Goal: Task Accomplishment & Management: Use online tool/utility

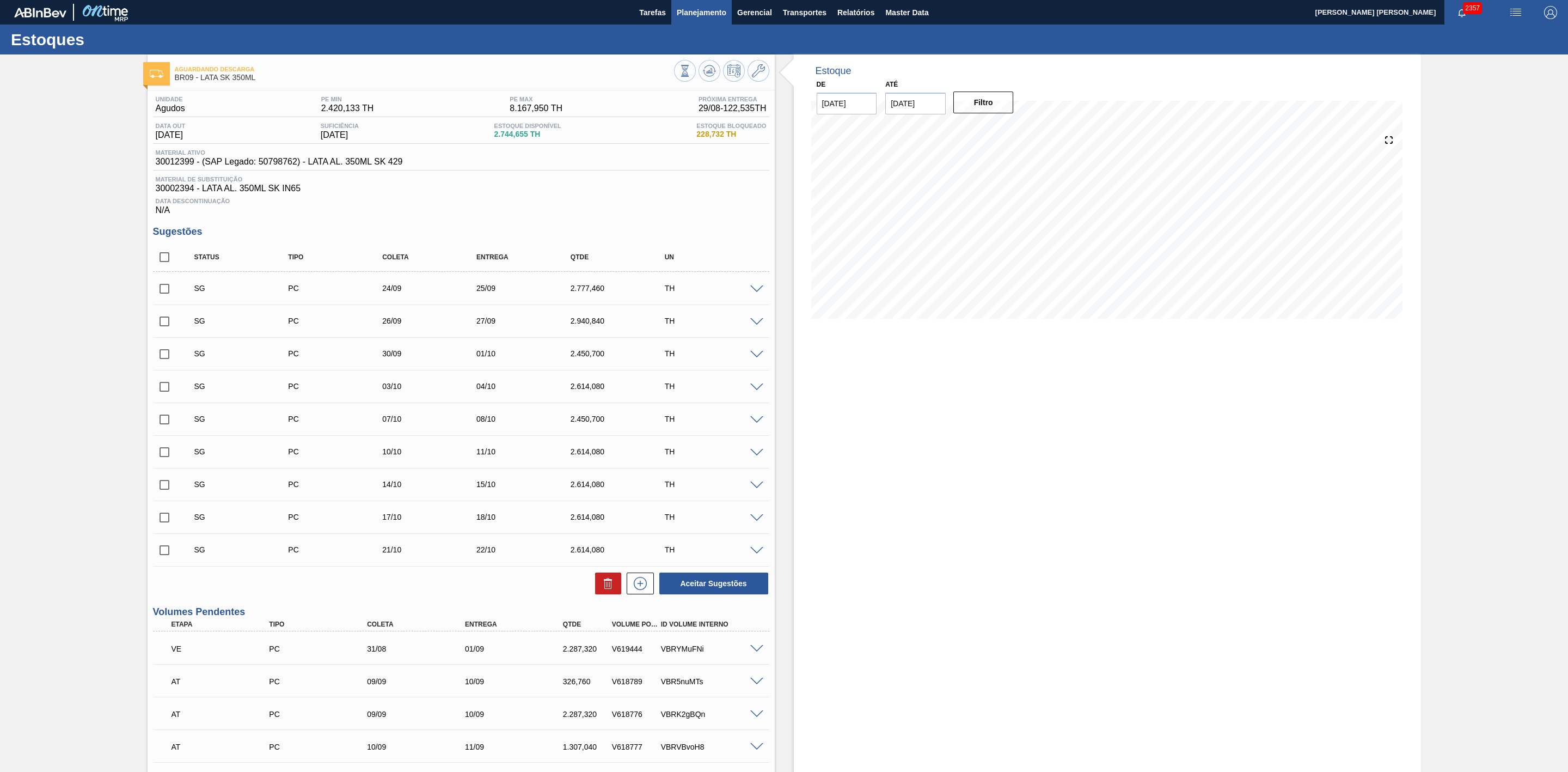
click at [708, 12] on span "Planejamento" at bounding box center [702, 12] width 50 height 13
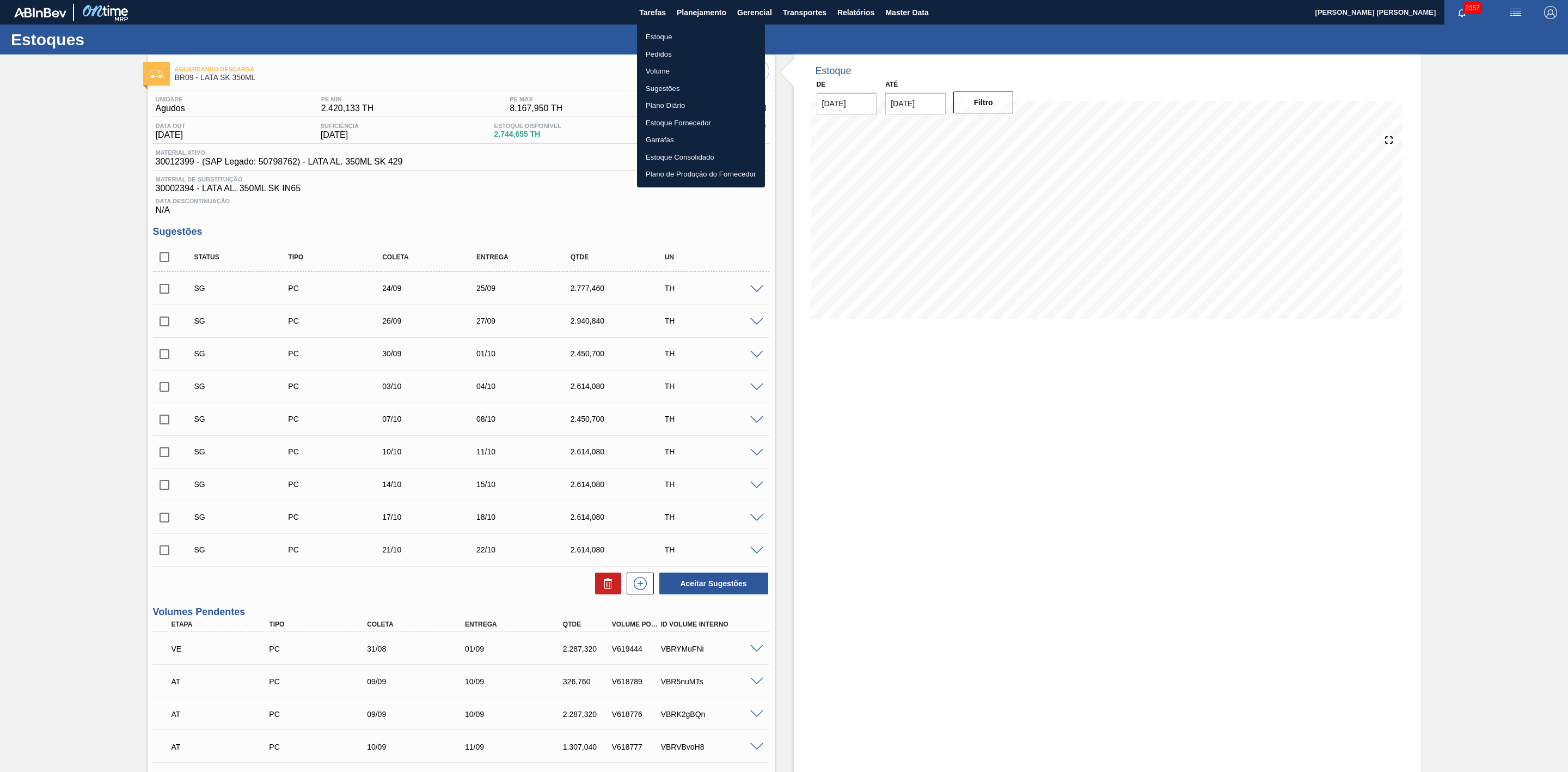
click at [654, 37] on li "Estoque" at bounding box center [701, 37] width 128 height 18
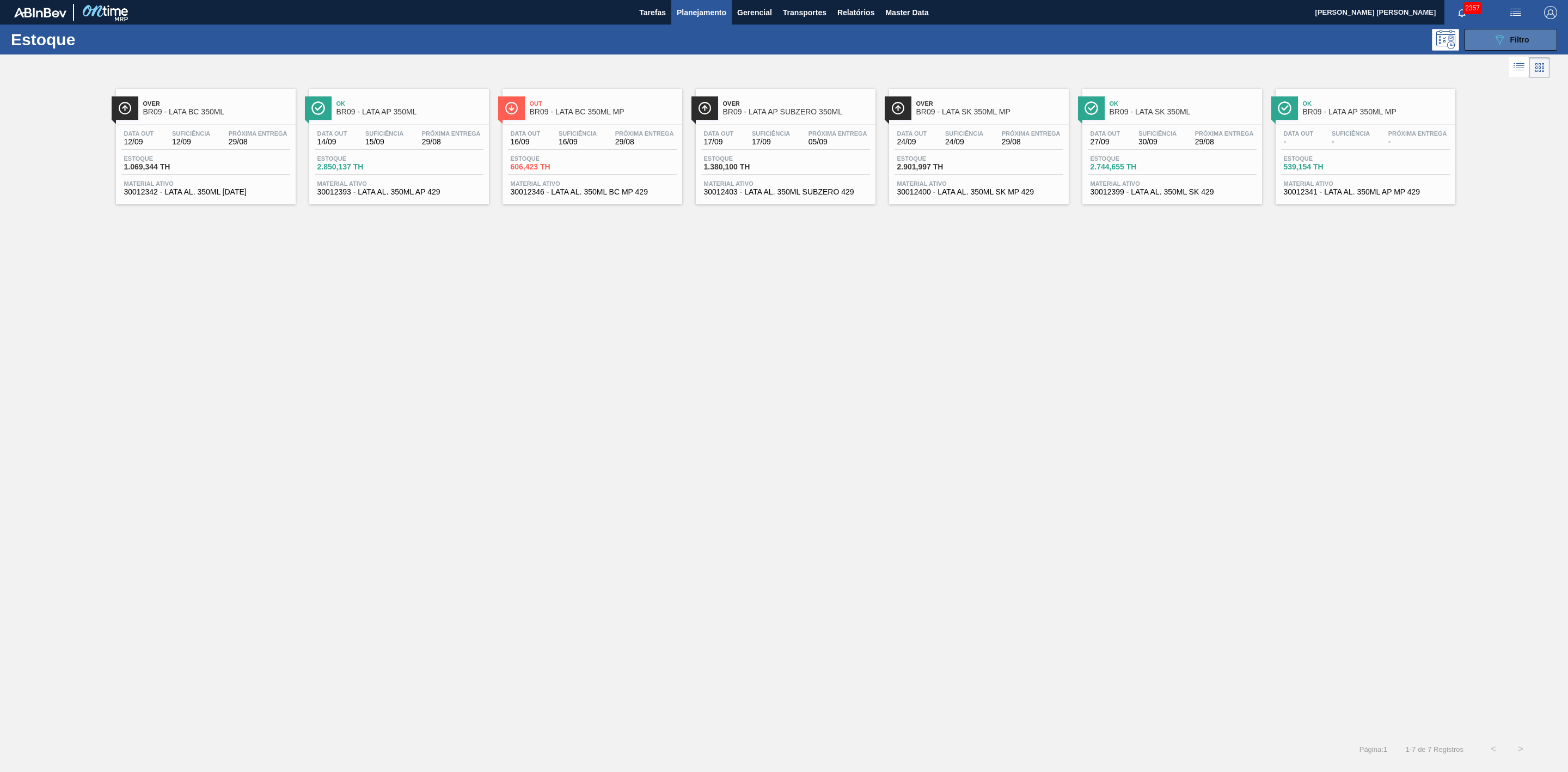
click at [1501, 43] on icon "089F7B8B-B2A5-4AFE-B5C0-19BA573D28AC" at bounding box center [1500, 40] width 13 height 13
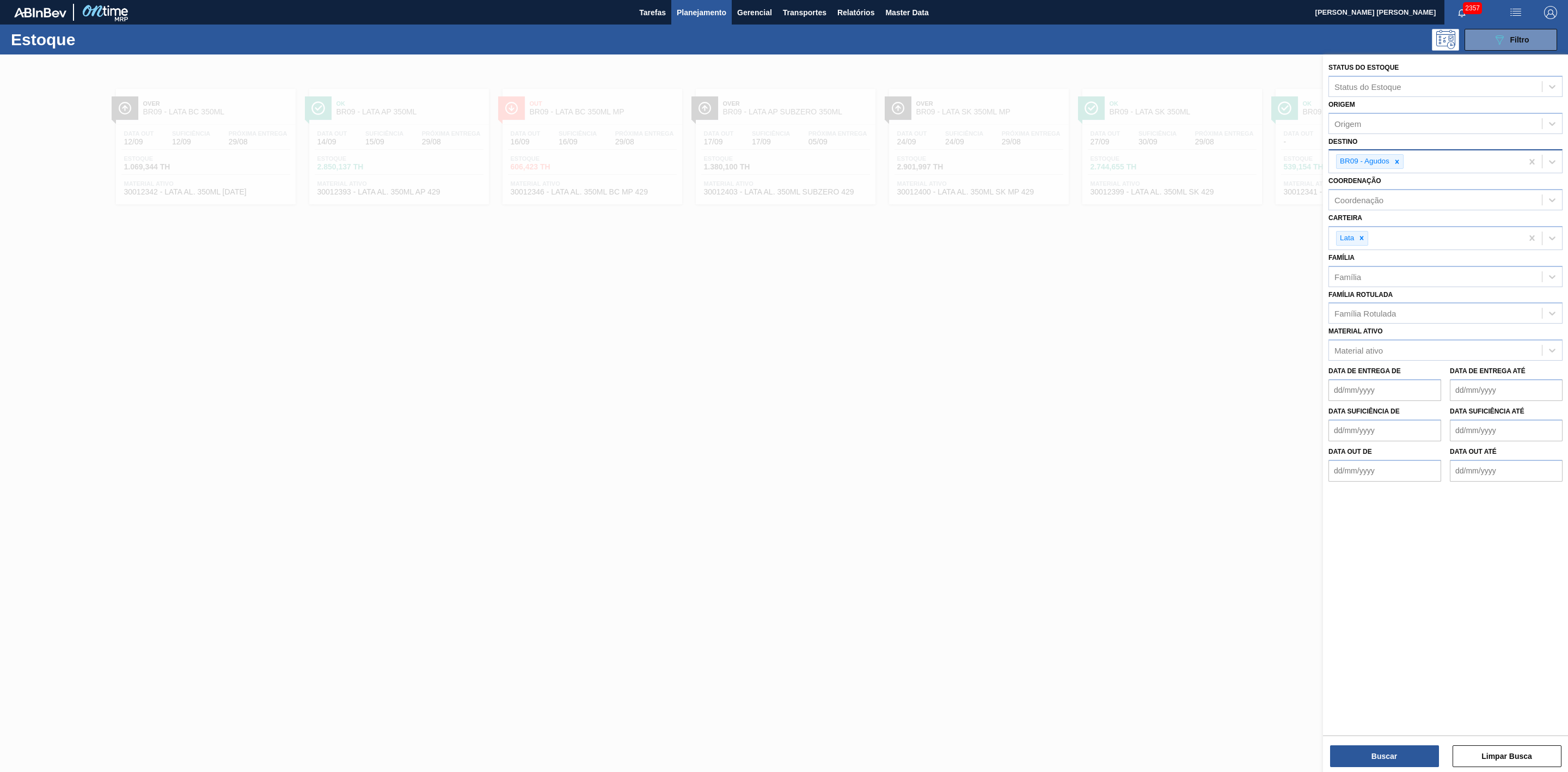
click at [1396, 159] on icon at bounding box center [1397, 161] width 7 height 7
type input "22"
click at [1388, 183] on div "BR22 - Viamão" at bounding box center [1445, 186] width 234 height 20
click at [1377, 749] on button "Buscar" at bounding box center [1385, 757] width 109 height 22
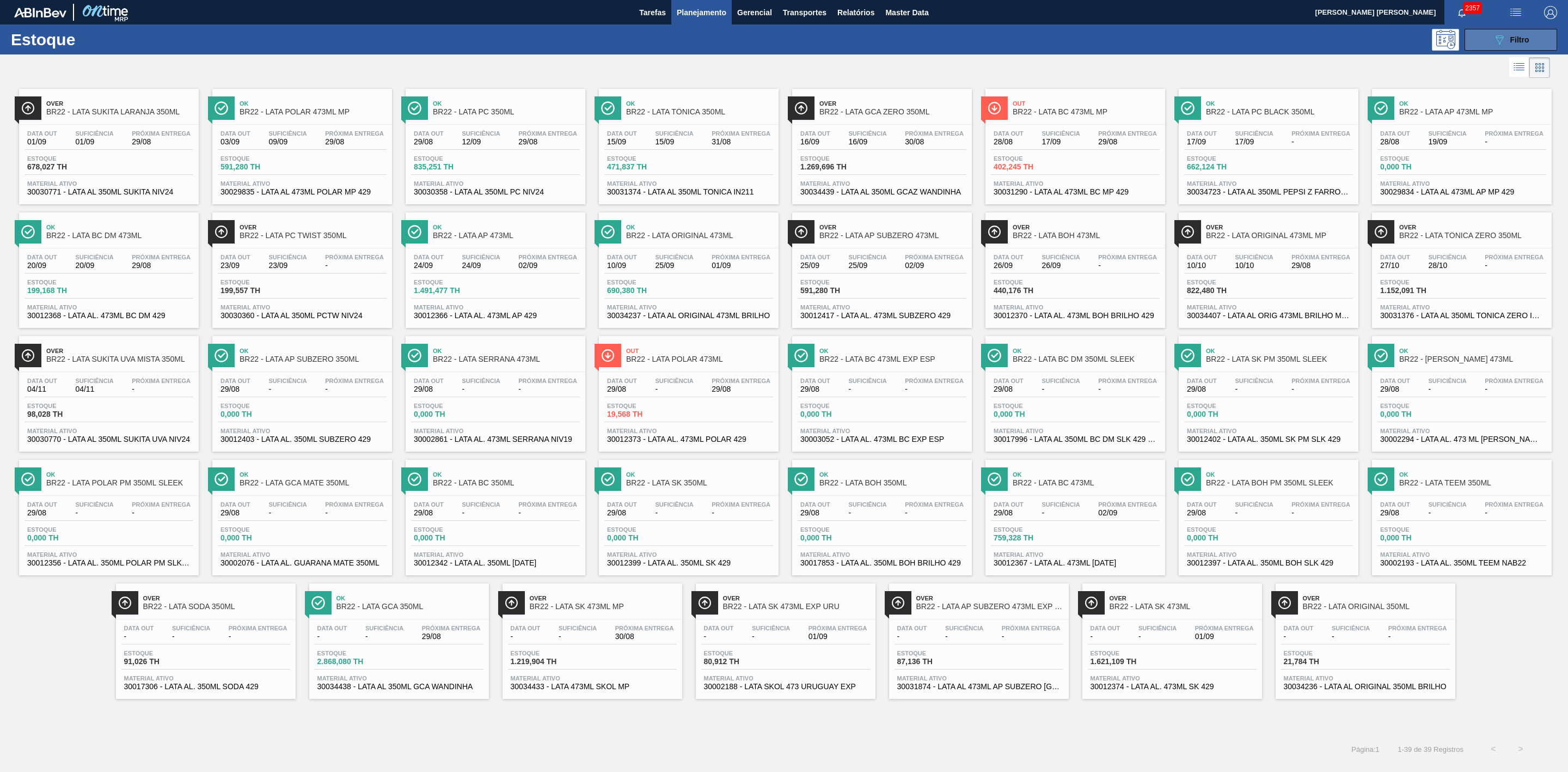
click at [1493, 37] on icon "089F7B8B-B2A5-4AFE-B5C0-19BA573D28AC" at bounding box center [1500, 40] width 13 height 13
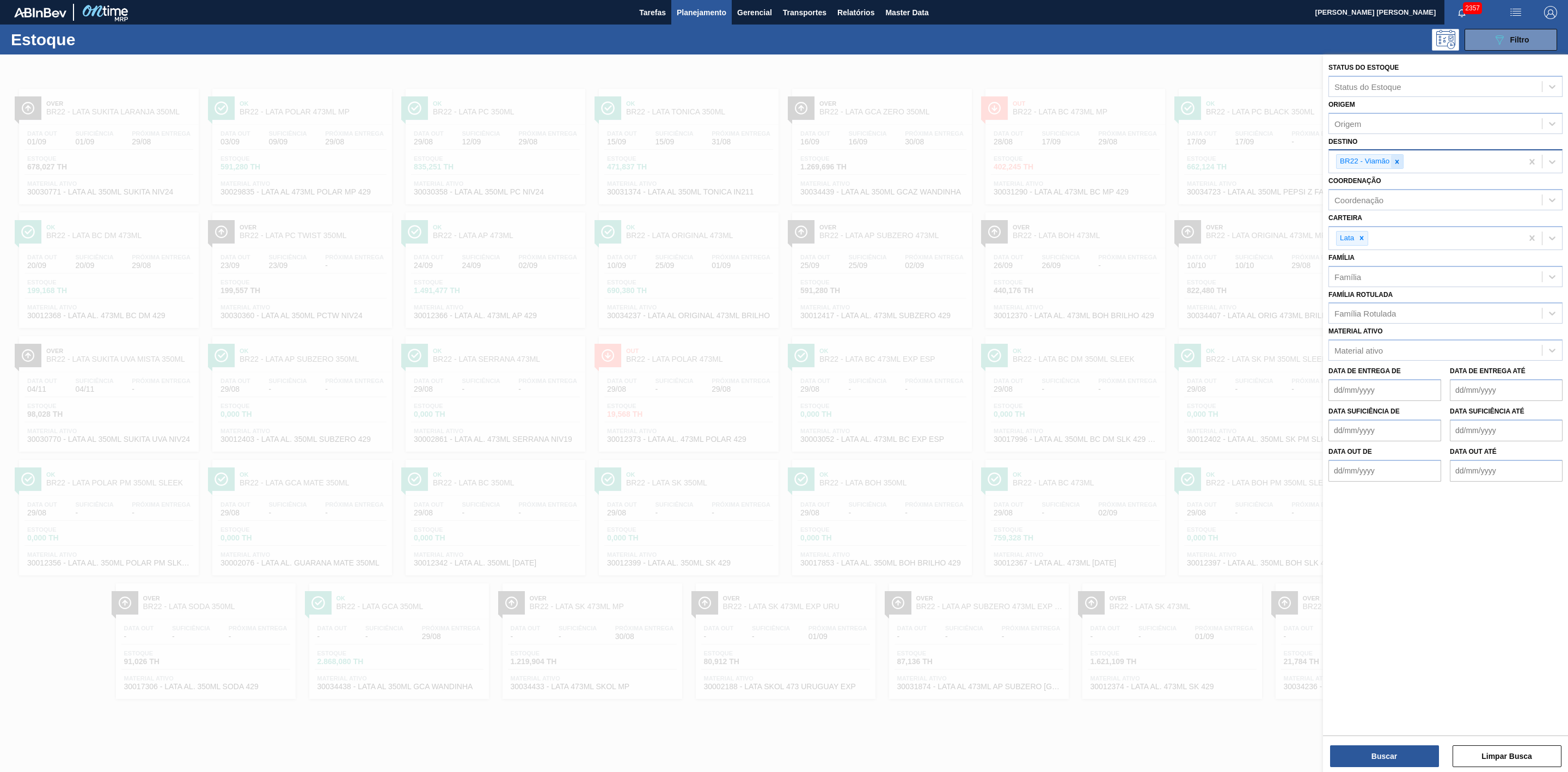
click at [1399, 161] on icon at bounding box center [1397, 161] width 7 height 7
type input "09"
drag, startPoint x: 1392, startPoint y: 205, endPoint x: 1382, endPoint y: 230, distance: 26.9
click at [1392, 204] on div "BR09 - Agudos" at bounding box center [1445, 207] width 234 height 20
click at [1387, 759] on button "Buscar" at bounding box center [1385, 757] width 109 height 22
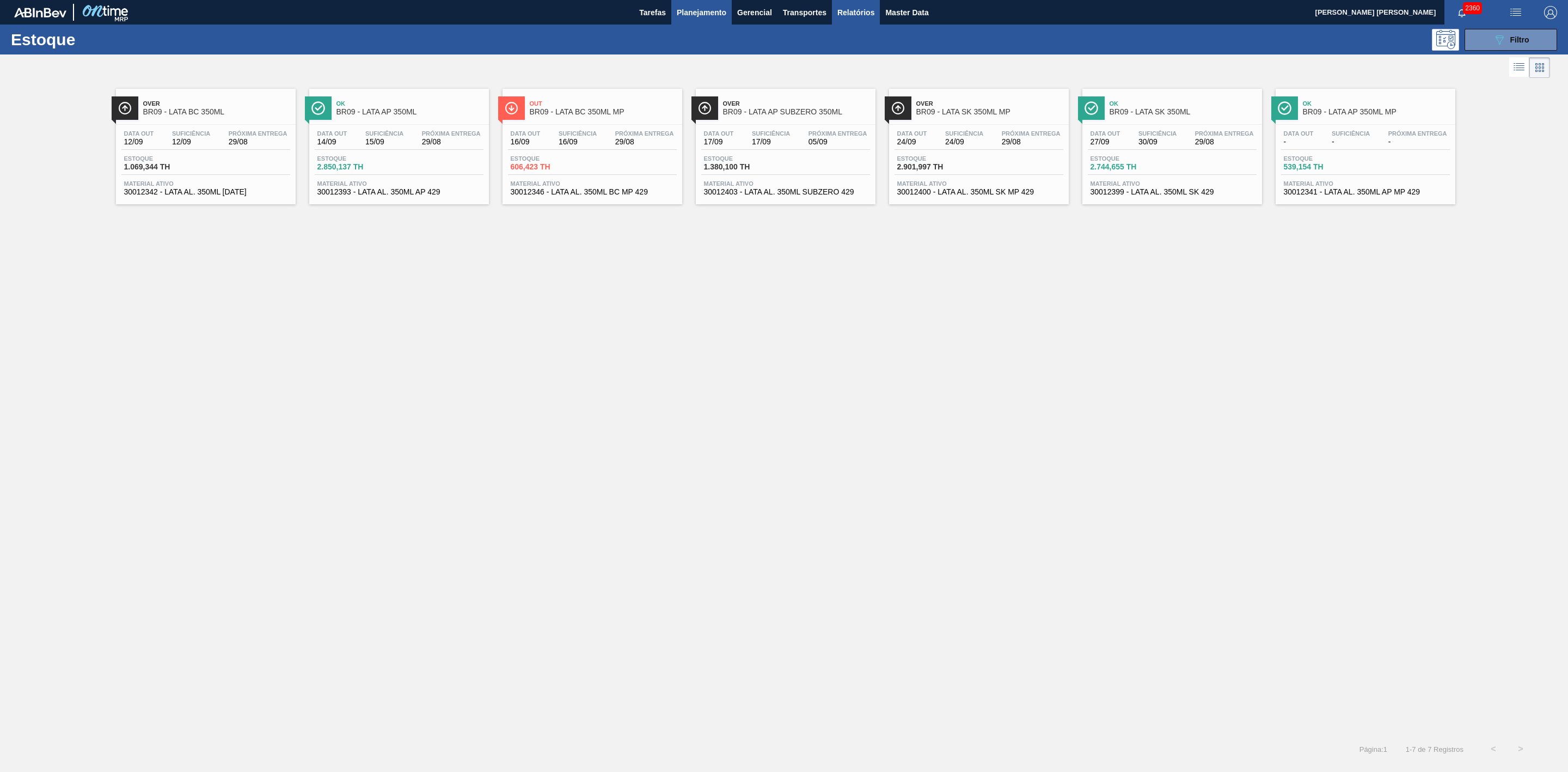
click at [865, 10] on span "Relatórios" at bounding box center [856, 12] width 37 height 13
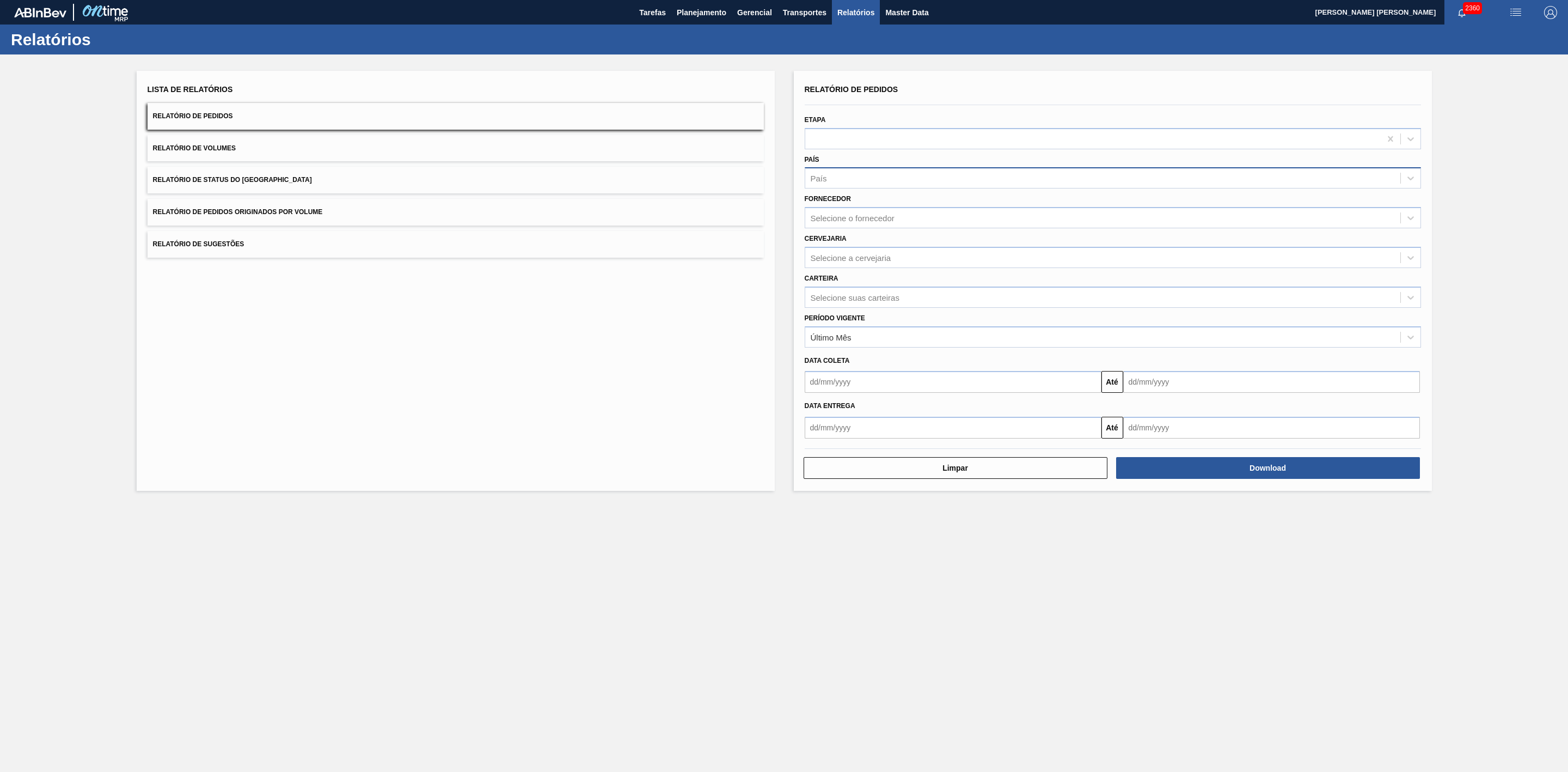
click at [838, 177] on div "País" at bounding box center [1102, 178] width 595 height 16
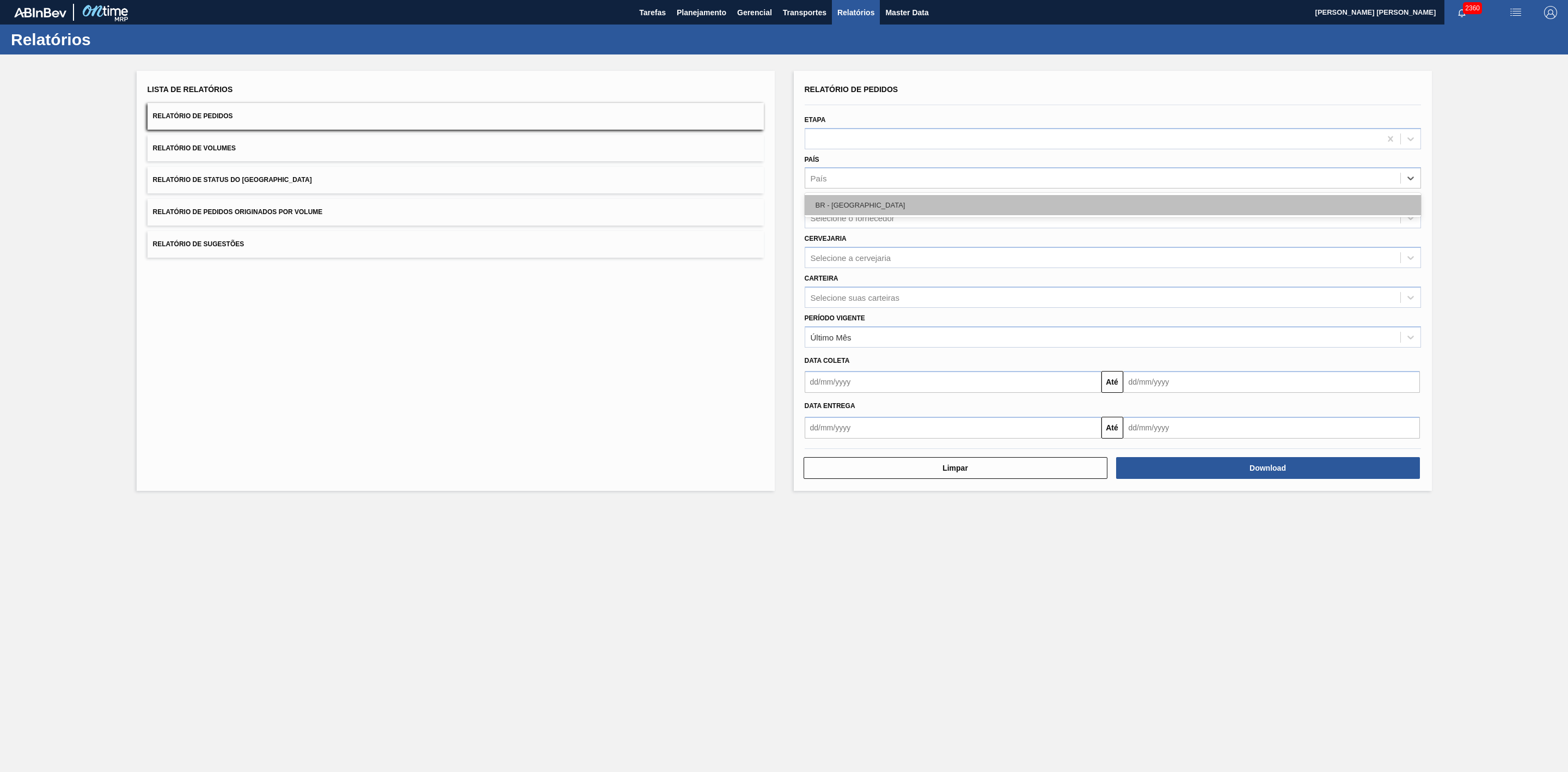
click at [843, 203] on div "BR - Brasil" at bounding box center [1113, 205] width 616 height 20
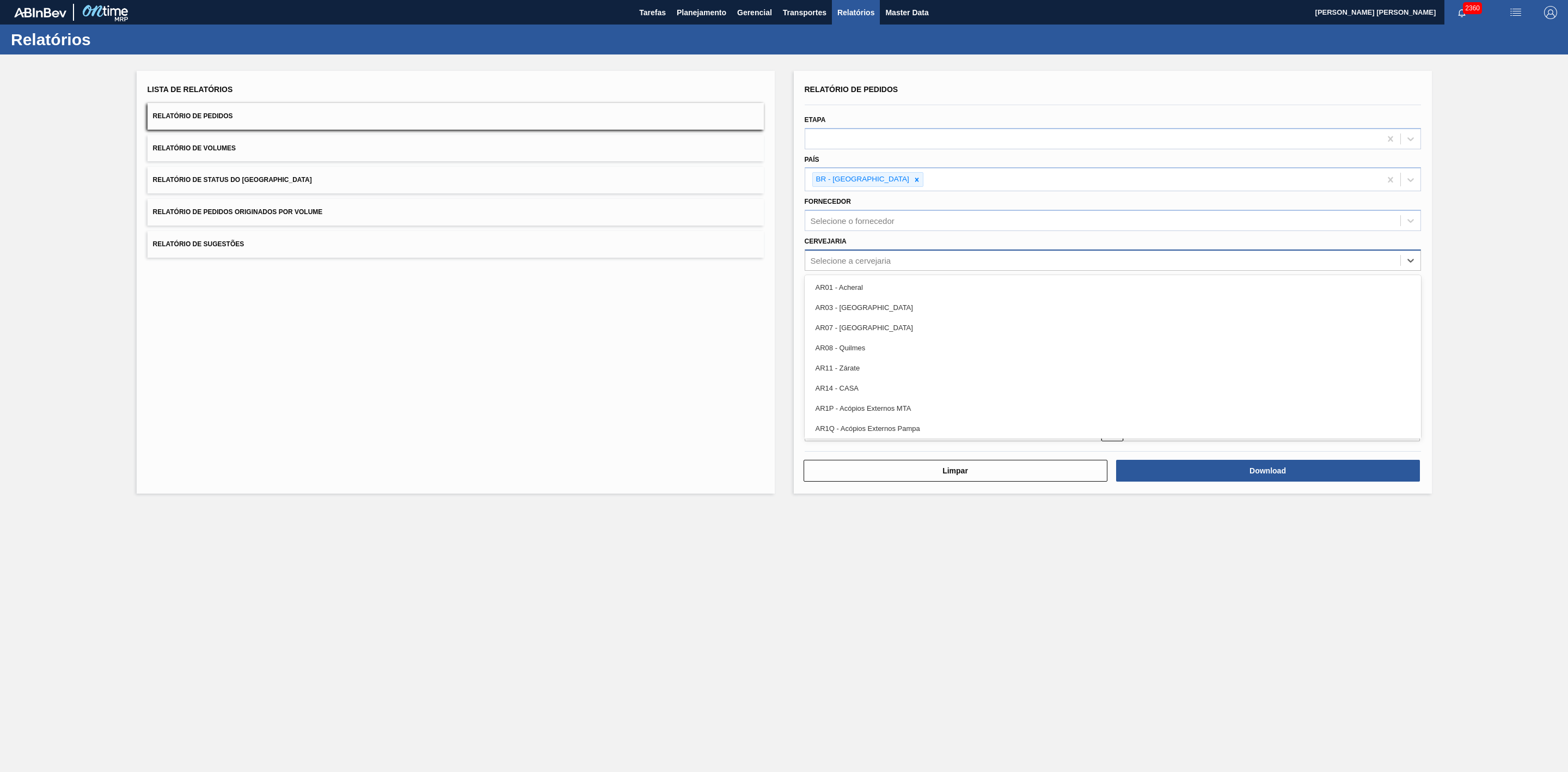
click at [844, 260] on div "Selecione a cervejaria" at bounding box center [851, 260] width 81 height 10
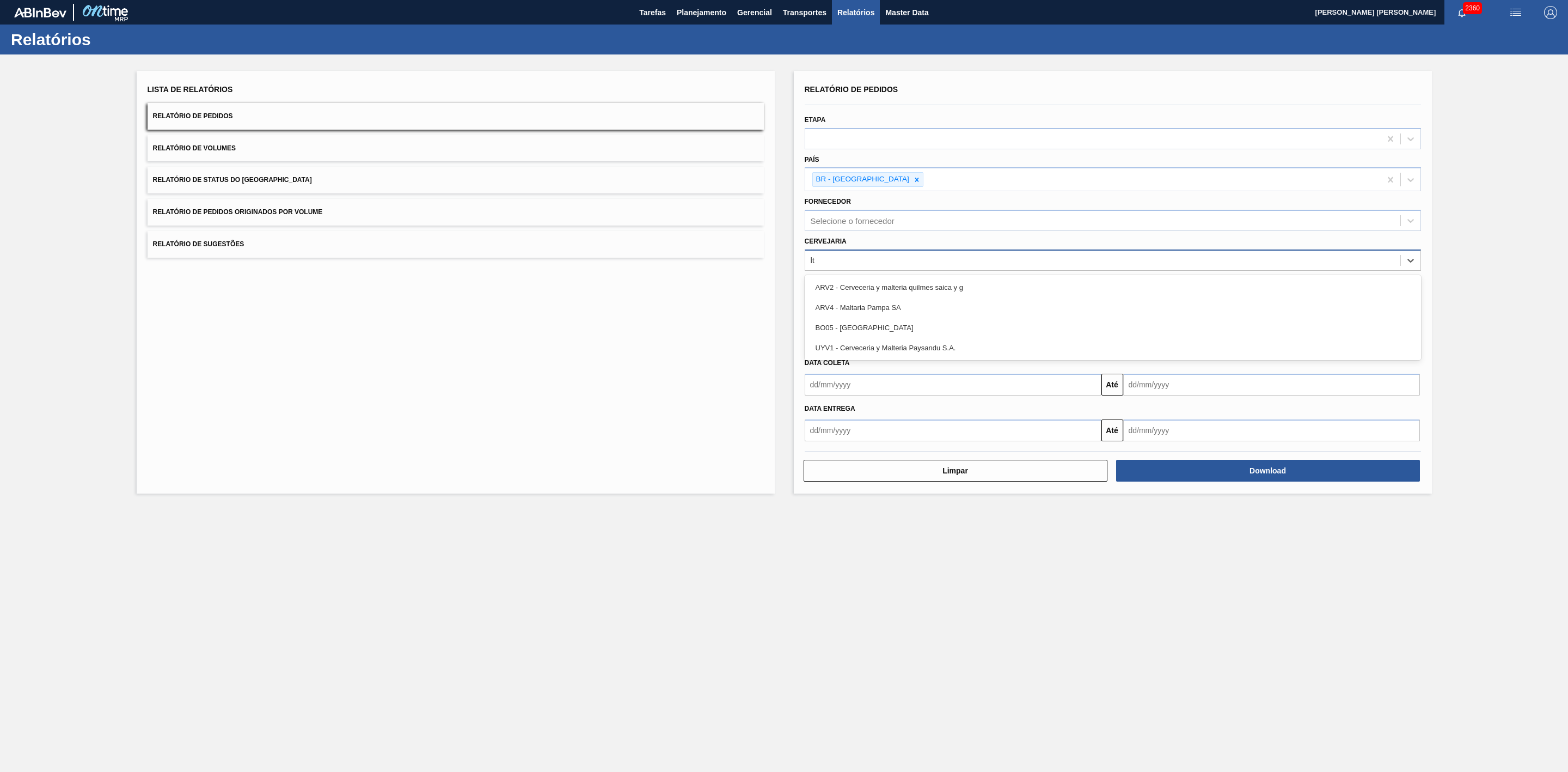
type input "l"
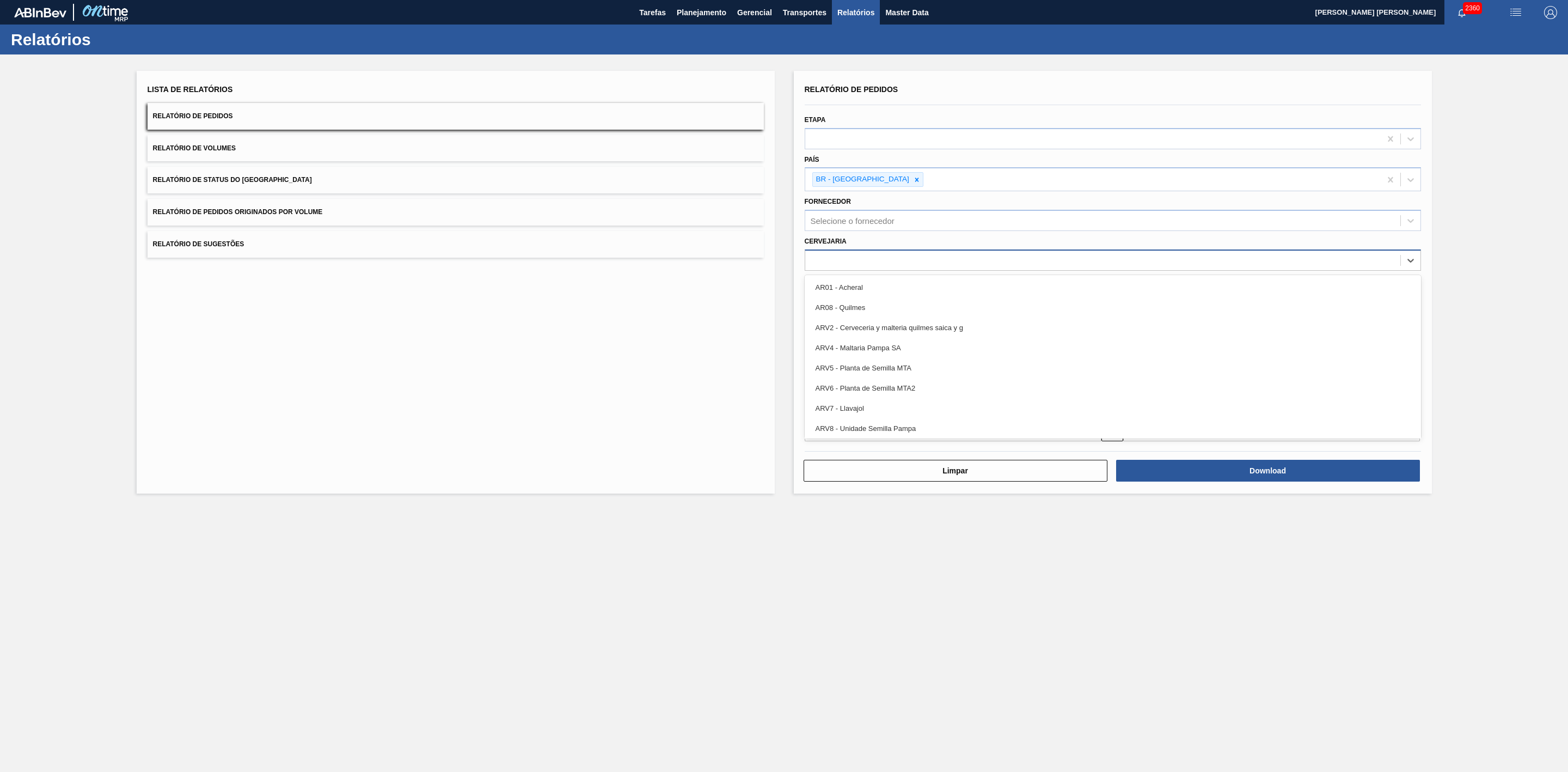
click at [849, 261] on div "l" at bounding box center [1102, 261] width 595 height 16
click at [906, 218] on div "Selecione o fornecedor" at bounding box center [1102, 221] width 595 height 16
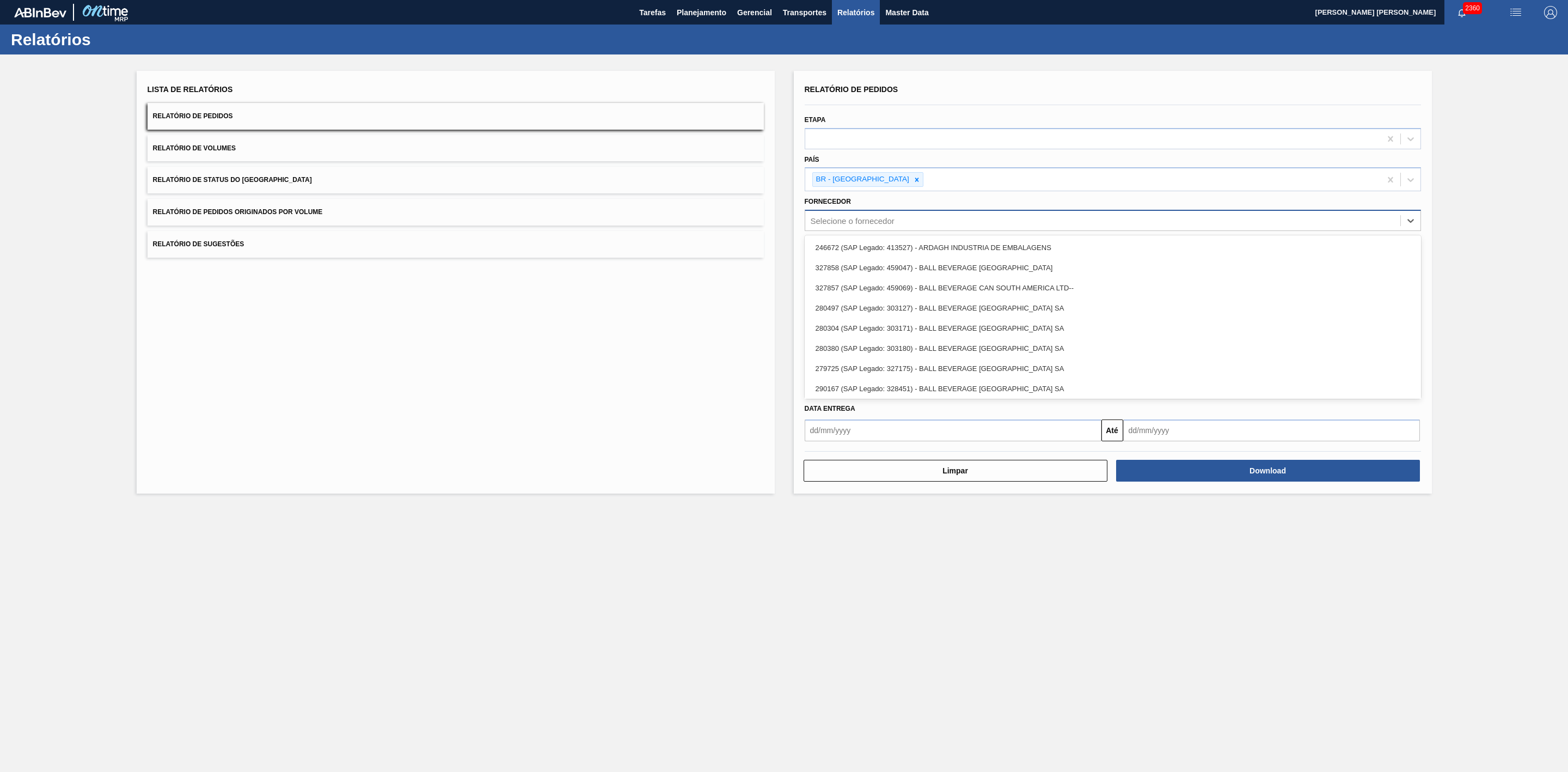
click at [906, 218] on div "Selecione o fornecedor" at bounding box center [1102, 221] width 595 height 16
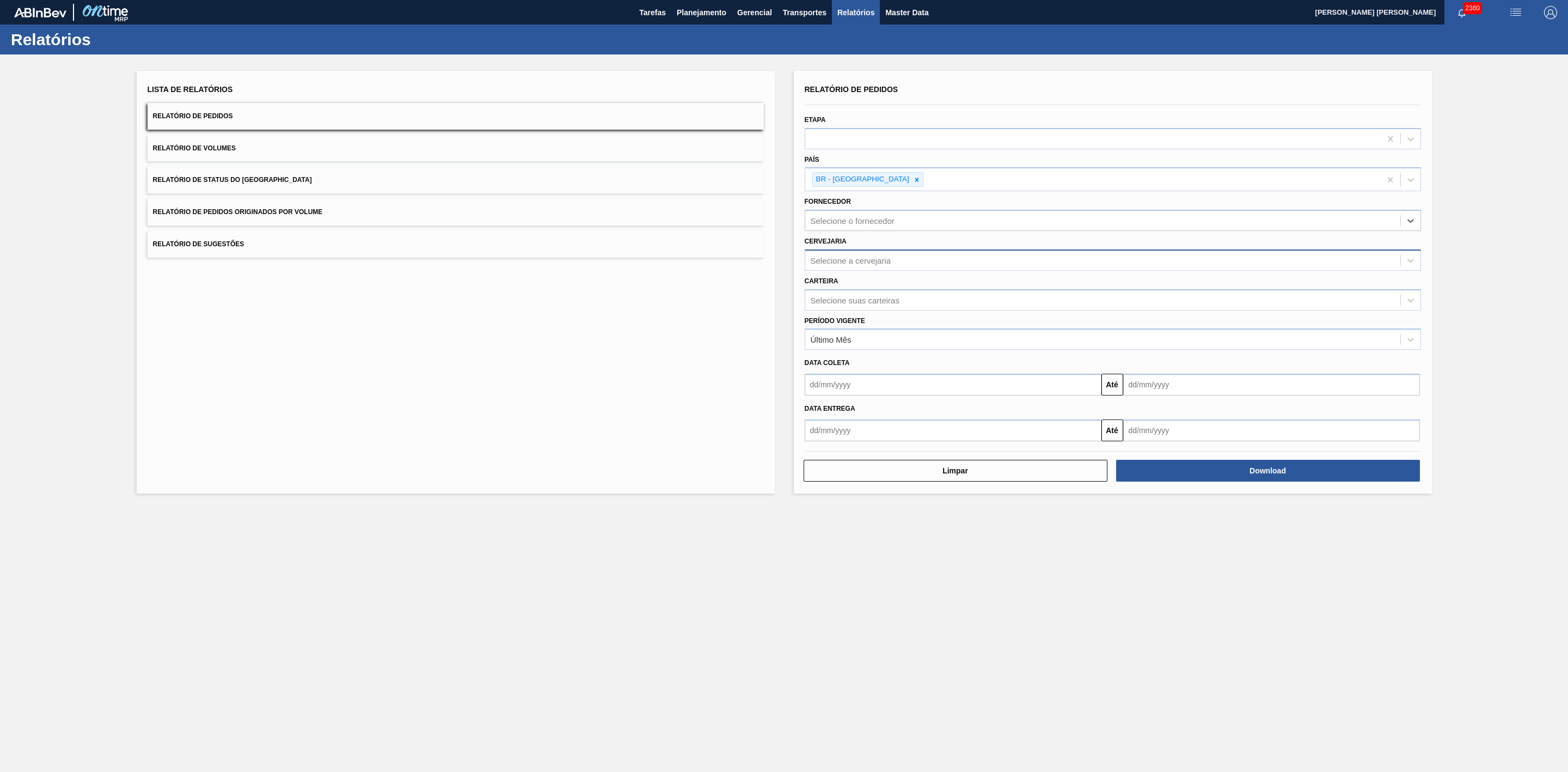
click at [870, 258] on div "Selecione a cervejaria" at bounding box center [851, 260] width 81 height 10
type input "21"
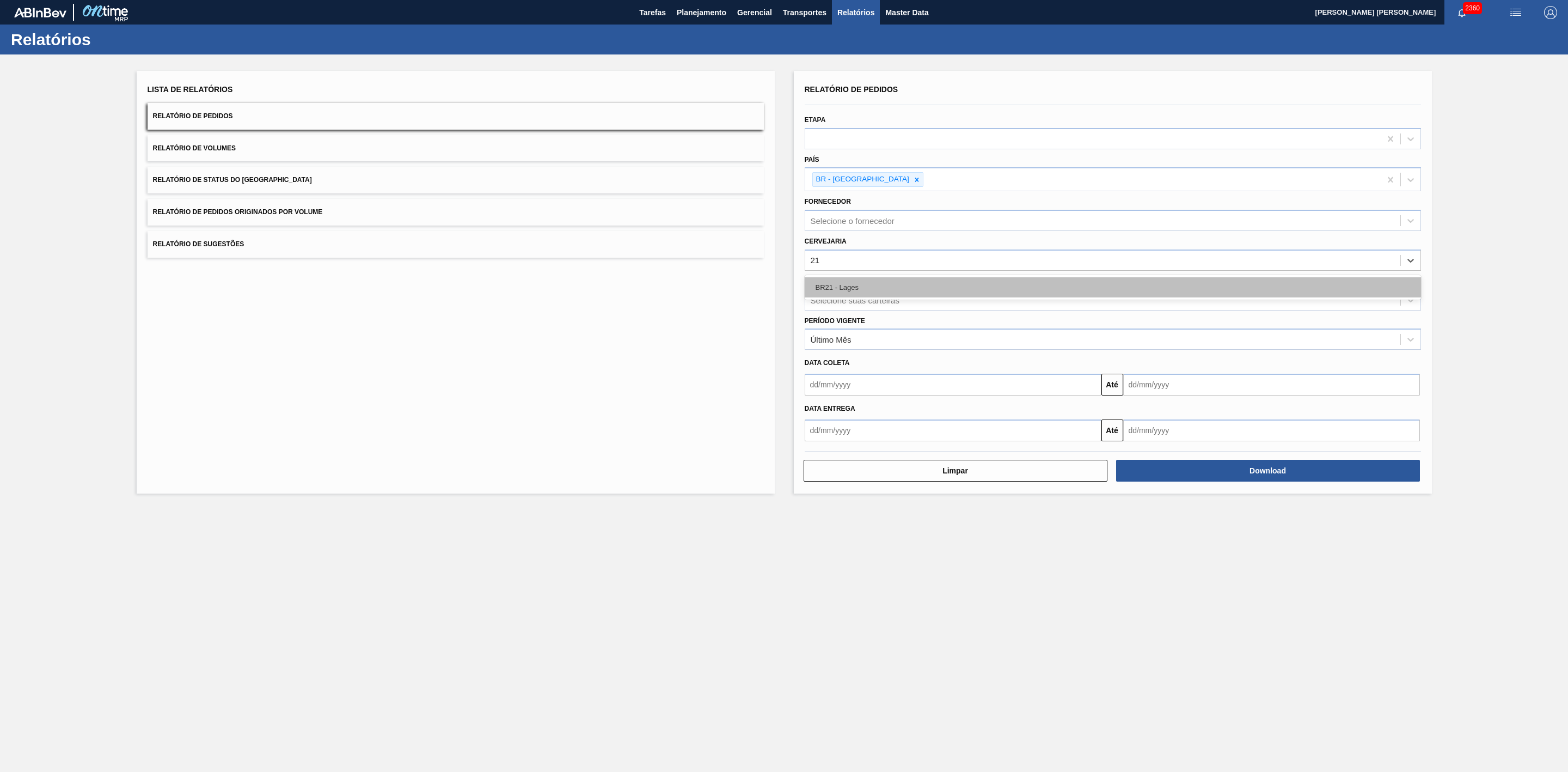
click at [848, 288] on div "BR21 - Lages" at bounding box center [1113, 287] width 616 height 20
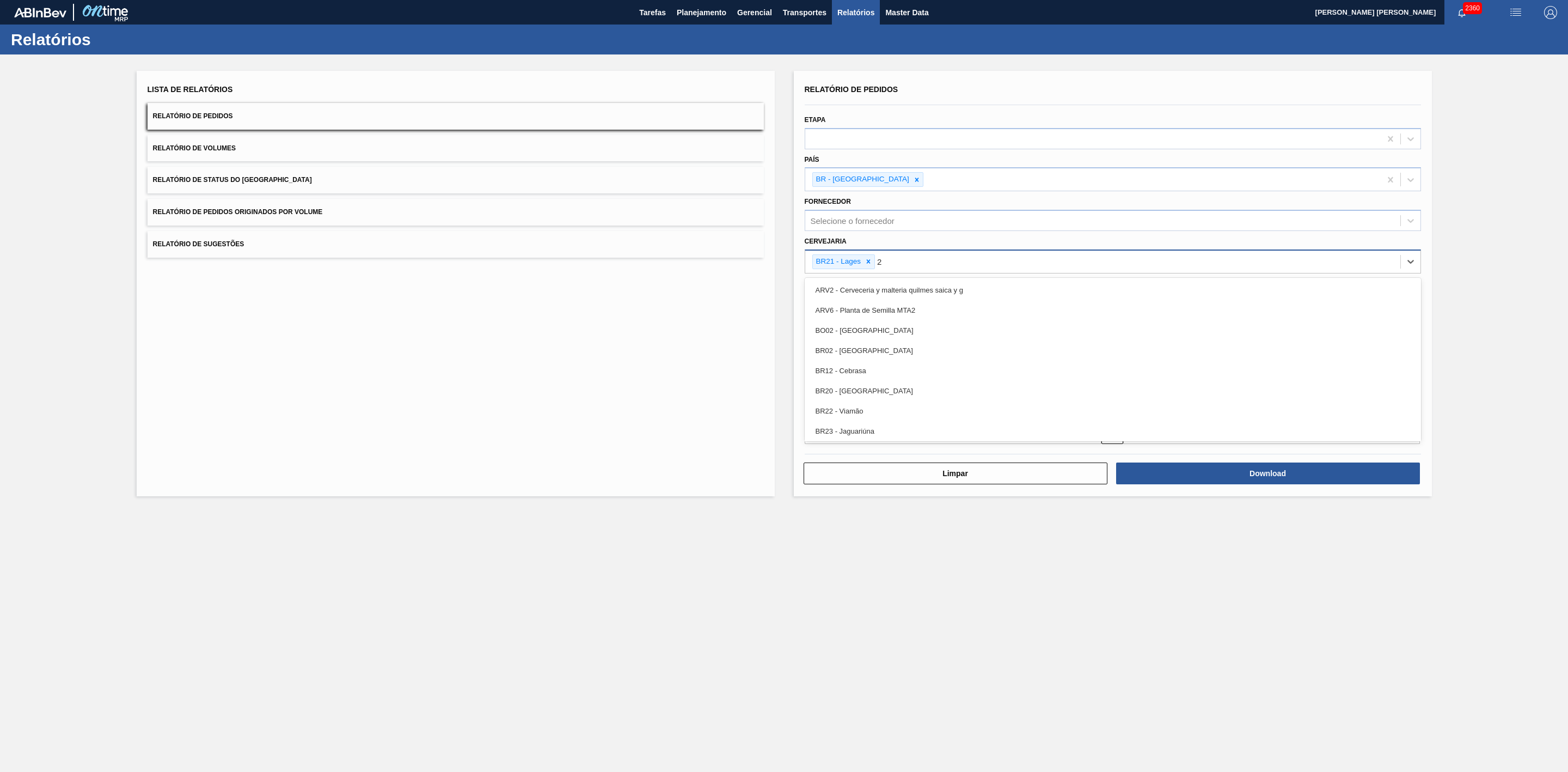
type input "22"
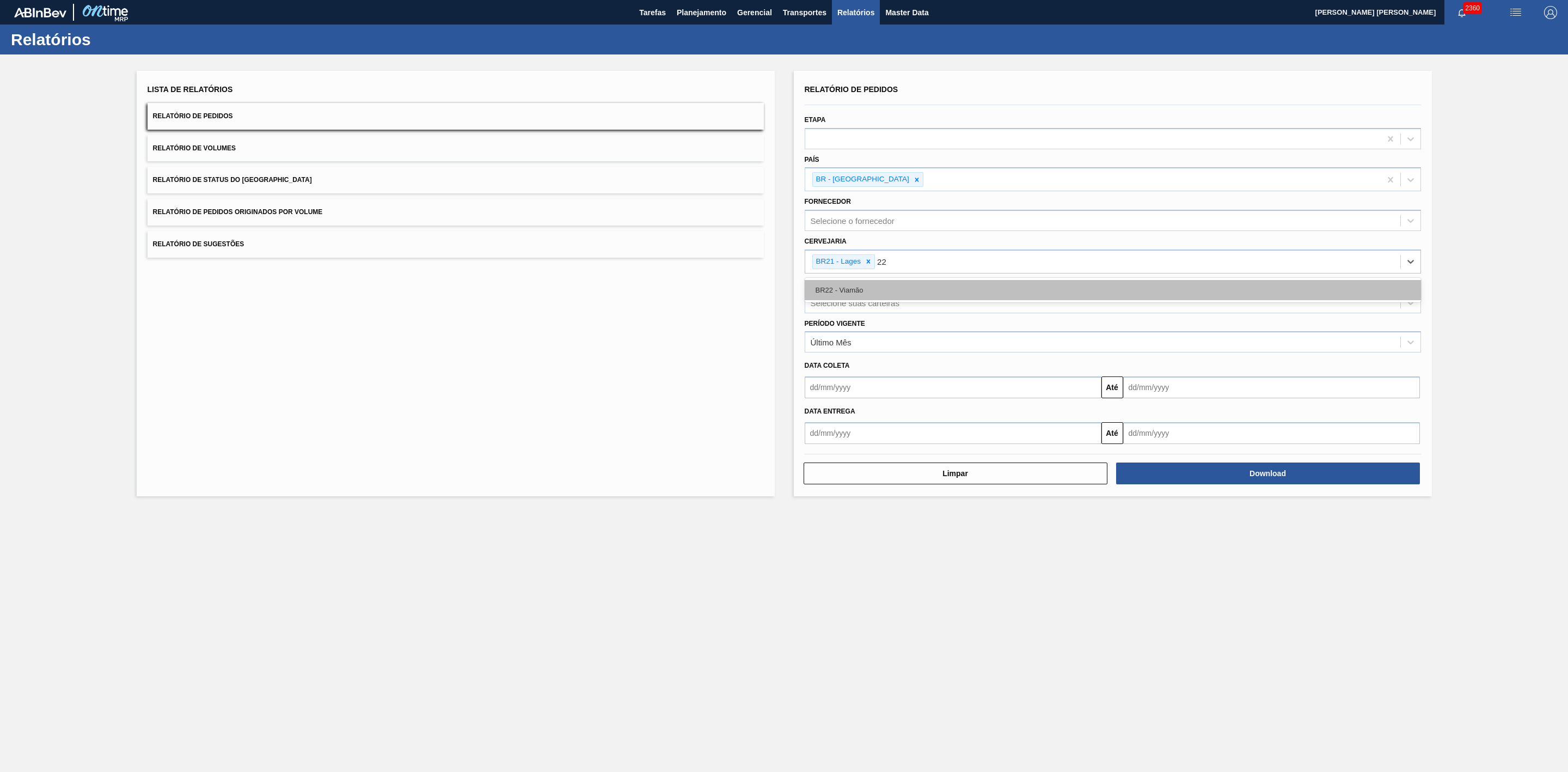
click at [884, 288] on div "BR22 - Viamão" at bounding box center [1113, 290] width 616 height 20
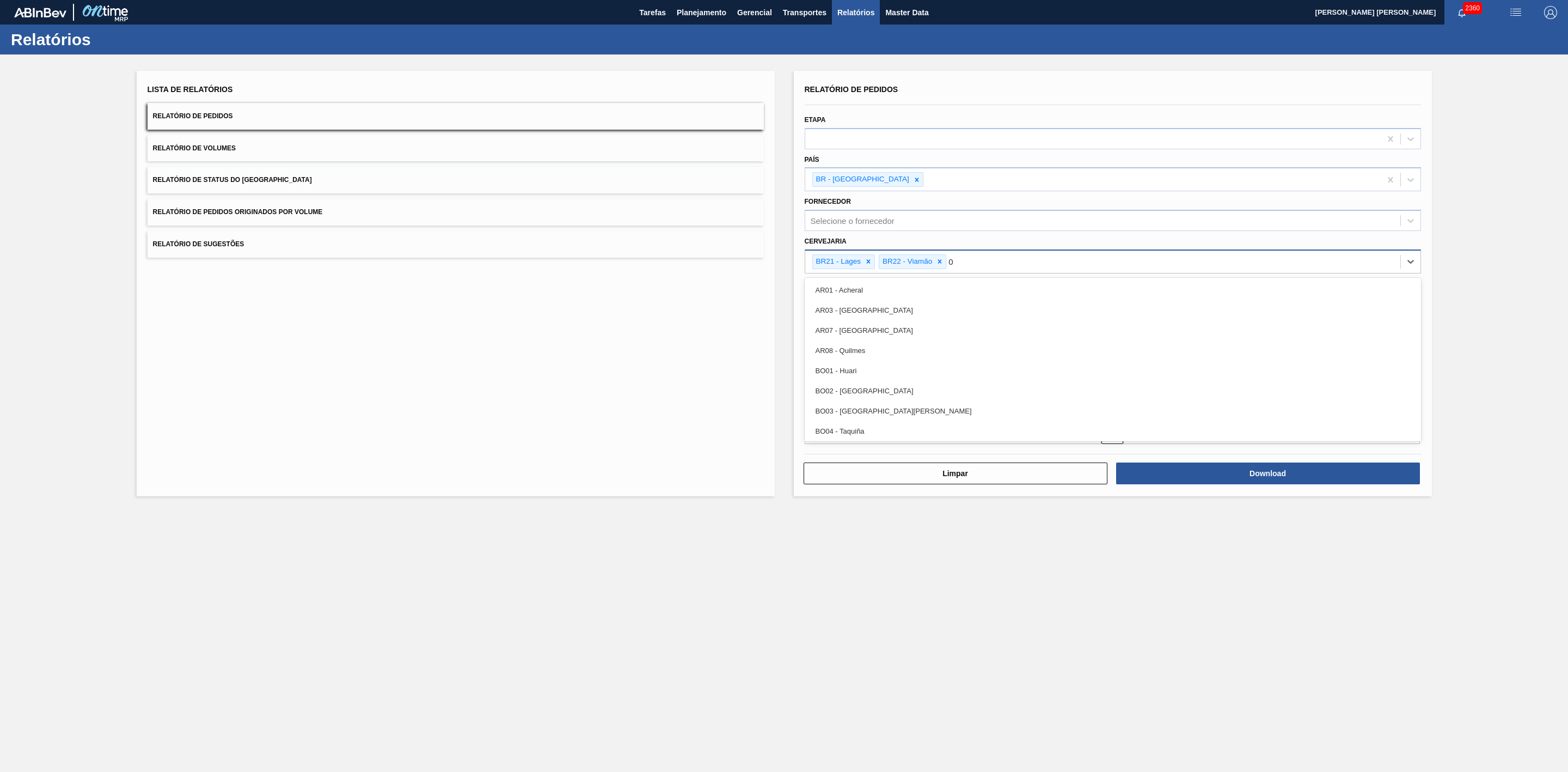
type input "09"
click at [864, 305] on div "BR09 - Agudos" at bounding box center [1113, 310] width 616 height 20
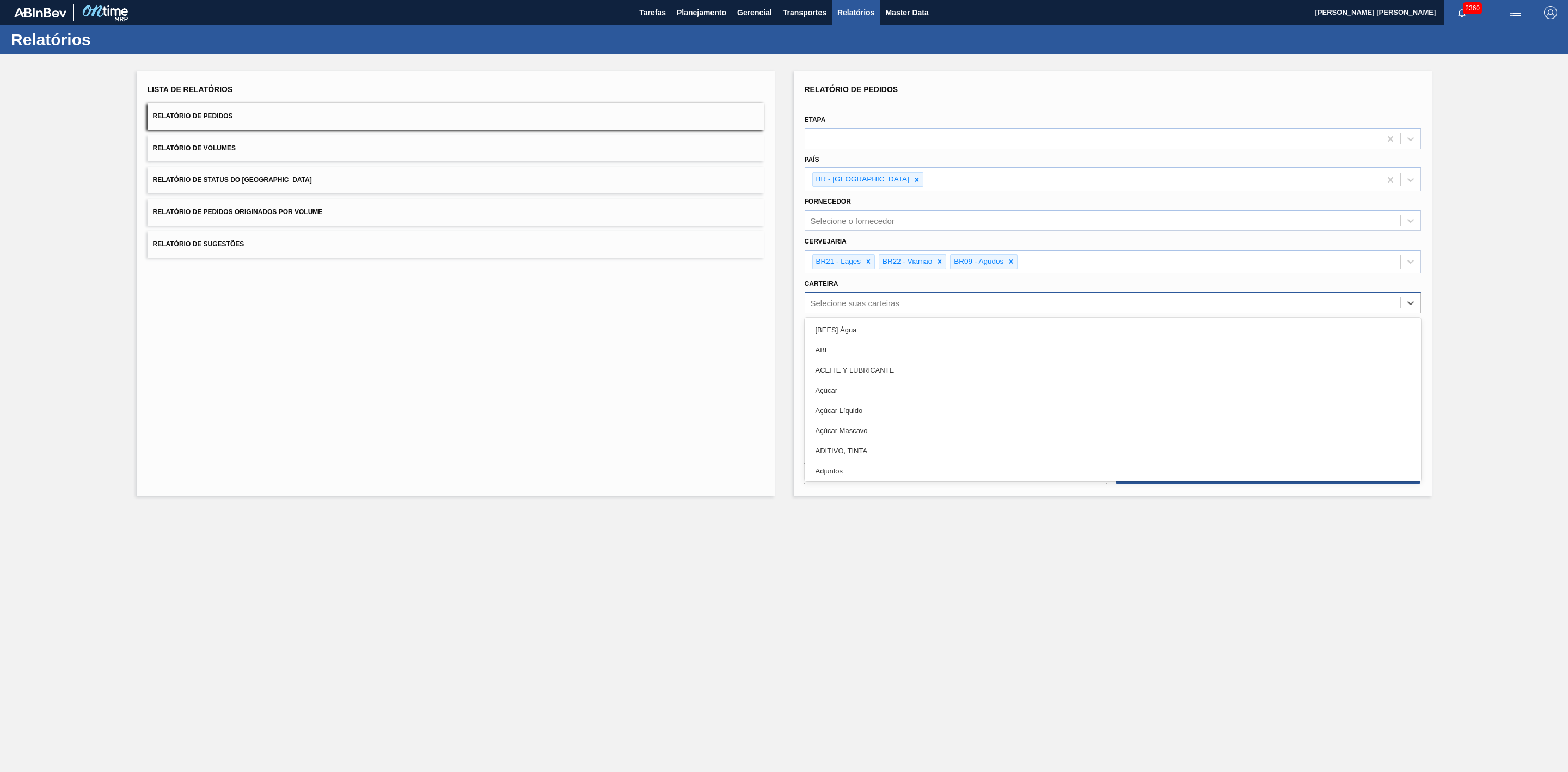
click at [884, 306] on div "Selecione suas carteiras" at bounding box center [854, 302] width 89 height 10
type input "lata"
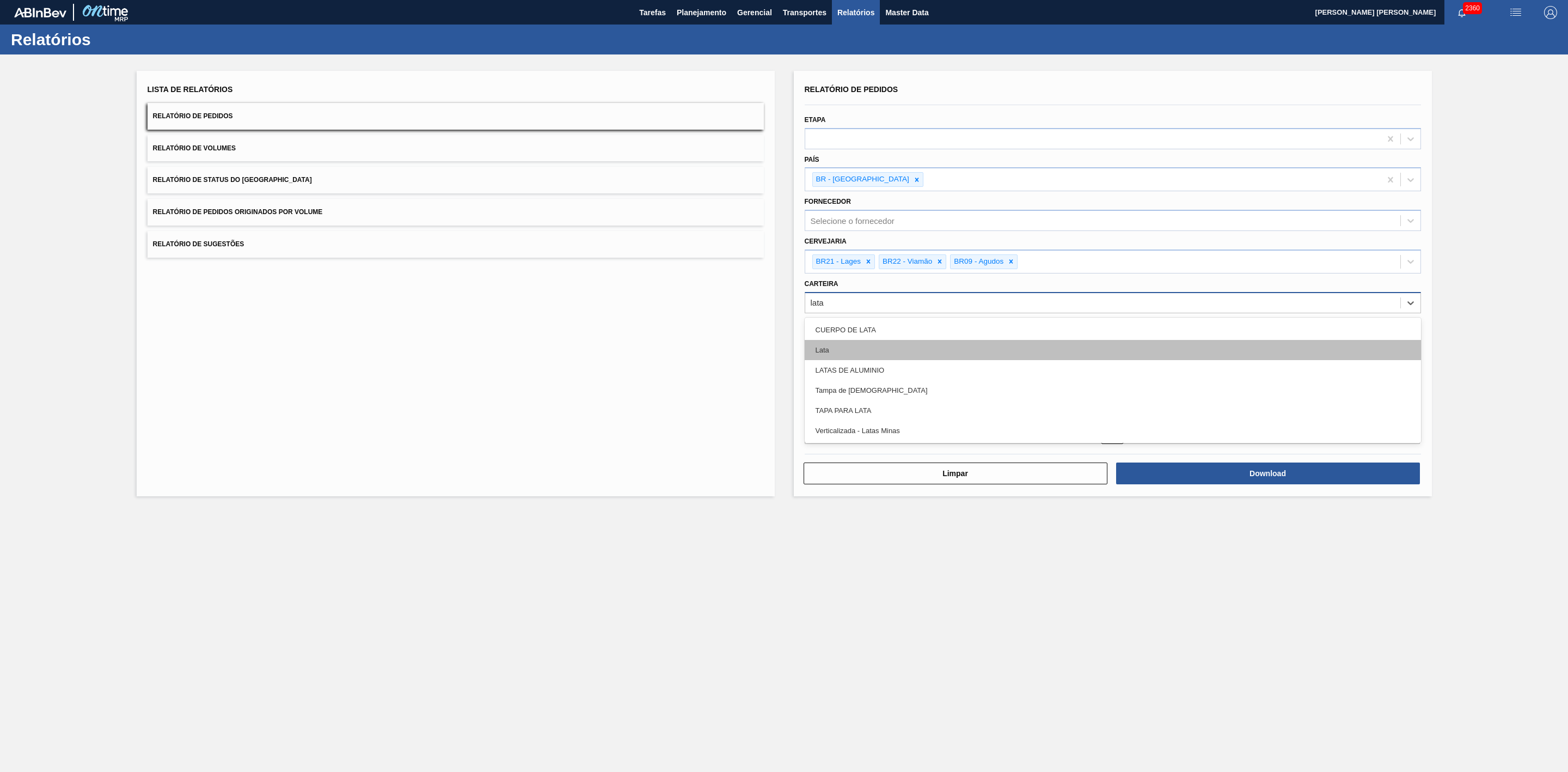
click at [843, 354] on div "Lata" at bounding box center [1113, 349] width 616 height 20
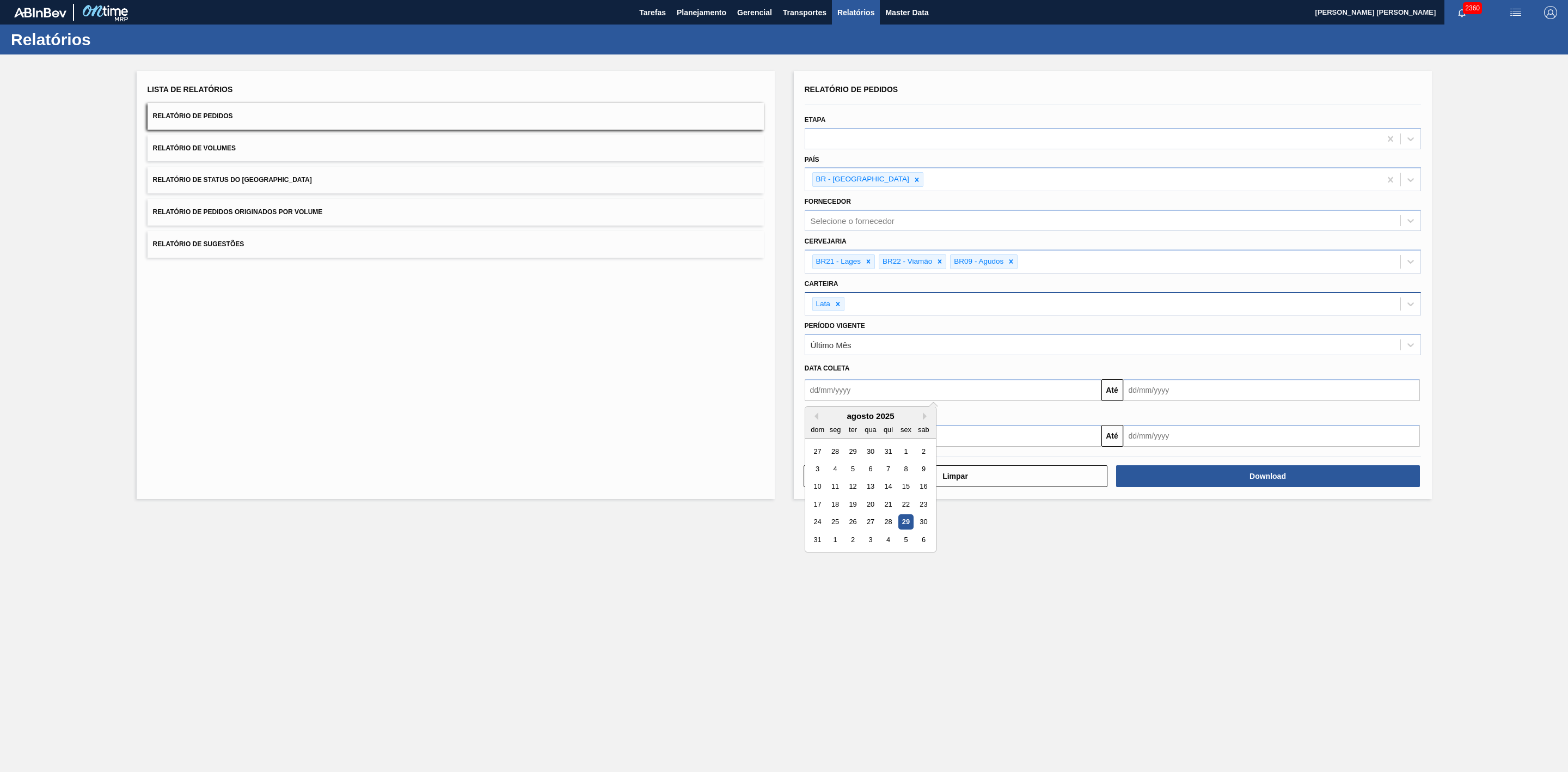
click at [850, 393] on input "text" at bounding box center [953, 390] width 297 height 22
click at [836, 418] on div "agosto 2025" at bounding box center [871, 415] width 131 height 10
click at [904, 523] on div "29" at bounding box center [906, 522] width 15 height 15
type input "[DATE]"
click at [1093, 390] on button "Close" at bounding box center [1093, 390] width 14 height 22
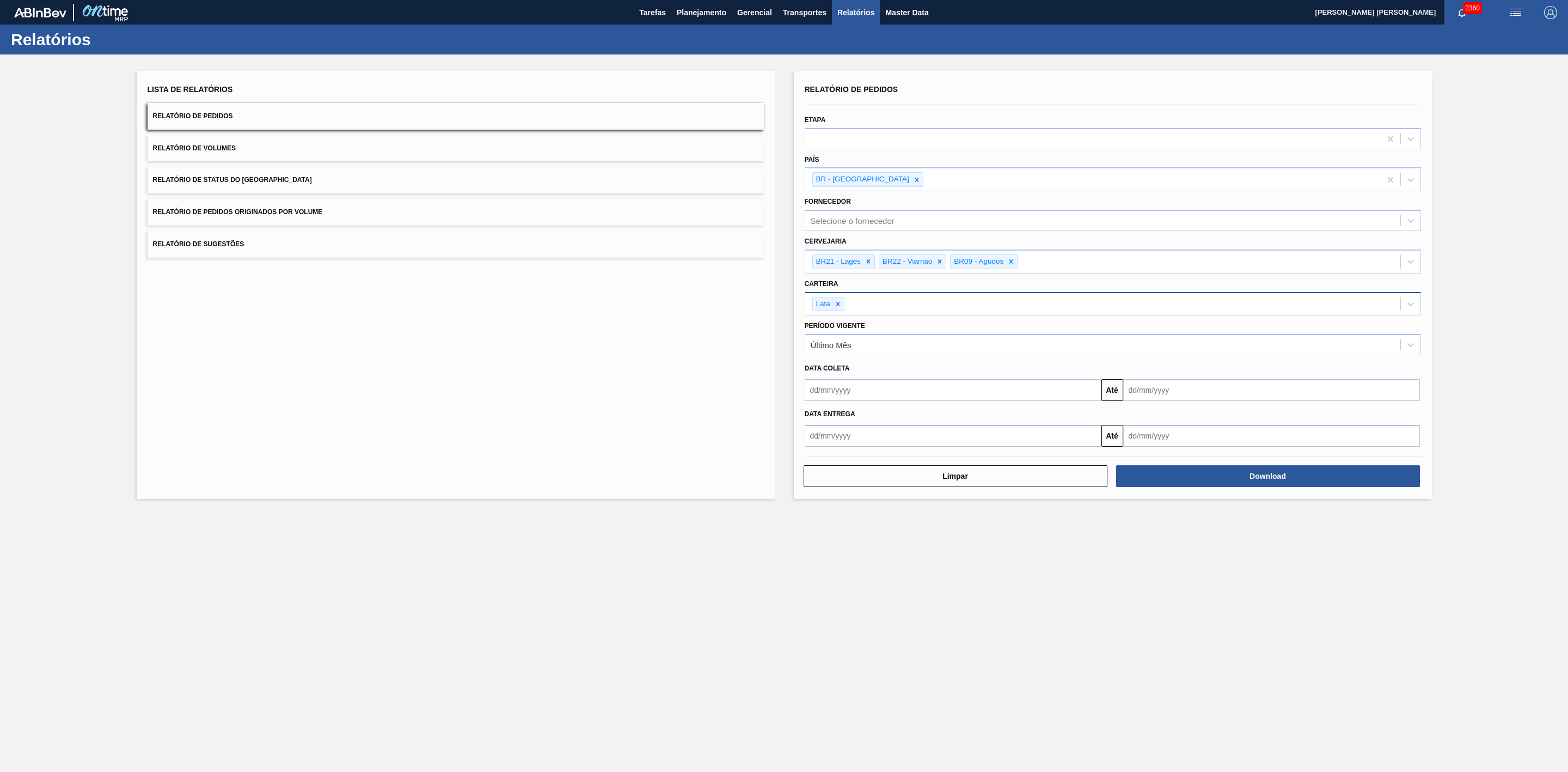
click at [1008, 392] on input "text" at bounding box center [953, 390] width 297 height 22
click at [832, 415] on div "agosto 2025" at bounding box center [871, 415] width 131 height 10
click at [832, 520] on div "25" at bounding box center [835, 522] width 15 height 15
type input "25/08/2025"
click at [1142, 389] on input "text" at bounding box center [1271, 390] width 297 height 22
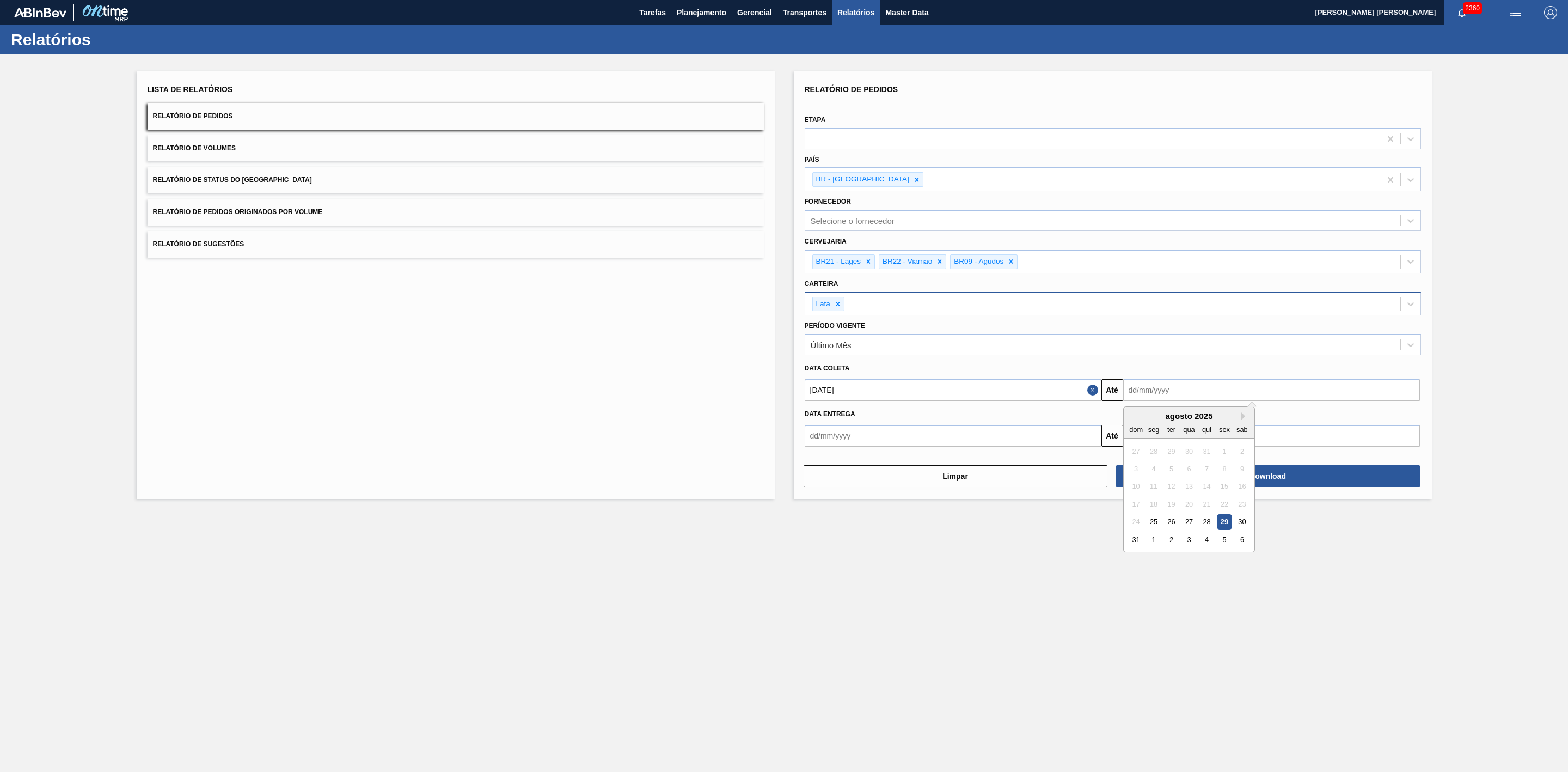
click at [1152, 418] on div "agosto 2025" at bounding box center [1189, 415] width 131 height 10
click at [1245, 418] on button "Next Month" at bounding box center [1245, 416] width 7 height 7
click at [1135, 492] on div "14" at bounding box center [1136, 487] width 15 height 15
type input "[DATE]"
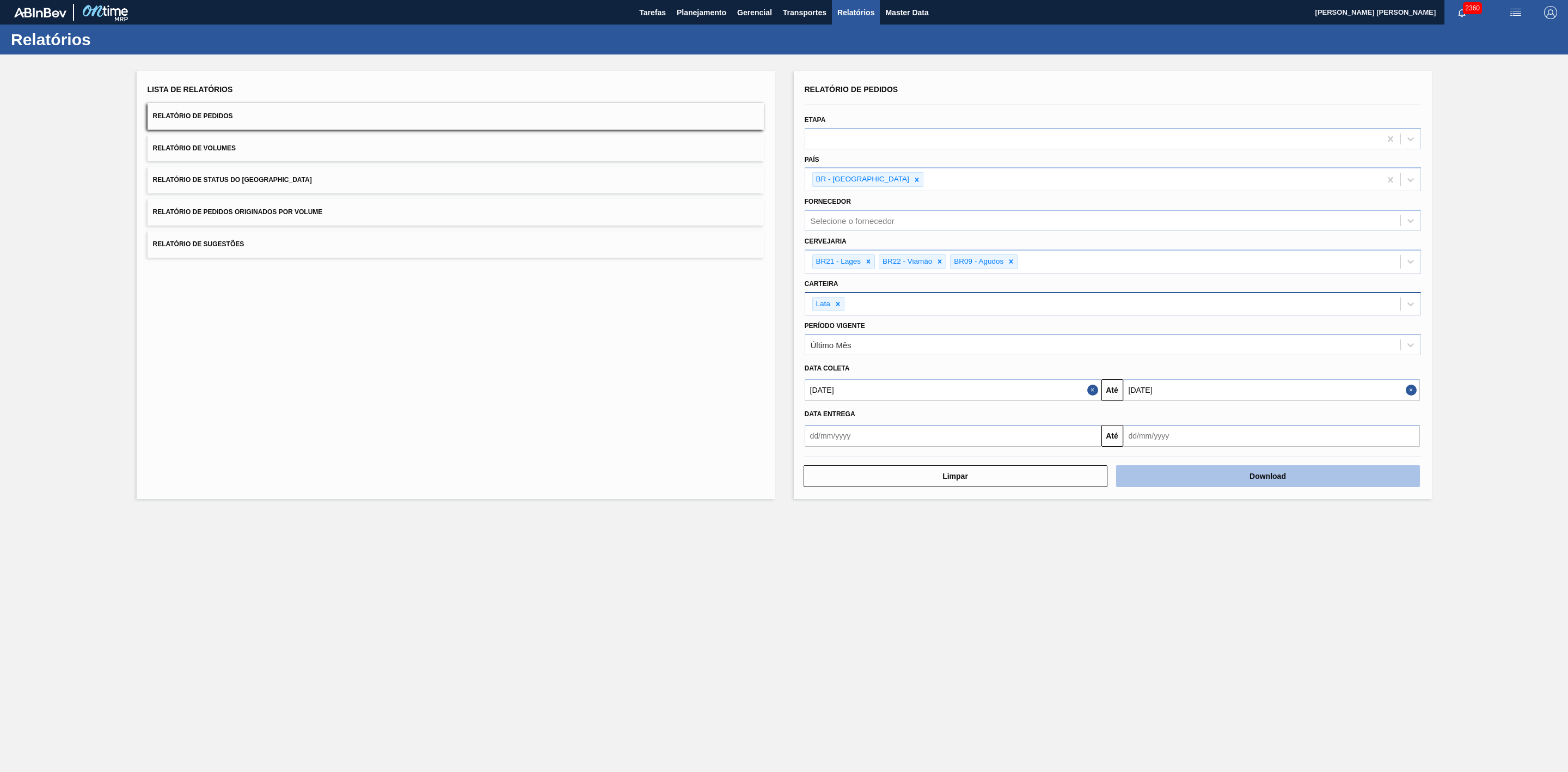
click at [1267, 481] on button "Download" at bounding box center [1268, 476] width 304 height 22
click at [346, 145] on button "Relatório de Volumes" at bounding box center [455, 148] width 616 height 26
click at [1231, 471] on button "Download" at bounding box center [1268, 476] width 304 height 22
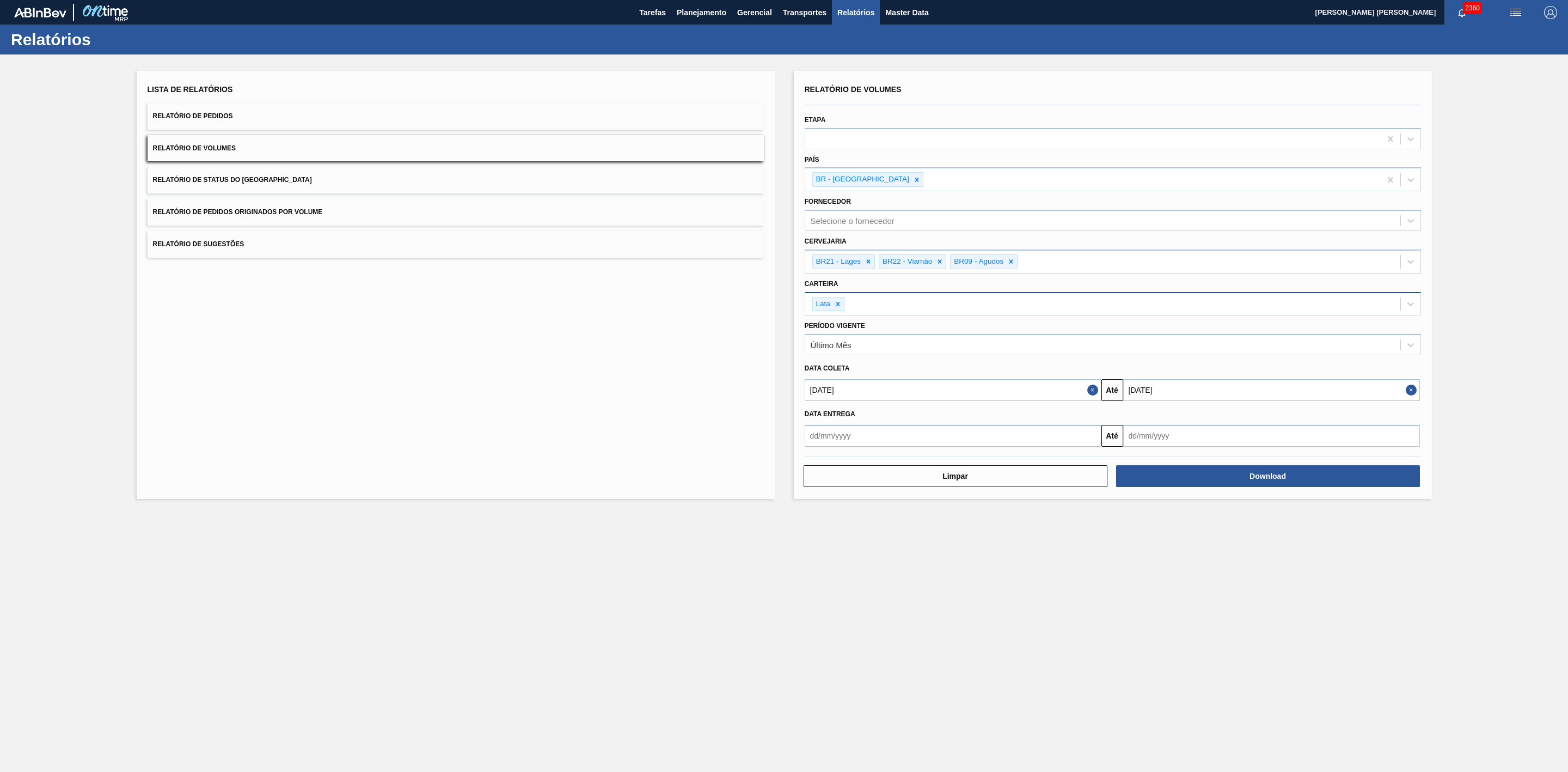
click at [268, 246] on button "Relatório de Sugestões" at bounding box center [455, 244] width 616 height 26
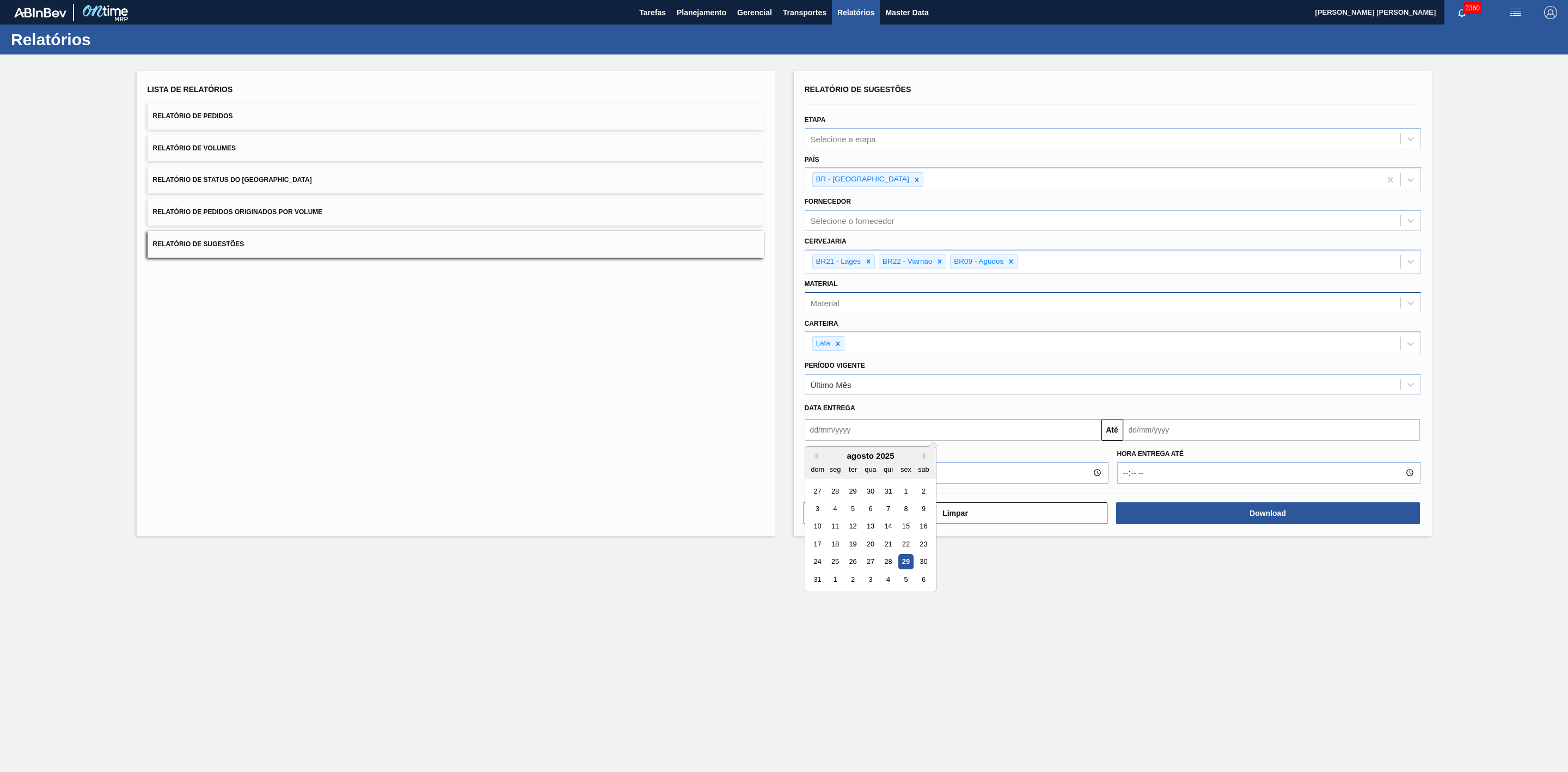
click at [897, 427] on input "text" at bounding box center [953, 430] width 297 height 22
click at [836, 455] on div "agosto 2025" at bounding box center [871, 456] width 131 height 10
click at [904, 561] on div "29" at bounding box center [906, 561] width 15 height 15
type input "[DATE]"
drag, startPoint x: 1153, startPoint y: 430, endPoint x: 1163, endPoint y: 430, distance: 10.0
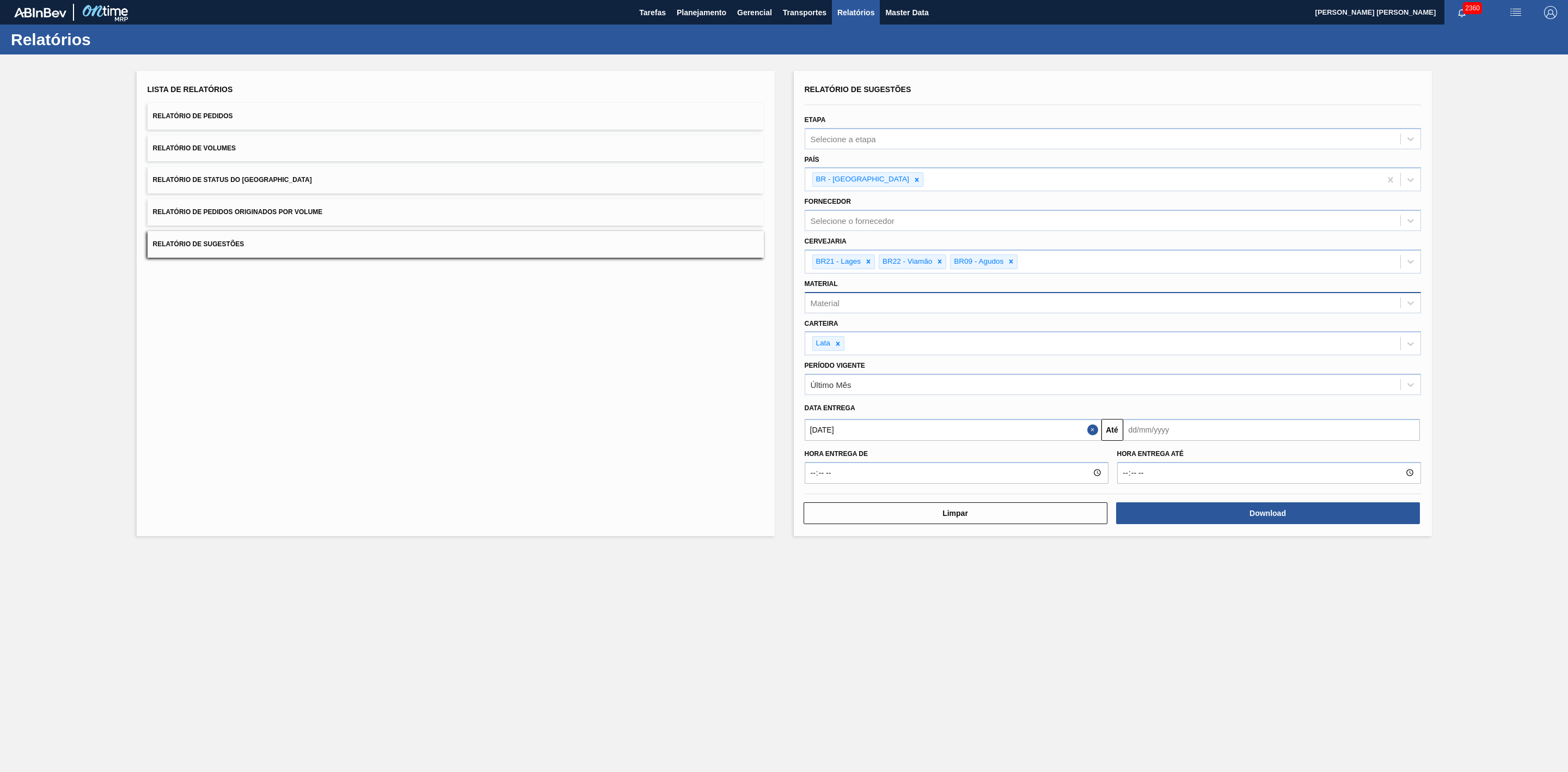
click at [1154, 430] on input "text" at bounding box center [1271, 430] width 297 height 22
click at [1142, 453] on div "agosto 2025" at bounding box center [1189, 456] width 131 height 10
click at [1243, 458] on button "Next Month" at bounding box center [1245, 456] width 7 height 7
click at [1155, 566] on div "29" at bounding box center [1154, 561] width 15 height 15
type input "29/09/2025"
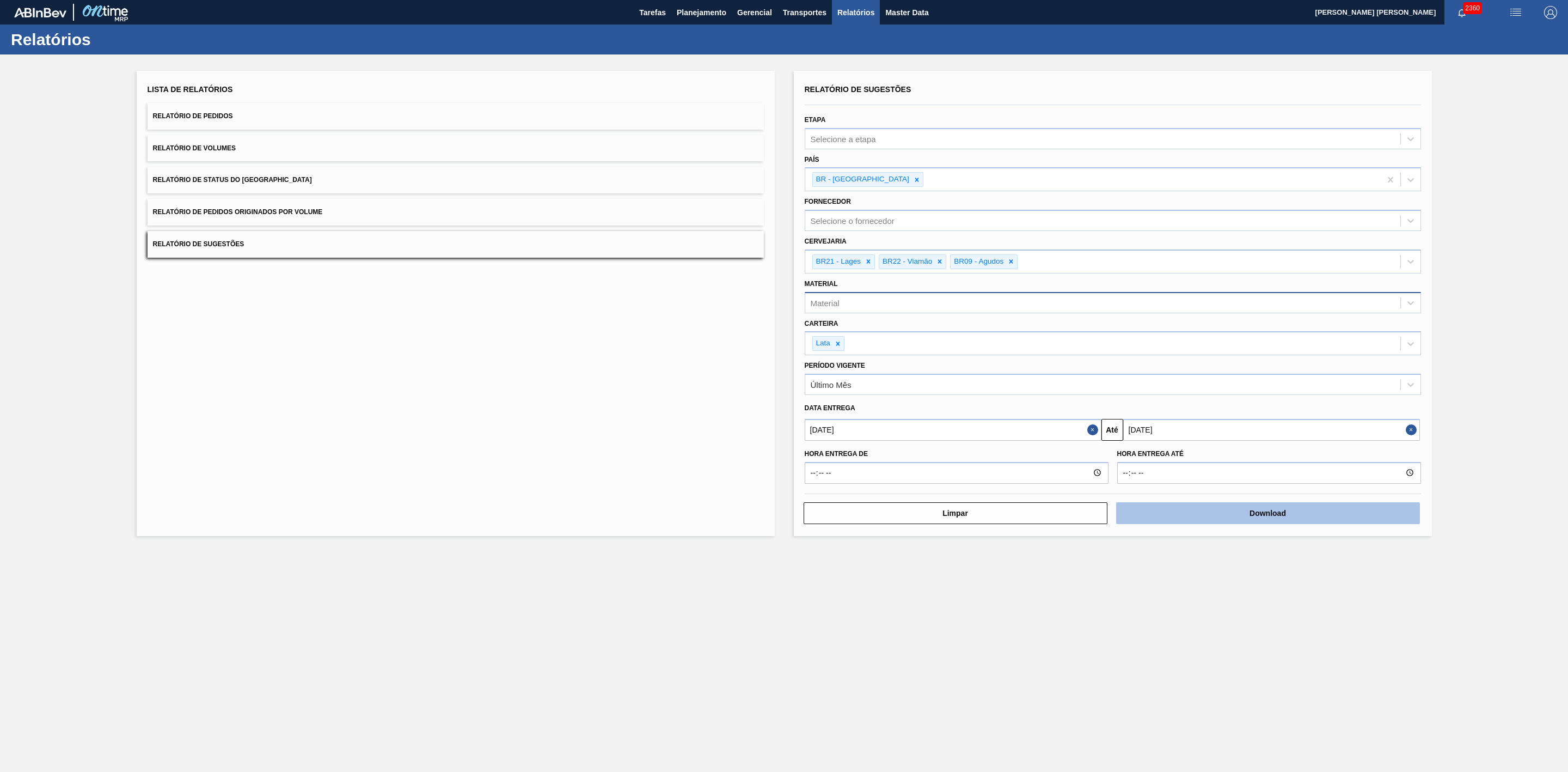
click at [1186, 512] on button "Download" at bounding box center [1268, 513] width 304 height 22
click at [717, 7] on span "Planejamento" at bounding box center [702, 12] width 50 height 13
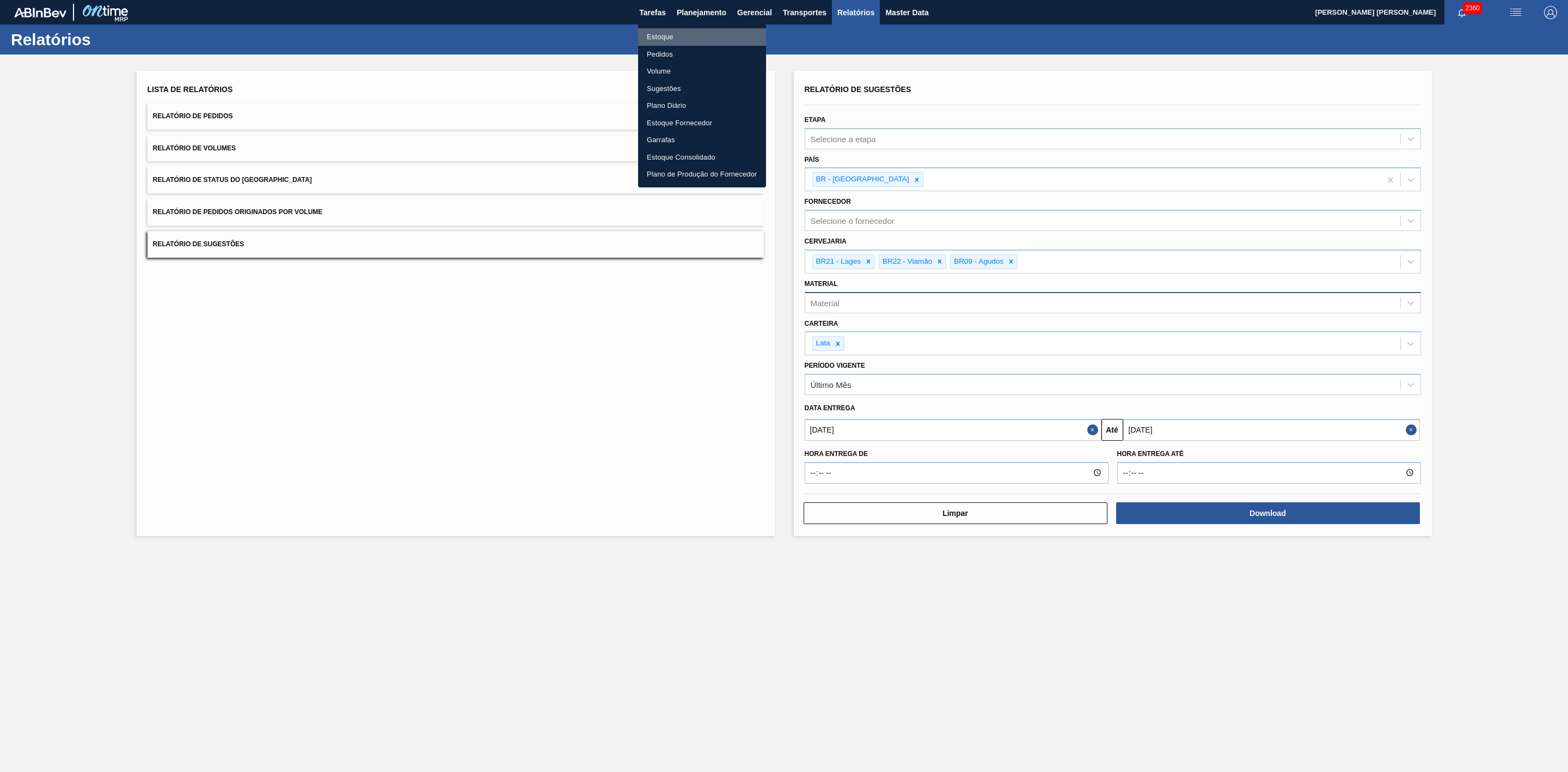
click at [672, 33] on li "Estoque" at bounding box center [702, 37] width 128 height 18
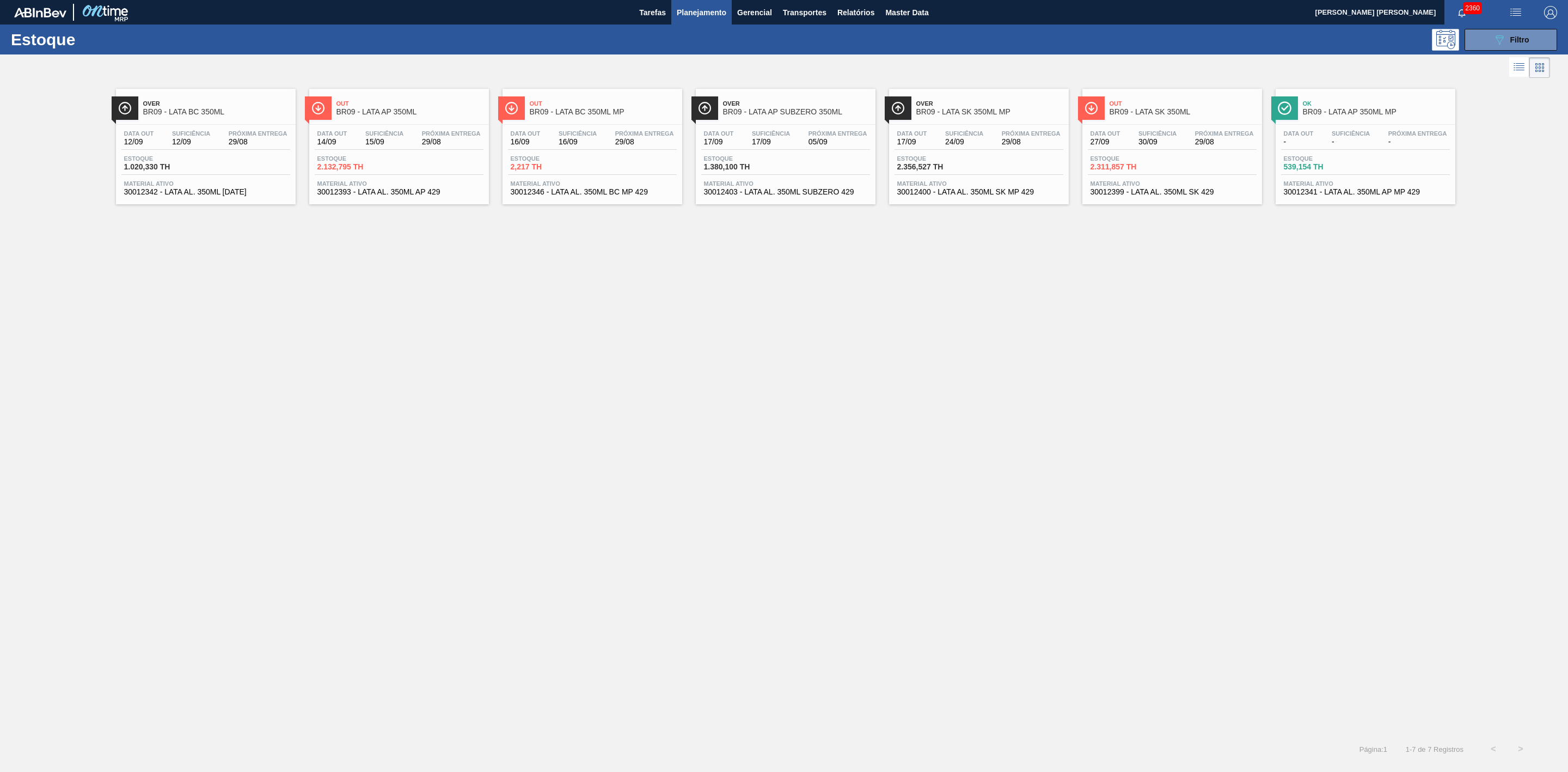
click at [209, 109] on span "BR09 - LATA BC 350ML" at bounding box center [216, 112] width 147 height 8
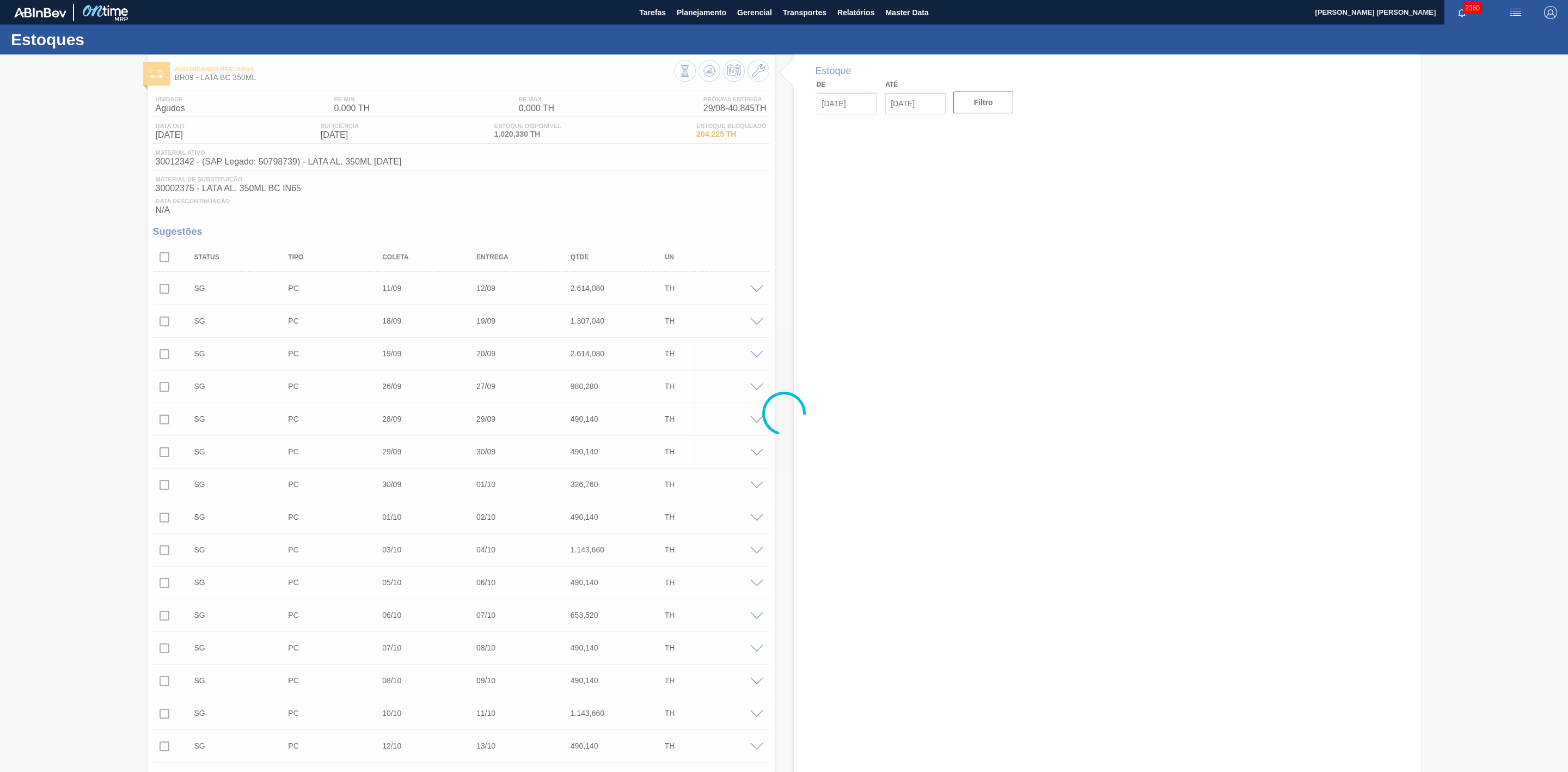
type input "[DATE]"
type input "12/09/2025"
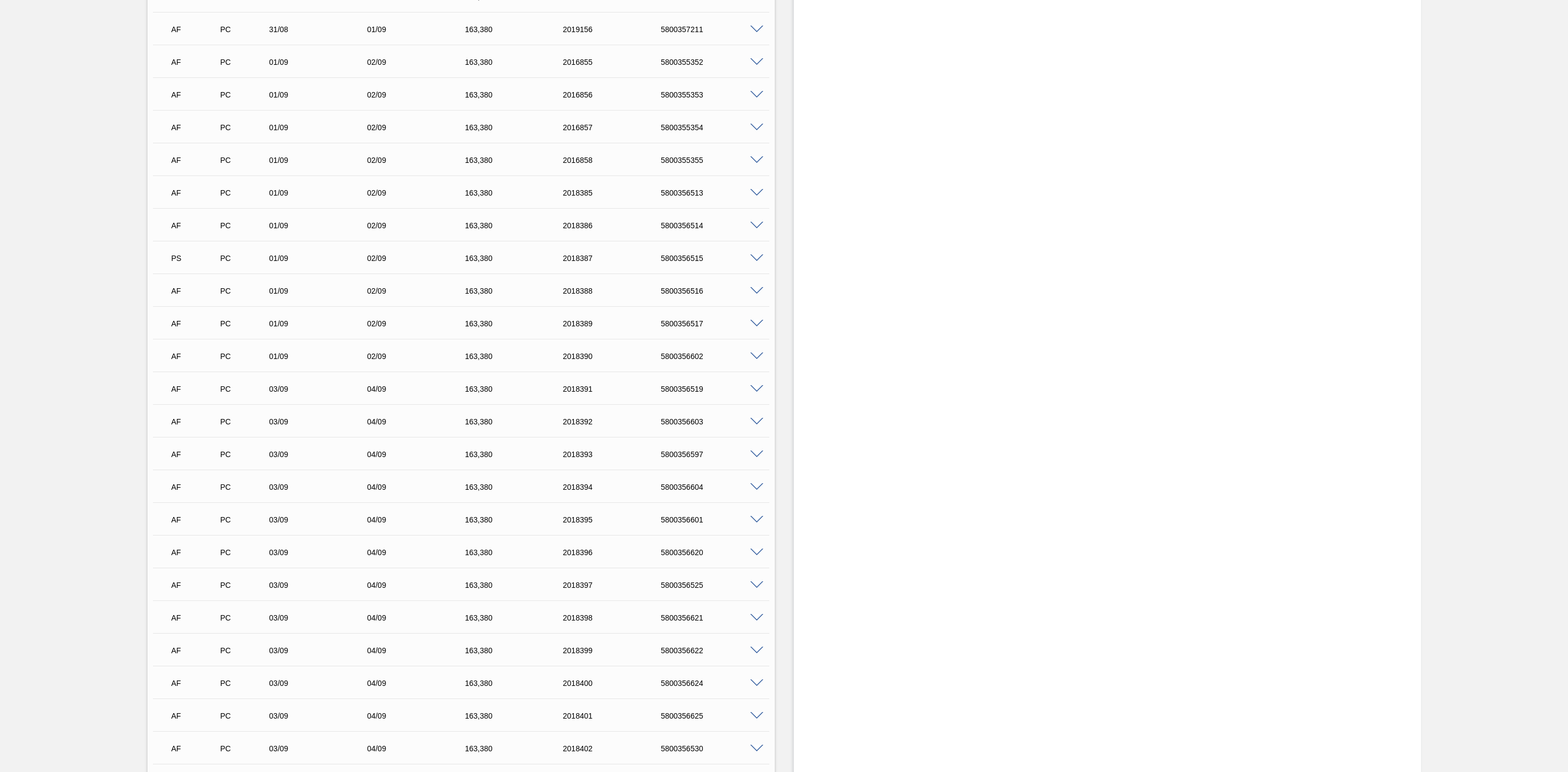
scroll to position [1879, 0]
click at [758, 154] on span at bounding box center [757, 150] width 13 height 8
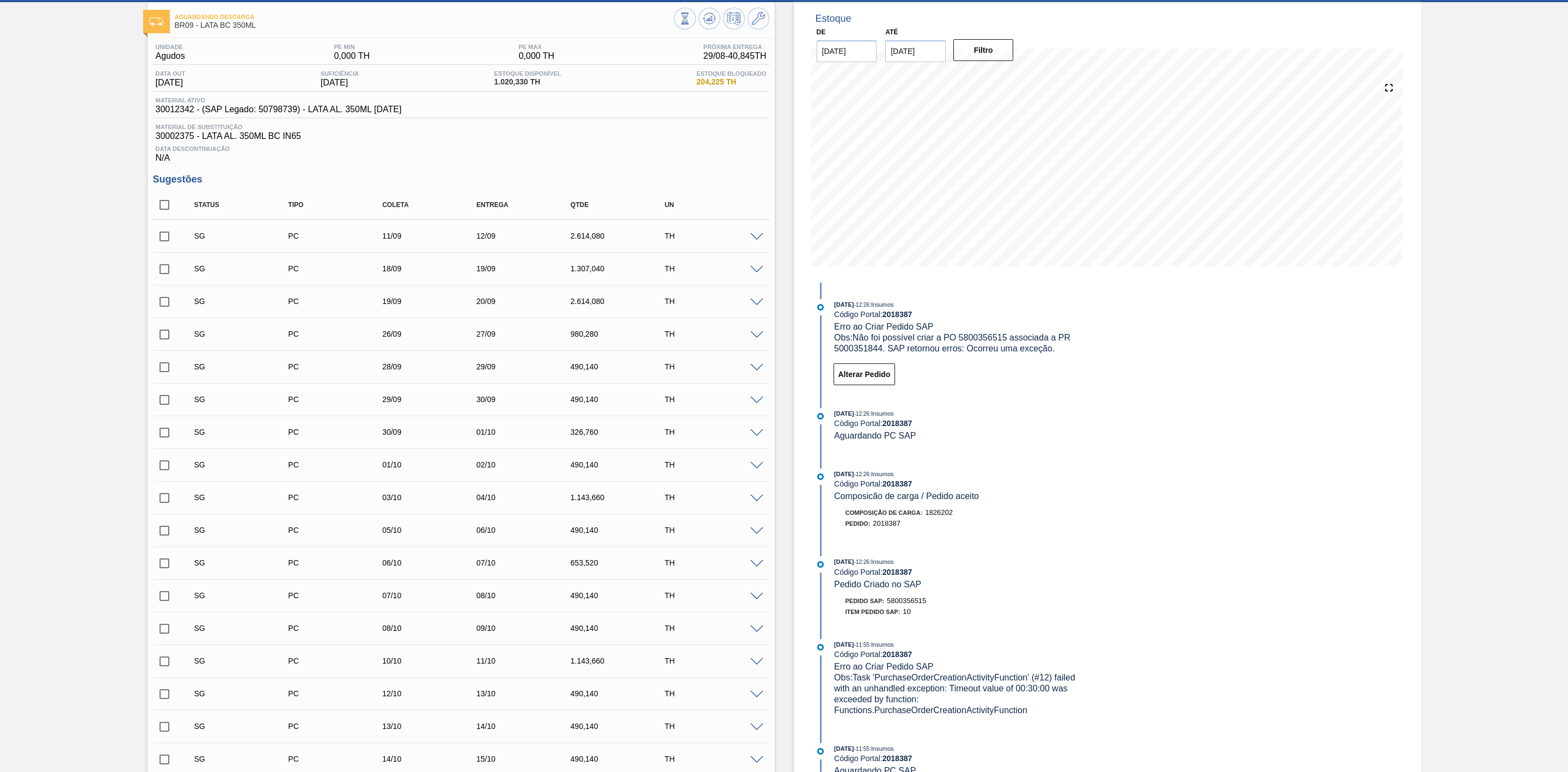
scroll to position [0, 0]
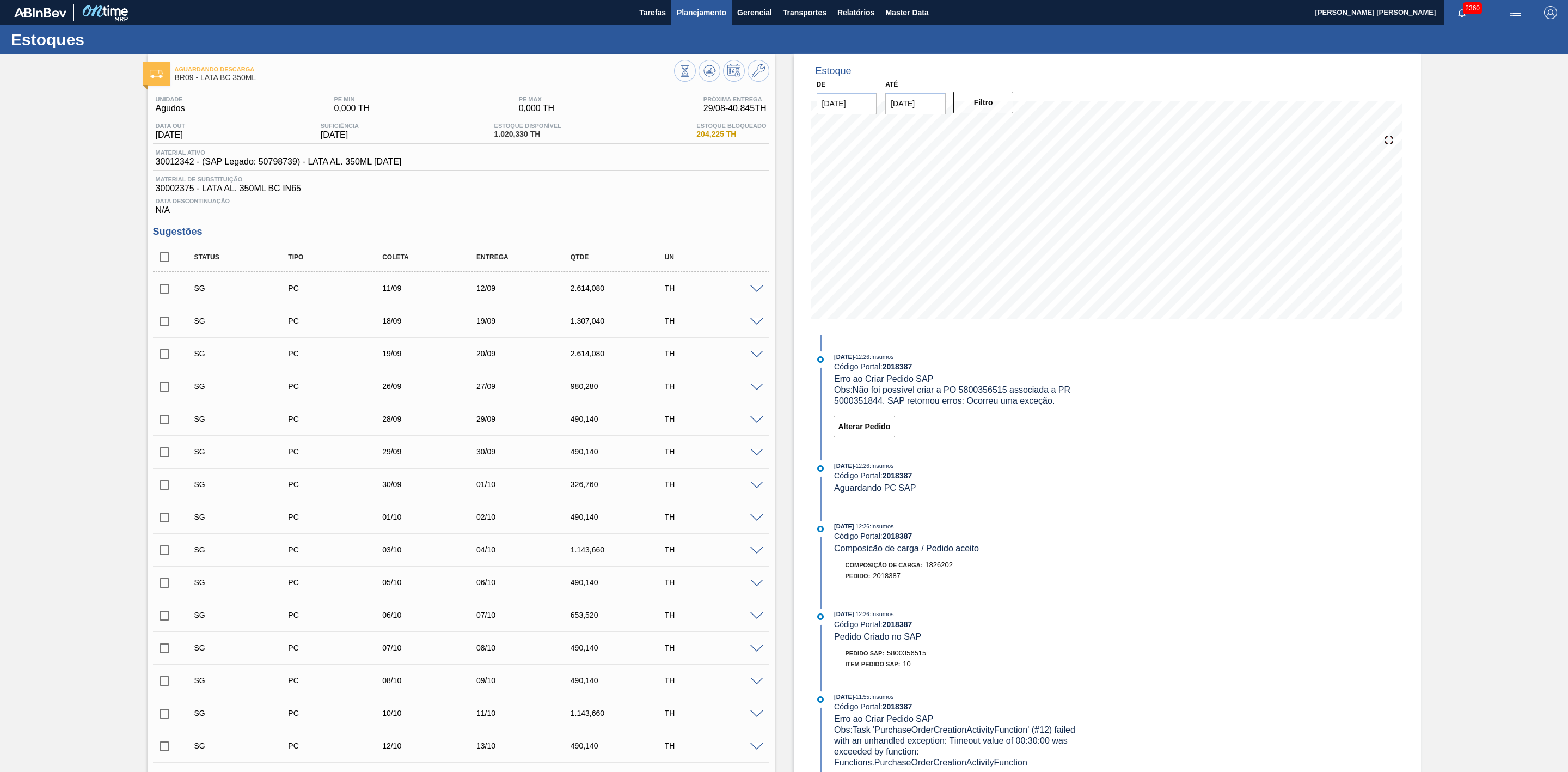
click at [700, 15] on span "Planejamento" at bounding box center [702, 12] width 50 height 13
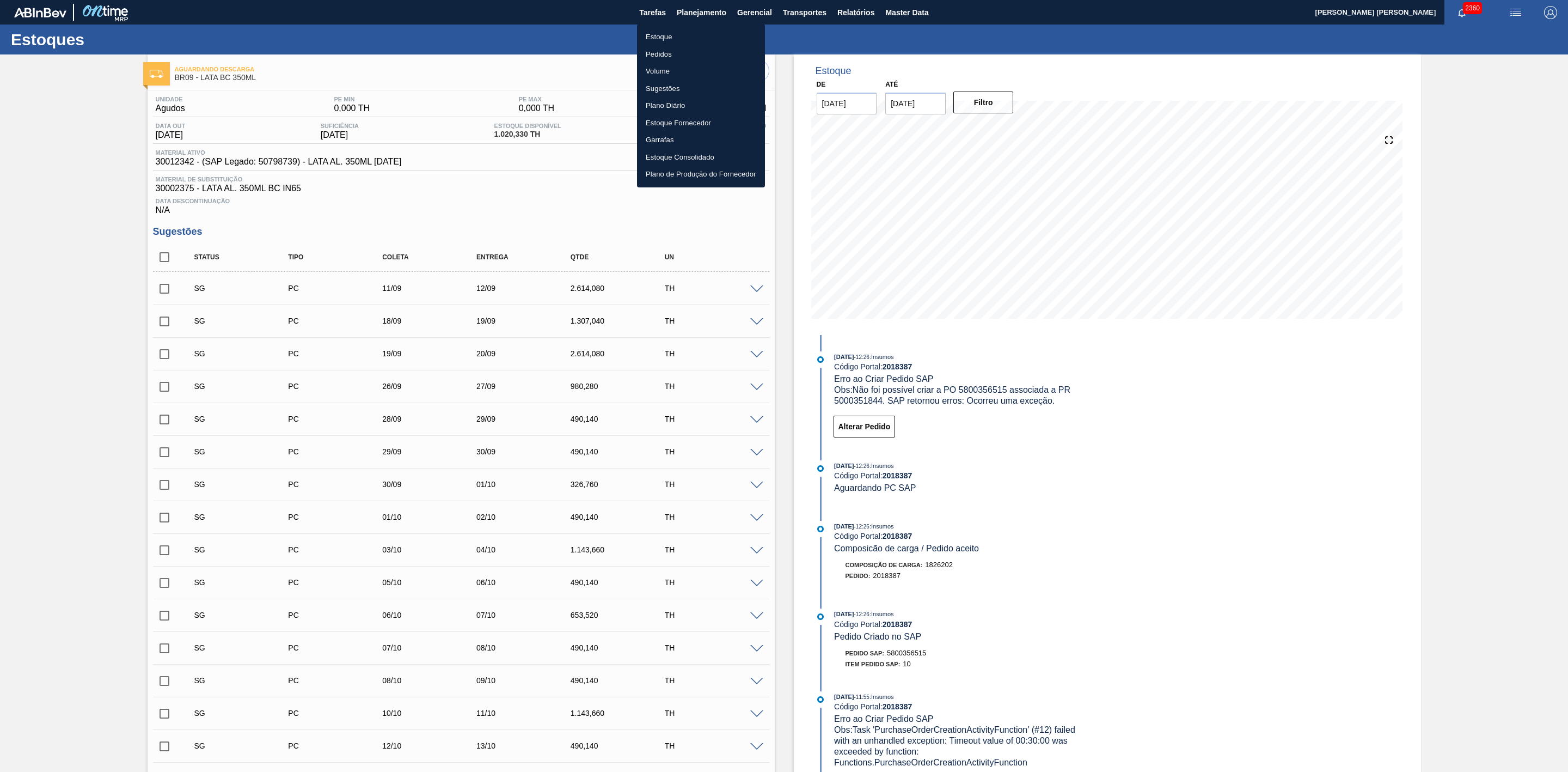
click at [1520, 12] on div at bounding box center [784, 386] width 1568 height 772
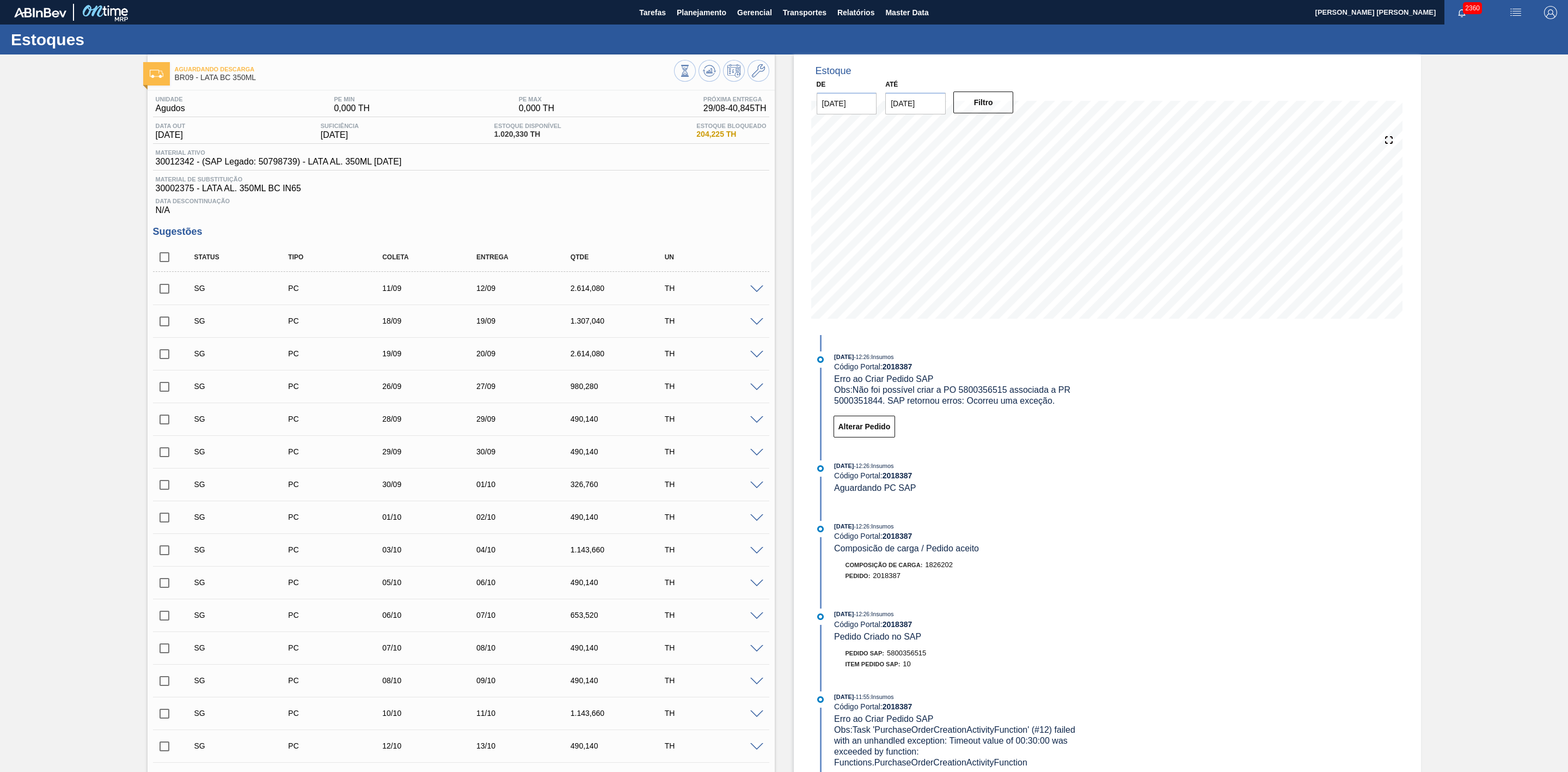
click at [1516, 15] on img "button" at bounding box center [1516, 12] width 13 height 13
click at [1493, 37] on li "Pedido Contingência" at bounding box center [1510, 38] width 100 height 20
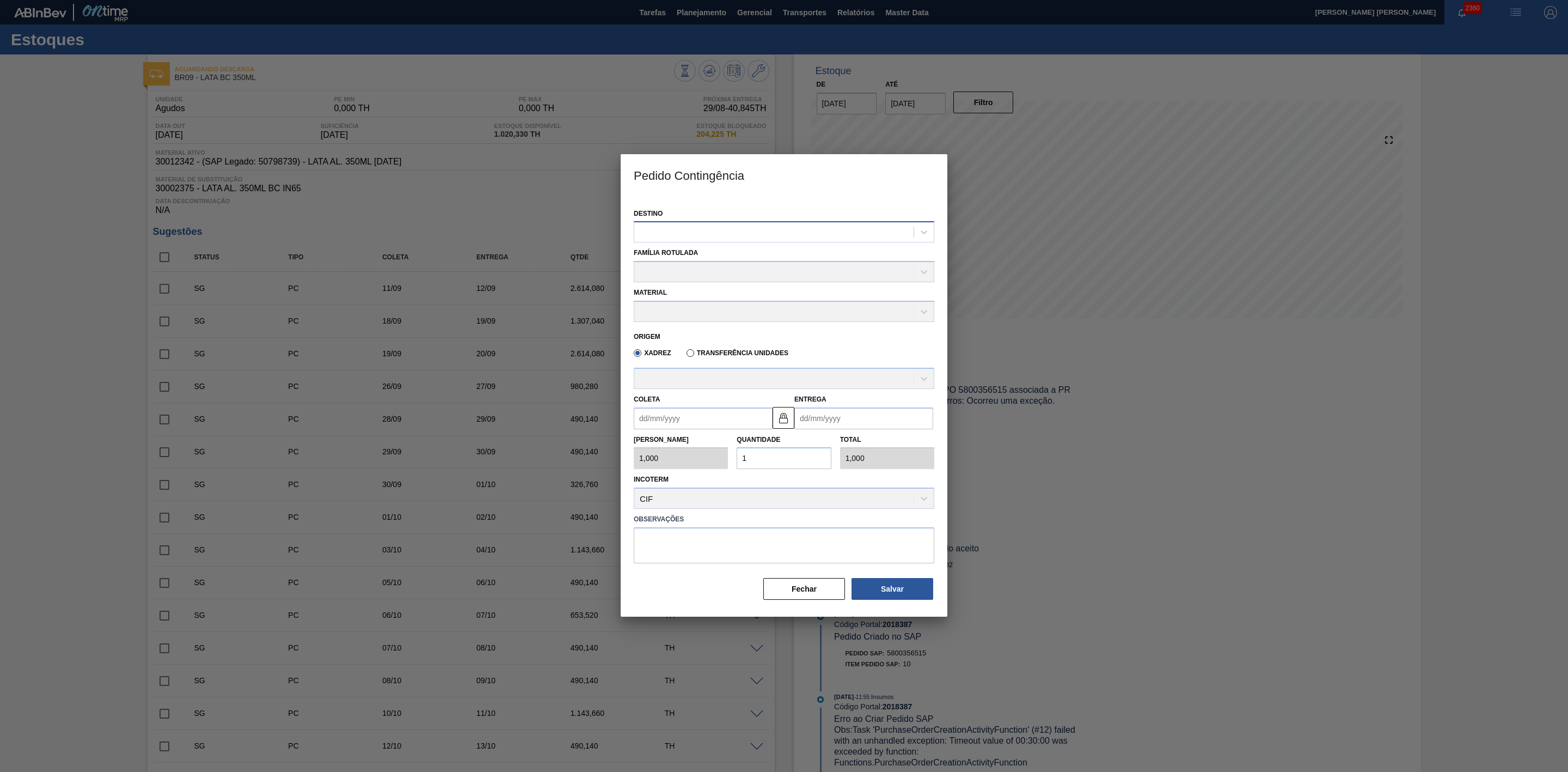
click at [753, 227] on div at bounding box center [774, 233] width 279 height 16
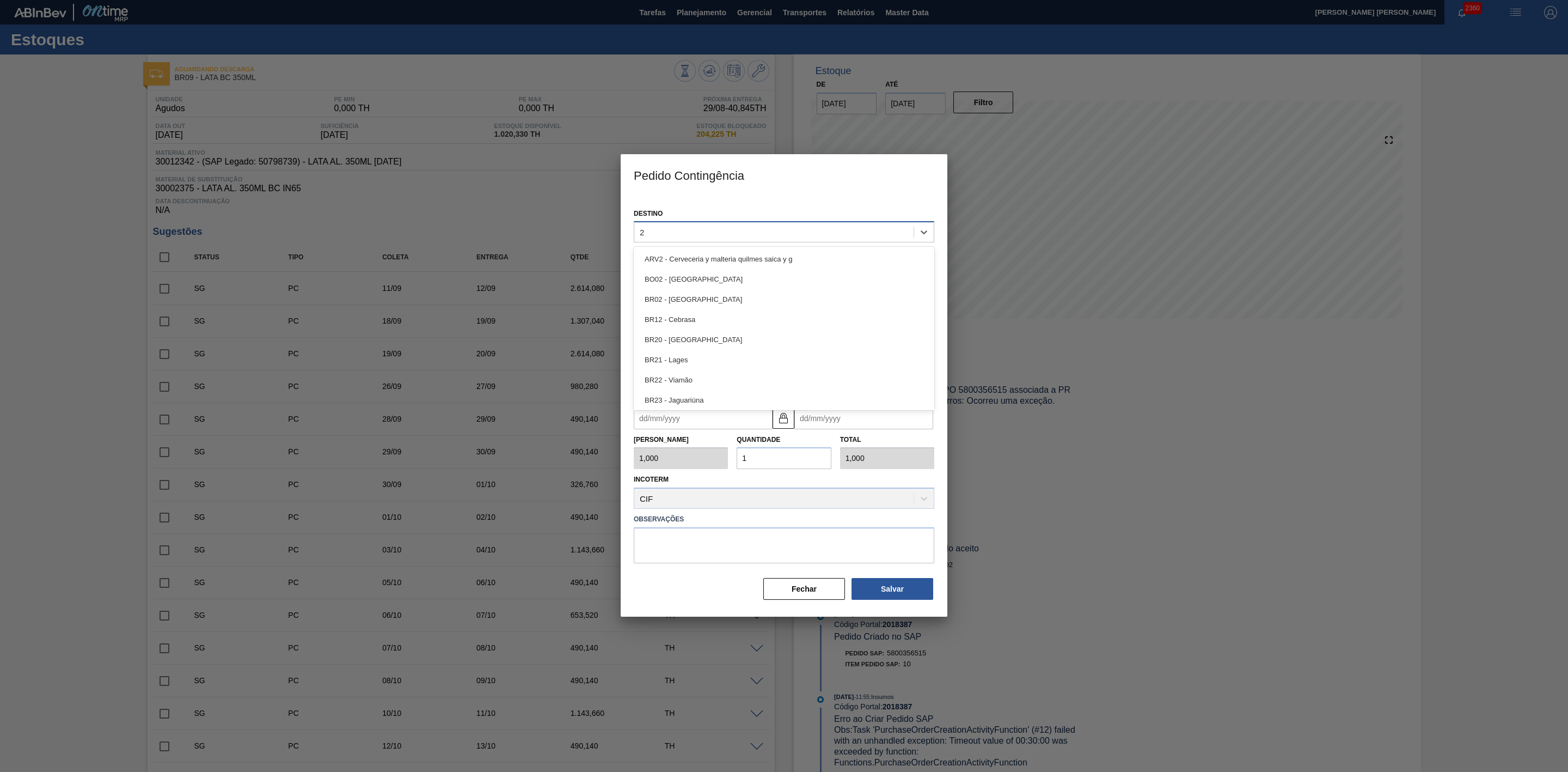
type input "28"
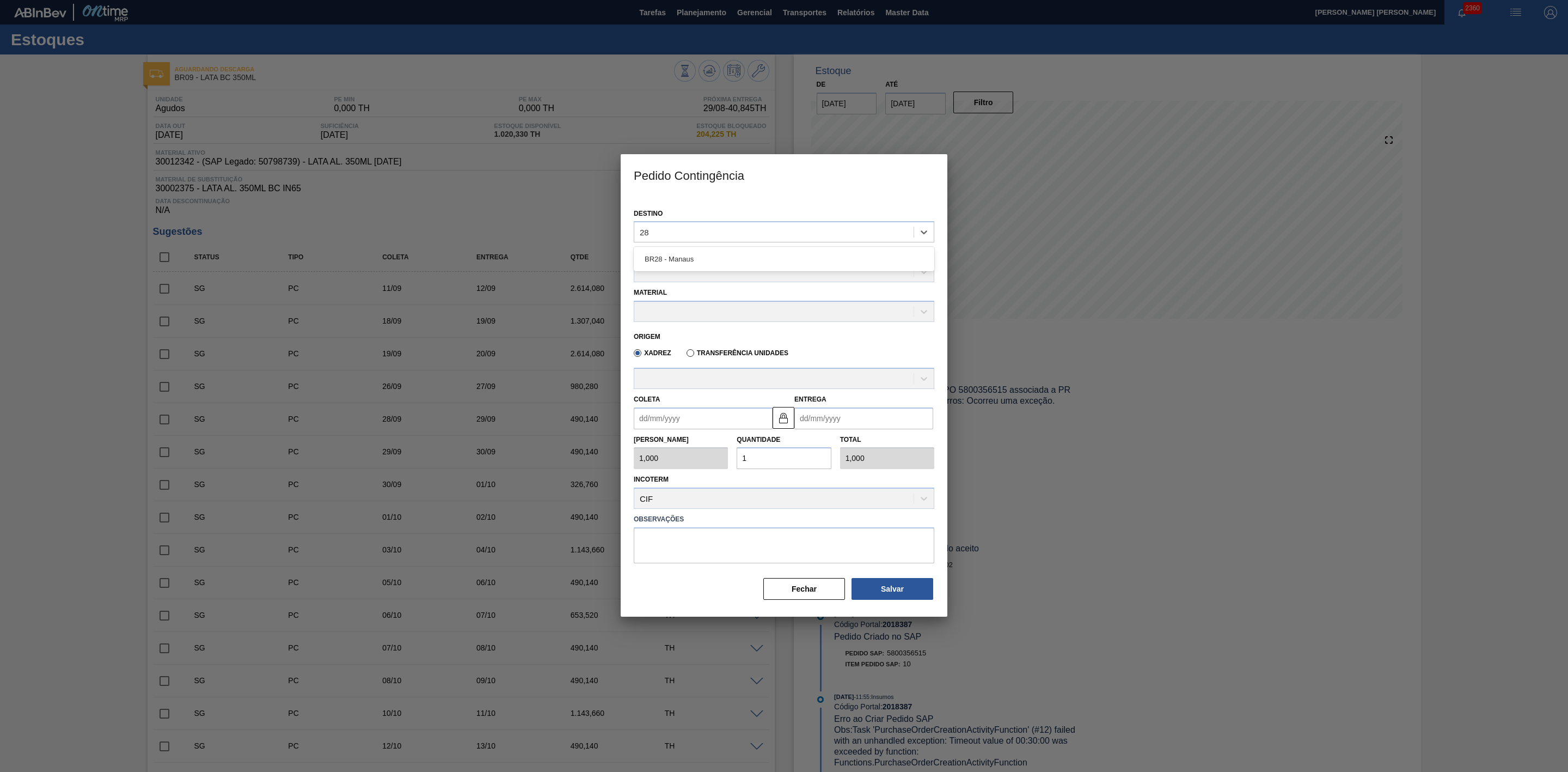
click at [726, 261] on div "BR28 - Manaus" at bounding box center [784, 258] width 301 height 20
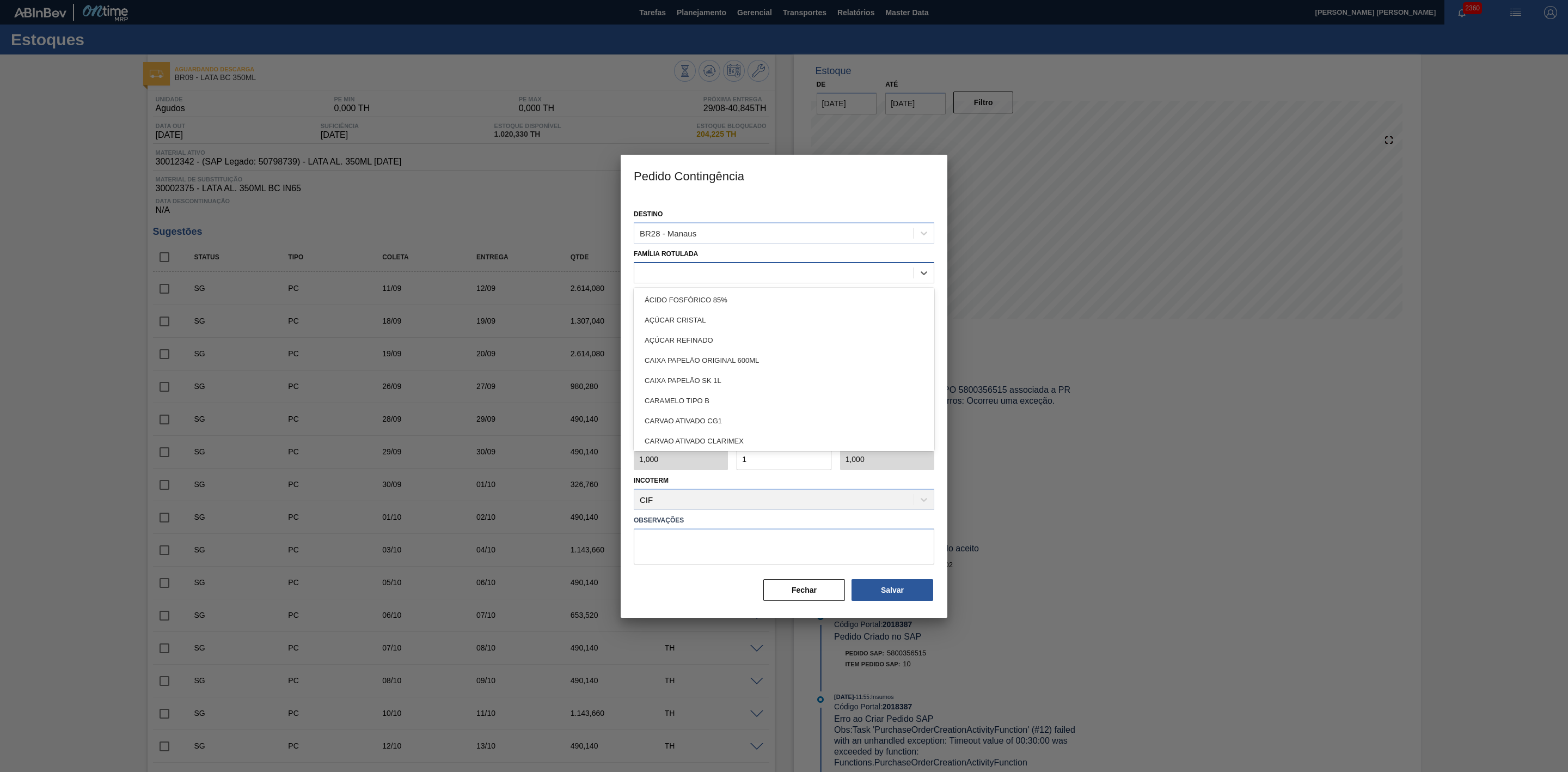
click at [719, 272] on div at bounding box center [774, 273] width 279 height 16
type Rotulada "lata ap"
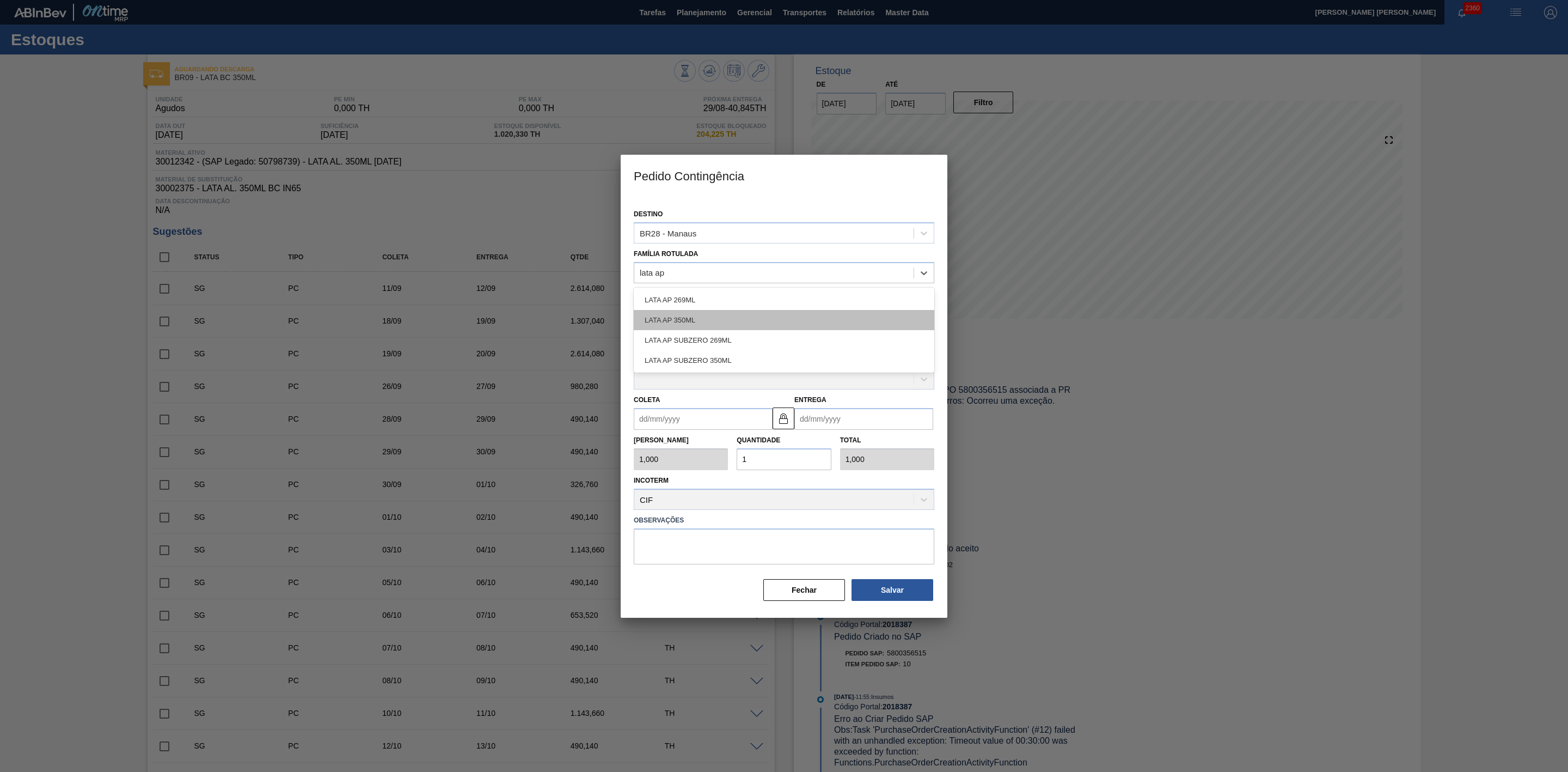
click at [691, 317] on div "LATA AP 350ML" at bounding box center [784, 319] width 301 height 20
click at [684, 305] on div at bounding box center [774, 313] width 279 height 16
click at [705, 334] on div "30012393 - LATA AL. 350ML AP 429" at bounding box center [784, 338] width 301 height 20
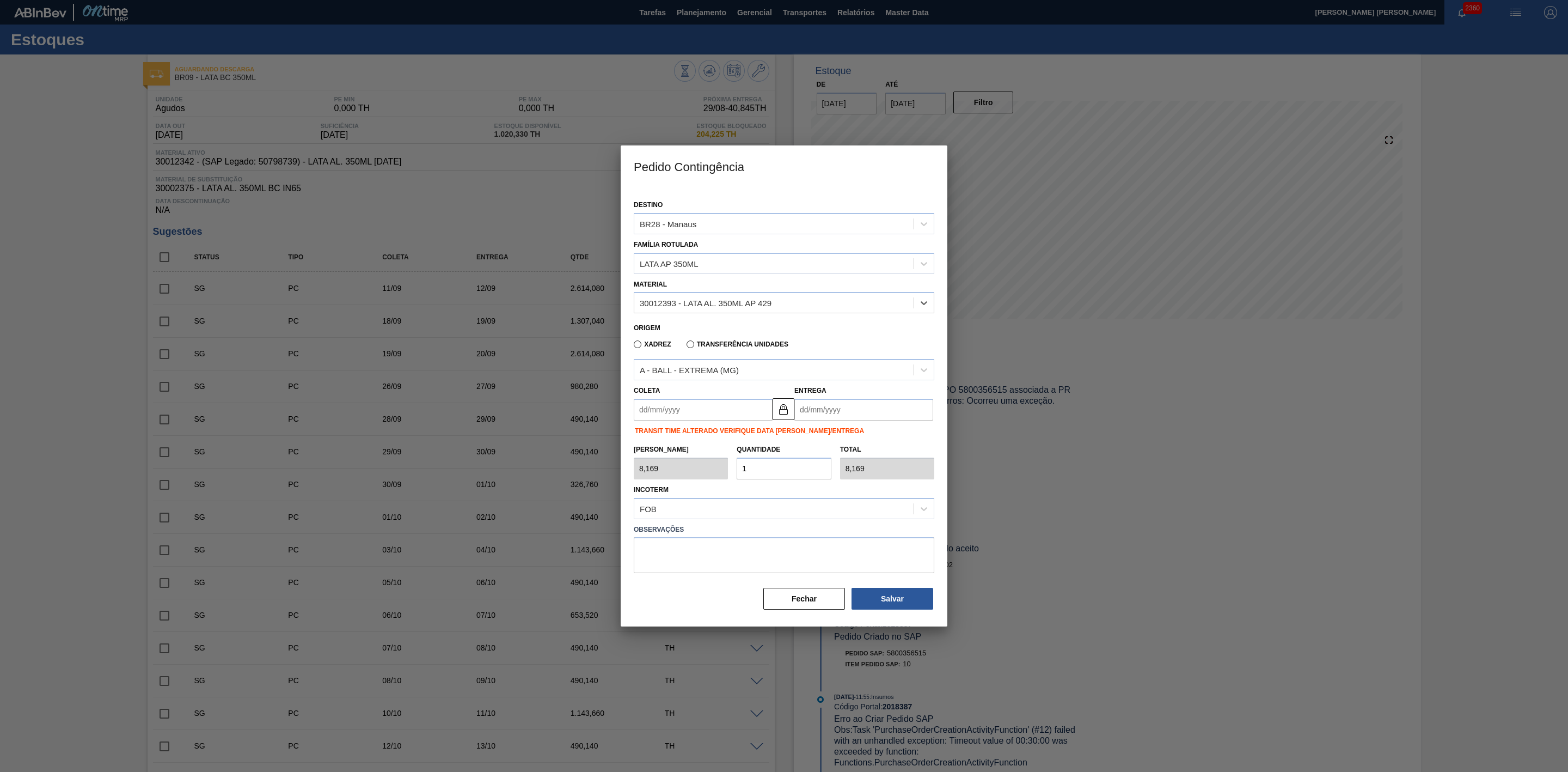
type input "8,169"
click at [714, 345] on label "Transferência Unidades" at bounding box center [737, 344] width 102 height 7
click at [685, 346] on input "Transferência Unidades" at bounding box center [685, 346] width 0 height 0
type input "1,000"
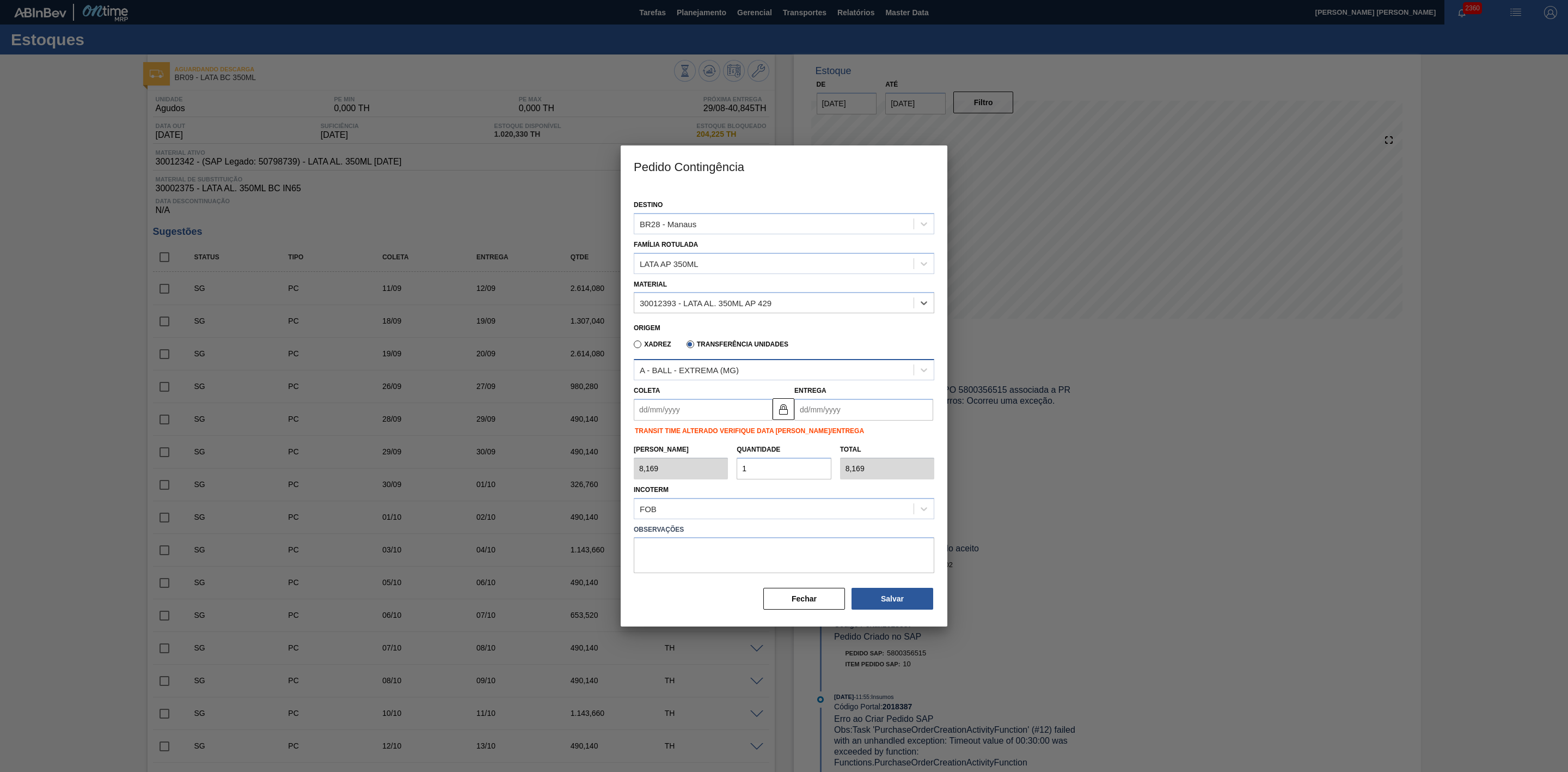
type input "1,000"
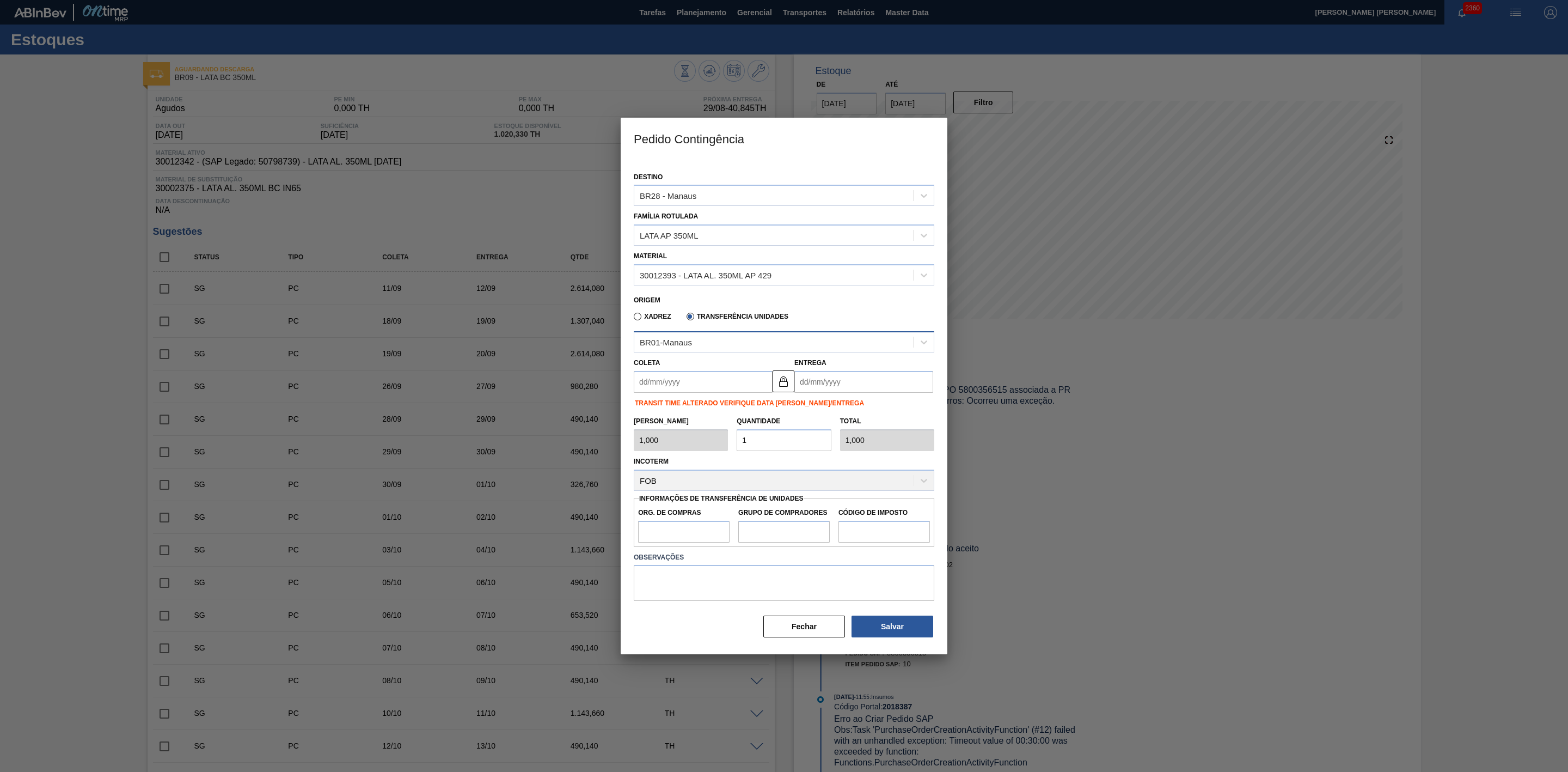
click at [696, 341] on div "BR01-Manaus" at bounding box center [774, 342] width 279 height 16
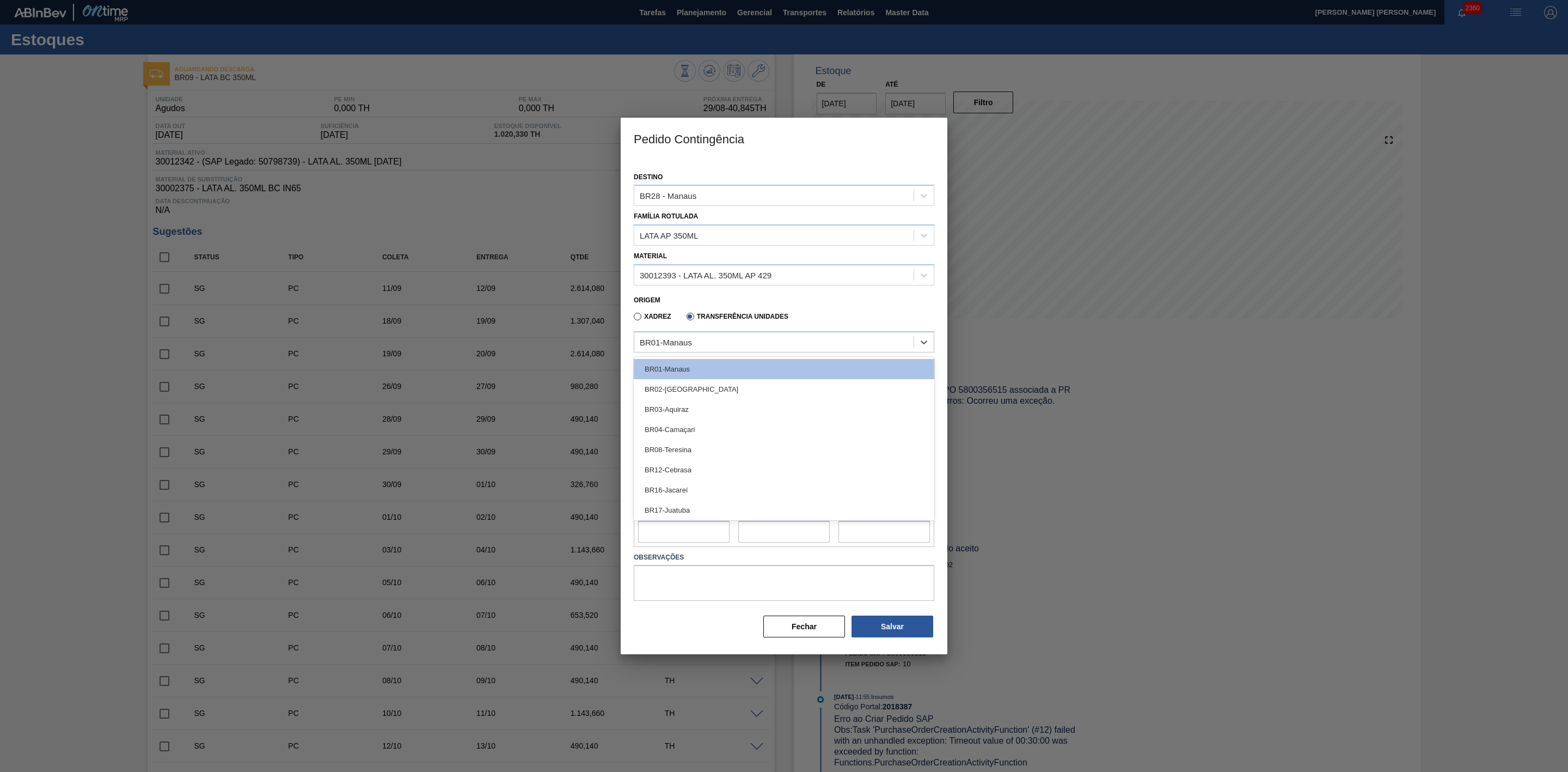
click at [637, 317] on label "Xadrez" at bounding box center [652, 316] width 37 height 7
click at [632, 318] on input "Xadrez" at bounding box center [632, 318] width 0 height 0
type input "8,169"
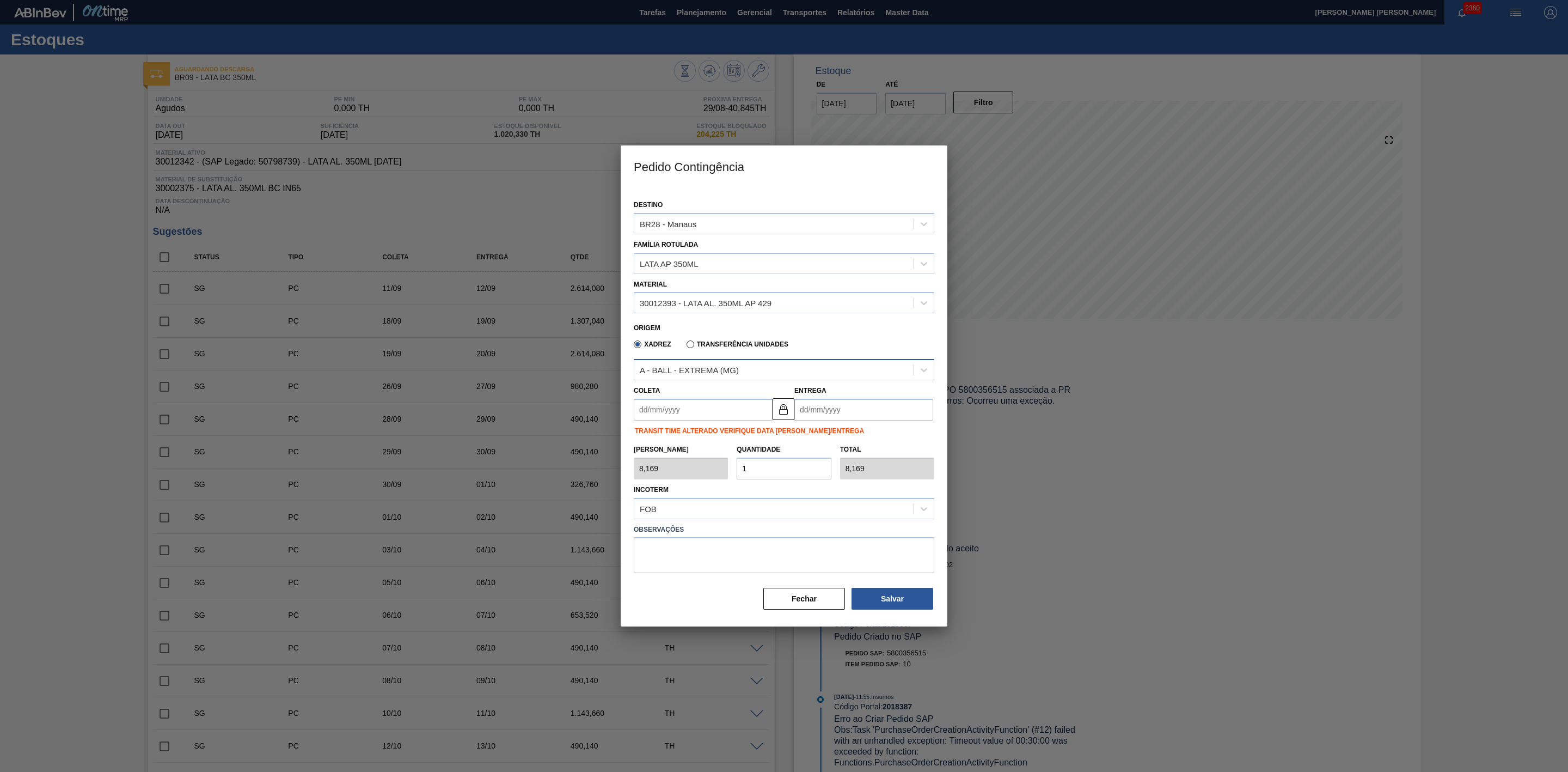
click at [698, 373] on div "A - BALL - EXTREMA (MG)" at bounding box center [689, 370] width 99 height 10
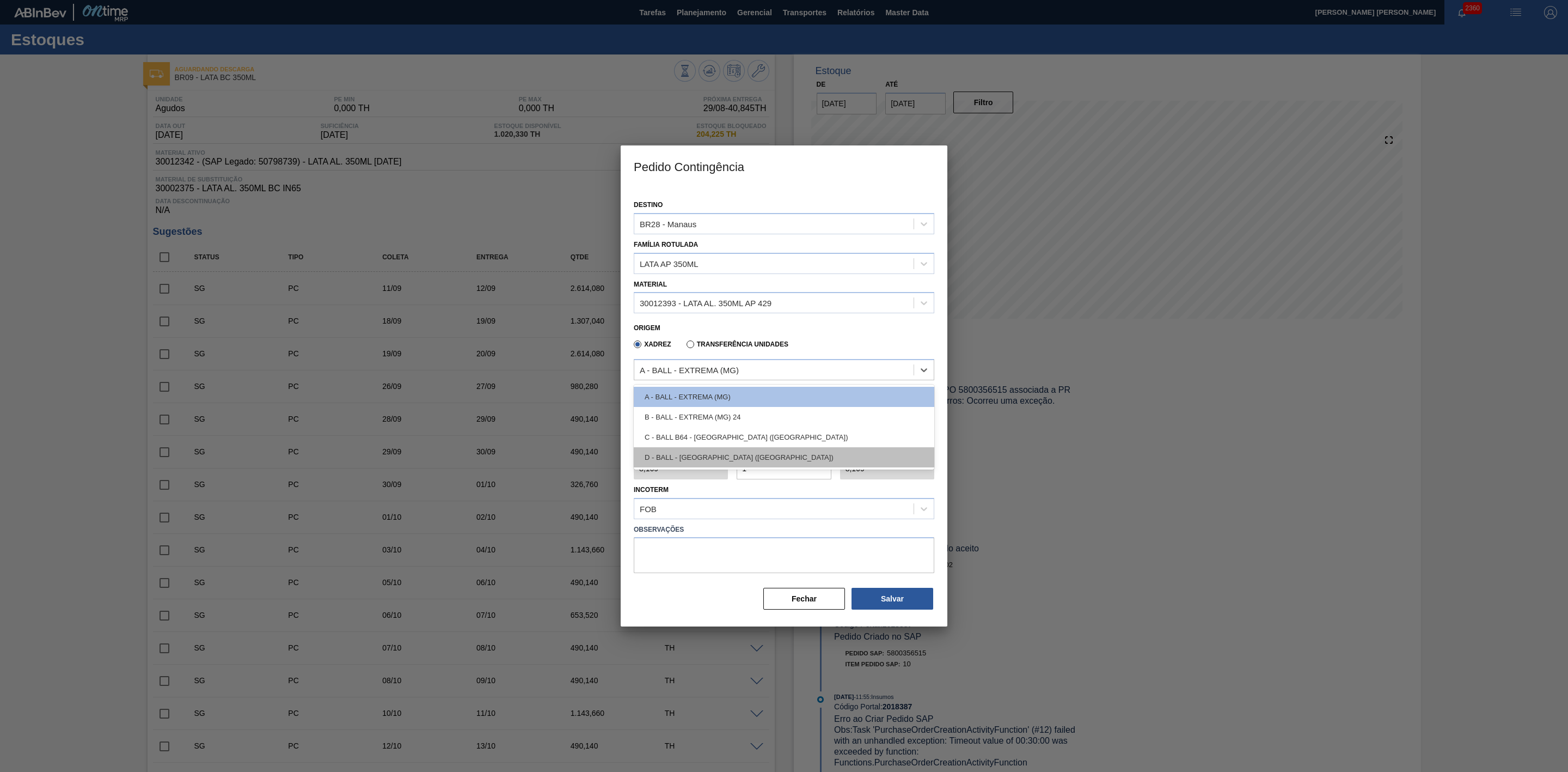
click at [727, 456] on div "D - BALL - RECIFE (PE)" at bounding box center [784, 456] width 301 height 20
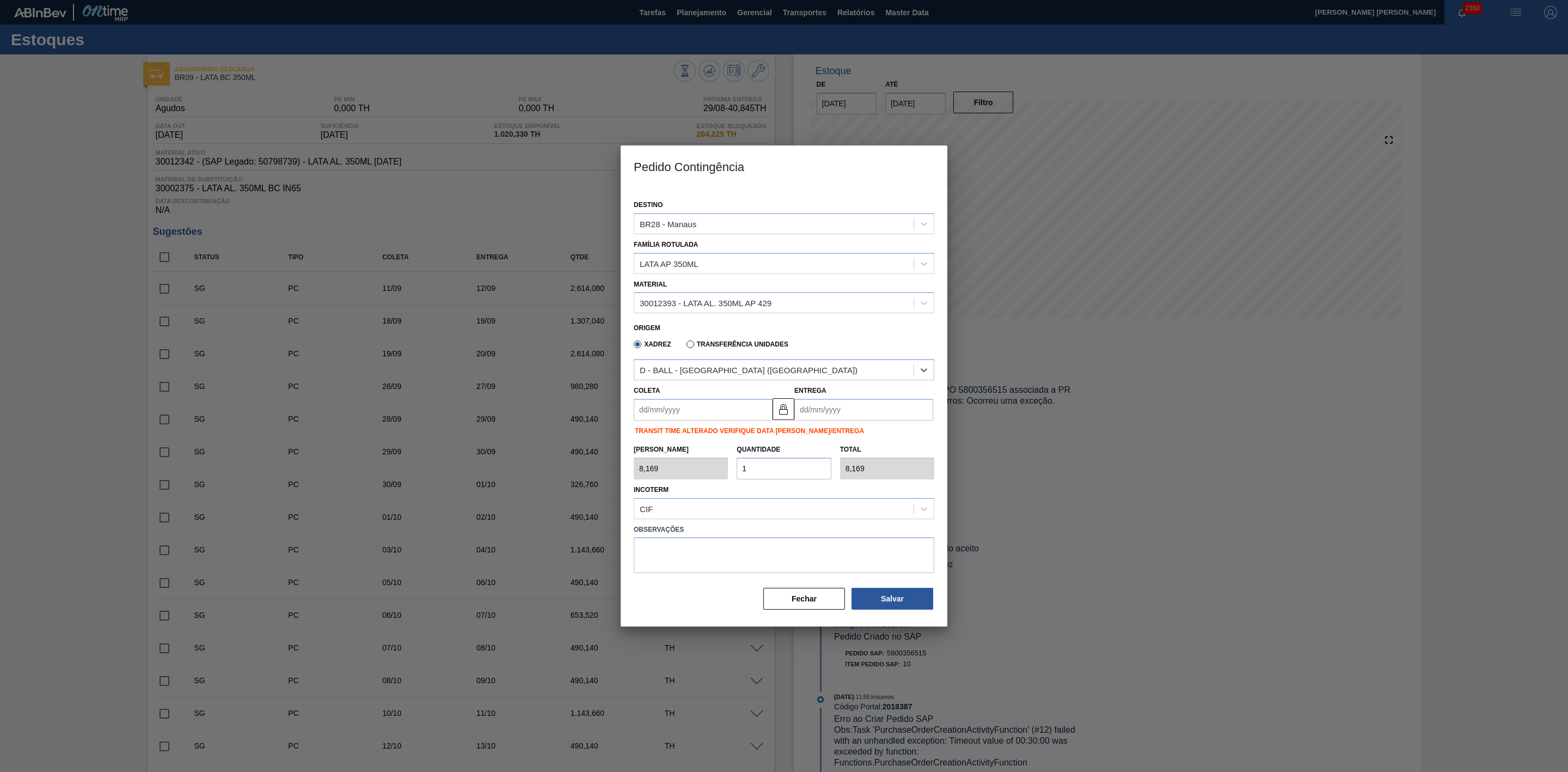
click at [694, 410] on input "Coleta" at bounding box center [703, 409] width 139 height 22
click at [657, 434] on div "agosto 2025" at bounding box center [700, 435] width 131 height 10
click at [736, 540] on div "29" at bounding box center [735, 542] width 15 height 15
type input "[DATE]"
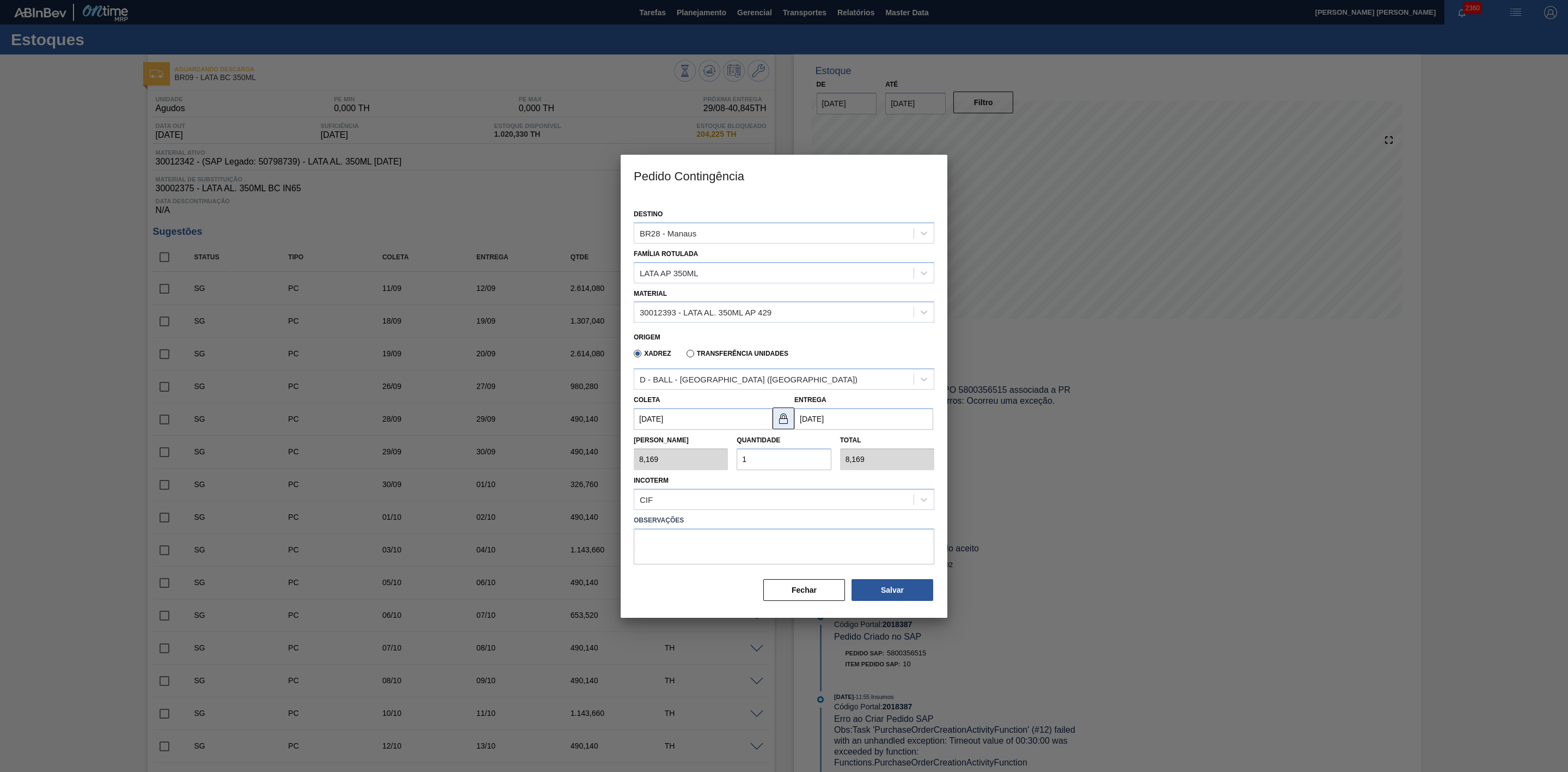
click at [778, 424] on img at bounding box center [783, 418] width 13 height 13
click at [815, 415] on input "30/08/2025" at bounding box center [863, 419] width 139 height 22
click at [838, 414] on input "30/08/2025" at bounding box center [863, 419] width 139 height 22
click at [915, 443] on button "Next Month" at bounding box center [916, 445] width 7 height 7
click at [879, 517] on div "18" at bounding box center [878, 516] width 15 height 15
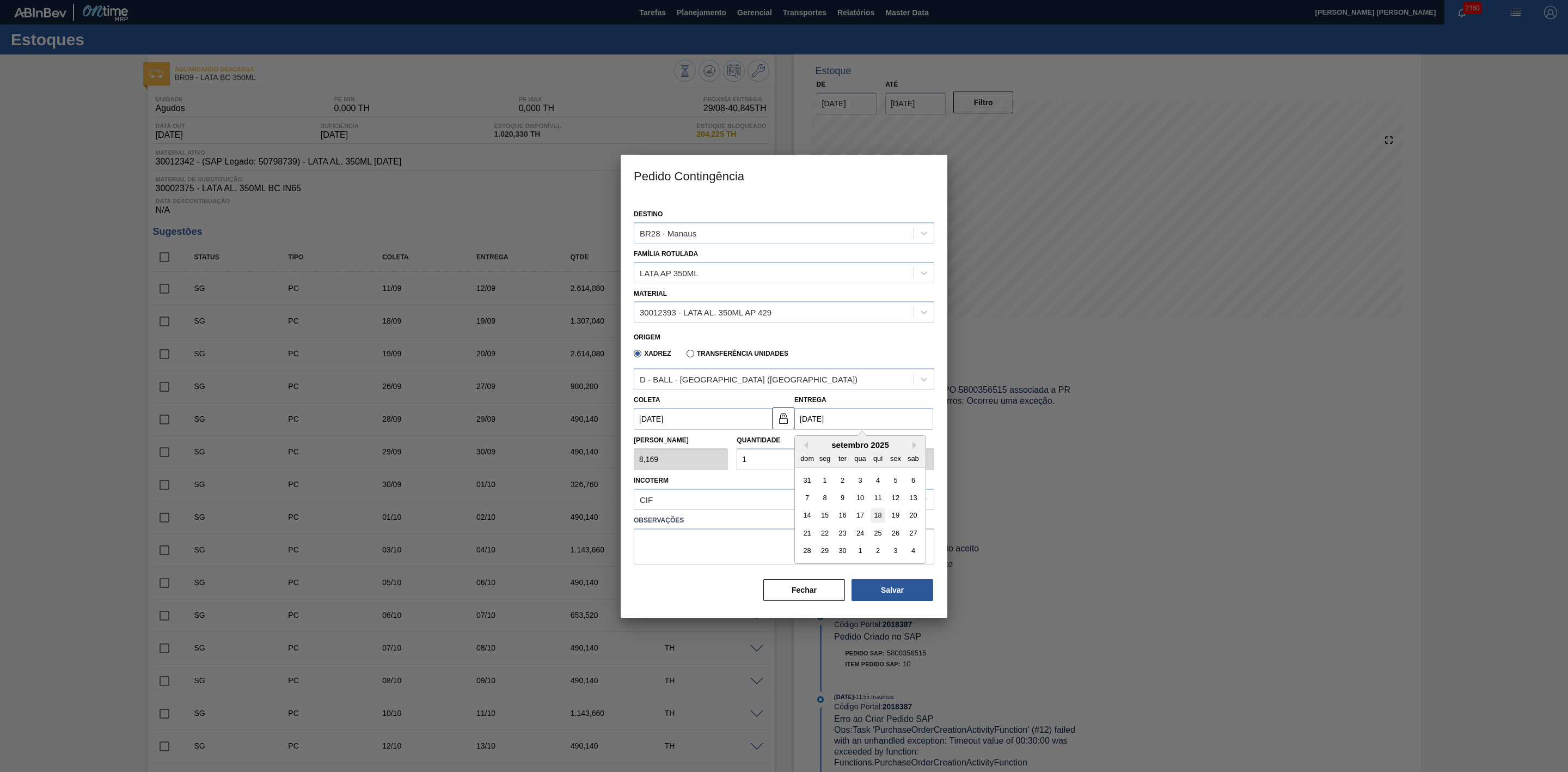
type input "18/09/2025"
click at [719, 454] on div "Tam Lote 8,169 Quantidade 1 Total 8,169" at bounding box center [784, 450] width 309 height 40
type input "2"
type input "16,338"
type input "25"
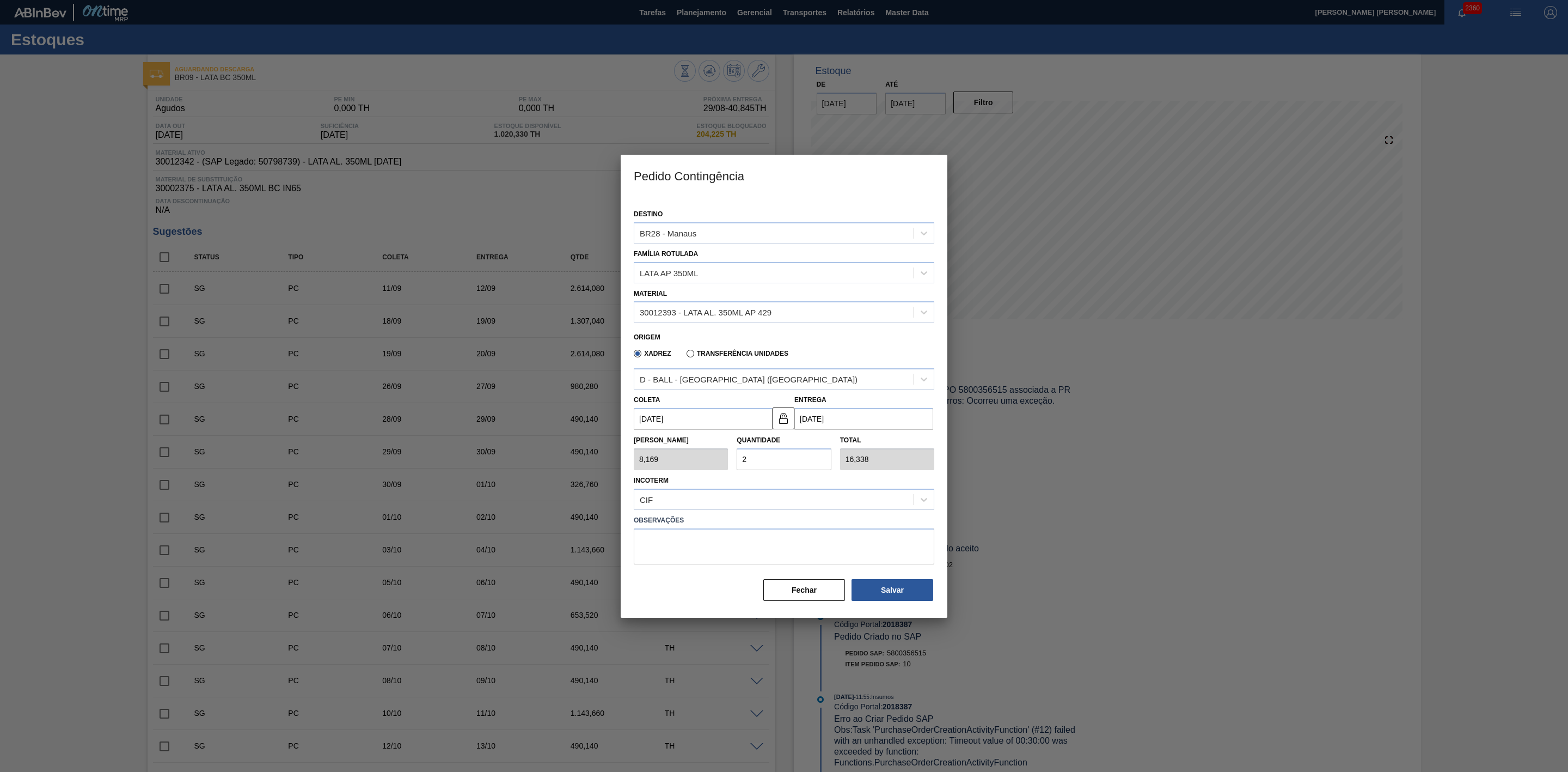
type input "204,225"
type input "25"
click at [753, 499] on div "CIF" at bounding box center [774, 500] width 279 height 16
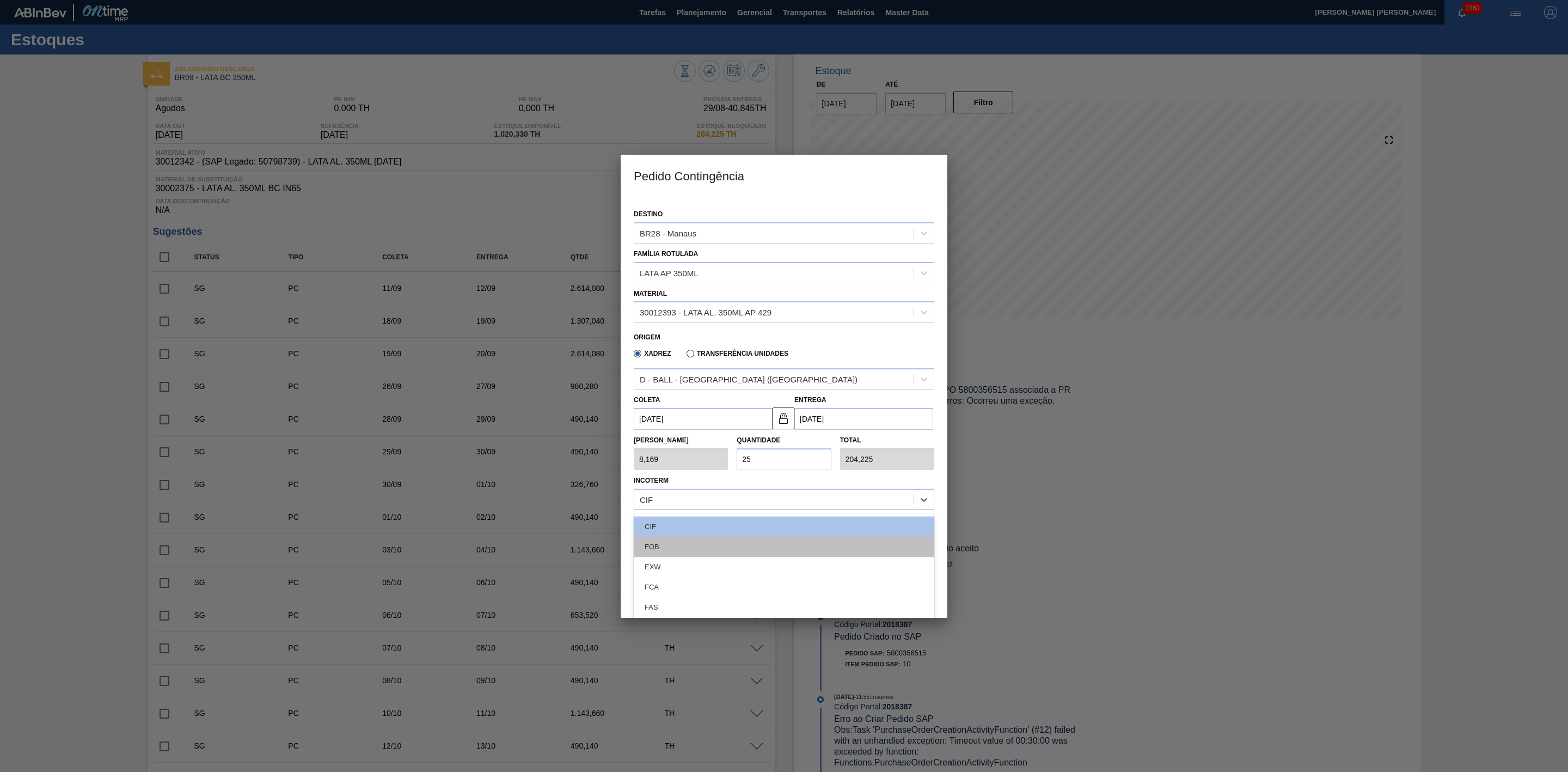
click at [662, 547] on div "FOB" at bounding box center [784, 546] width 301 height 20
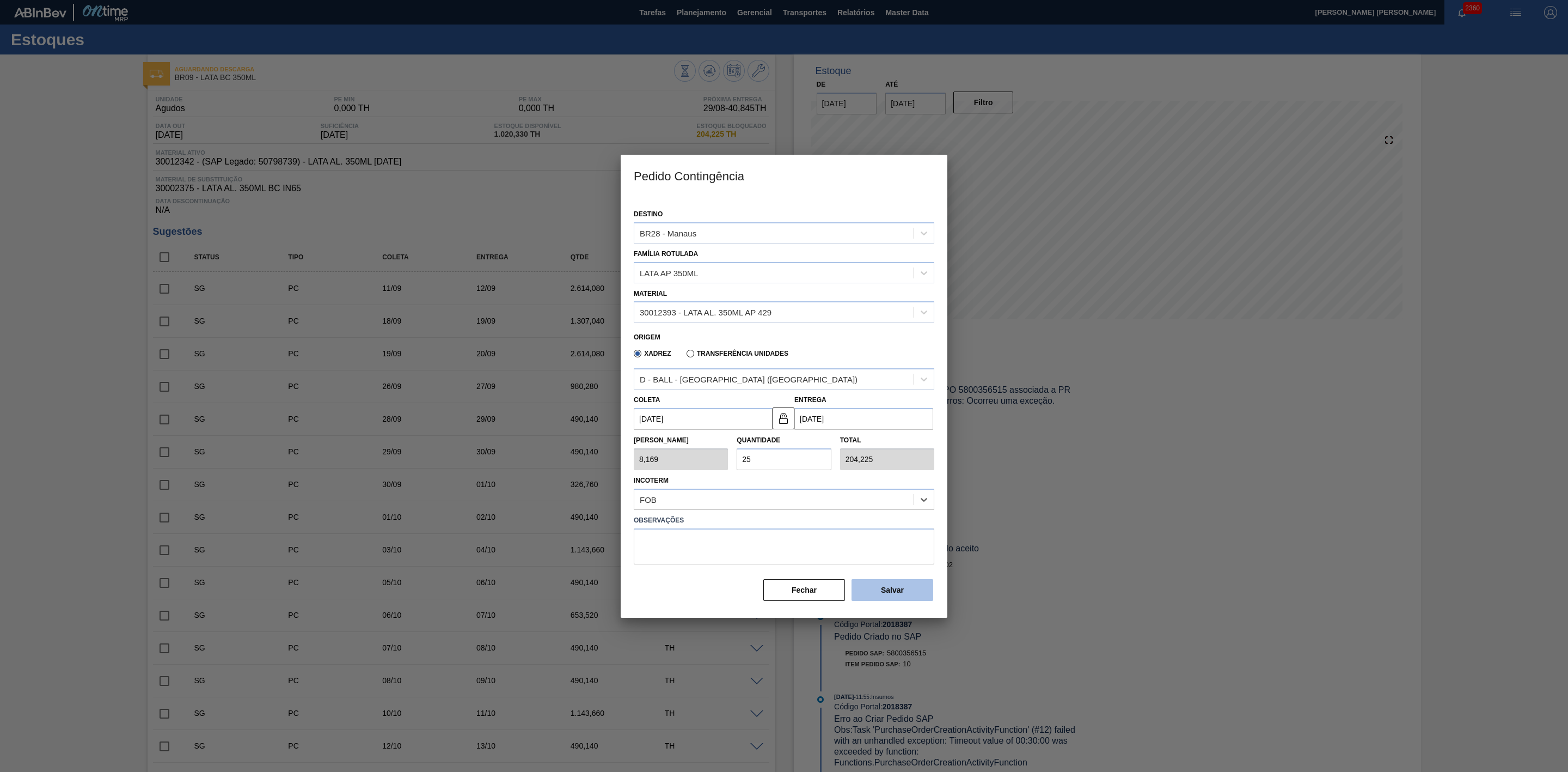
click at [879, 589] on button "Salvar" at bounding box center [892, 590] width 81 height 22
type input "1,000"
type input "1"
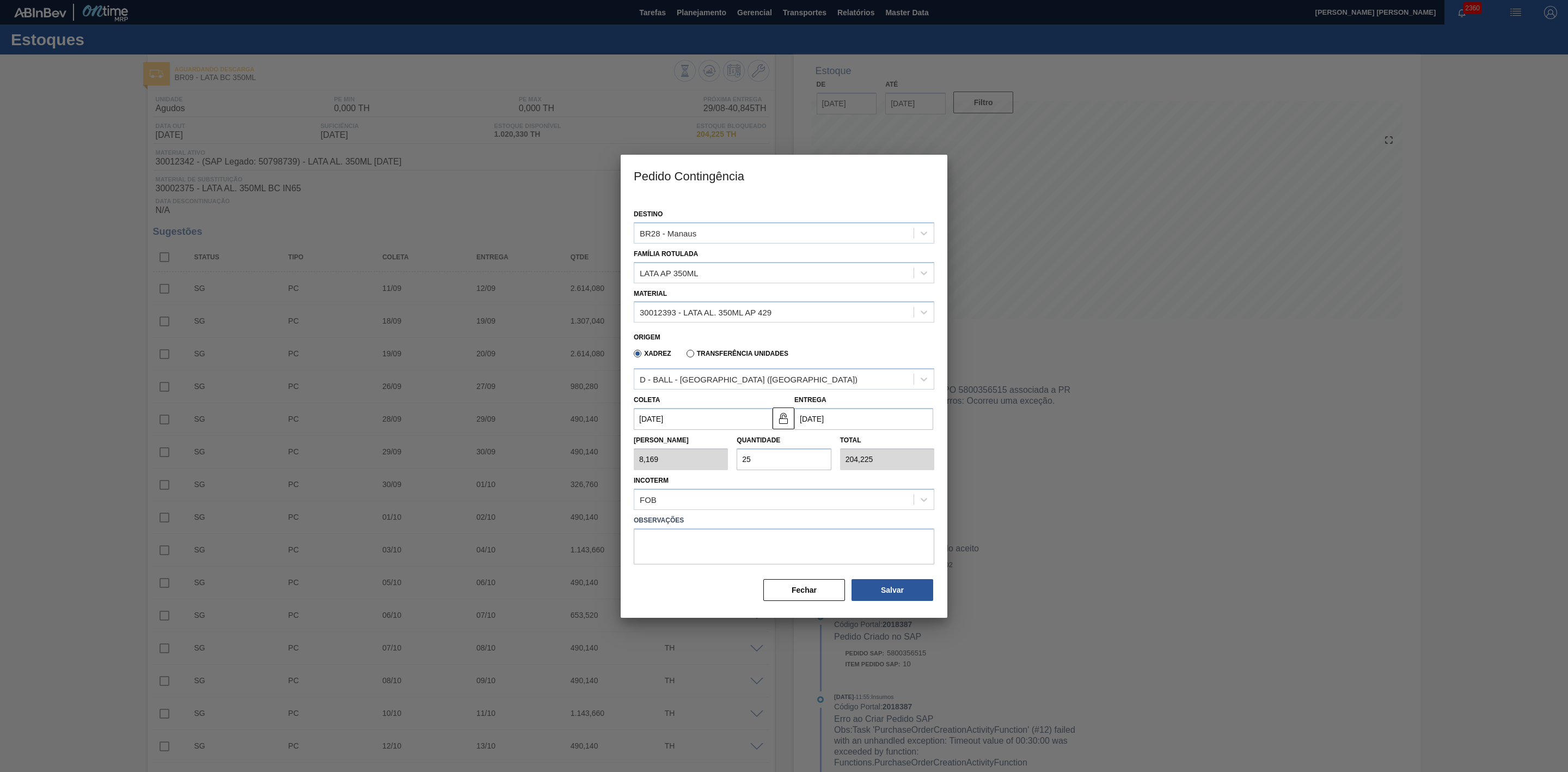
type input "1,000"
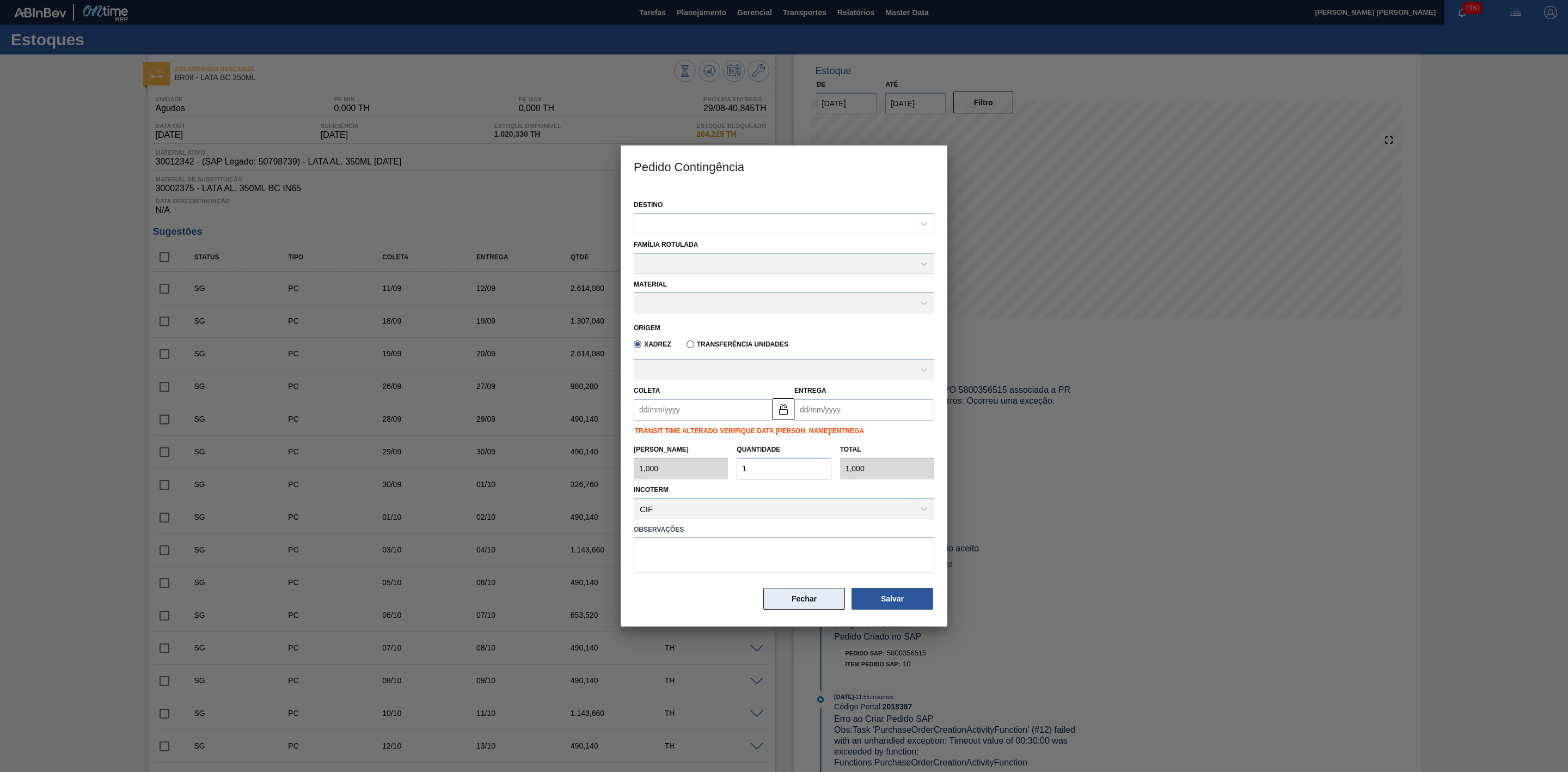
click at [796, 608] on button "Fechar" at bounding box center [804, 599] width 81 height 22
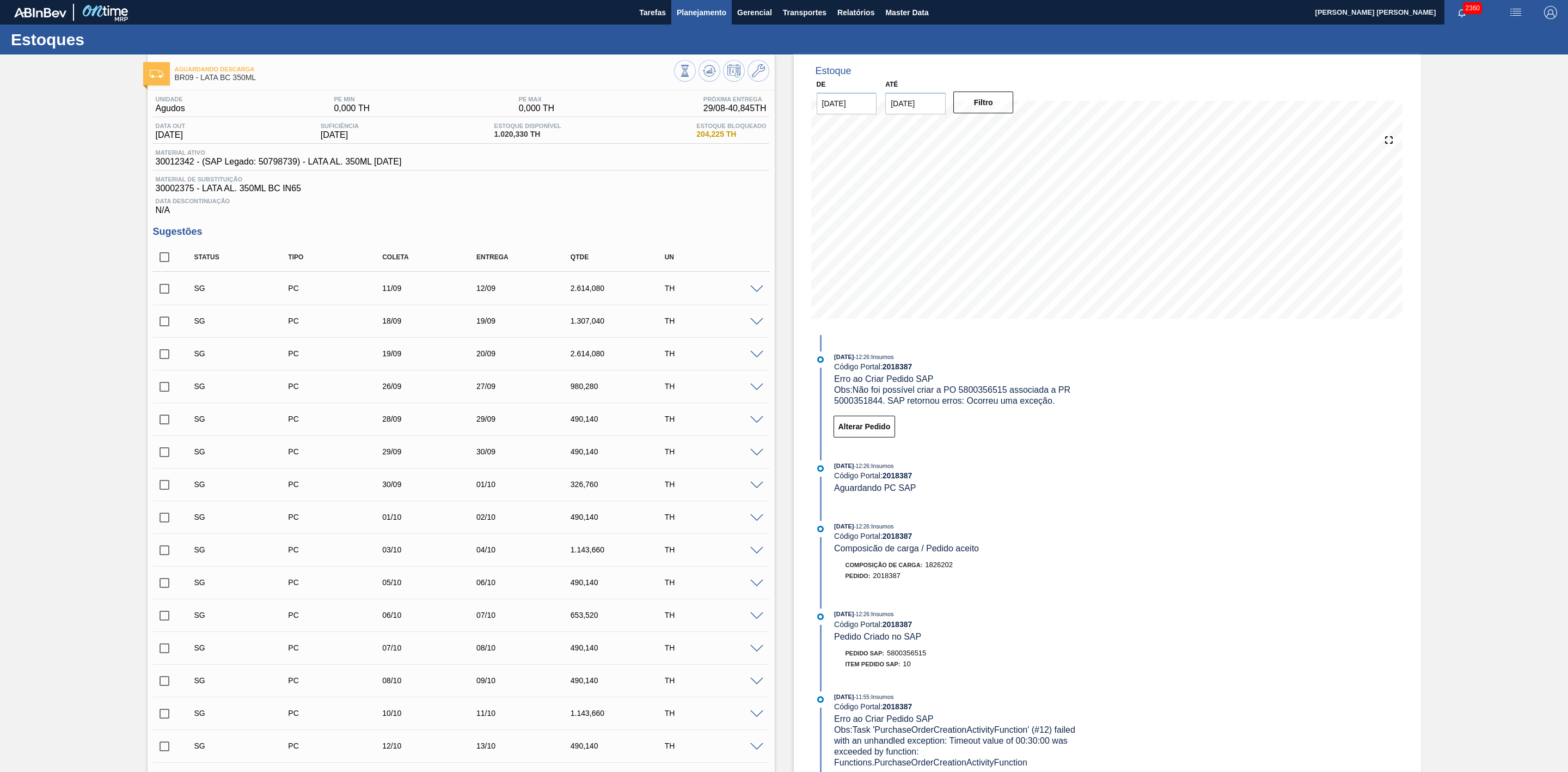
click at [686, 10] on span "Planejamento" at bounding box center [702, 12] width 50 height 13
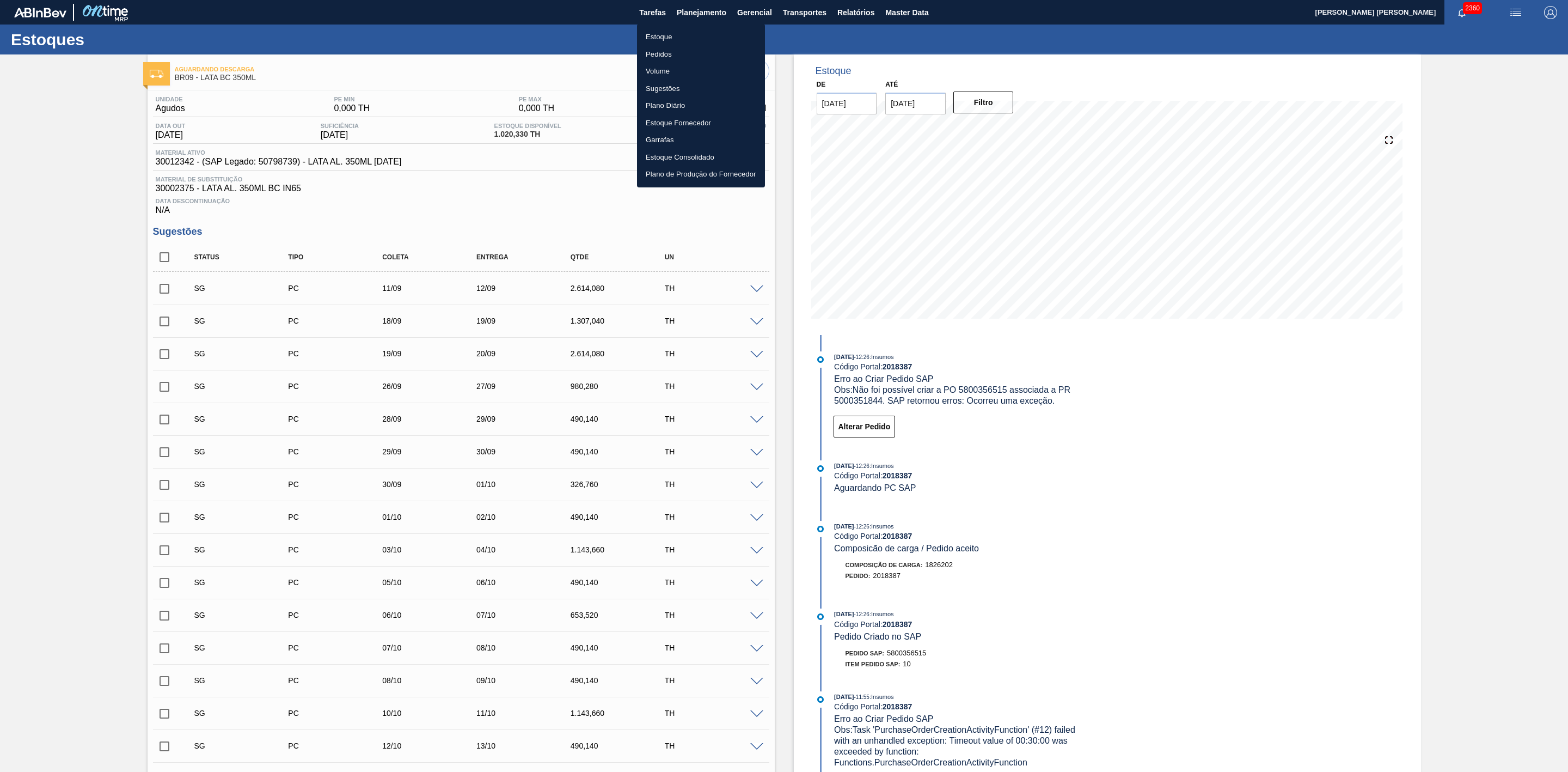
click at [652, 34] on li "Estoque" at bounding box center [701, 37] width 128 height 18
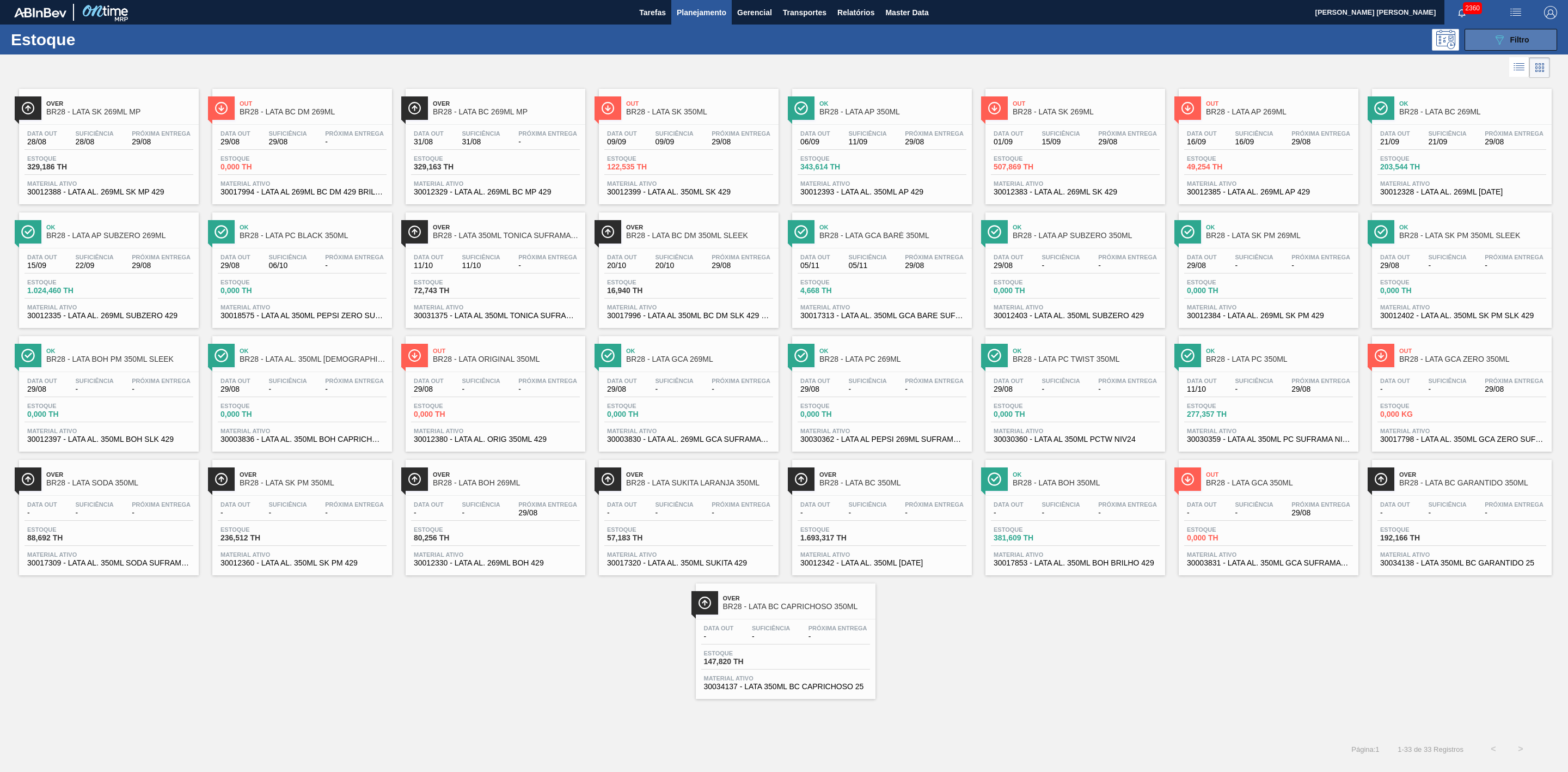
click at [1487, 44] on button "089F7B8B-B2A5-4AFE-B5C0-19BA573D28AC Filtro" at bounding box center [1511, 40] width 92 height 22
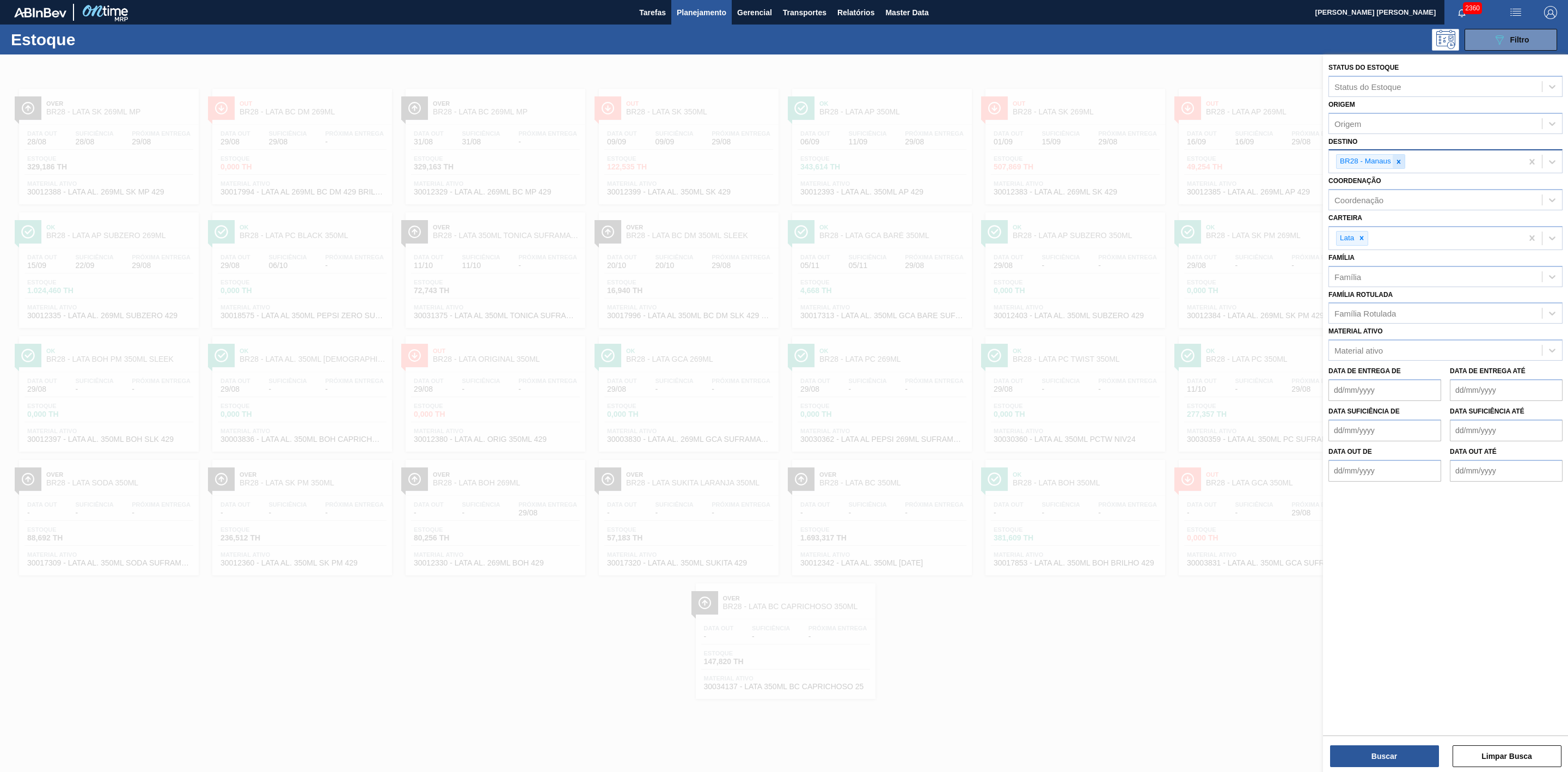
click at [1400, 161] on icon at bounding box center [1399, 161] width 4 height 4
type input "21"
click at [1377, 181] on div "BR21 - Lages" at bounding box center [1445, 186] width 234 height 20
click at [1403, 757] on button "Buscar" at bounding box center [1385, 757] width 109 height 22
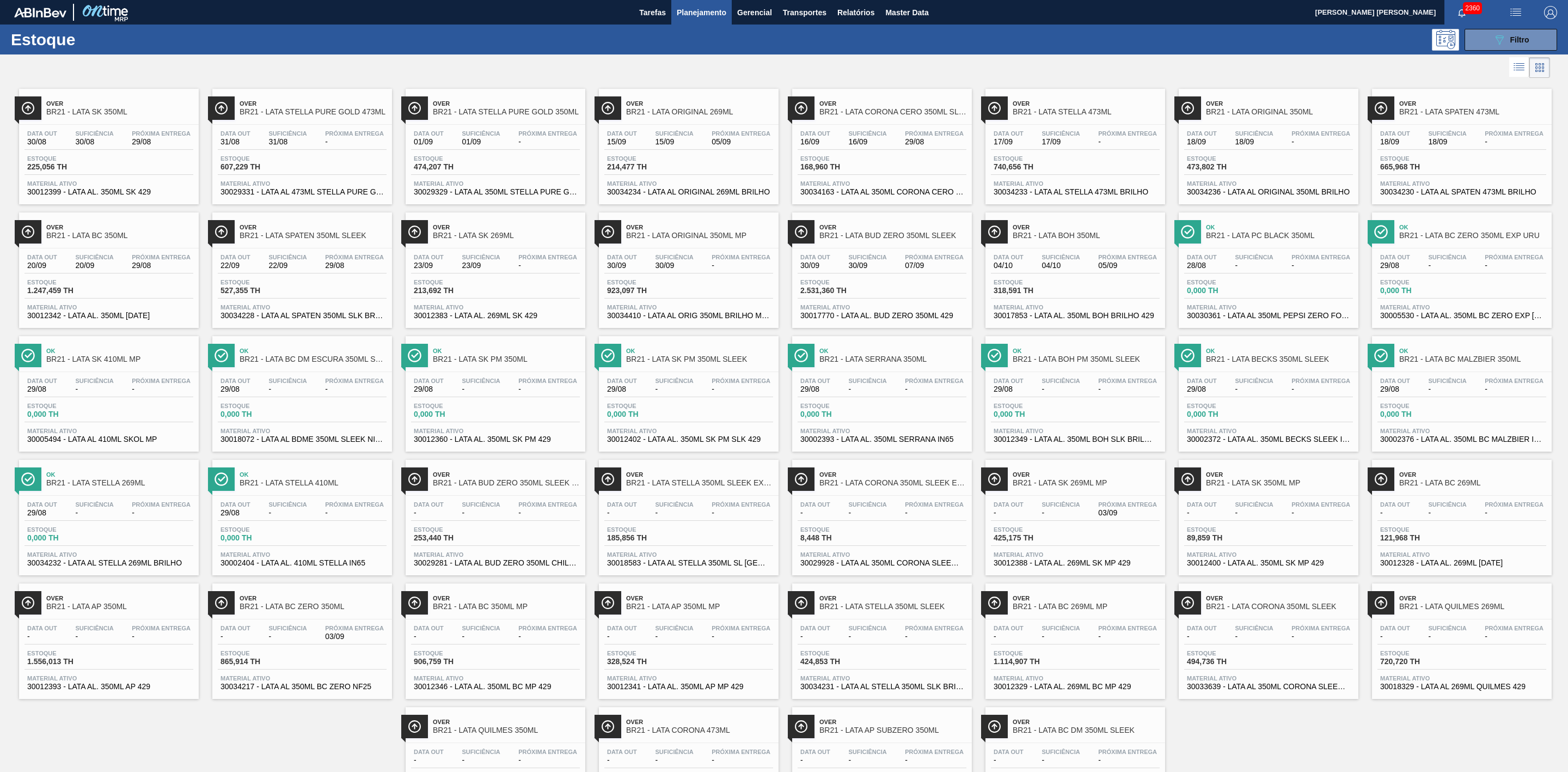
click at [347, 112] on span "BR21 - LATA STELLA PURE GOLD 473ML" at bounding box center [313, 112] width 147 height 8
click at [530, 108] on div "Over BR21 - LATA STELLA PURE GOLD 350ML" at bounding box center [506, 108] width 147 height 24
click at [889, 230] on span "Over" at bounding box center [893, 227] width 147 height 7
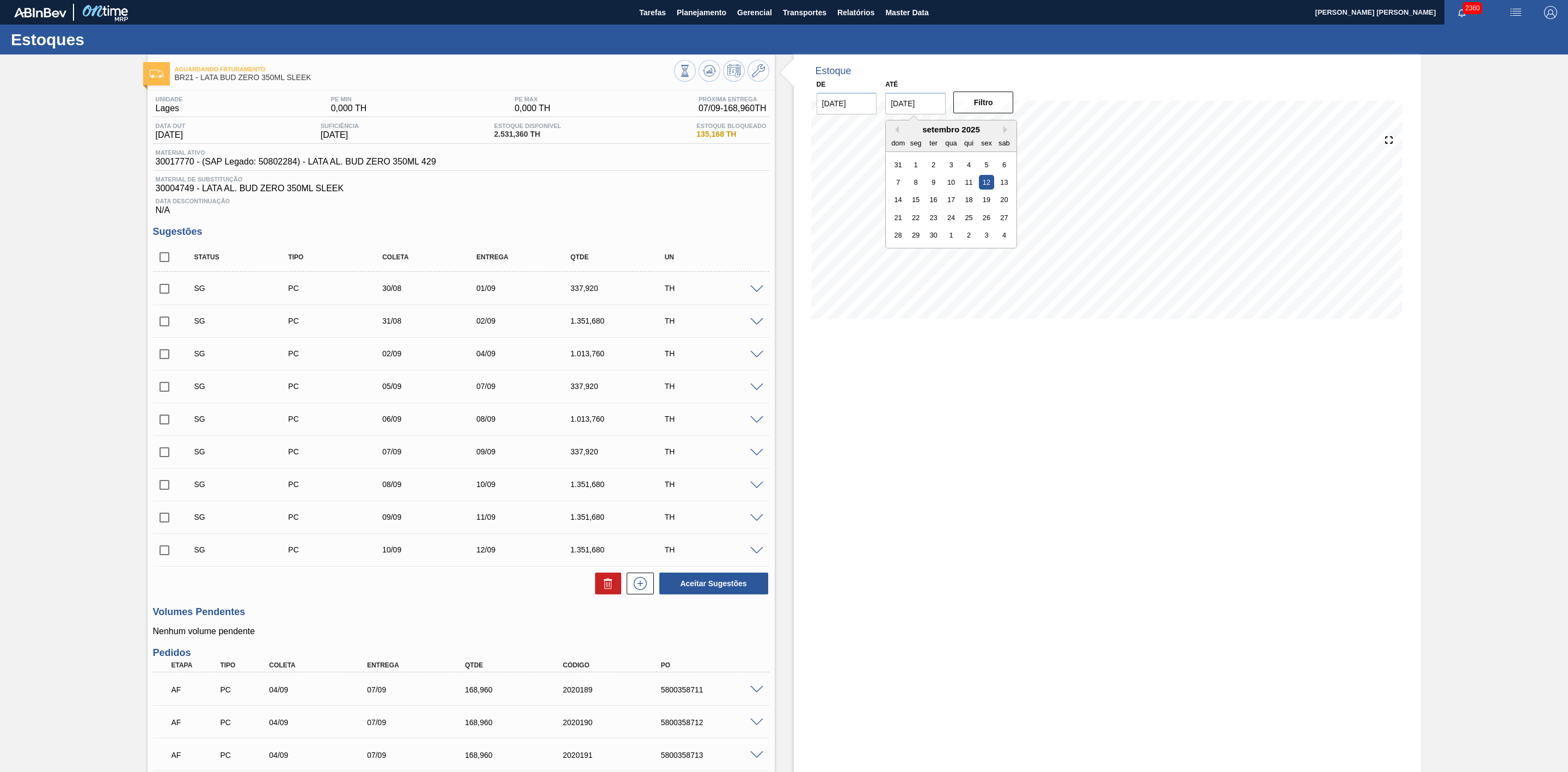
click at [925, 109] on input "12/09/2025" at bounding box center [915, 103] width 60 height 22
click at [1000, 197] on div "20" at bounding box center [1004, 200] width 15 height 15
type input "[DATE]"
click at [960, 101] on button "Filtro" at bounding box center [983, 103] width 60 height 22
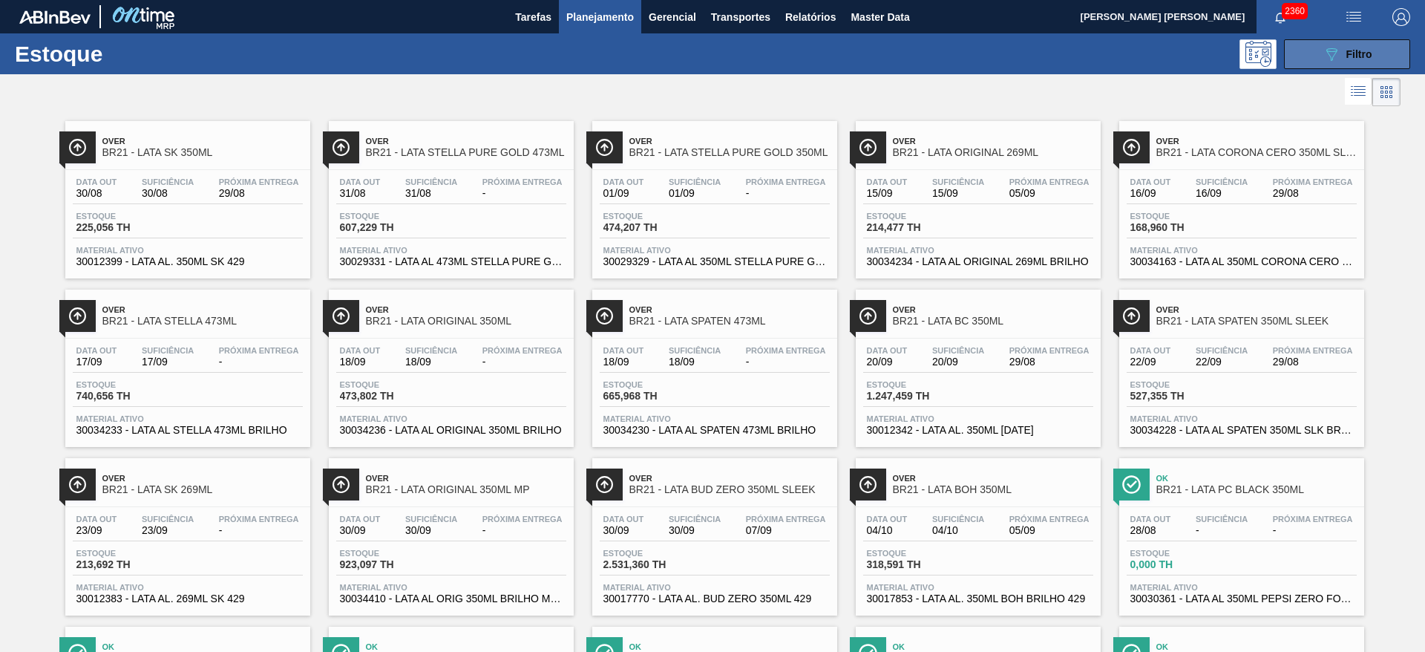
click at [1328, 62] on icon "089F7B8B-B2A5-4AFE-B5C0-19BA573D28AC" at bounding box center [1332, 54] width 18 height 18
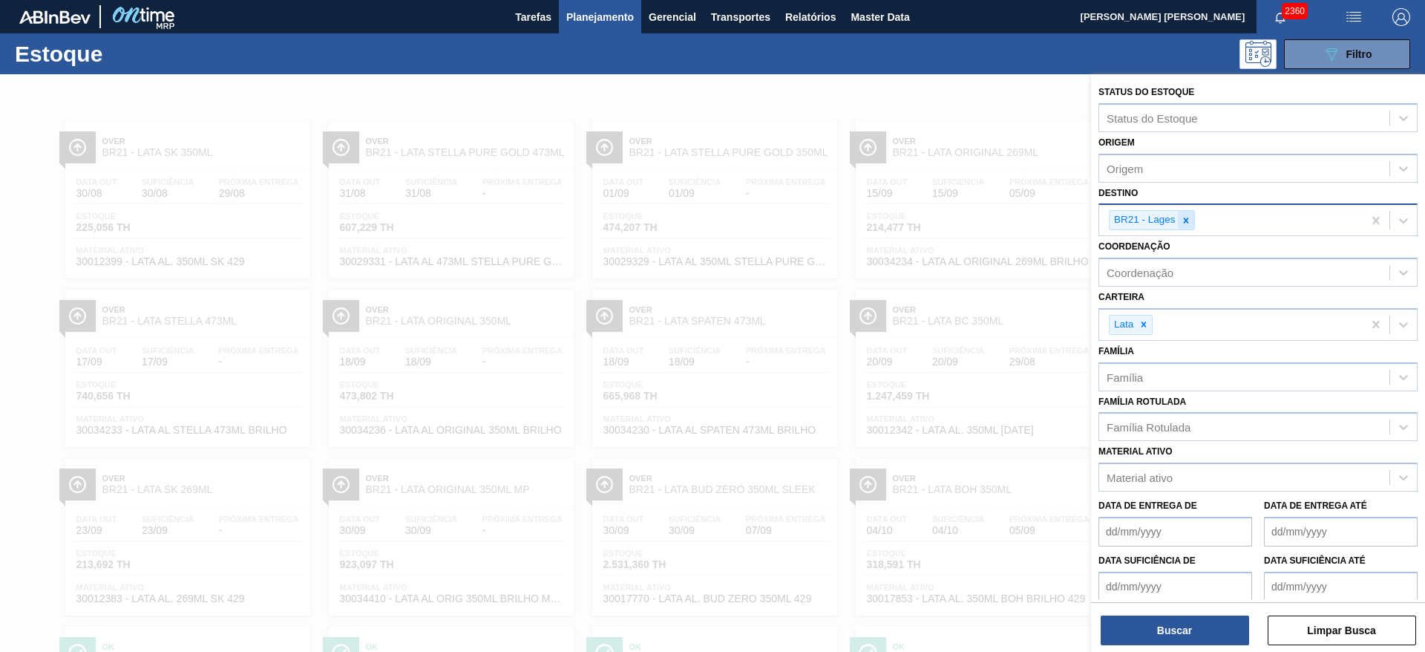
click at [1178, 214] on div at bounding box center [1186, 220] width 16 height 19
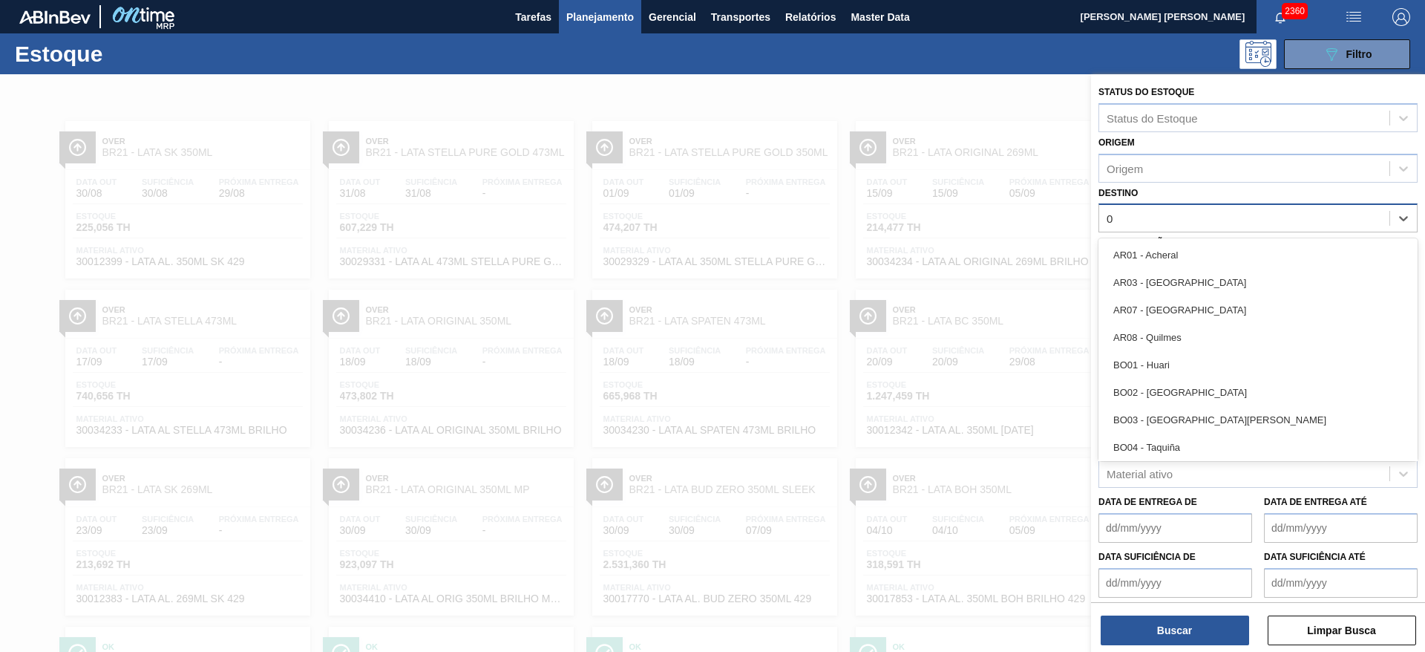
type input "09"
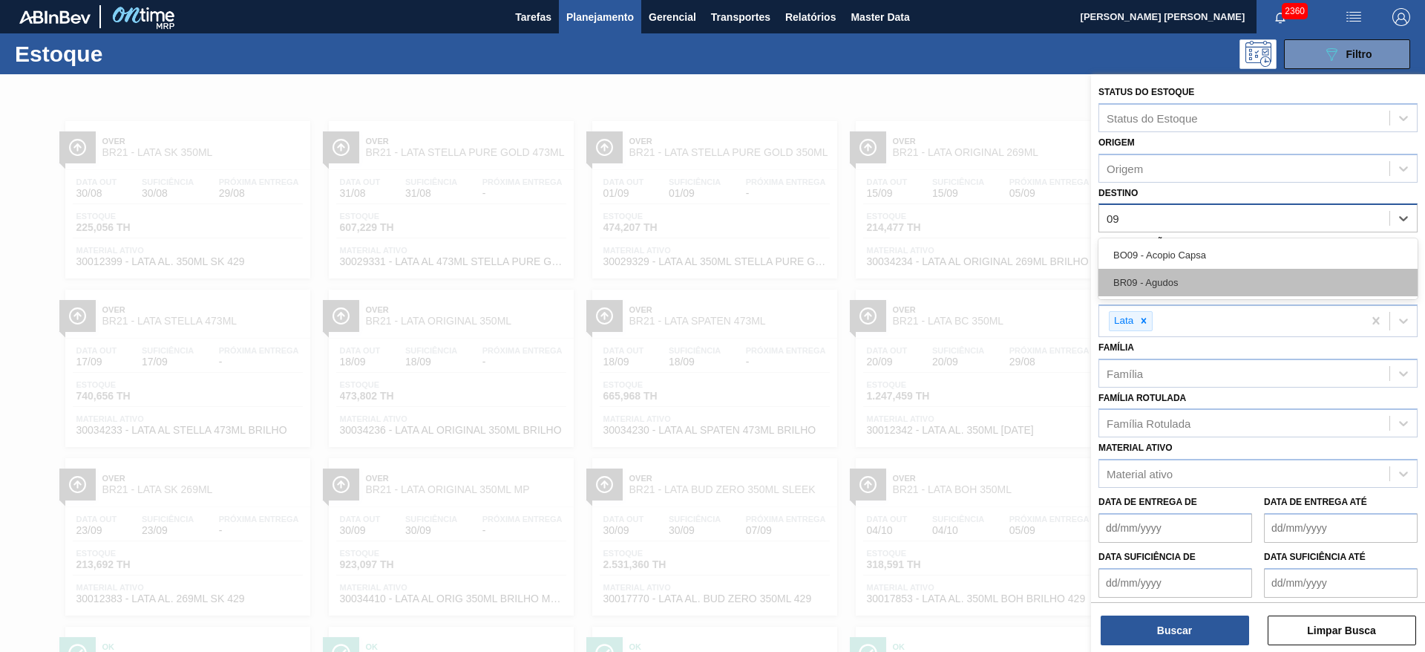
click at [1186, 275] on div "BR09 - Agudos" at bounding box center [1258, 282] width 319 height 27
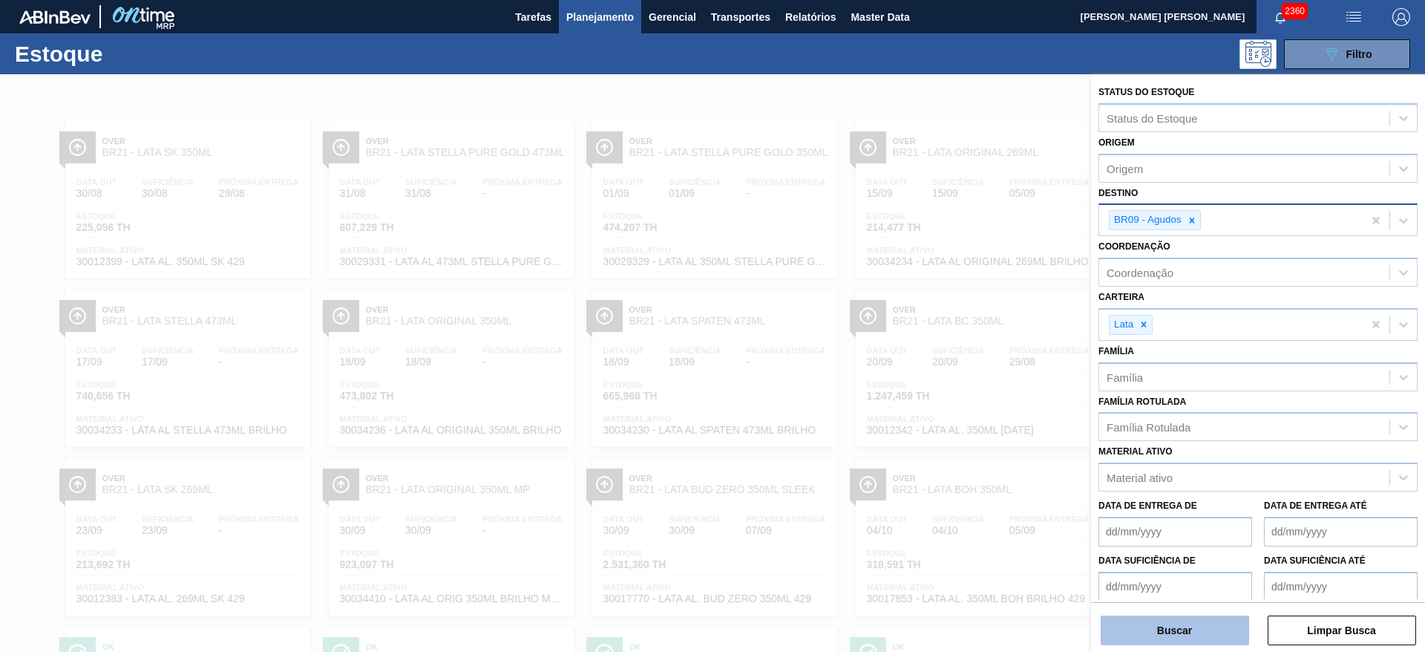
click at [1202, 632] on button "Buscar" at bounding box center [1175, 630] width 148 height 30
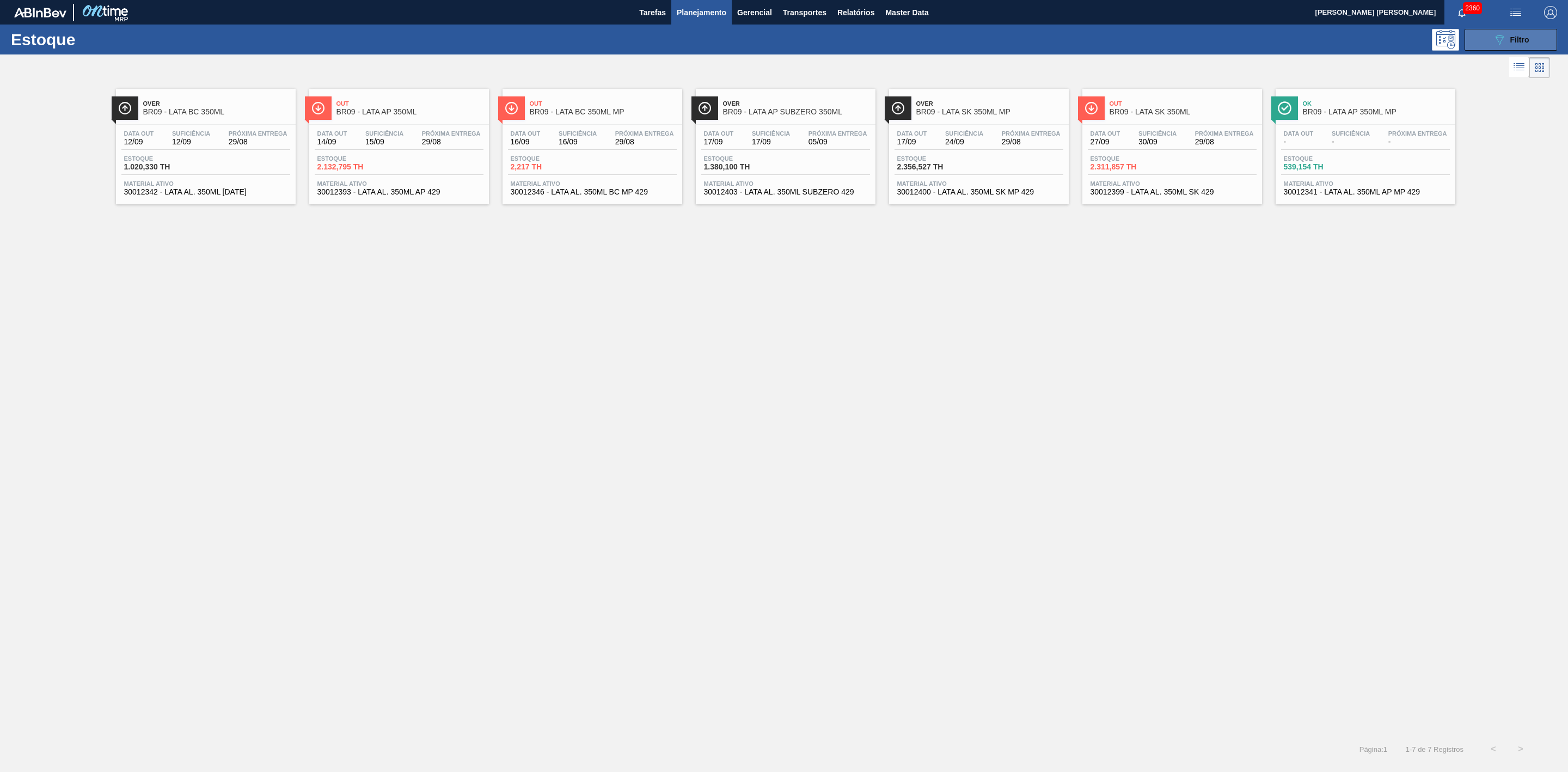
click at [1491, 41] on button "089F7B8B-B2A5-4AFE-B5C0-19BA573D28AC Filtro" at bounding box center [1511, 40] width 92 height 22
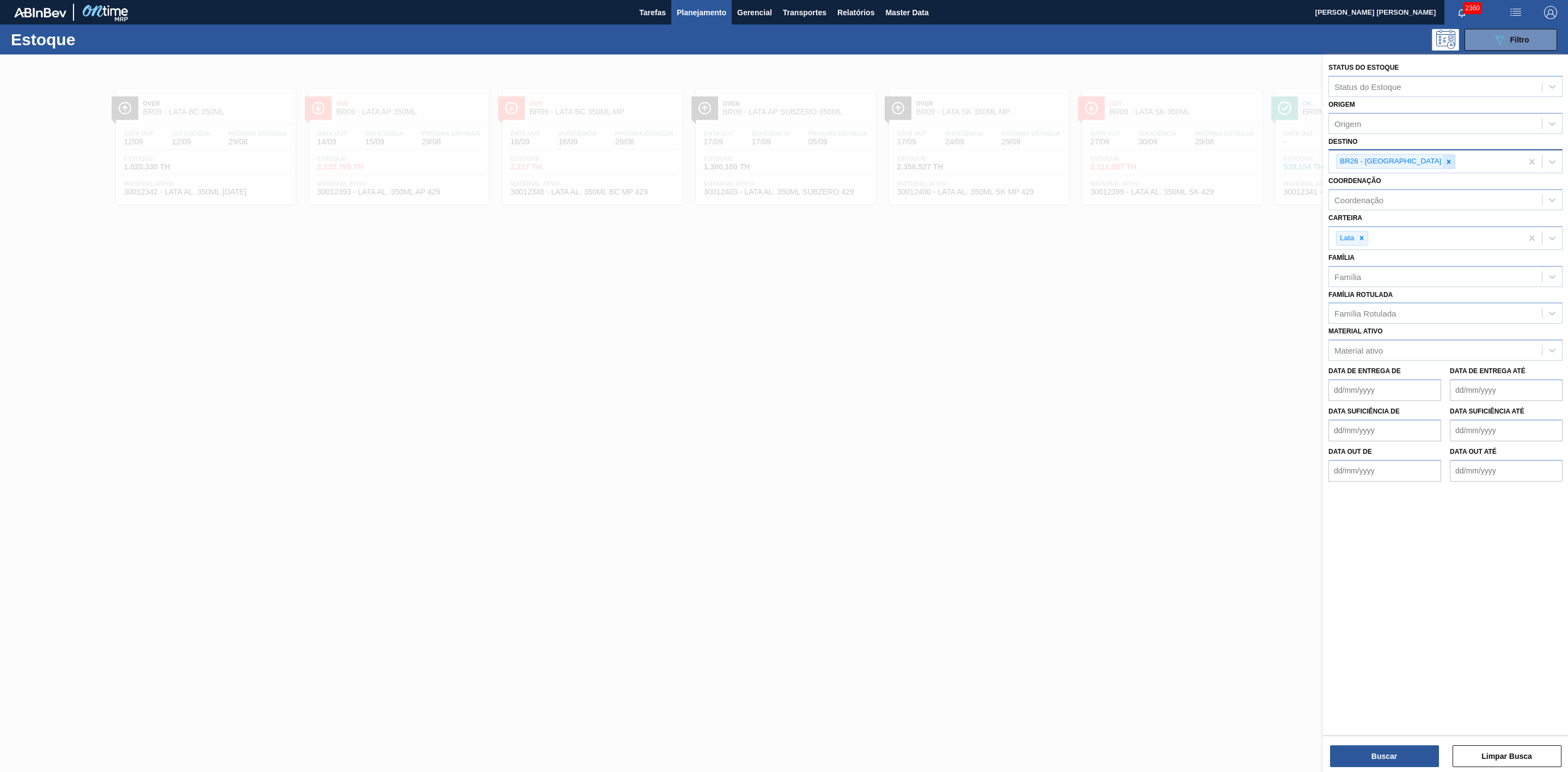
click at [1447, 160] on icon at bounding box center [1448, 161] width 4 height 4
click at [1400, 158] on div "Destino" at bounding box center [1435, 161] width 213 height 16
type input "22"
click at [1377, 185] on div "BR22 - Viamão" at bounding box center [1445, 186] width 234 height 20
click at [1393, 752] on button "Buscar" at bounding box center [1385, 757] width 109 height 22
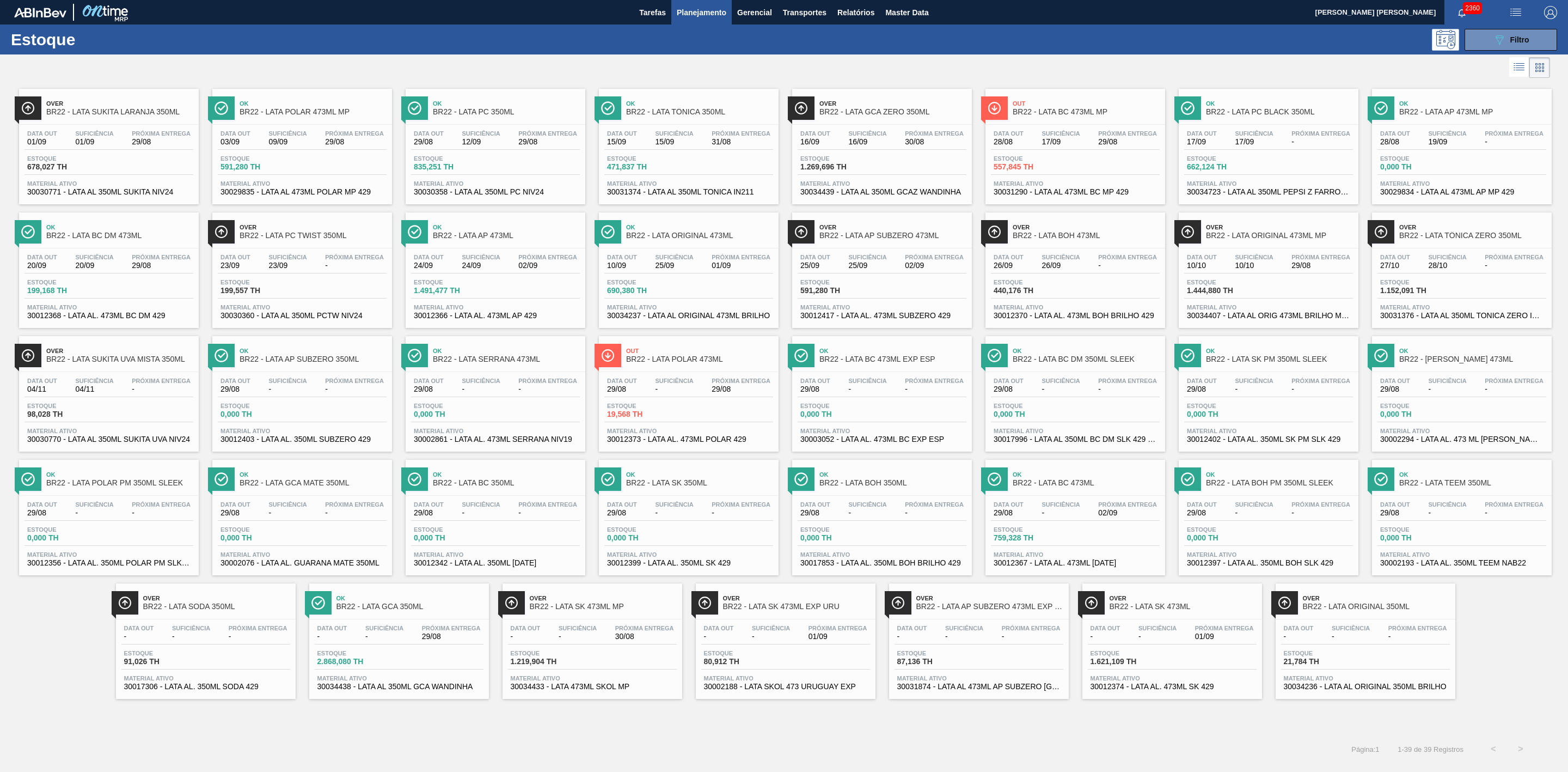
click at [588, 67] on div at bounding box center [774, 68] width 1550 height 26
click at [317, 109] on span "BR22 - LATA POLAR 473ML MP" at bounding box center [313, 112] width 147 height 8
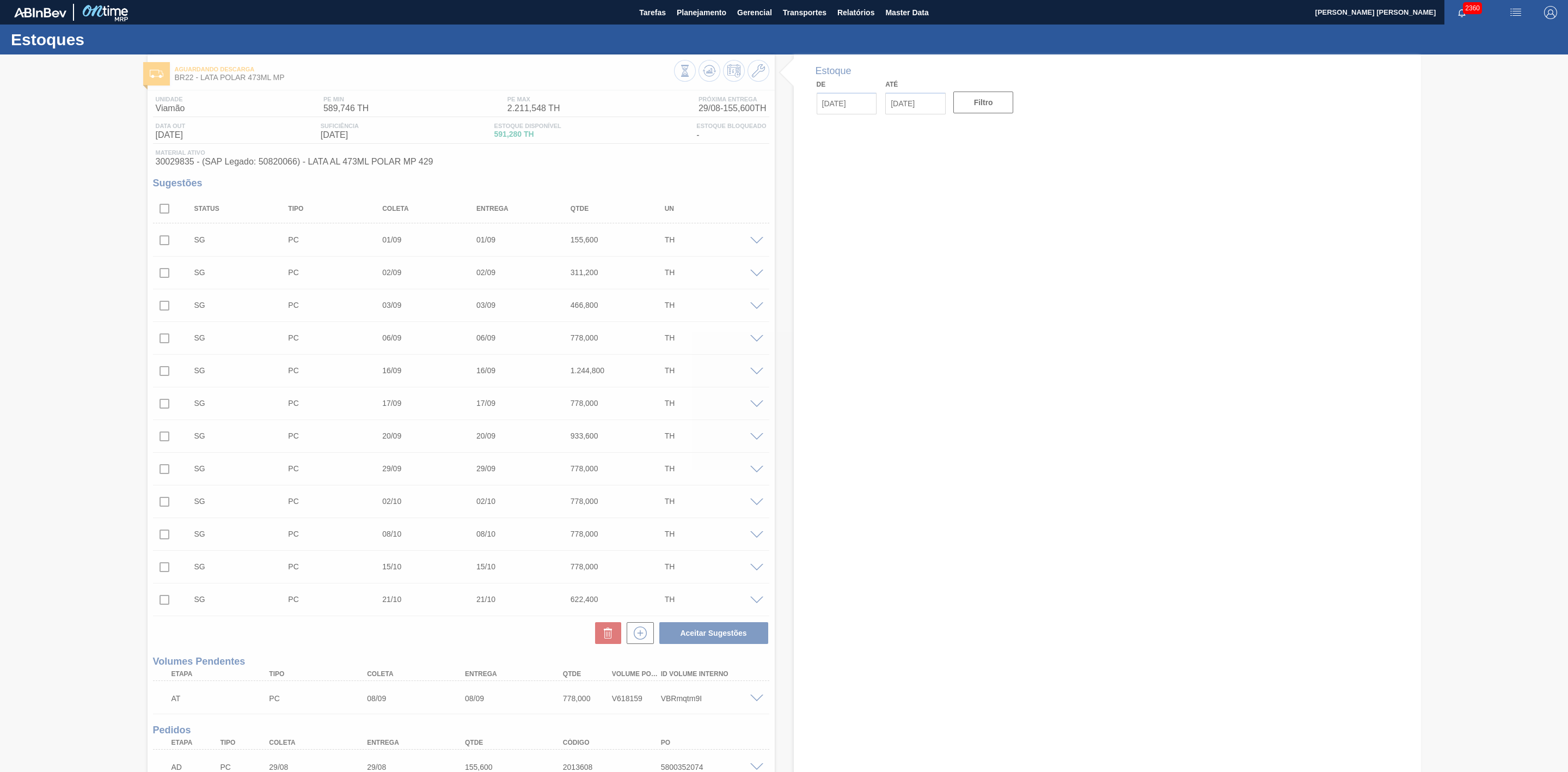
type input "[DATE]"
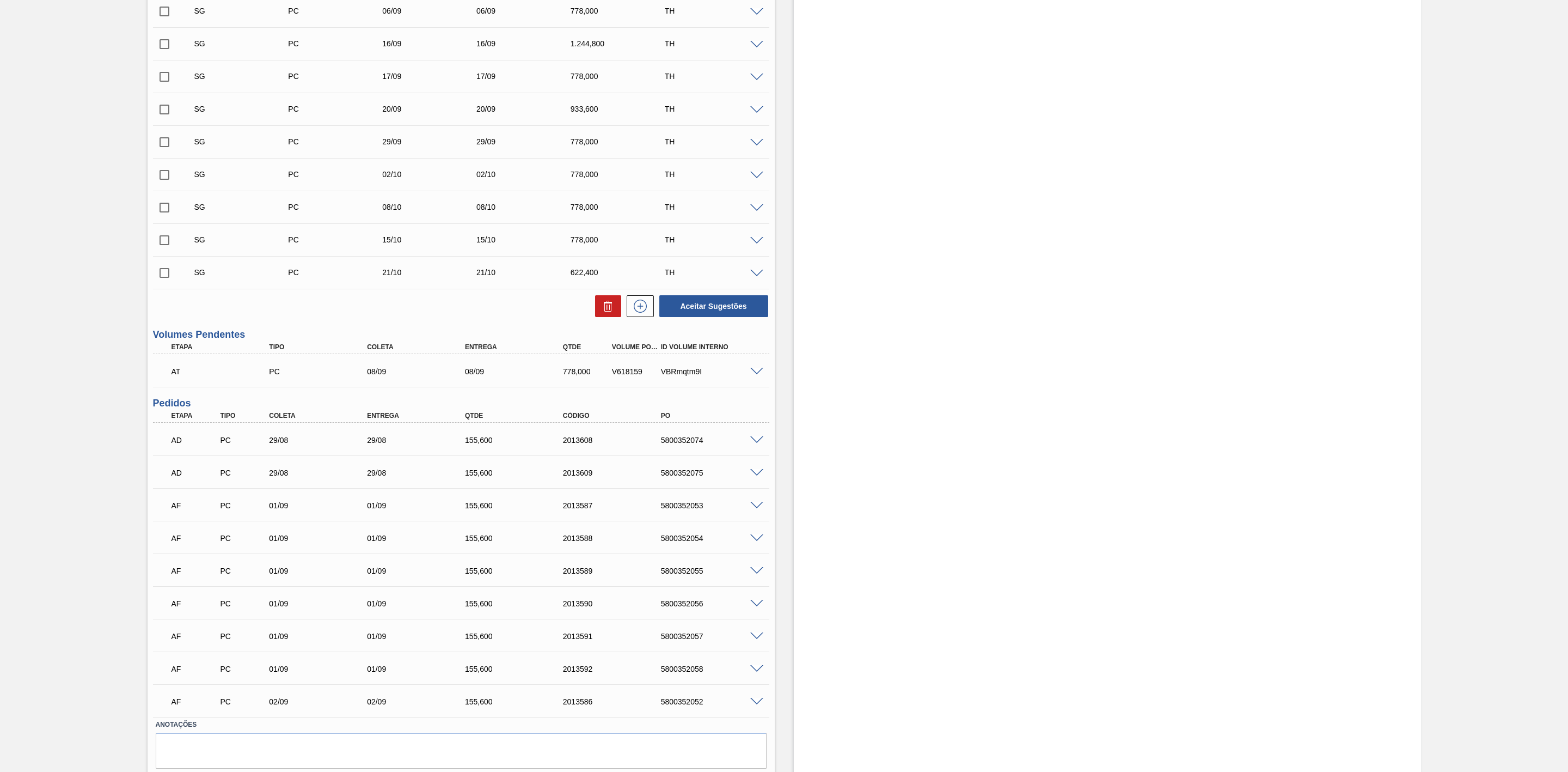
scroll to position [363, 0]
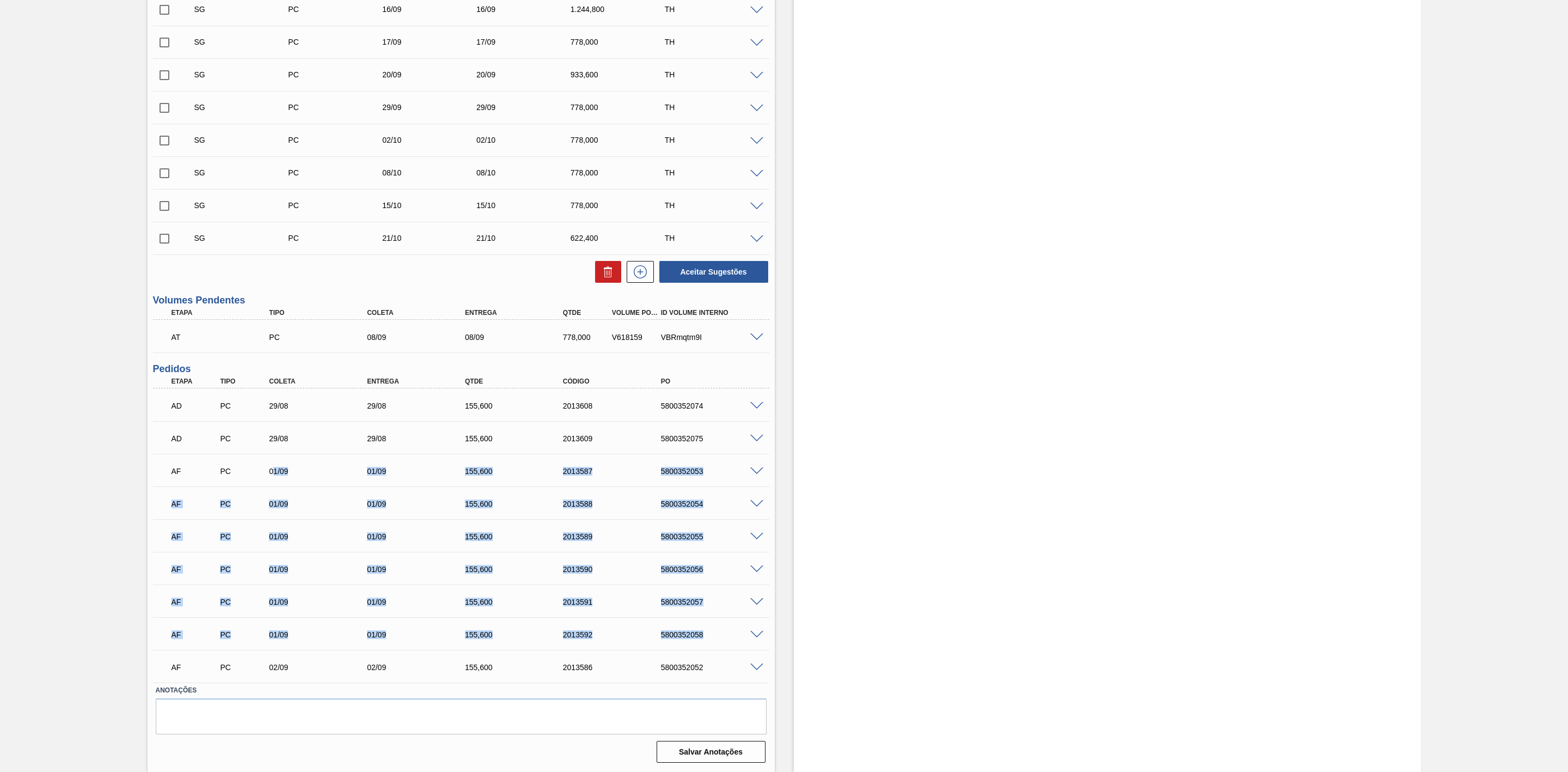
drag, startPoint x: 271, startPoint y: 471, endPoint x: 730, endPoint y: 630, distance: 485.8
click at [730, 630] on div "AD PC 29/08 29/08 155,600 2013608 5800352074 Material 30029835 - LATA AL 473ML …" at bounding box center [461, 535] width 616 height 294
click at [378, 526] on div "AF PC 01/09 01/09 155,600 2013589 5800352055" at bounding box center [458, 536] width 587 height 22
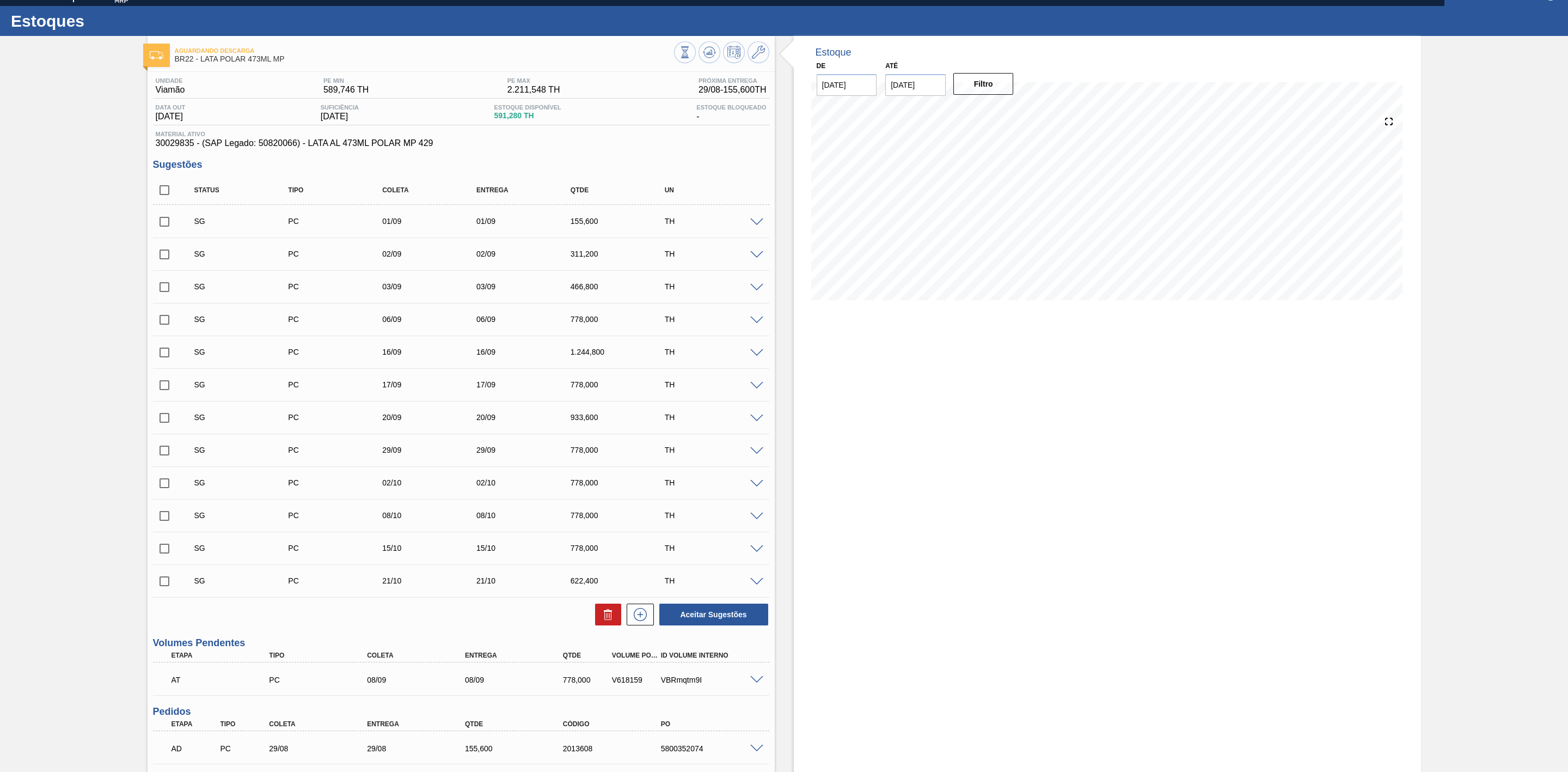
scroll to position [0, 0]
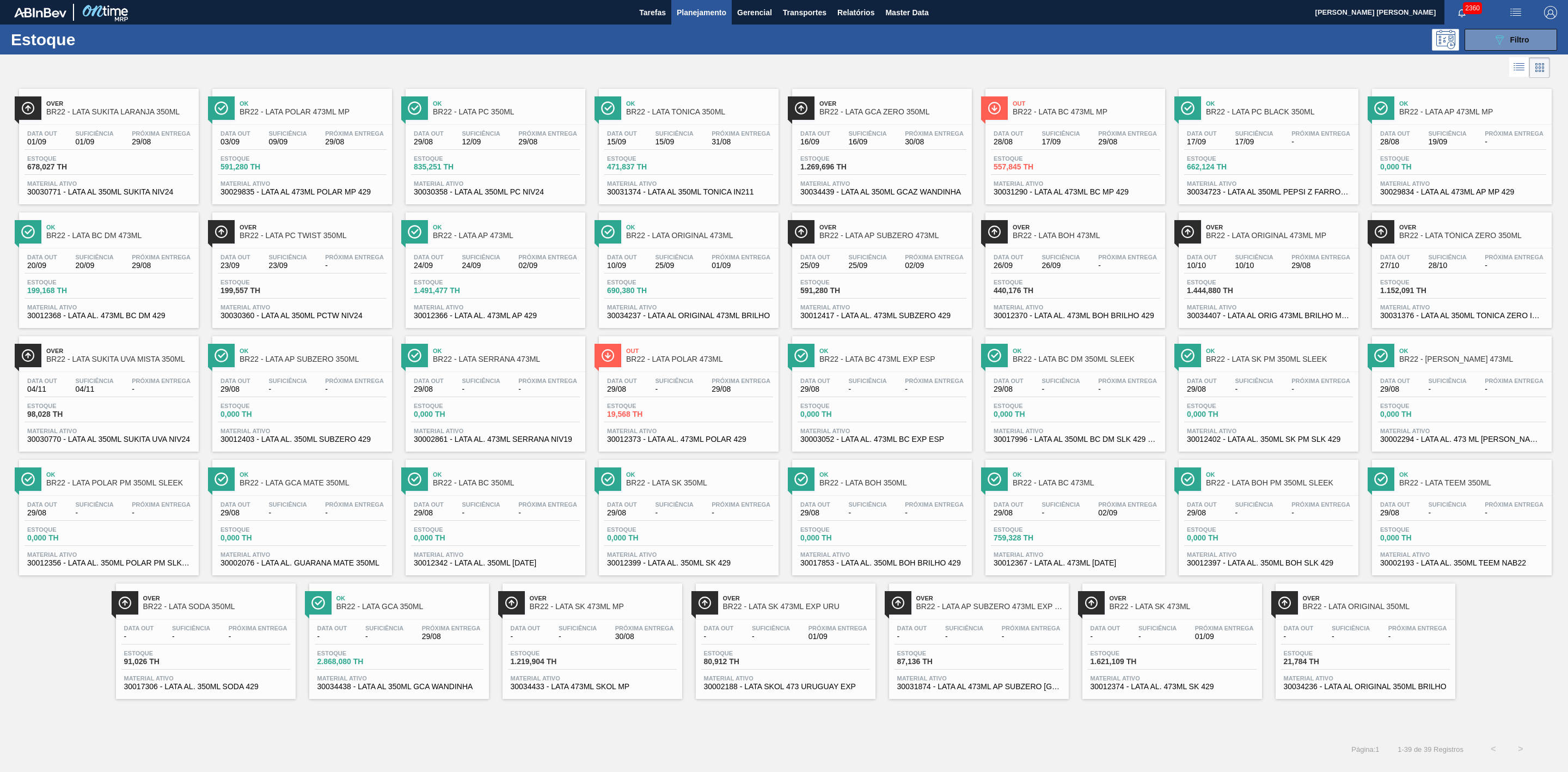
click at [884, 74] on div at bounding box center [774, 68] width 1550 height 26
click at [958, 59] on div at bounding box center [774, 68] width 1550 height 26
click at [868, 23] on button "Relatórios" at bounding box center [855, 12] width 48 height 24
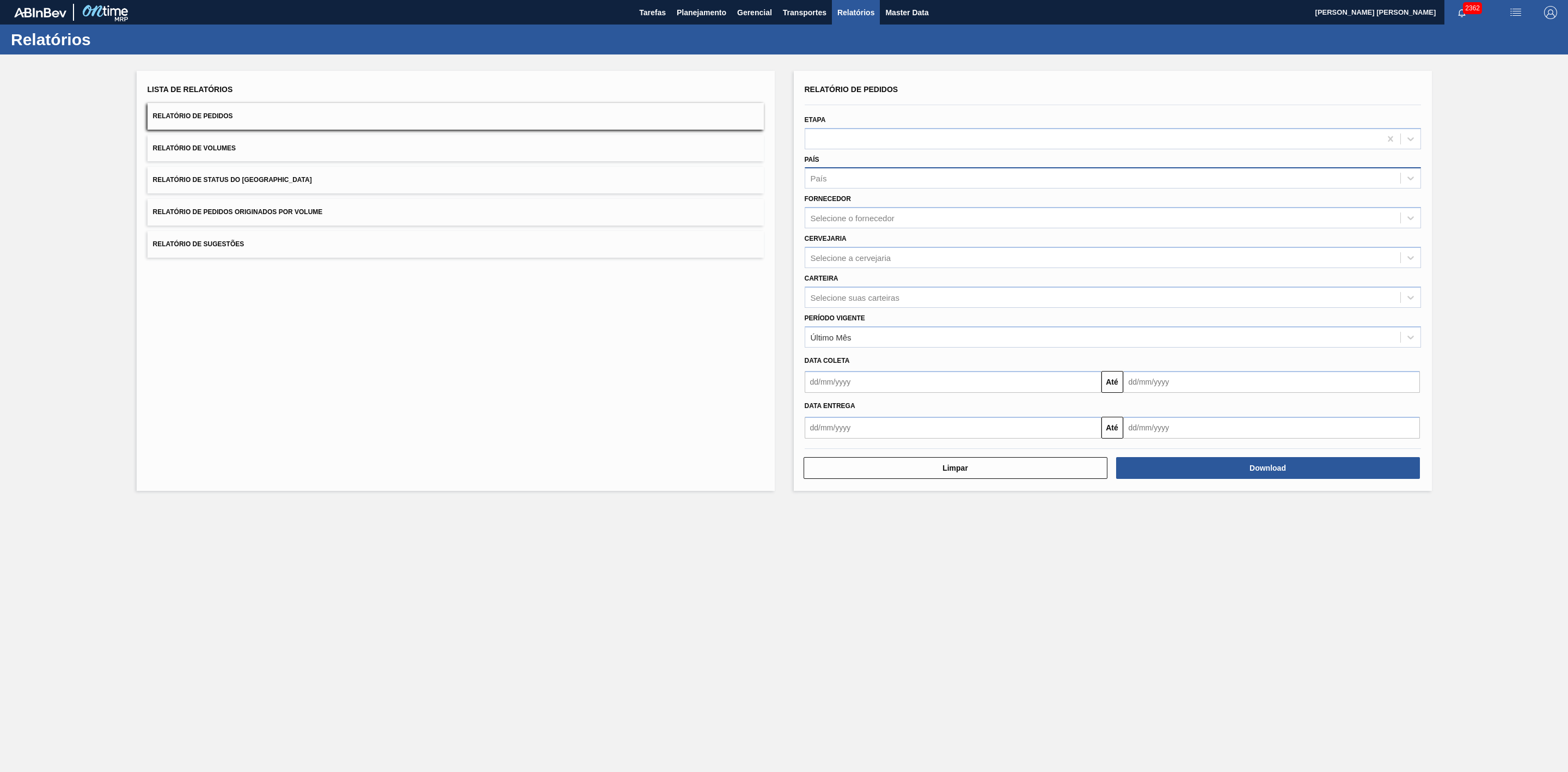
click at [853, 175] on div "País" at bounding box center [1102, 178] width 595 height 16
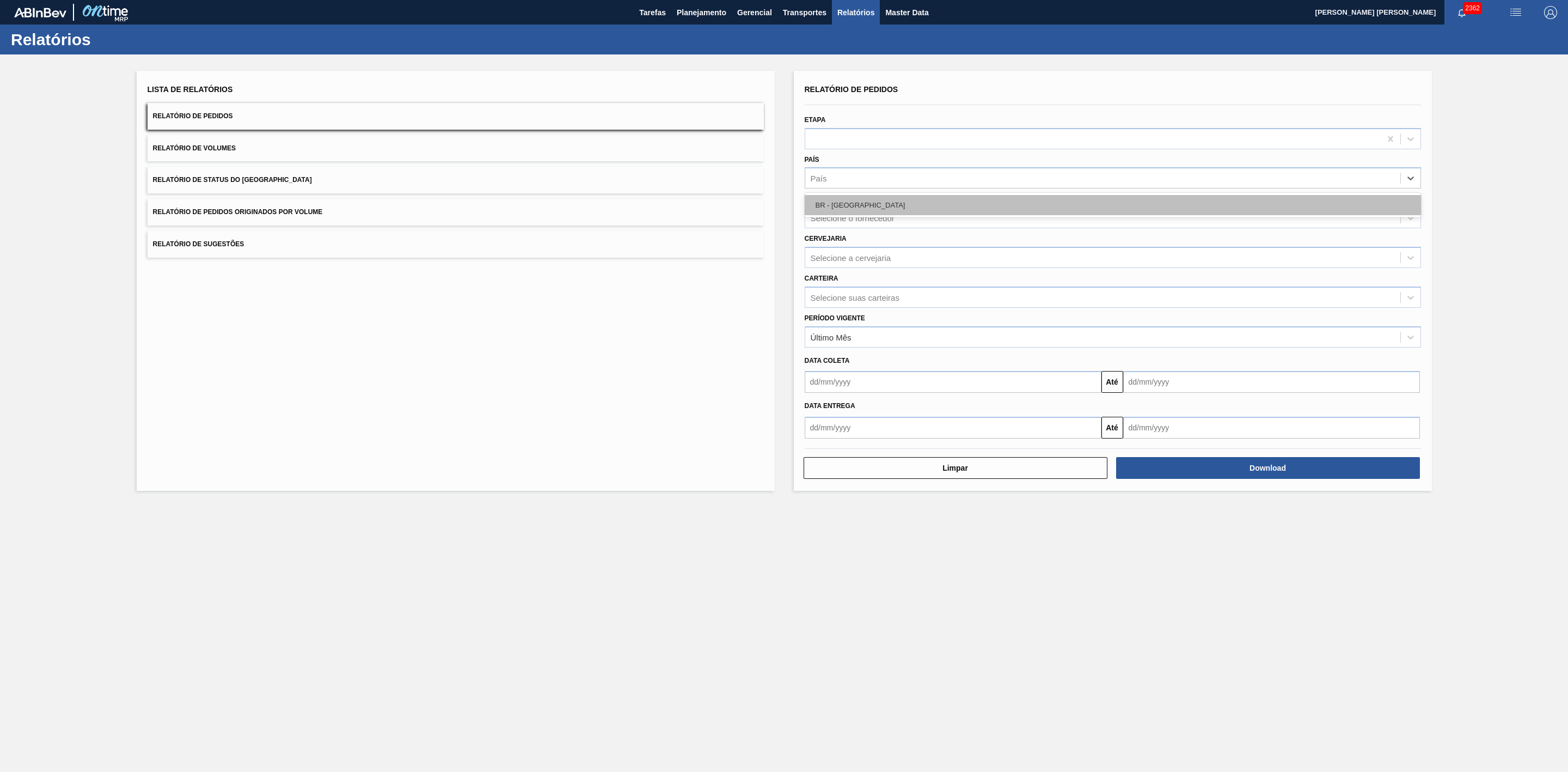
click at [876, 205] on div "BR - Brasil" at bounding box center [1113, 205] width 616 height 20
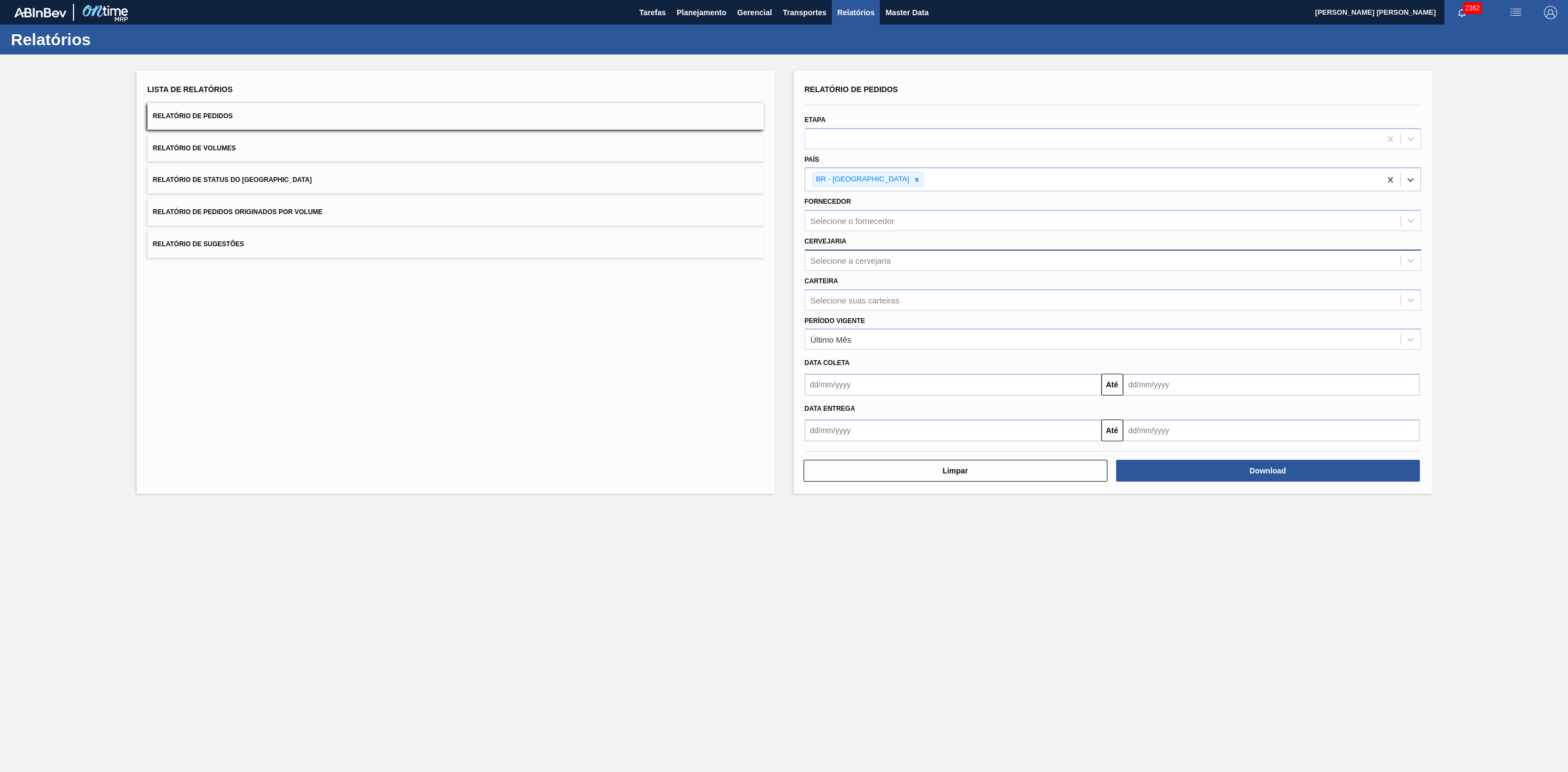
click at [864, 263] on div "Selecione a cervejaria" at bounding box center [851, 260] width 81 height 10
type input "22"
click at [849, 288] on div "BR22 - Viamão" at bounding box center [1113, 287] width 616 height 20
click at [901, 303] on div "Selecione suas carteiras" at bounding box center [1102, 303] width 595 height 16
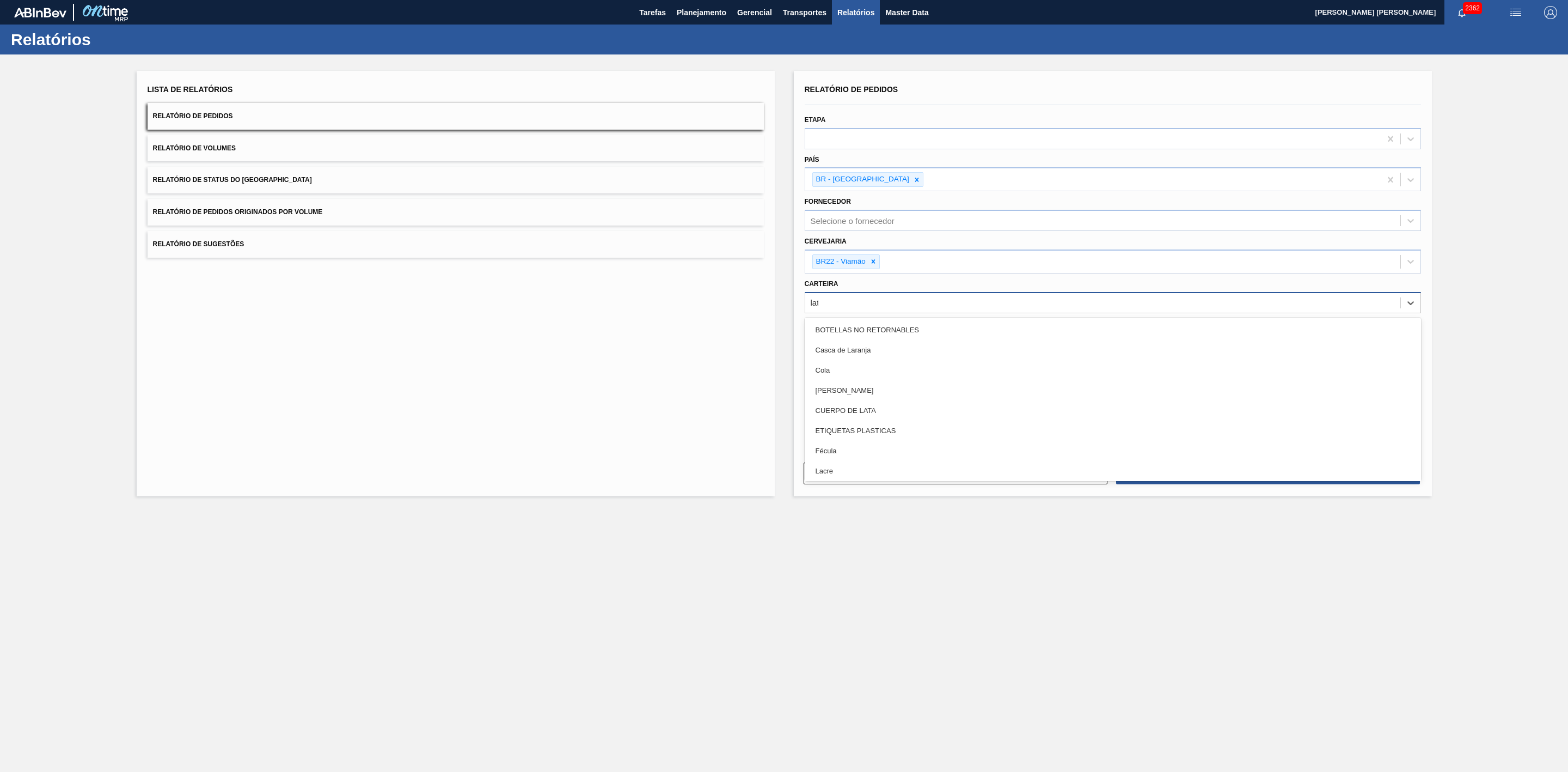
type input "lata"
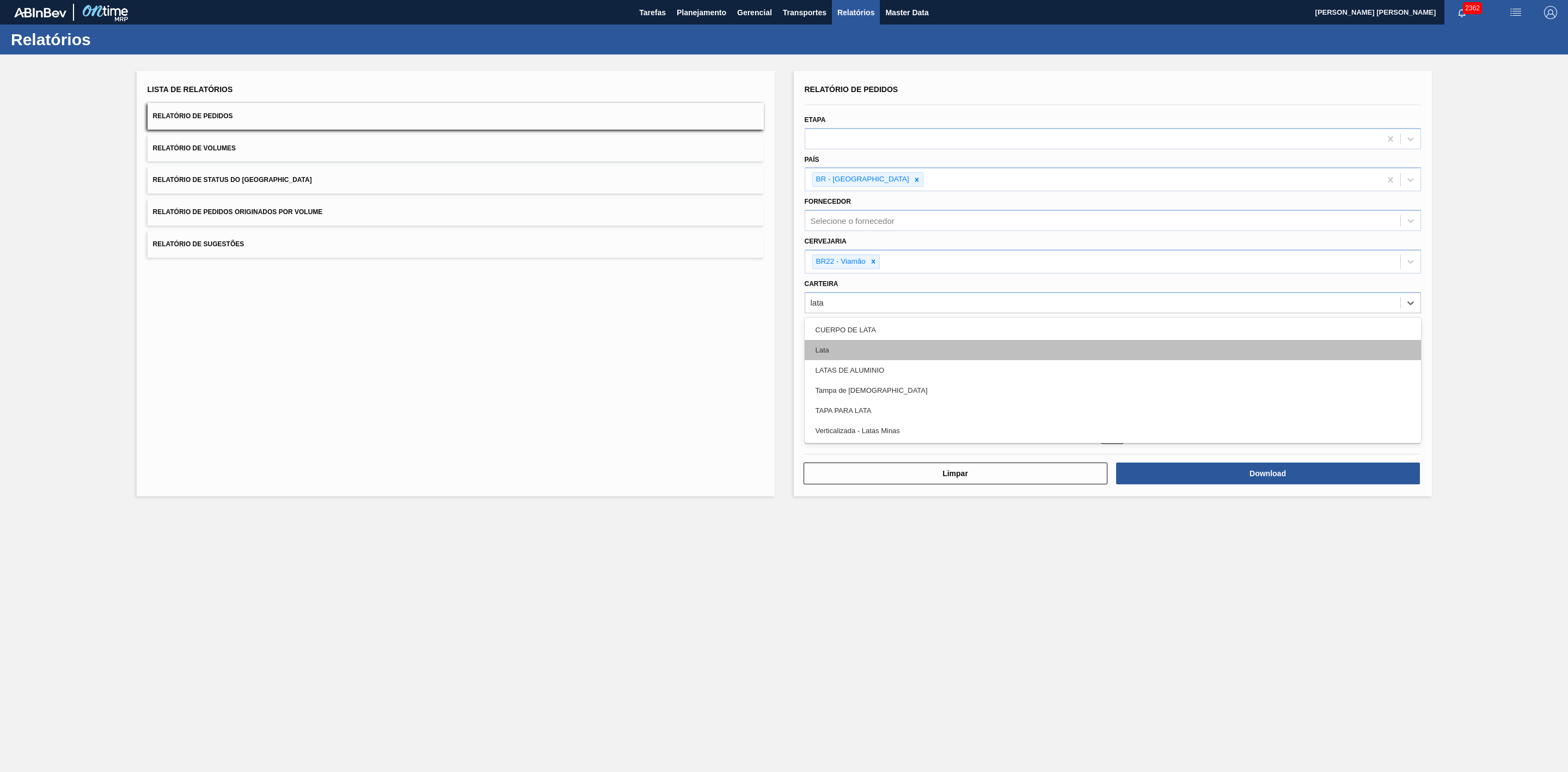
click at [843, 346] on div "Lata" at bounding box center [1113, 349] width 616 height 20
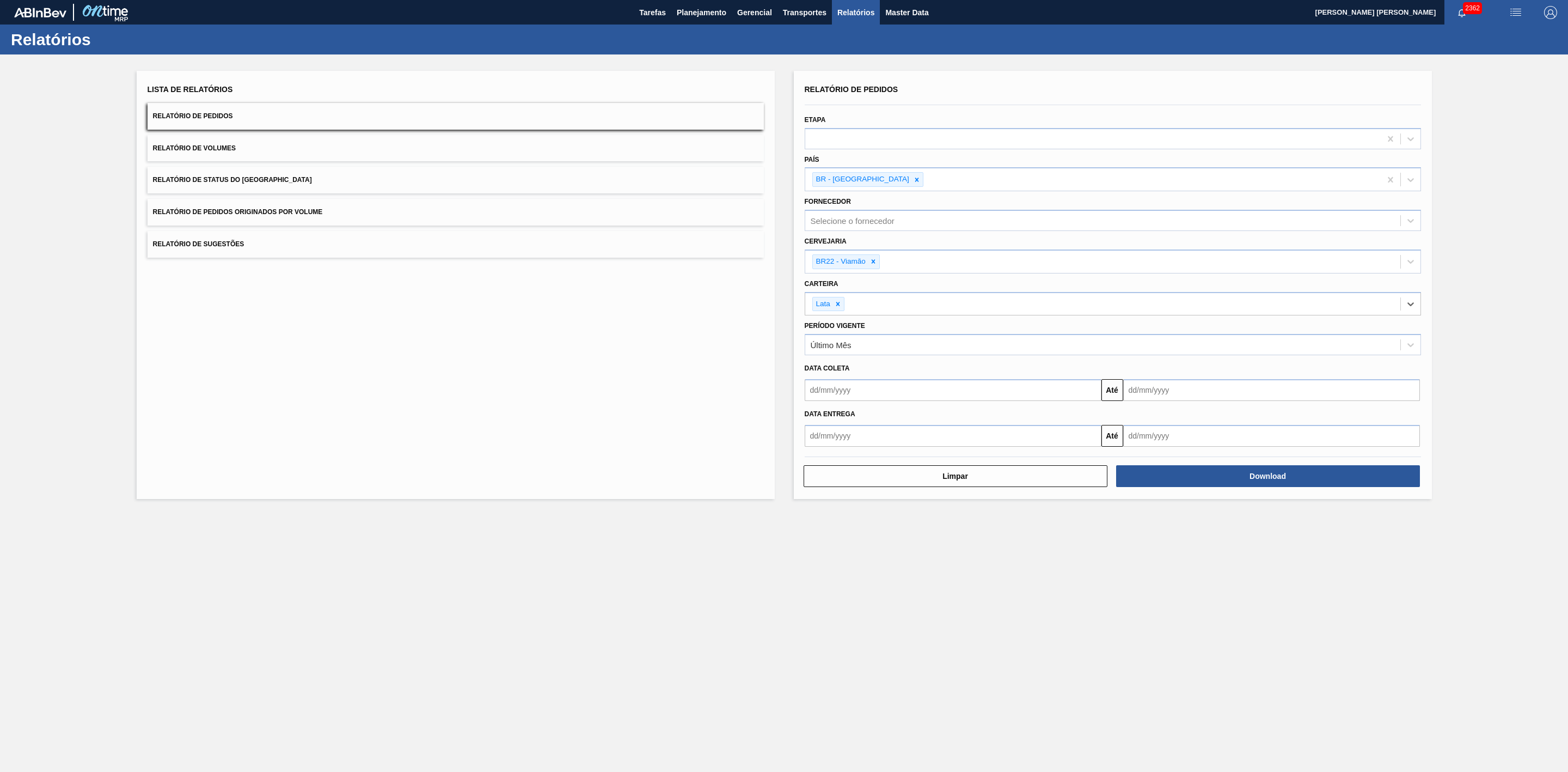
click at [865, 394] on input "text" at bounding box center [953, 390] width 297 height 22
click at [827, 422] on div "dom seg ter qua qui sex sab" at bounding box center [871, 429] width 131 height 18
click at [909, 523] on div "29" at bounding box center [906, 522] width 15 height 15
type input "[DATE]"
click at [1152, 384] on input "text" at bounding box center [1271, 390] width 297 height 22
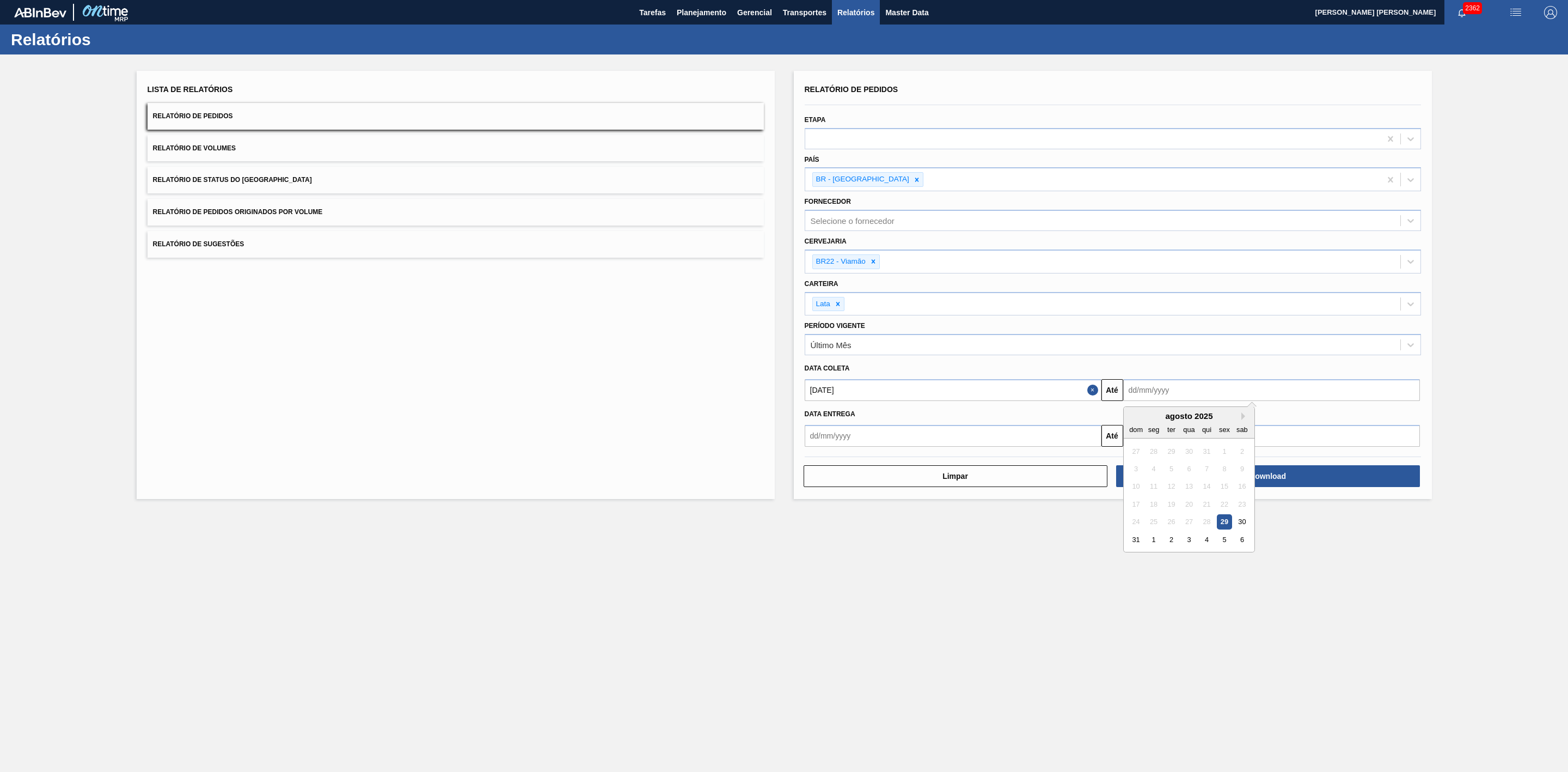
drag, startPoint x: 1137, startPoint y: 414, endPoint x: 1161, endPoint y: 422, distance: 25.3
click at [1137, 414] on div "agosto 2025" at bounding box center [1189, 415] width 131 height 10
click at [1245, 420] on button "Next Month" at bounding box center [1245, 416] width 7 height 7
click at [1136, 487] on div "14" at bounding box center [1136, 487] width 15 height 15
type input "14/09/2025"
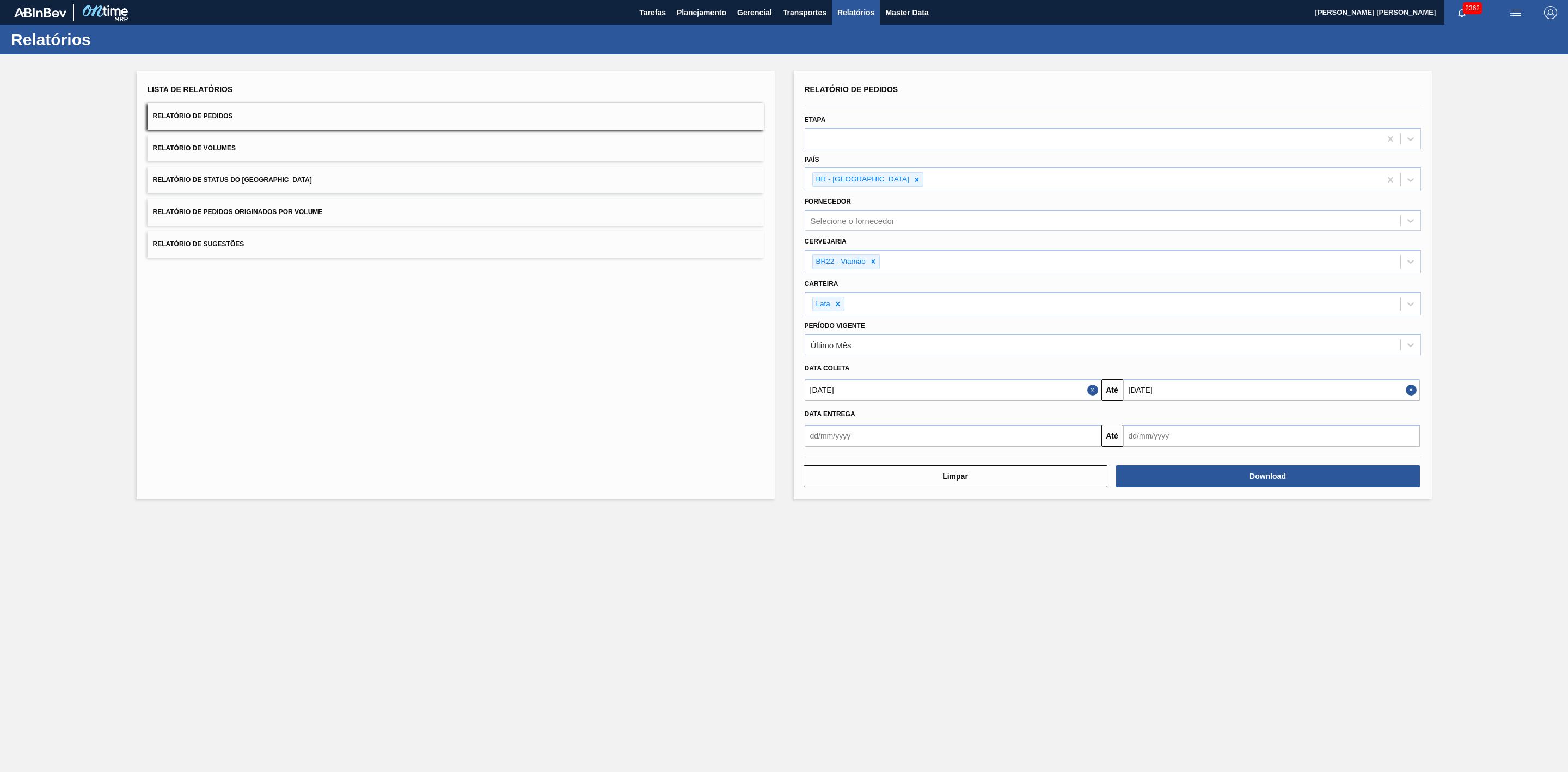
click at [696, 52] on div "Relatórios" at bounding box center [784, 39] width 1568 height 30
click at [691, 8] on span "Planejamento" at bounding box center [702, 12] width 50 height 13
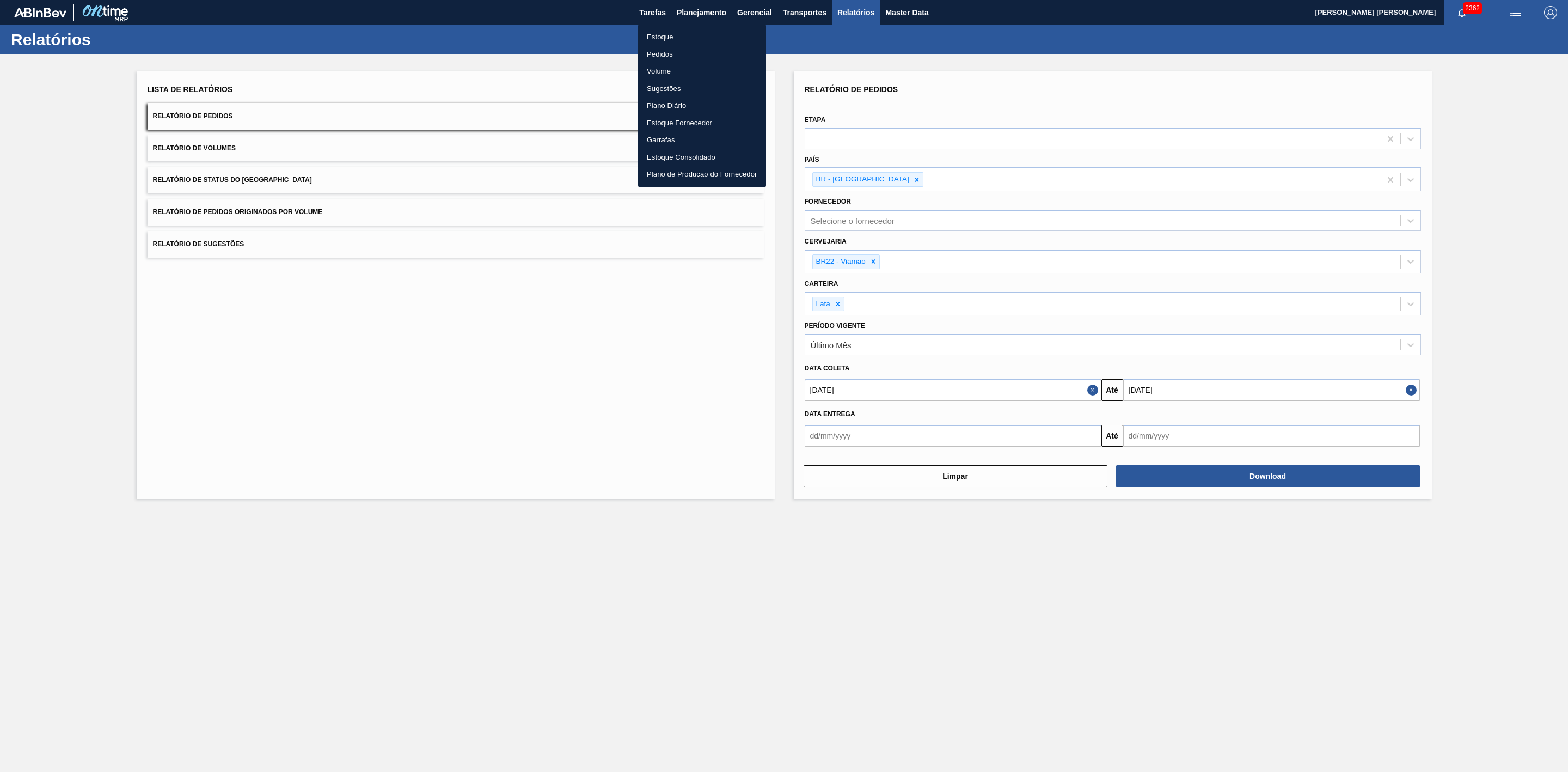
click at [667, 32] on li "Estoque" at bounding box center [702, 37] width 128 height 18
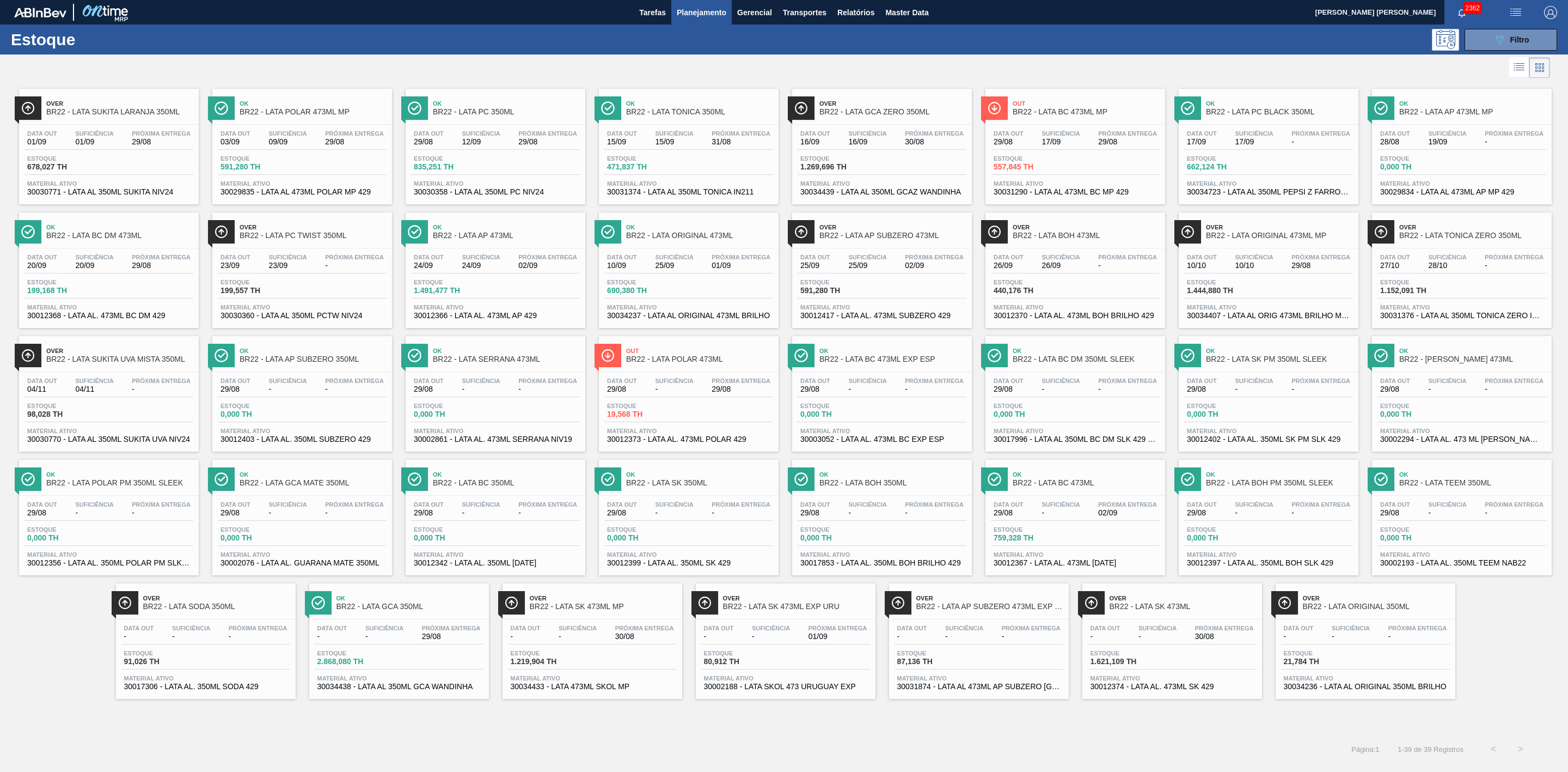
click at [1144, 66] on div at bounding box center [774, 68] width 1550 height 26
click at [1088, 487] on span "BR22 - LATA BC 473ML" at bounding box center [1086, 483] width 147 height 8
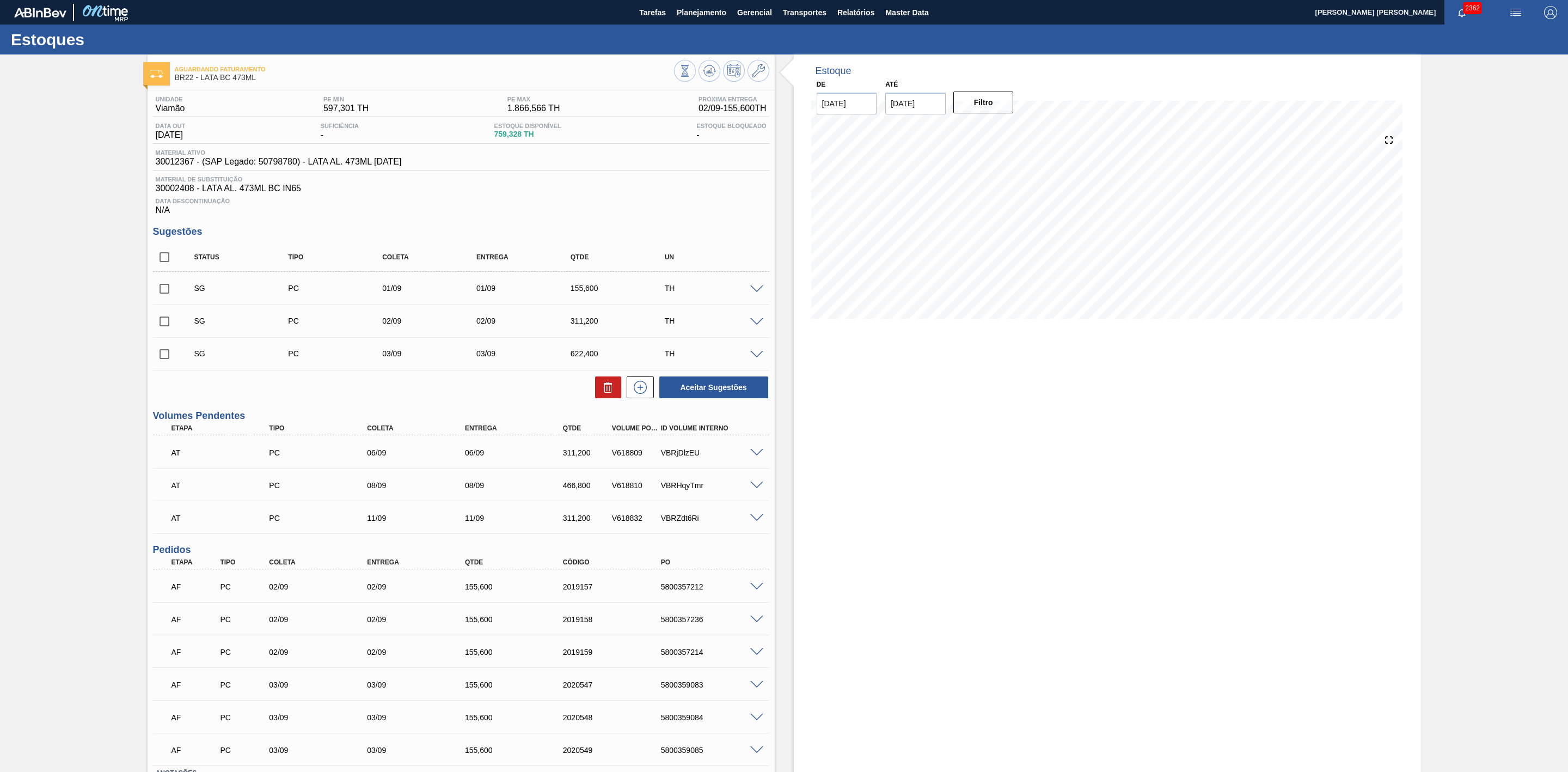
click at [161, 257] on input "checkbox" at bounding box center [164, 257] width 23 height 23
checkbox input "true"
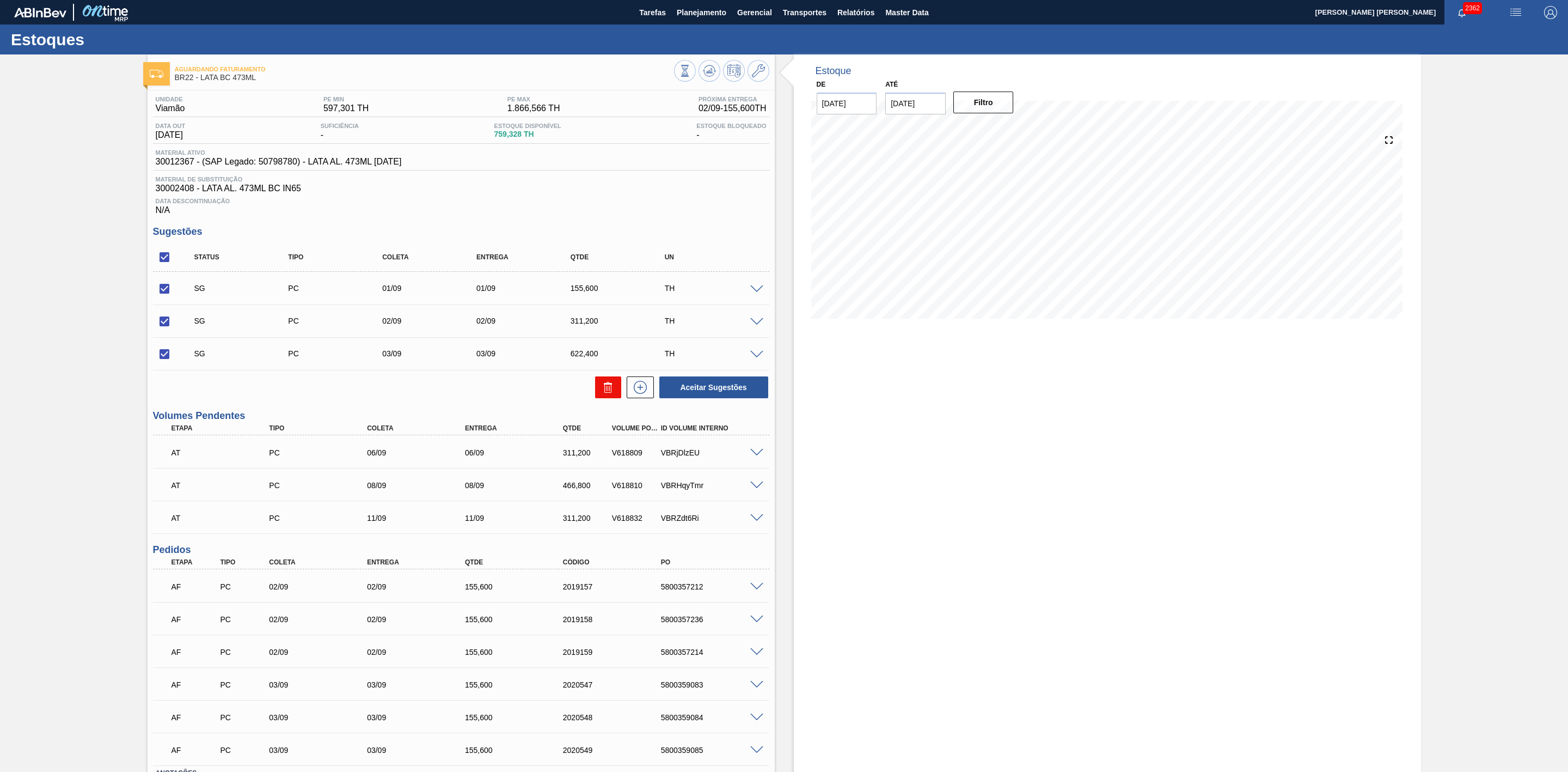
click at [609, 394] on icon at bounding box center [608, 387] width 13 height 13
checkbox input "false"
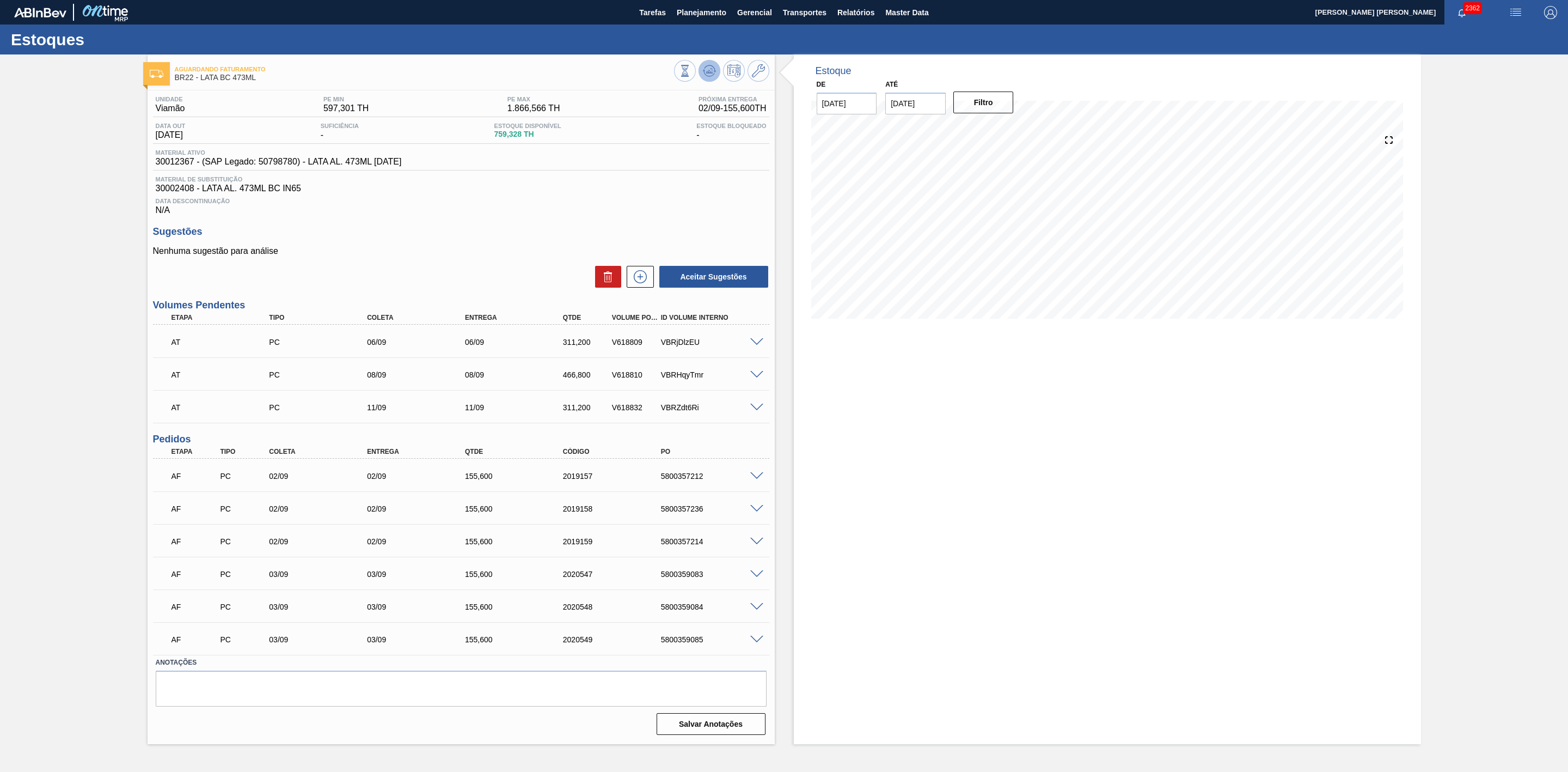
click at [691, 75] on icon at bounding box center [685, 70] width 12 height 12
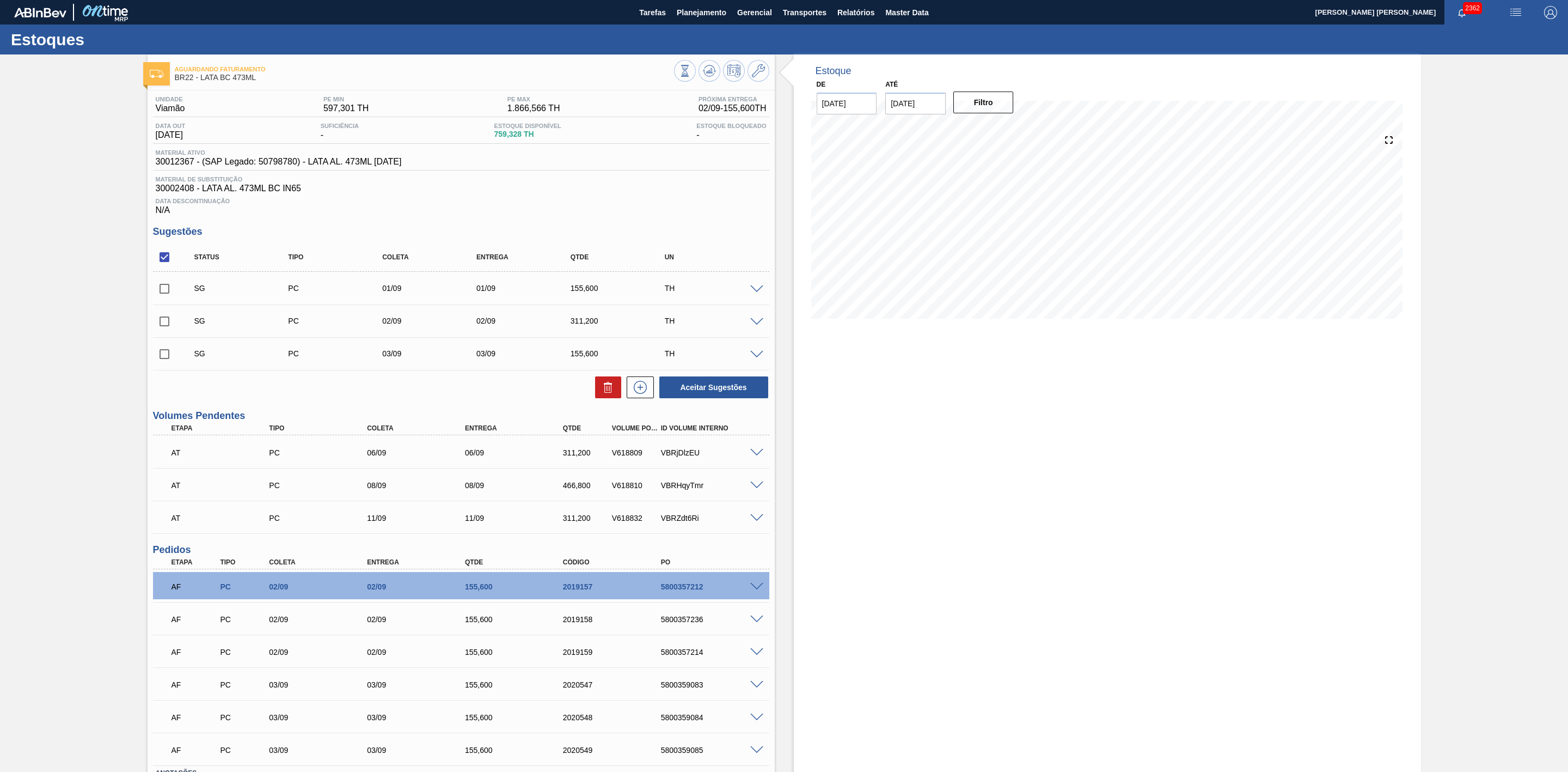
scroll to position [81, 0]
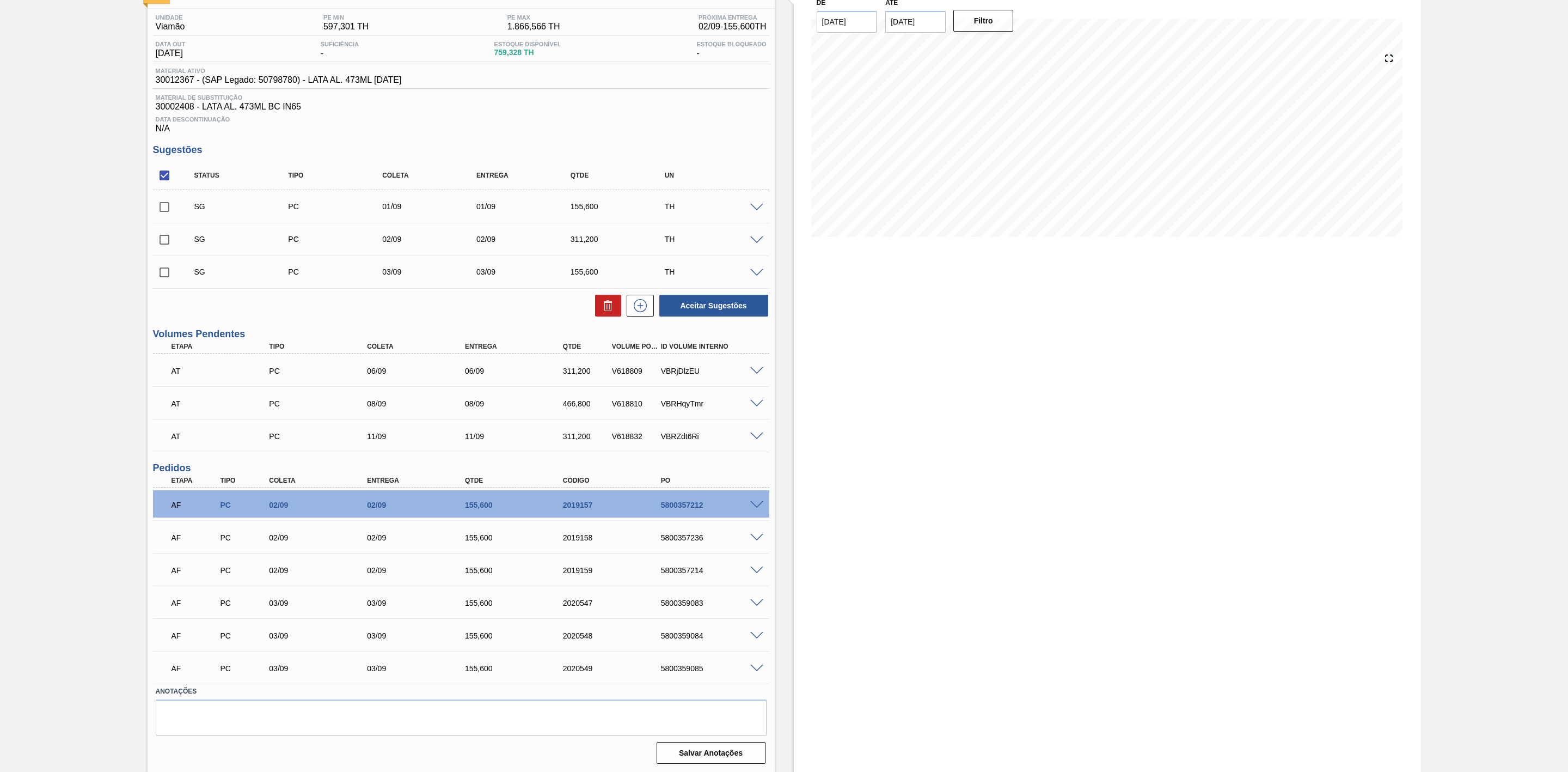
click at [758, 375] on span at bounding box center [757, 371] width 13 height 8
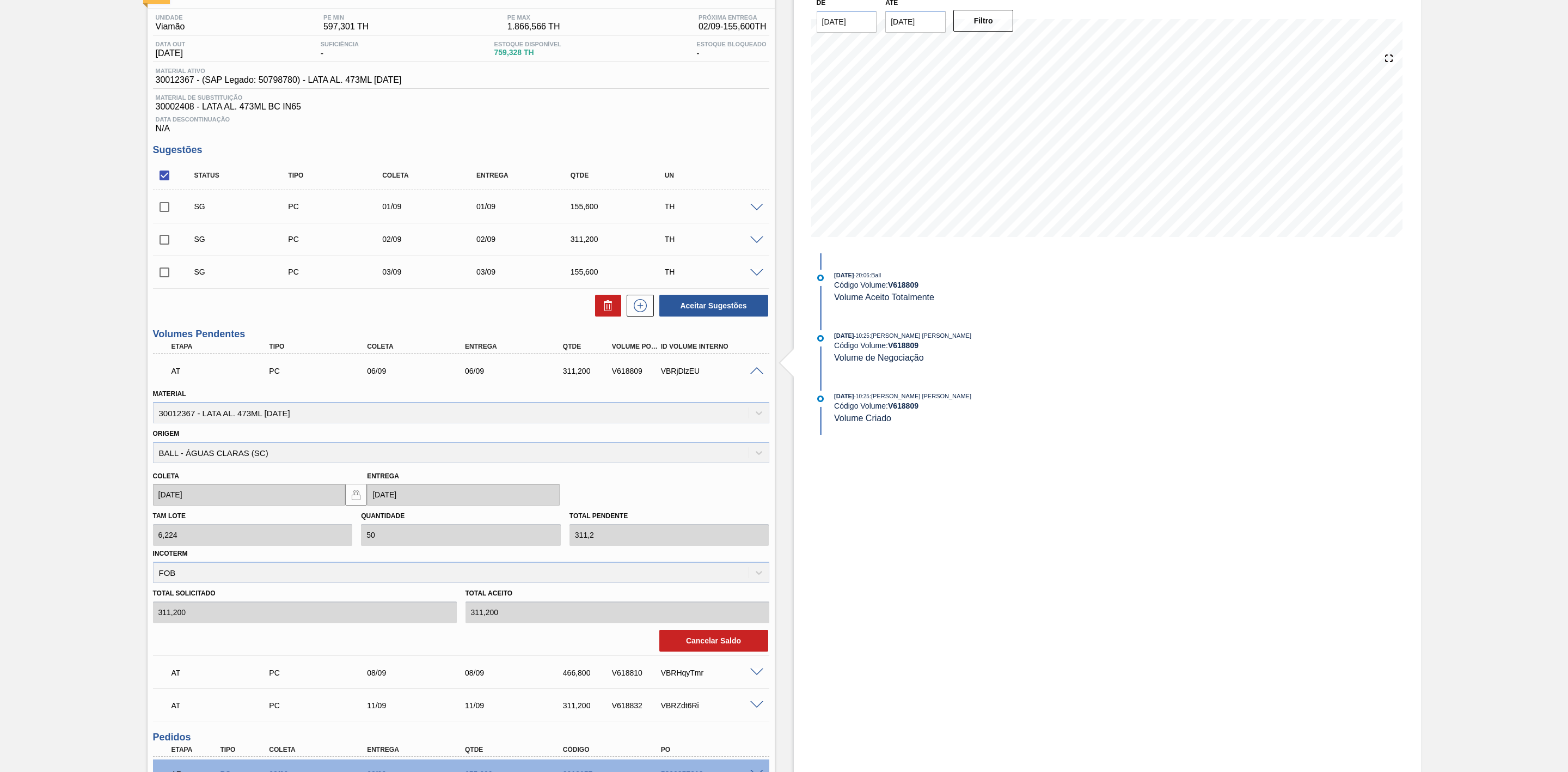
click at [758, 375] on span at bounding box center [757, 371] width 13 height 8
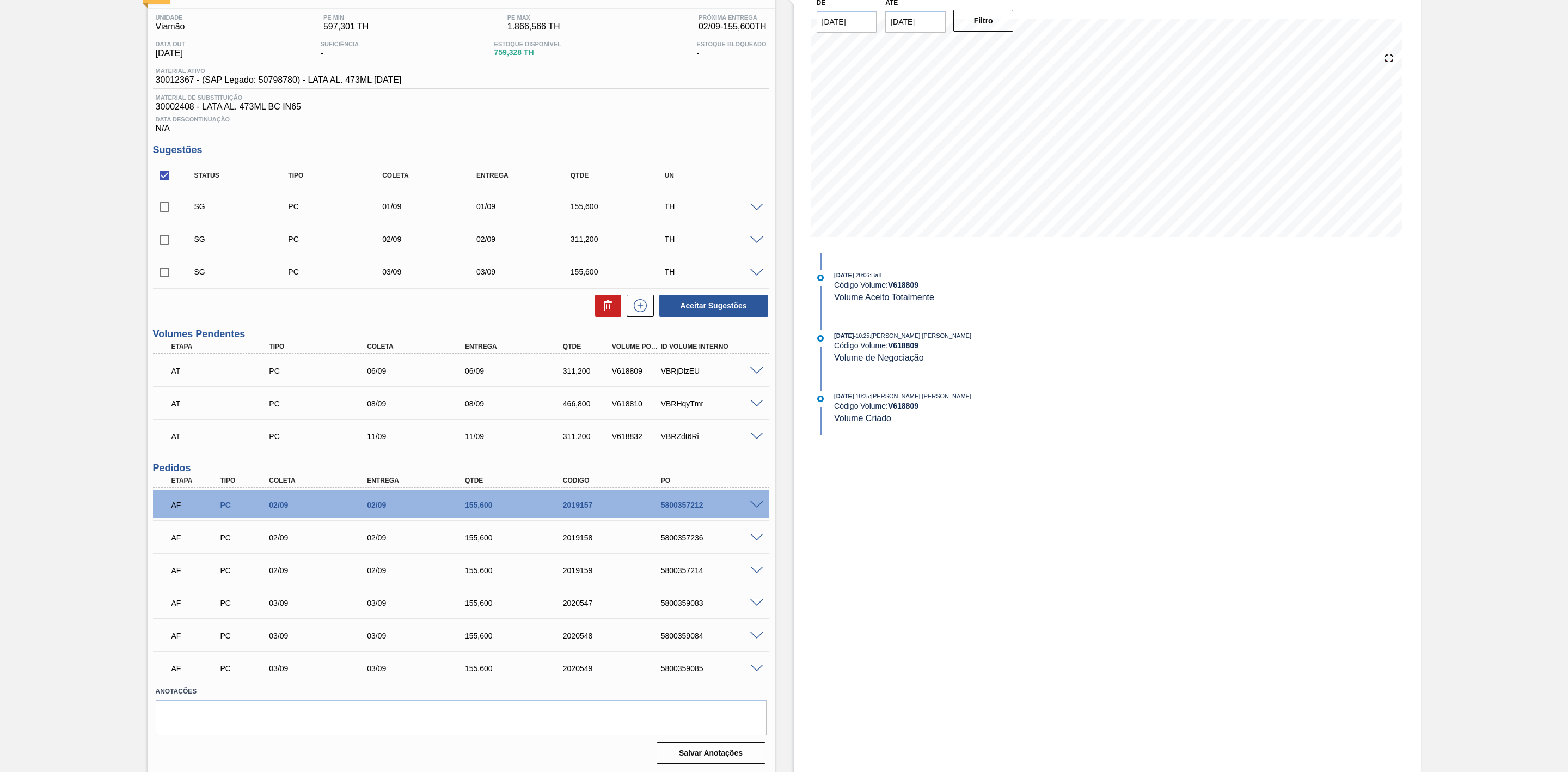
click at [755, 404] on span at bounding box center [757, 404] width 13 height 8
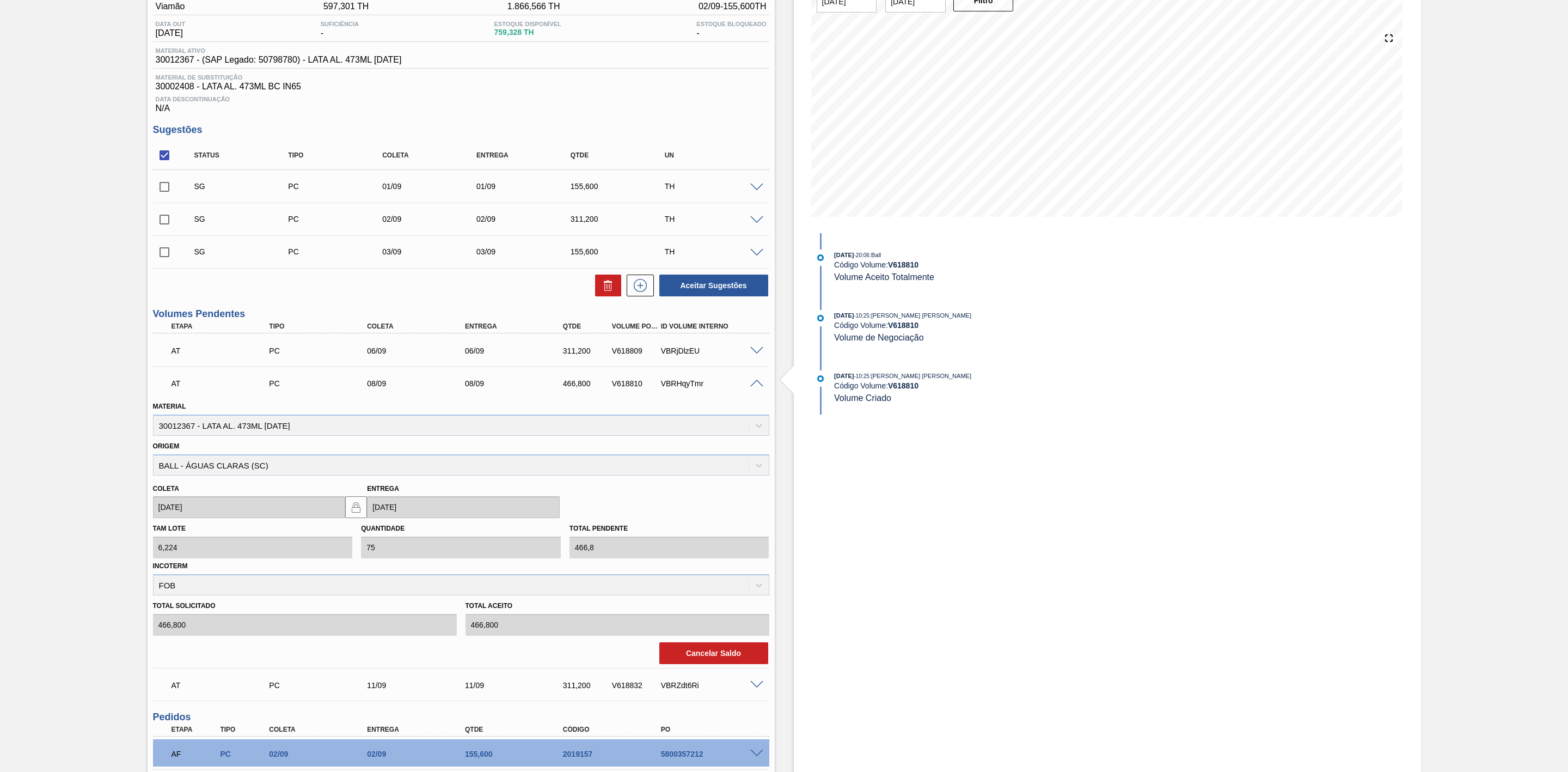
scroll to position [245, 0]
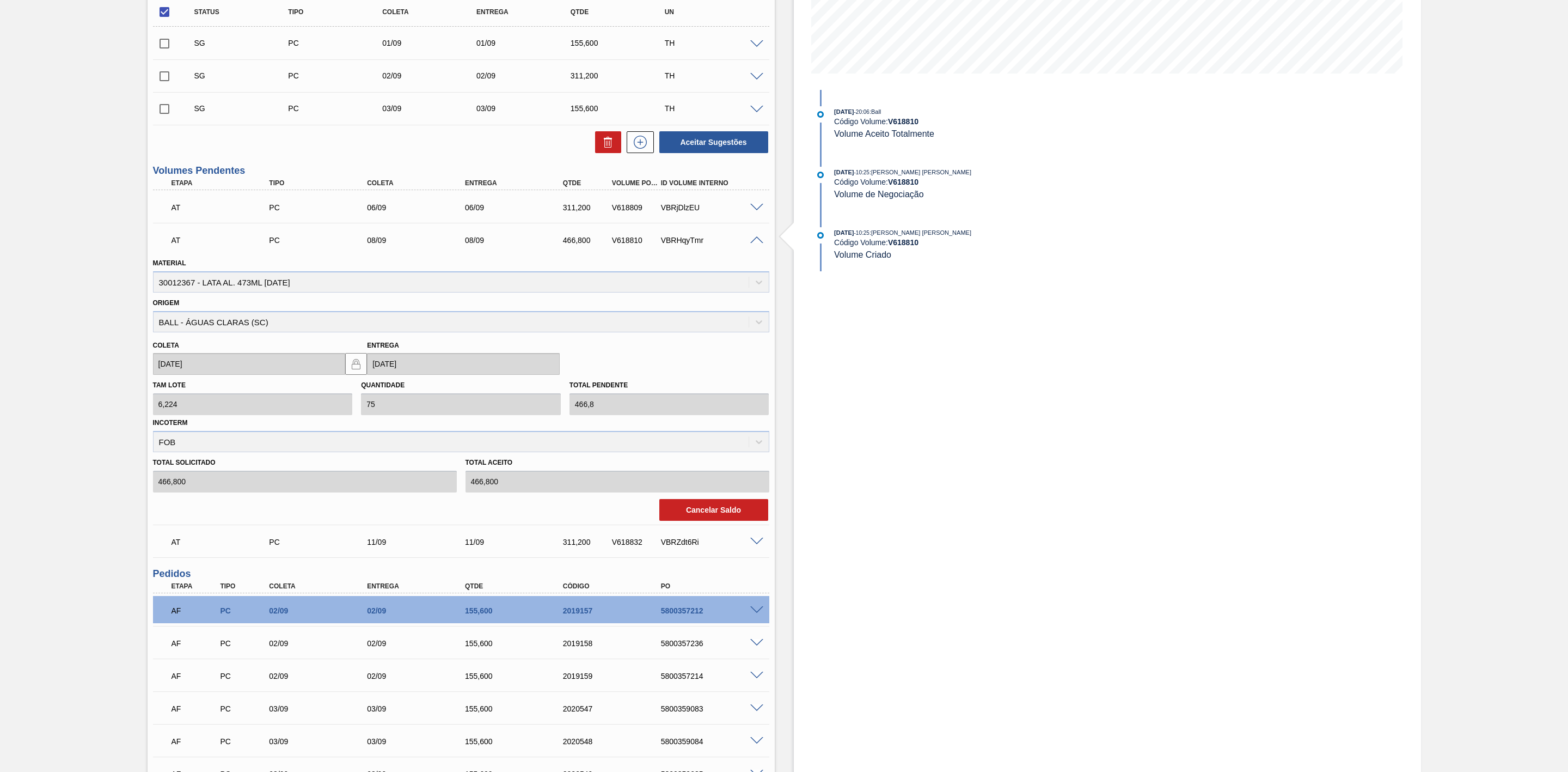
click at [758, 244] on span at bounding box center [757, 240] width 13 height 8
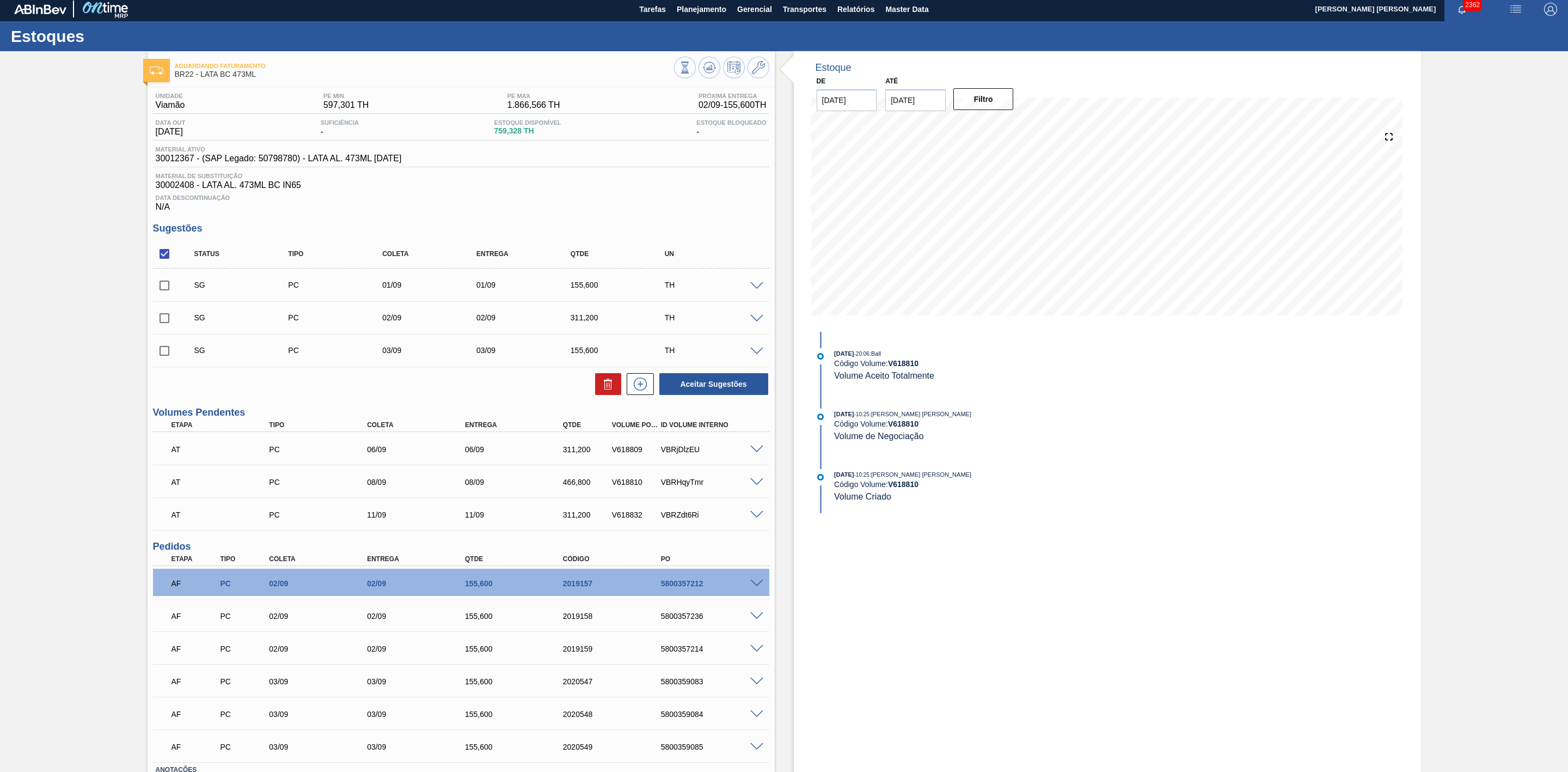
scroll to position [0, 0]
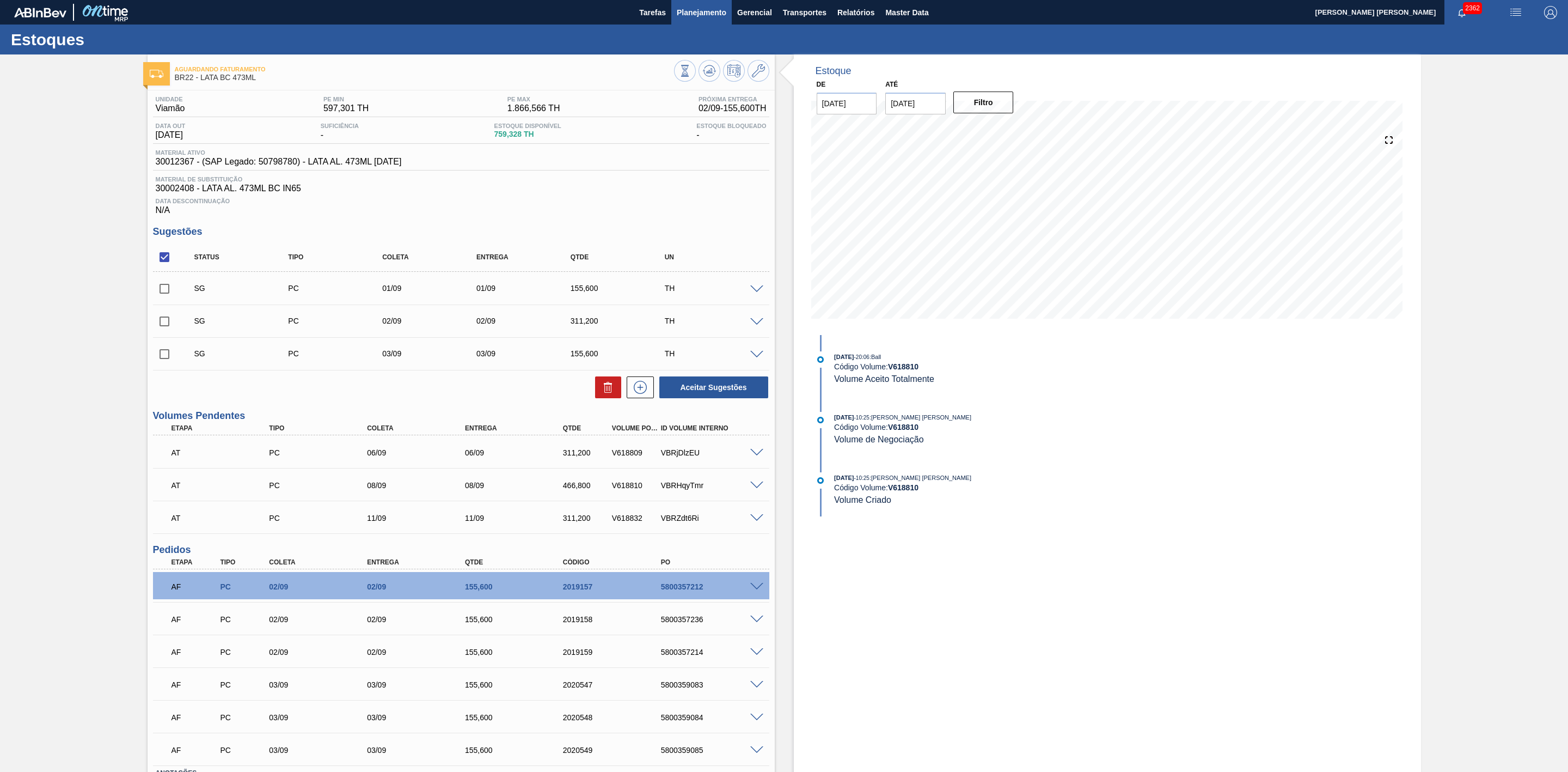
click at [680, 2] on button "Planejamento" at bounding box center [701, 12] width 60 height 24
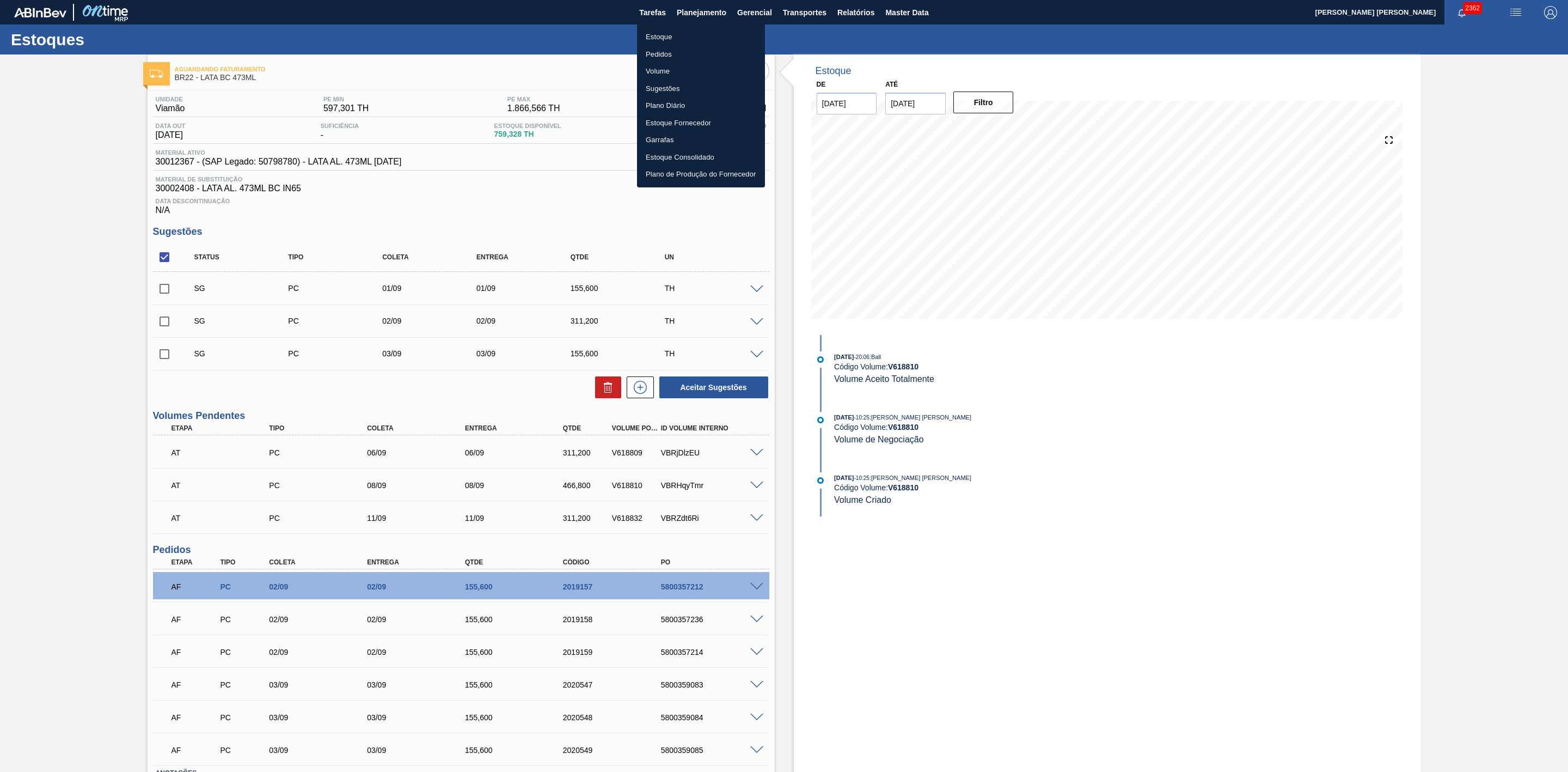
drag, startPoint x: 668, startPoint y: 33, endPoint x: 669, endPoint y: 43, distance: 10.0
click at [668, 33] on li "Estoque" at bounding box center [701, 37] width 128 height 18
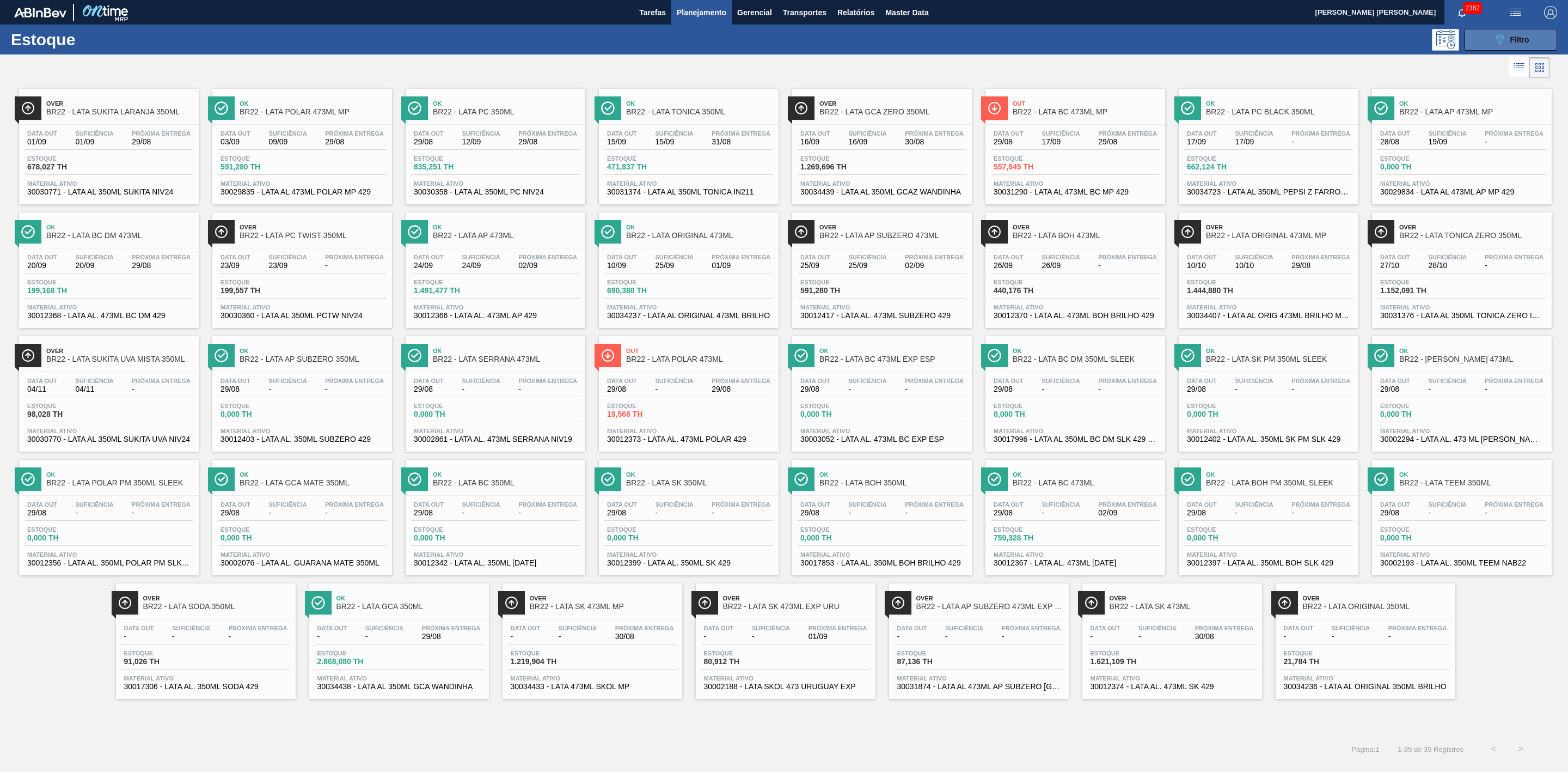
click at [1484, 38] on button "089F7B8B-B2A5-4AFE-B5C0-19BA573D28AC Filtro" at bounding box center [1511, 40] width 92 height 22
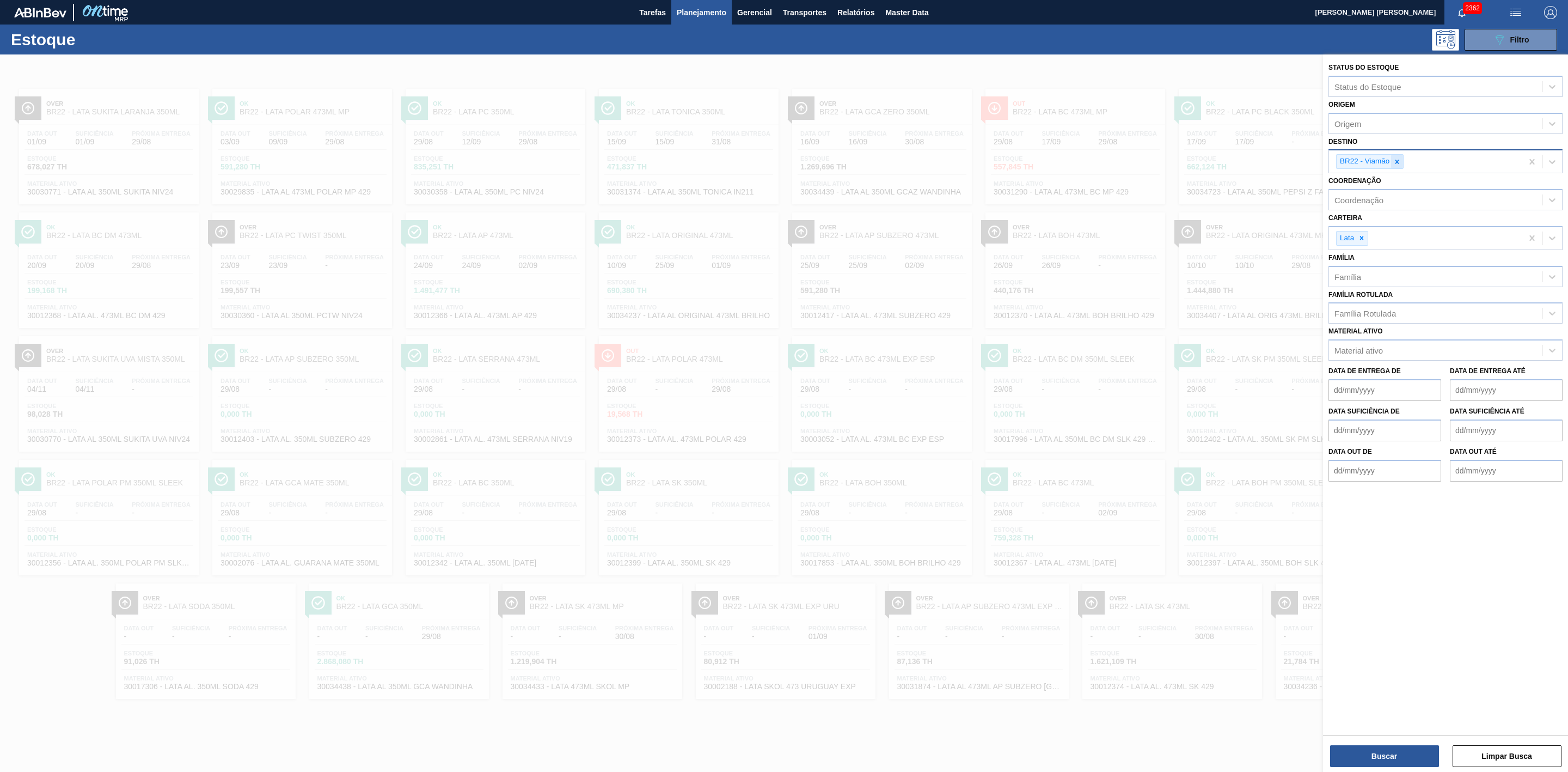
click at [1398, 164] on icon at bounding box center [1397, 161] width 7 height 7
type input "21"
click at [1368, 189] on div "BR21 - Lages" at bounding box center [1445, 186] width 234 height 20
click at [1420, 758] on button "Buscar" at bounding box center [1385, 757] width 109 height 22
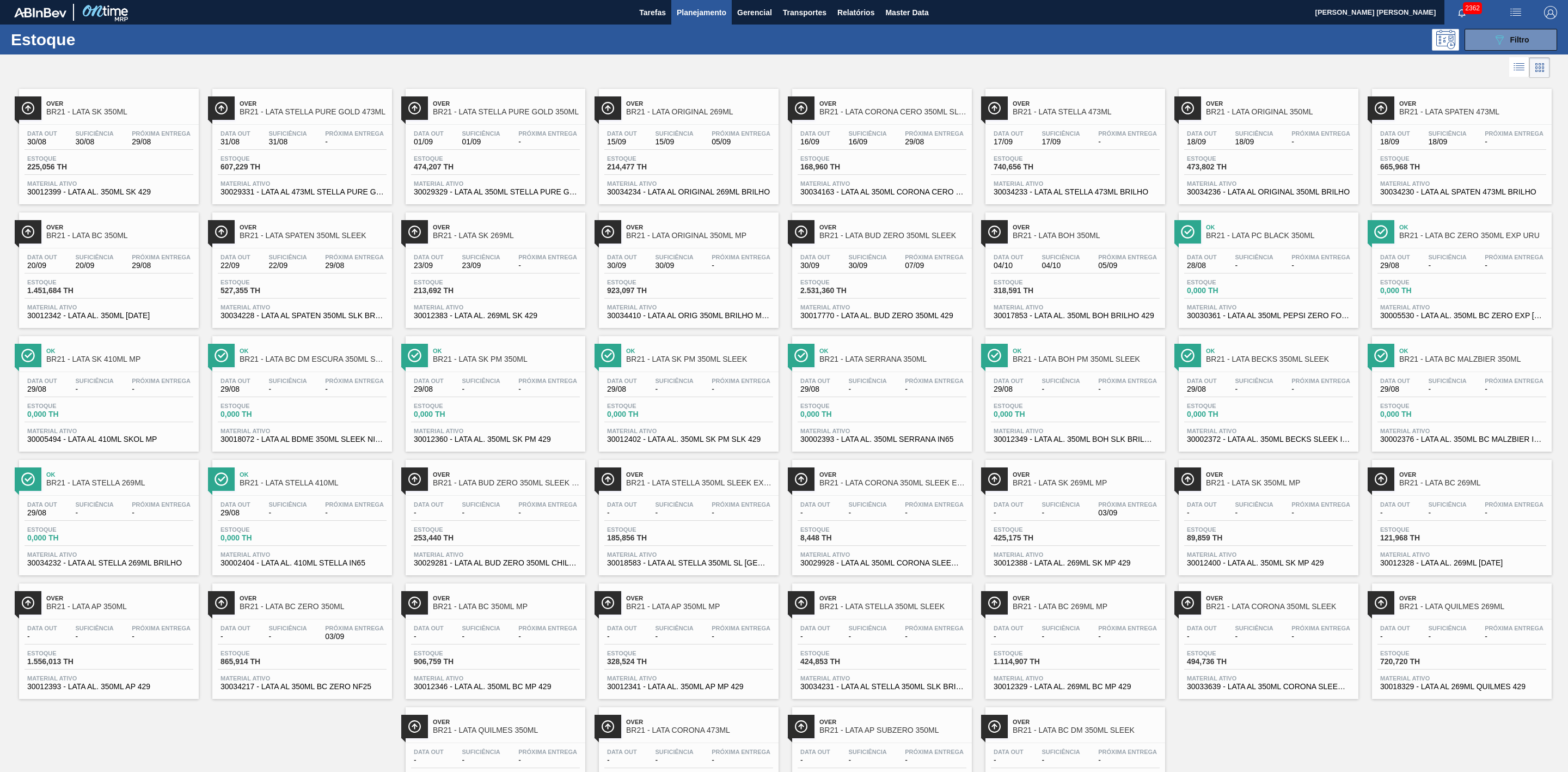
click at [732, 240] on span "BR21 - LATA ORIGINAL 350ML MP" at bounding box center [700, 235] width 147 height 8
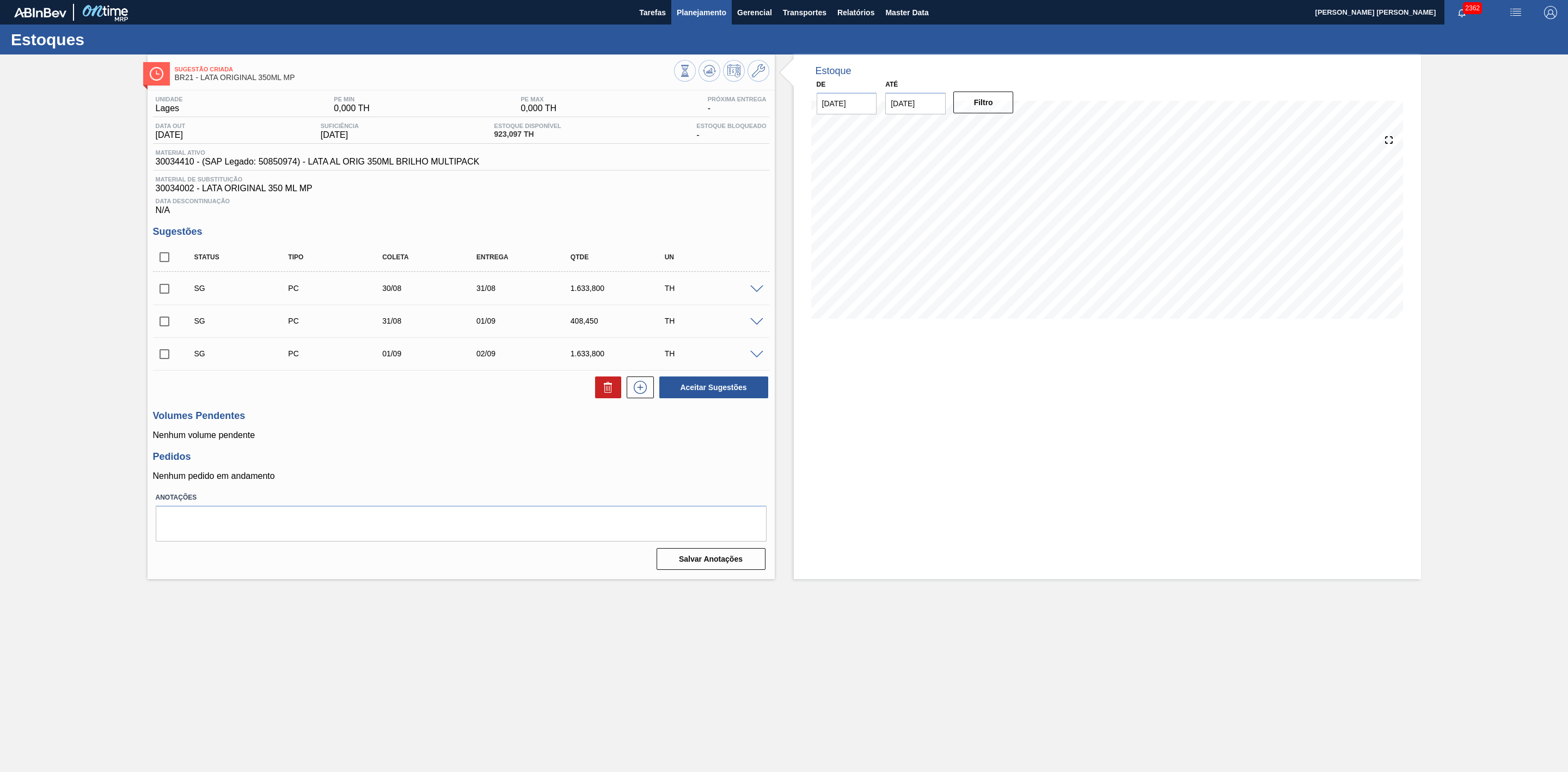
click at [719, 14] on span "Planejamento" at bounding box center [702, 12] width 50 height 13
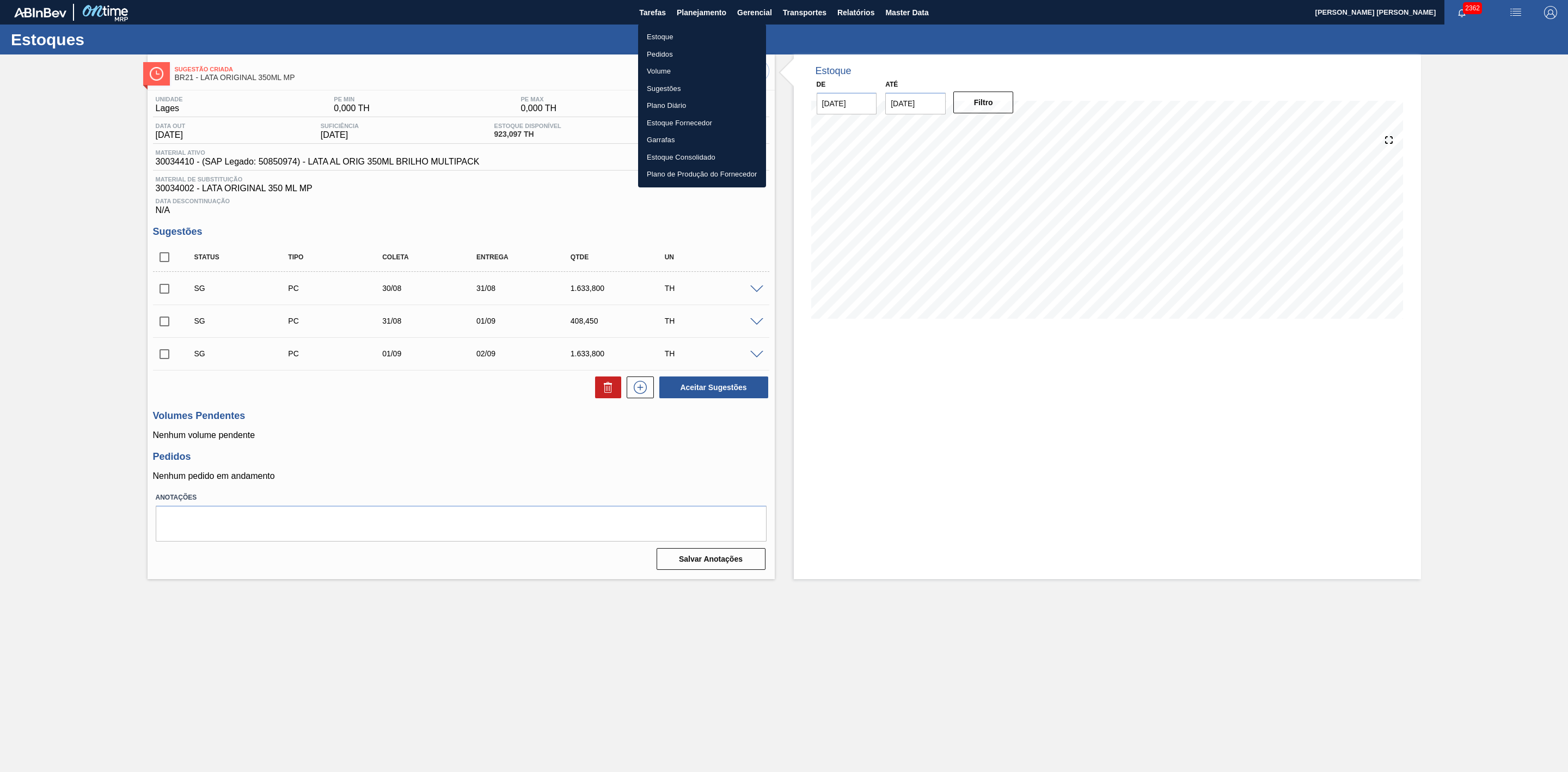
click at [662, 32] on li "Estoque" at bounding box center [702, 37] width 128 height 18
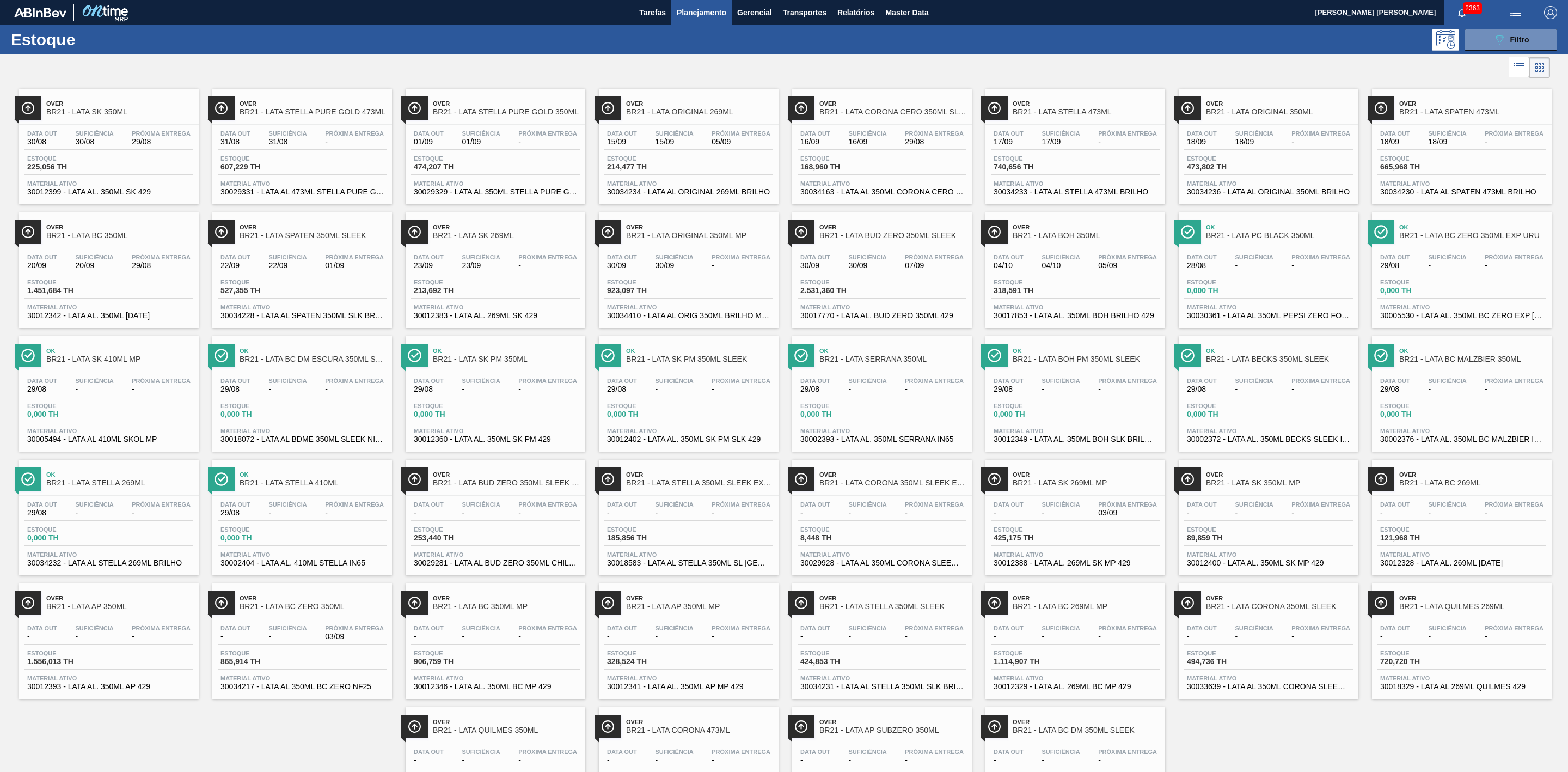
click at [354, 230] on span "Over" at bounding box center [313, 227] width 147 height 7
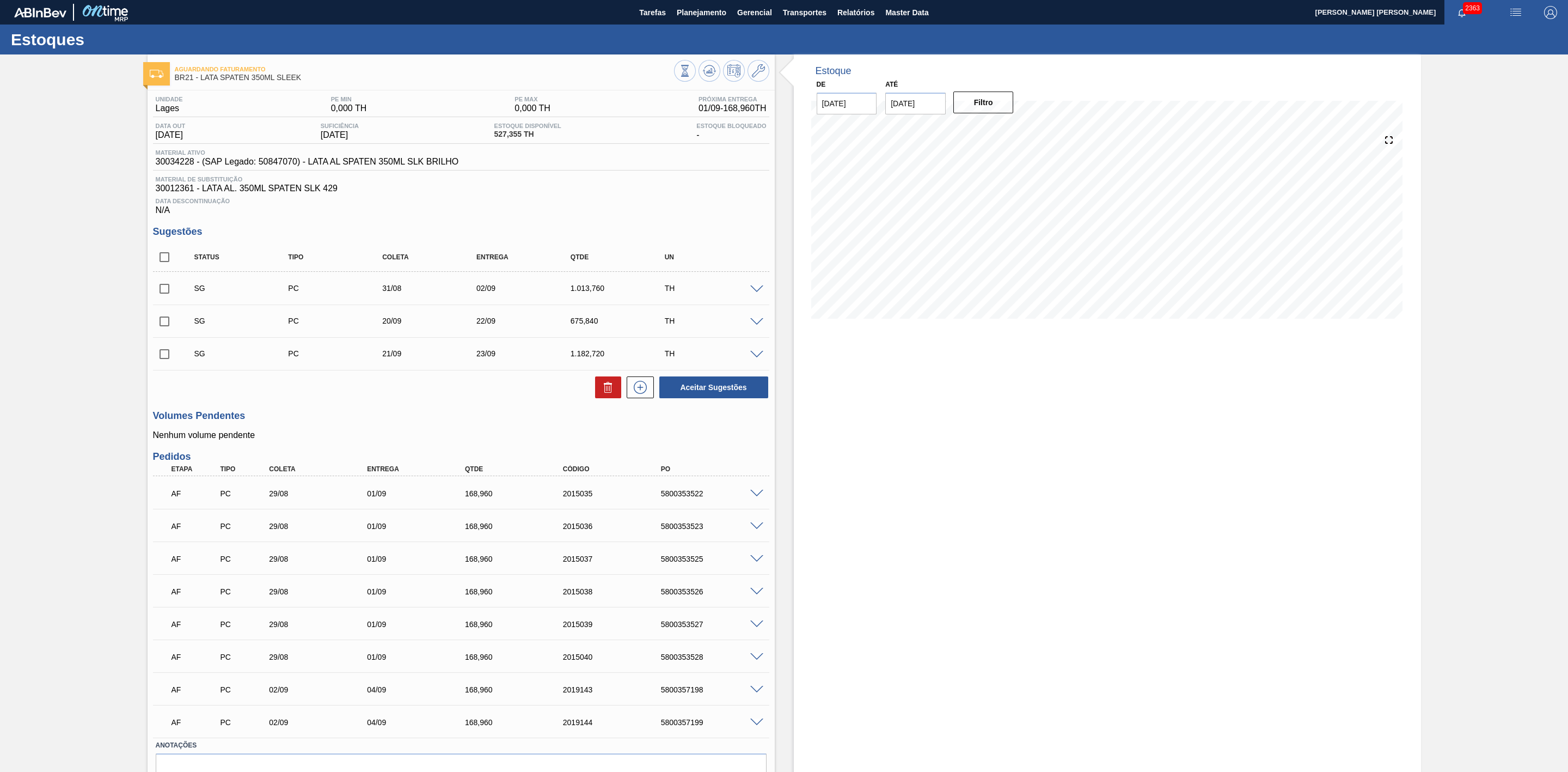
scroll to position [59, 0]
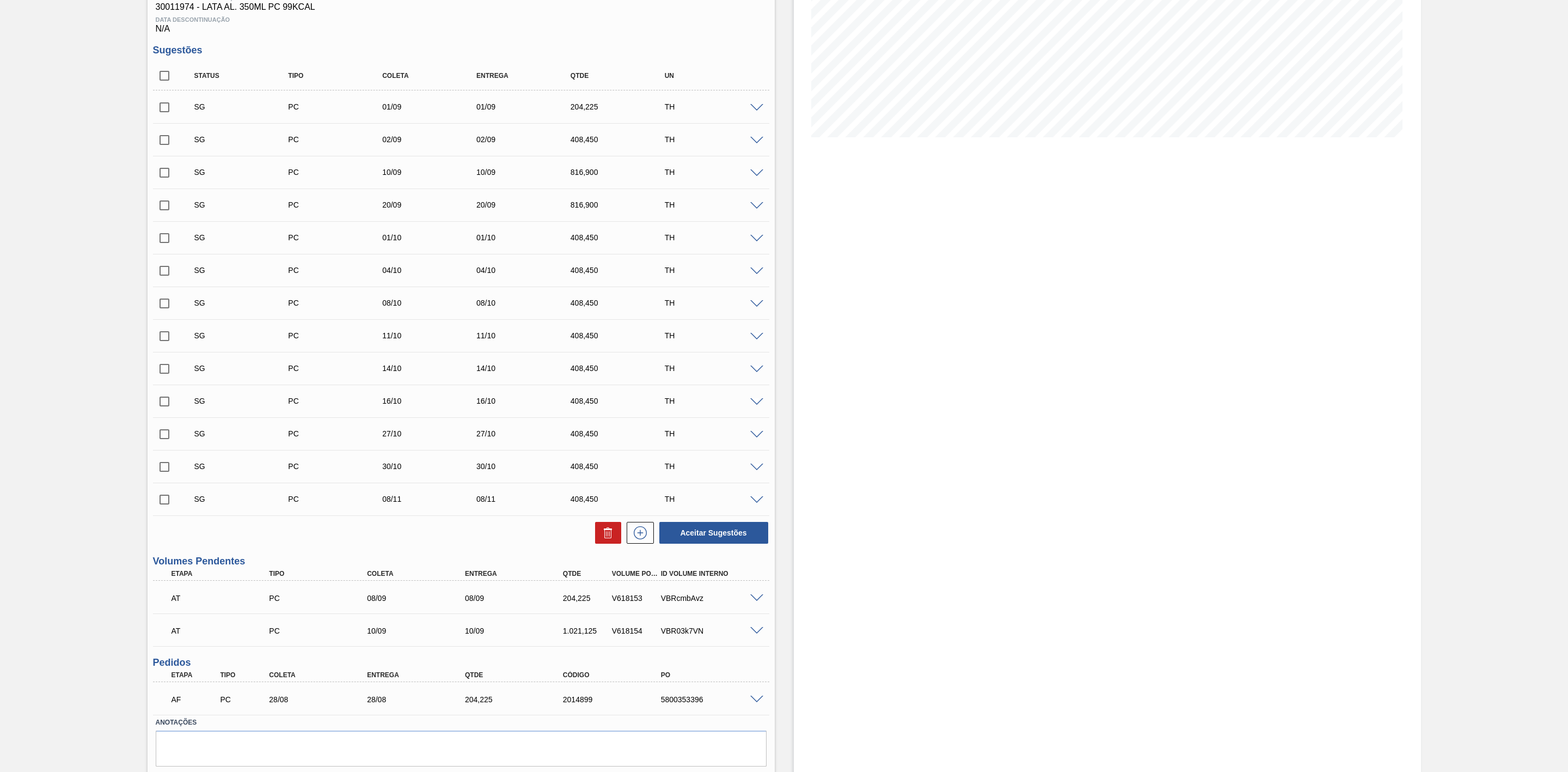
scroll to position [218, 0]
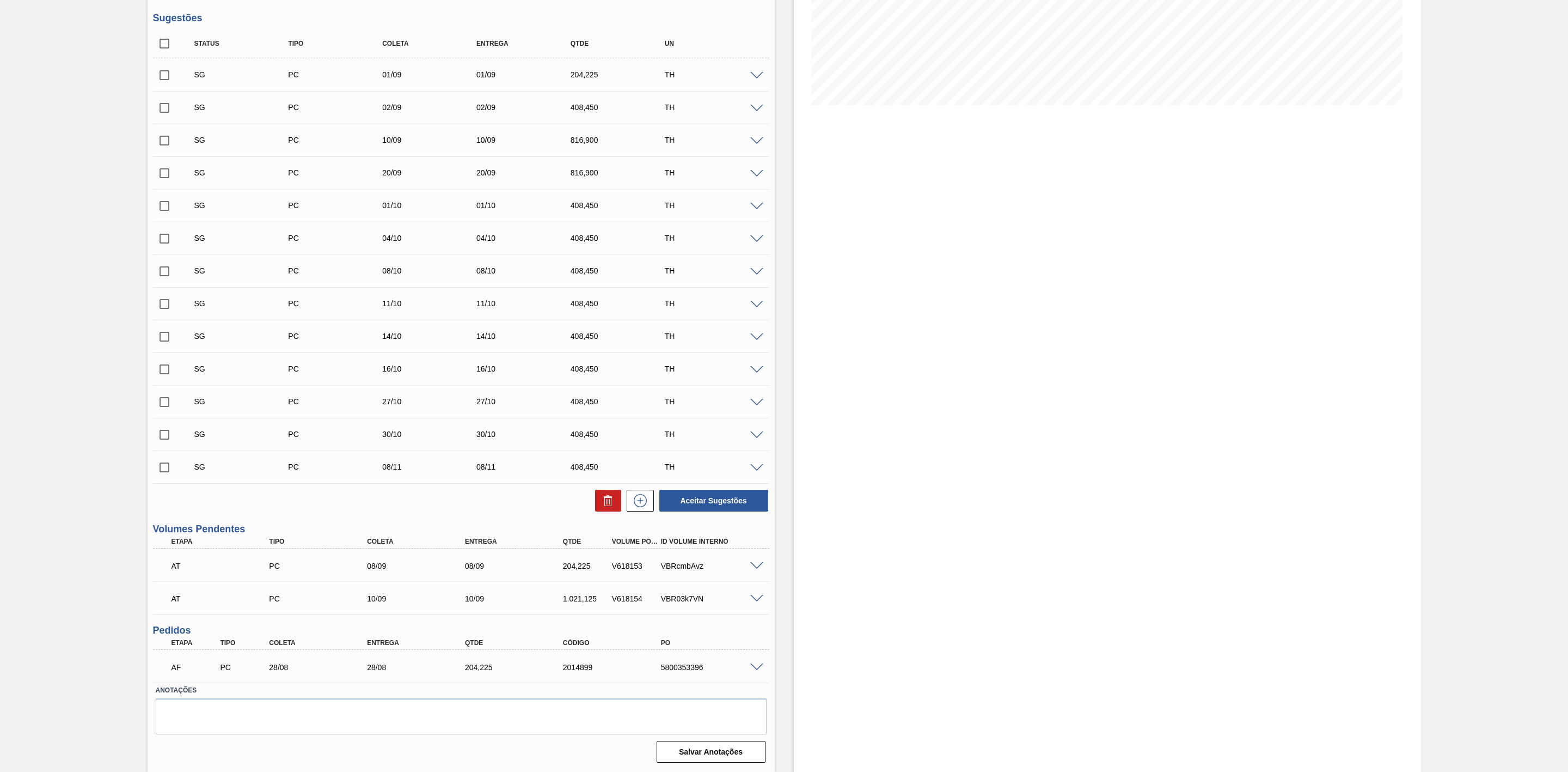
click at [752, 669] on span at bounding box center [757, 667] width 13 height 8
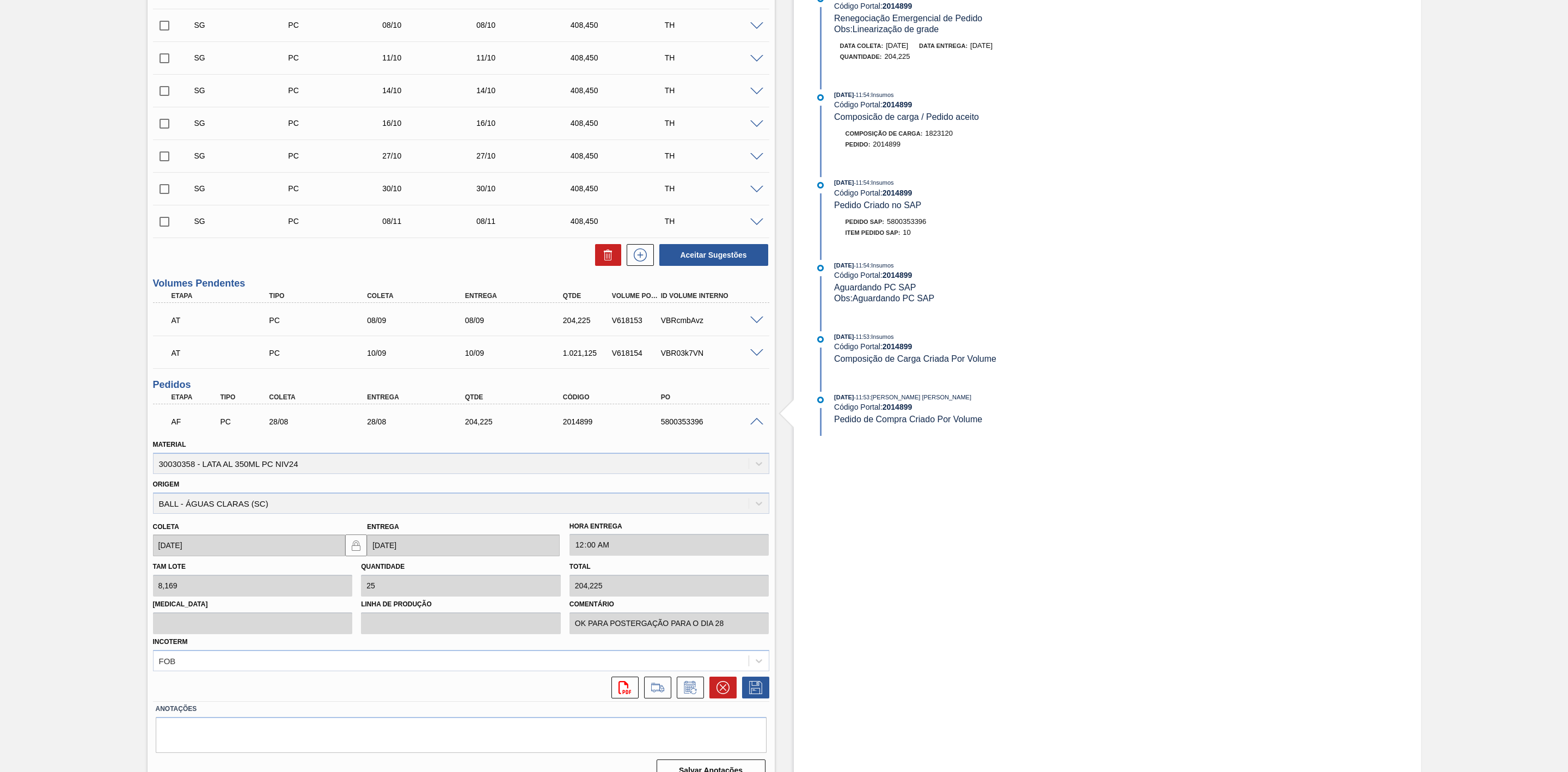
scroll to position [482, 0]
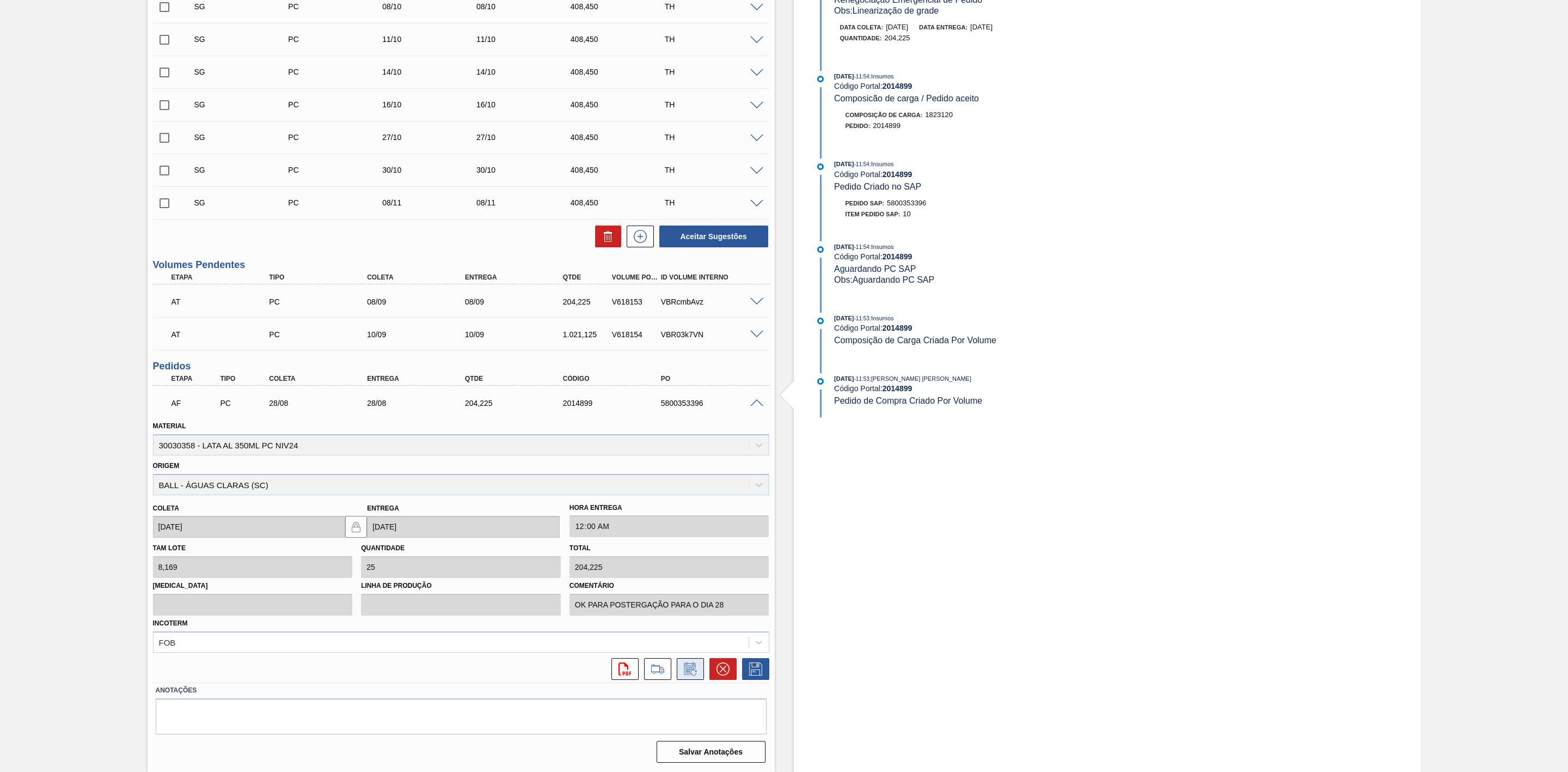
click at [688, 669] on icon at bounding box center [690, 669] width 18 height 13
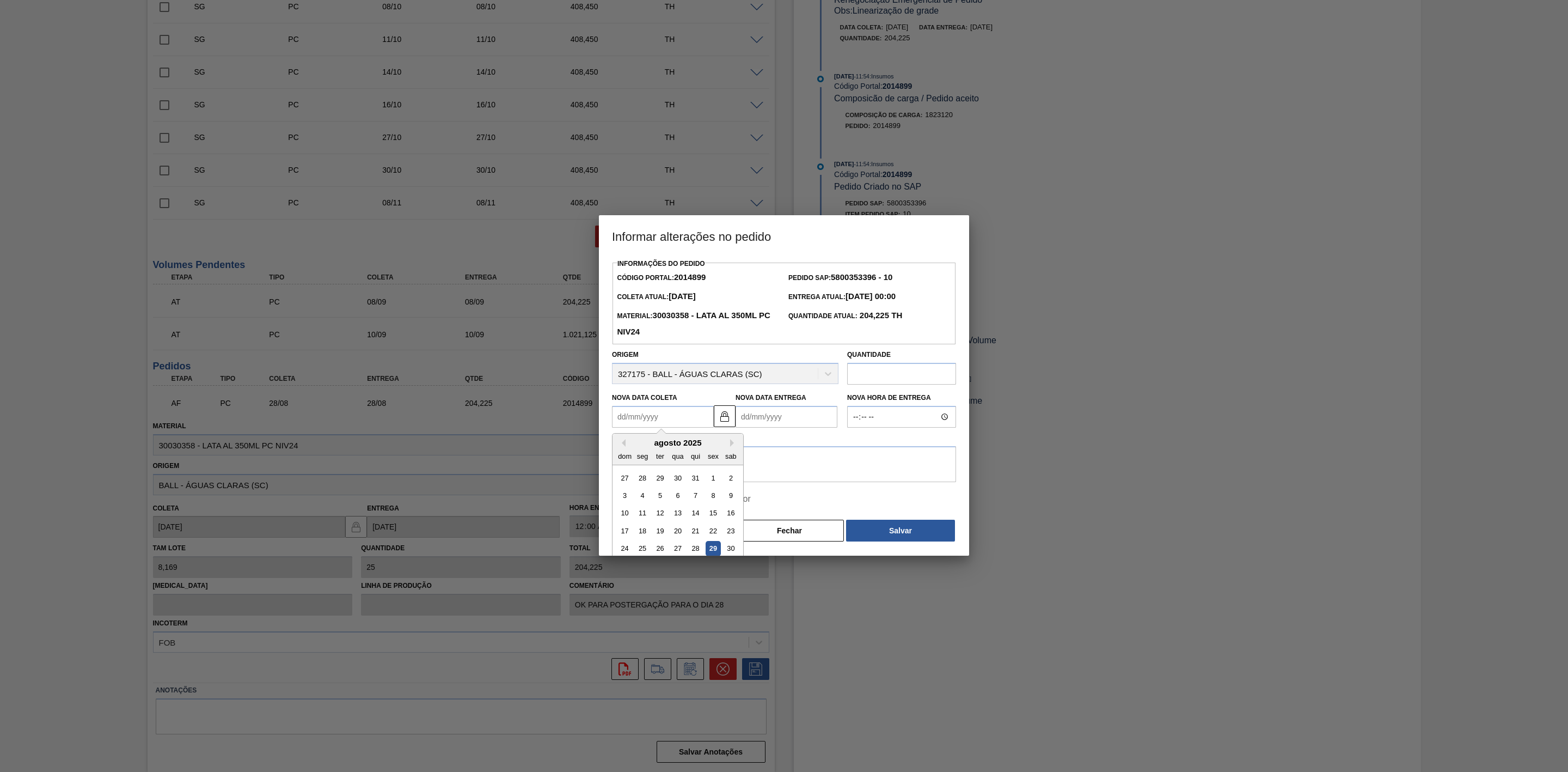
click at [670, 419] on Coleta2014899 "Nova Data Coleta" at bounding box center [662, 417] width 102 height 22
click at [714, 551] on div "29" at bounding box center [713, 549] width 15 height 15
type Coleta2014899 "[DATE]"
type Entrega2014899 "[DATE]"
click at [692, 464] on textarea at bounding box center [783, 464] width 344 height 36
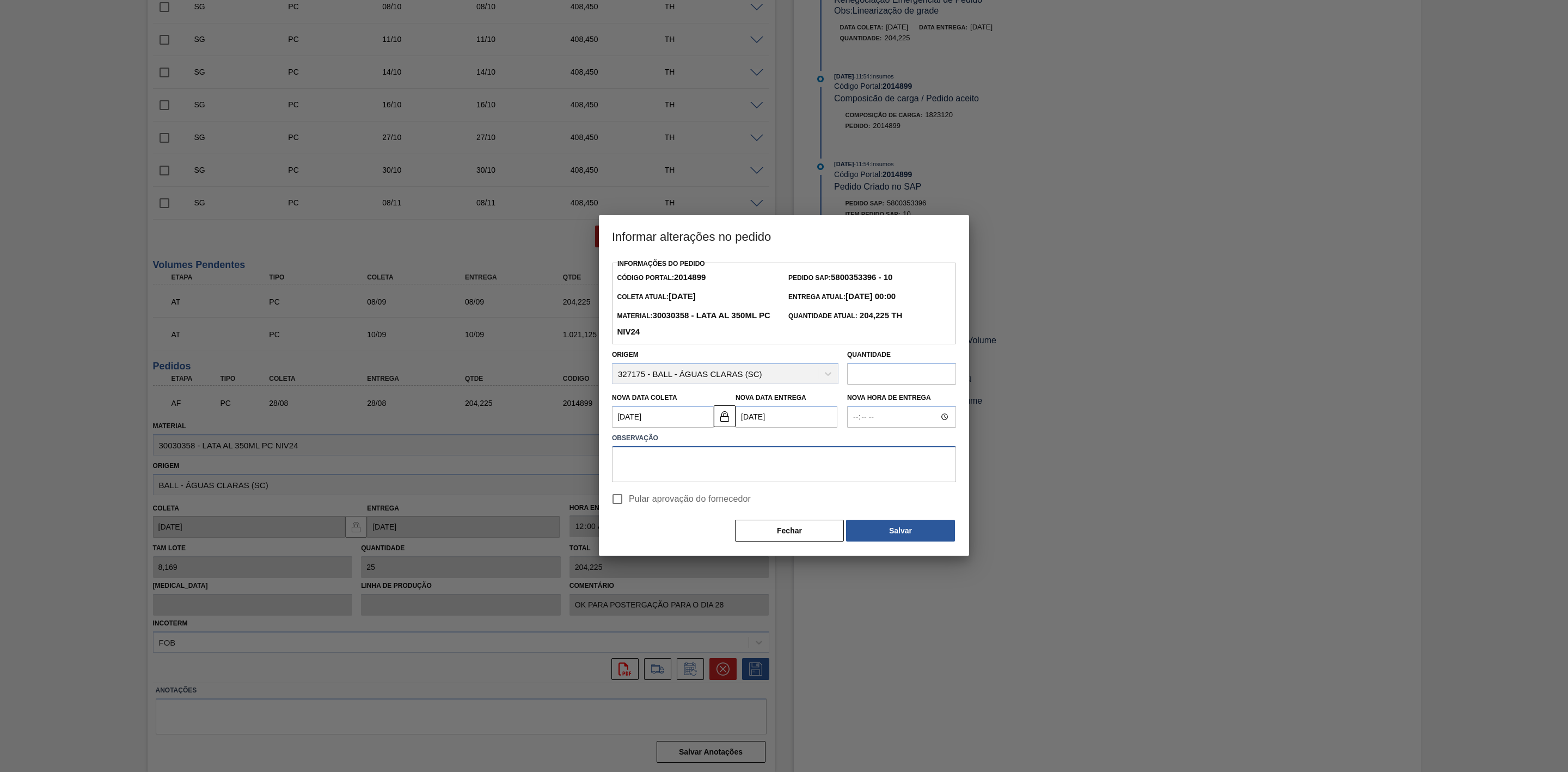
paste textarea "Furo D-1 - eficiência da frota fixa"
type textarea "Furo D-1 - eficiência da frota fixa"
click at [900, 535] on button "Salvar" at bounding box center [901, 531] width 109 height 22
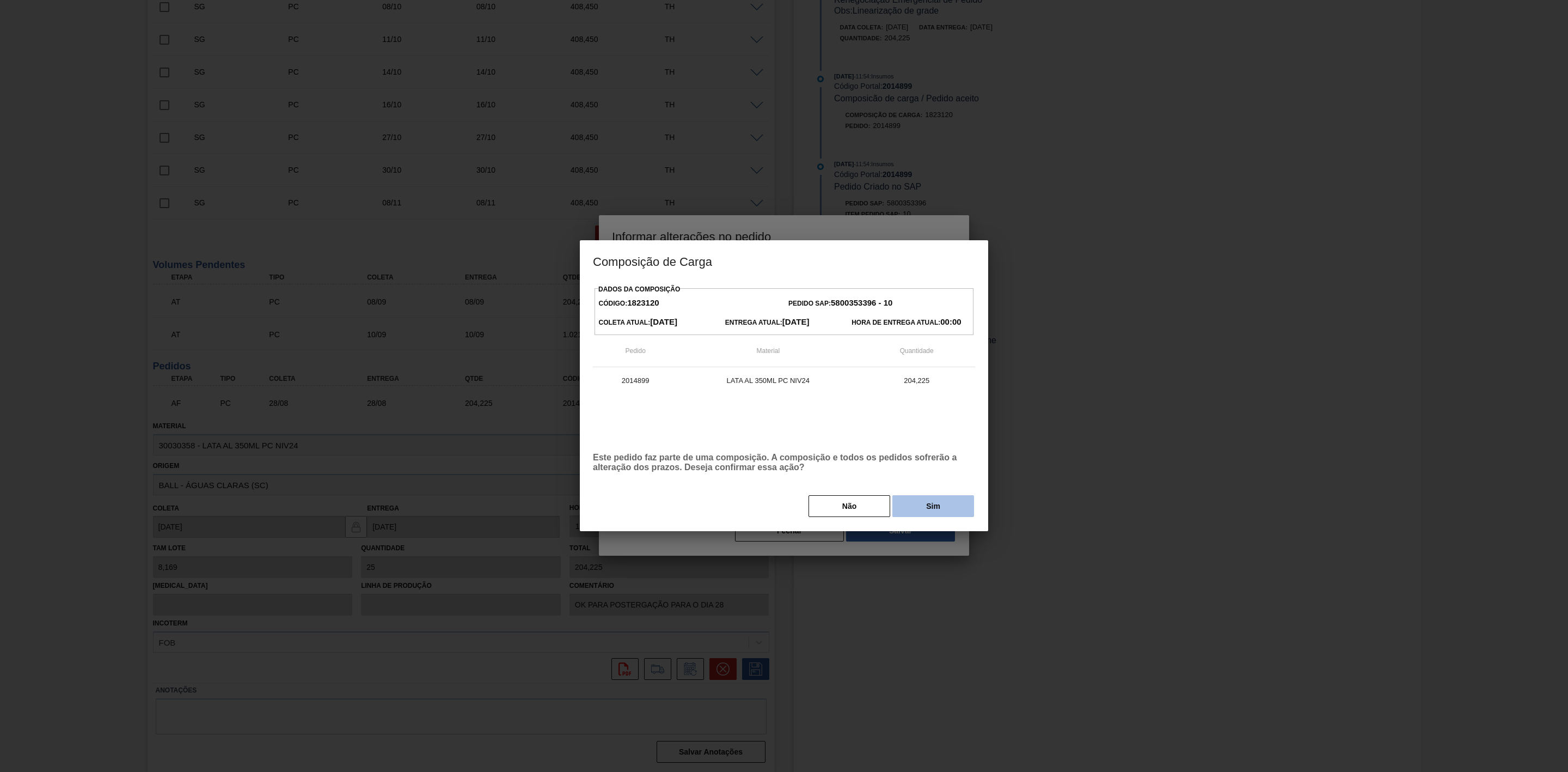
click at [935, 507] on button "Sim" at bounding box center [933, 506] width 81 height 22
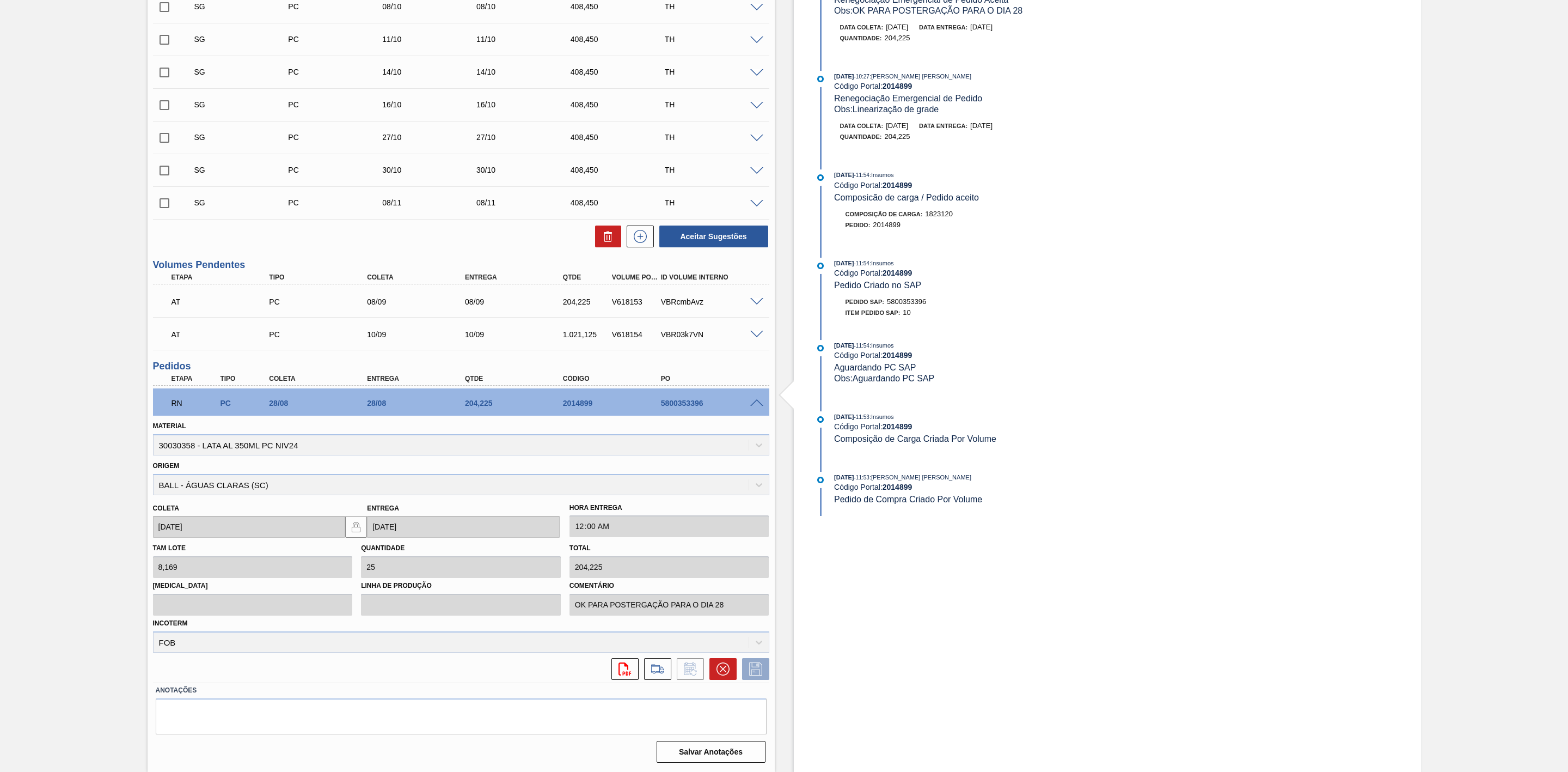
scroll to position [218, 0]
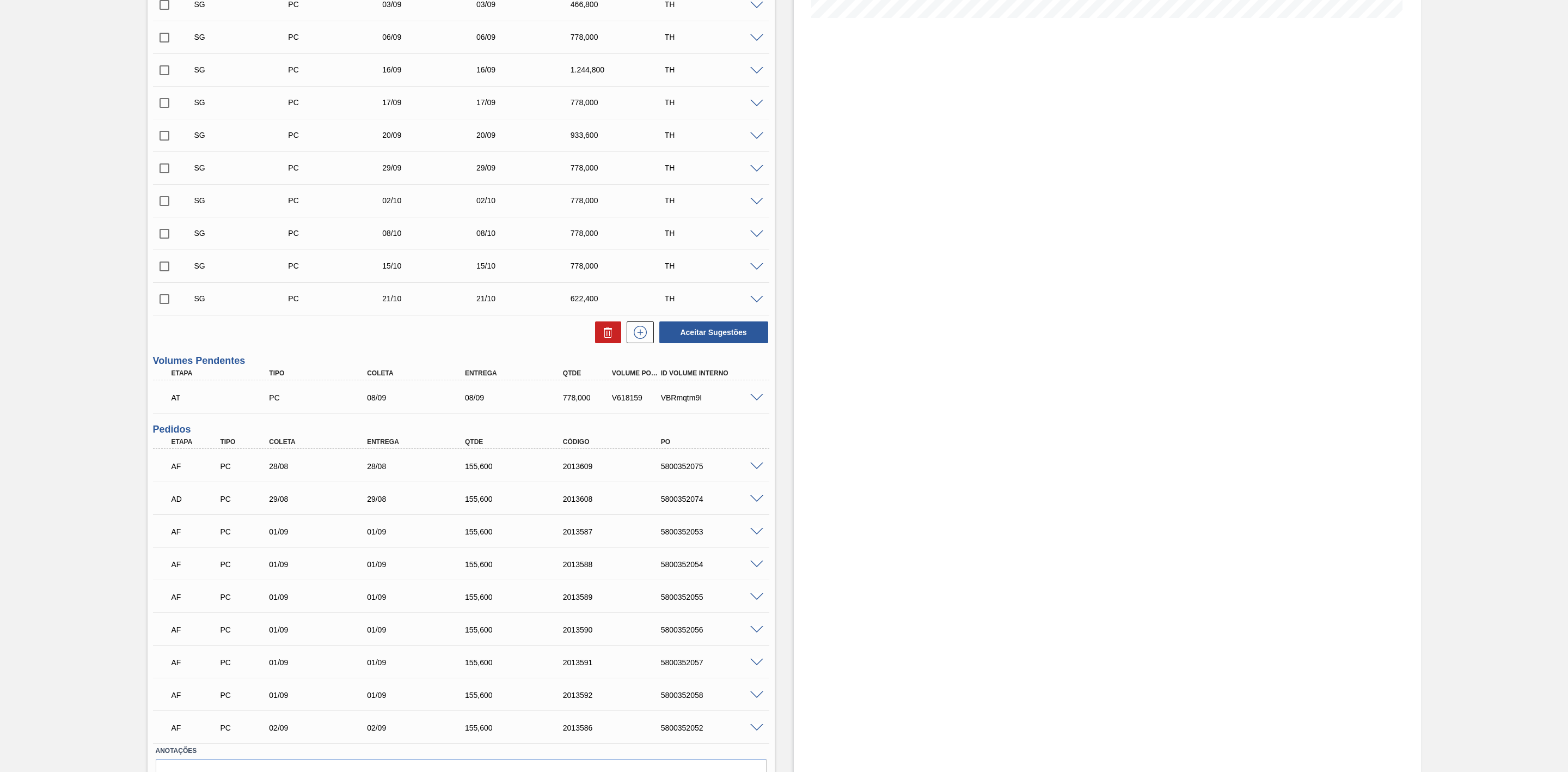
scroll to position [327, 0]
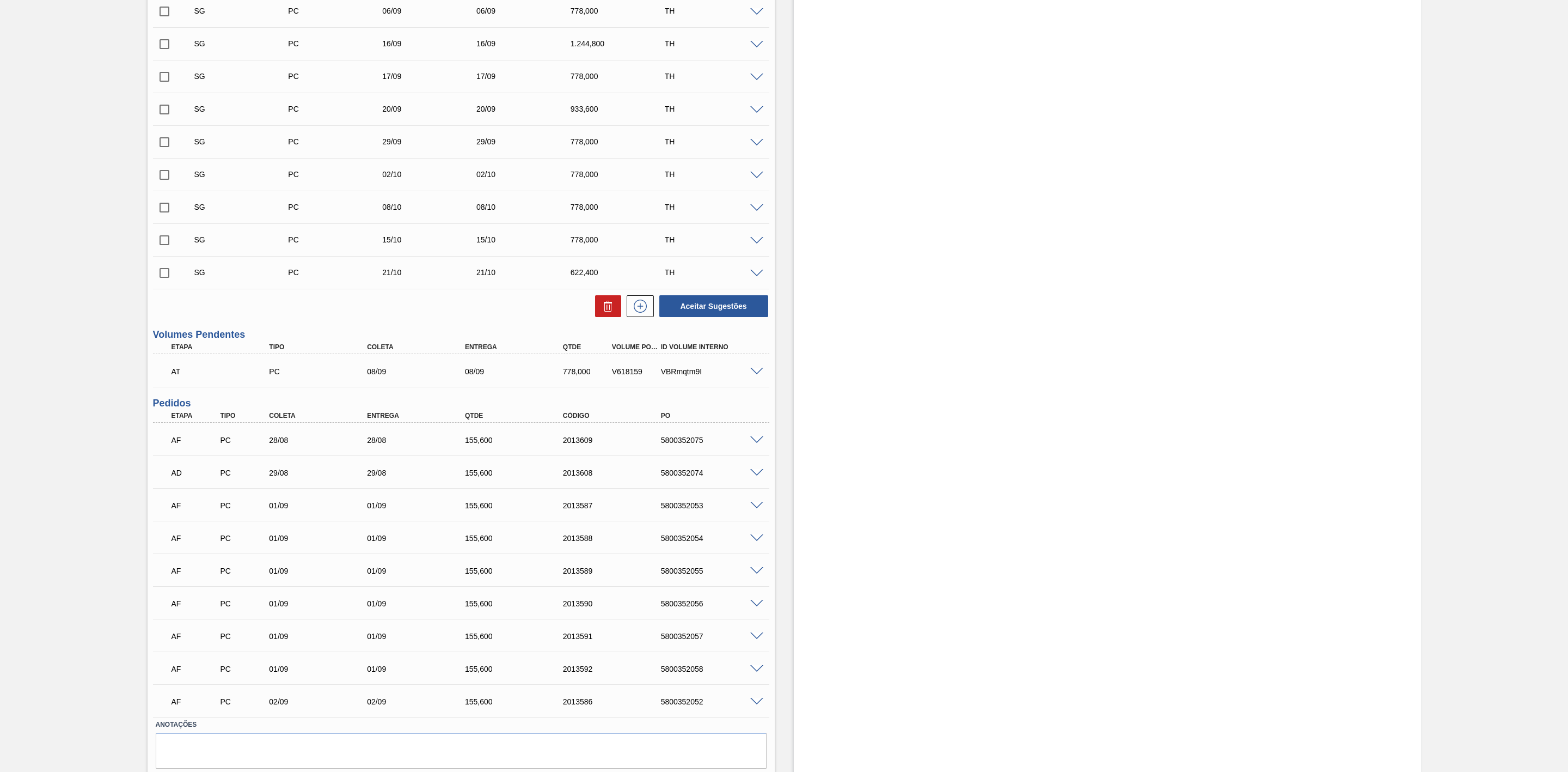
click at [750, 440] on span at bounding box center [757, 440] width 13 height 8
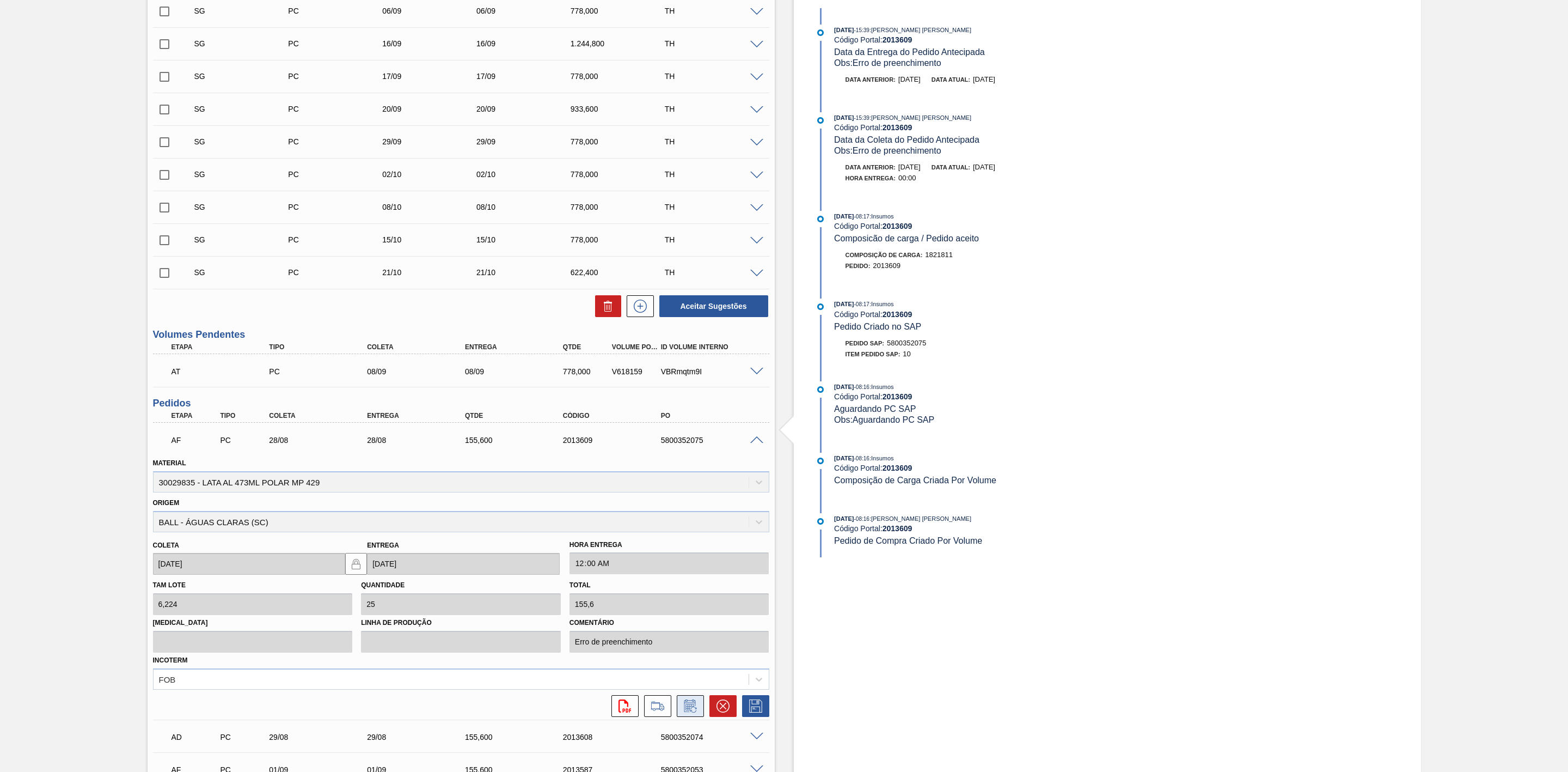
click at [686, 707] on icon at bounding box center [690, 706] width 18 height 13
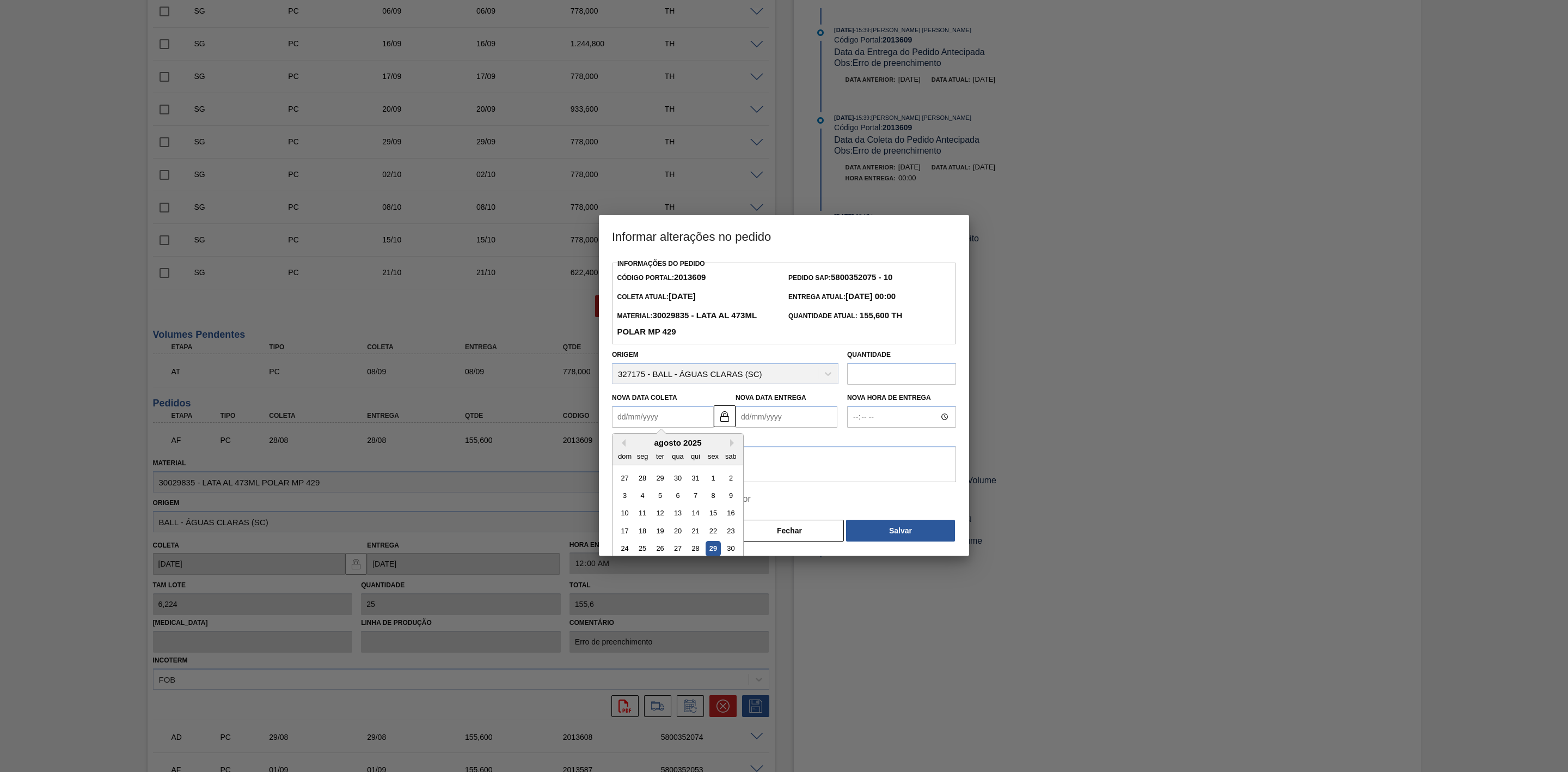
click at [680, 415] on Coleta2013609 "Nova Data Coleta" at bounding box center [662, 417] width 102 height 22
click at [733, 440] on button "Next Month" at bounding box center [733, 443] width 7 height 7
click at [647, 478] on div "1" at bounding box center [642, 478] width 15 height 15
type Coleta2013609 "[DATE]"
type Entrega2013609 "[DATE]"
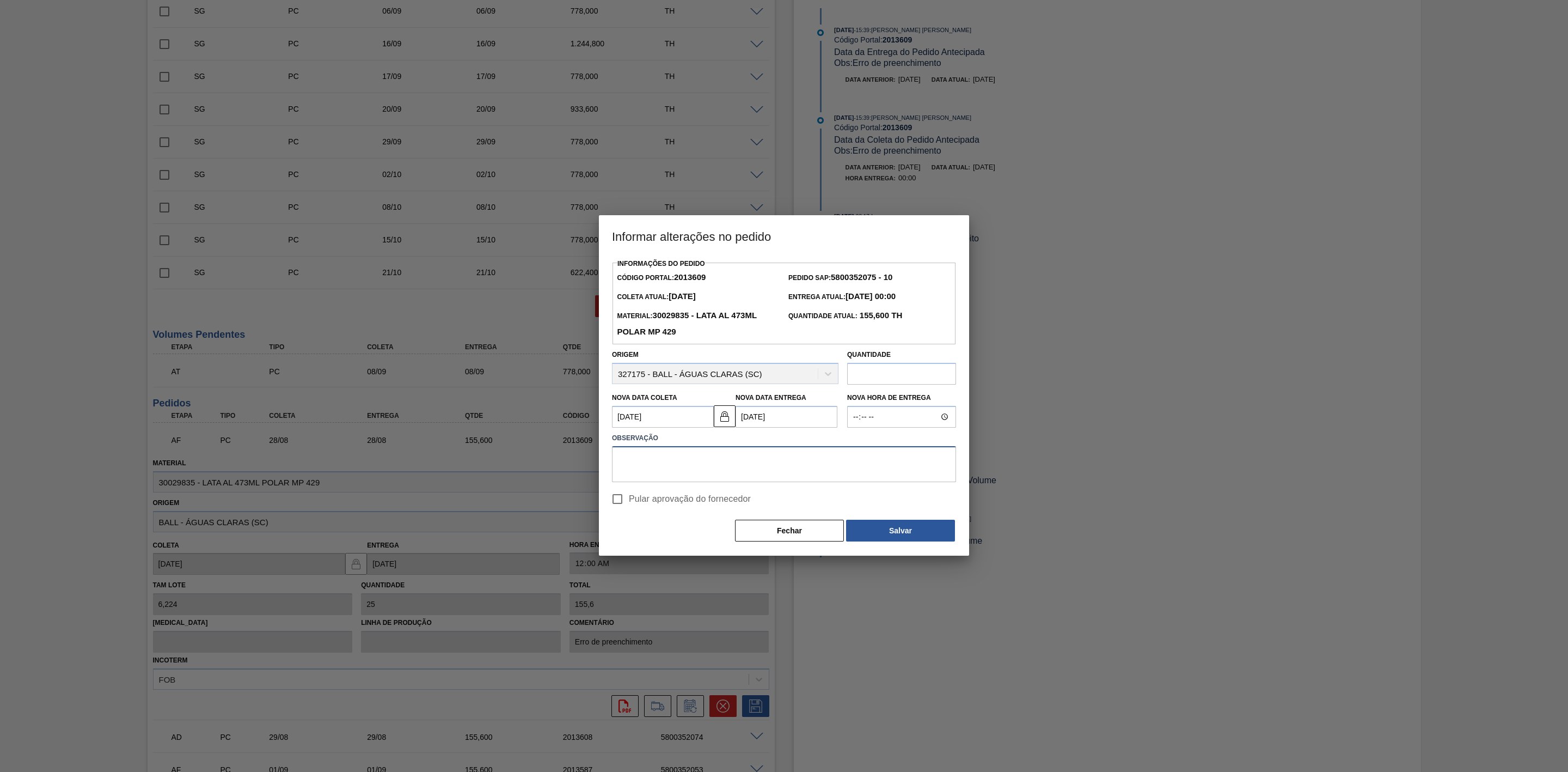
click at [657, 465] on textarea at bounding box center [783, 464] width 344 height 36
drag, startPoint x: 752, startPoint y: 460, endPoint x: 616, endPoint y: 449, distance: 136.4
click at [616, 449] on textarea "Furo D-1 - eficiência da frota fixa" at bounding box center [783, 464] width 344 height 36
type textarea "Furo D-1 - eficiência da frota fixa"
click at [907, 526] on button "Salvar" at bounding box center [901, 531] width 109 height 22
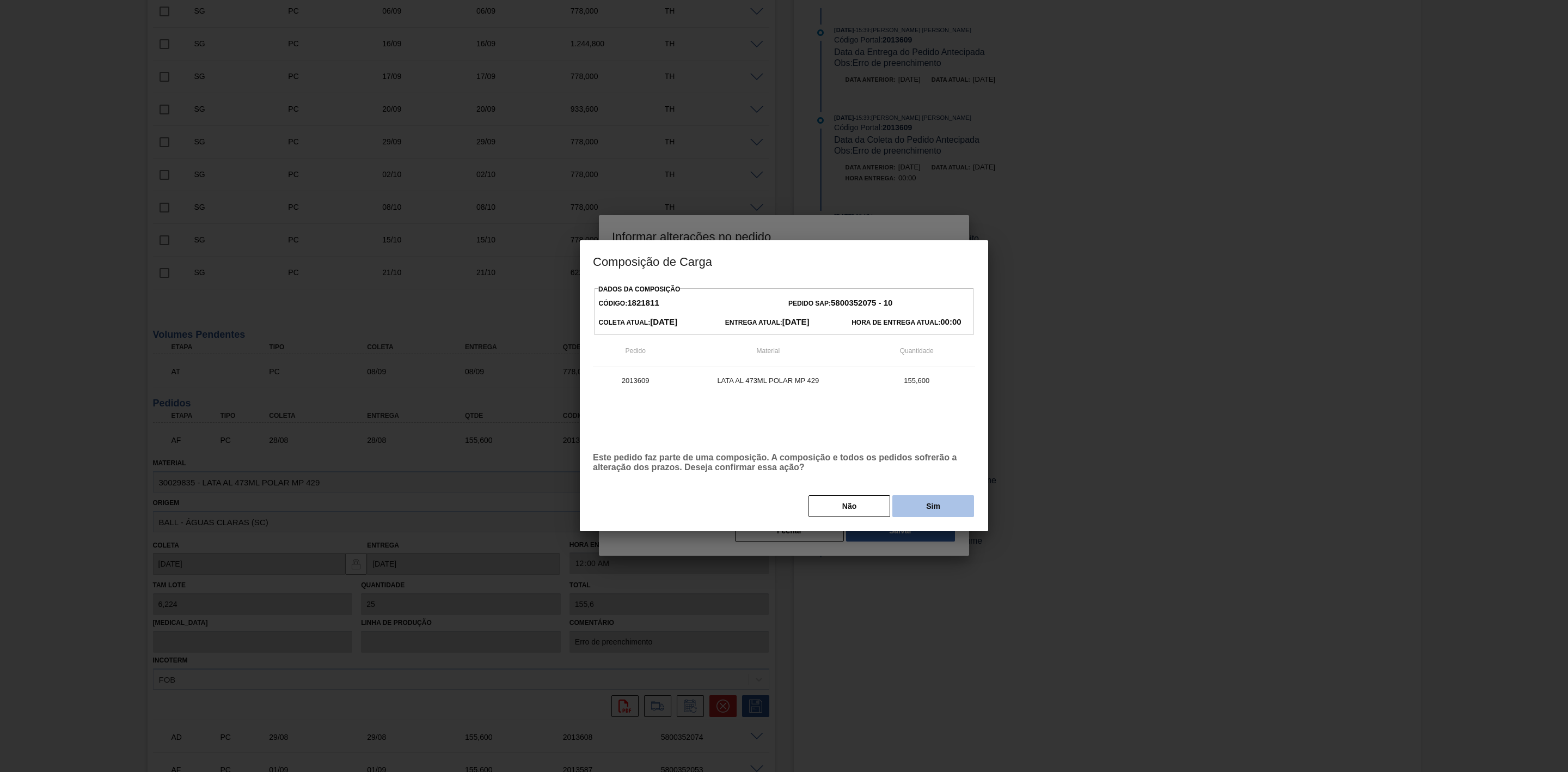
click at [908, 507] on button "Sim" at bounding box center [933, 506] width 81 height 22
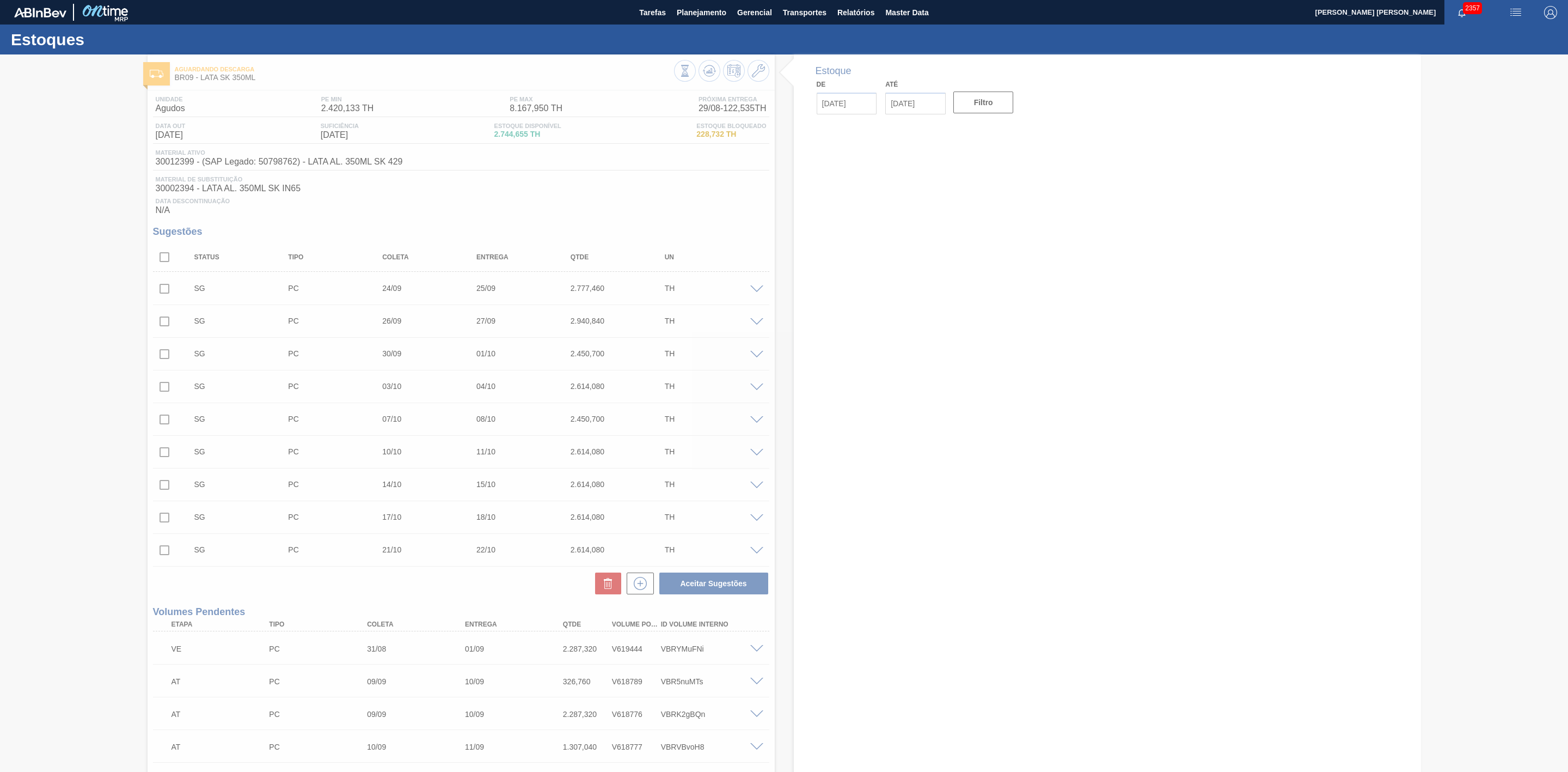
type input "[DATE]"
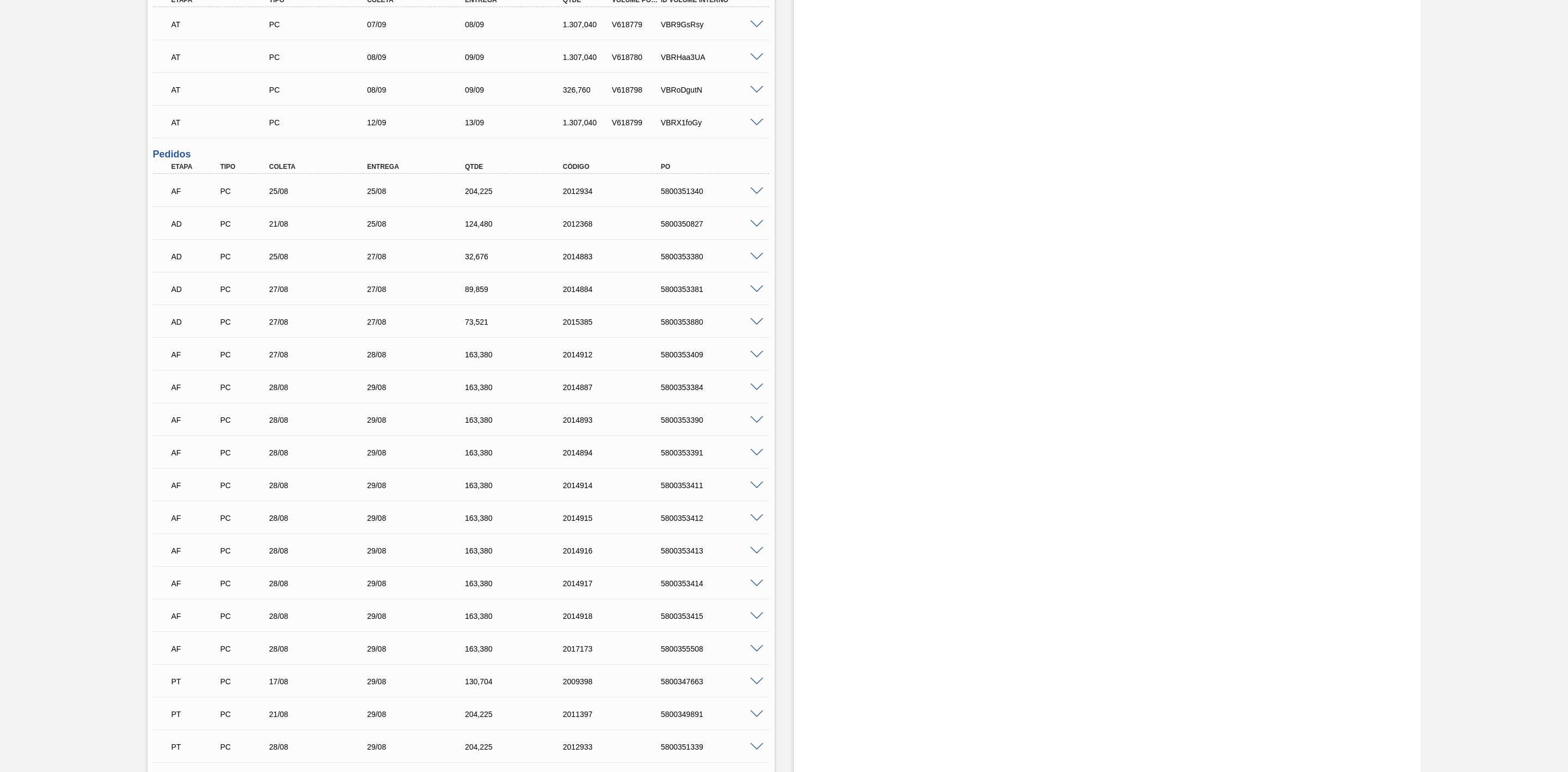
scroll to position [980, 0]
click at [684, 329] on div "5800353409" at bounding box center [714, 325] width 113 height 9
copy div "5800353409"
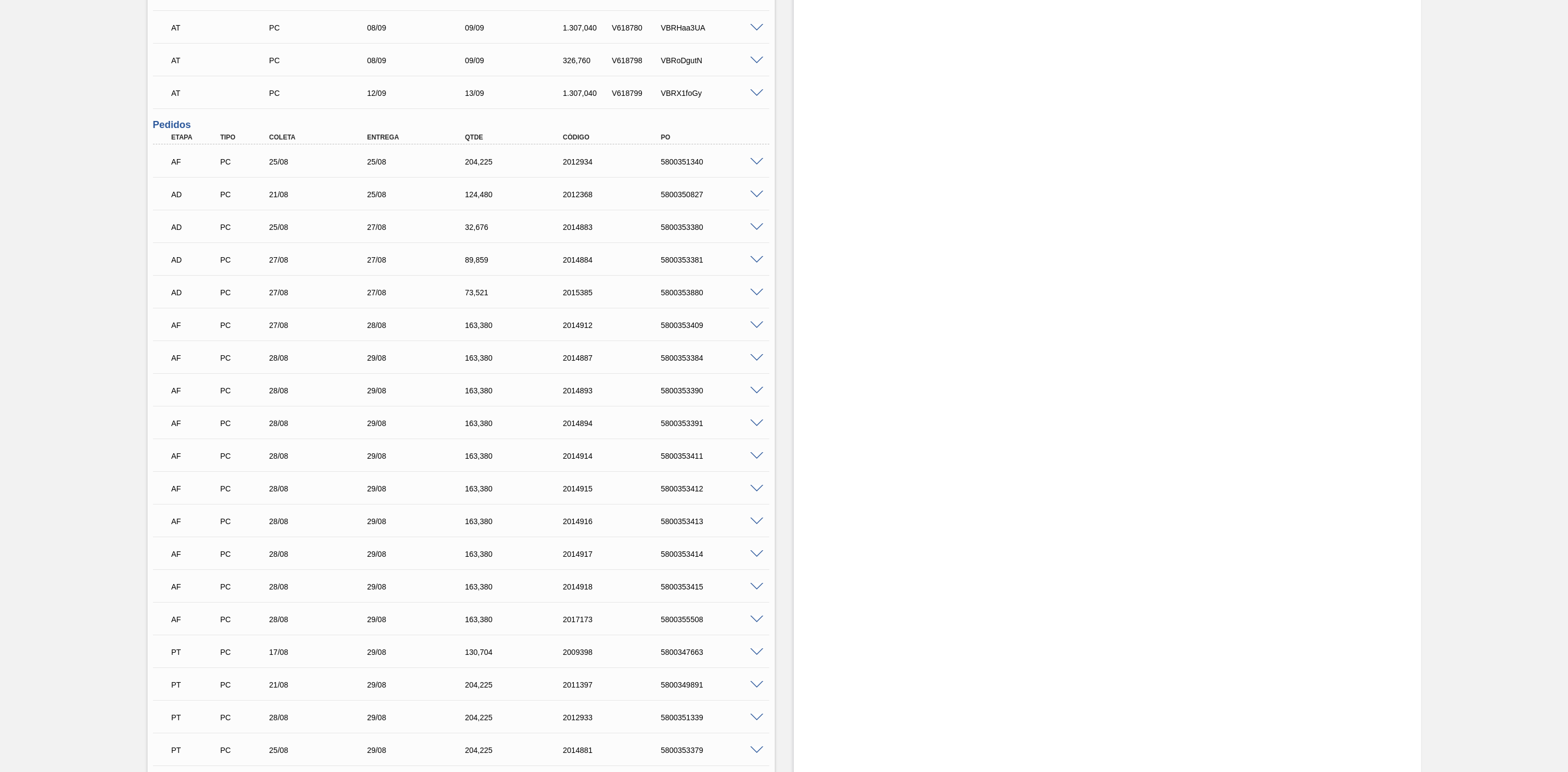
click at [753, 329] on span at bounding box center [757, 325] width 13 height 8
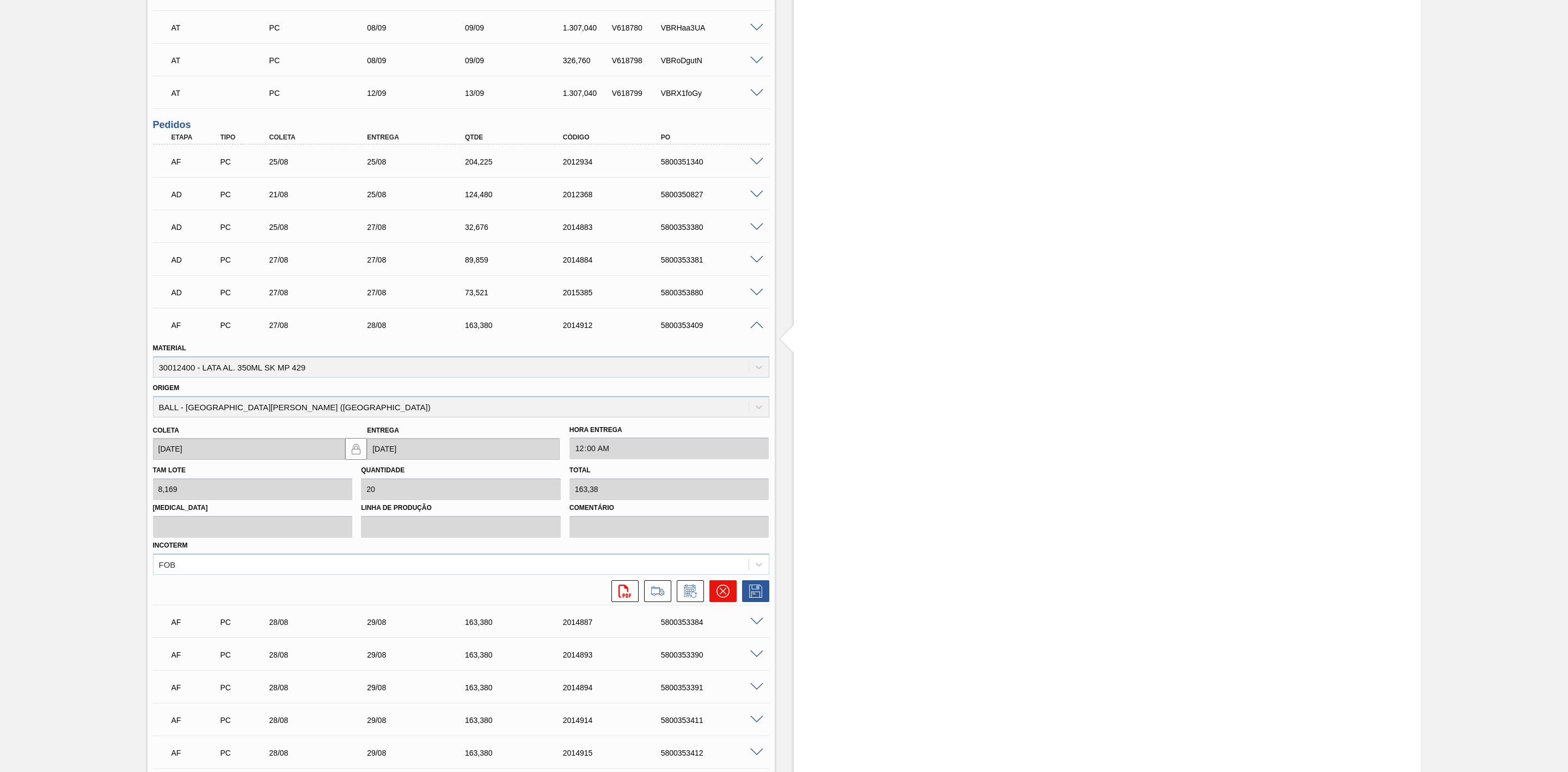
click at [724, 592] on icon at bounding box center [723, 591] width 13 height 13
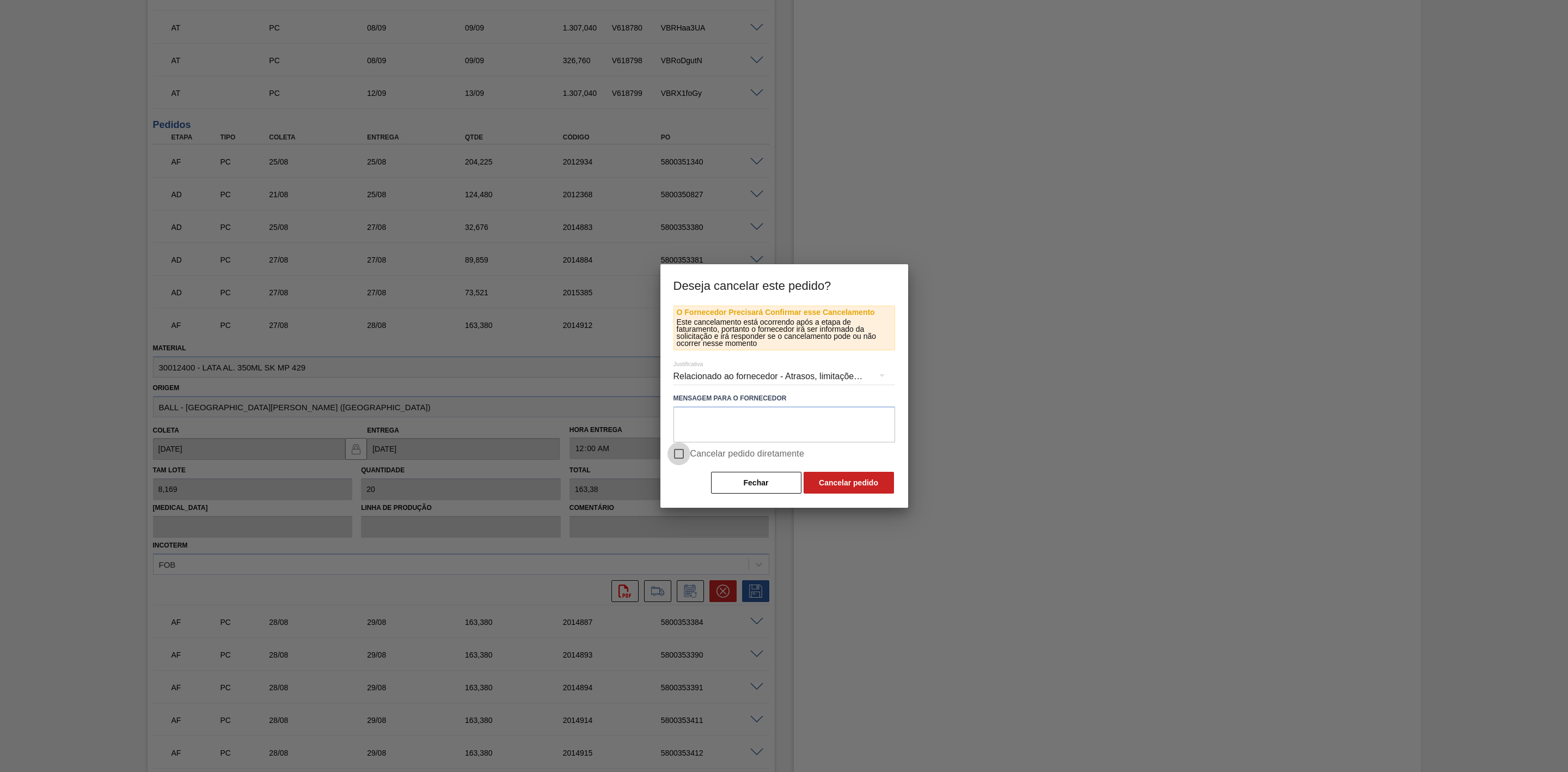
click at [681, 456] on input "Cancelar pedido diretamente" at bounding box center [678, 454] width 23 height 23
checkbox input "true"
click at [853, 475] on button "Cancelar pedido" at bounding box center [849, 483] width 90 height 22
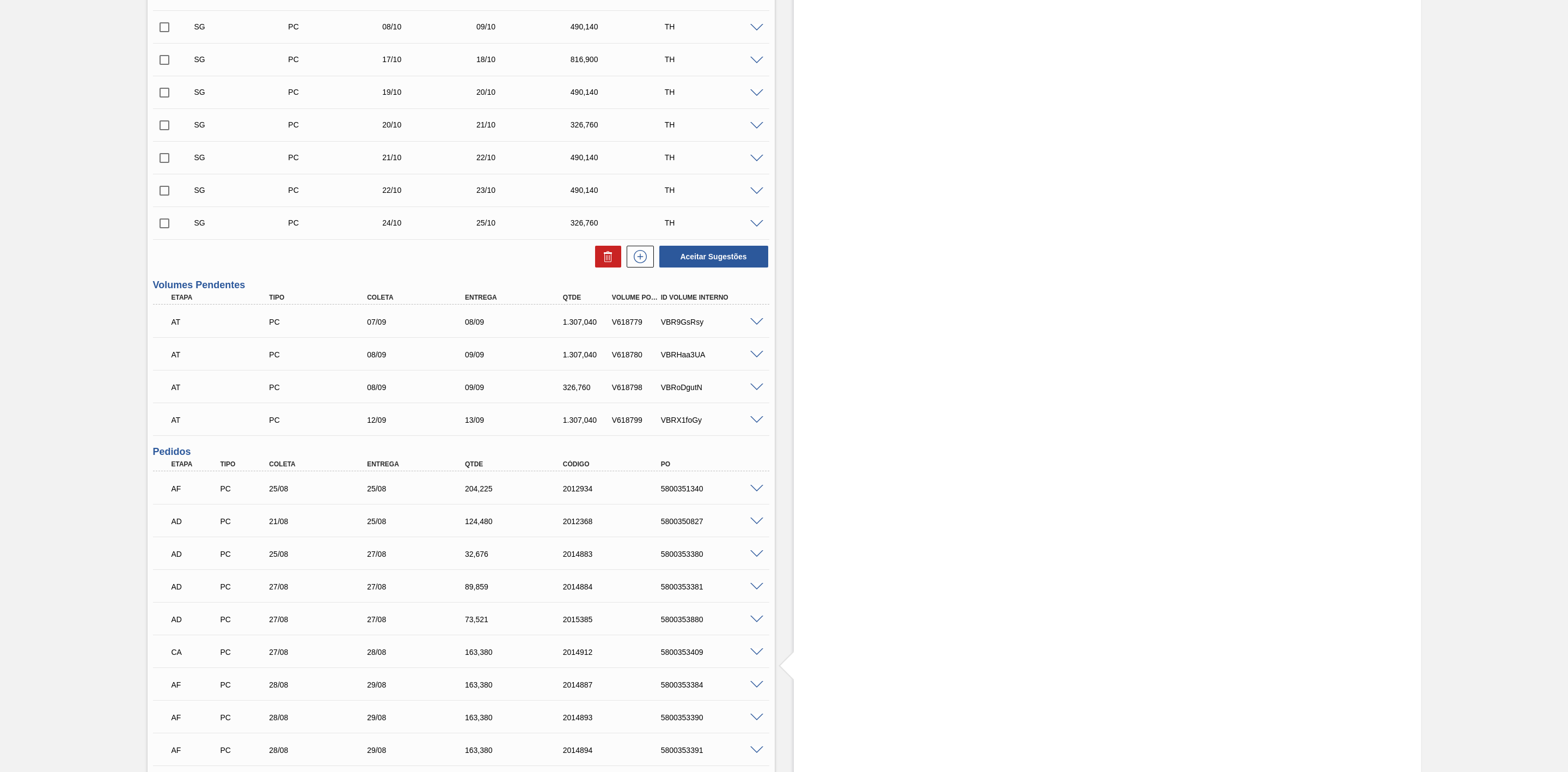
scroll to position [735, 0]
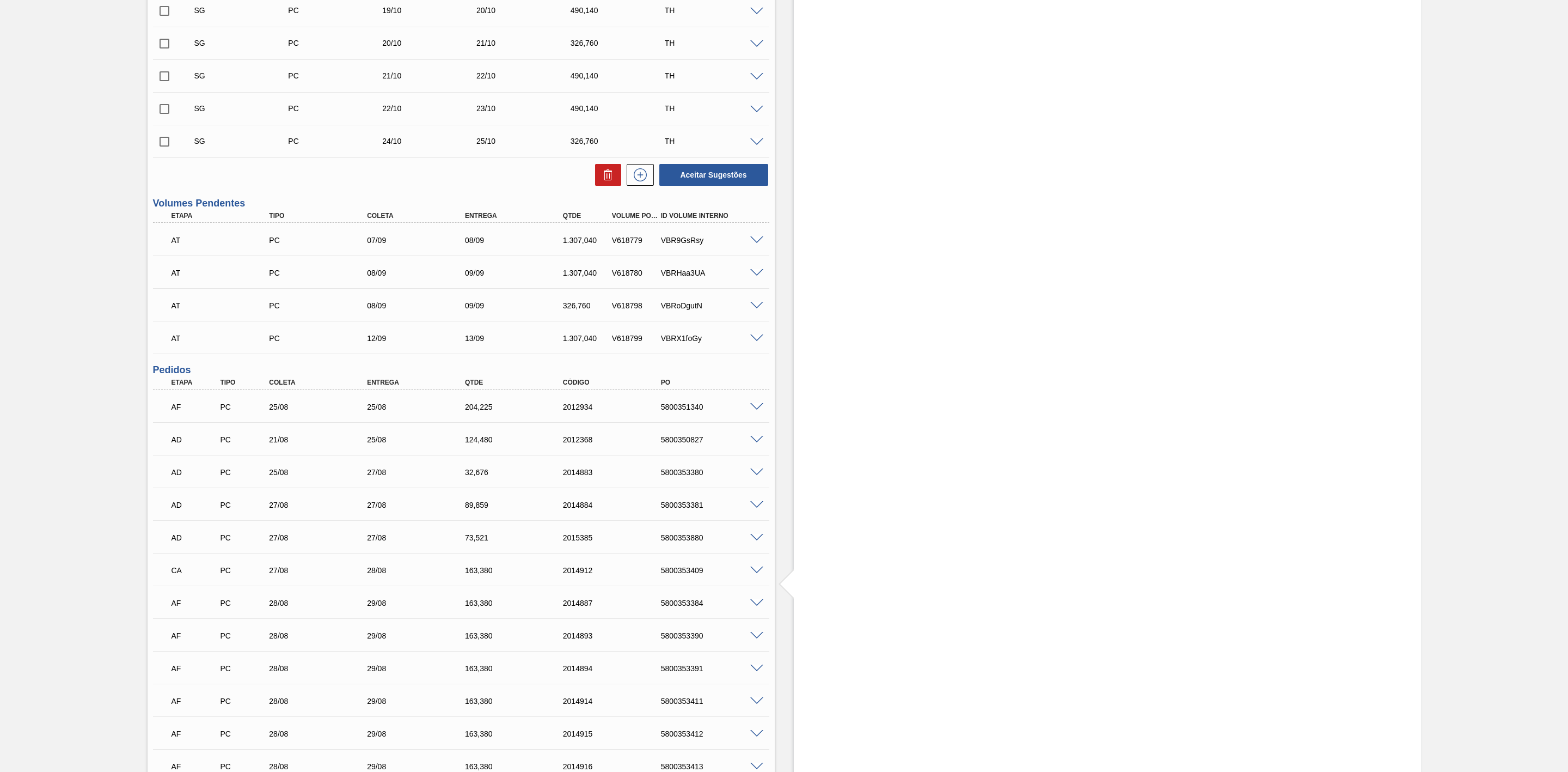
click at [756, 411] on span at bounding box center [757, 407] width 13 height 8
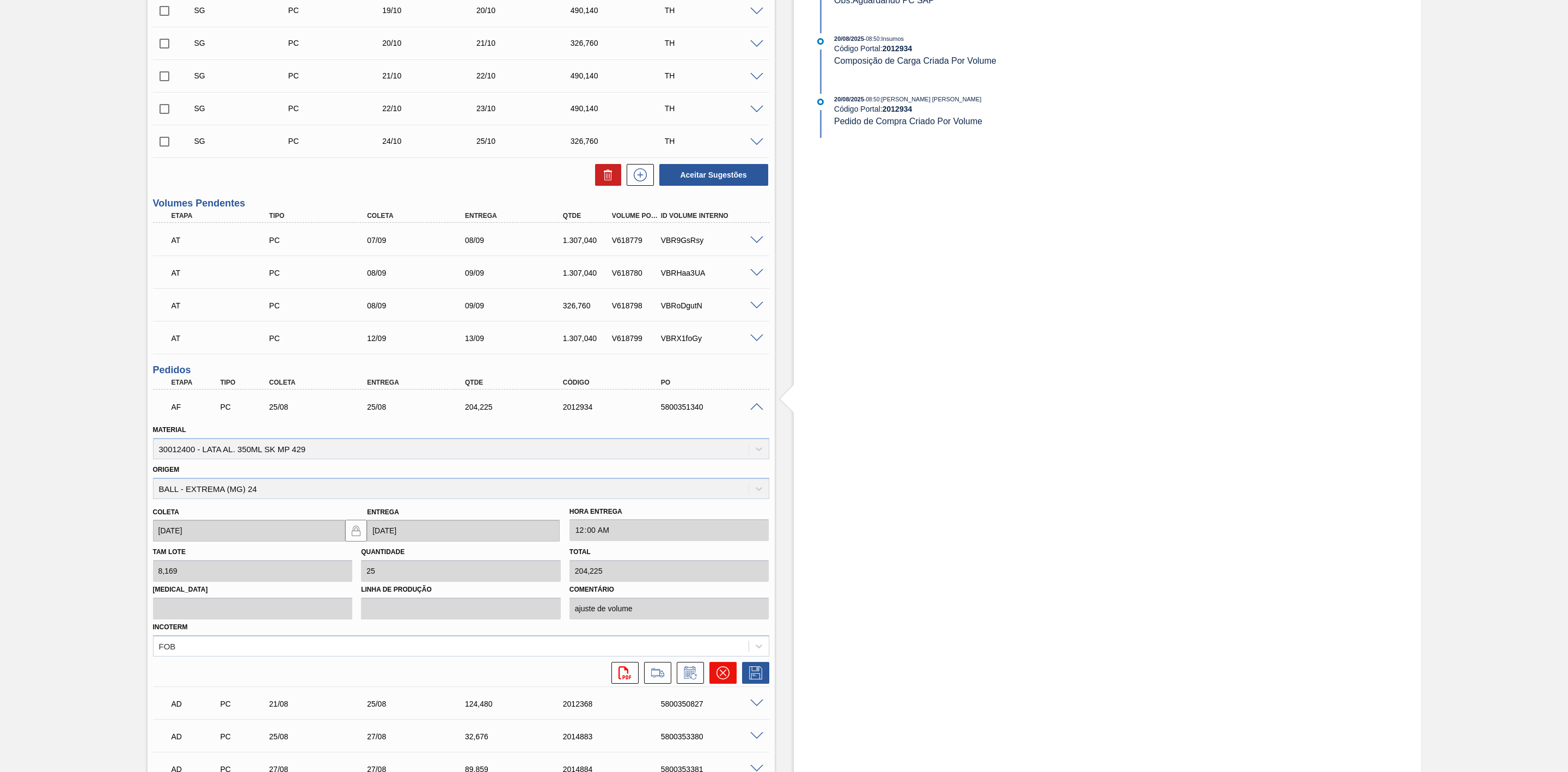
click at [712, 678] on button at bounding box center [722, 673] width 27 height 22
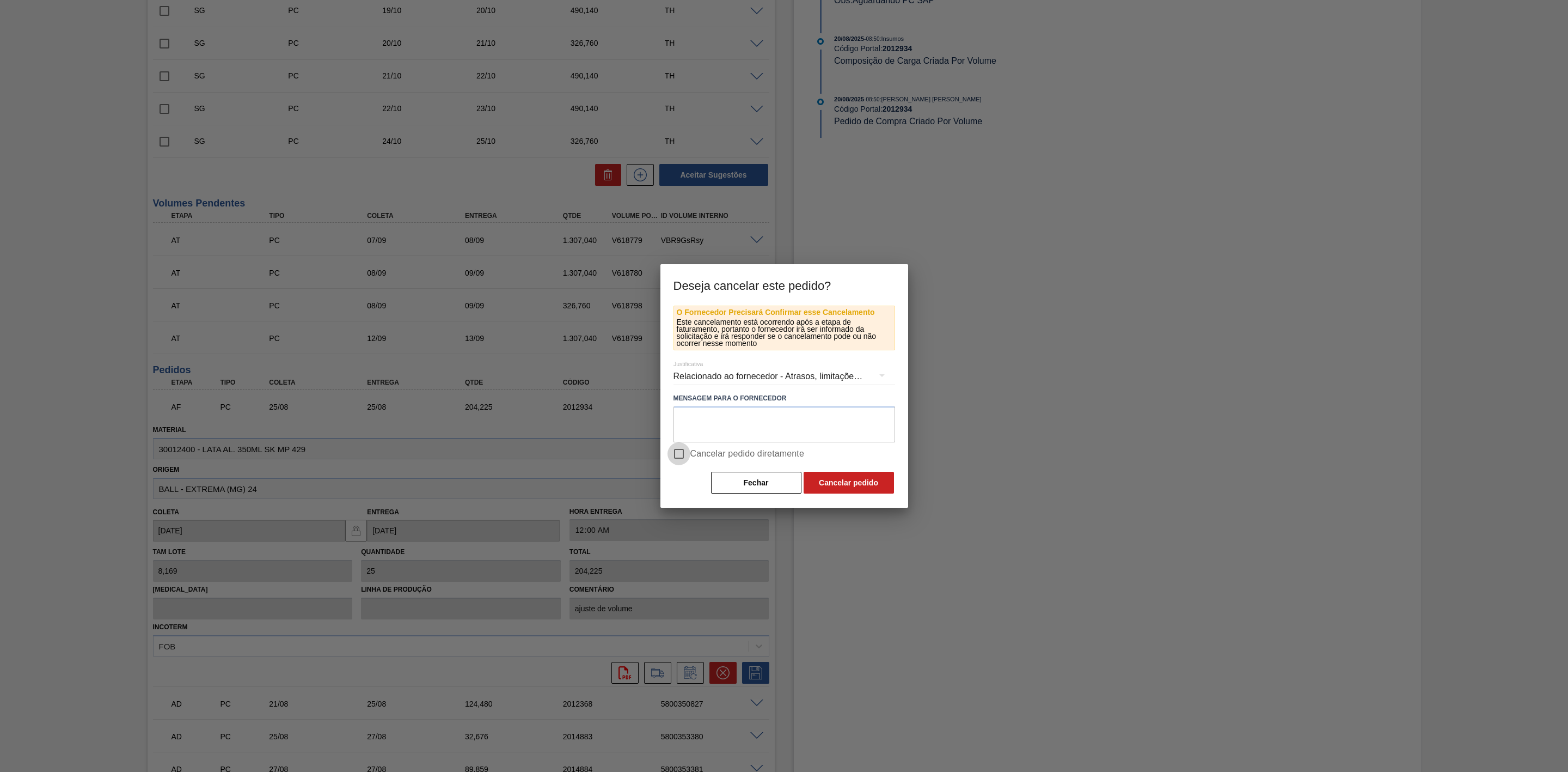
click at [676, 454] on input "Cancelar pedido diretamente" at bounding box center [678, 454] width 23 height 23
checkbox input "true"
click at [861, 481] on button "Cancelar pedido" at bounding box center [849, 483] width 90 height 22
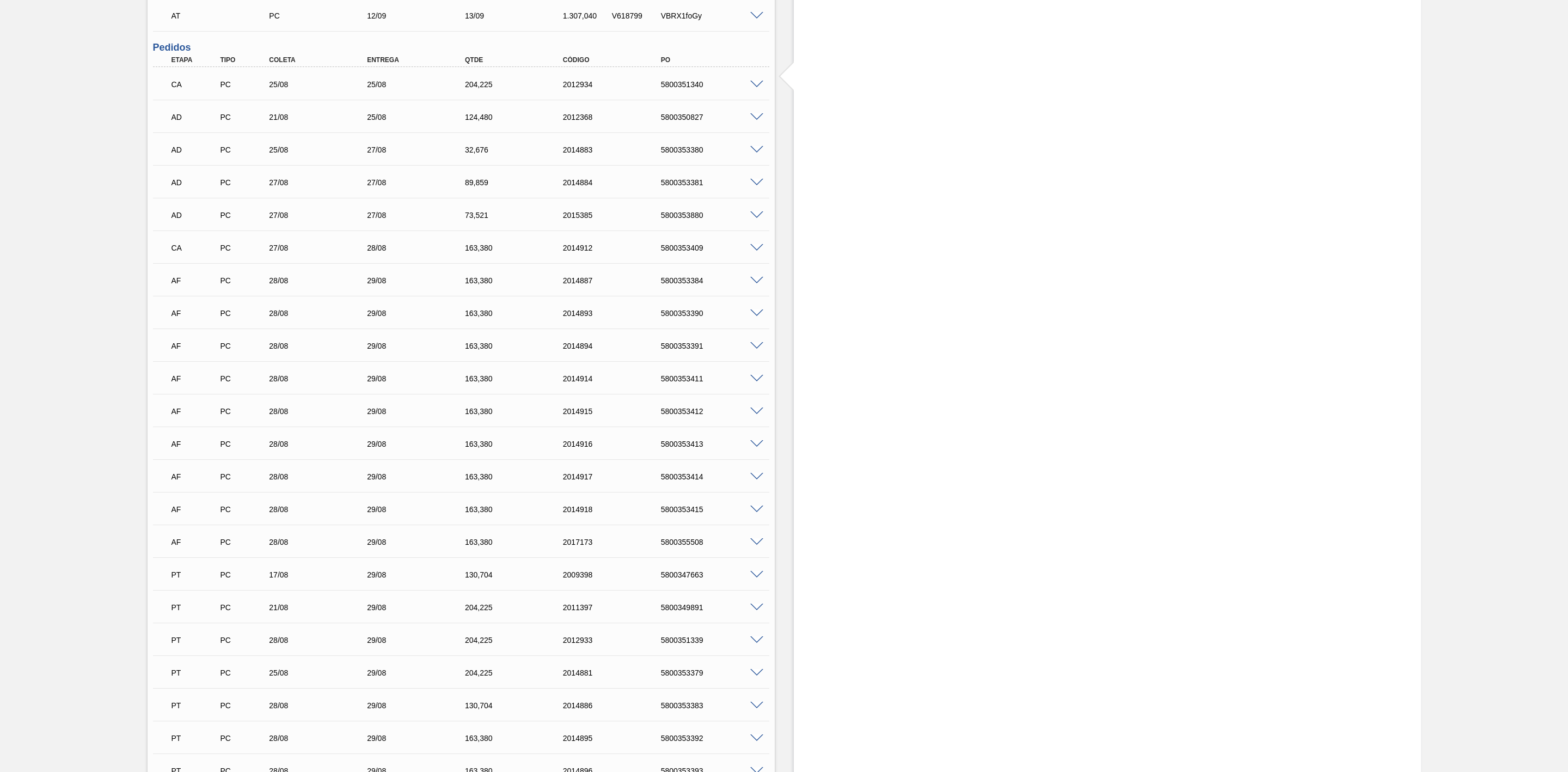
scroll to position [1063, 0]
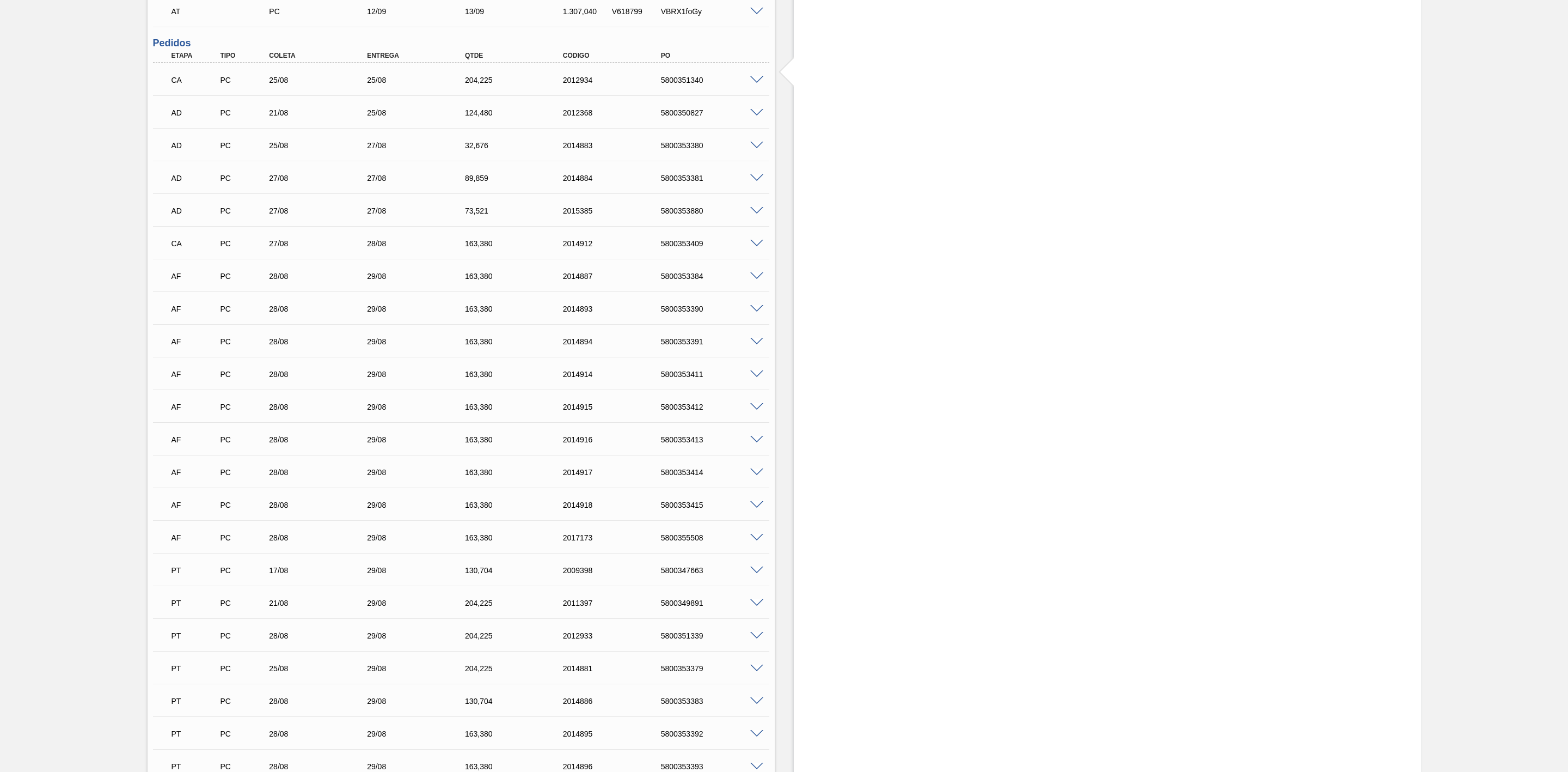
click at [752, 280] on span at bounding box center [757, 276] width 13 height 8
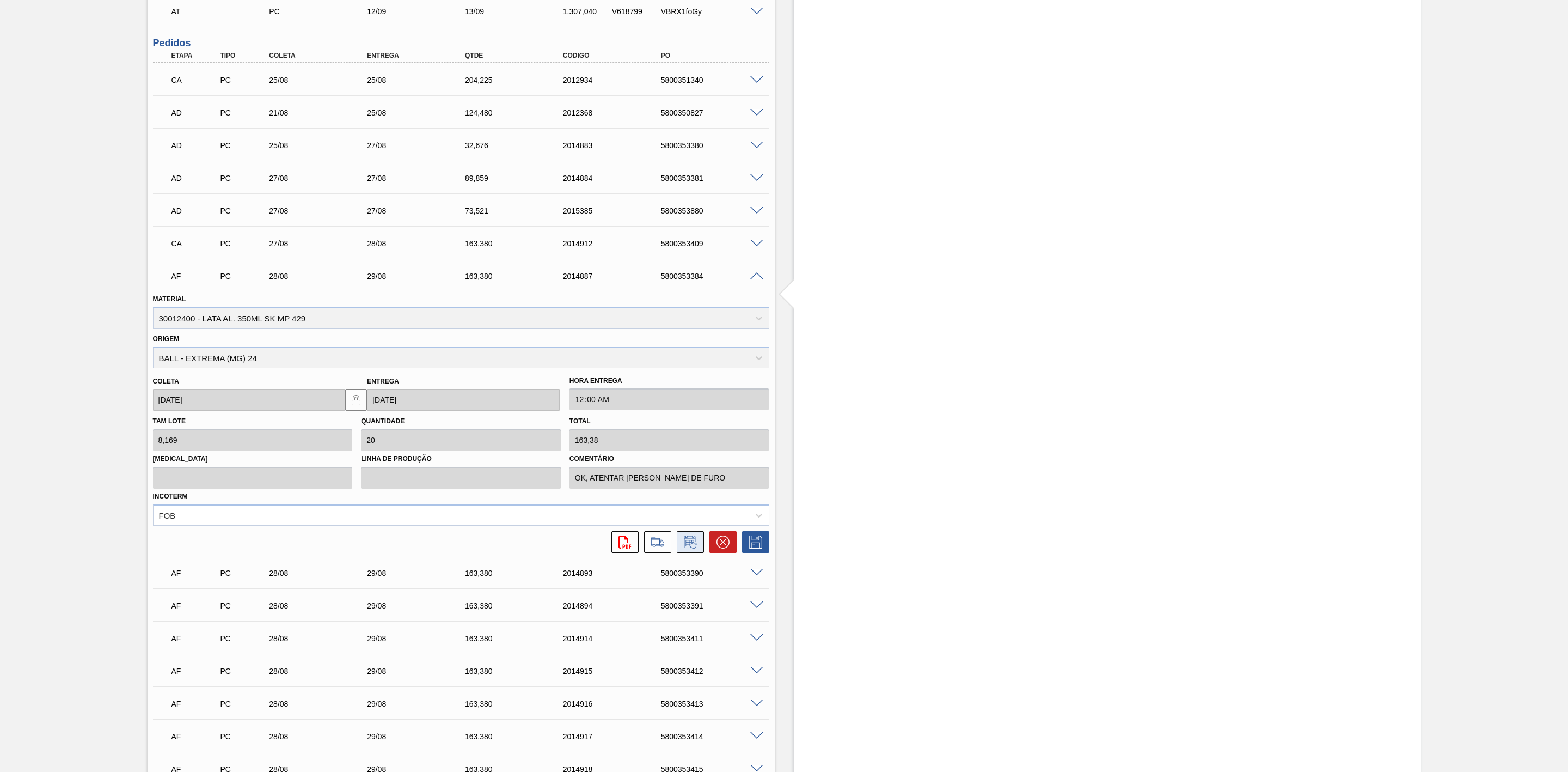
click at [688, 549] on icon at bounding box center [690, 542] width 18 height 13
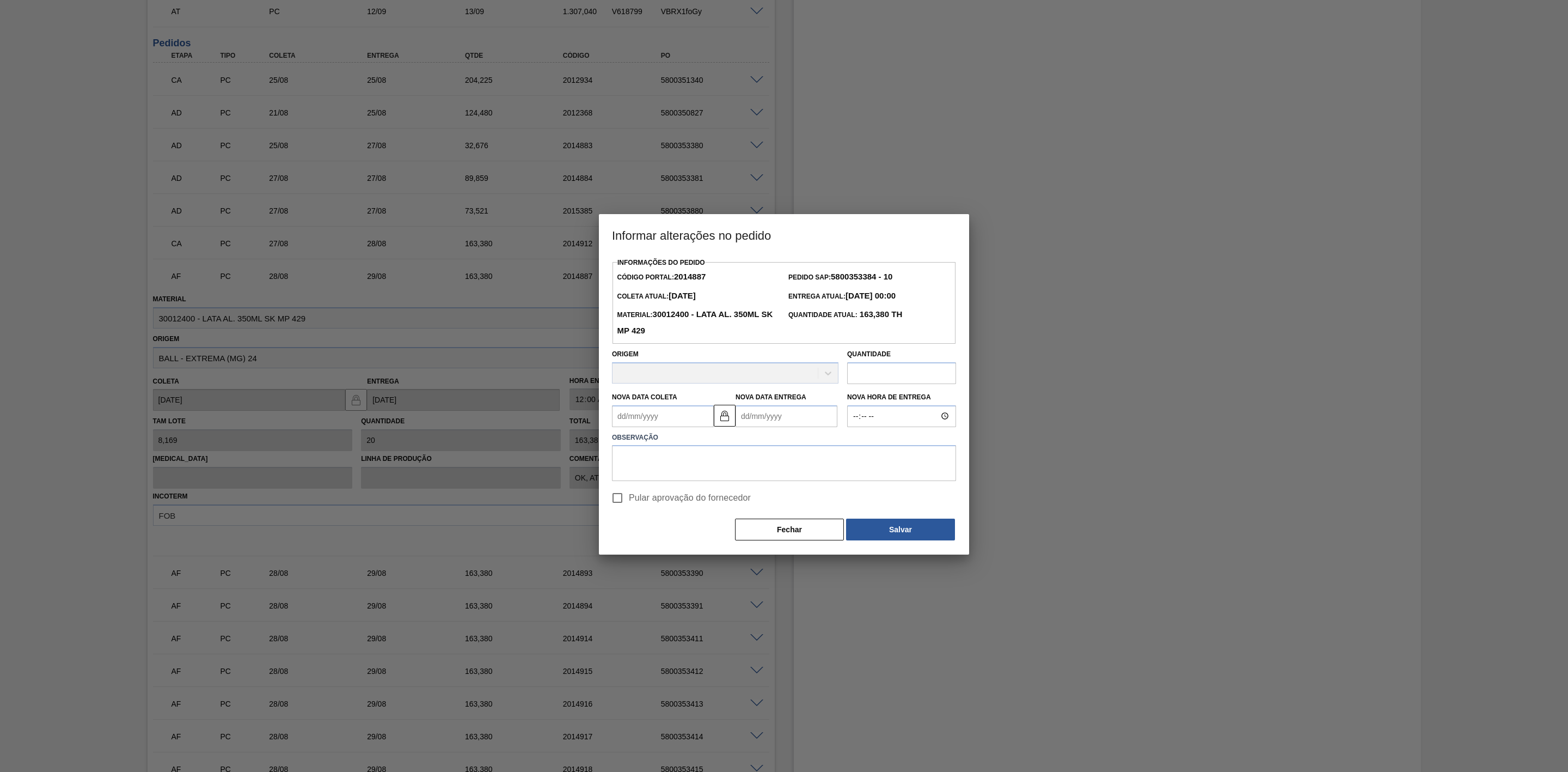
click at [668, 419] on Coleta2014887 "Nova Data Coleta" at bounding box center [662, 416] width 102 height 22
click at [716, 548] on div "29" at bounding box center [713, 547] width 15 height 15
type Coleta2014887 "[DATE]"
type Entrega2014887 "[DATE]"
click at [697, 464] on textarea at bounding box center [783, 464] width 344 height 36
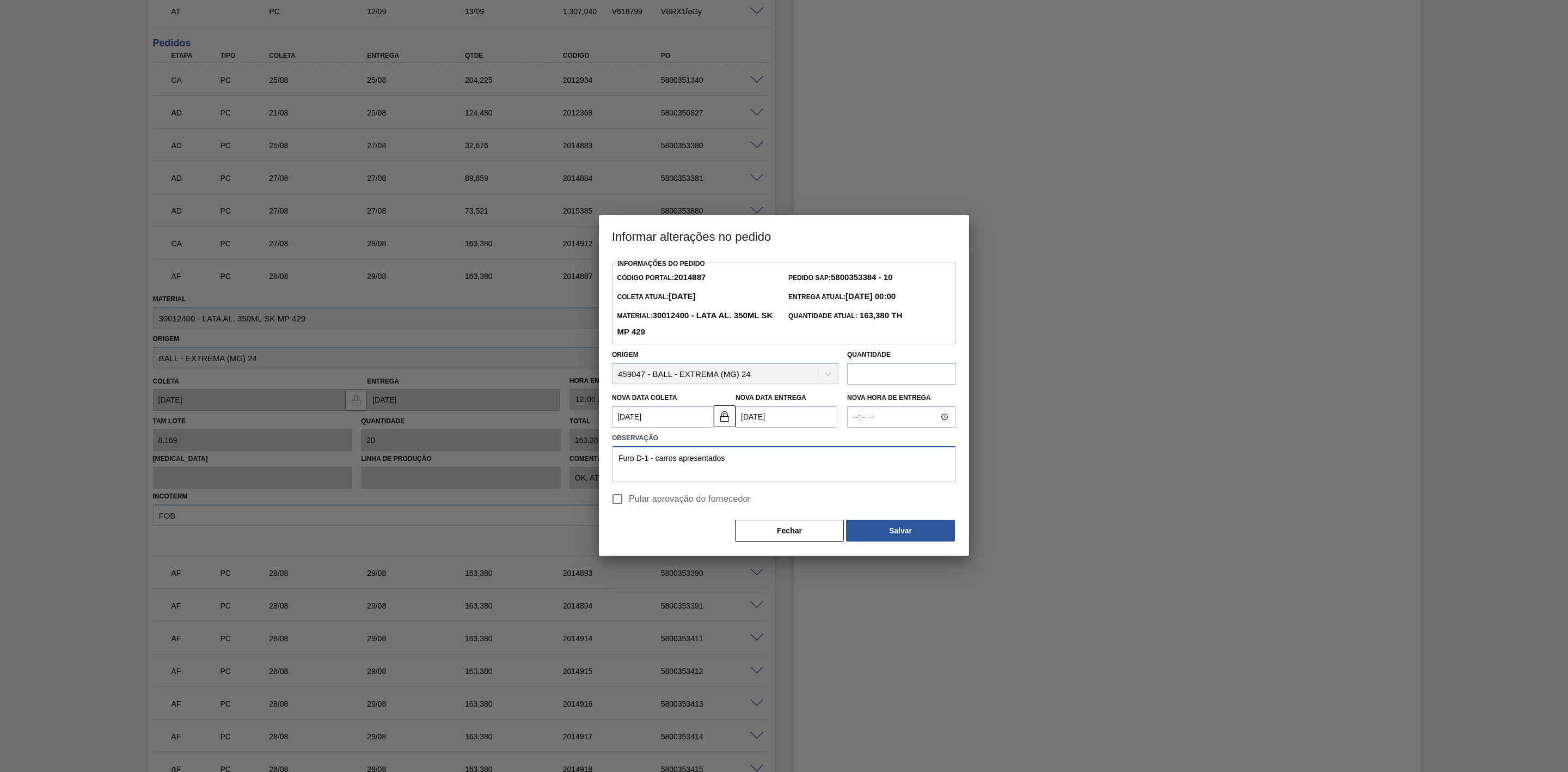
drag, startPoint x: 740, startPoint y: 456, endPoint x: 568, endPoint y: 462, distance: 172.1
click at [568, 462] on div "Informar alterações no pedido Informações do Pedido Código Portal: 2014887 Pedi…" at bounding box center [784, 386] width 1568 height 772
type textarea "Furo D-1 - carros apresentados"
click at [922, 530] on button "Salvar" at bounding box center [901, 531] width 109 height 22
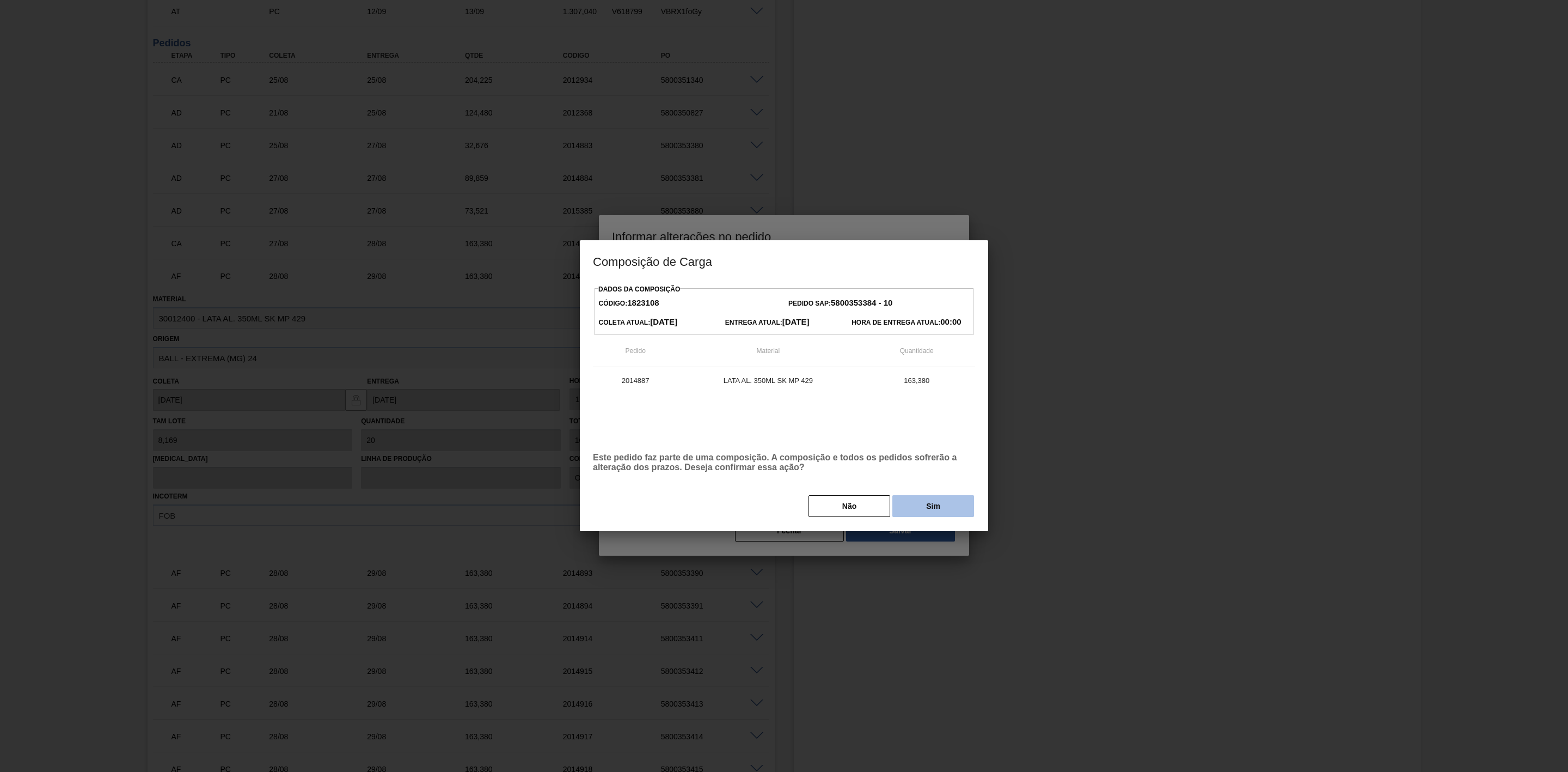
click at [923, 507] on button "Sim" at bounding box center [933, 506] width 81 height 22
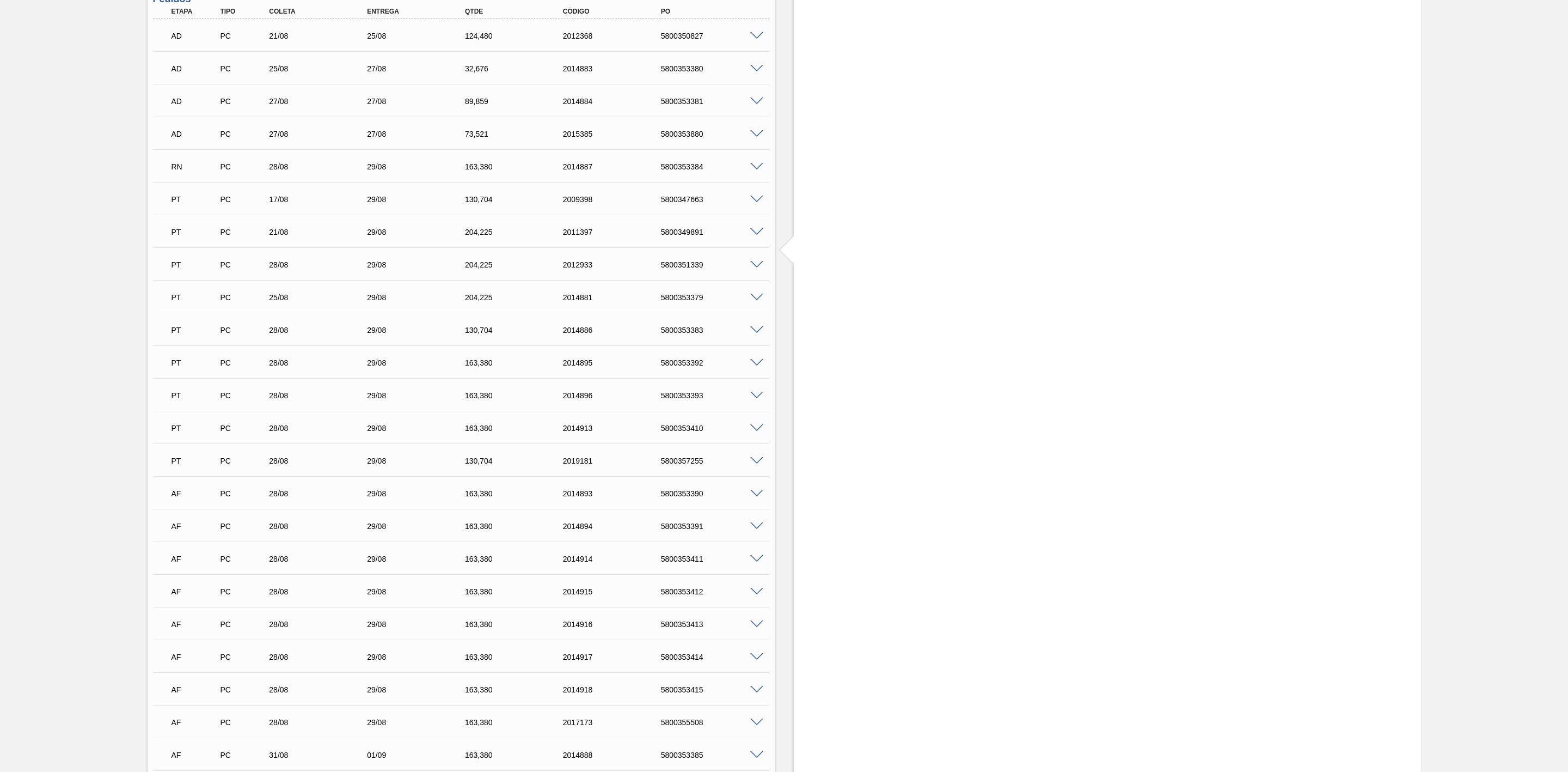
scroll to position [1100, 0]
click at [756, 503] on span at bounding box center [757, 500] width 13 height 8
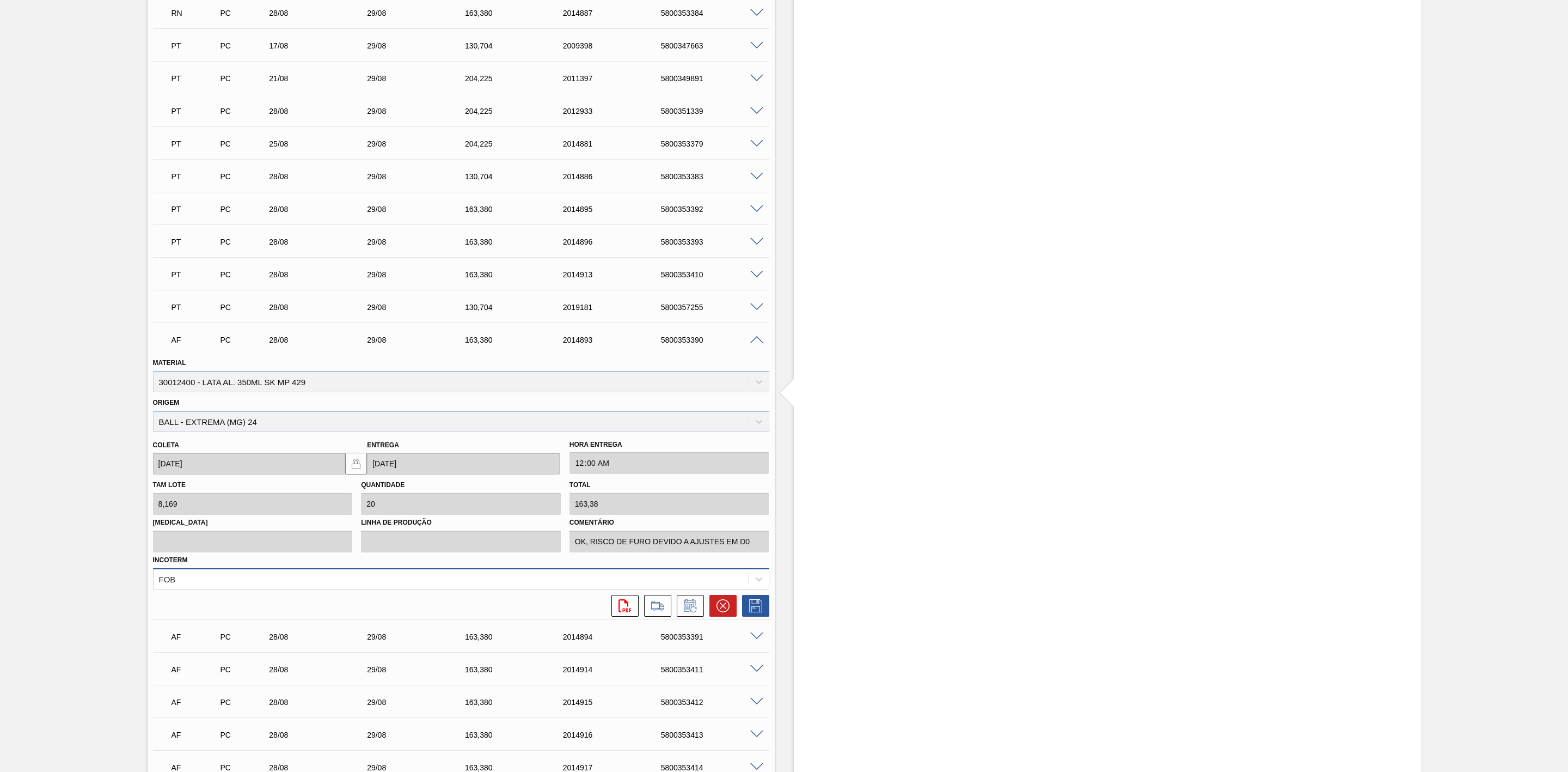
scroll to position [1264, 0]
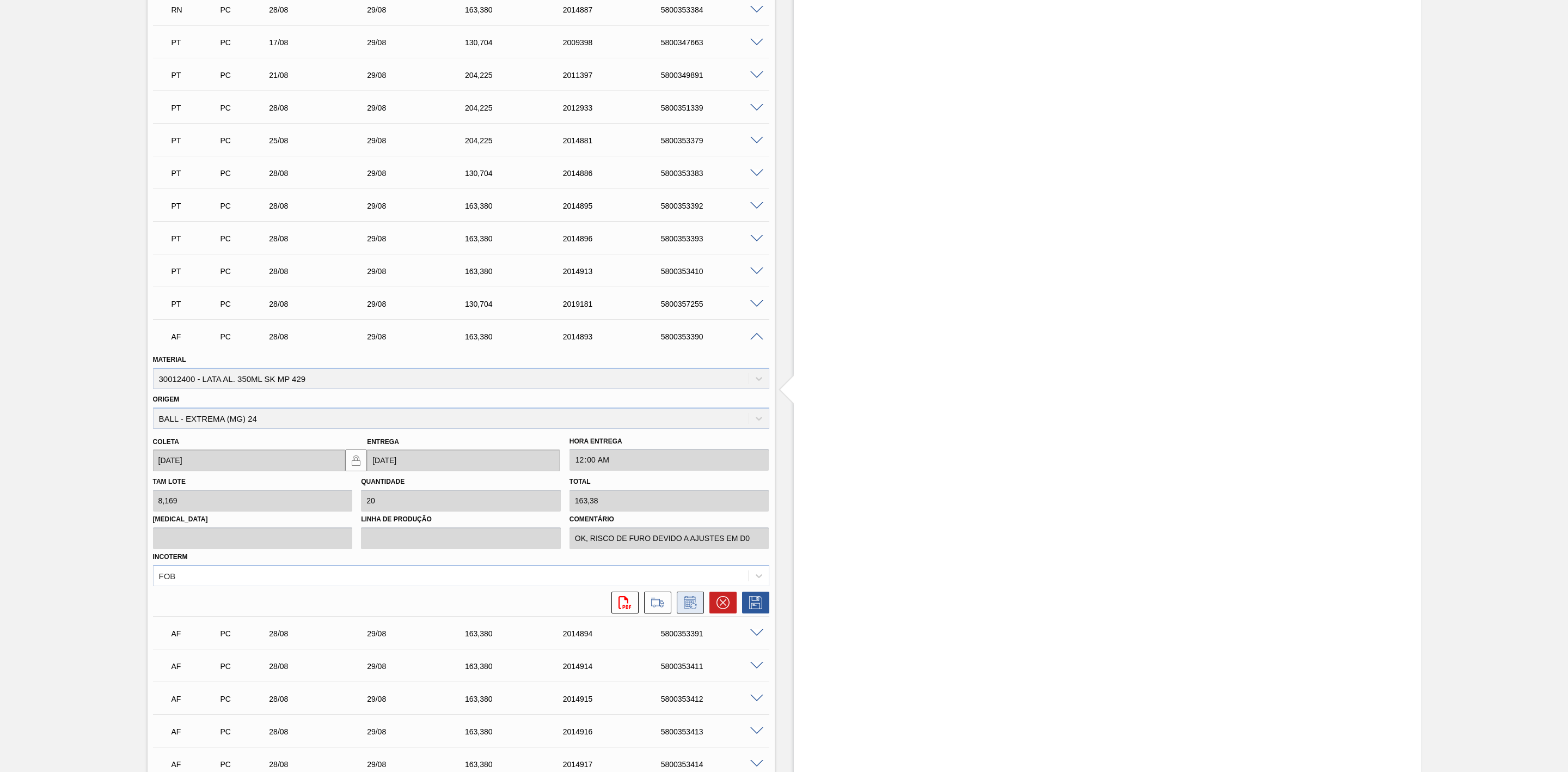
click at [693, 609] on icon at bounding box center [693, 606] width 6 height 6
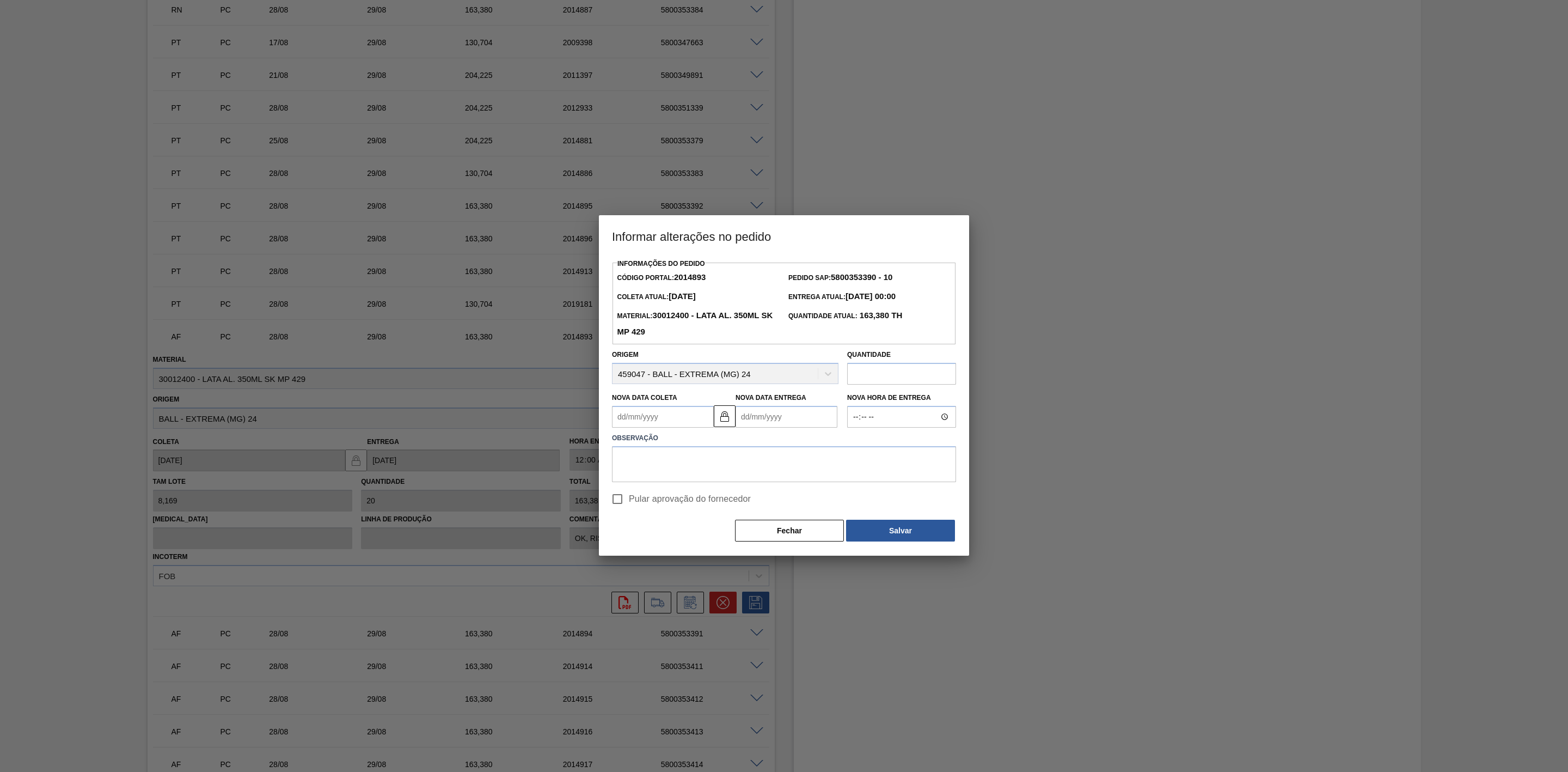
click at [652, 415] on Coleta2014893 "Nova Data Coleta" at bounding box center [662, 417] width 102 height 22
click at [711, 547] on div "29" at bounding box center [713, 549] width 15 height 15
type Coleta2014893 "[DATE]"
type Entrega2014893 "[DATE]"
click at [691, 456] on textarea at bounding box center [783, 464] width 344 height 36
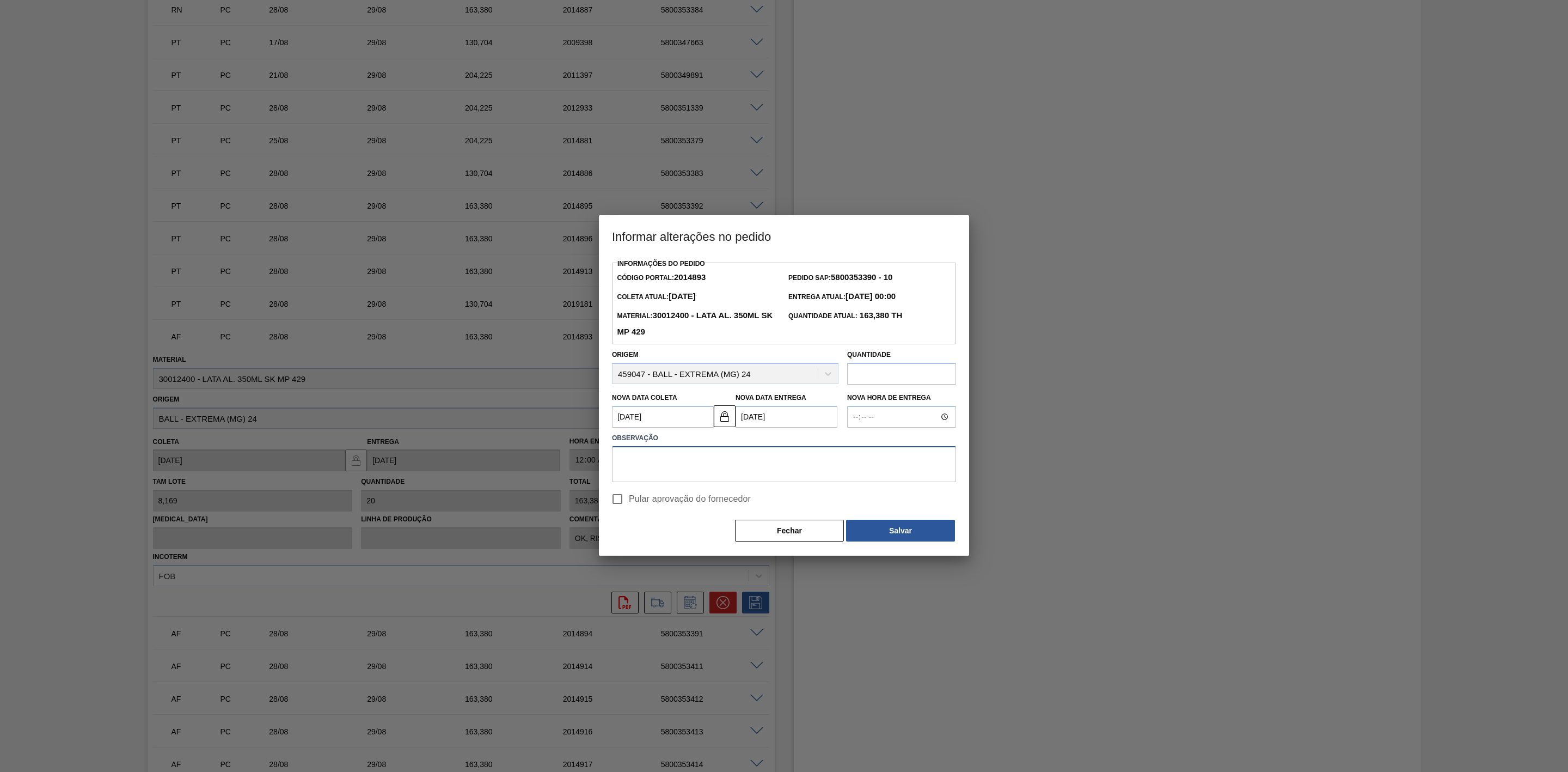
paste textarea "Furo D-1 - carros apresentados"
type textarea "Furo D-1 - carros apresentados"
click at [868, 530] on button "Salvar" at bounding box center [901, 531] width 109 height 22
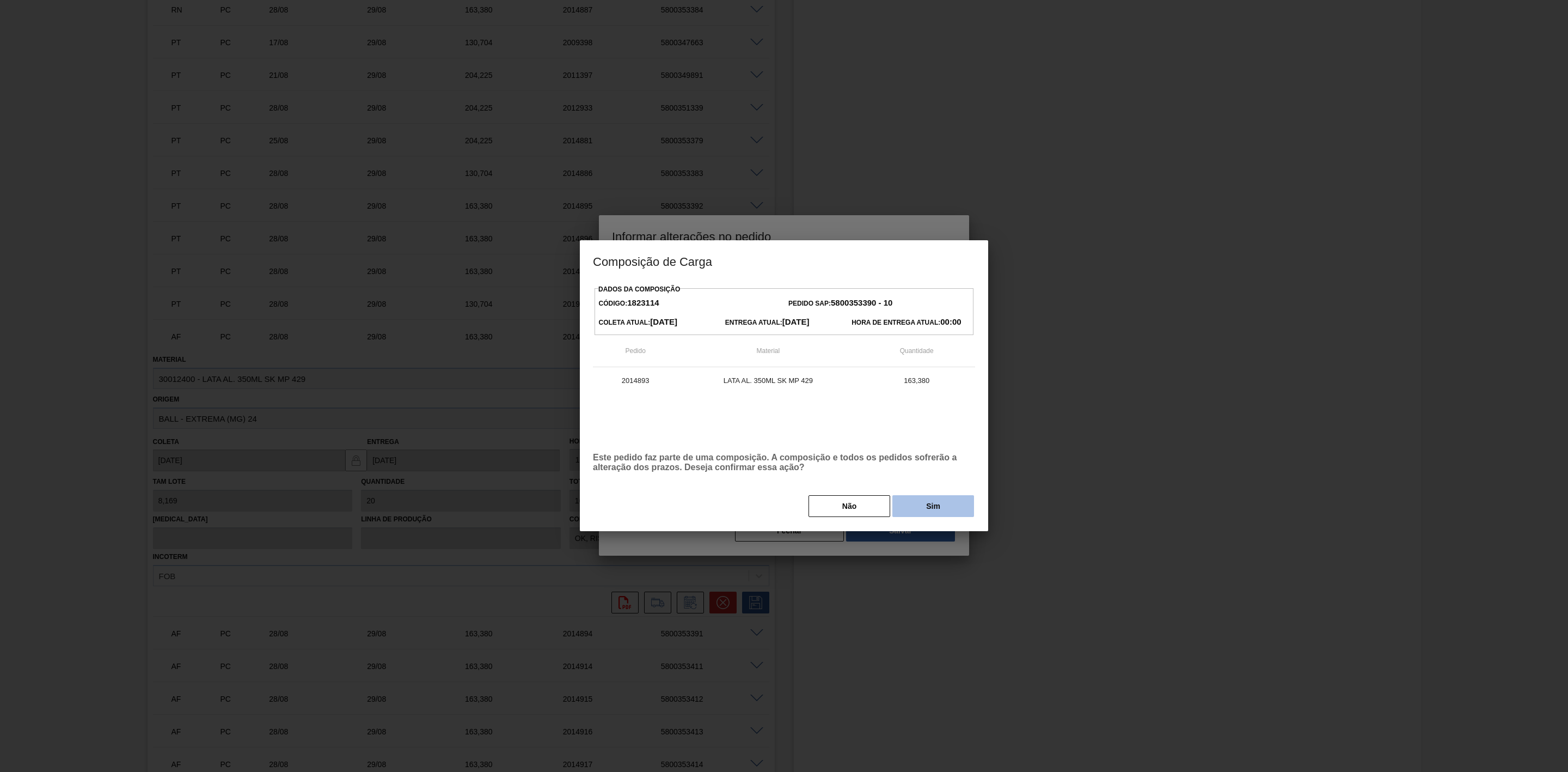
click at [925, 512] on button "Sim" at bounding box center [933, 506] width 81 height 22
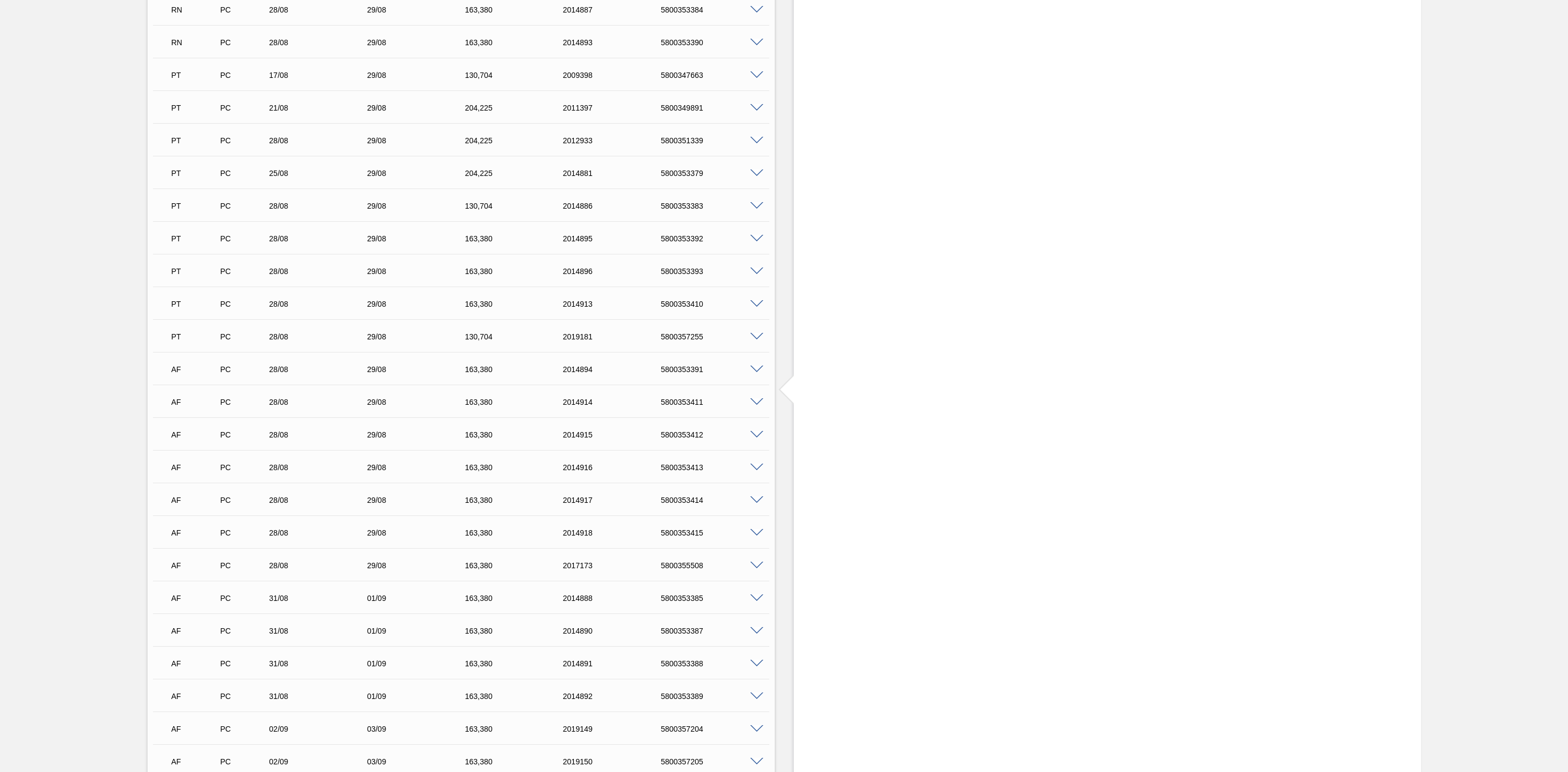
click at [753, 374] on span at bounding box center [757, 369] width 13 height 8
type input "OK, RISCO DE FURO DEVIDO A AJUSTES EM D0"
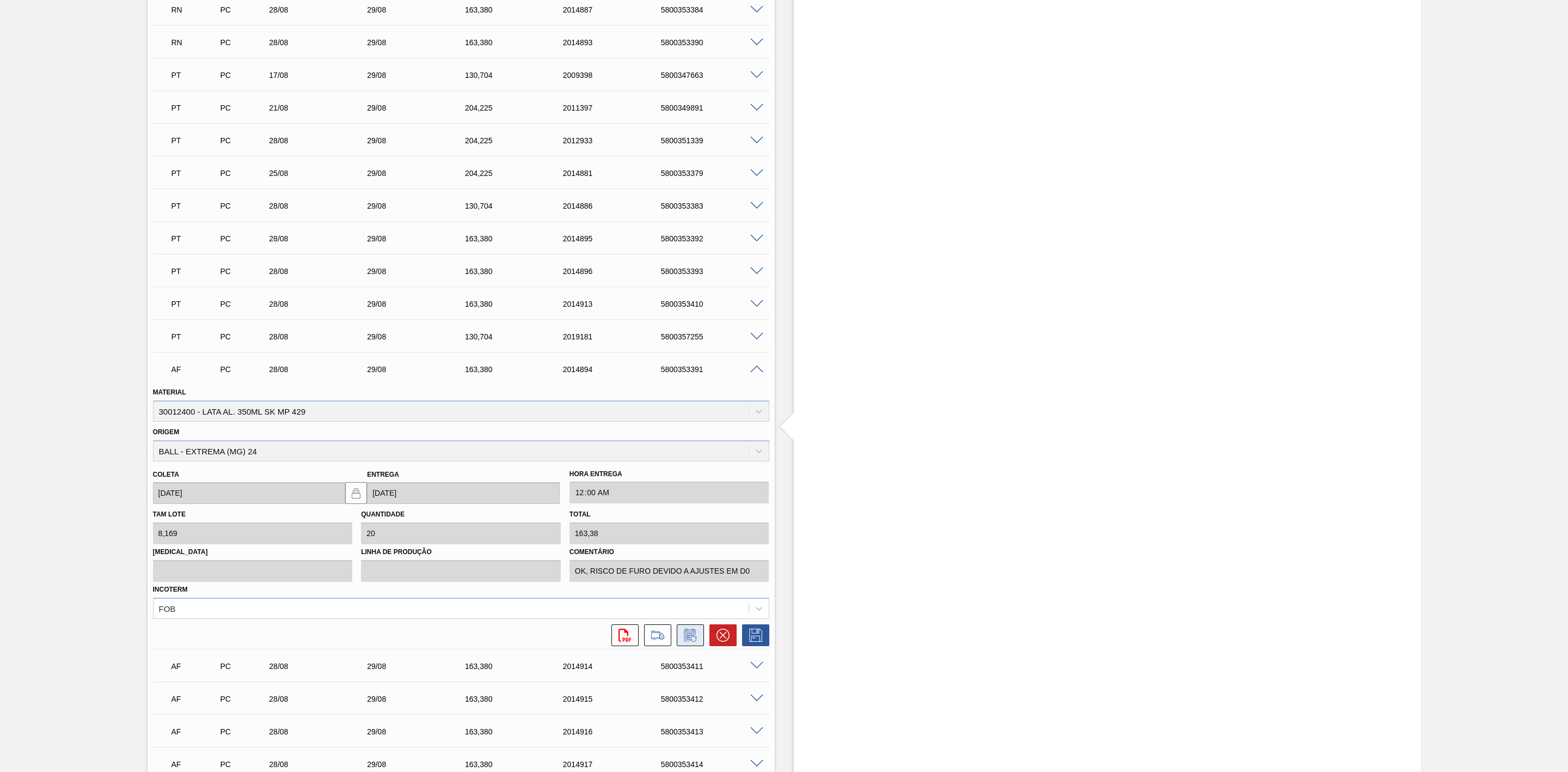
click at [688, 641] on icon at bounding box center [690, 636] width 18 height 13
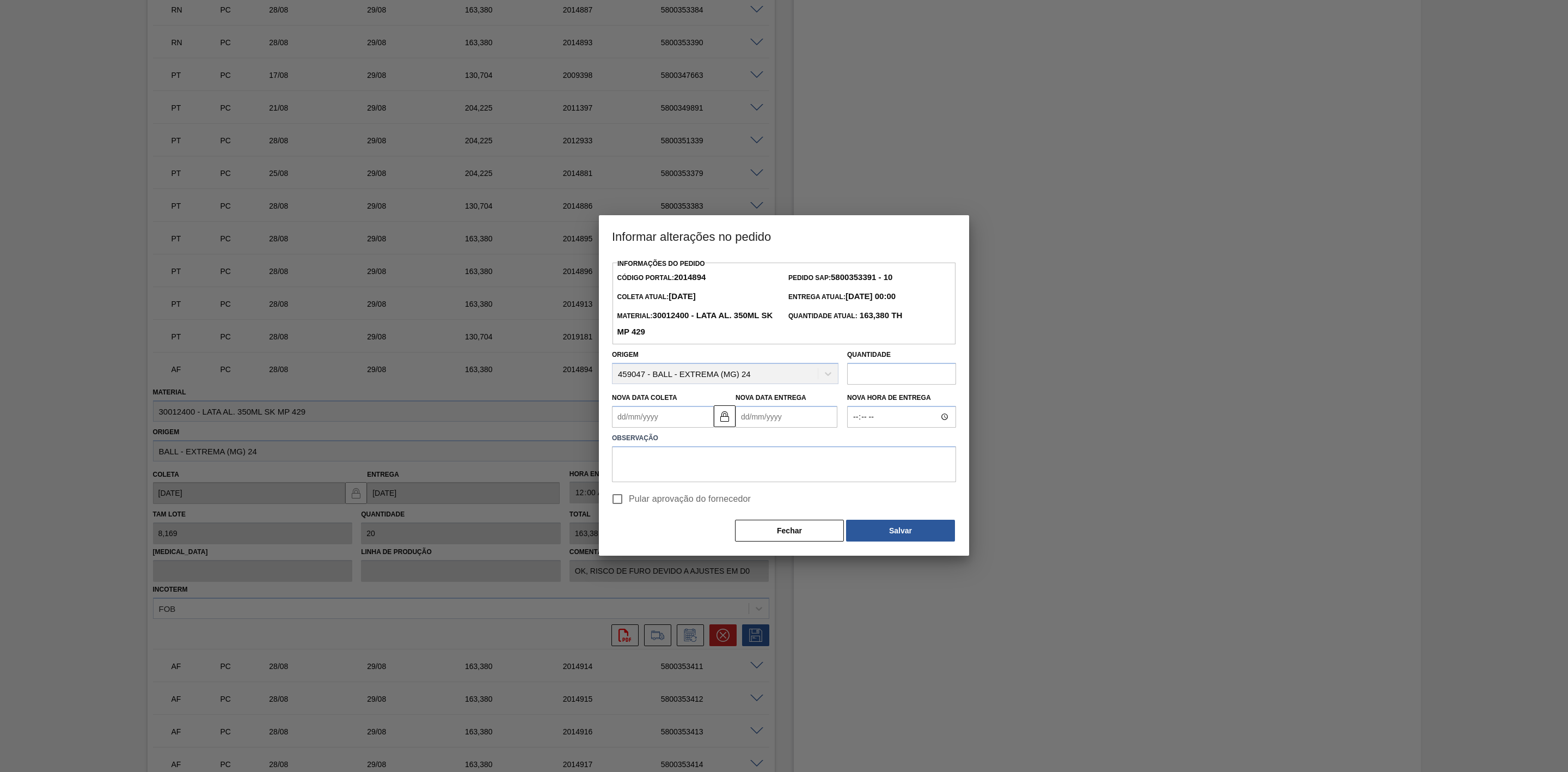
click at [662, 426] on Coleta2014894 "Nova Data Coleta" at bounding box center [662, 417] width 102 height 22
click at [714, 553] on div "29" at bounding box center [713, 549] width 15 height 15
type Coleta2014894 "[DATE]"
type Entrega2014894 "[DATE]"
click at [675, 459] on textarea at bounding box center [783, 464] width 344 height 36
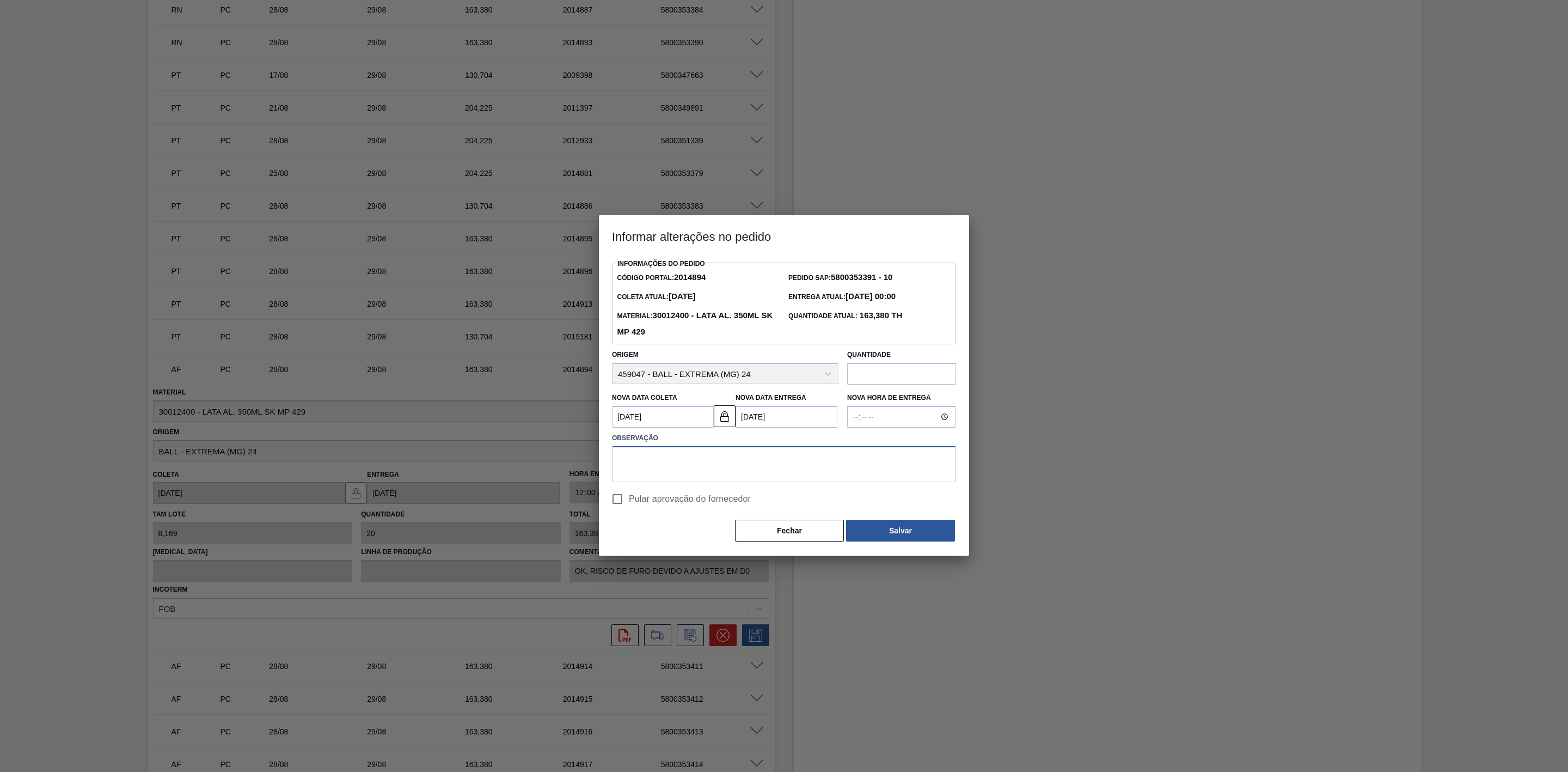
paste textarea "Furo D-1 - carros apresentados"
type textarea "Furo D-1 - carros apresentados"
click at [887, 527] on button "Salvar" at bounding box center [901, 531] width 109 height 22
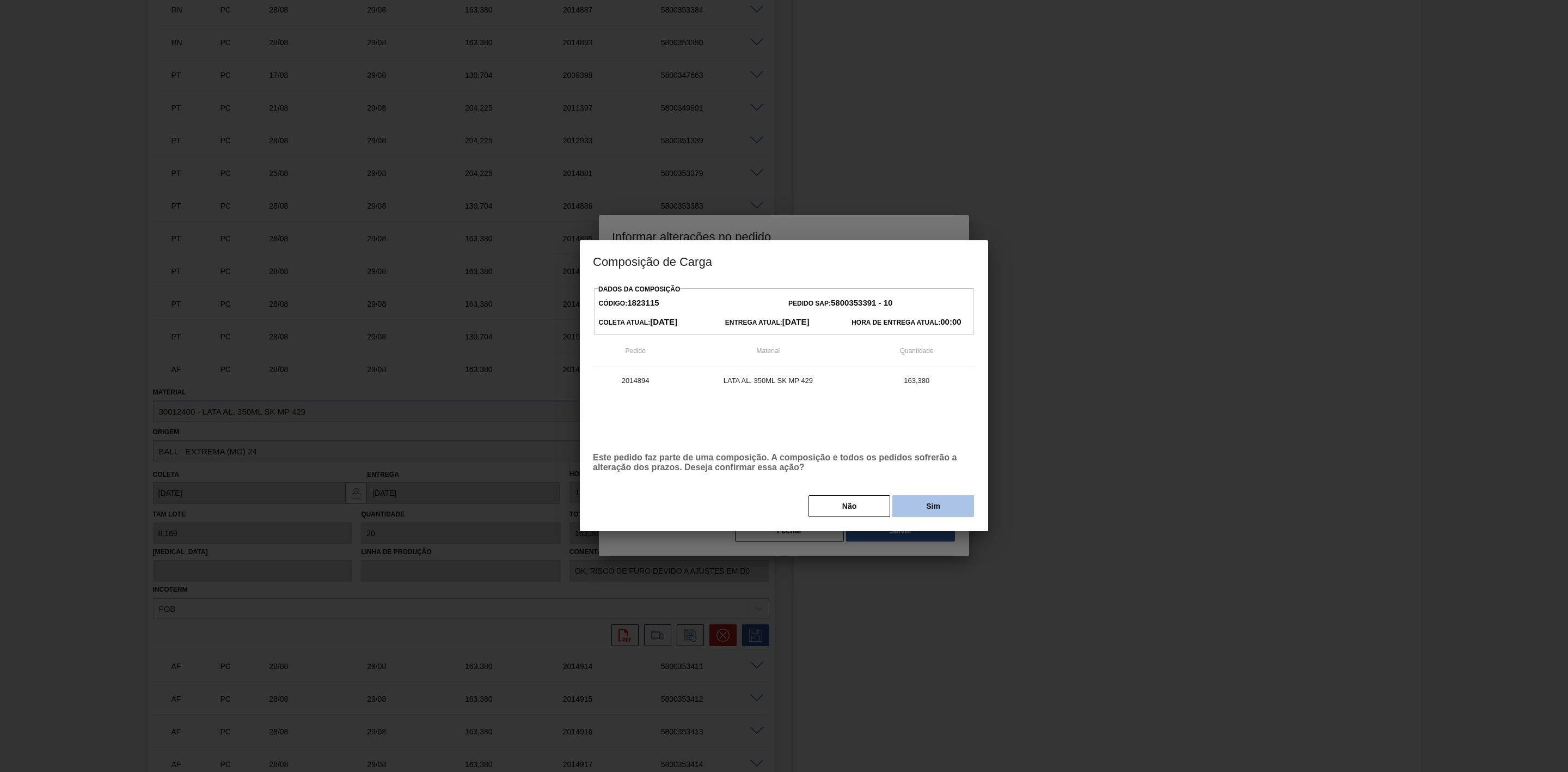
click at [914, 509] on button "Sim" at bounding box center [933, 506] width 81 height 22
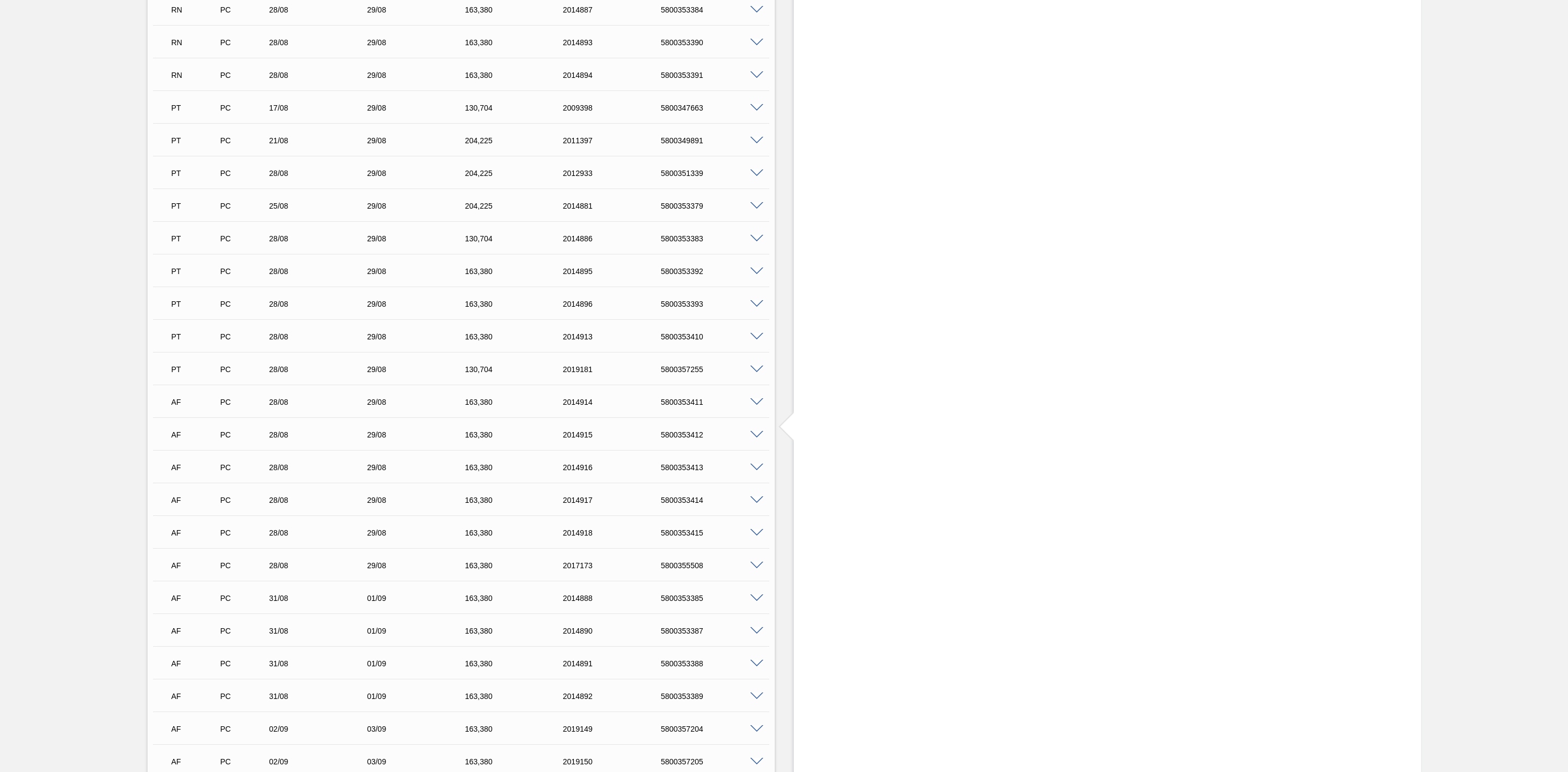
click at [755, 407] on span at bounding box center [757, 402] width 13 height 8
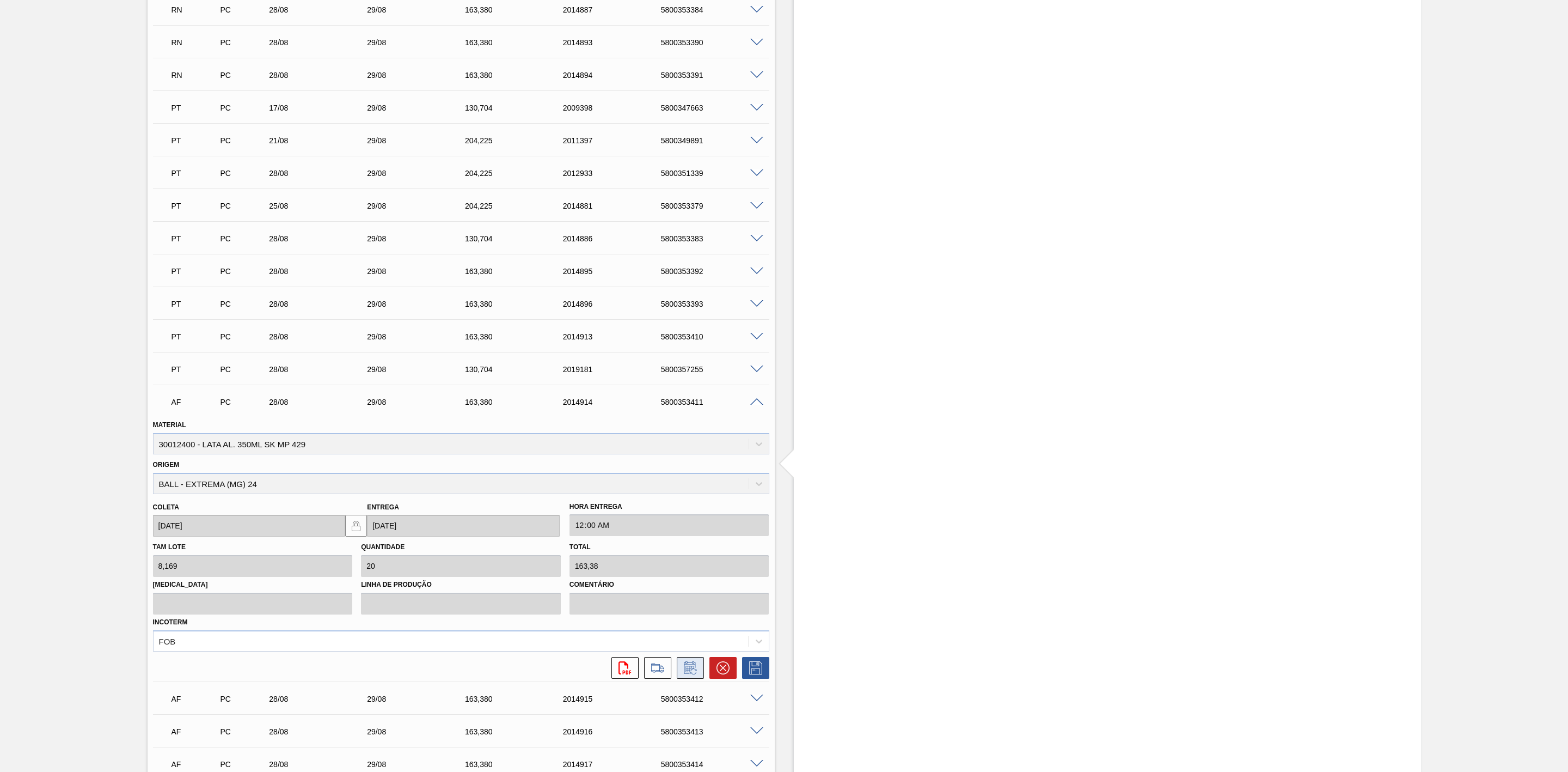
click at [688, 674] on icon at bounding box center [690, 668] width 18 height 13
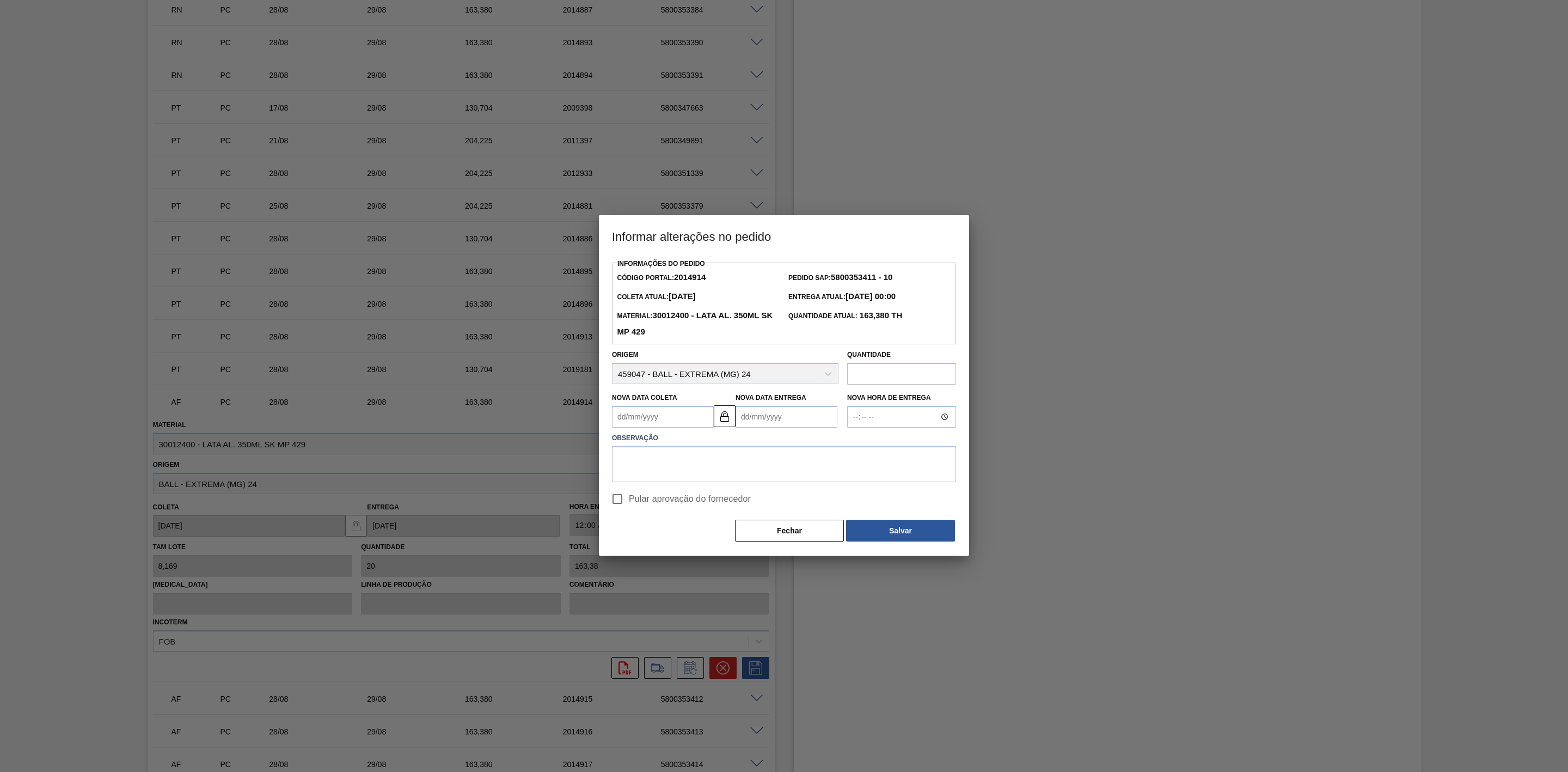
click at [664, 418] on Coleta2014914 "Nova Data Coleta" at bounding box center [662, 417] width 102 height 22
click at [708, 550] on div "29" at bounding box center [713, 549] width 15 height 15
type Coleta2014914 "[DATE]"
type Entrega2014914 "[DATE]"
click at [696, 464] on textarea at bounding box center [783, 464] width 344 height 36
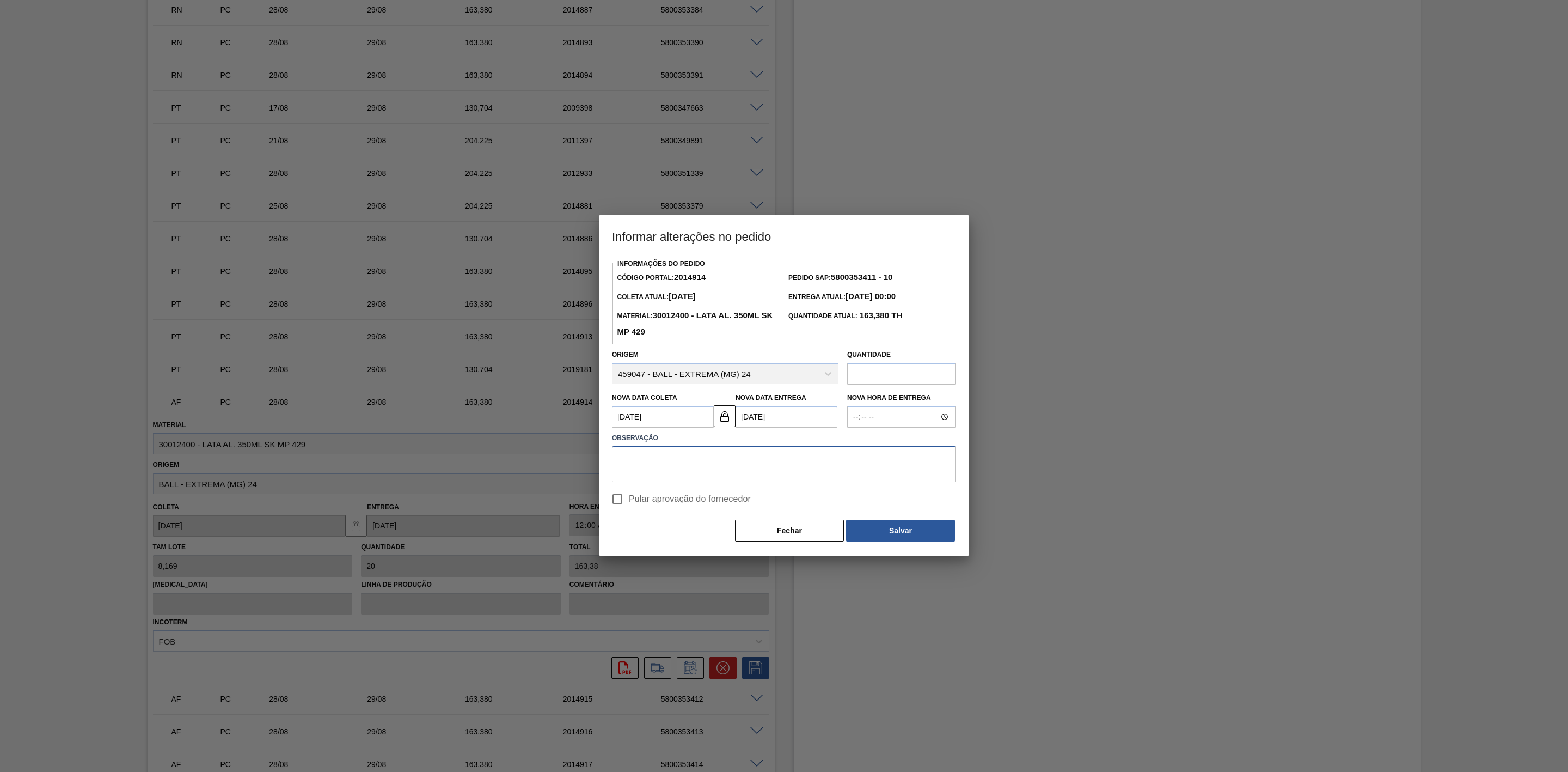
paste textarea "Furo D-1 - carros apresentados"
type textarea "Furo D-1 - carros apresentados"
click at [912, 533] on button "Salvar" at bounding box center [901, 531] width 109 height 22
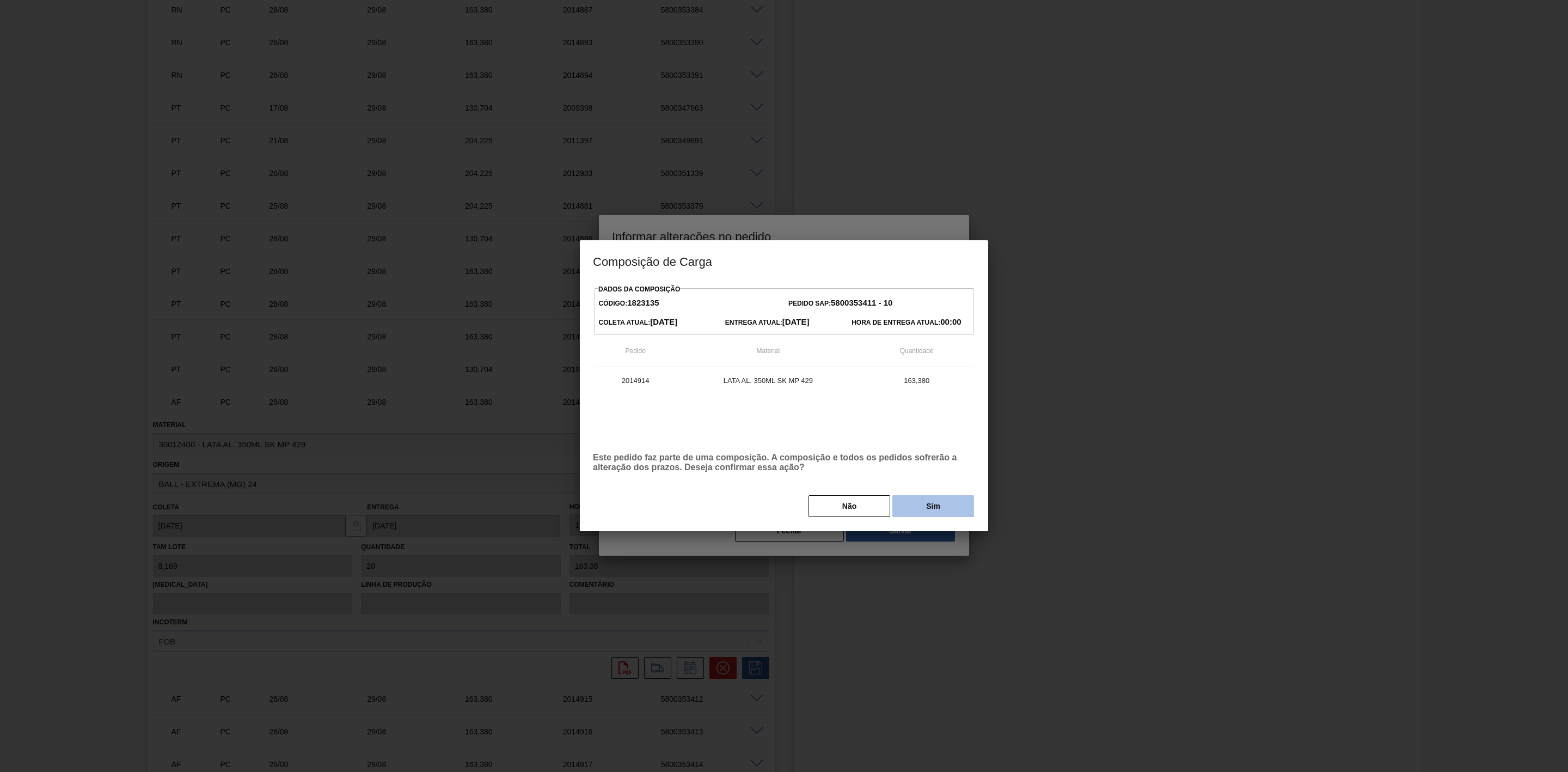
click at [917, 509] on button "Sim" at bounding box center [933, 506] width 81 height 22
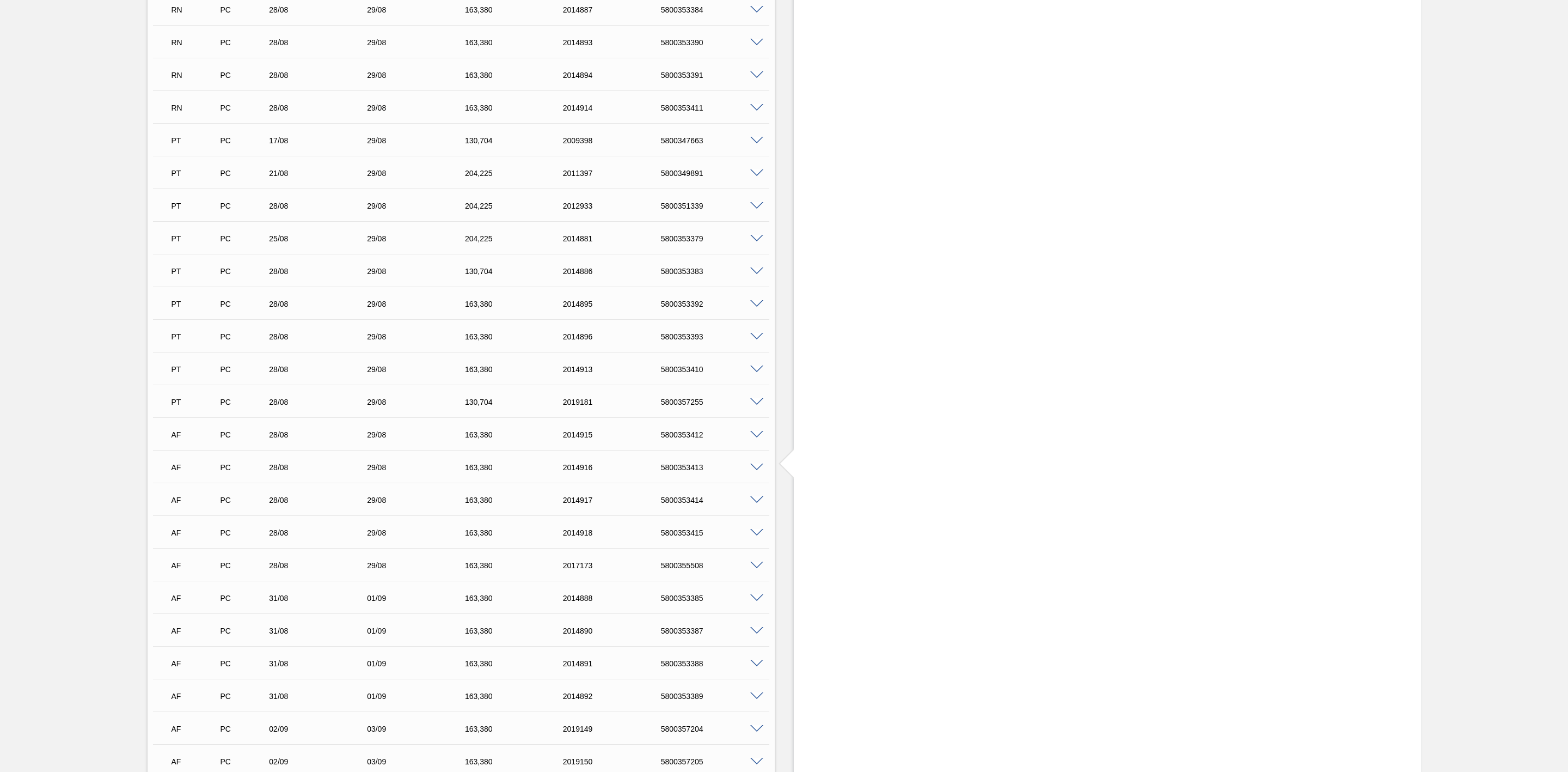
click at [755, 439] on span at bounding box center [757, 434] width 13 height 8
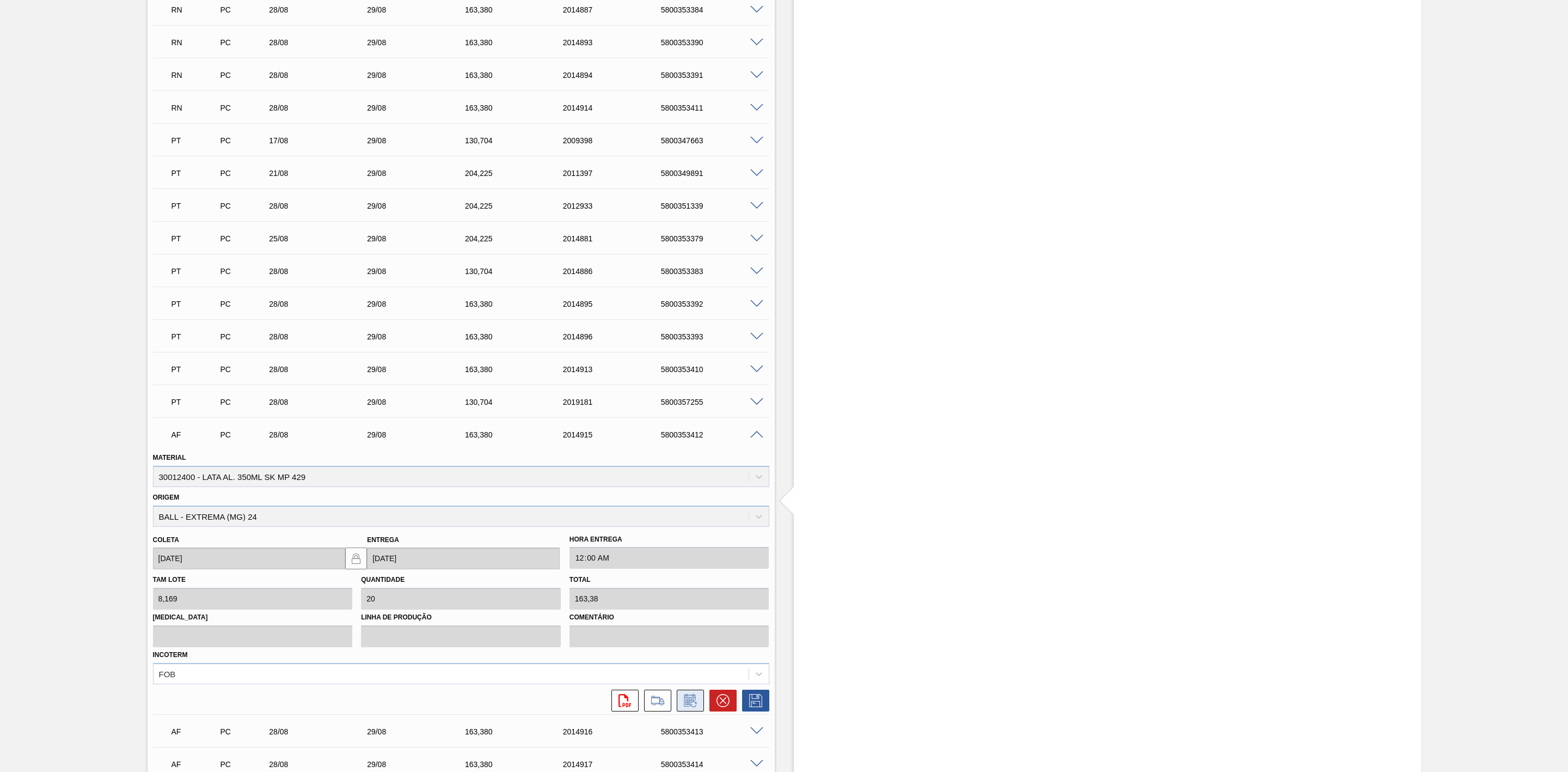
click at [696, 703] on icon at bounding box center [690, 701] width 18 height 13
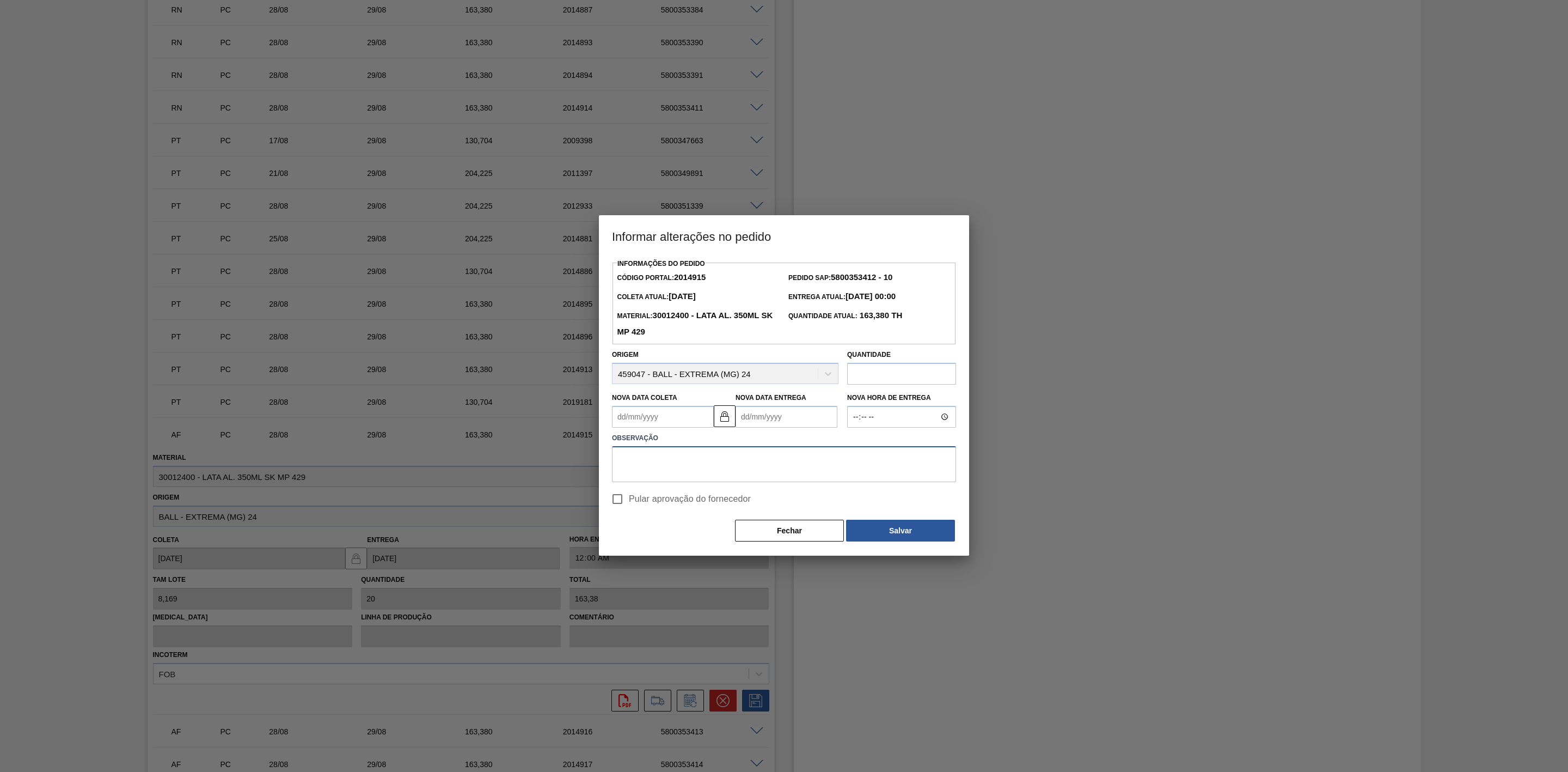
click at [675, 473] on textarea at bounding box center [783, 464] width 344 height 36
paste textarea "Furo D-1 - carros apresentados"
type textarea "Furo D-1 - carros apresentados"
click at [648, 414] on Coleta2014915 "Nova Data Coleta" at bounding box center [662, 417] width 102 height 22
click at [711, 553] on div "29" at bounding box center [713, 549] width 15 height 15
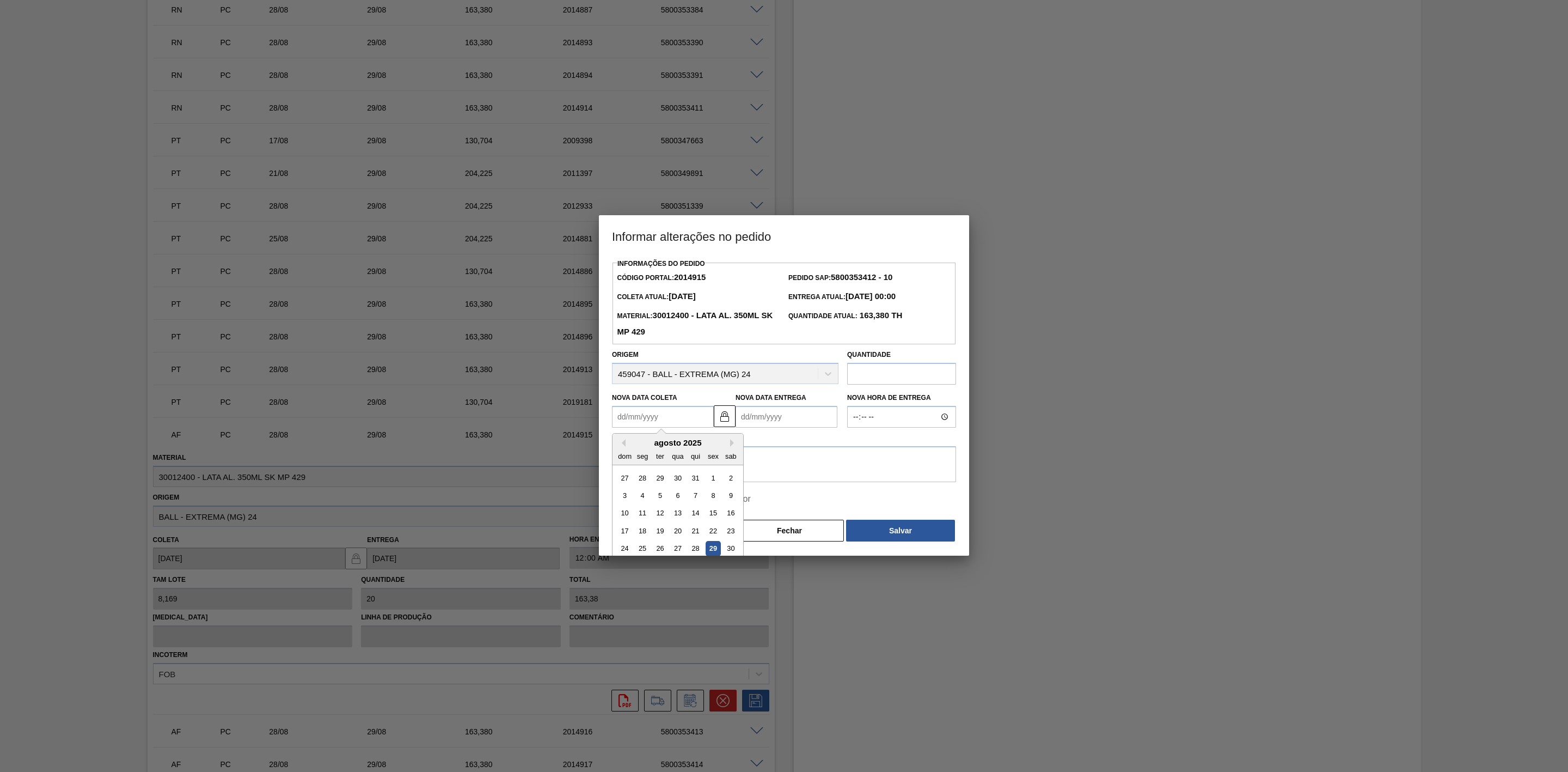
type Coleta2014915 "[DATE]"
type Entrega2014915 "[DATE]"
click at [906, 523] on button "Salvar" at bounding box center [901, 531] width 109 height 22
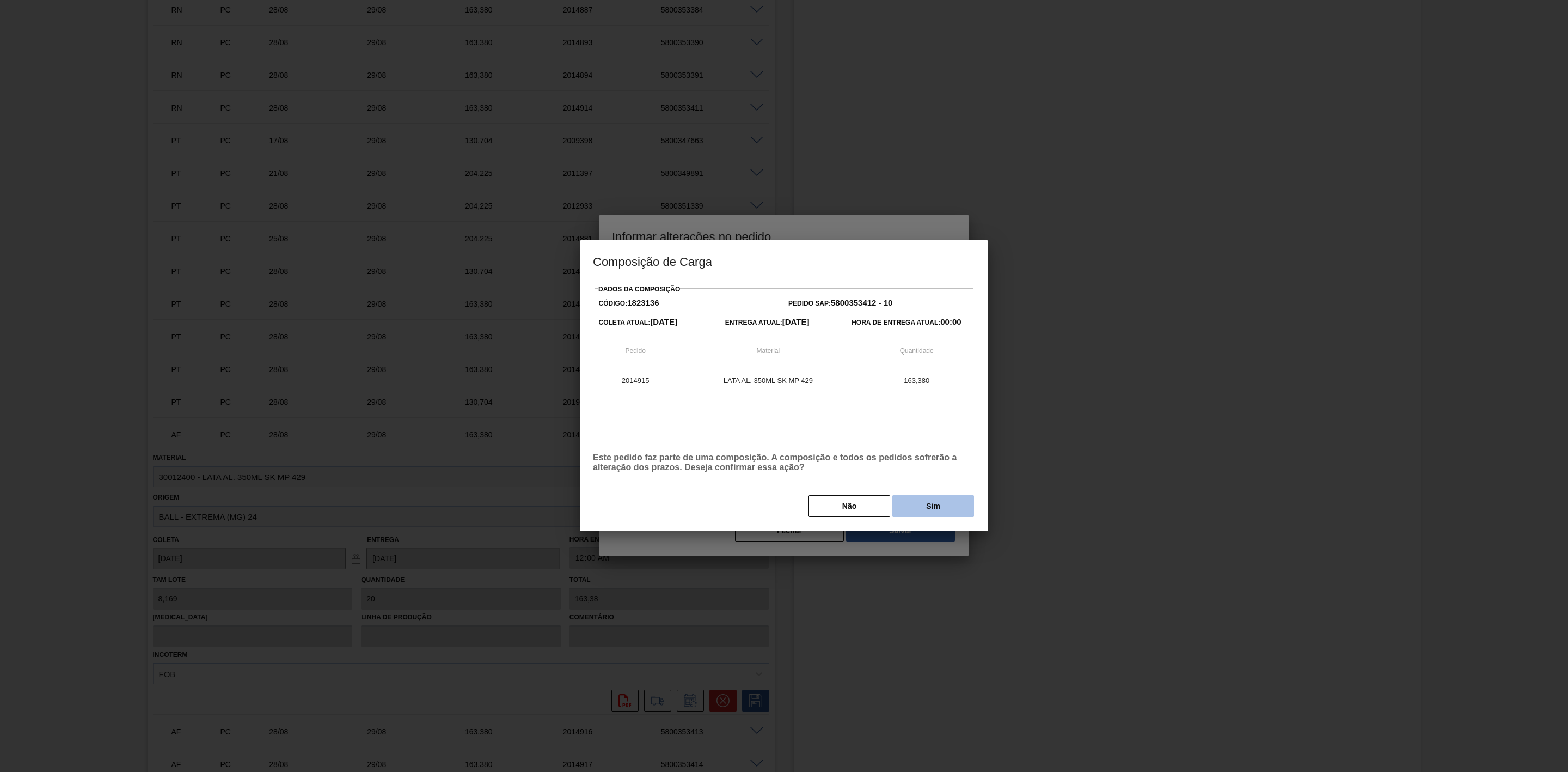
click at [915, 512] on button "Sim" at bounding box center [933, 506] width 81 height 22
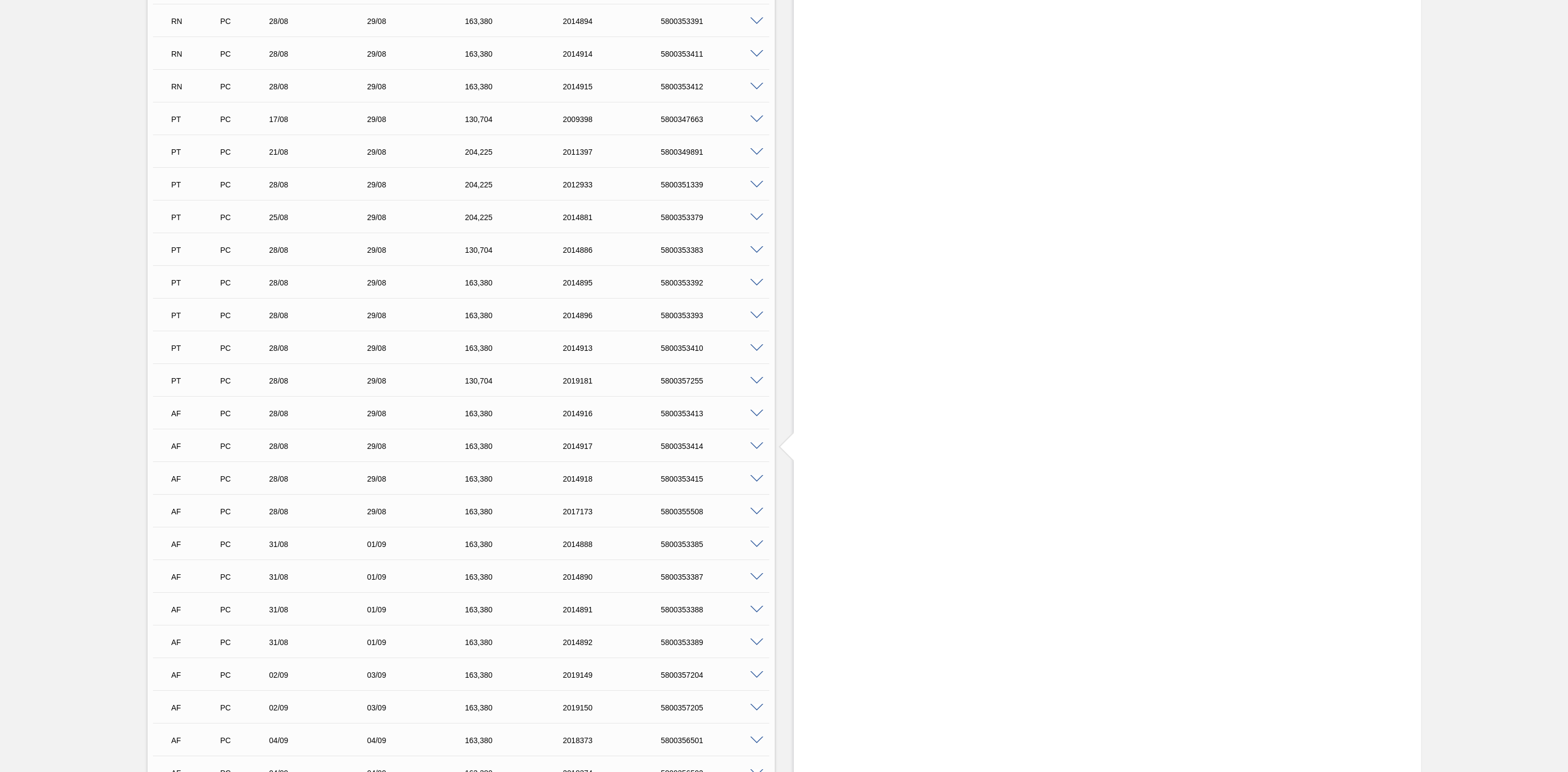
scroll to position [1345, 0]
click at [758, 388] on span at bounding box center [757, 385] width 13 height 8
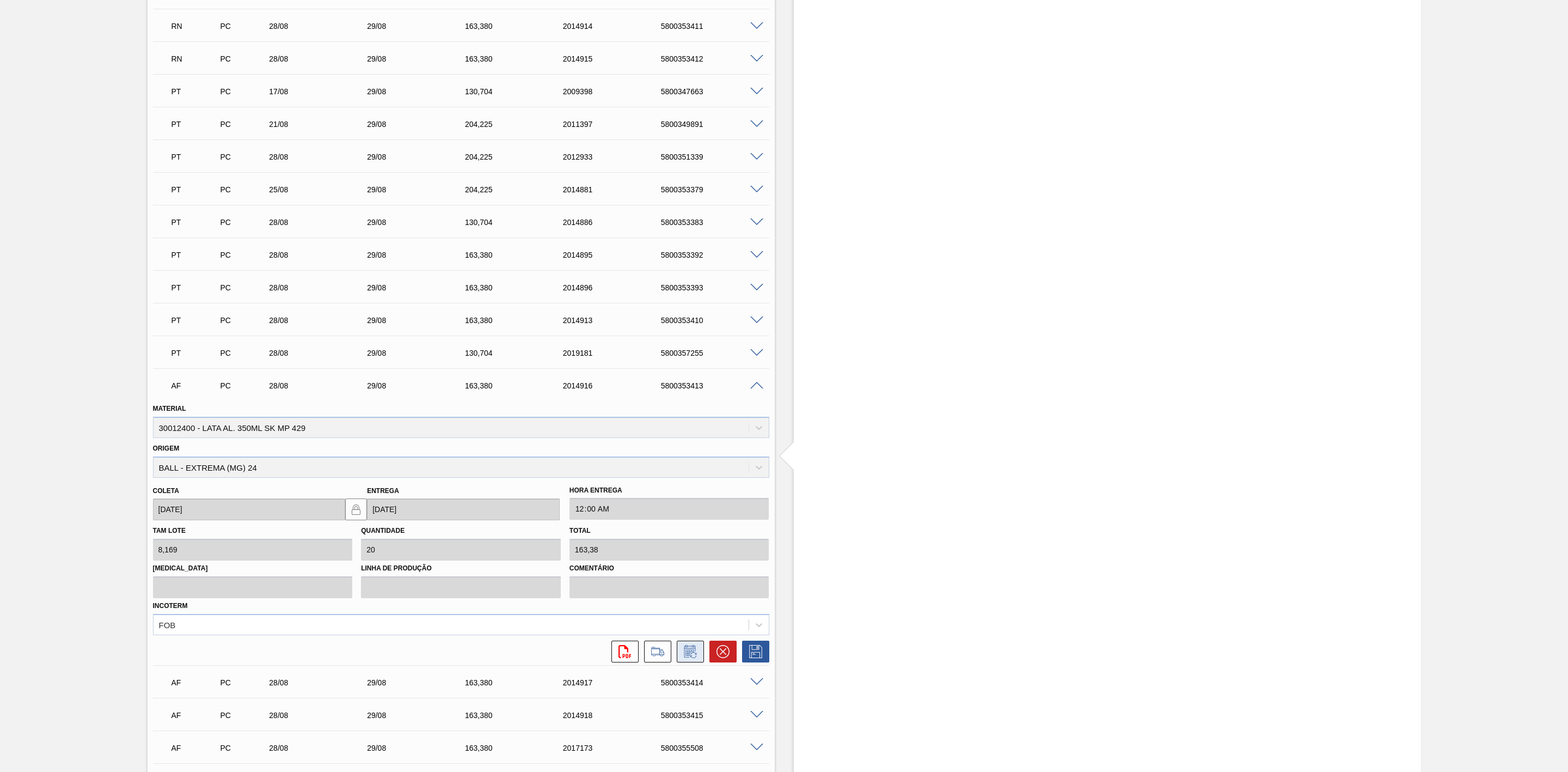
click at [694, 657] on icon at bounding box center [690, 652] width 18 height 13
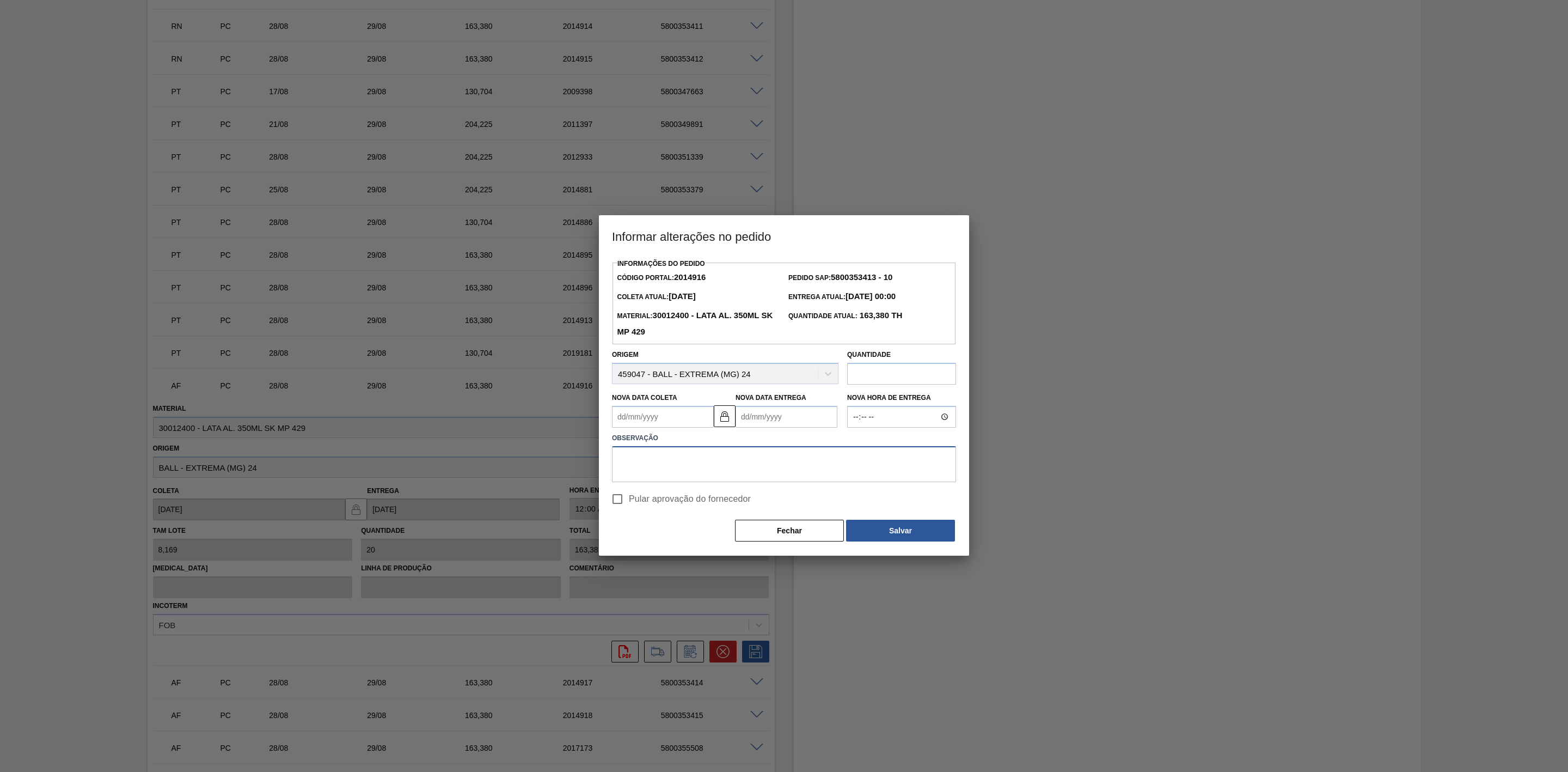
click at [706, 460] on textarea at bounding box center [783, 464] width 344 height 36
paste textarea "Furo D-1 - carros apresentados"
type textarea "Furo D-1 - carros apresentados"
click at [665, 419] on Coleta2014916 "Nova Data Coleta" at bounding box center [662, 417] width 102 height 22
click at [713, 556] on div "29" at bounding box center [713, 549] width 15 height 15
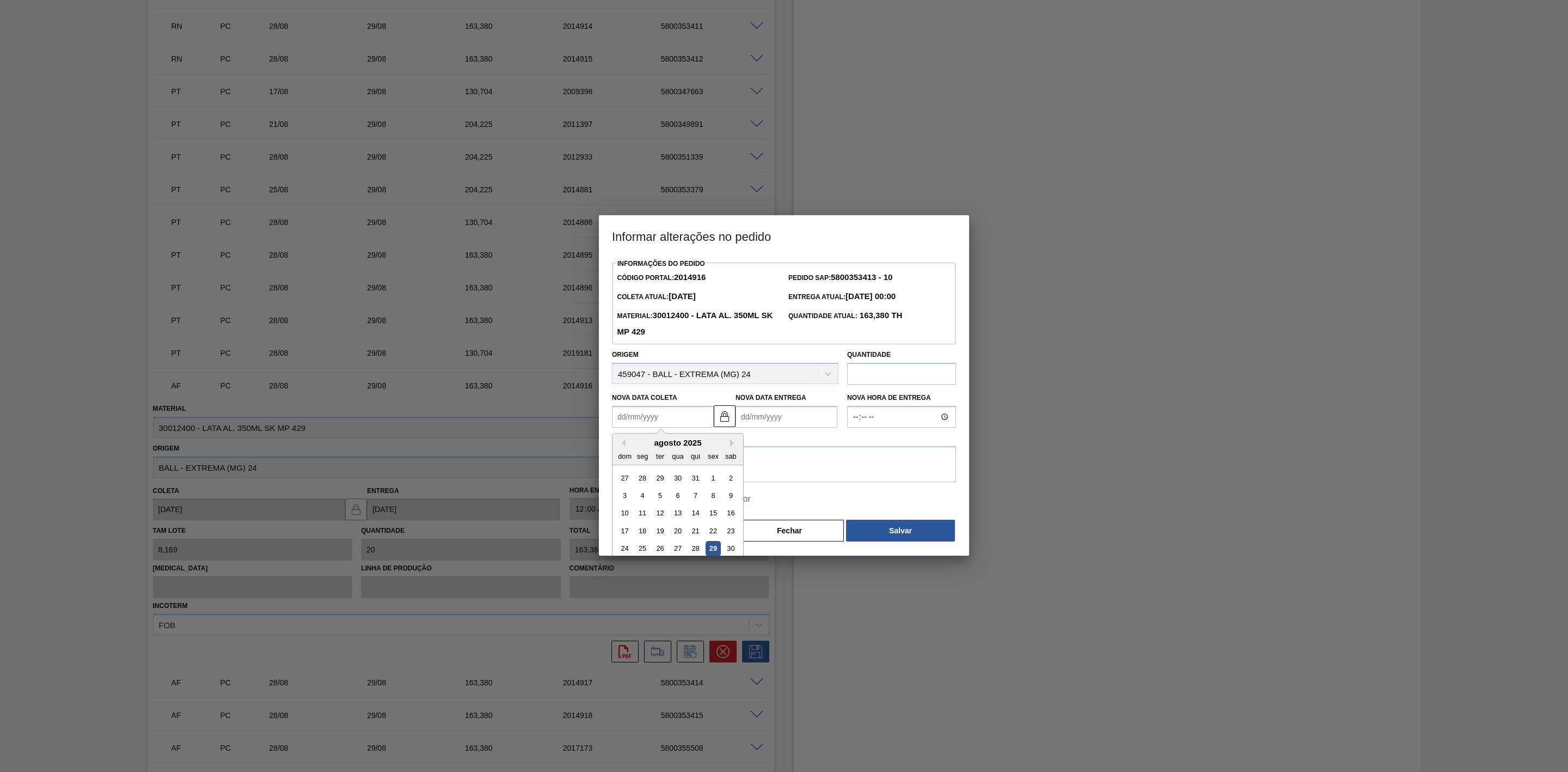
type Coleta2014916 "[DATE]"
type Entrega2014916 "[DATE]"
click at [871, 531] on button "Salvar" at bounding box center [901, 531] width 109 height 22
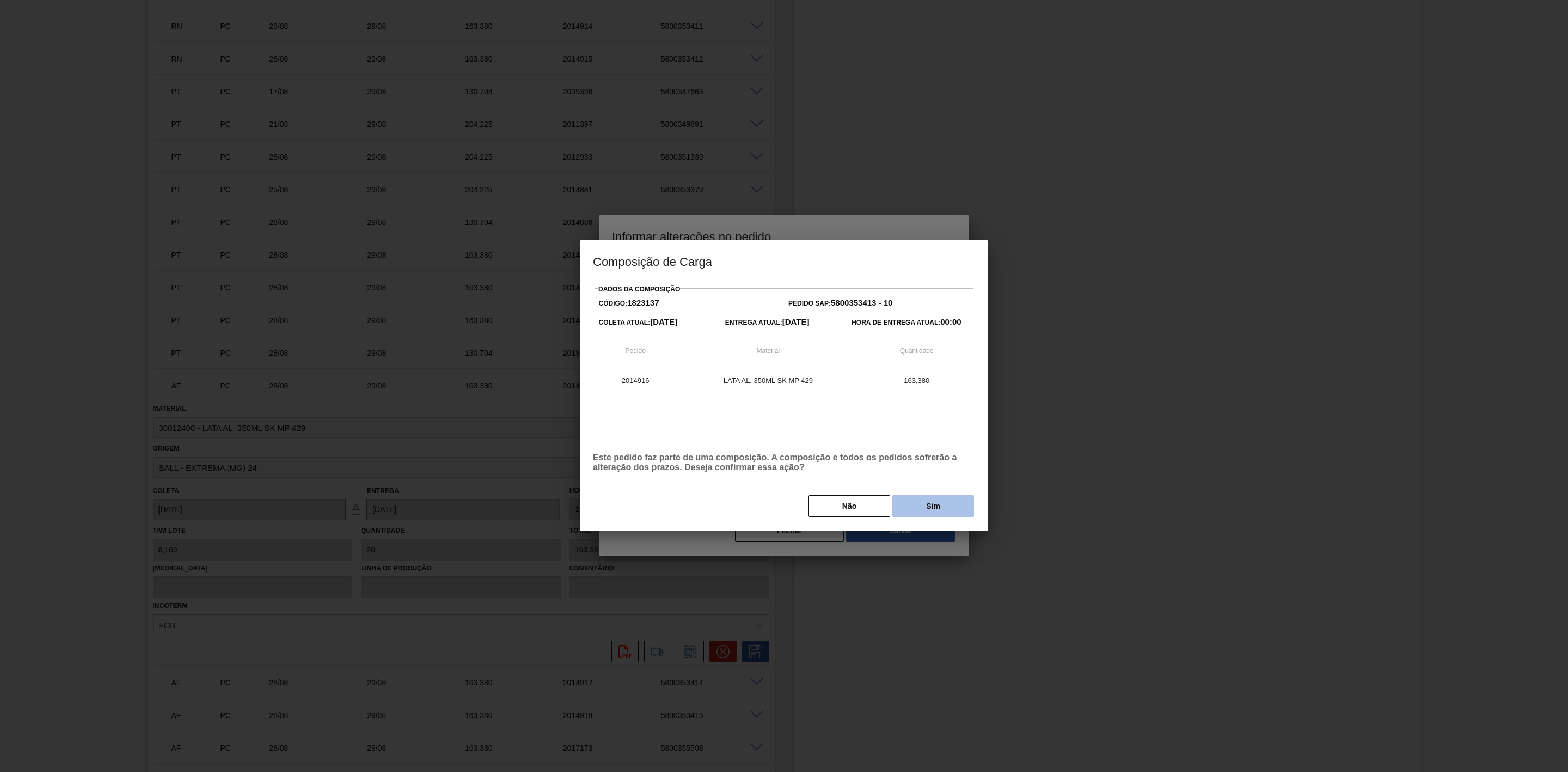
click at [909, 511] on button "Sim" at bounding box center [933, 506] width 81 height 22
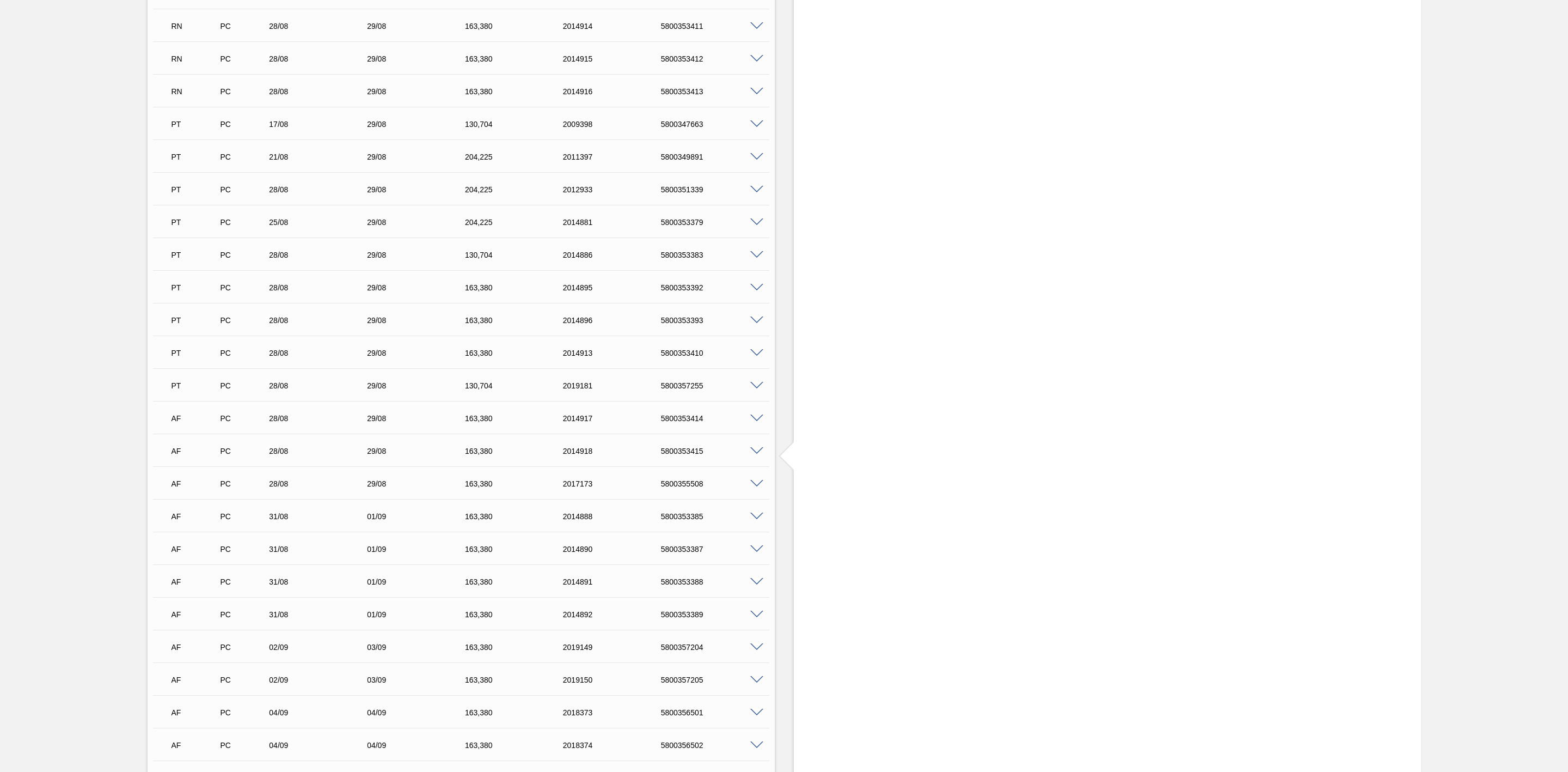
click at [753, 420] on span at bounding box center [757, 418] width 13 height 8
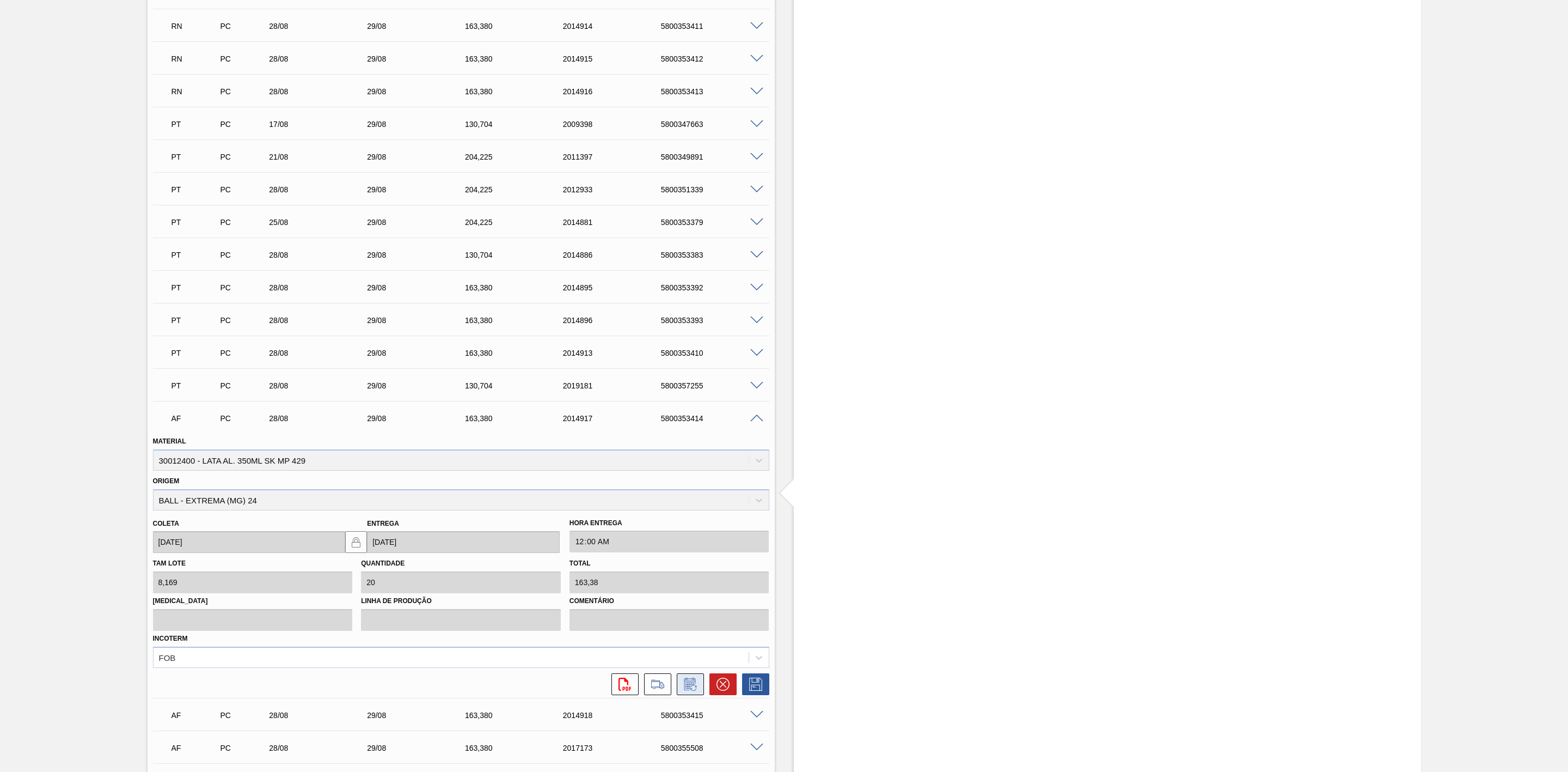
click at [686, 684] on icon at bounding box center [689, 683] width 12 height 12
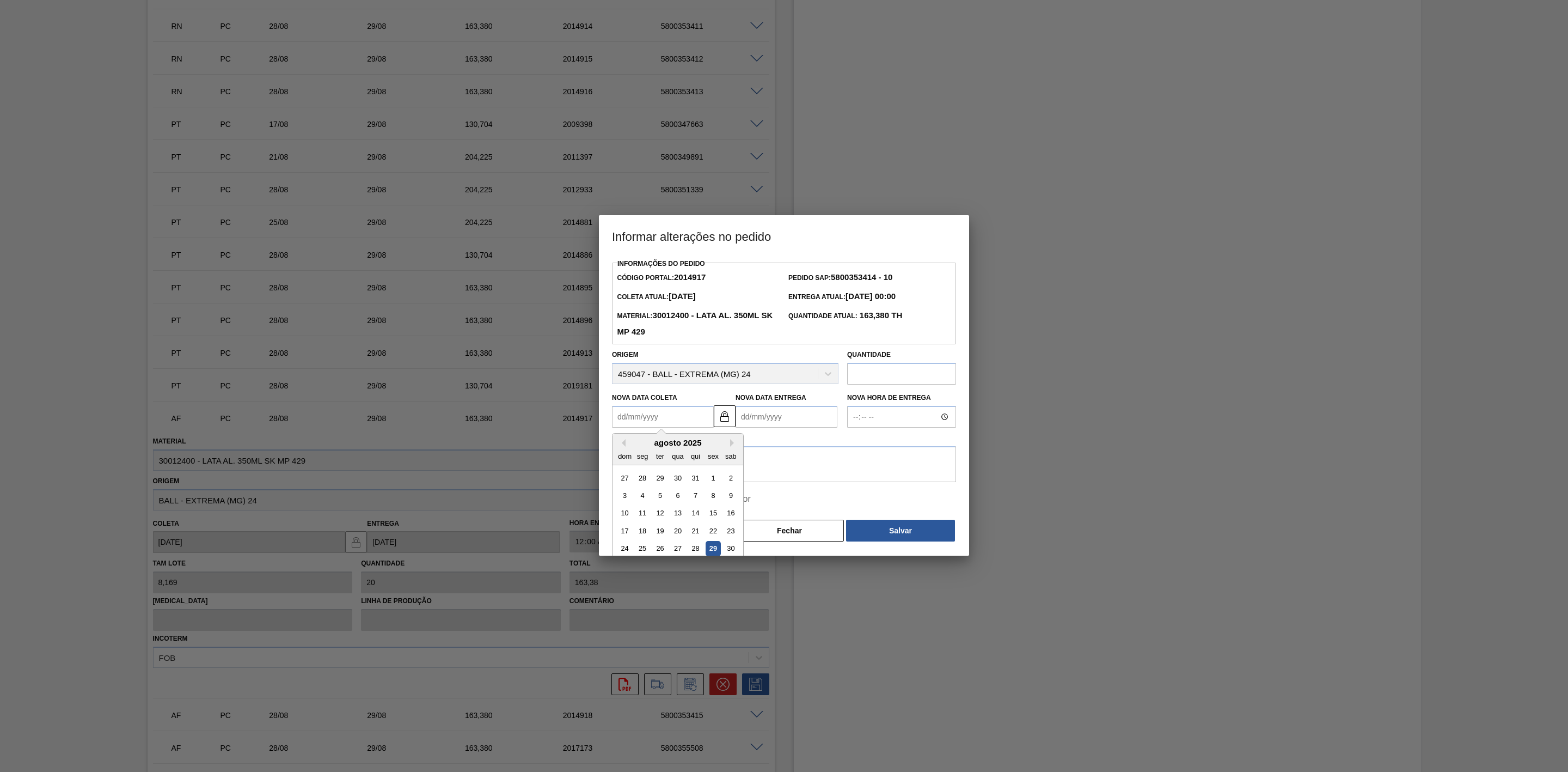
drag, startPoint x: 644, startPoint y: 411, endPoint x: 644, endPoint y: 417, distance: 6.0
click at [643, 411] on Coleta2014917 "Nova Data Coleta" at bounding box center [662, 417] width 102 height 22
click at [711, 550] on div "29" at bounding box center [713, 549] width 15 height 15
type Coleta2014917 "[DATE]"
type Entrega2014917 "[DATE]"
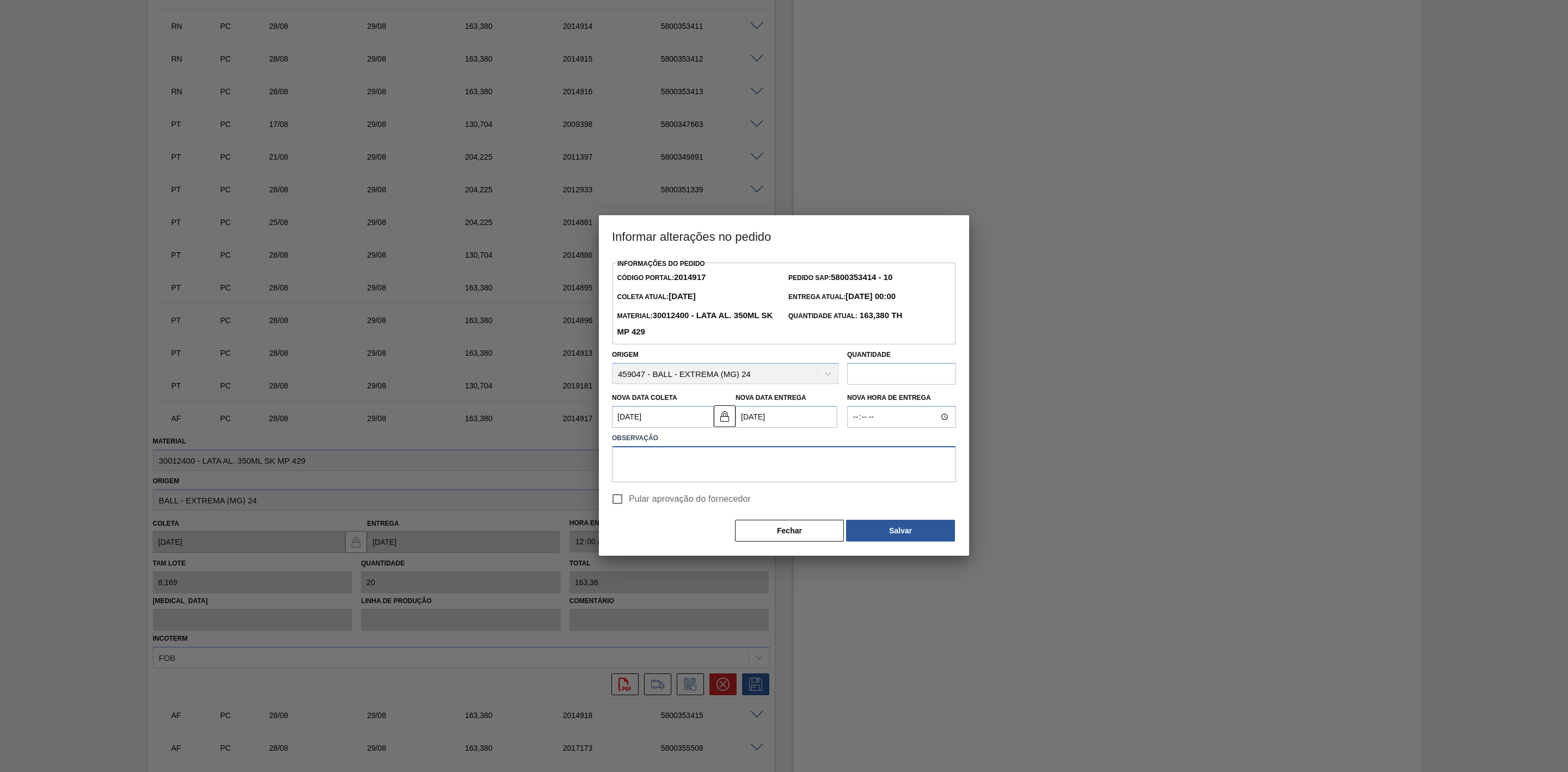
click at [714, 466] on textarea at bounding box center [783, 464] width 344 height 36
paste textarea "Furo D-1 - carros apresentados"
type textarea "Furo D-1 - carros apresentados"
click at [895, 536] on button "Salvar" at bounding box center [901, 531] width 109 height 22
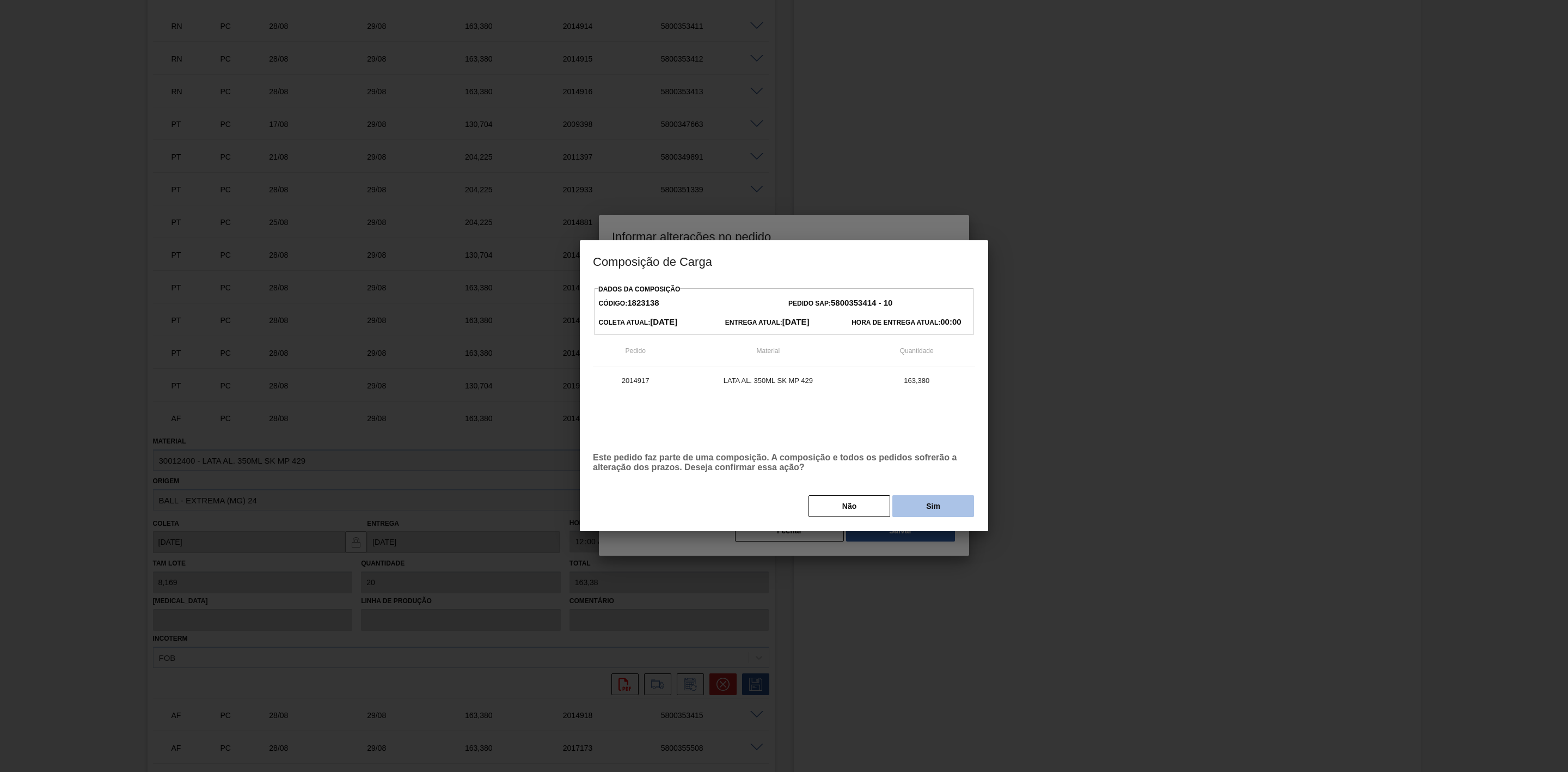
click at [918, 514] on button "Sim" at bounding box center [933, 506] width 81 height 22
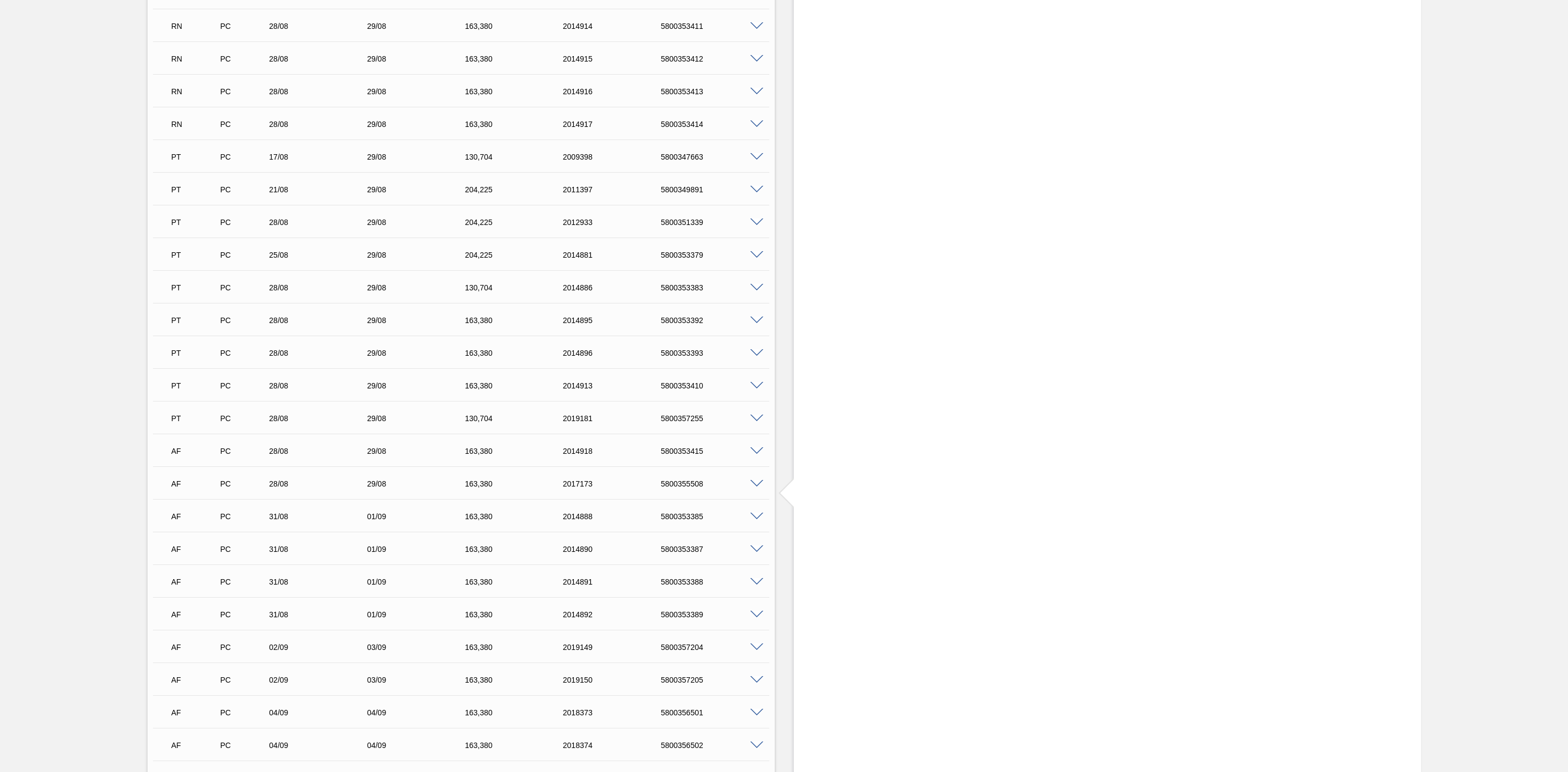
click at [753, 454] on span at bounding box center [757, 451] width 13 height 8
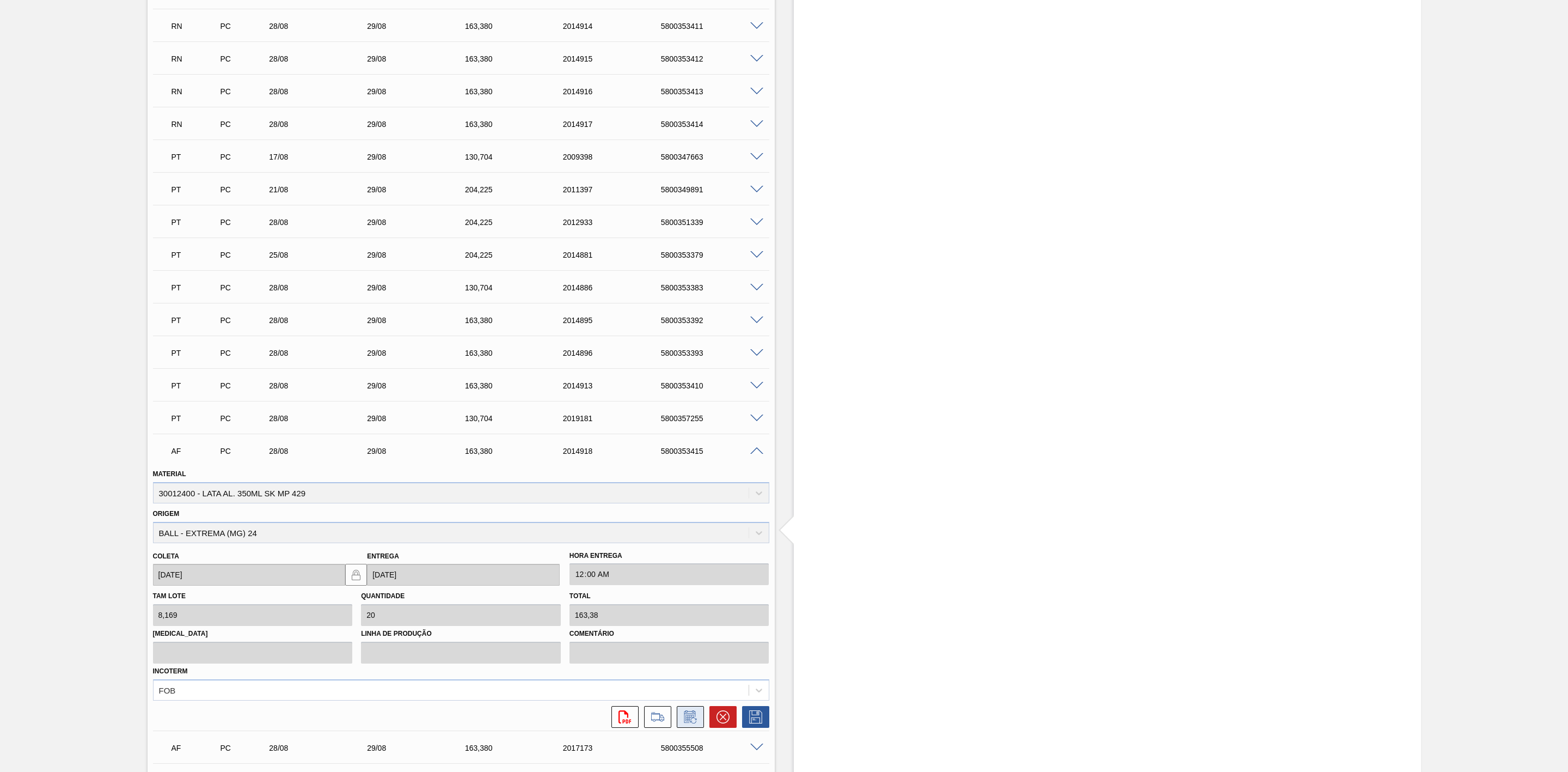
click at [691, 724] on icon at bounding box center [690, 717] width 18 height 13
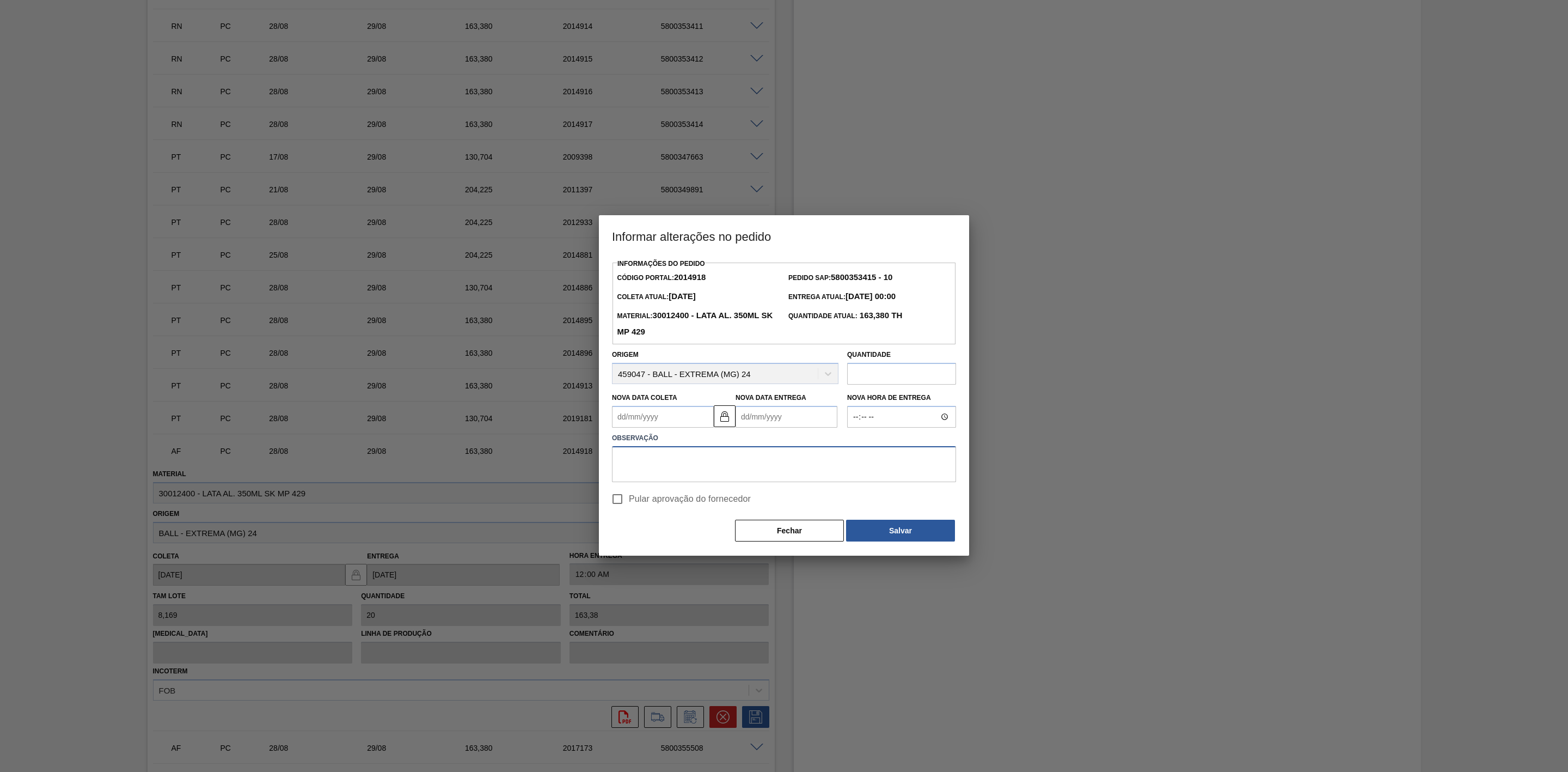
click at [670, 469] on textarea at bounding box center [783, 464] width 344 height 36
paste textarea "Furo D-1 - carros apresentados"
type textarea "Furo D-1 - carros apresentados"
click at [640, 411] on Coleta2014918 "Nova Data Coleta" at bounding box center [662, 417] width 102 height 22
click at [720, 550] on div "29" at bounding box center [713, 549] width 15 height 15
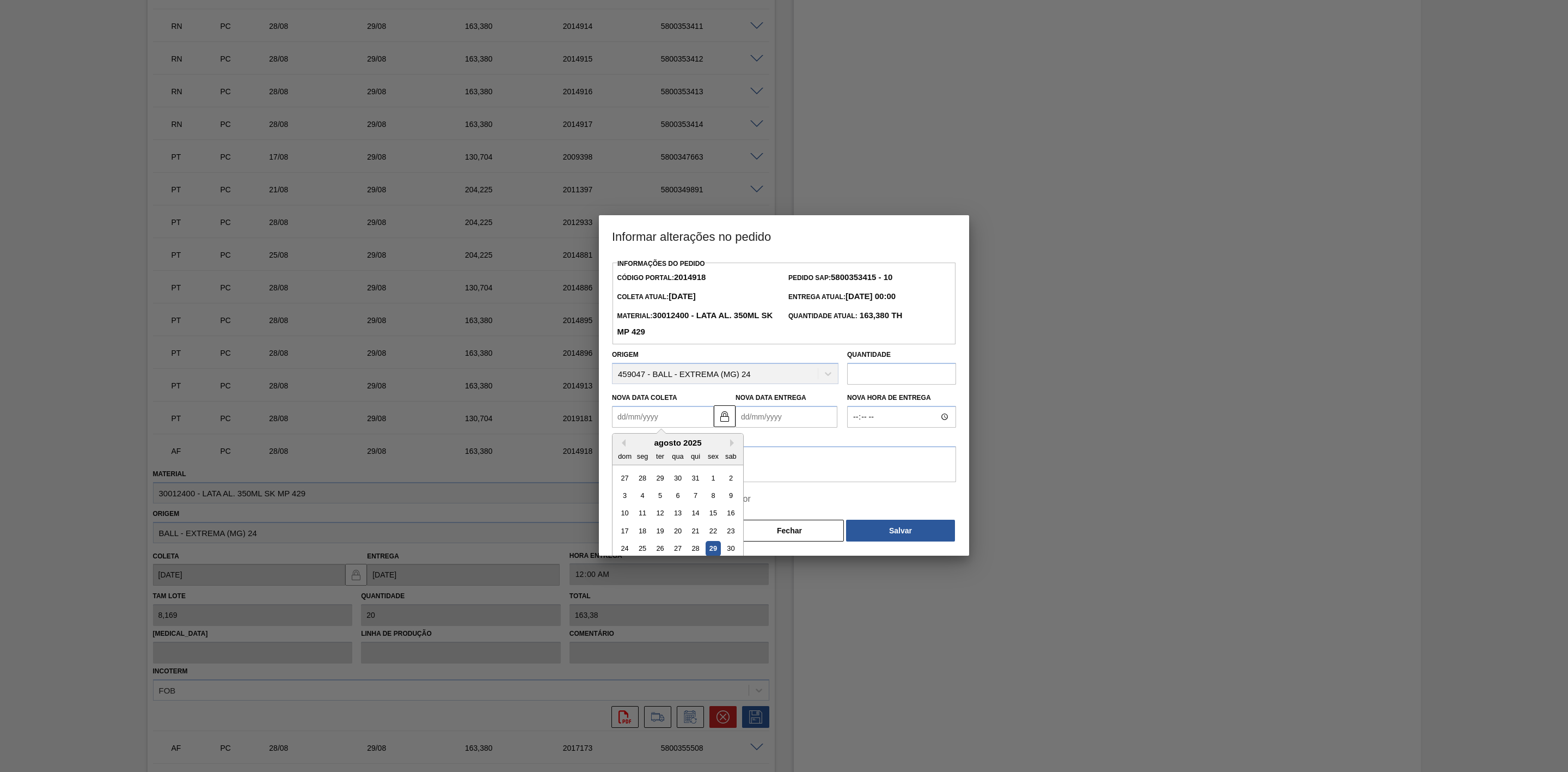
type Coleta2014918 "[DATE]"
type Entrega2014918 "30/08/2025"
click at [899, 528] on button "Salvar" at bounding box center [901, 531] width 109 height 22
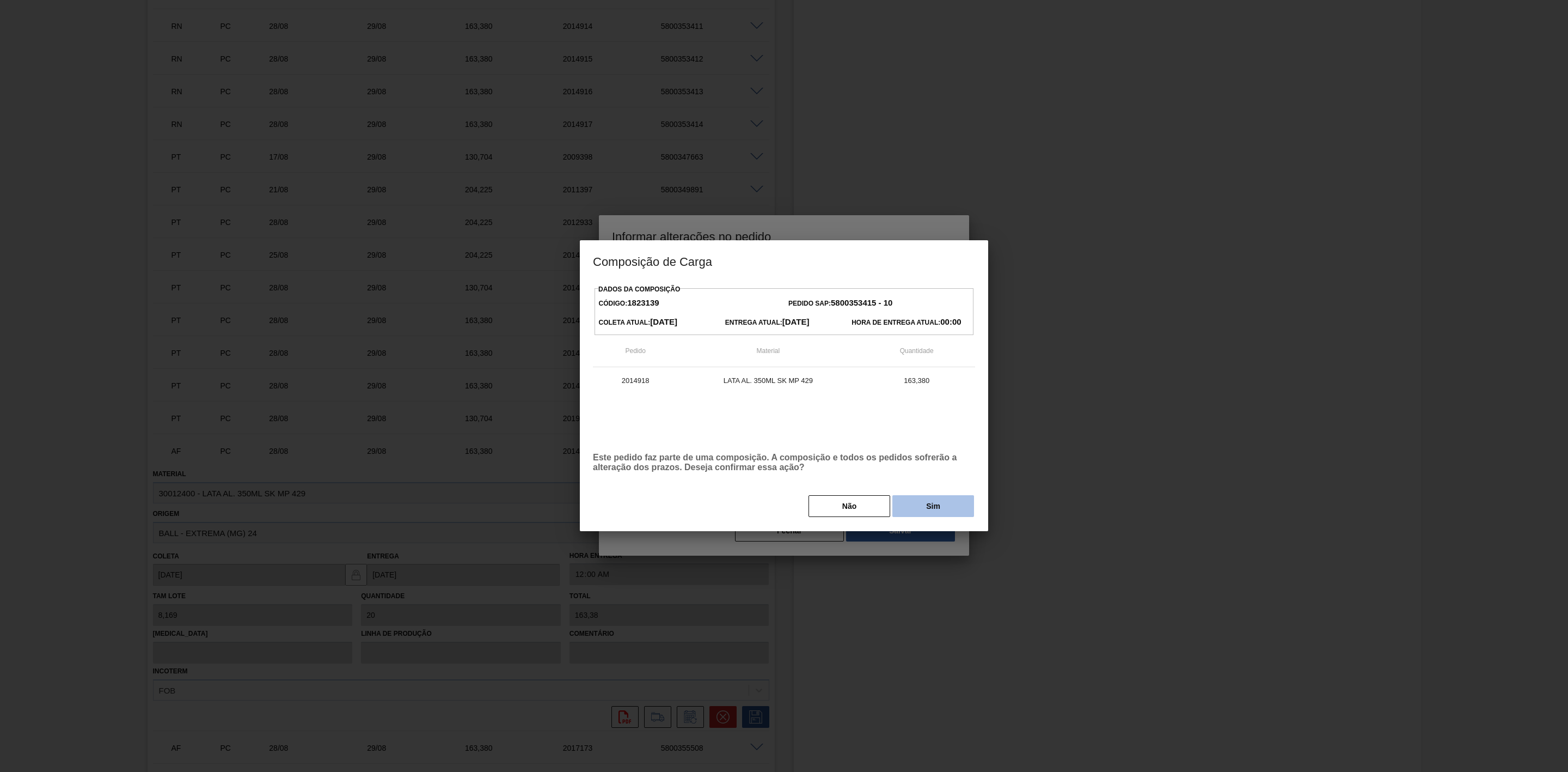
click at [912, 514] on button "Sim" at bounding box center [933, 506] width 81 height 22
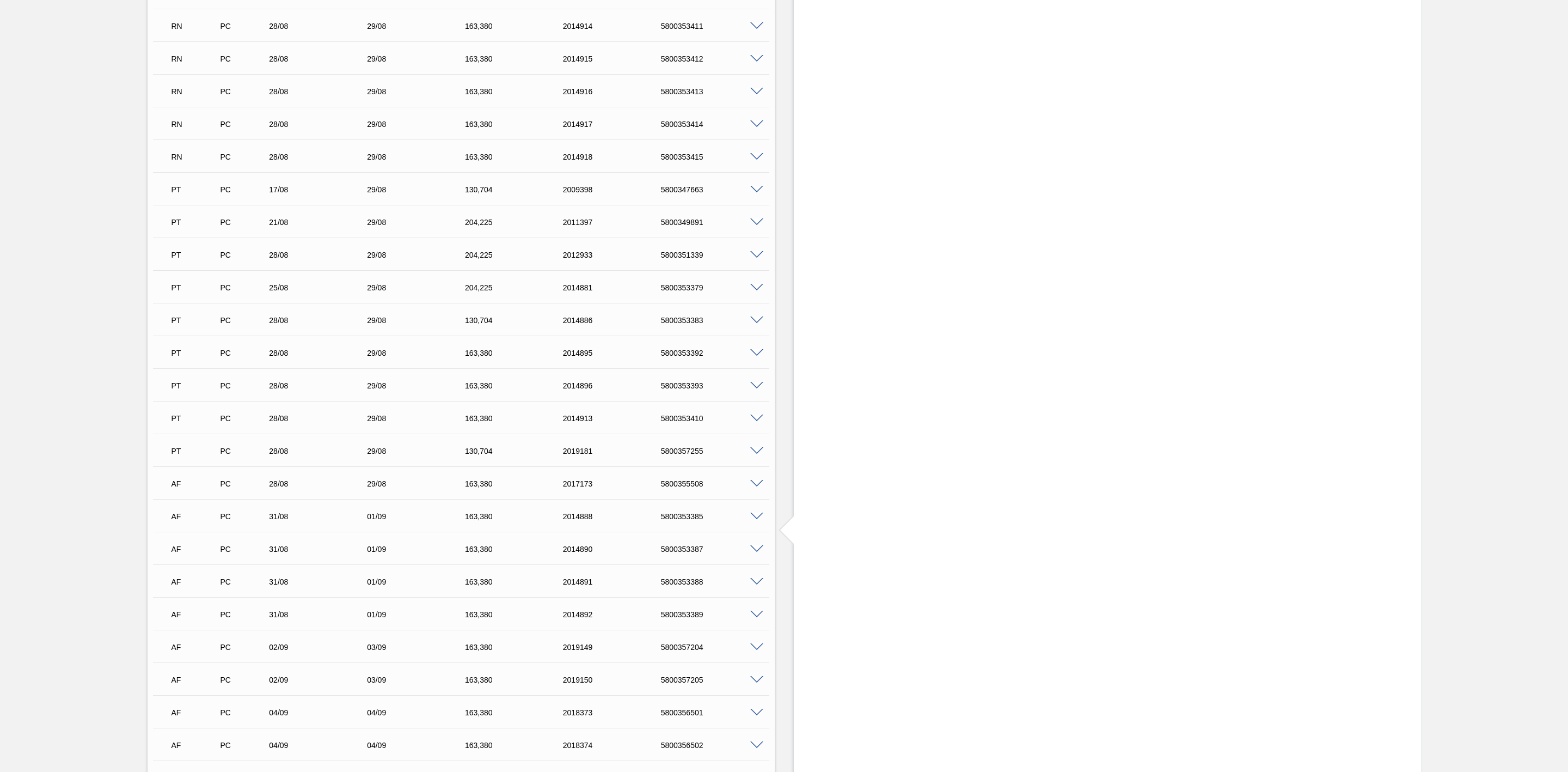
click at [750, 483] on div at bounding box center [758, 483] width 22 height 8
click at [755, 484] on span at bounding box center [757, 484] width 13 height 8
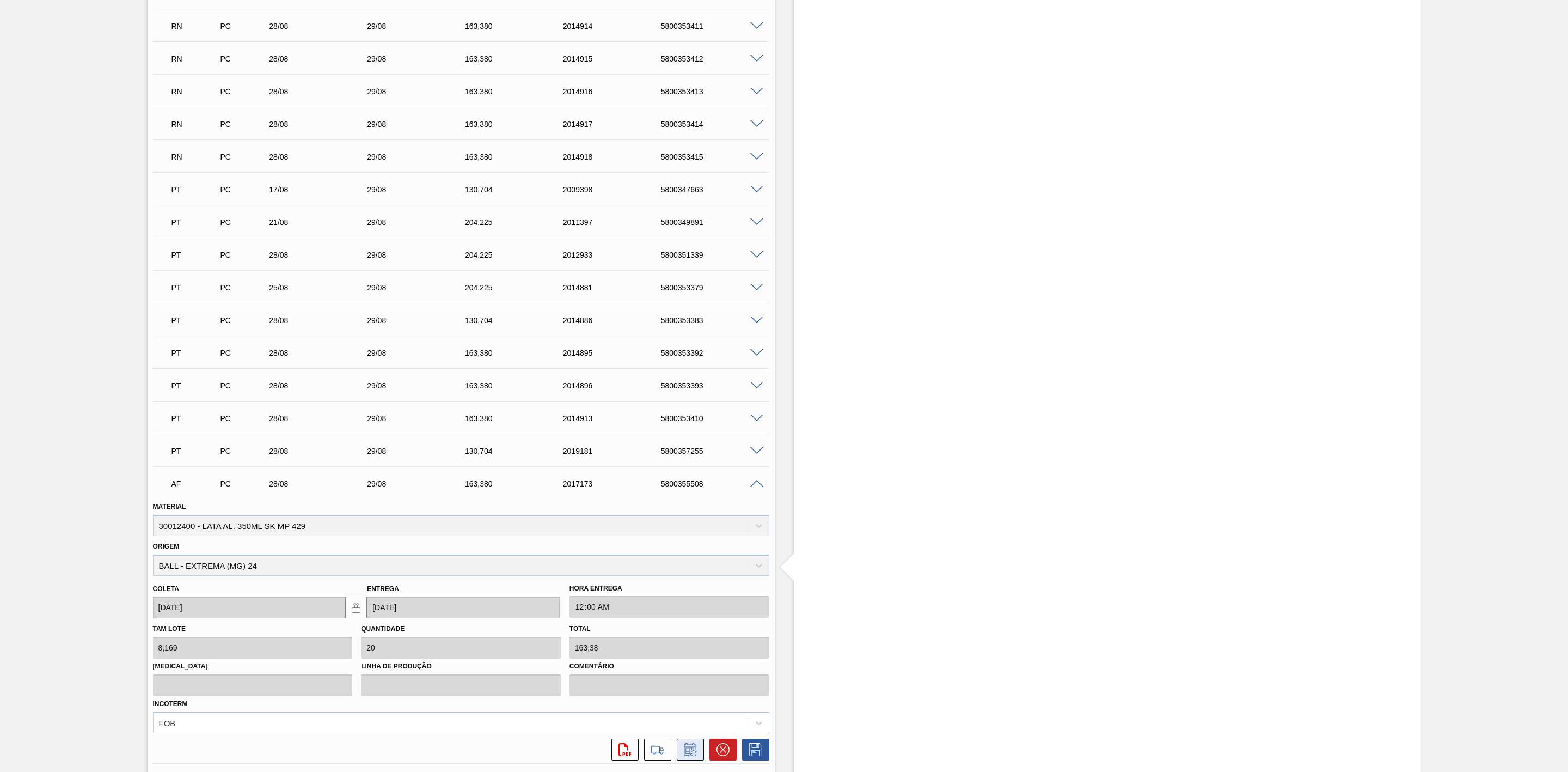
click at [694, 754] on icon at bounding box center [689, 749] width 12 height 12
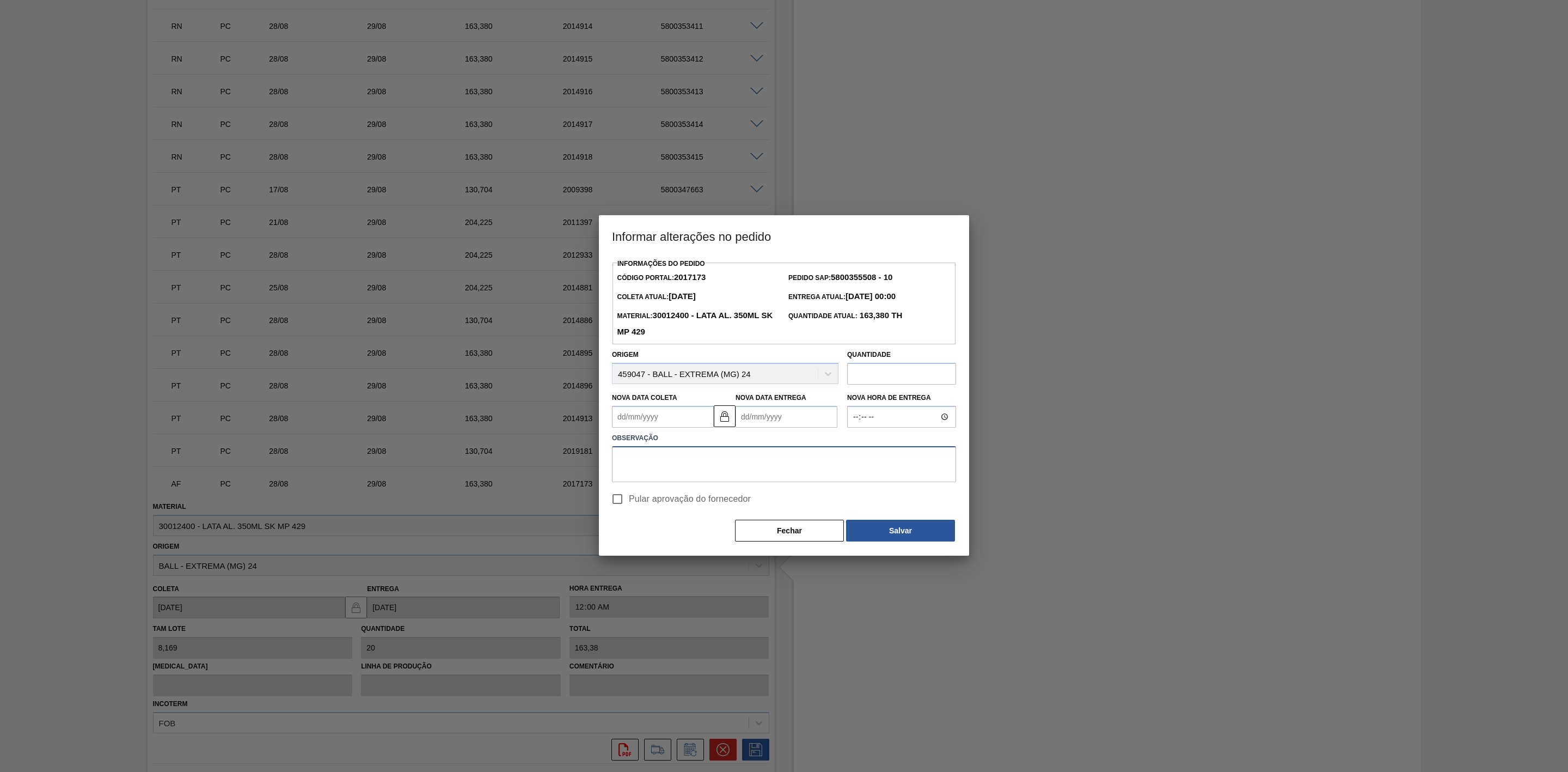
click at [656, 469] on textarea at bounding box center [783, 464] width 344 height 36
paste textarea "Furo D-1 - carros apresentados"
type textarea "Furo D-1 - carros apresentados"
click at [653, 415] on Coleta2017173 "Nova Data Coleta" at bounding box center [662, 417] width 102 height 22
click at [711, 551] on div "29" at bounding box center [713, 549] width 15 height 15
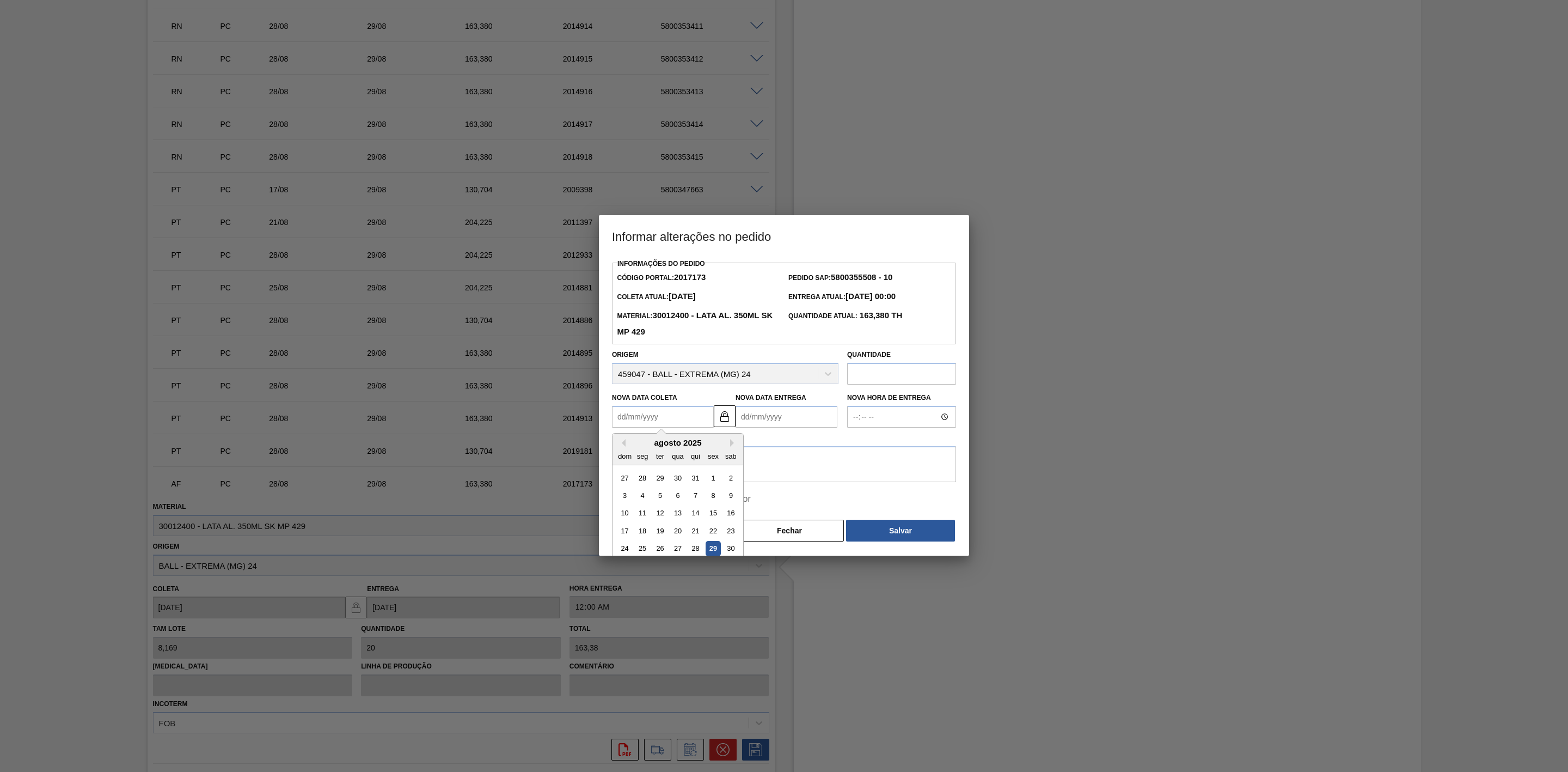
type Coleta2017173 "[DATE]"
type Entrega2017173 "30/08/2025"
click at [886, 531] on button "Salvar" at bounding box center [901, 531] width 109 height 22
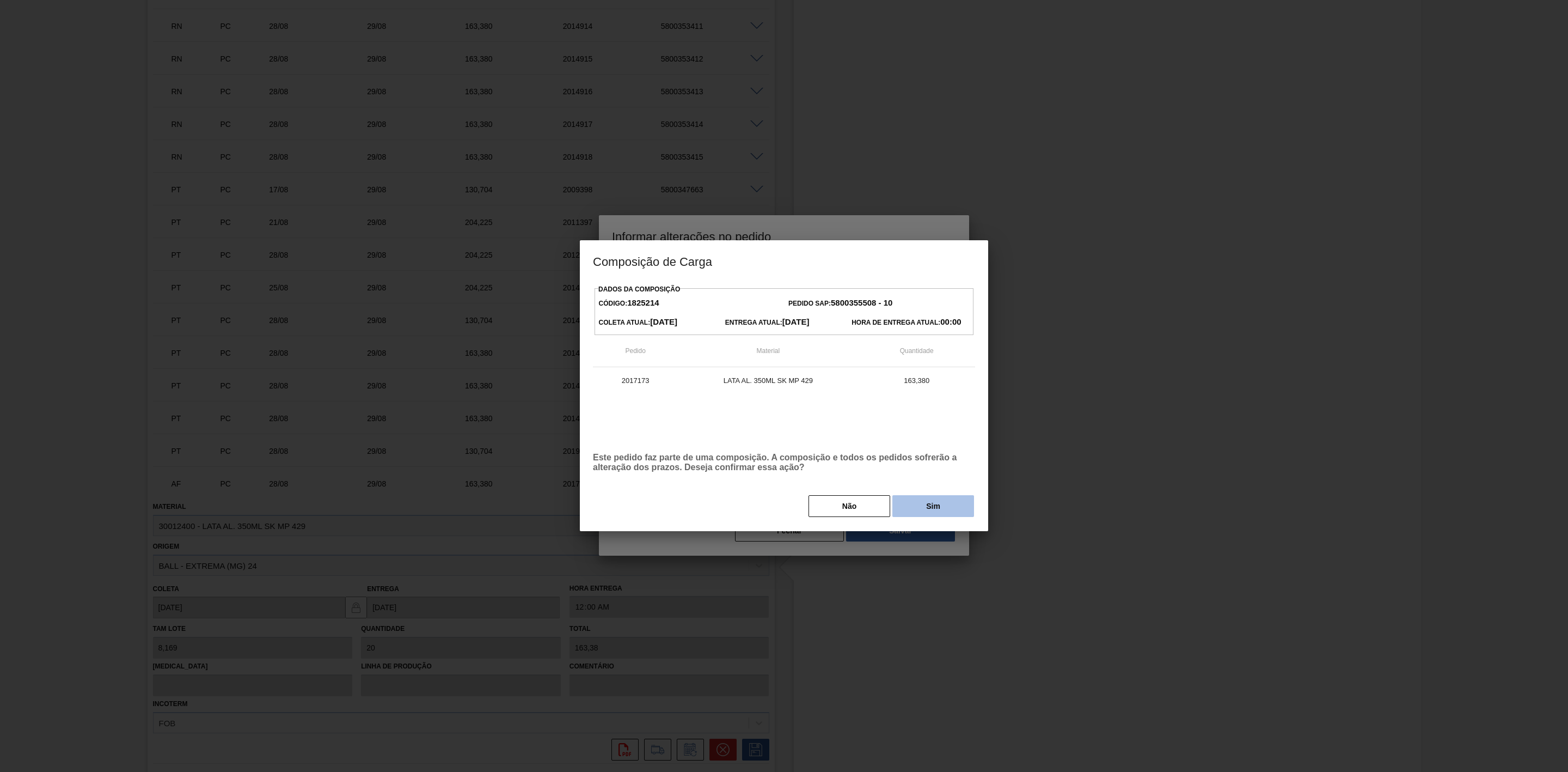
click at [902, 514] on button "Sim" at bounding box center [933, 506] width 81 height 22
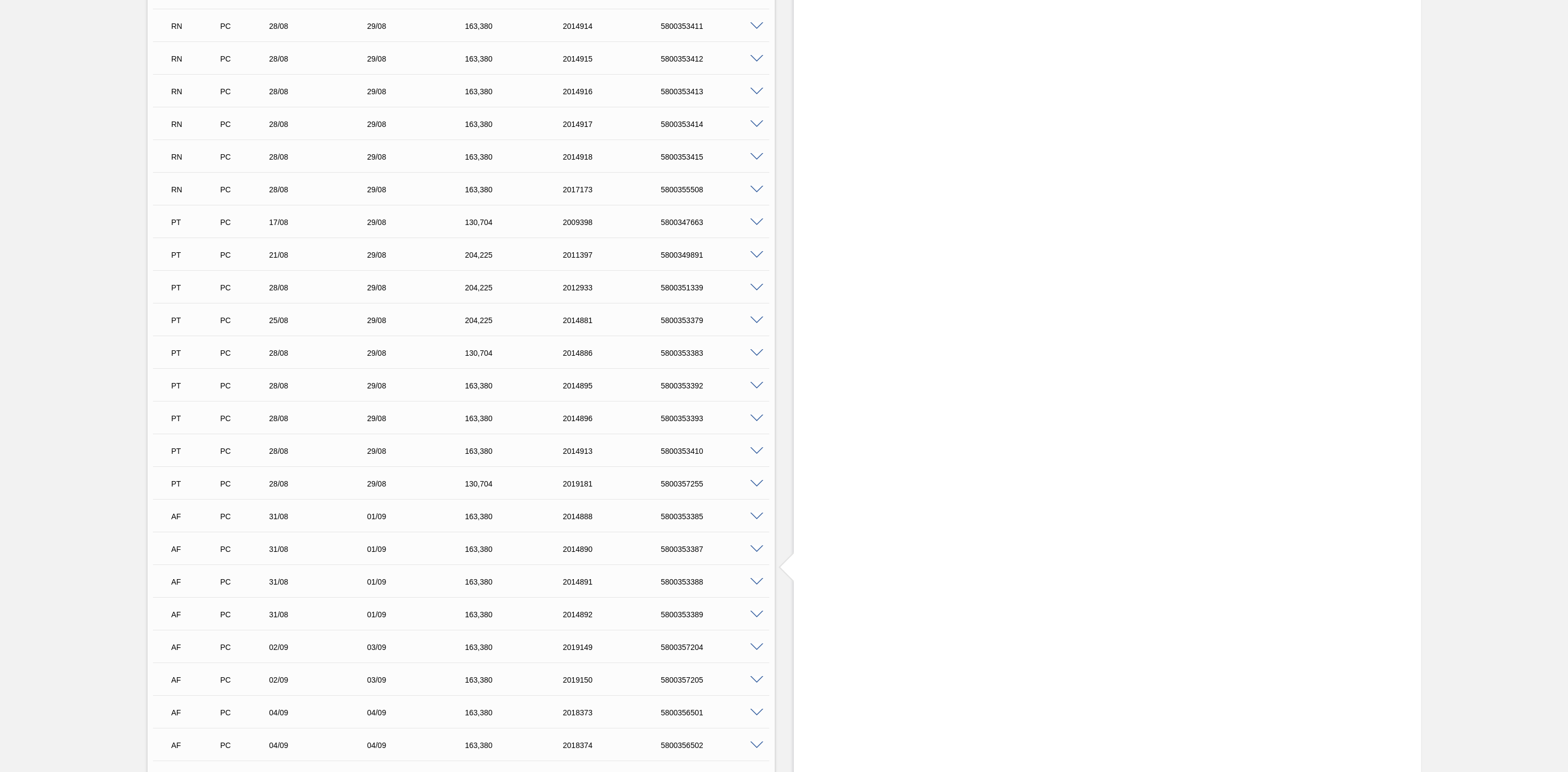
drag, startPoint x: 880, startPoint y: 491, endPoint x: 880, endPoint y: 502, distance: 11.0
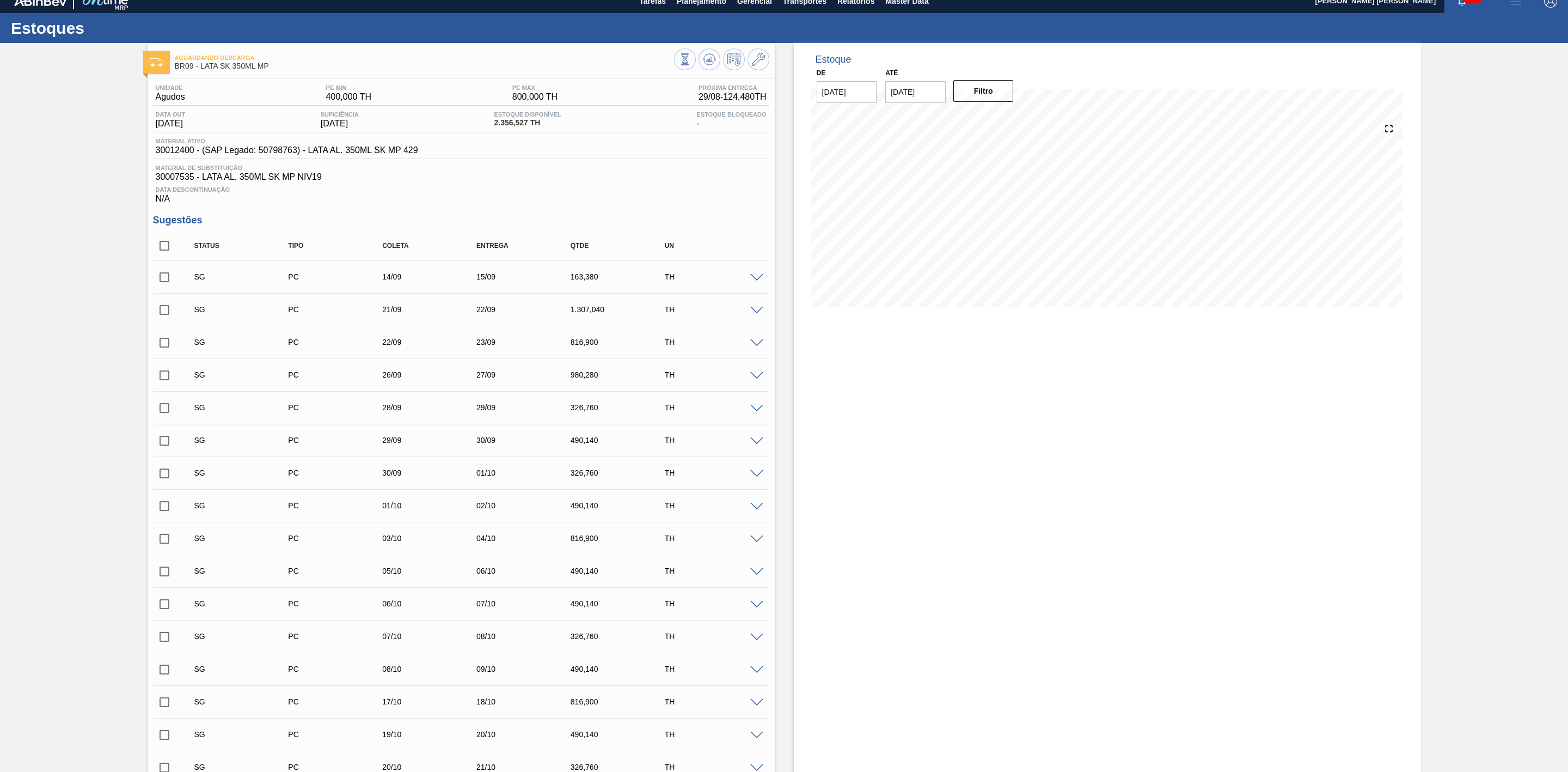
scroll to position [0, 0]
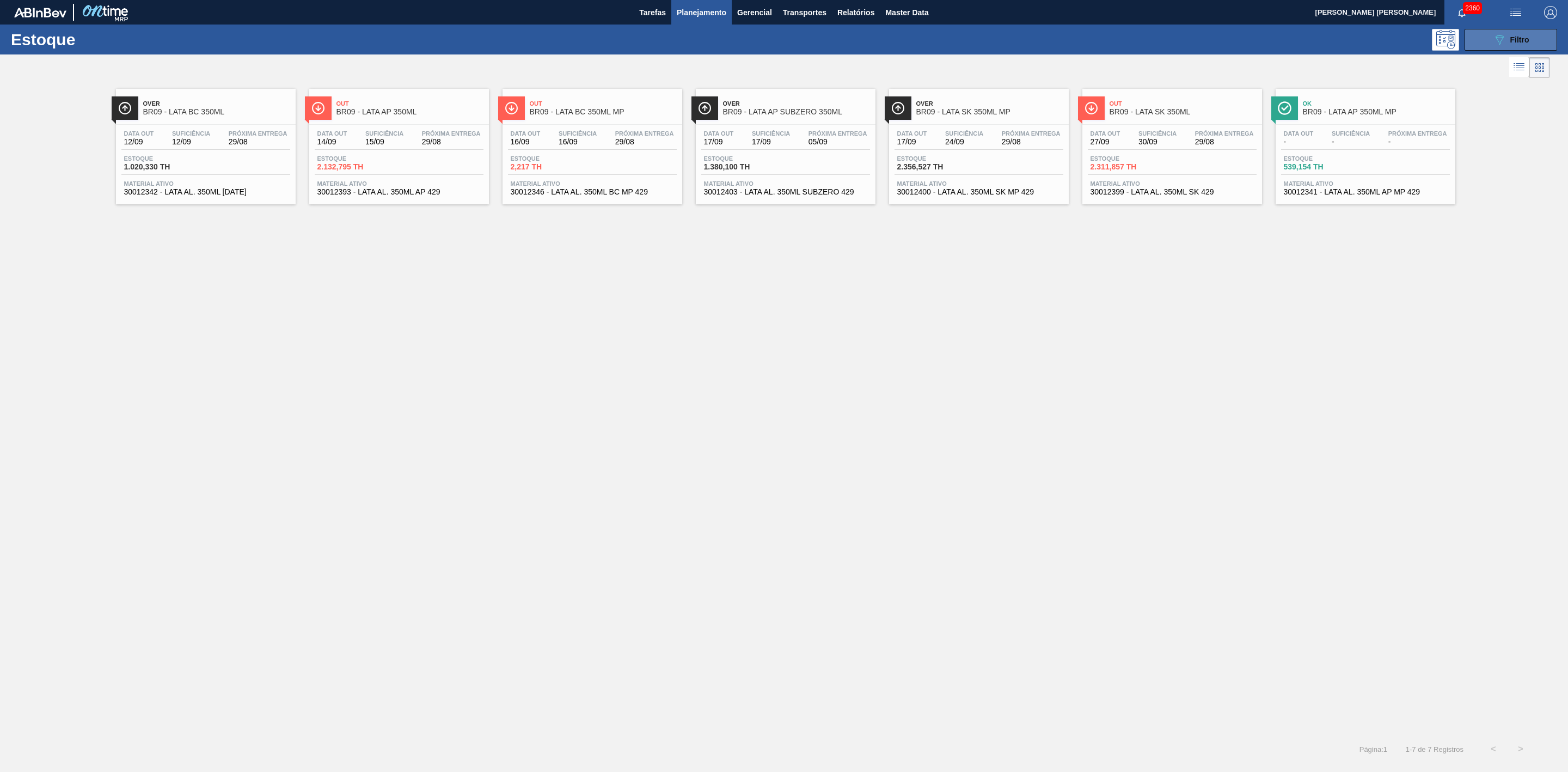
click at [1495, 46] on button "089F7B8B-B2A5-4AFE-B5C0-19BA573D28AC Filtro" at bounding box center [1511, 40] width 92 height 22
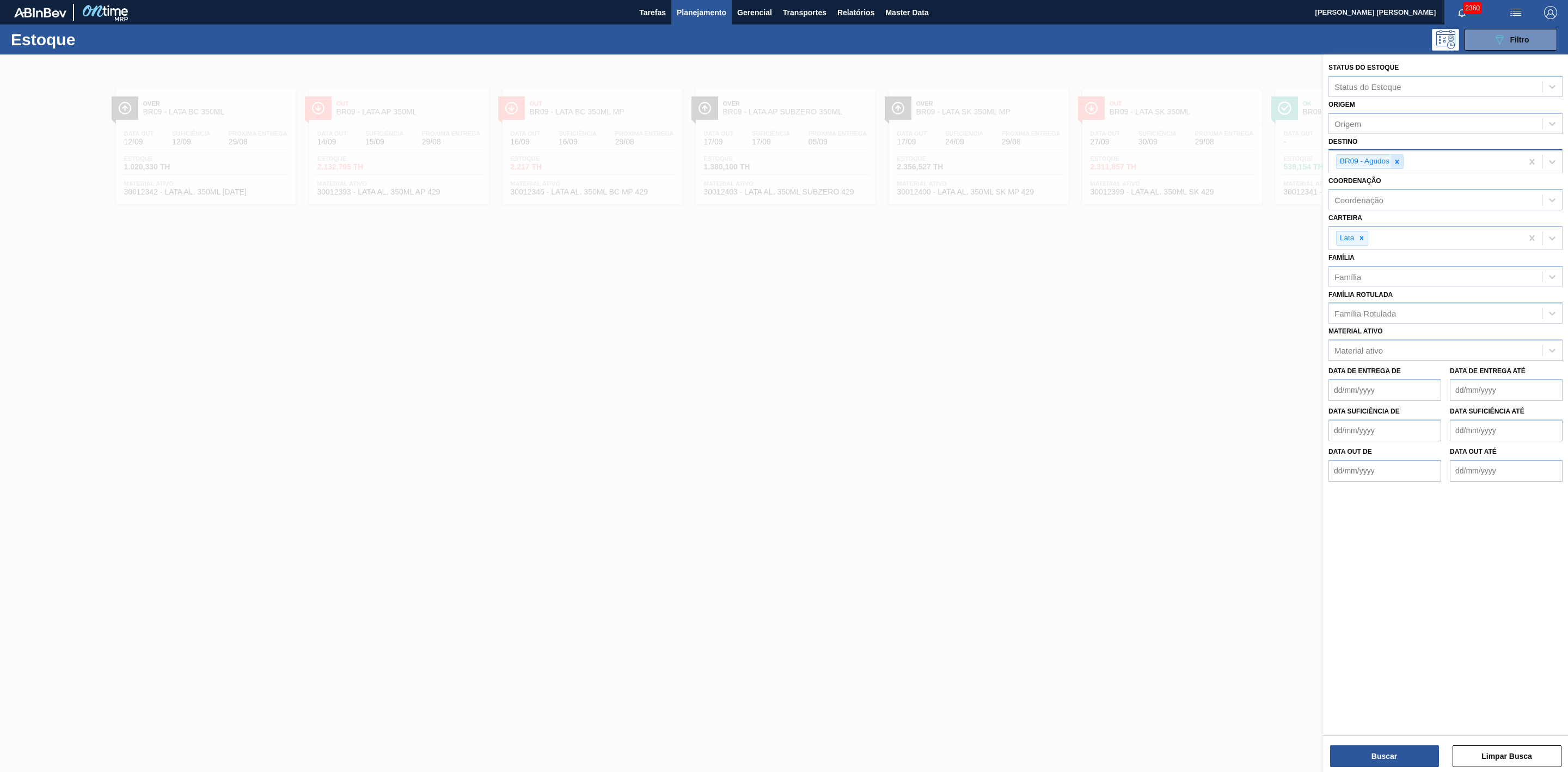
click at [1400, 161] on icon at bounding box center [1397, 161] width 7 height 7
type input "28"
click at [1400, 160] on icon at bounding box center [1397, 161] width 7 height 7
click at [1361, 186] on div "BR28 - Manaus" at bounding box center [1445, 186] width 234 height 20
click at [1395, 750] on button "Buscar" at bounding box center [1385, 757] width 109 height 22
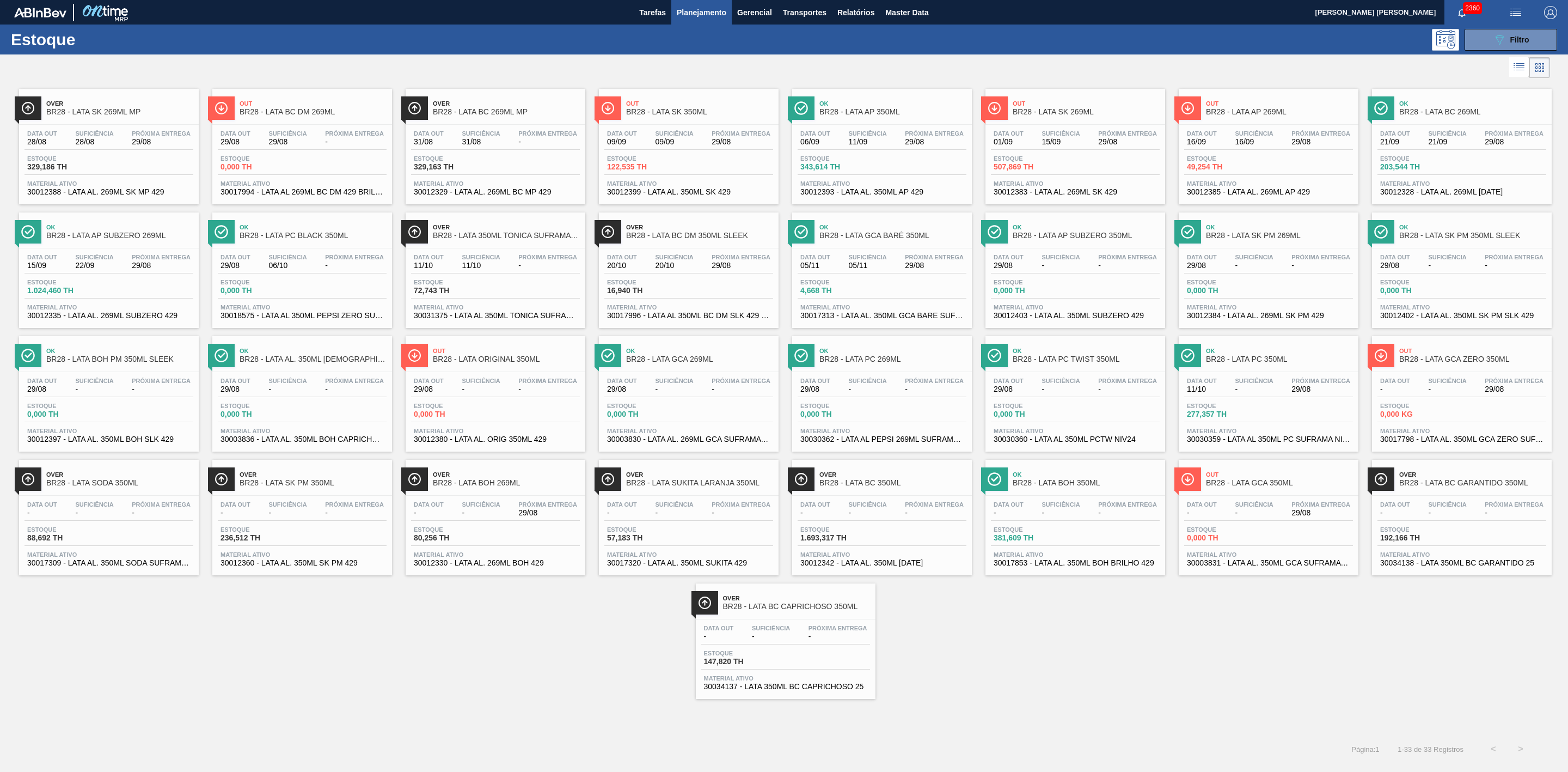
click at [868, 109] on span "BR28 - LATA AP 350ML" at bounding box center [893, 112] width 147 height 8
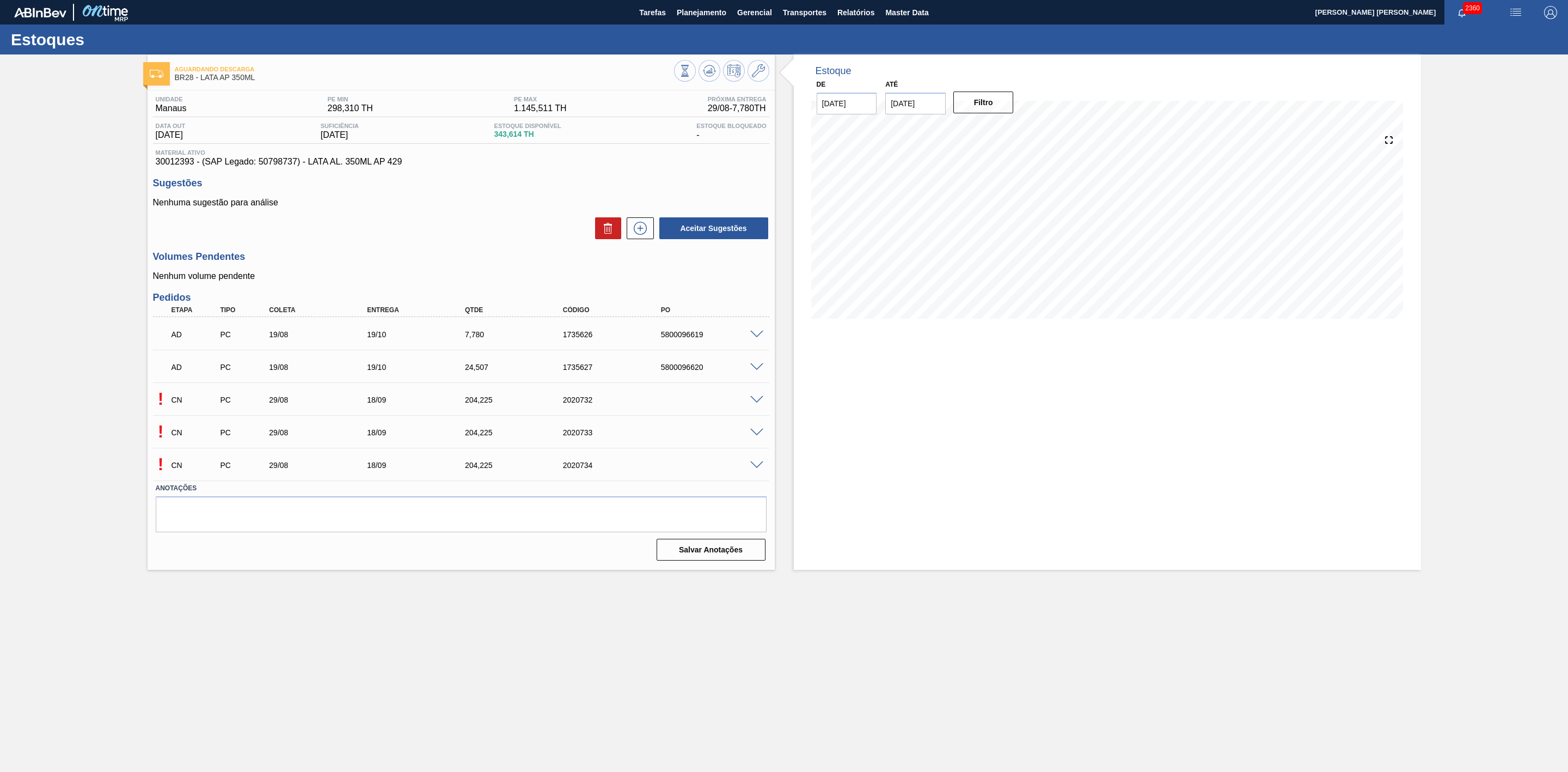
click at [757, 401] on span at bounding box center [757, 400] width 13 height 8
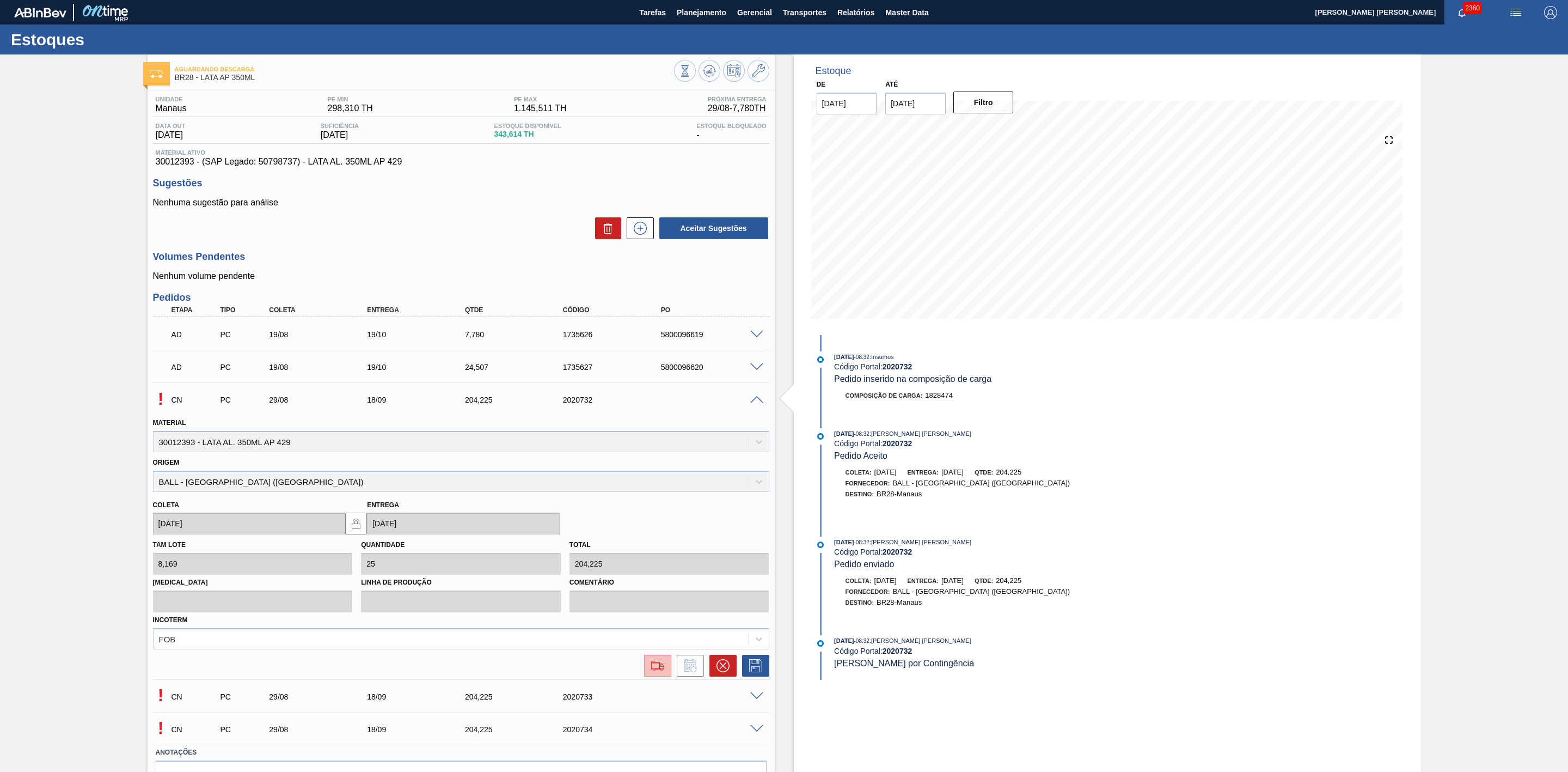
click at [654, 667] on img at bounding box center [658, 666] width 18 height 13
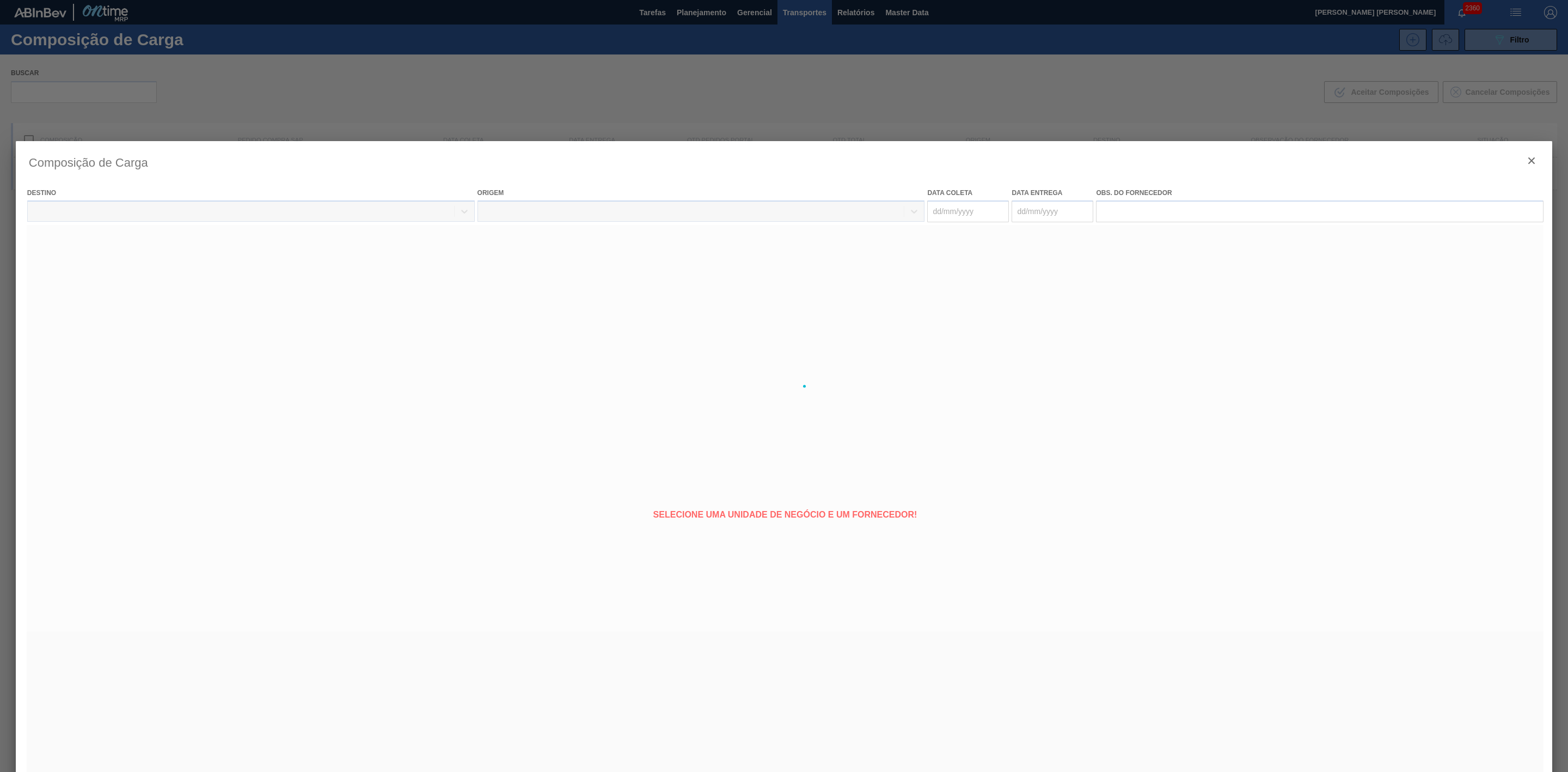
type coleta "[DATE]"
type entrega "[DATE]"
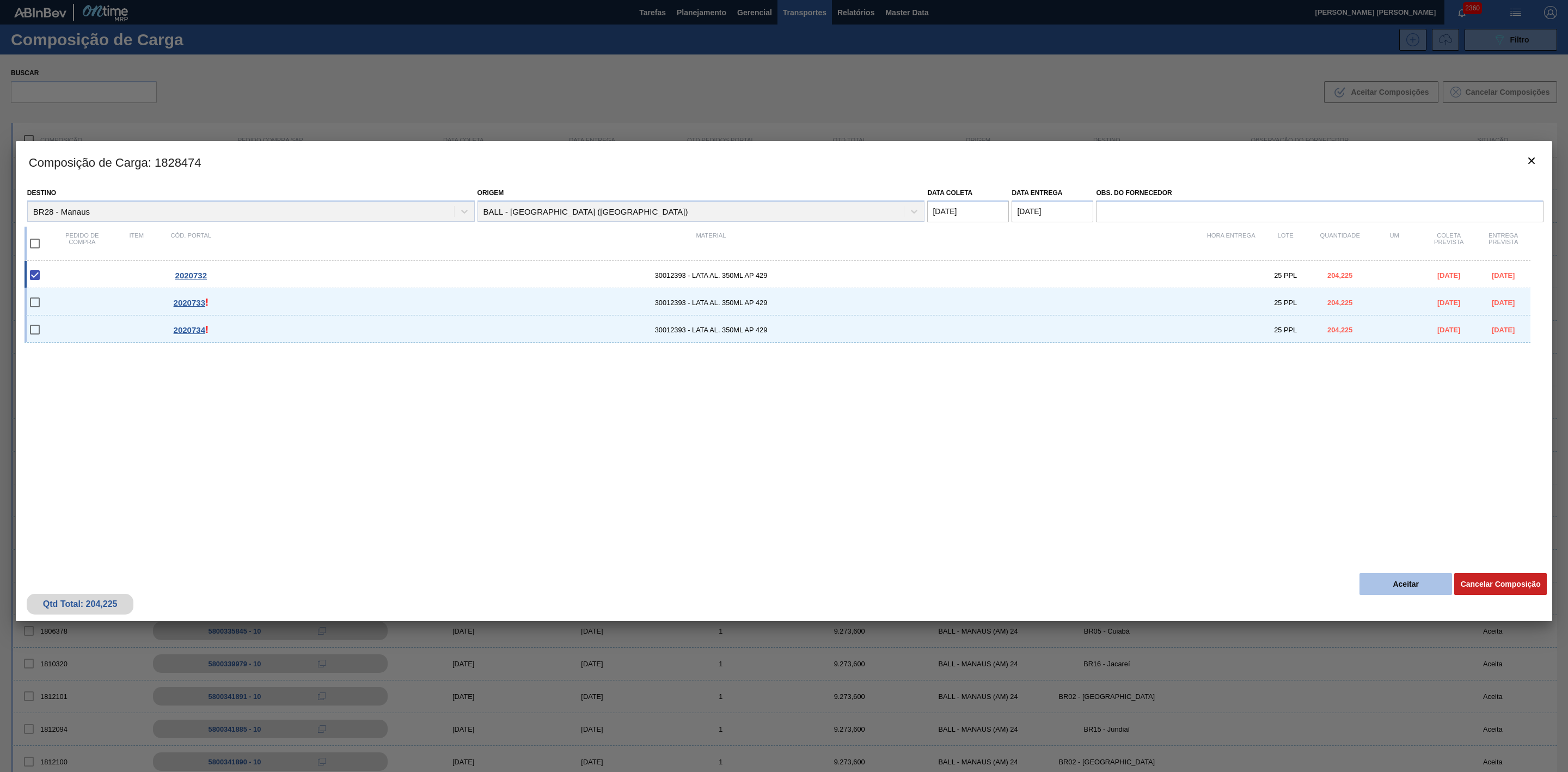
click at [1429, 587] on button "Aceitar" at bounding box center [1406, 584] width 92 height 22
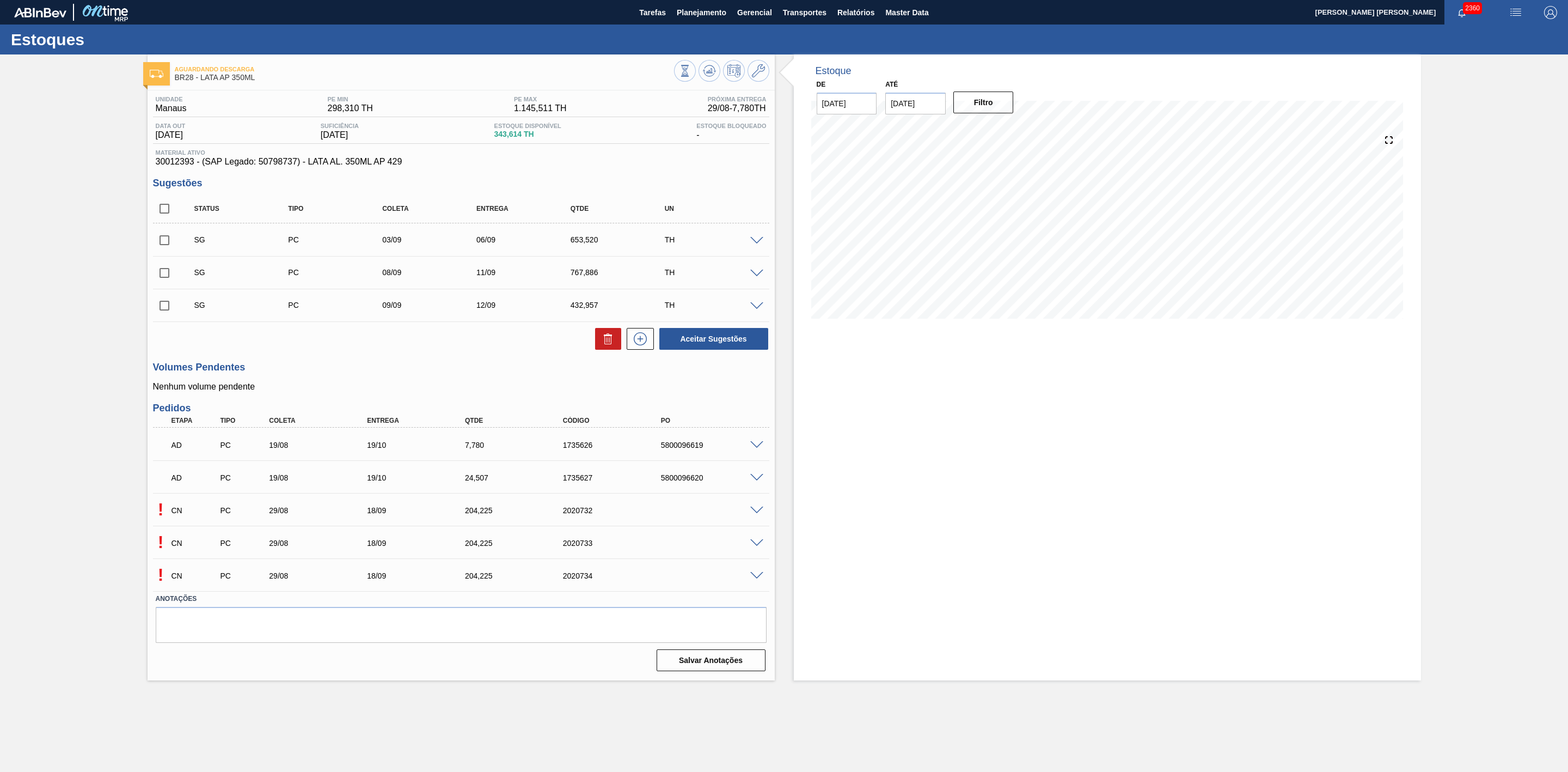
click at [760, 542] on span at bounding box center [757, 543] width 13 height 8
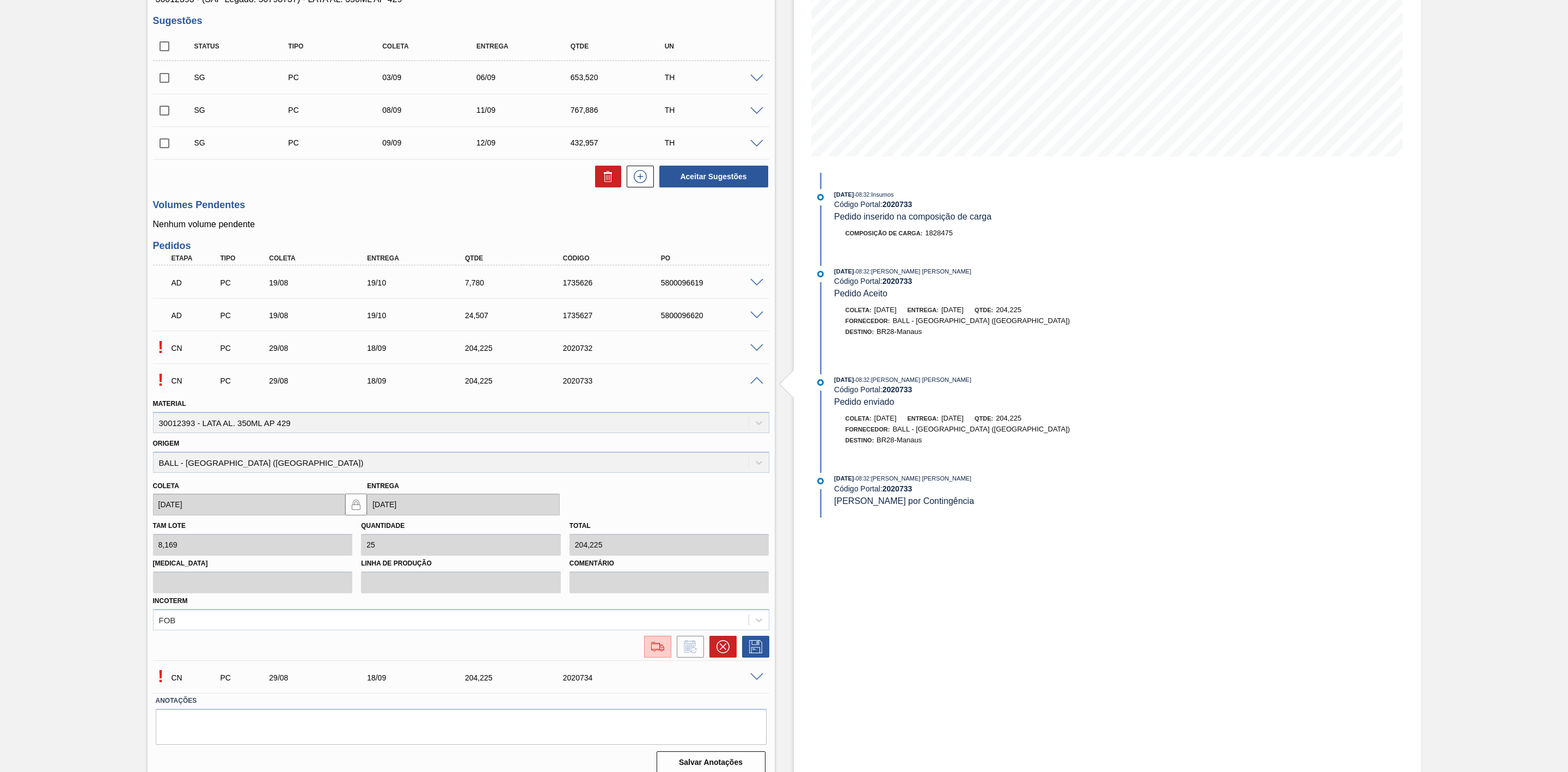
scroll to position [164, 0]
click at [654, 648] on img at bounding box center [658, 646] width 18 height 13
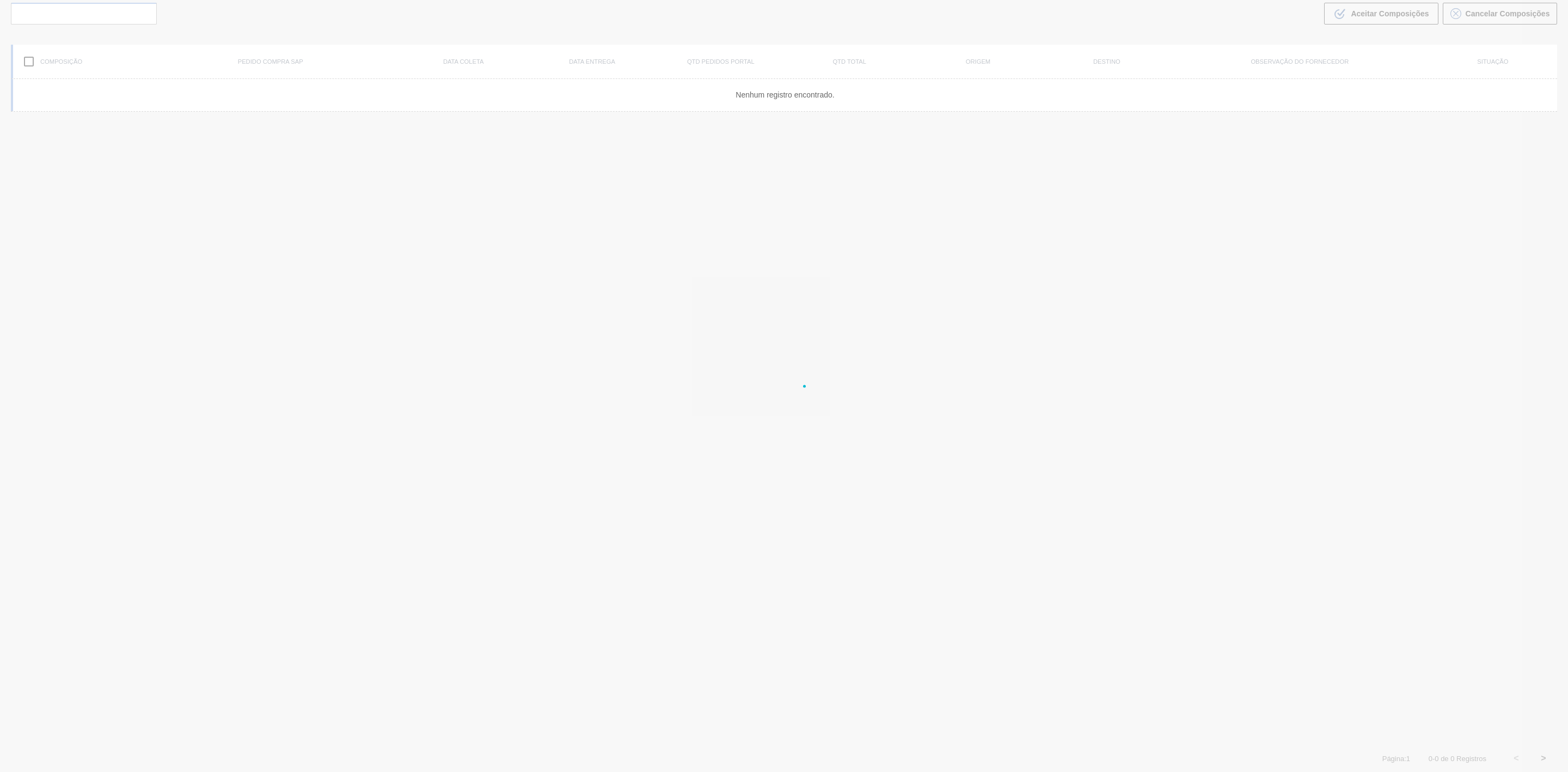
scroll to position [79, 0]
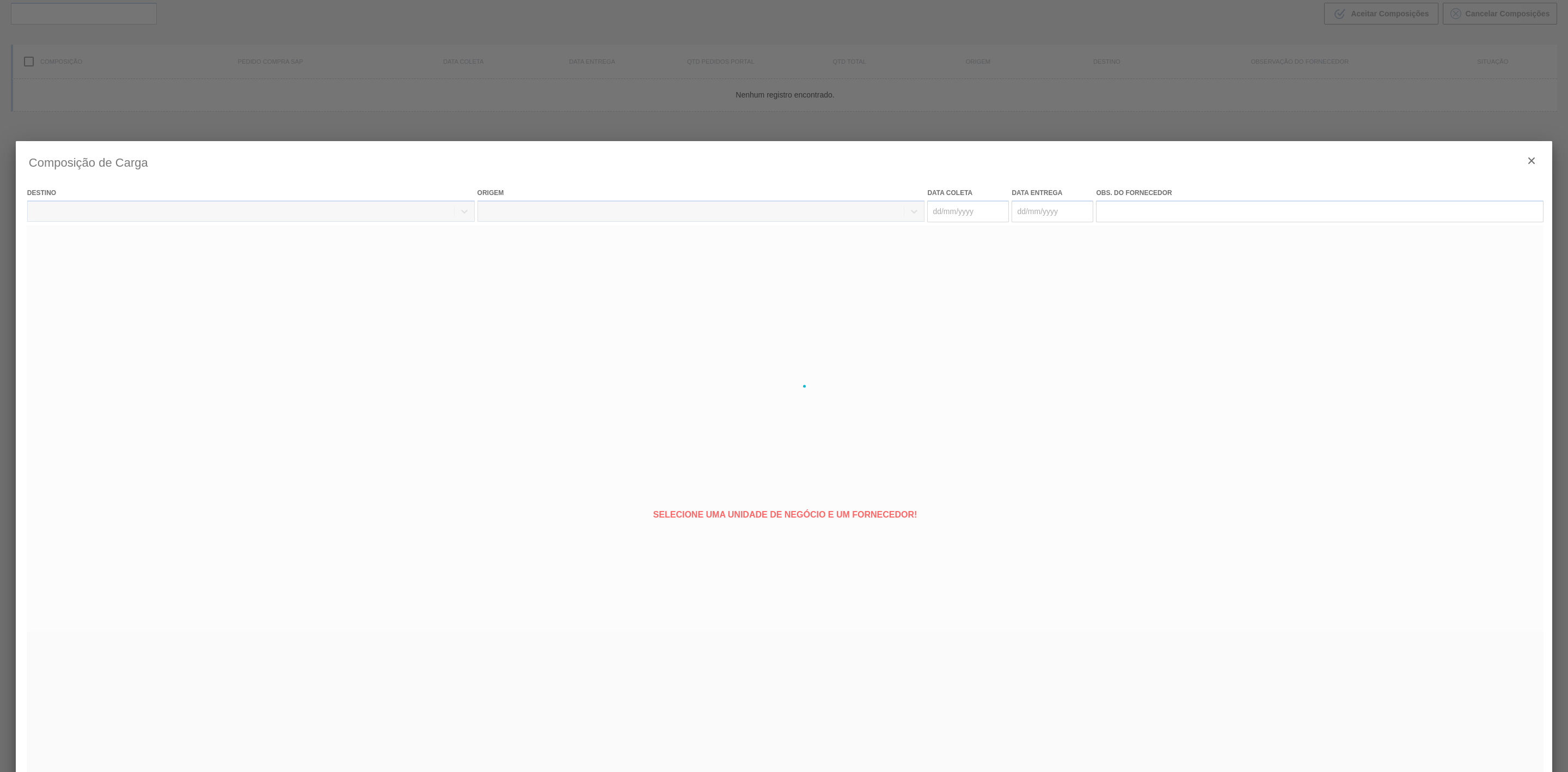
type coleta "[DATE]"
type entrega "[DATE]"
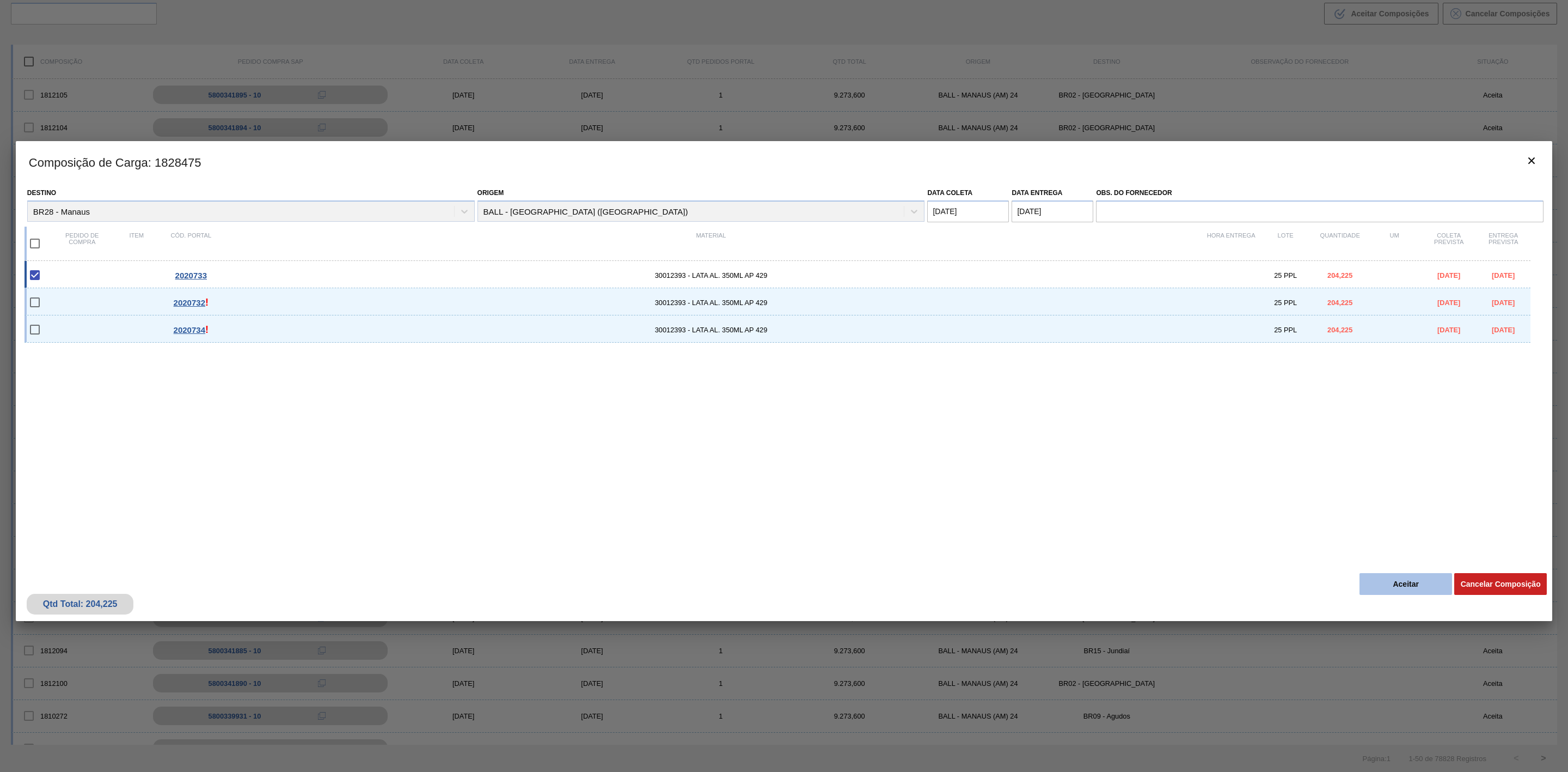
click at [1391, 583] on button "Aceitar" at bounding box center [1406, 584] width 92 height 22
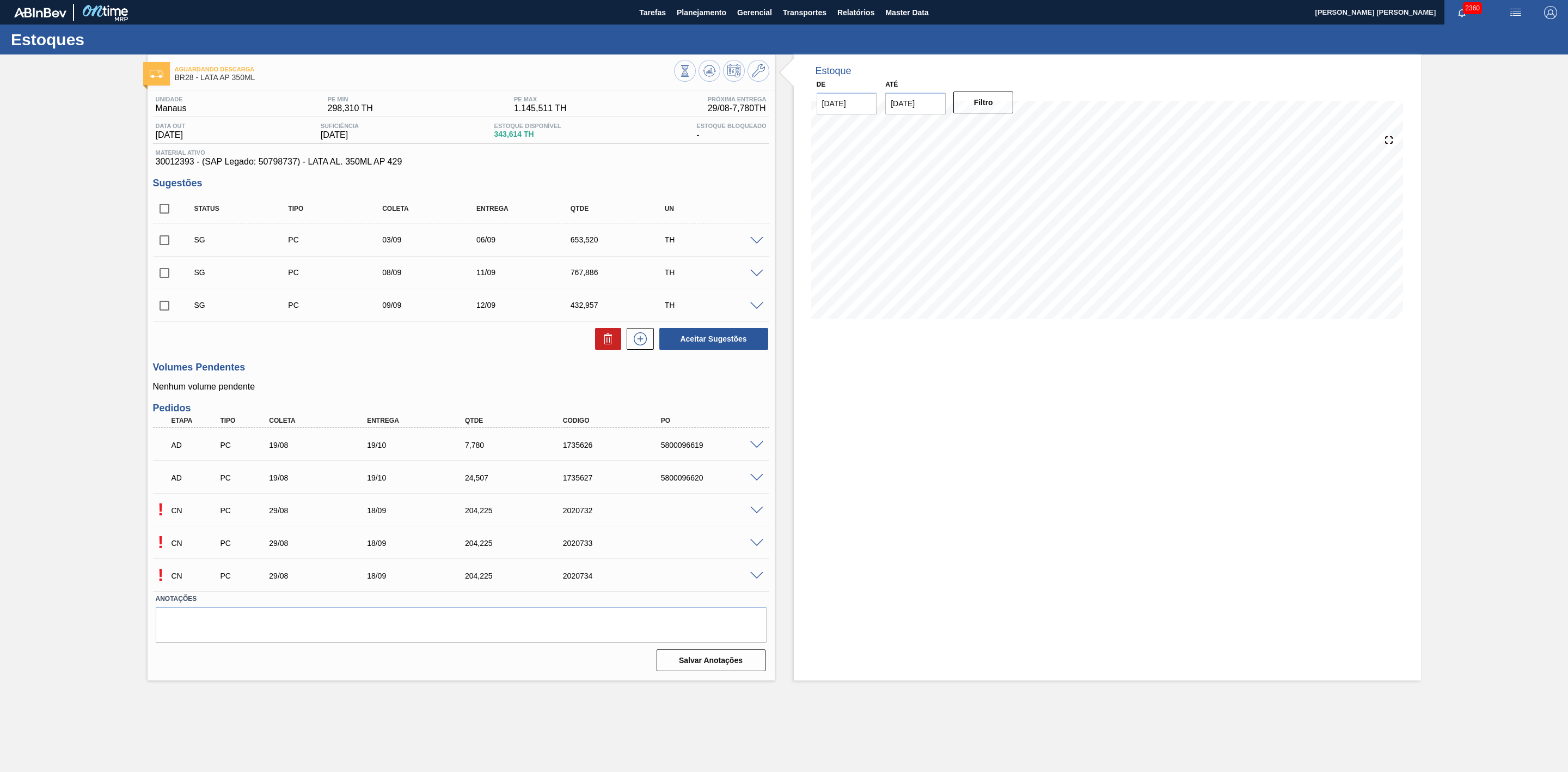
click at [755, 578] on span at bounding box center [757, 575] width 13 height 8
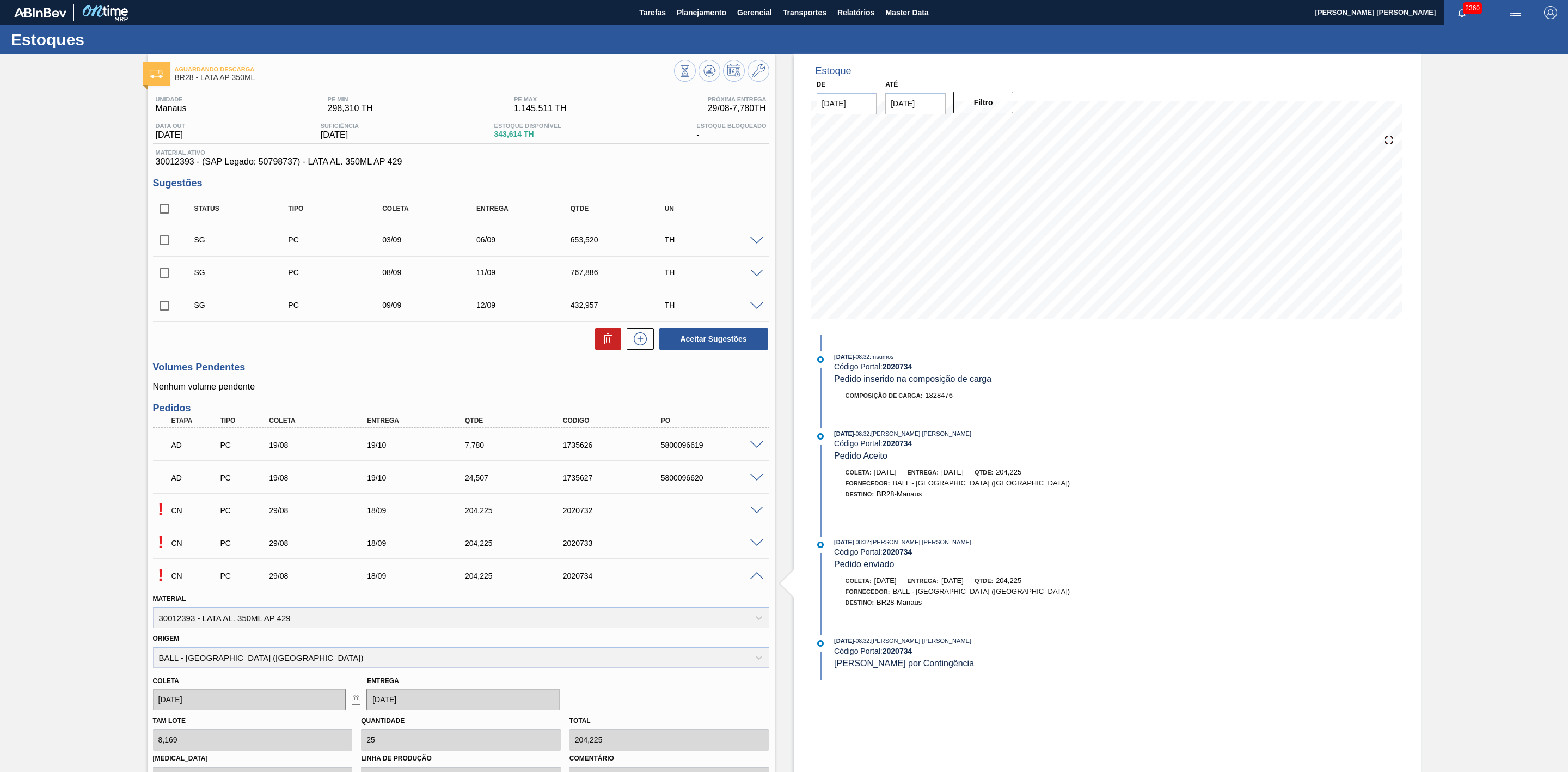
scroll to position [175, 0]
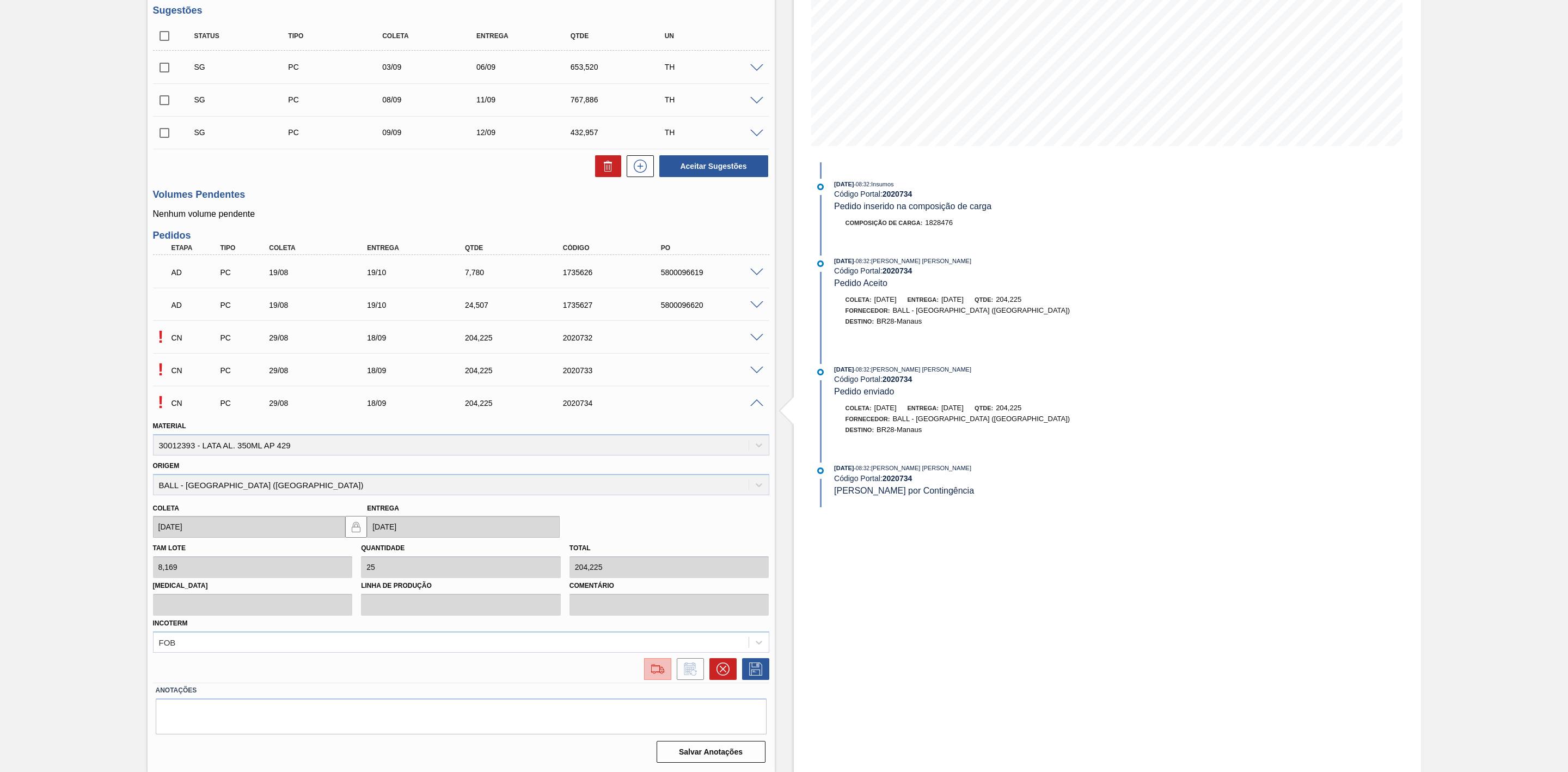
click at [655, 671] on img at bounding box center [658, 669] width 18 height 13
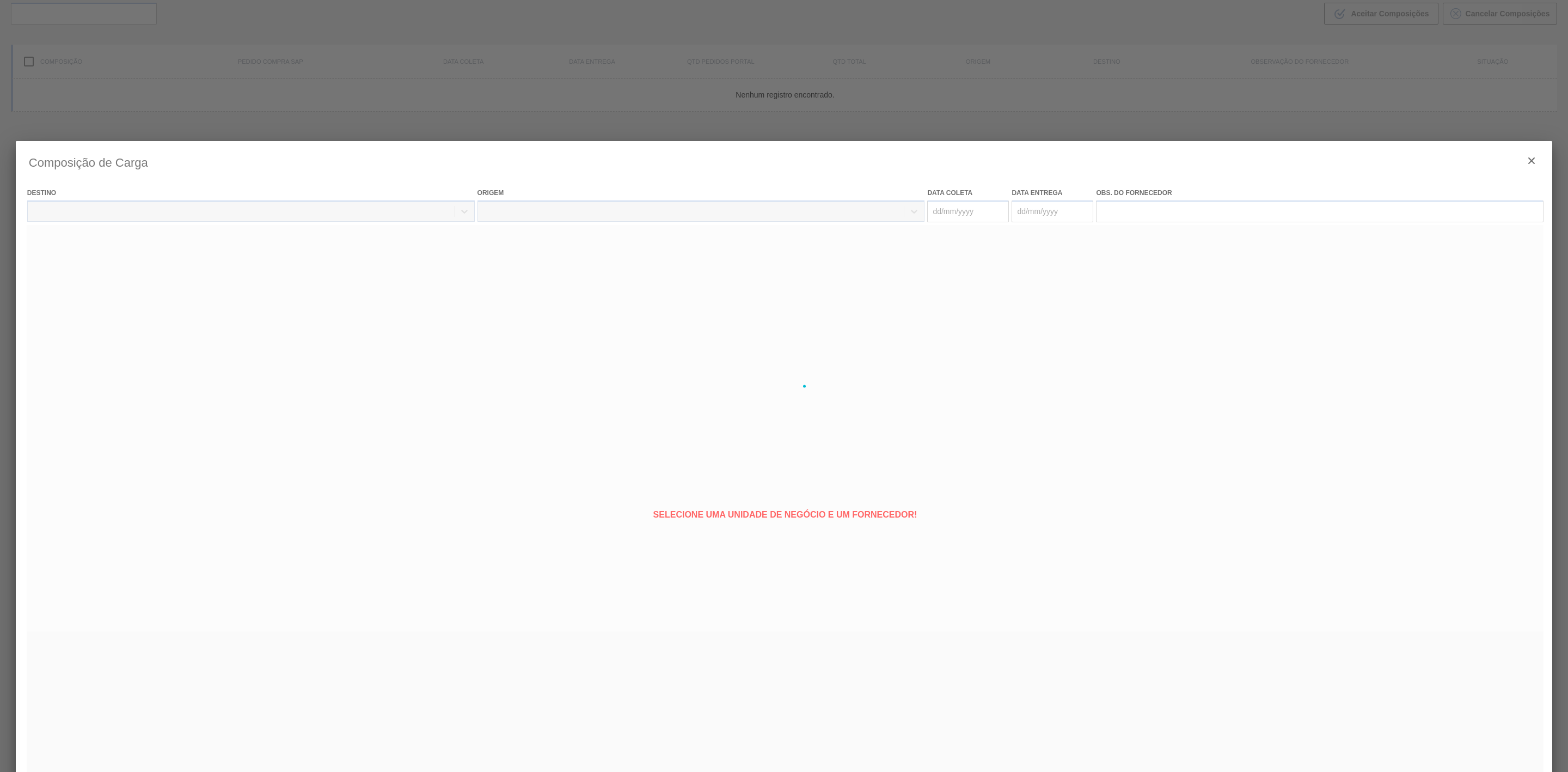
type coleta "[DATE]"
type entrega "18/09/2025"
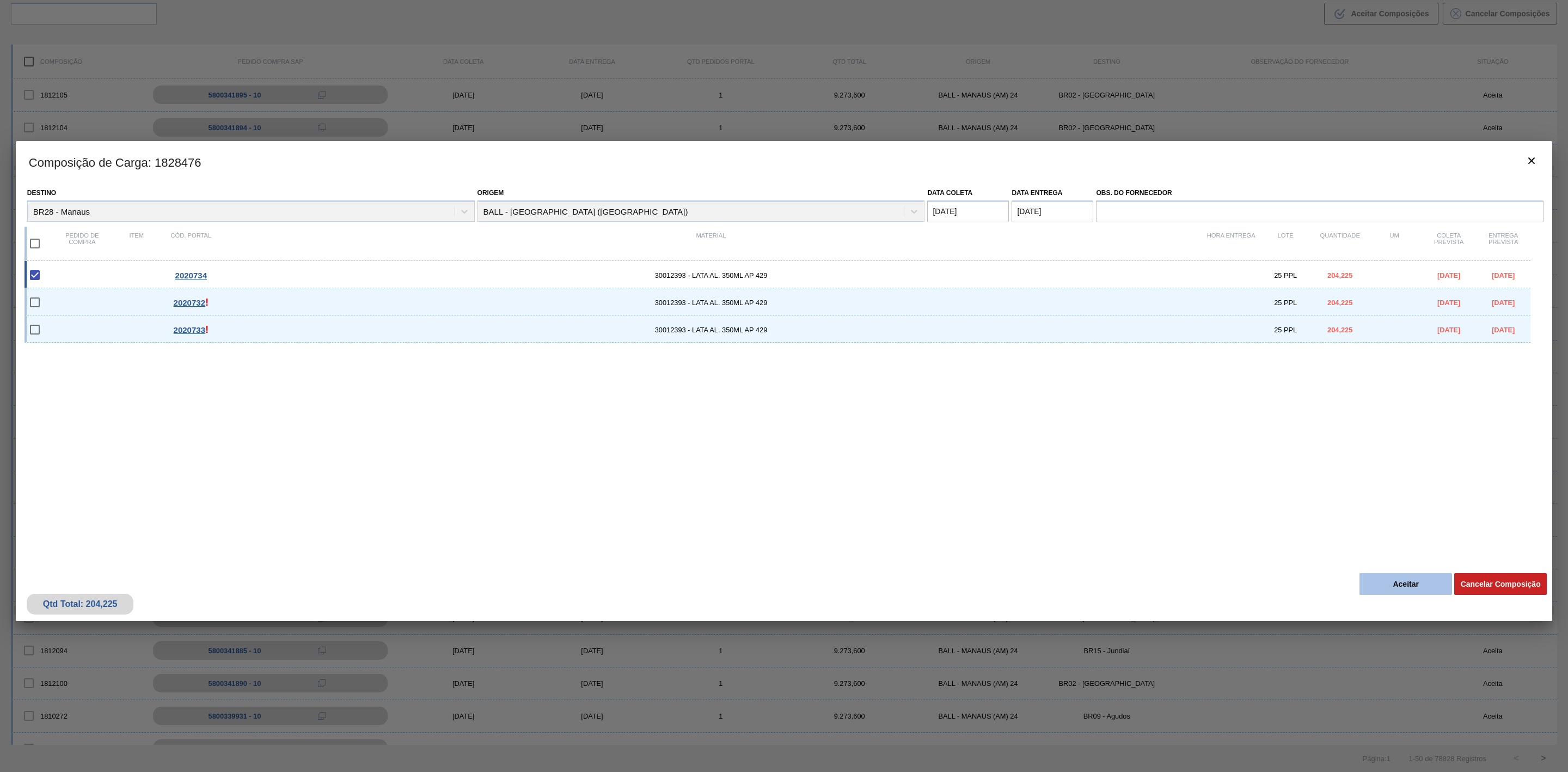
click at [1400, 582] on button "Aceitar" at bounding box center [1406, 584] width 92 height 22
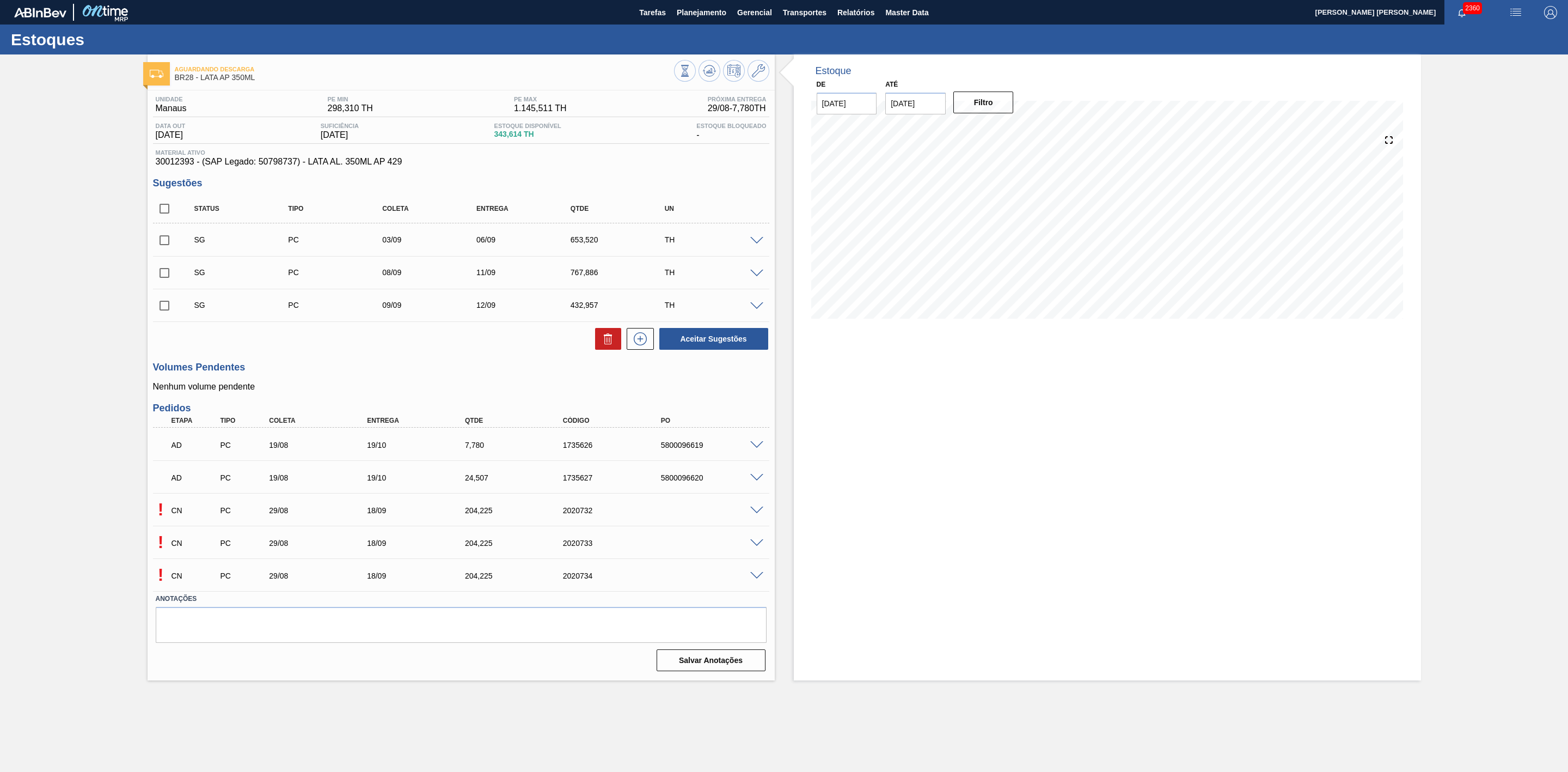
click at [758, 515] on span at bounding box center [757, 510] width 13 height 8
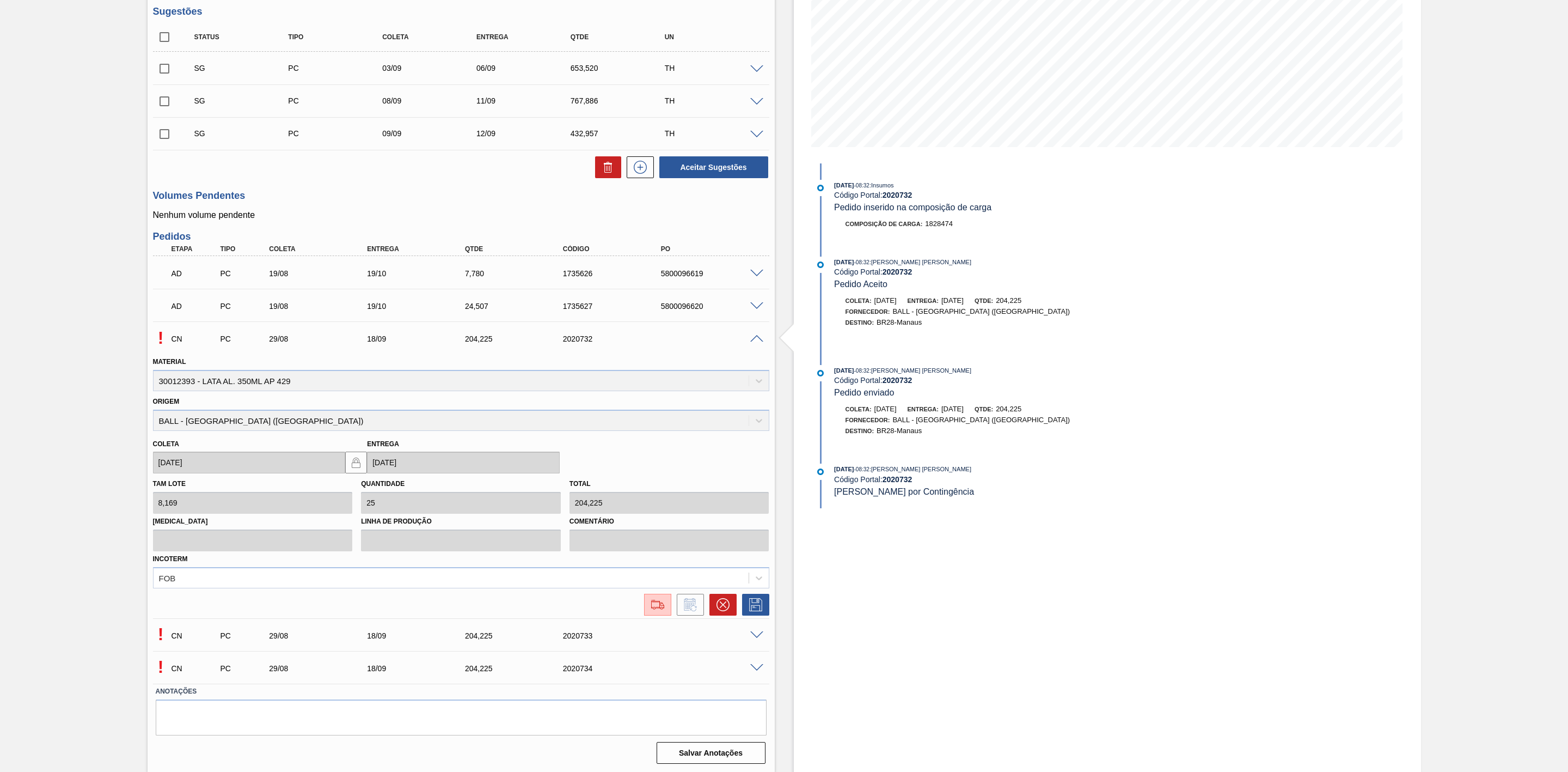
scroll to position [175, 0]
click at [725, 612] on button at bounding box center [722, 604] width 27 height 22
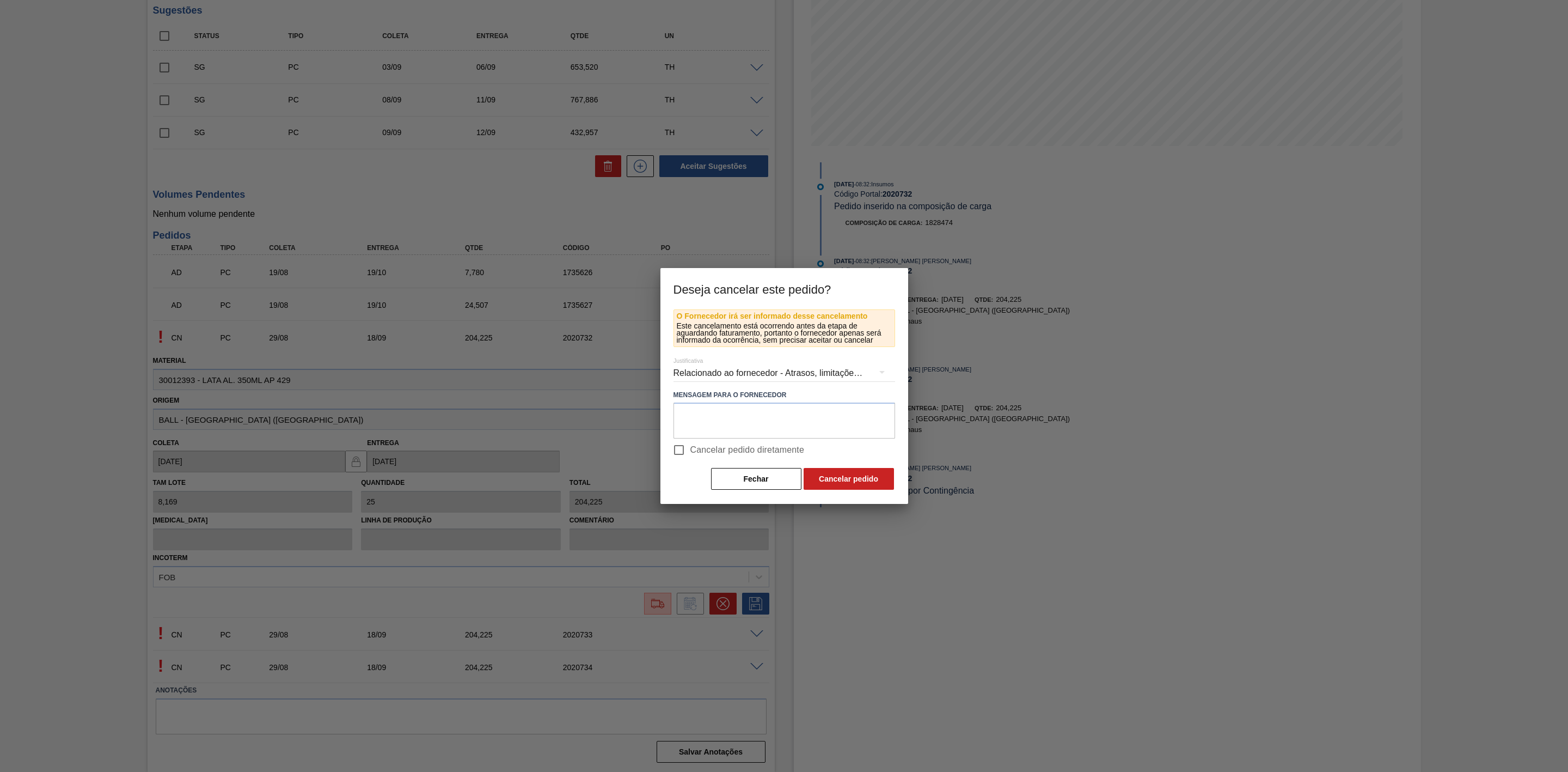
click at [751, 583] on div at bounding box center [784, 386] width 1568 height 772
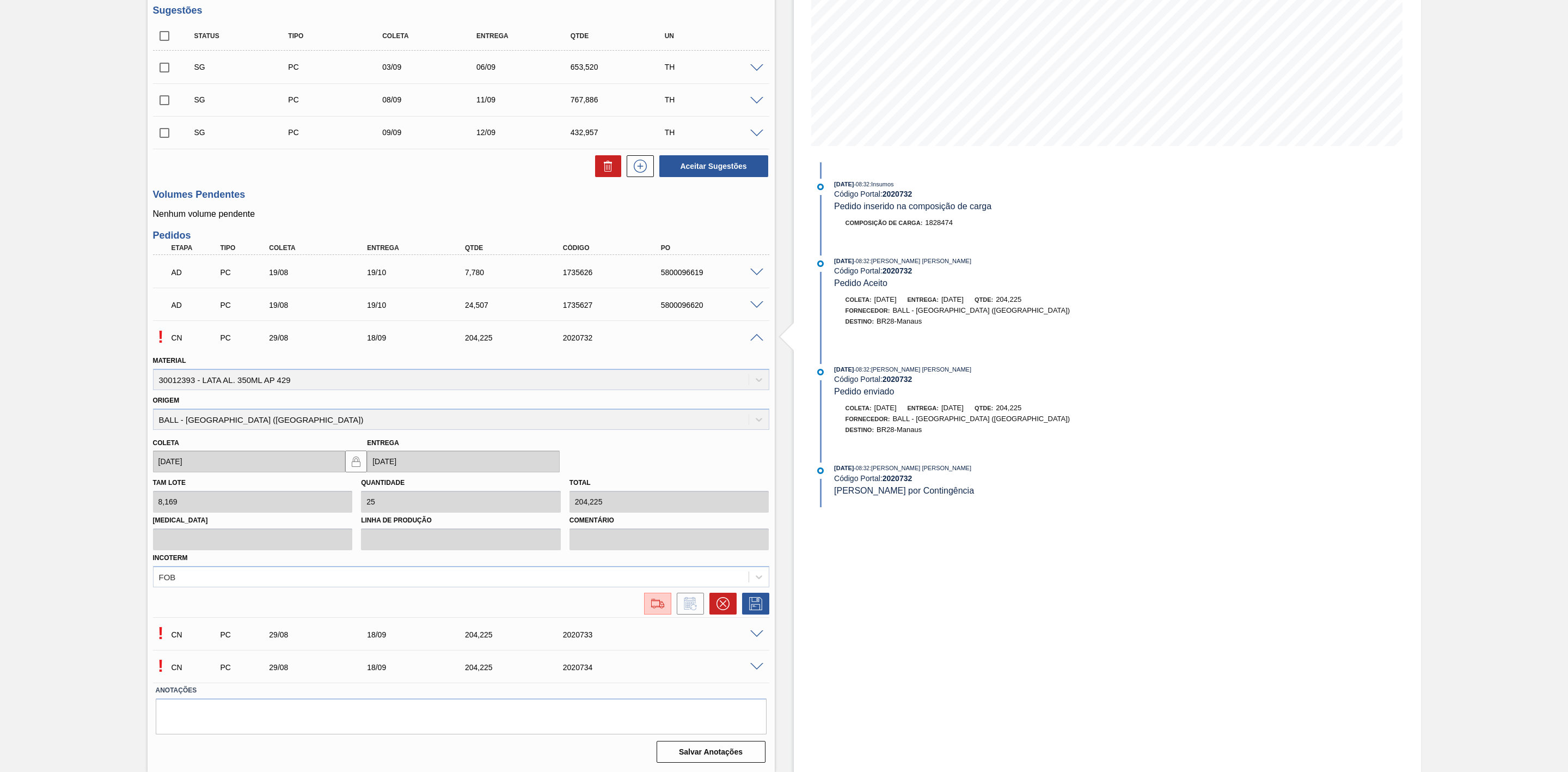
click at [760, 572] on icon at bounding box center [758, 577] width 11 height 11
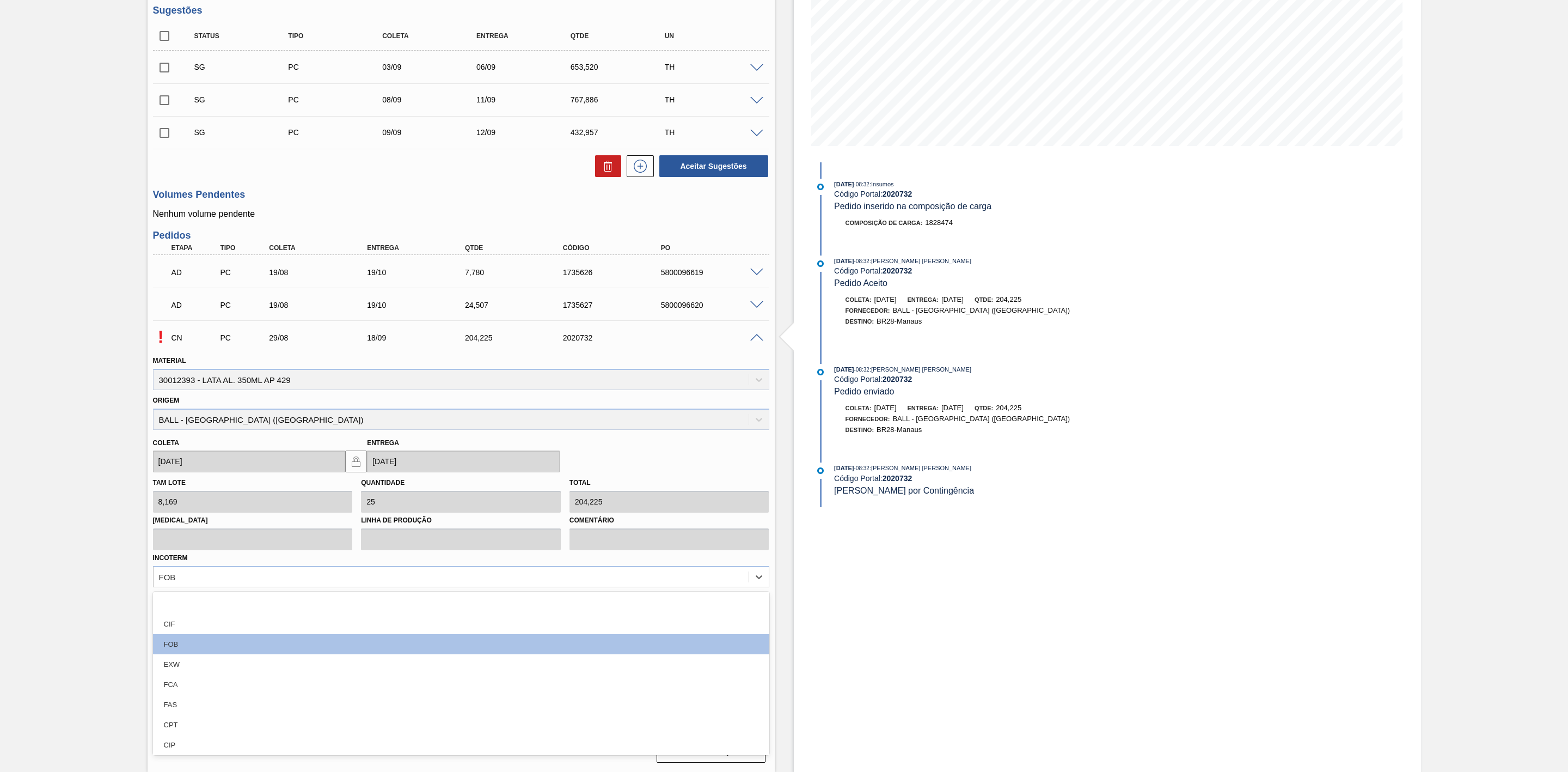
click at [303, 627] on div "CIF" at bounding box center [461, 624] width 616 height 20
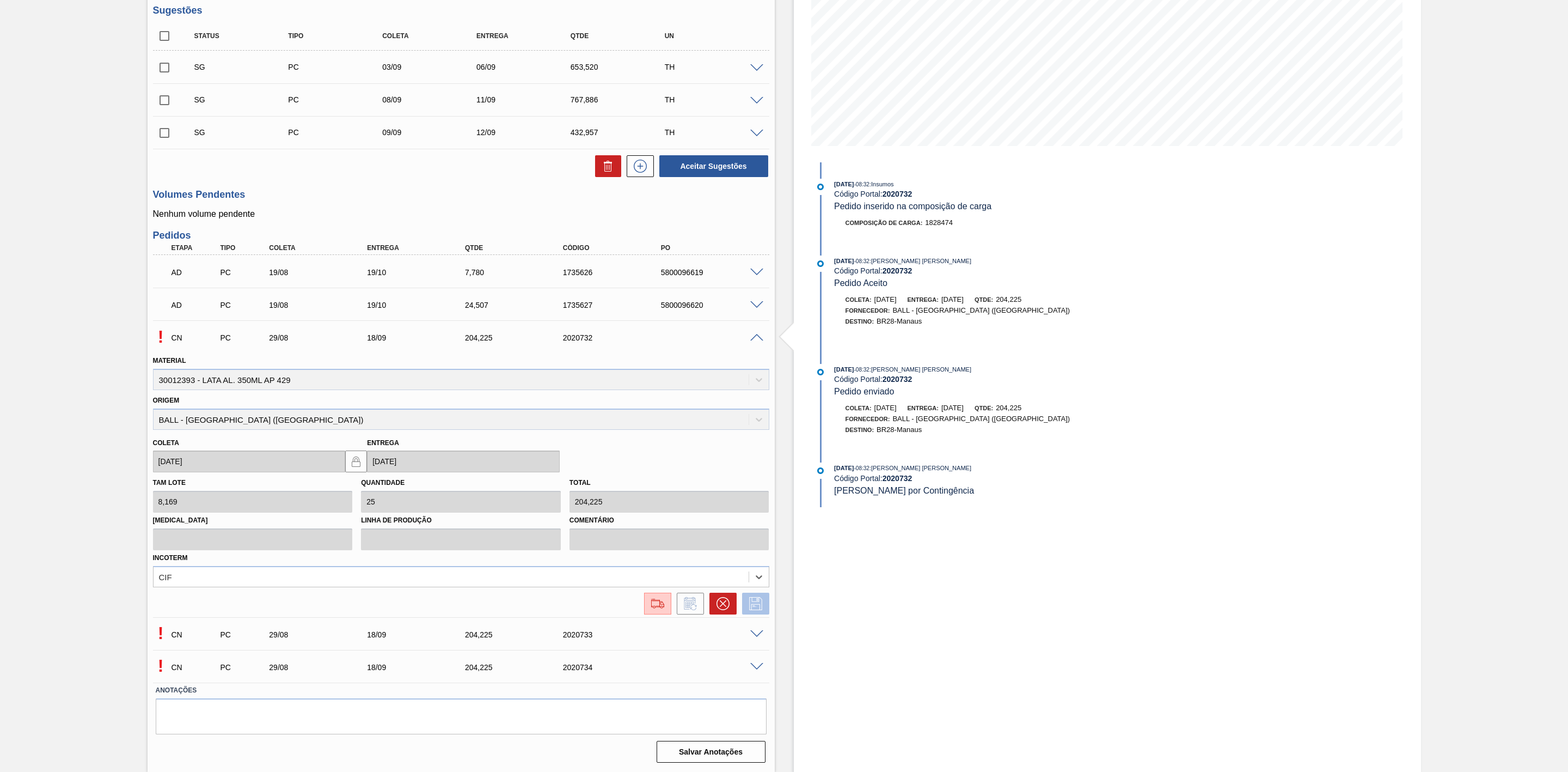
click at [753, 602] on icon at bounding box center [755, 604] width 13 height 13
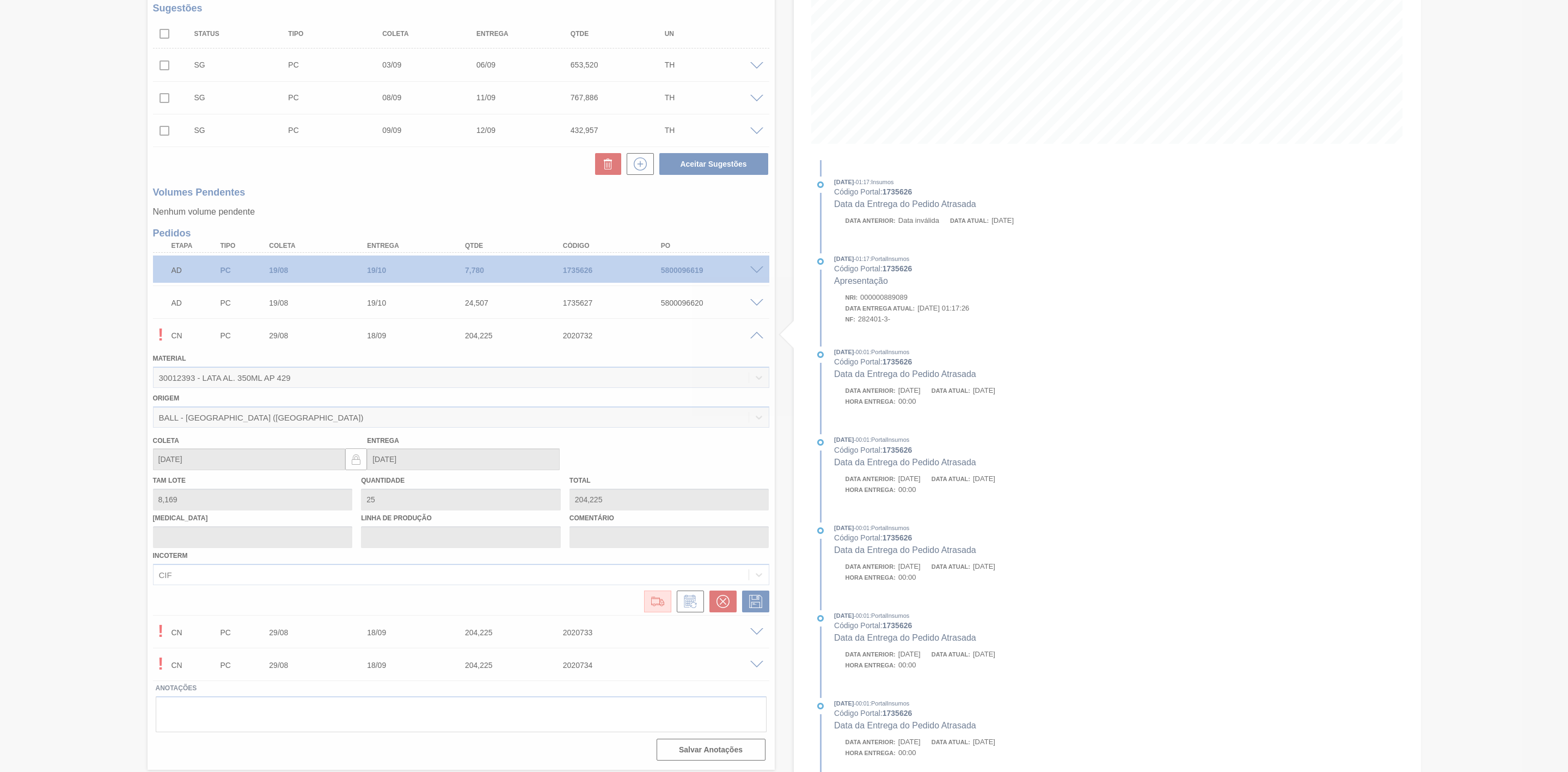
scroll to position [0, 0]
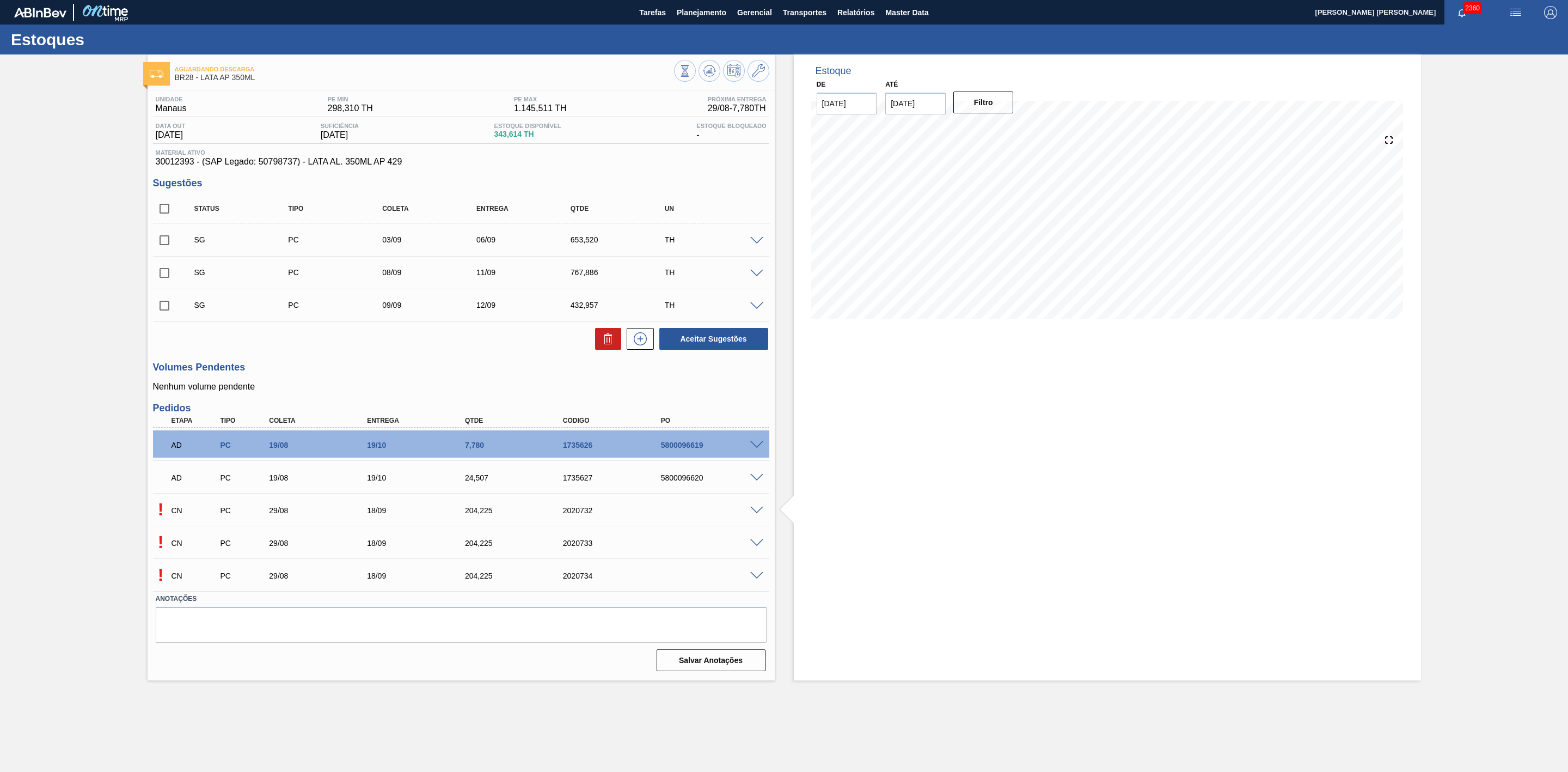
click at [758, 545] on span at bounding box center [757, 543] width 13 height 8
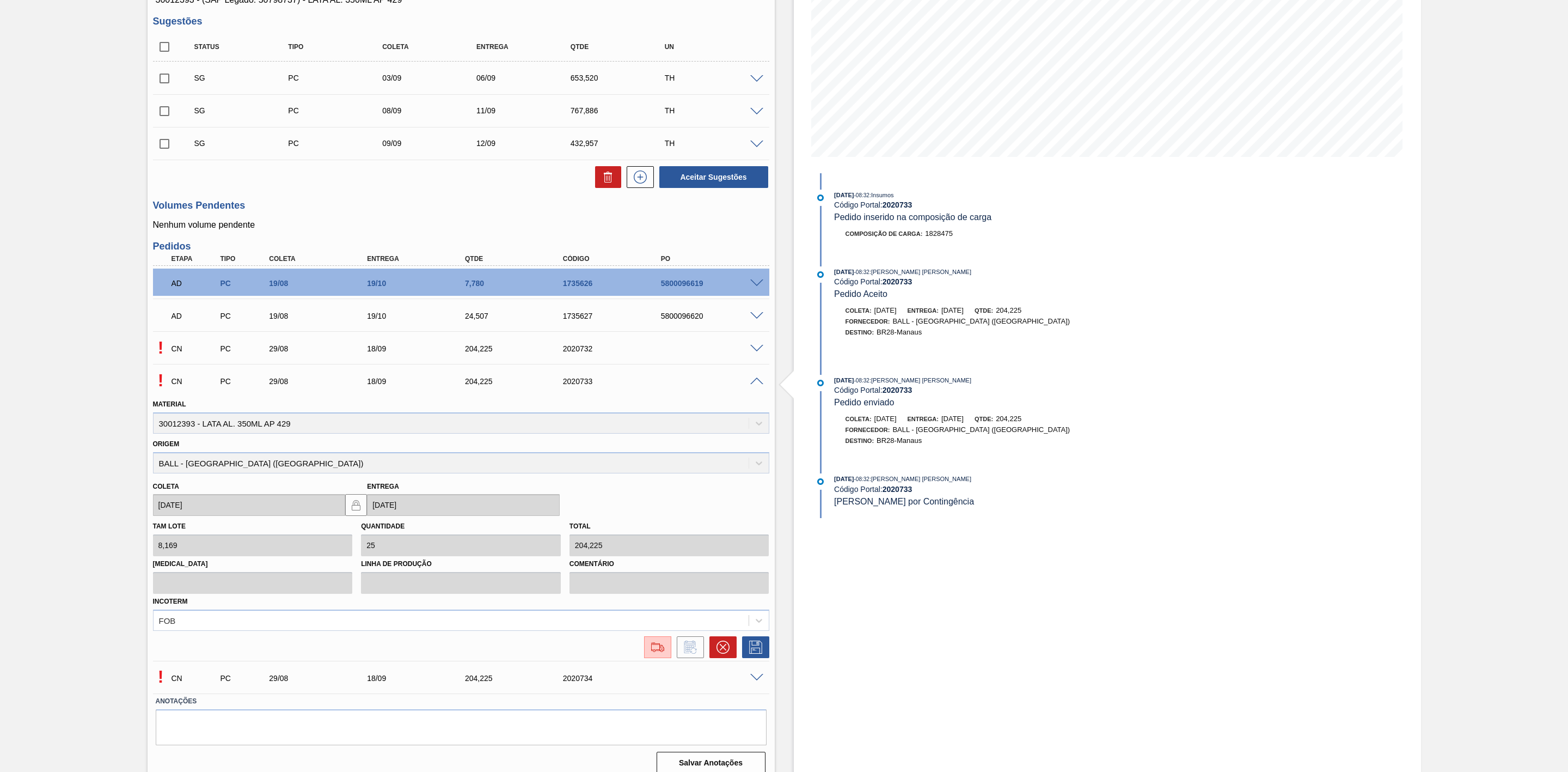
scroll to position [164, 0]
click at [750, 646] on icon at bounding box center [755, 646] width 18 height 13
click at [563, 610] on div "FOB" at bounding box center [461, 618] width 616 height 21
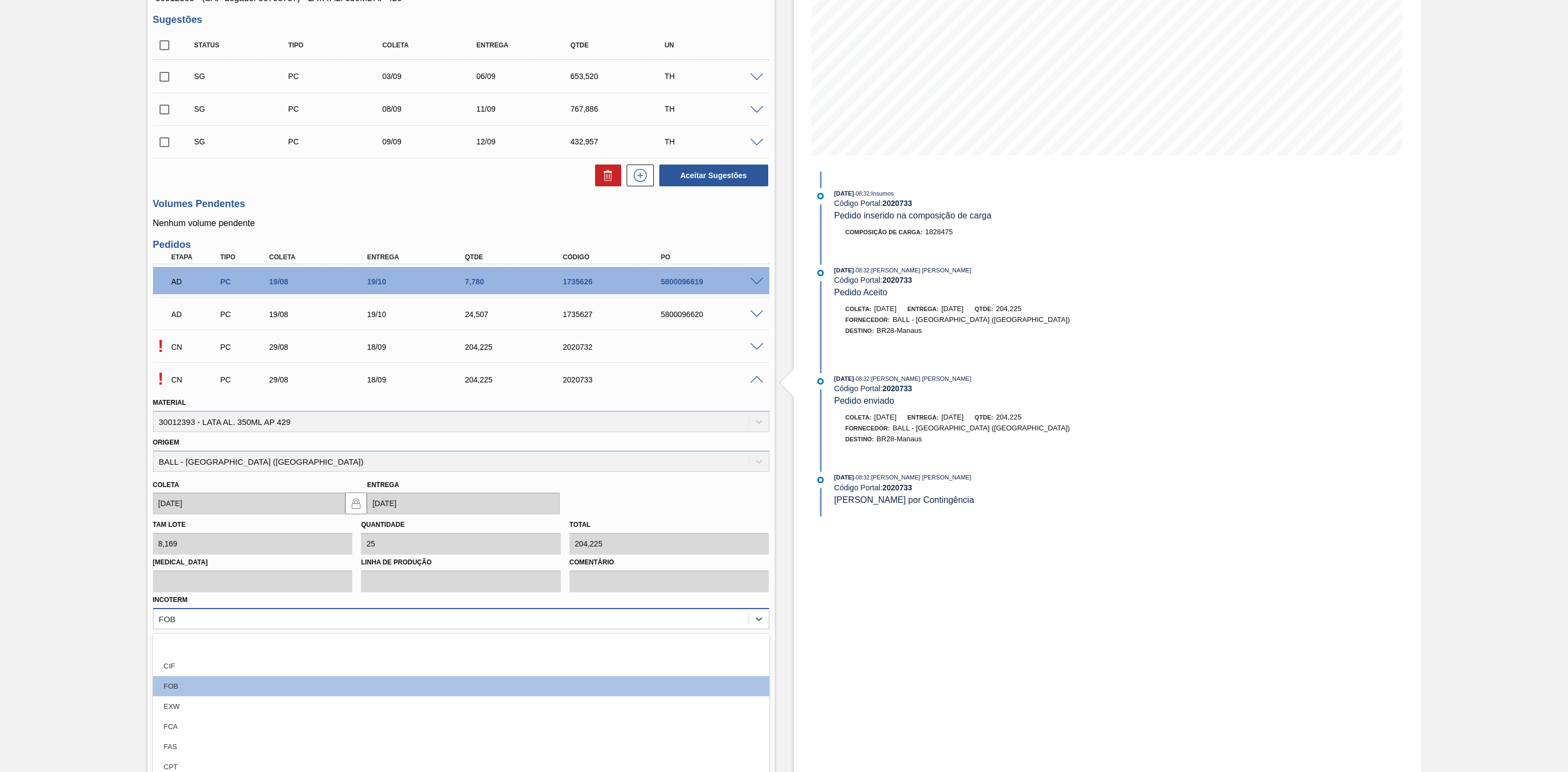
scroll to position [192, 0]
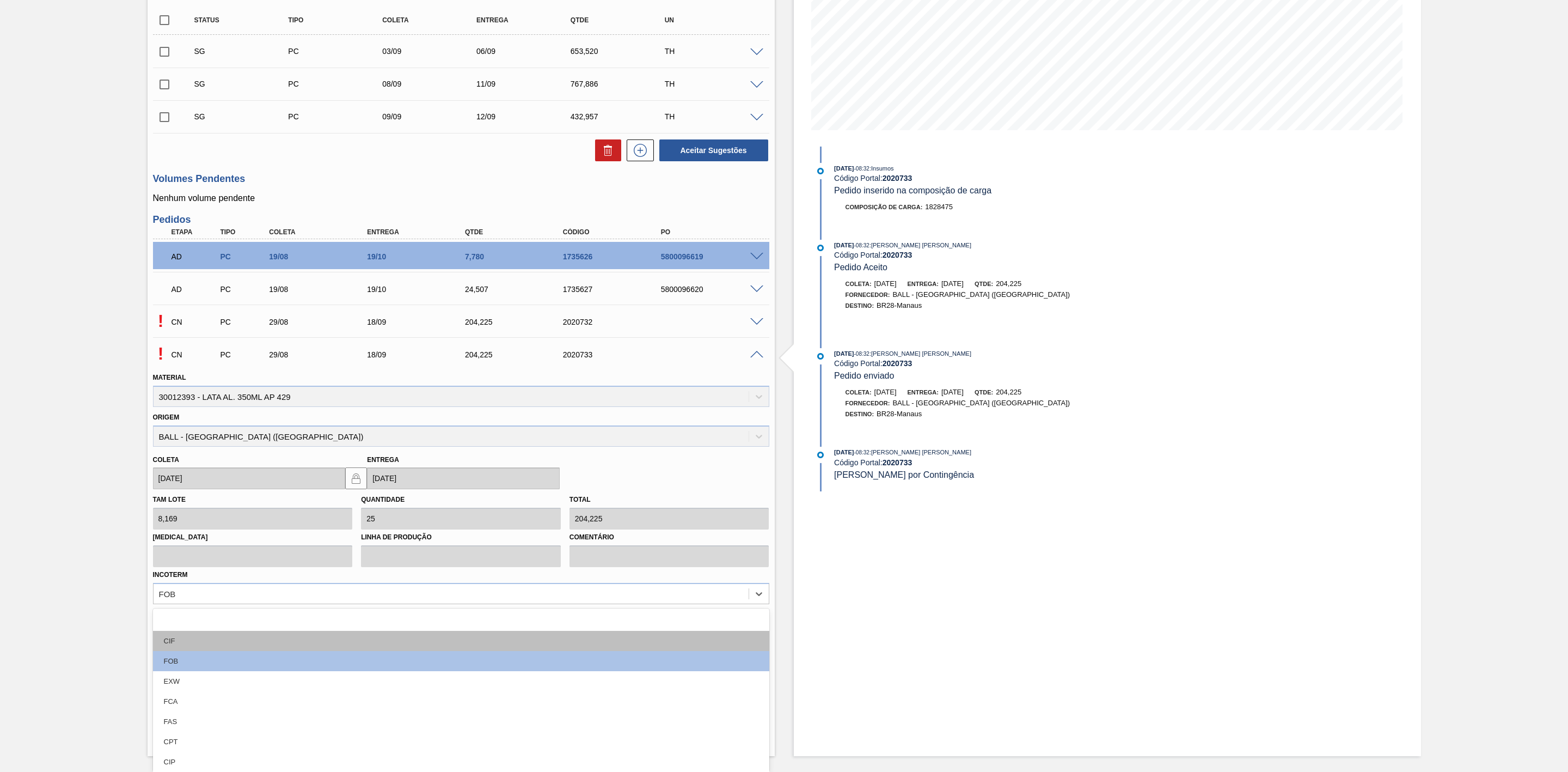
click at [298, 646] on div "CIF" at bounding box center [461, 641] width 616 height 20
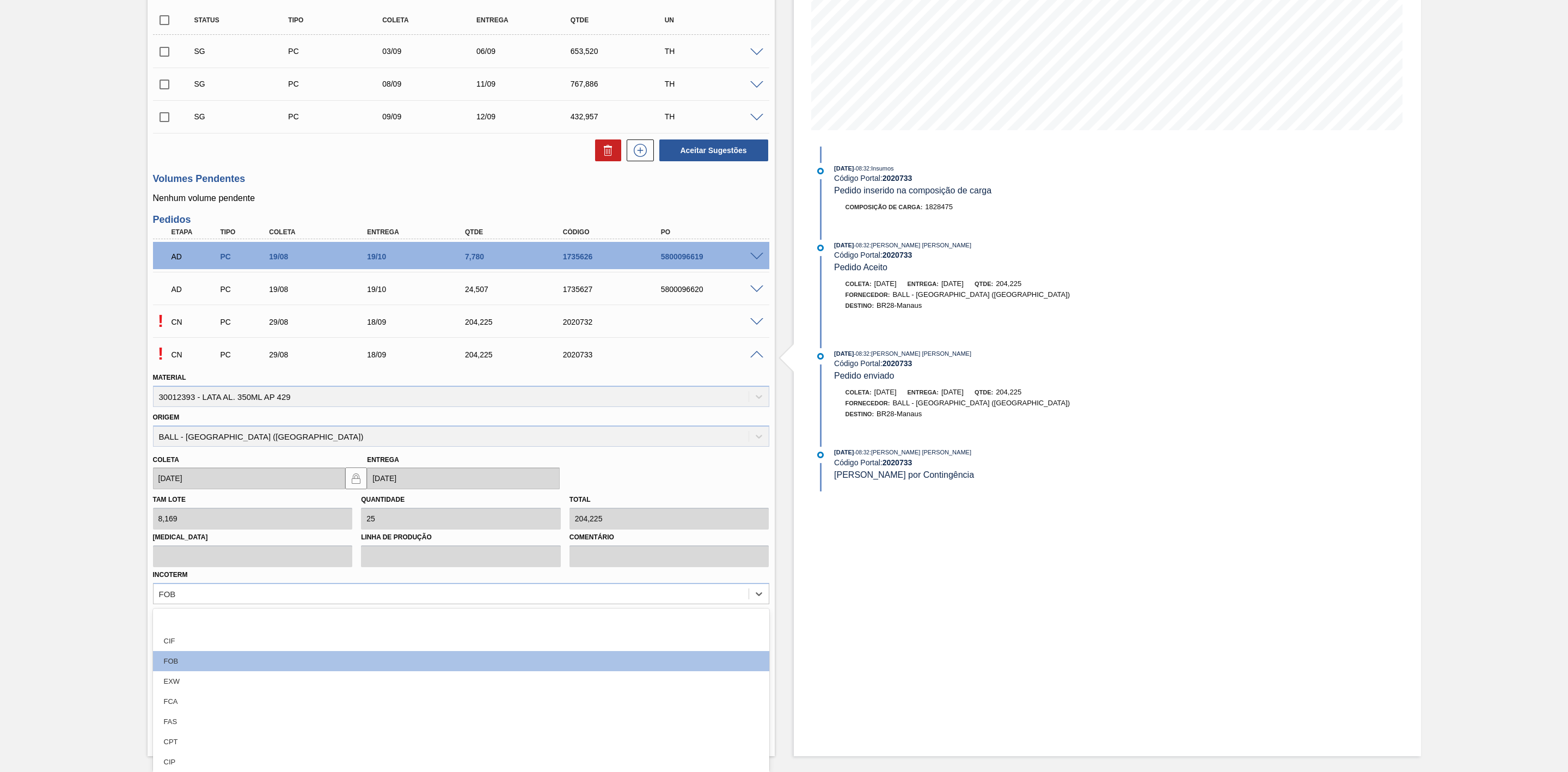
scroll to position [175, 0]
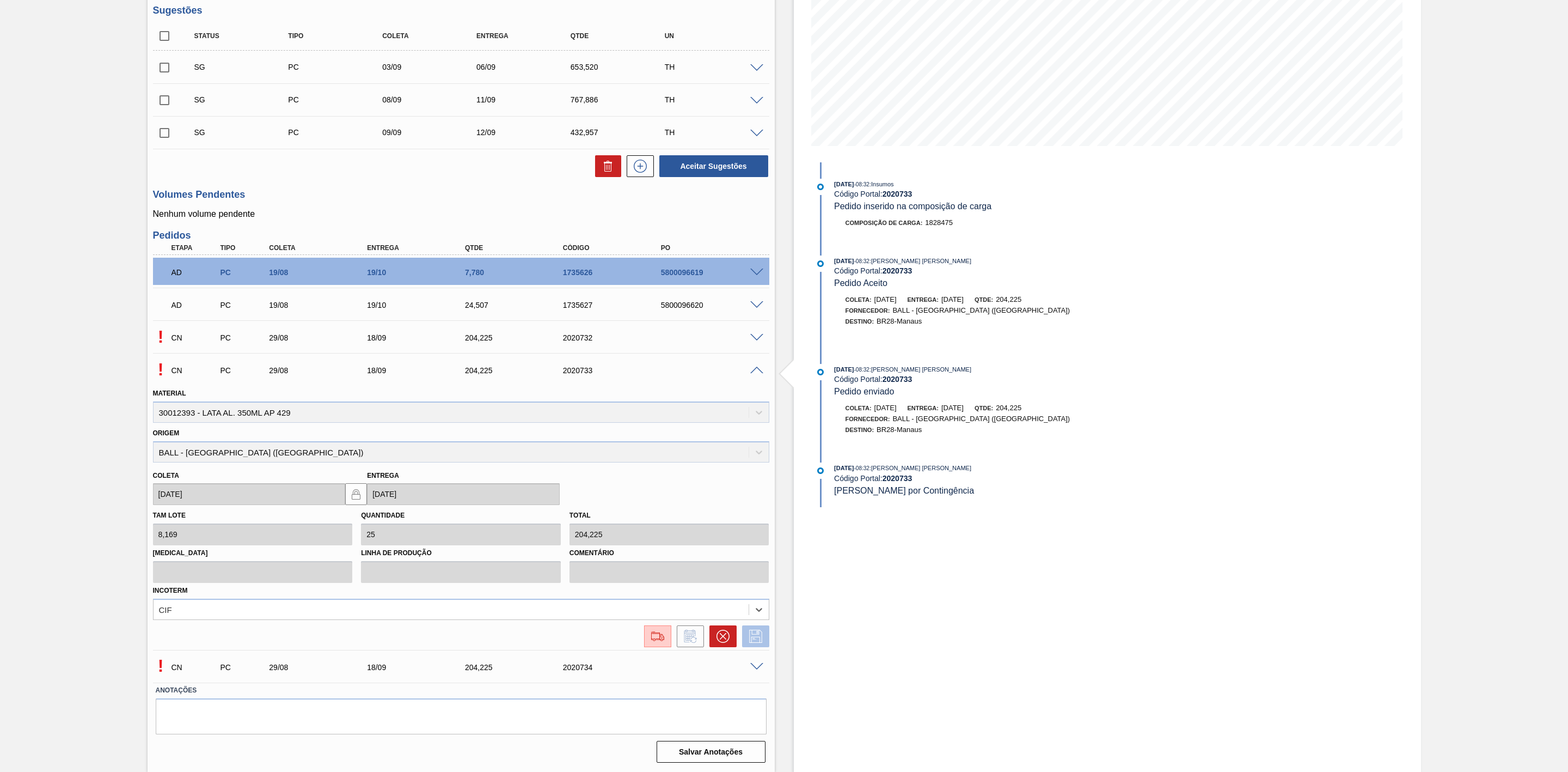
click at [752, 638] on icon at bounding box center [755, 636] width 18 height 13
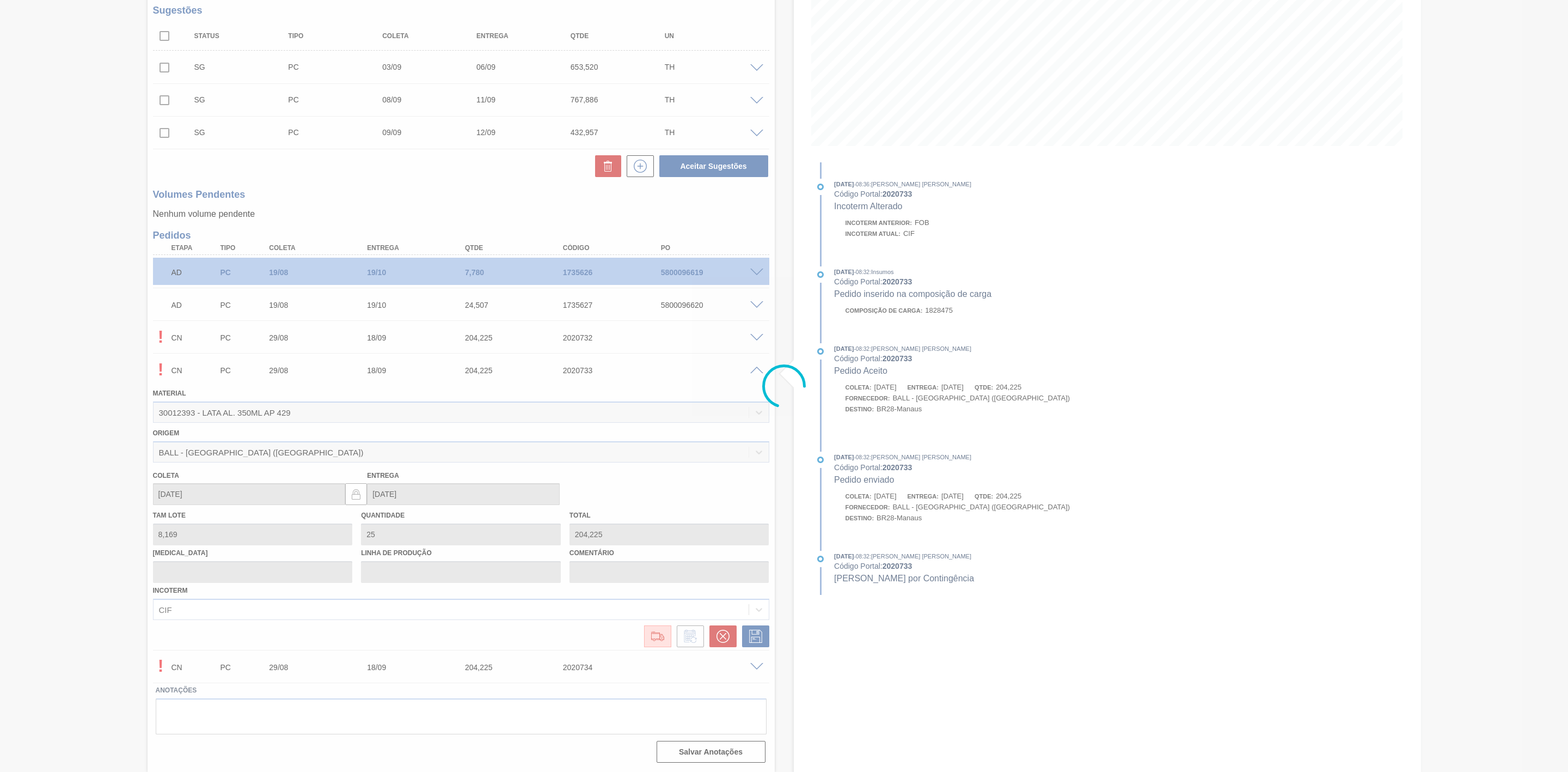
scroll to position [0, 0]
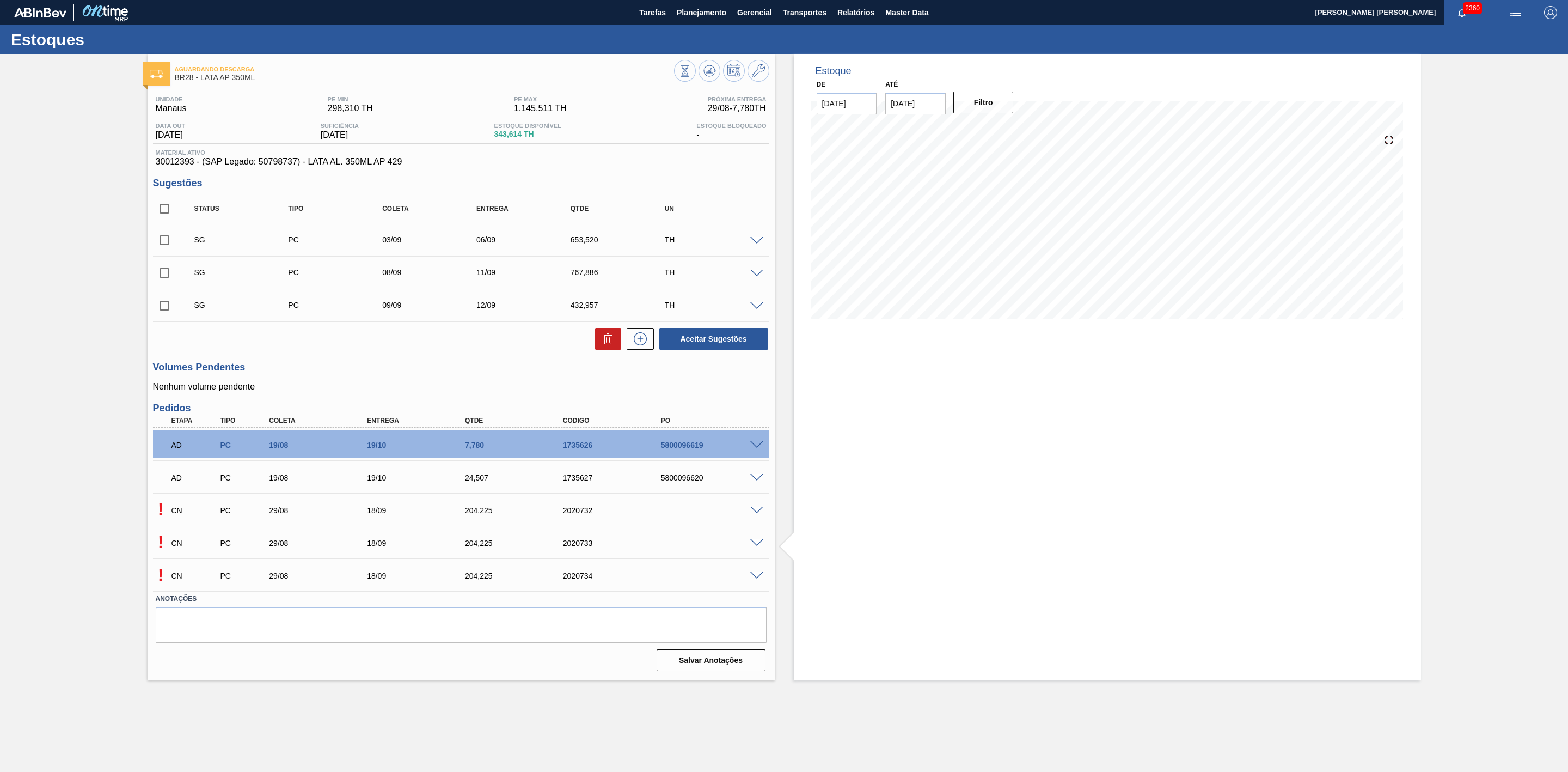
click at [753, 577] on span at bounding box center [757, 575] width 13 height 8
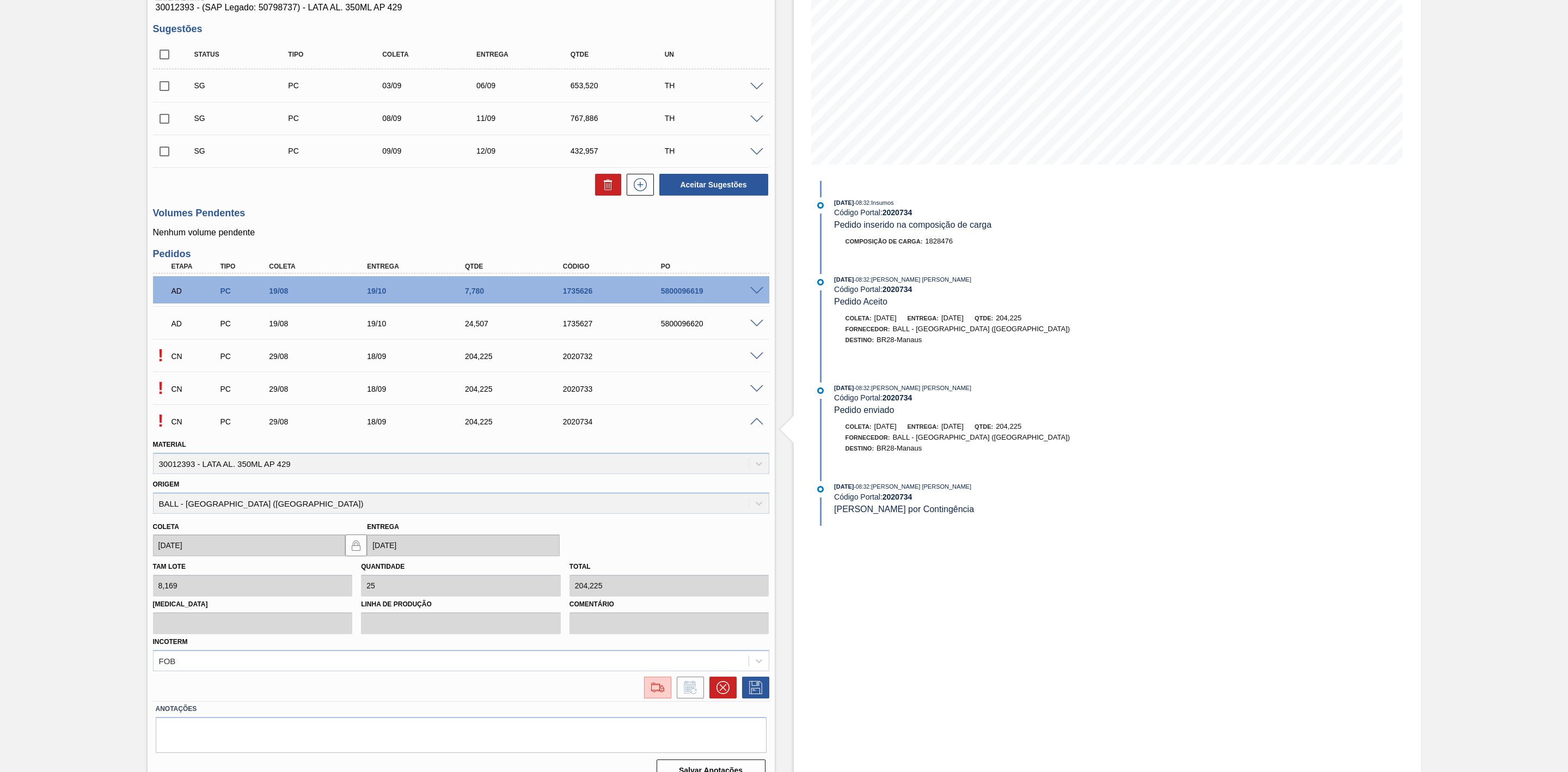
scroll to position [164, 0]
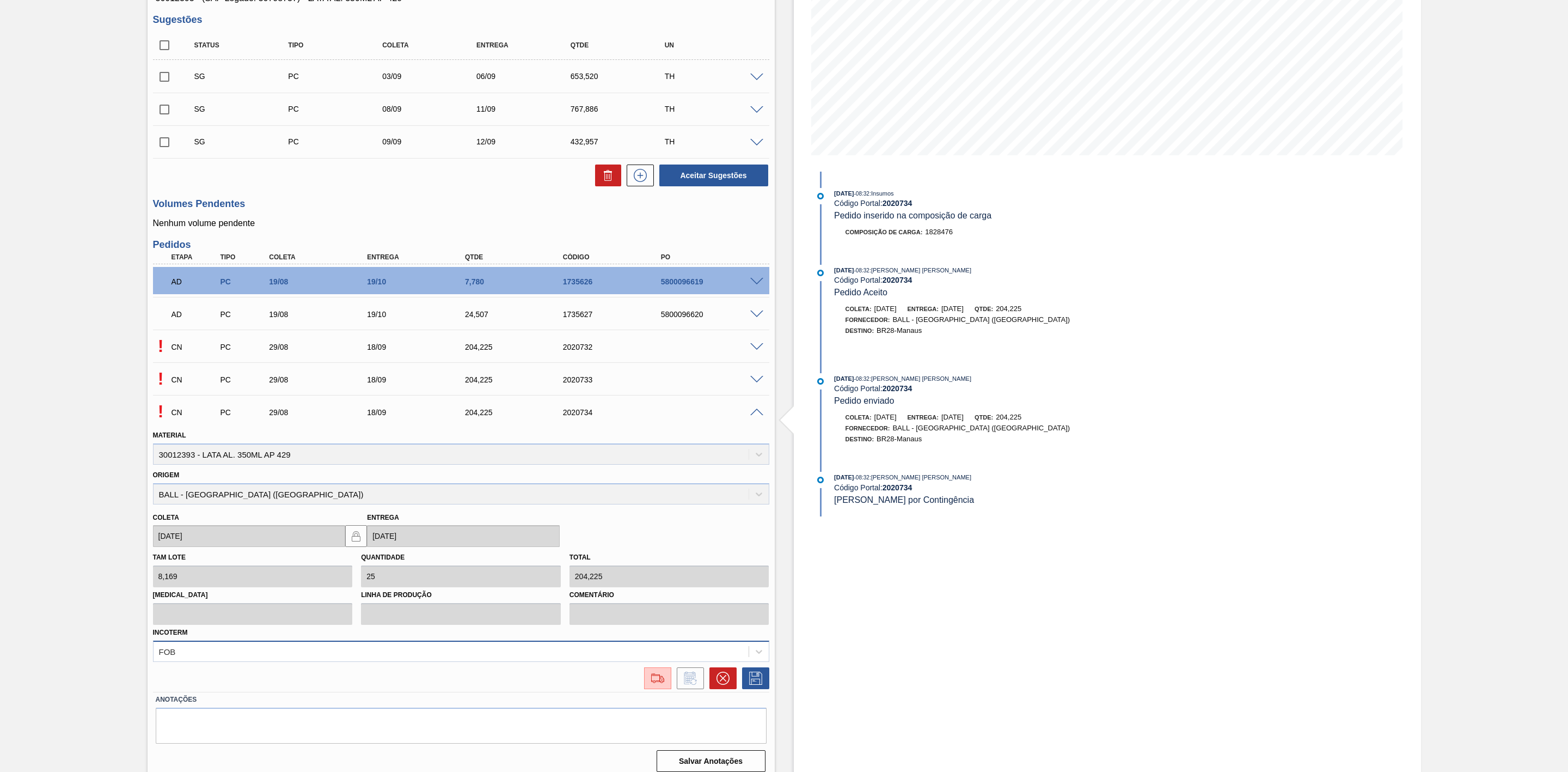
click at [717, 651] on div "FOB" at bounding box center [461, 651] width 616 height 21
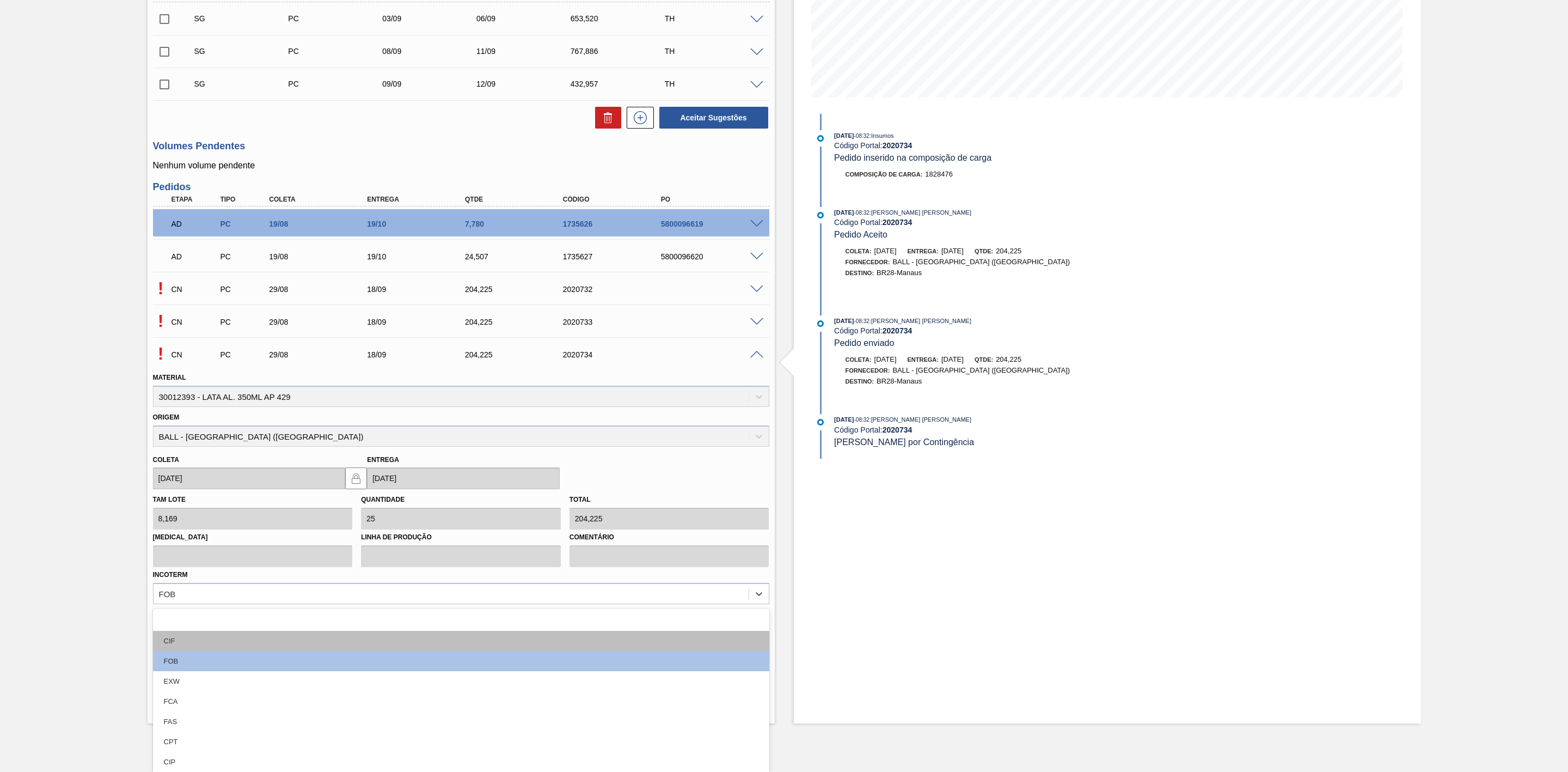
click at [487, 641] on div "CIF" at bounding box center [461, 641] width 616 height 20
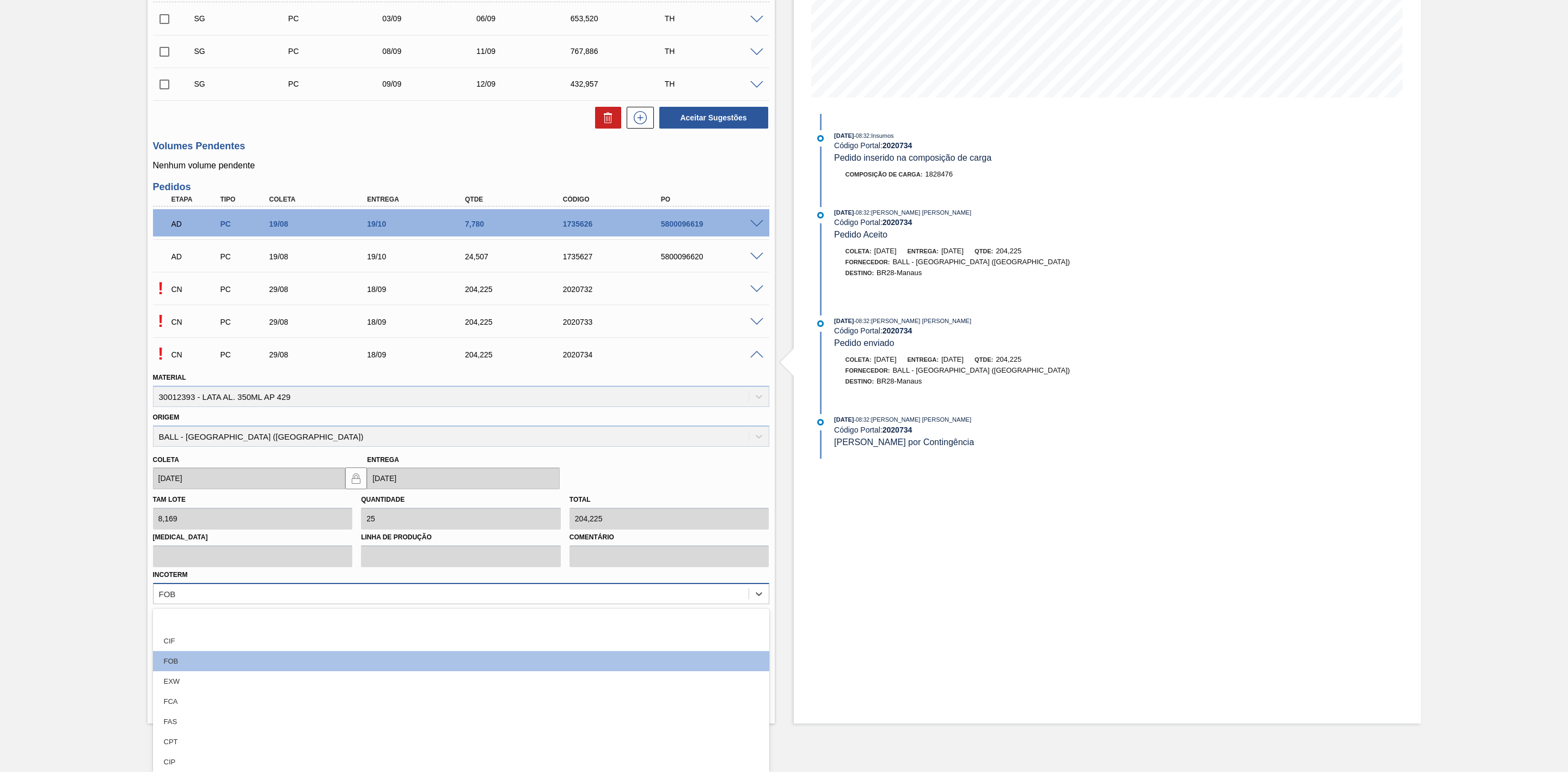
scroll to position [175, 0]
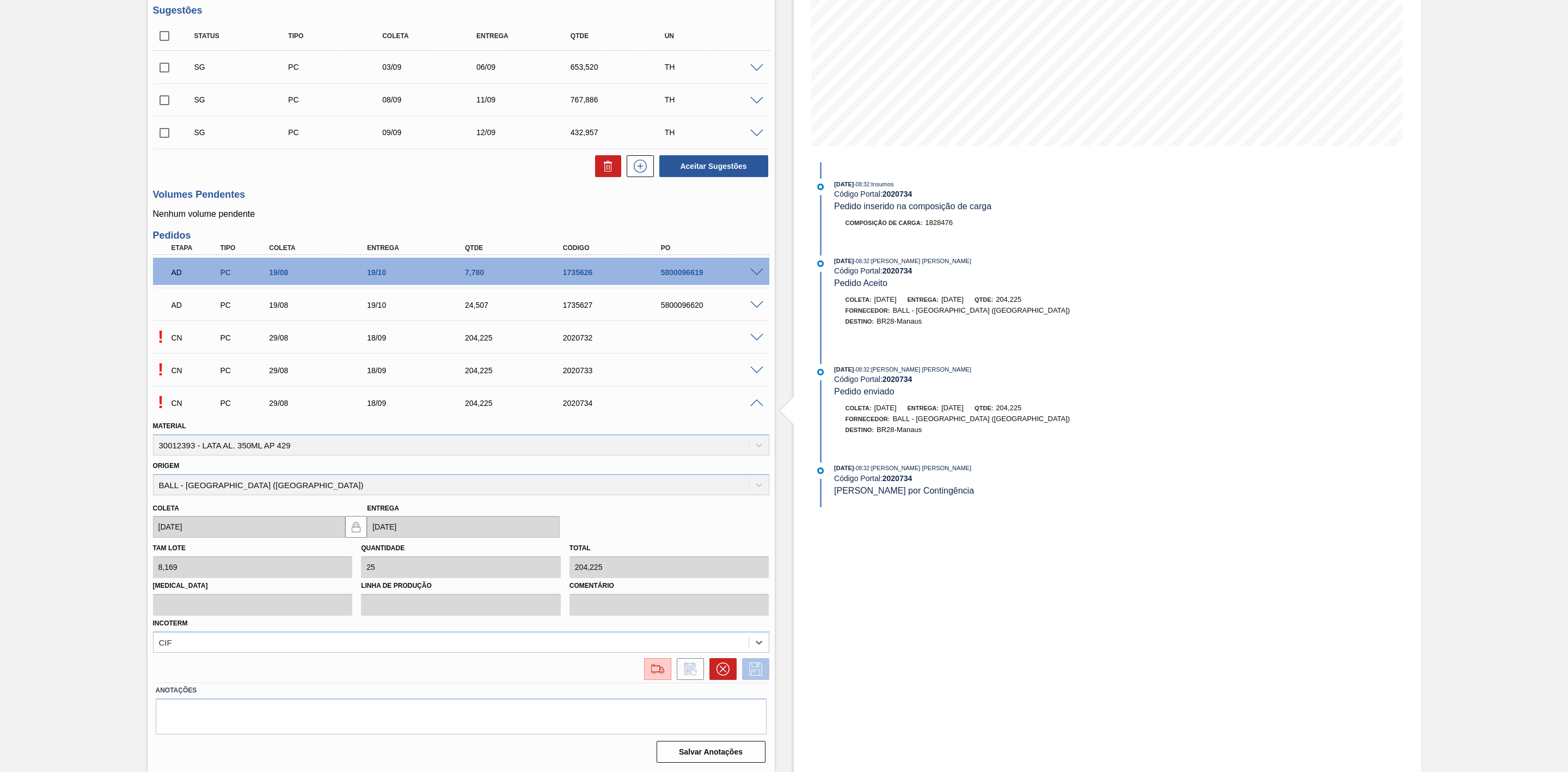
click at [761, 671] on icon at bounding box center [755, 669] width 18 height 13
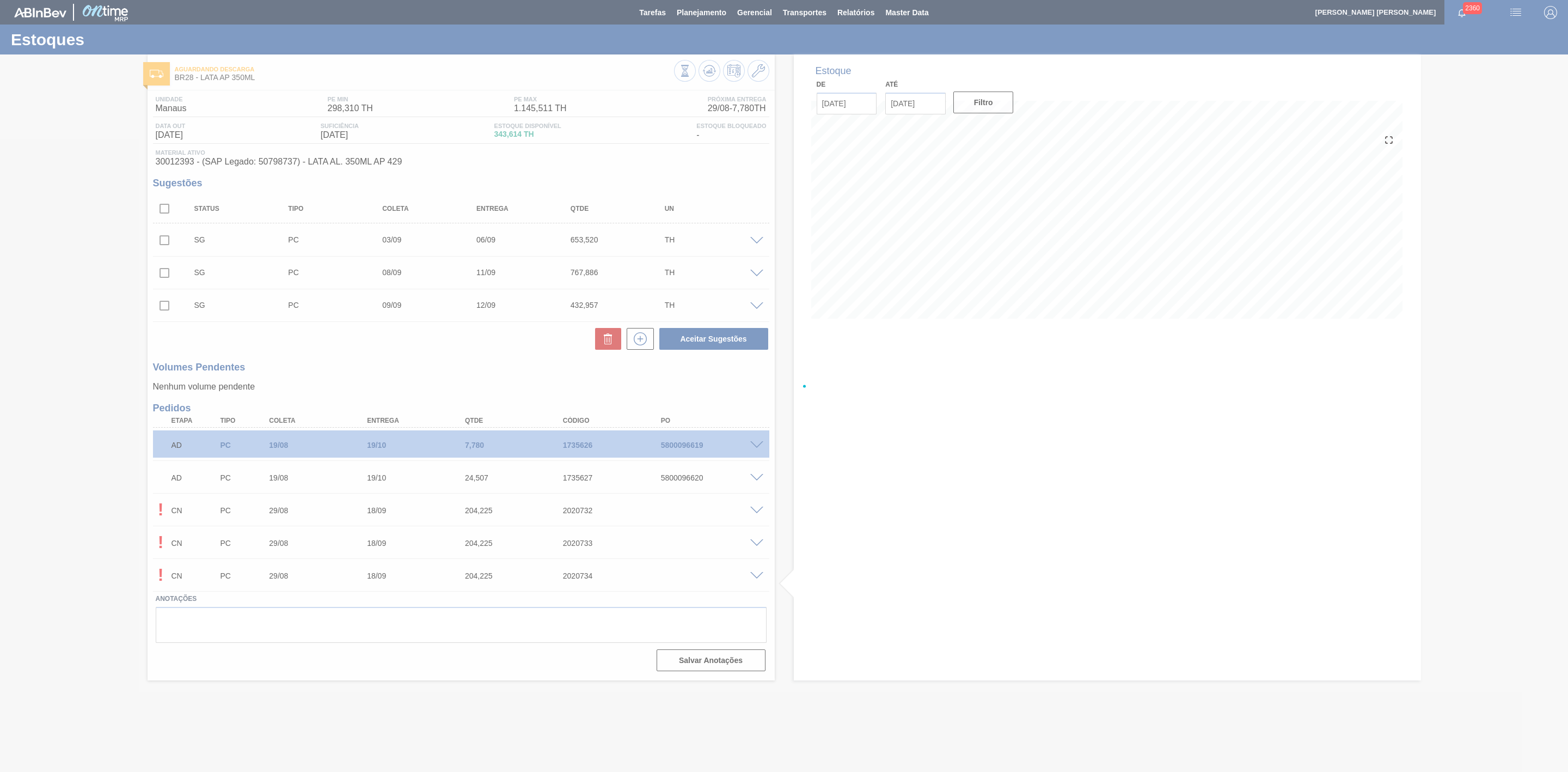
scroll to position [0, 0]
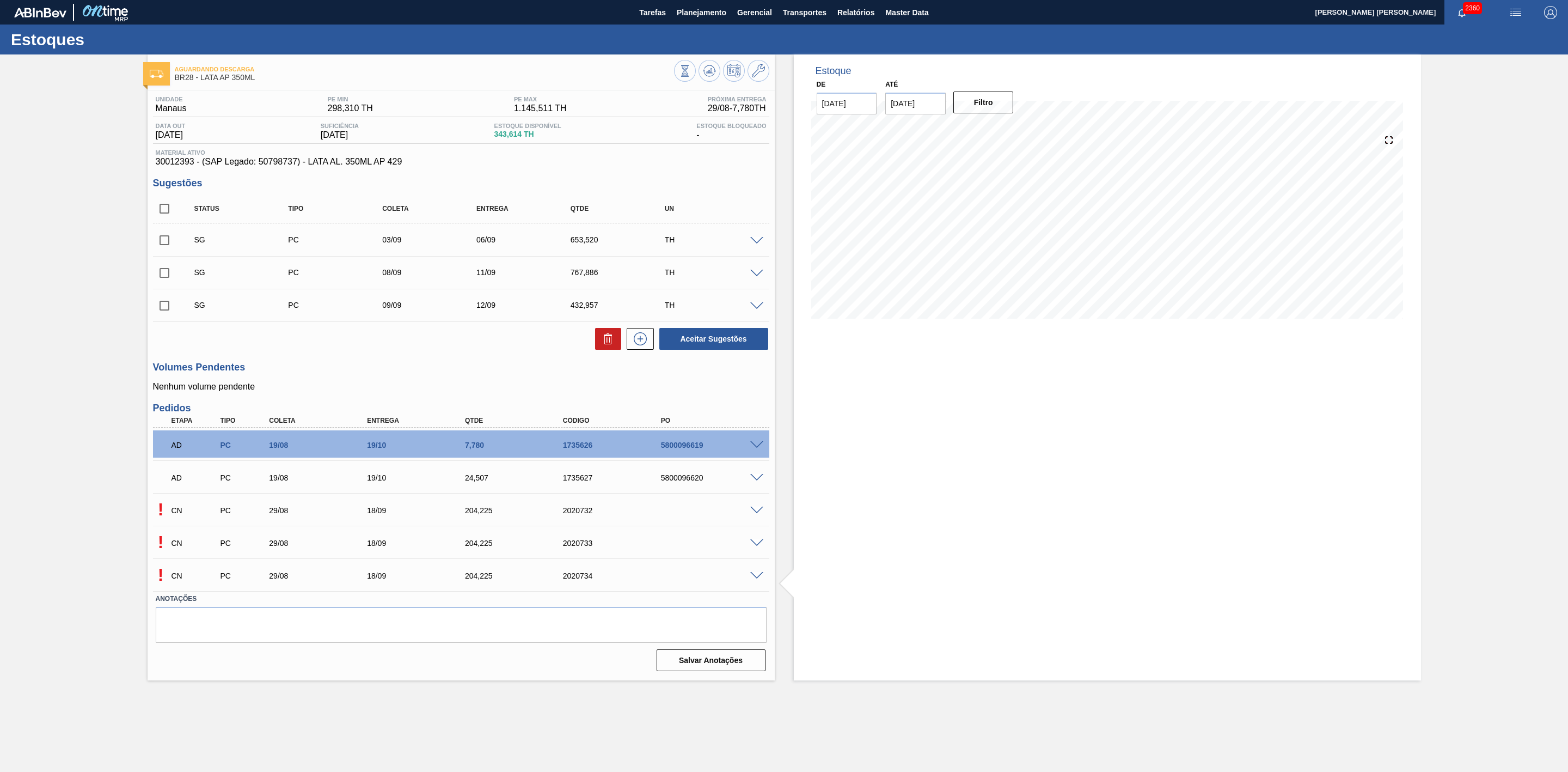
click at [758, 515] on span at bounding box center [757, 510] width 13 height 8
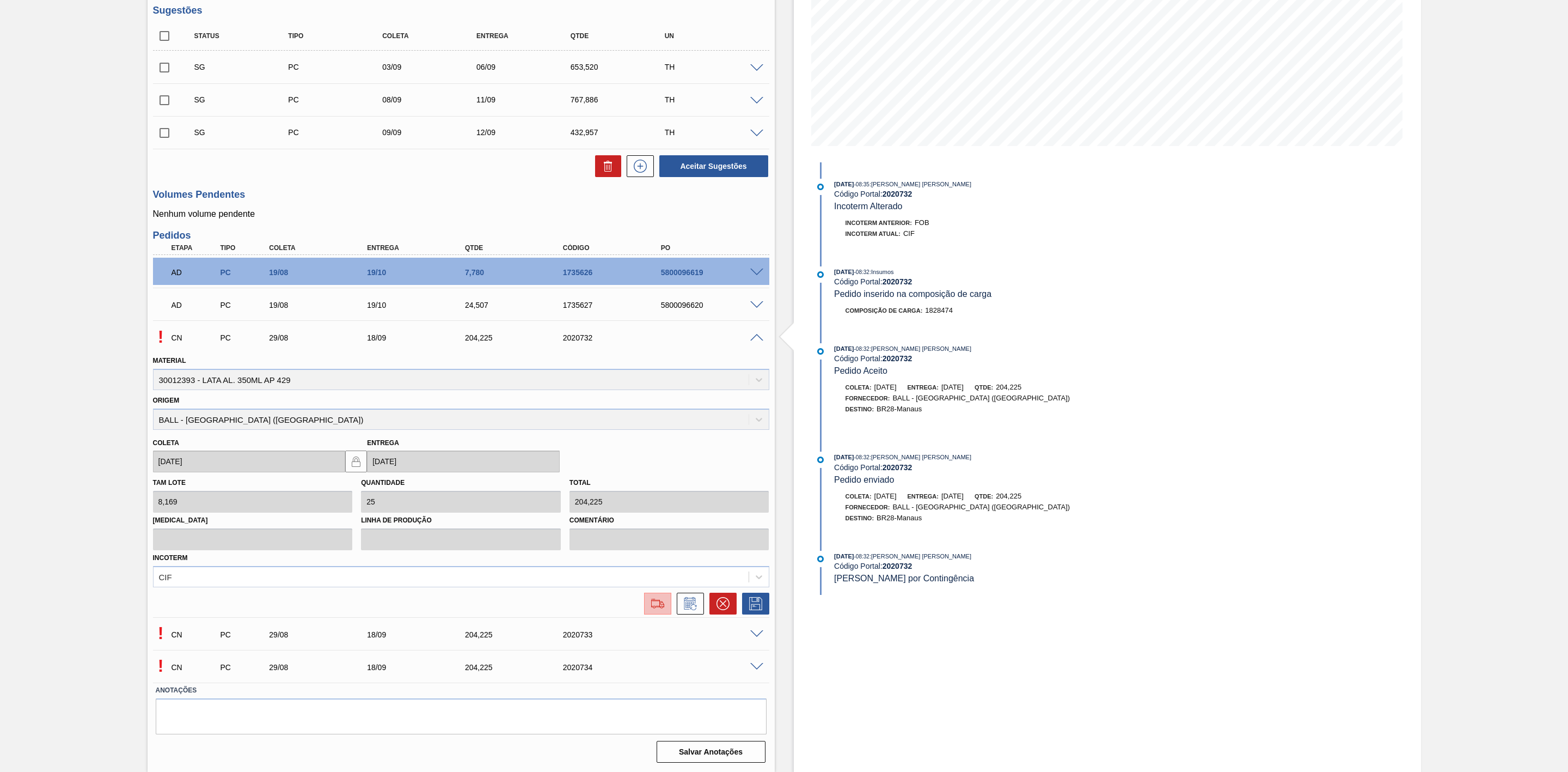
click at [652, 607] on img at bounding box center [658, 604] width 18 height 13
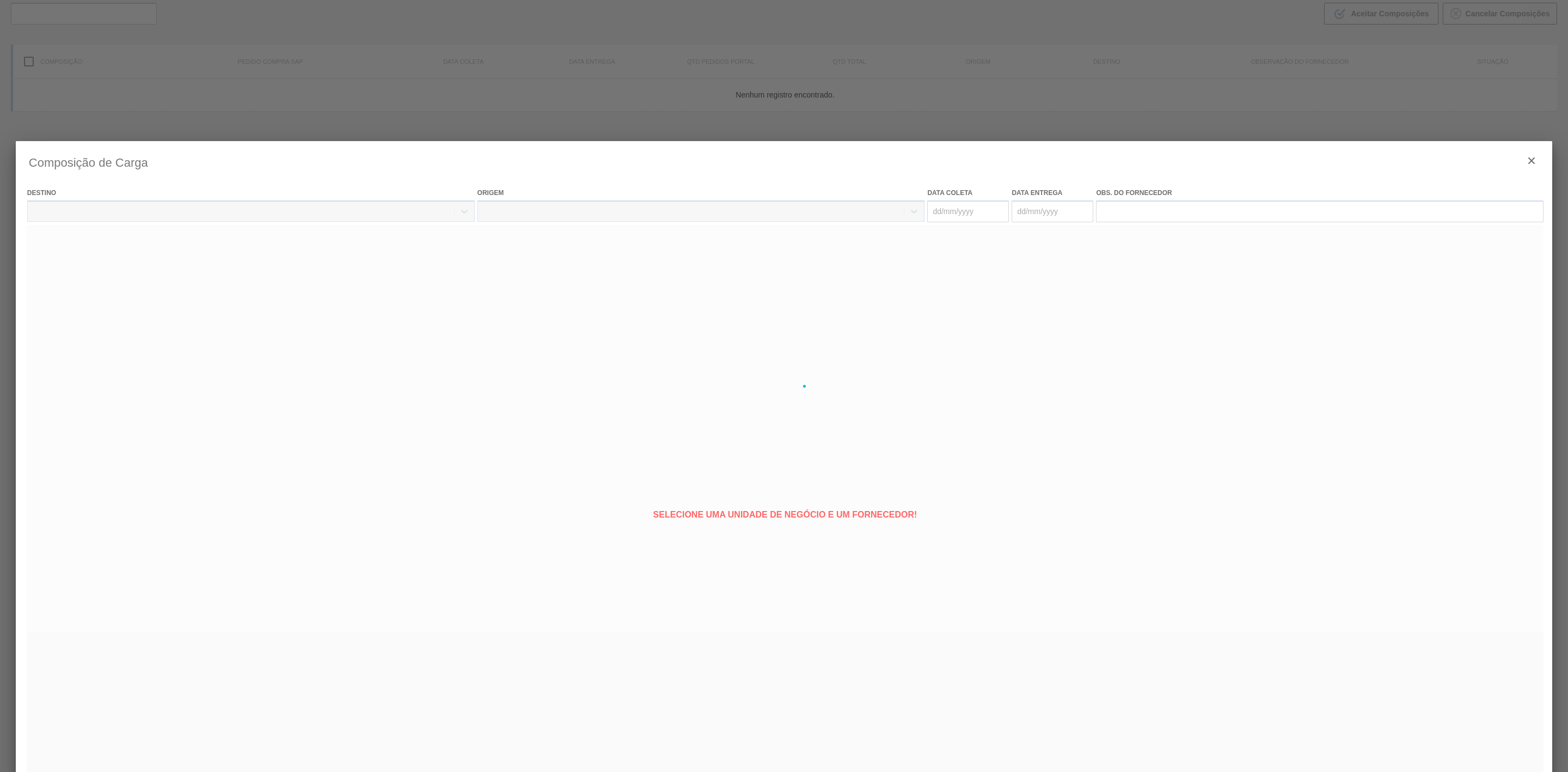
type coleta "[DATE]"
type entrega "18/09/2025"
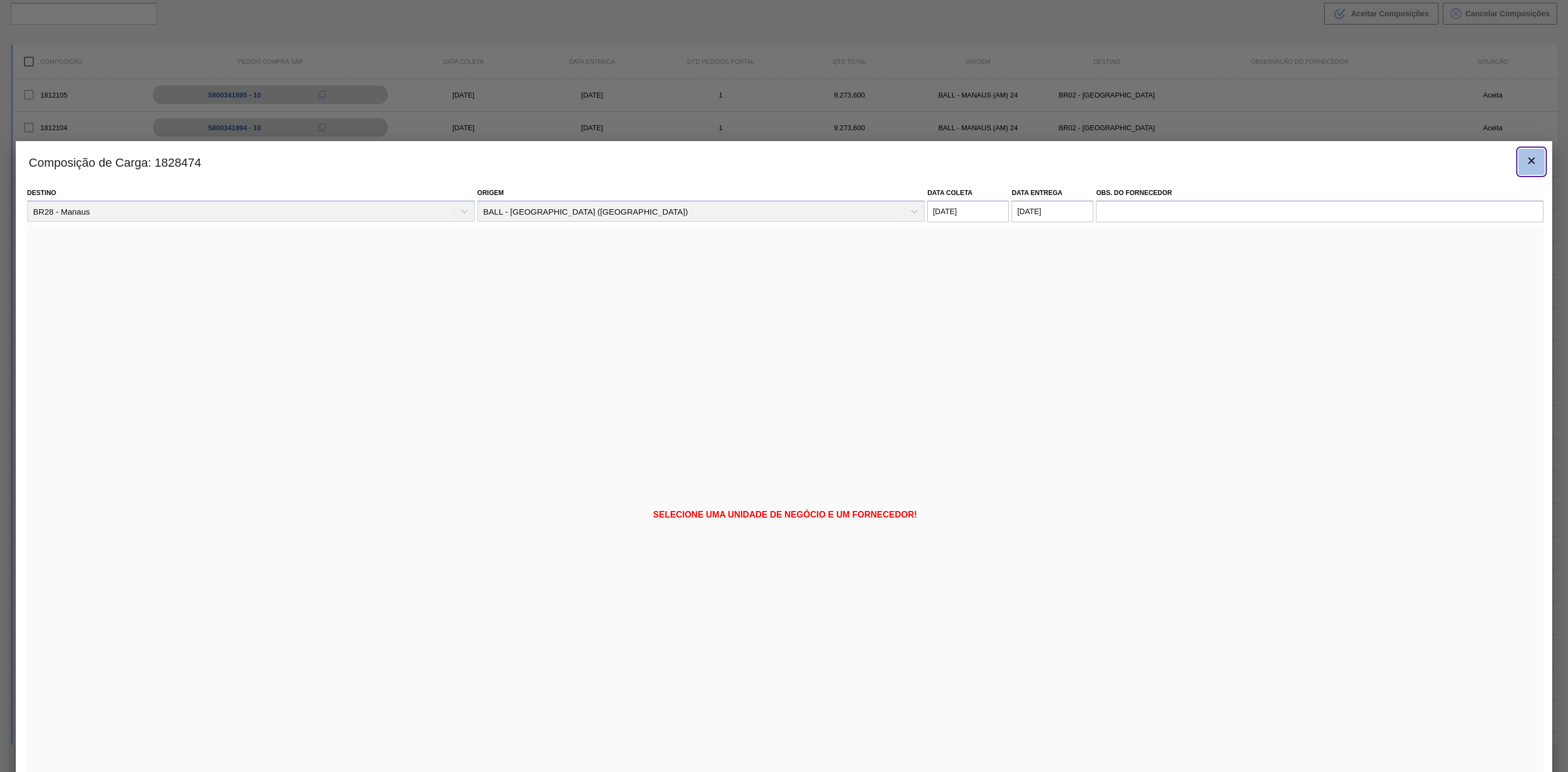
click at [1529, 161] on icon "botão de ícone" at bounding box center [1531, 161] width 13 height 13
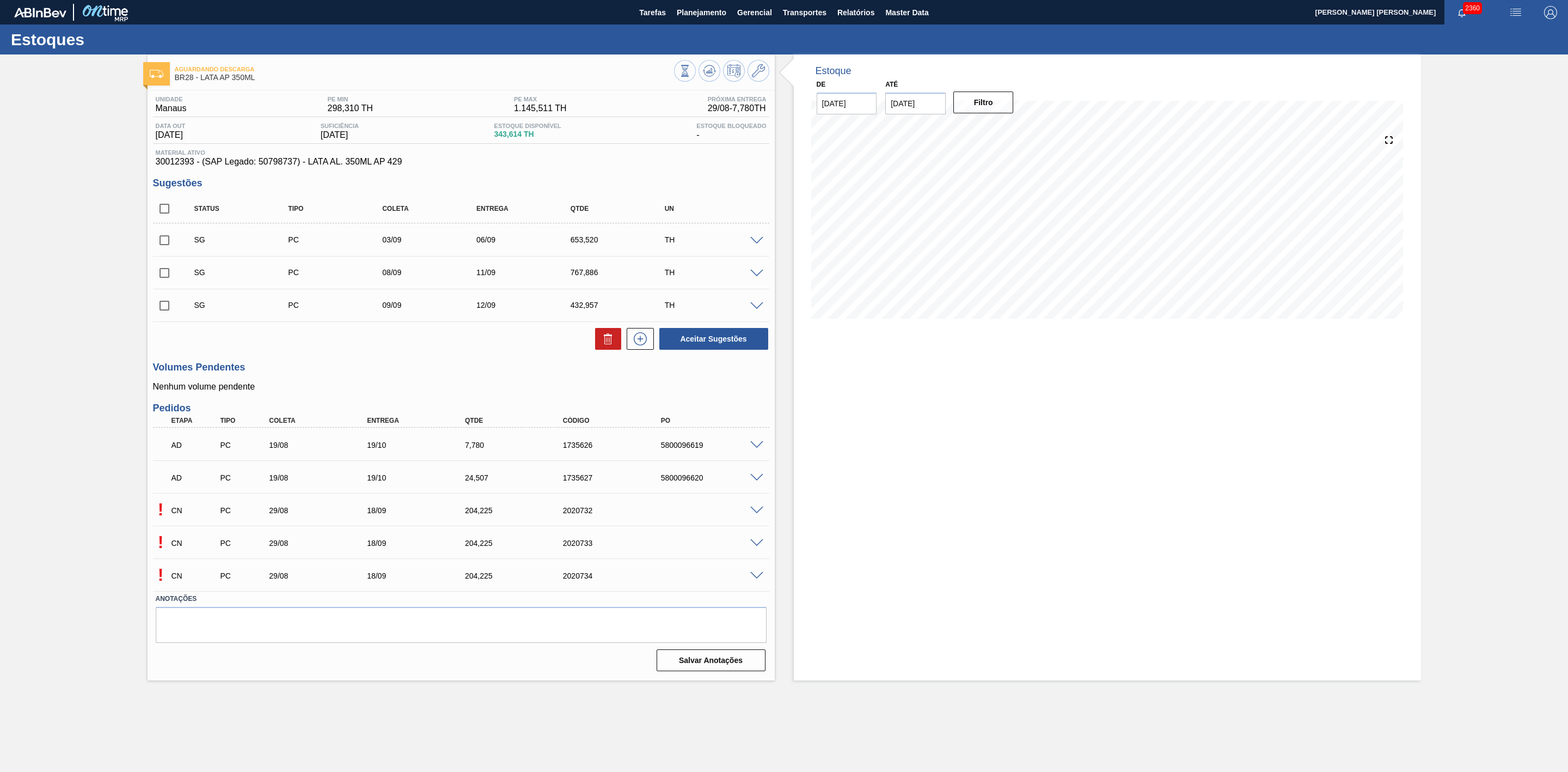
click at [751, 242] on span at bounding box center [757, 241] width 13 height 8
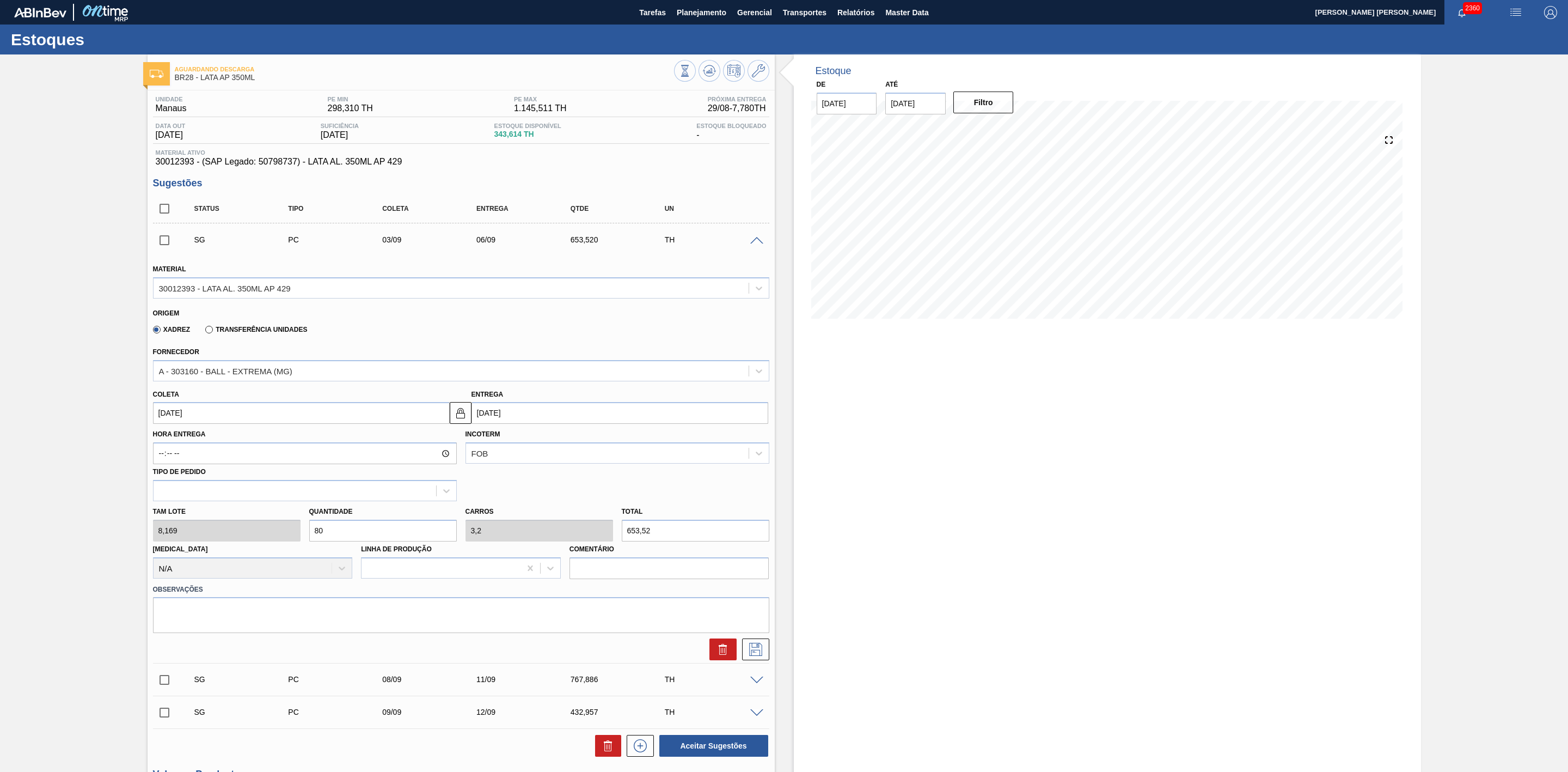
click at [751, 242] on span at bounding box center [757, 241] width 13 height 8
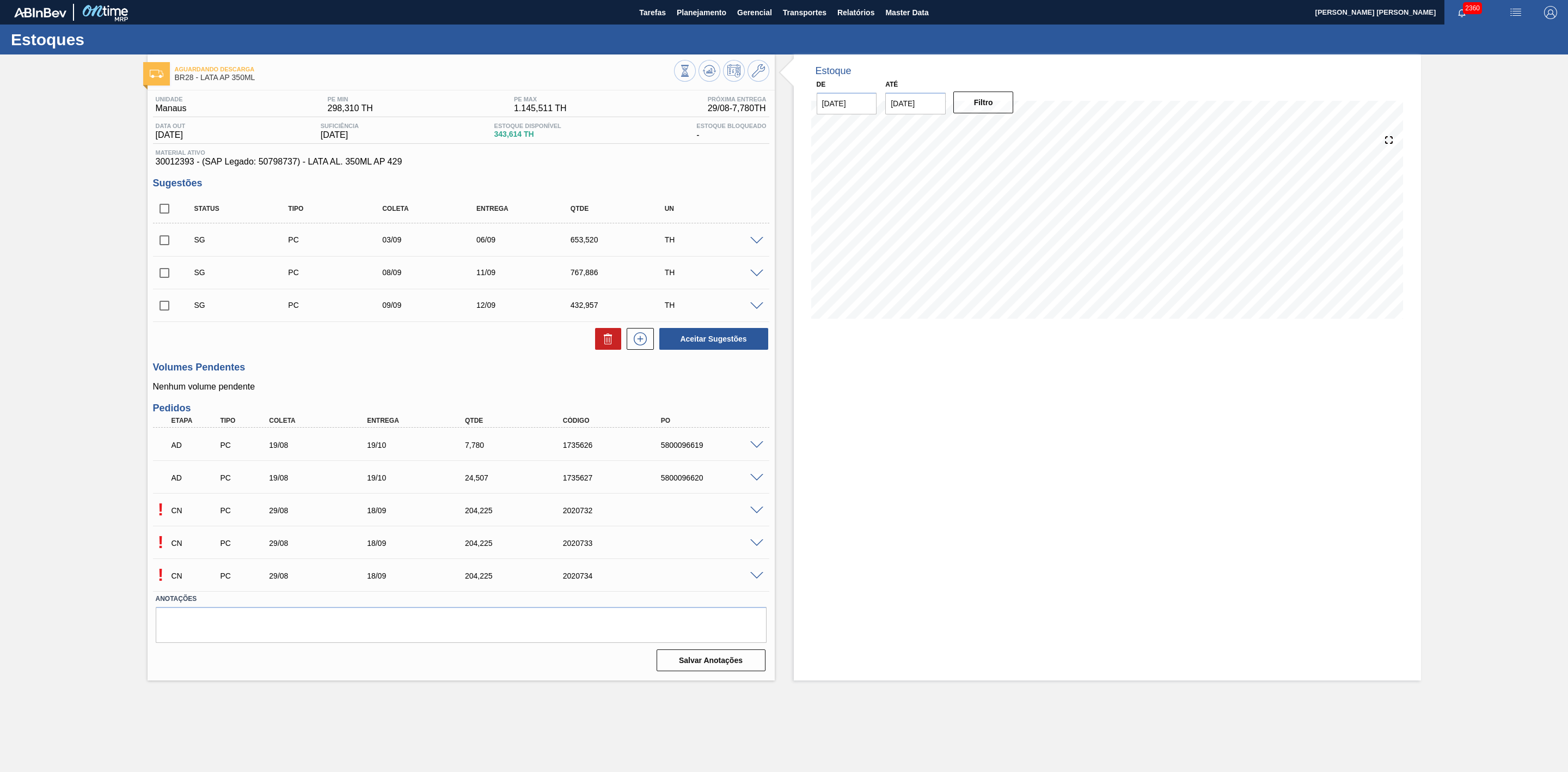
click at [755, 512] on span at bounding box center [757, 510] width 13 height 8
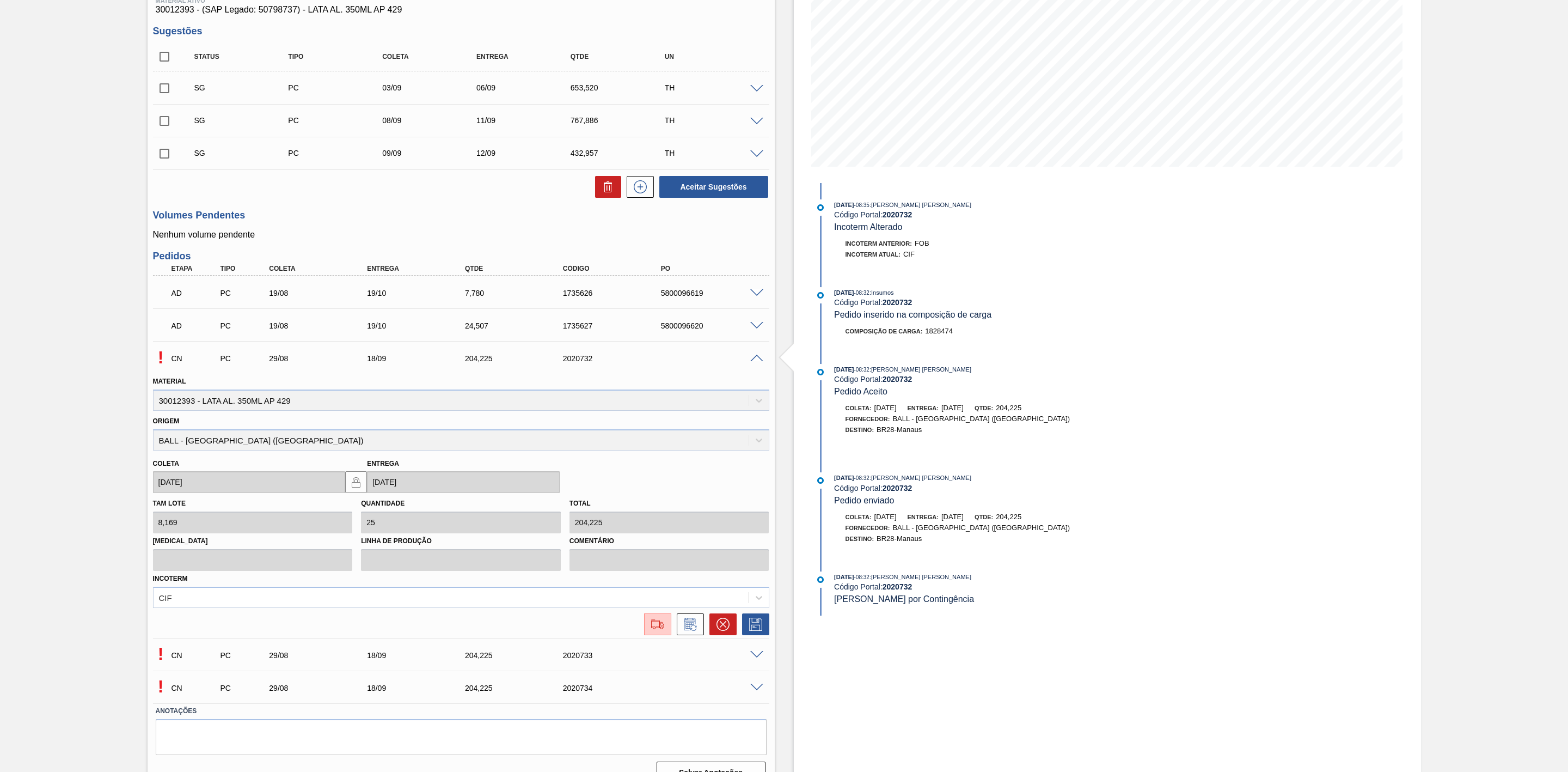
scroll to position [175, 0]
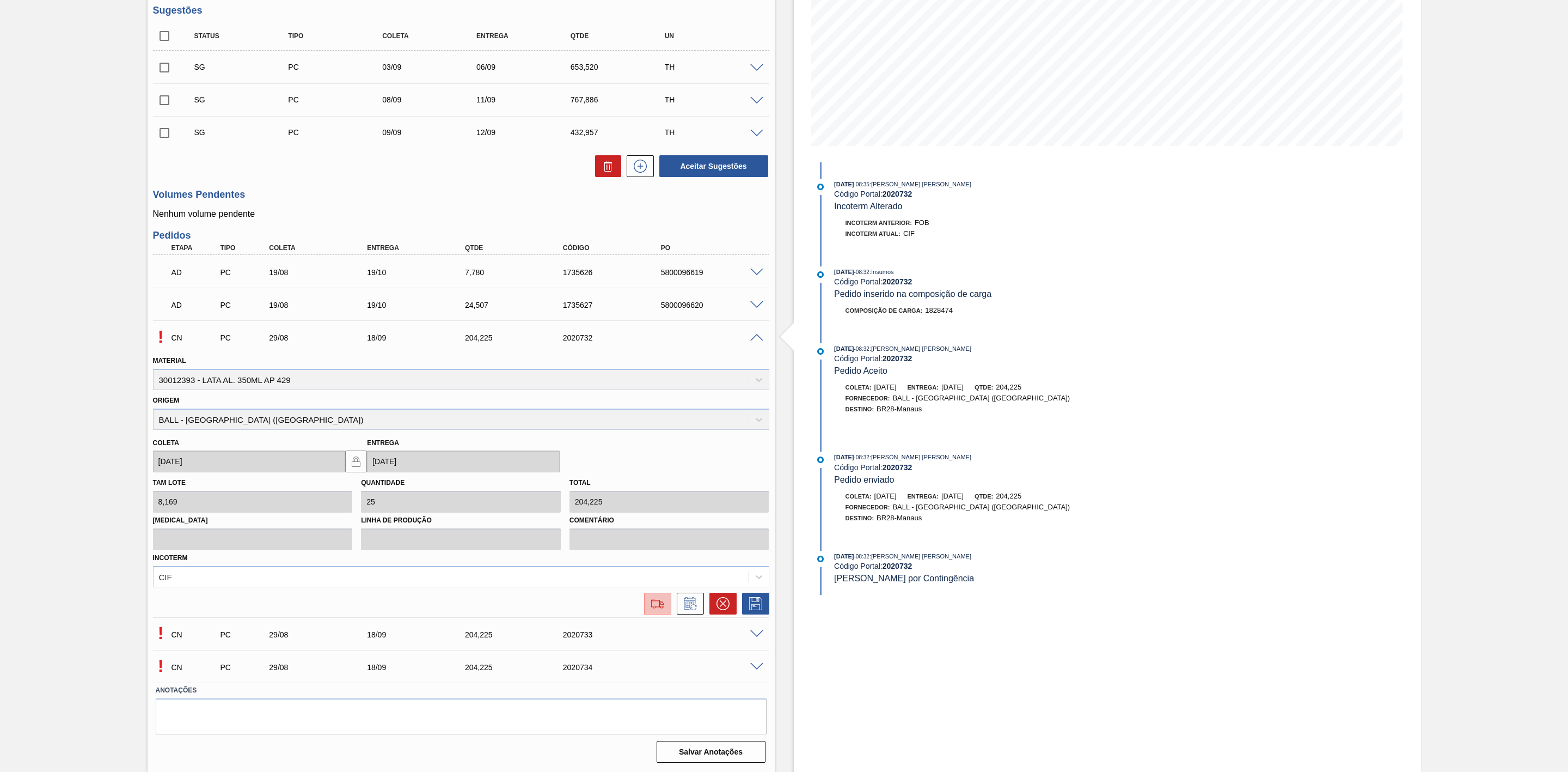
click at [660, 603] on img at bounding box center [658, 604] width 18 height 13
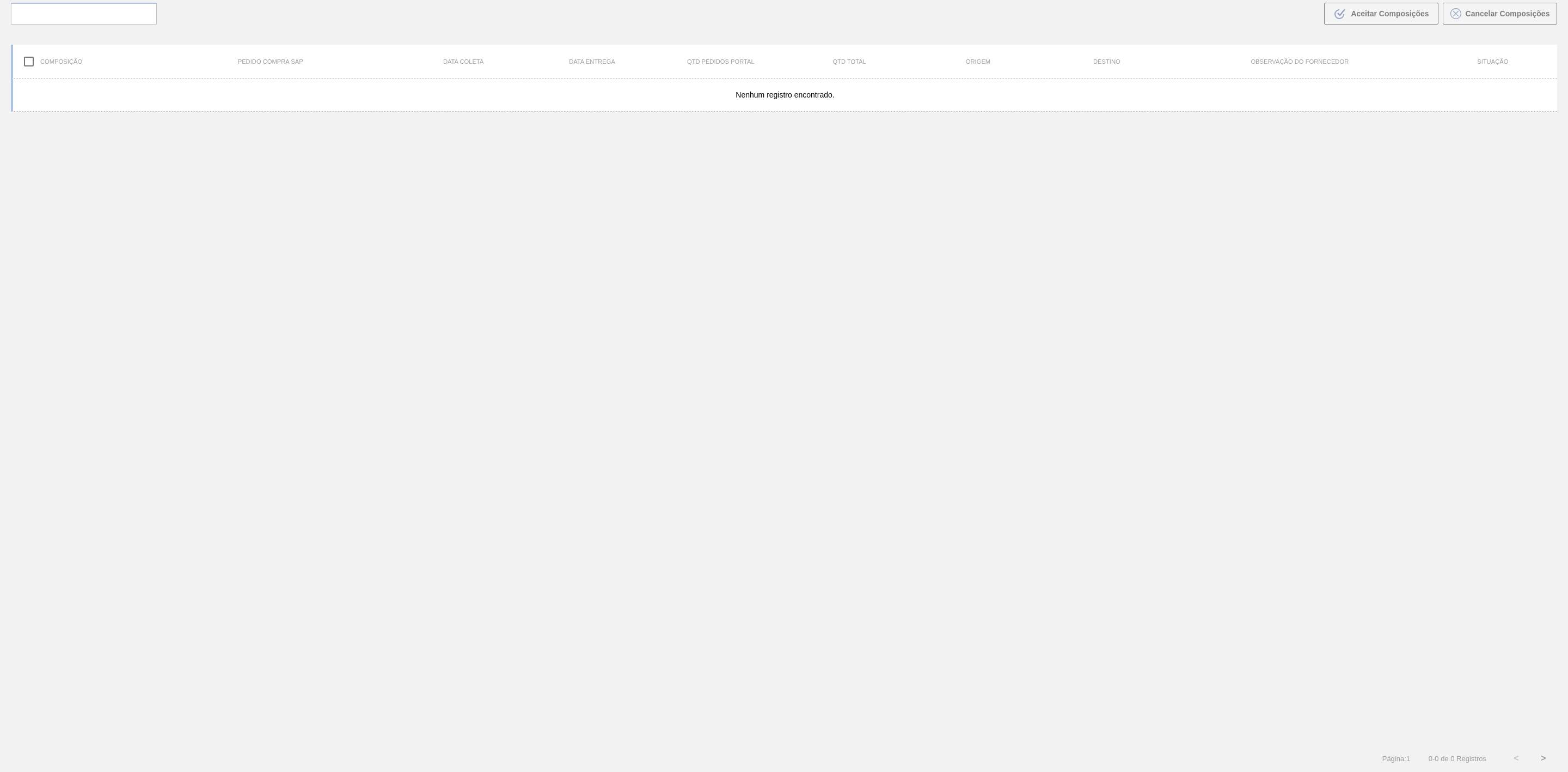
scroll to position [79, 0]
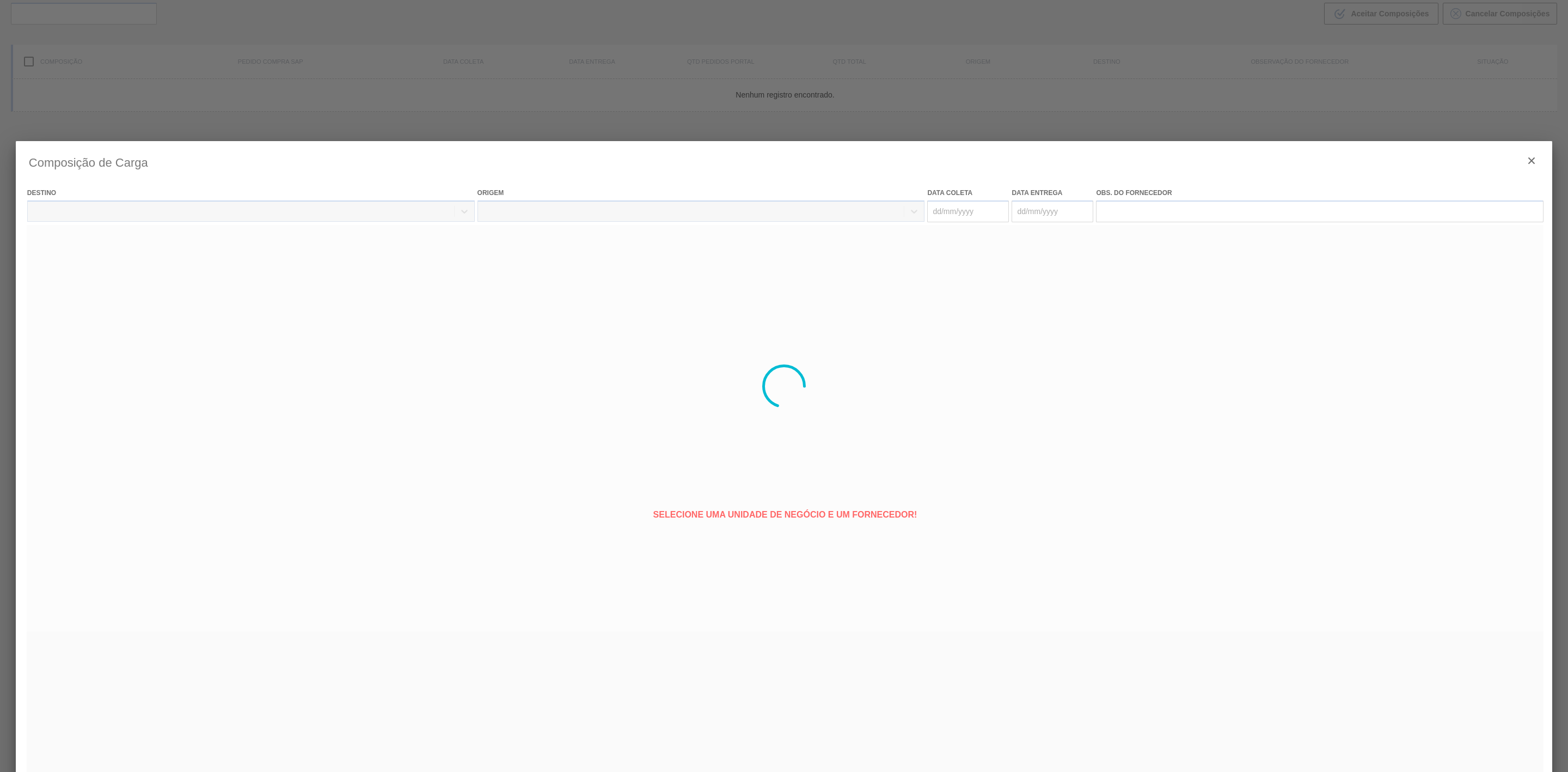
type coleta "[DATE]"
type entrega "18/09/2025"
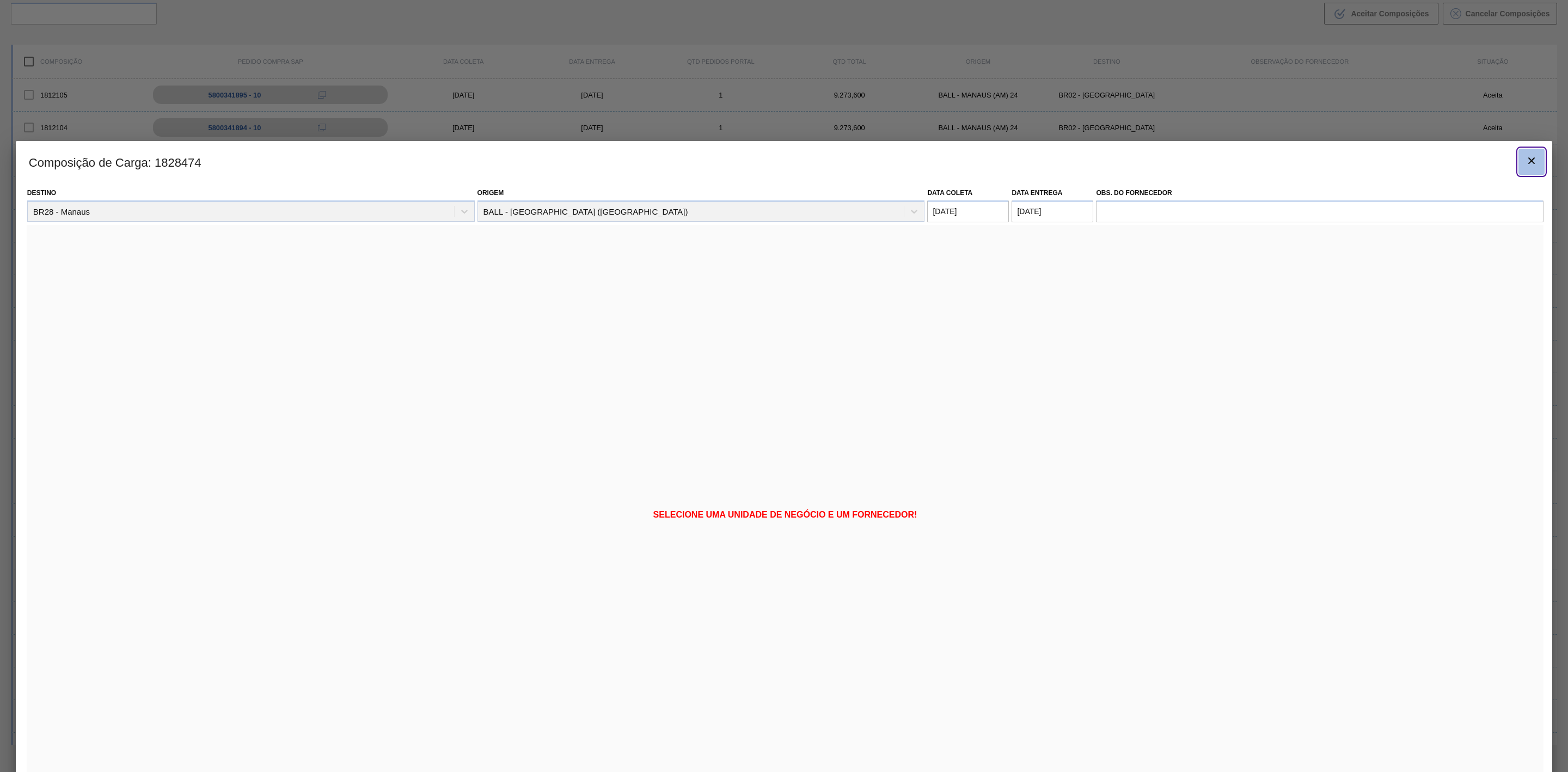
click at [1531, 166] on icon "botão de ícone" at bounding box center [1531, 161] width 13 height 13
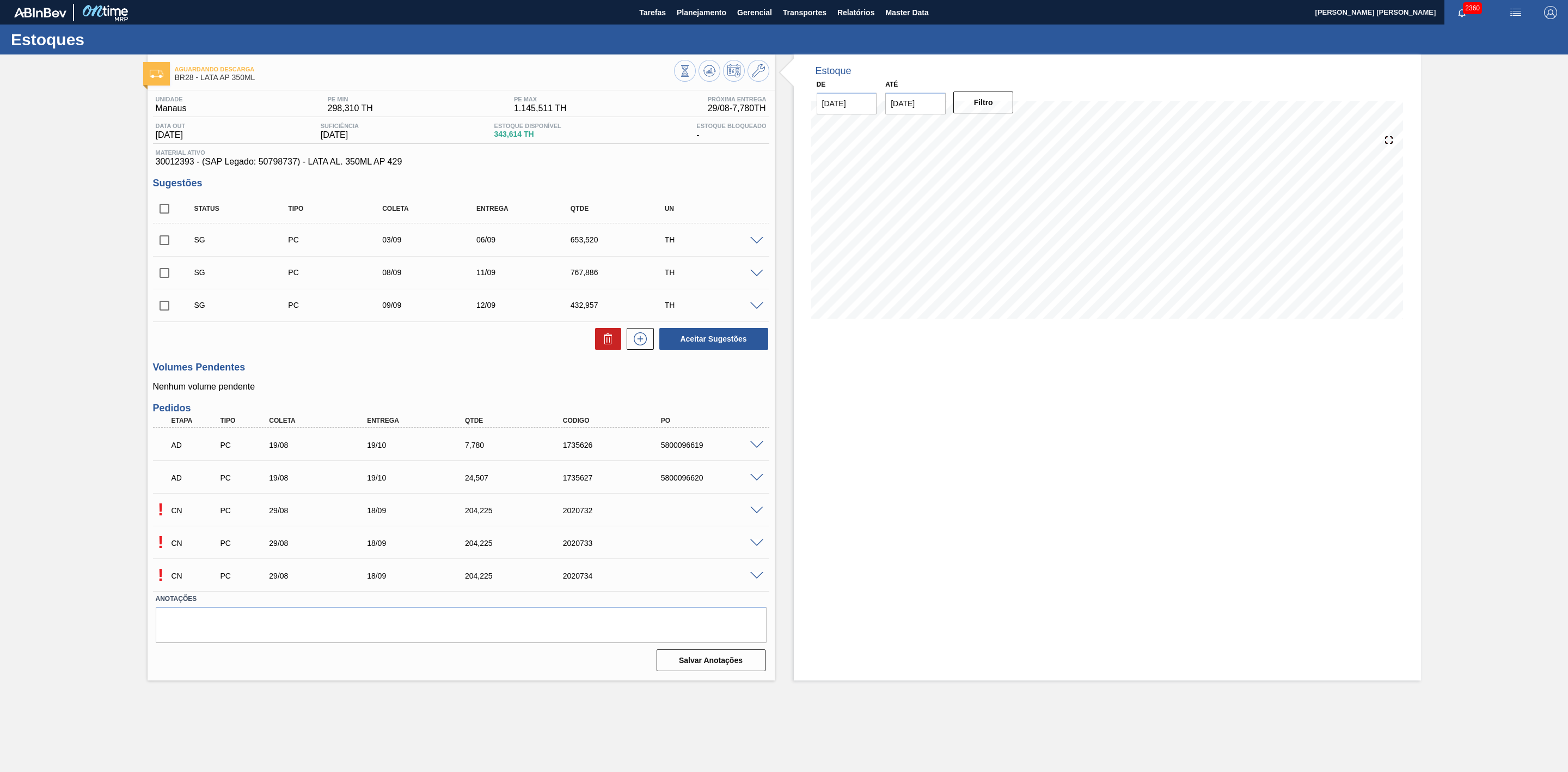
click at [760, 511] on span at bounding box center [757, 510] width 13 height 8
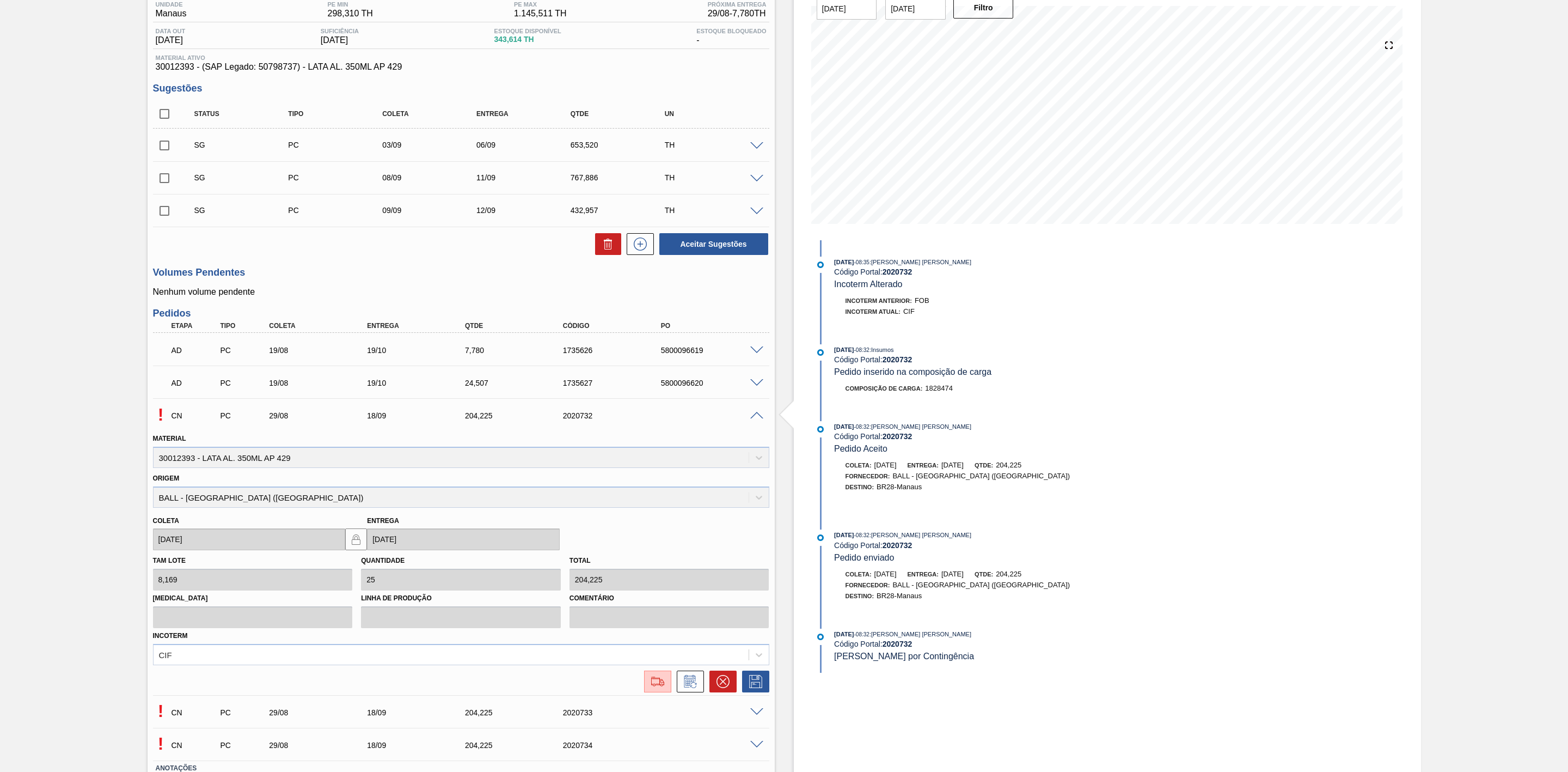
scroll to position [164, 0]
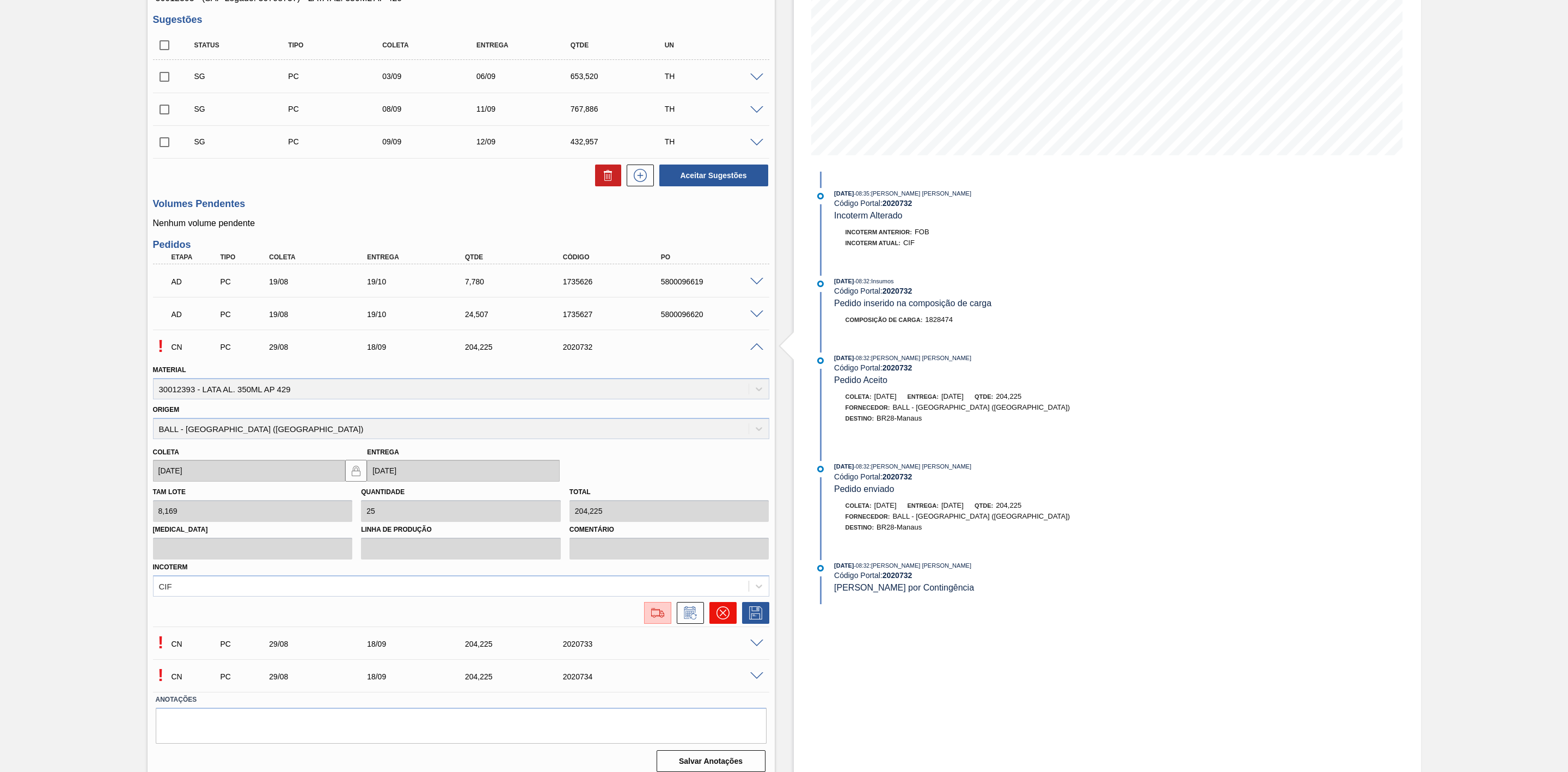
click at [719, 612] on icon at bounding box center [723, 613] width 13 height 13
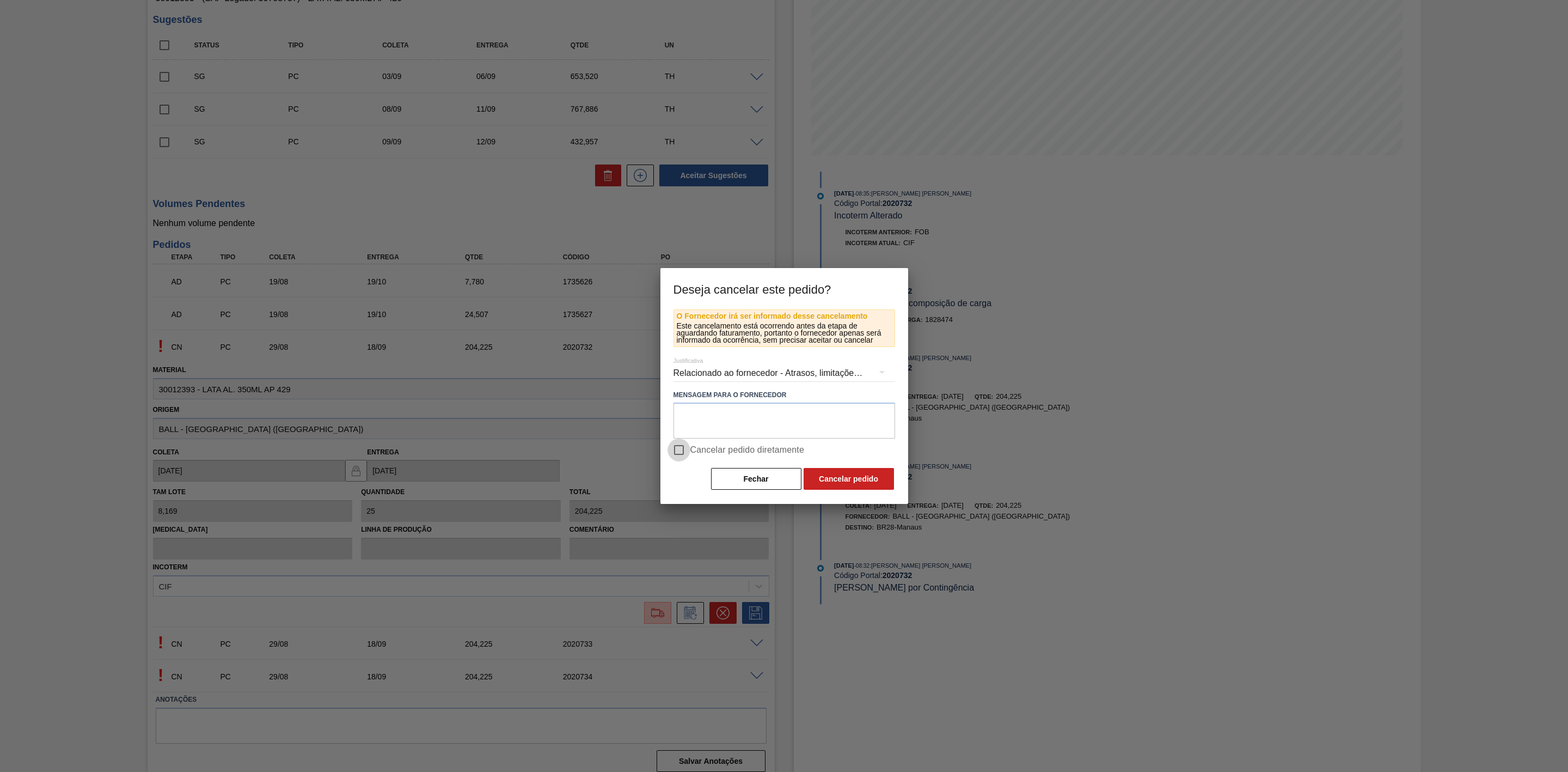
drag, startPoint x: 684, startPoint y: 451, endPoint x: 776, endPoint y: 465, distance: 93.1
click at [684, 451] on input "Cancelar pedido diretamente" at bounding box center [678, 450] width 23 height 23
checkbox input "true"
click at [854, 483] on button "Cancelar pedido" at bounding box center [849, 479] width 90 height 22
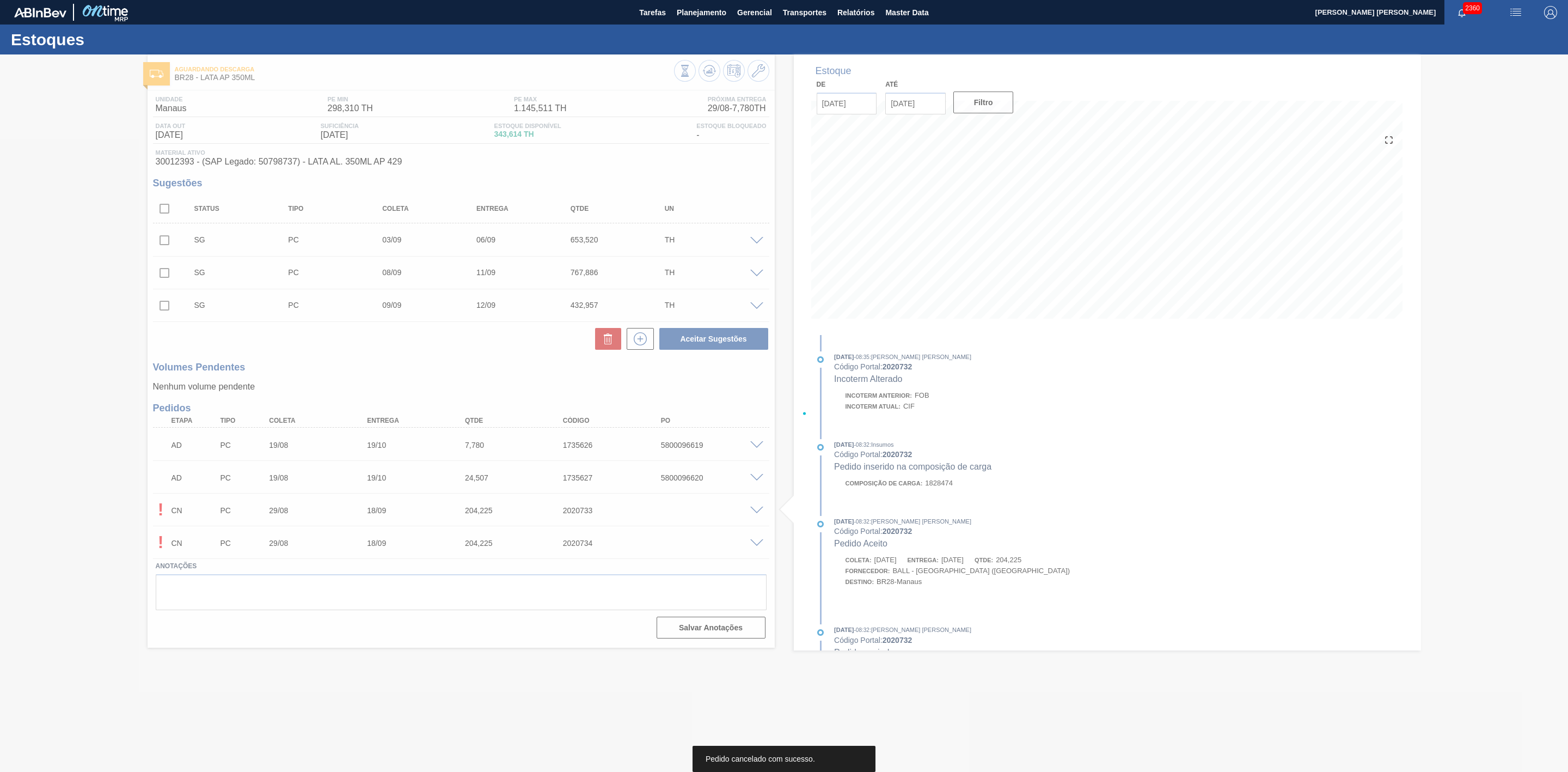
scroll to position [0, 0]
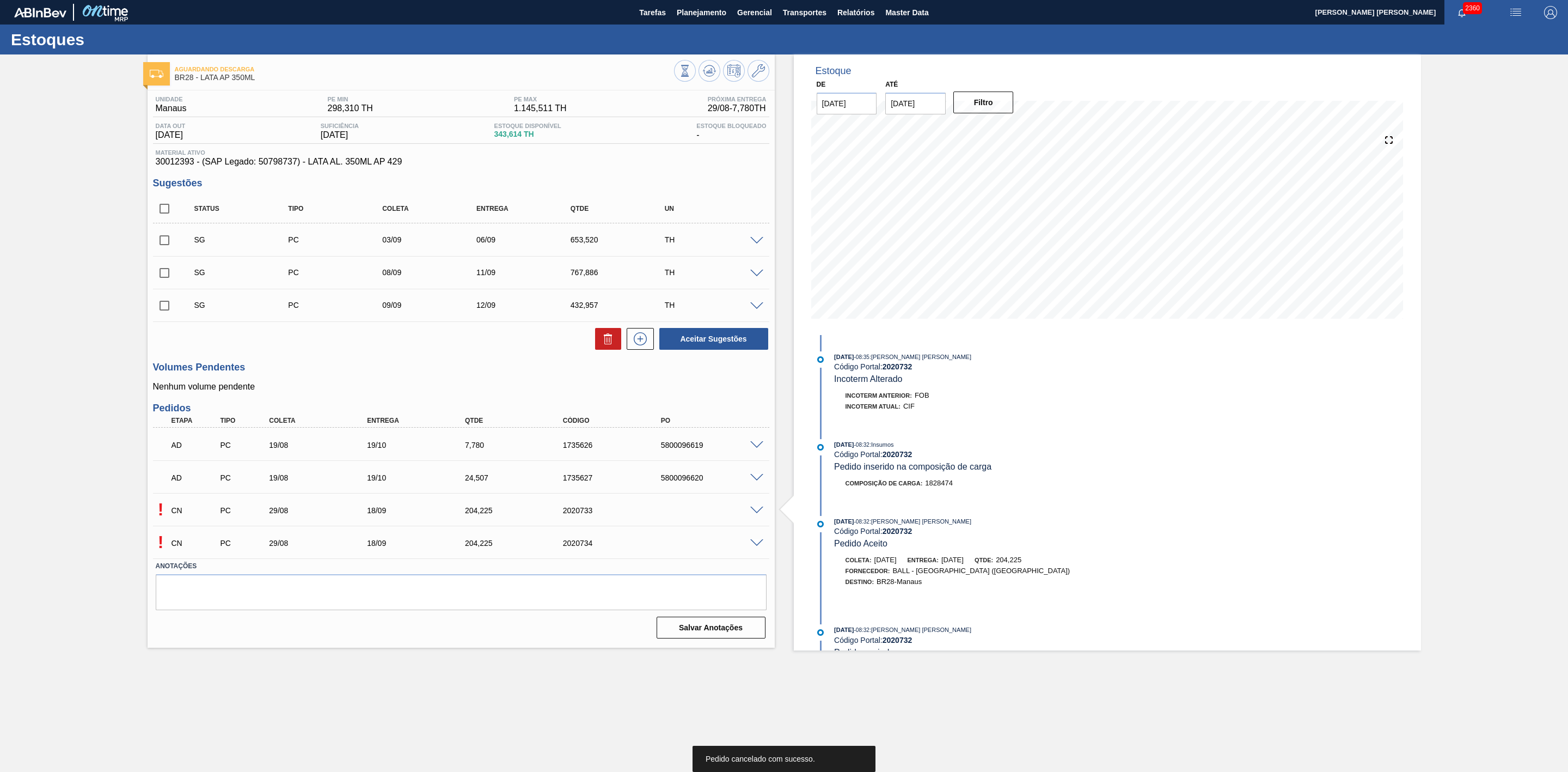
click at [760, 510] on span at bounding box center [757, 510] width 13 height 8
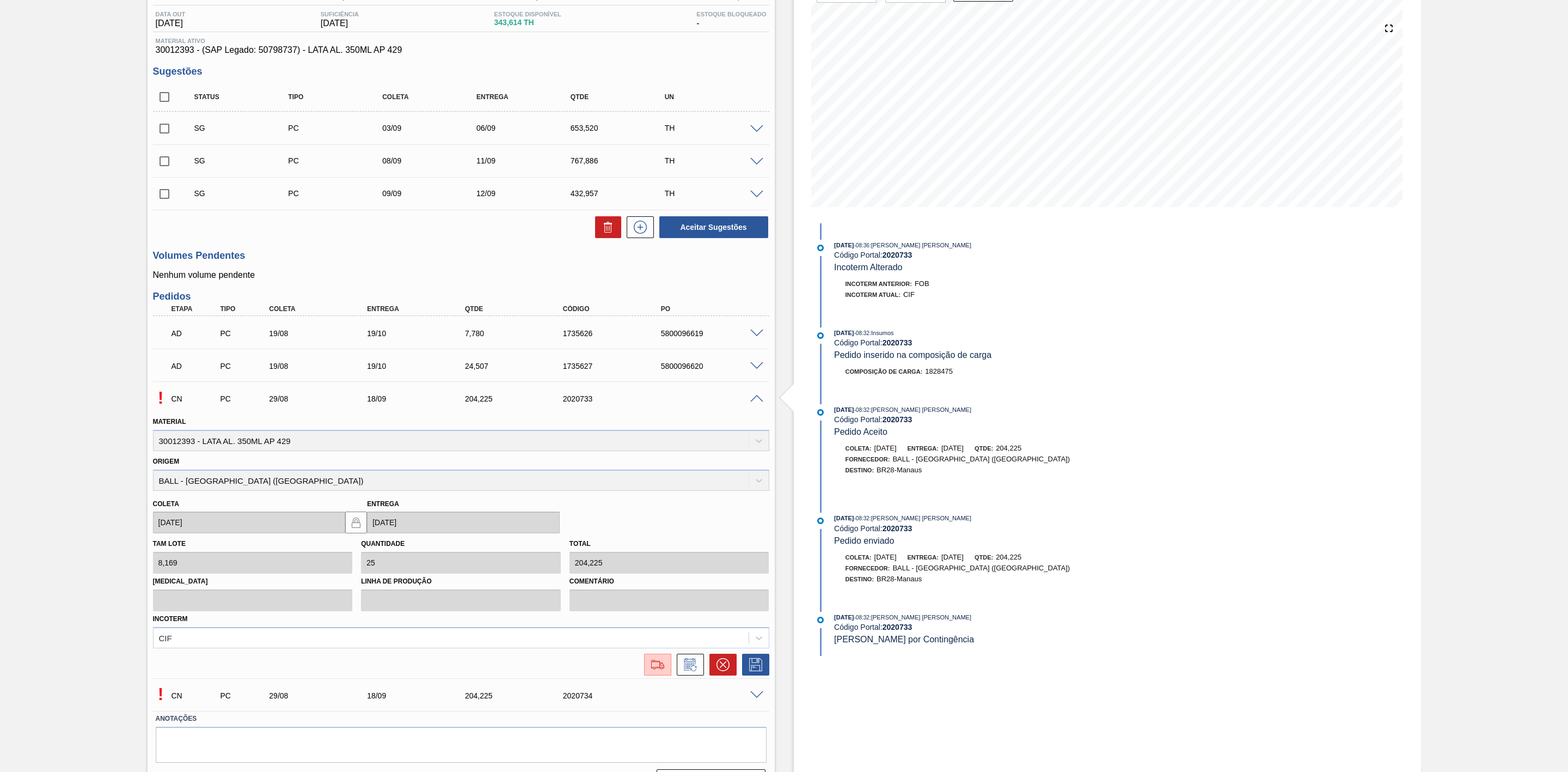
scroll to position [142, 0]
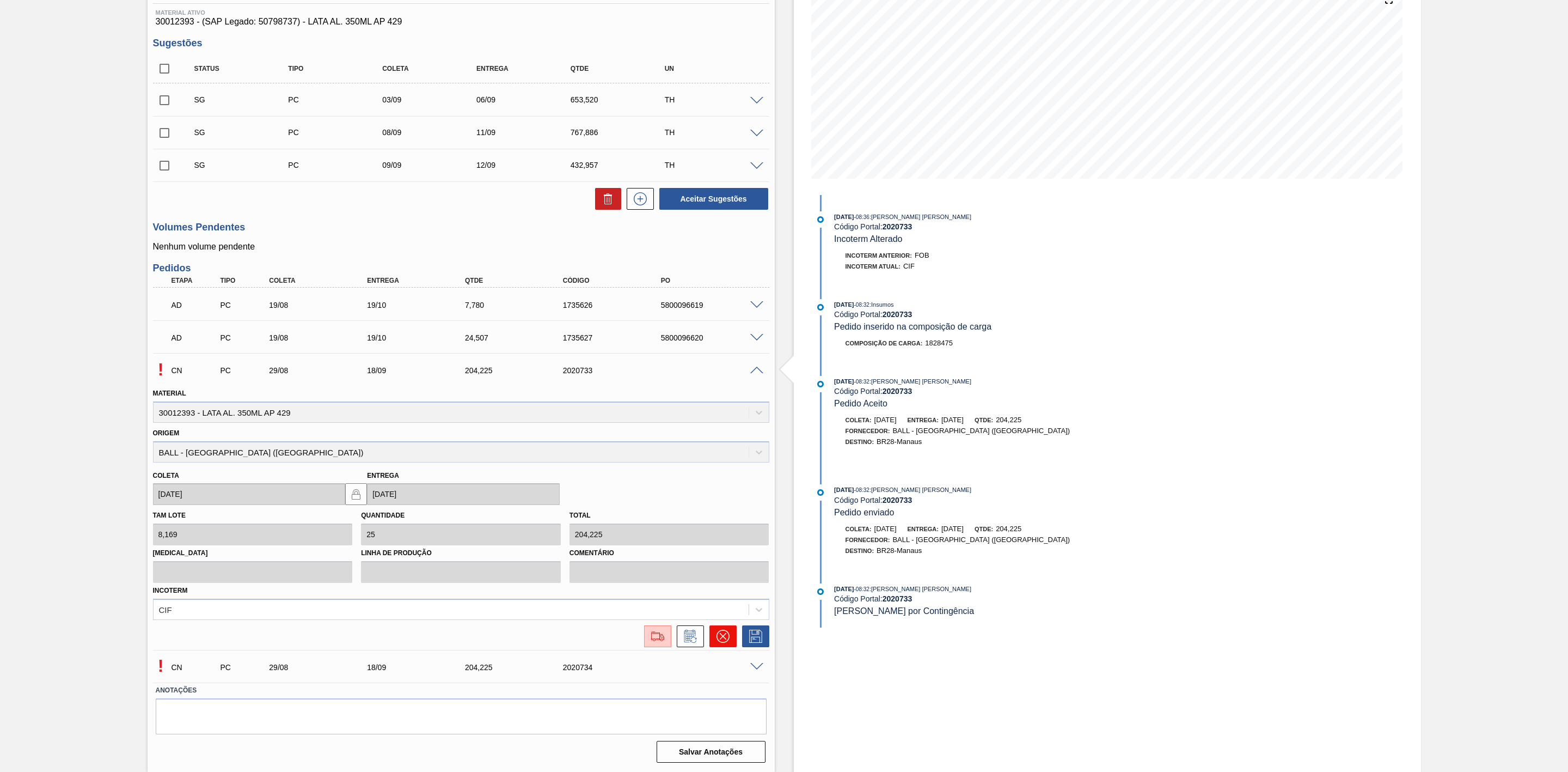
click at [722, 633] on icon at bounding box center [723, 636] width 13 height 13
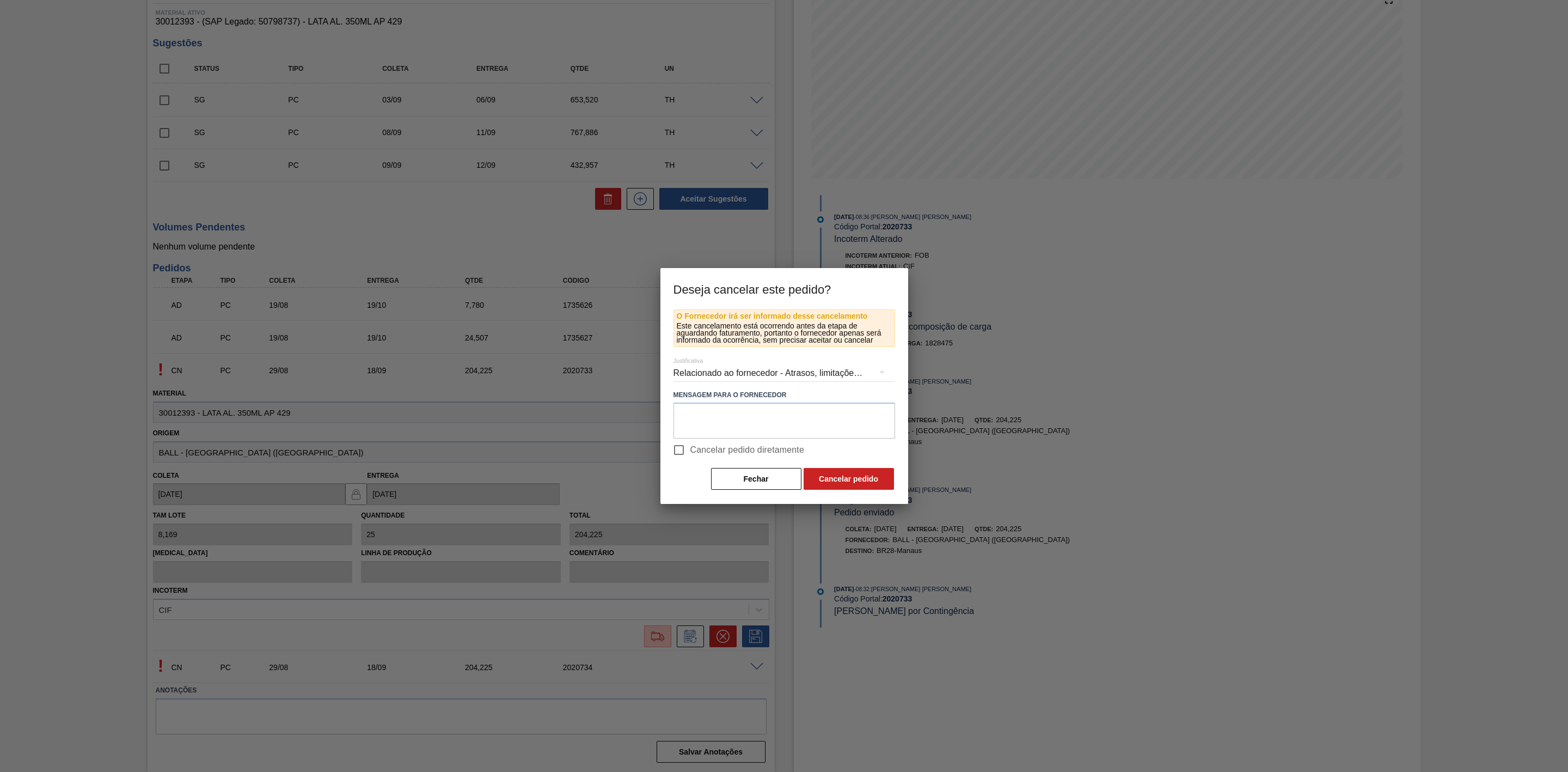
click at [689, 451] on input "Cancelar pedido diretamente" at bounding box center [678, 450] width 23 height 23
checkbox input "true"
click at [838, 479] on button "Cancelar pedido" at bounding box center [849, 479] width 90 height 22
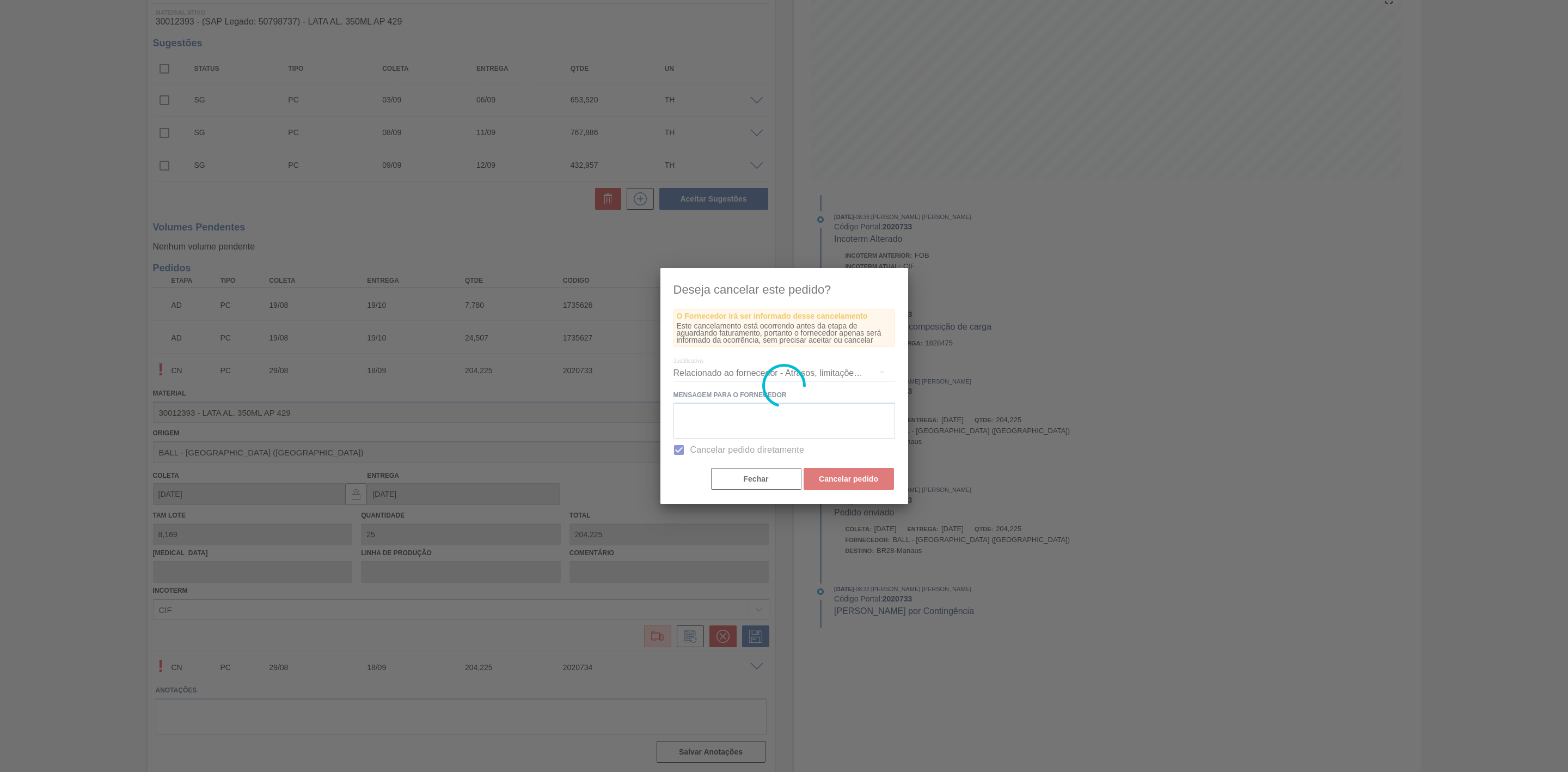
scroll to position [0, 0]
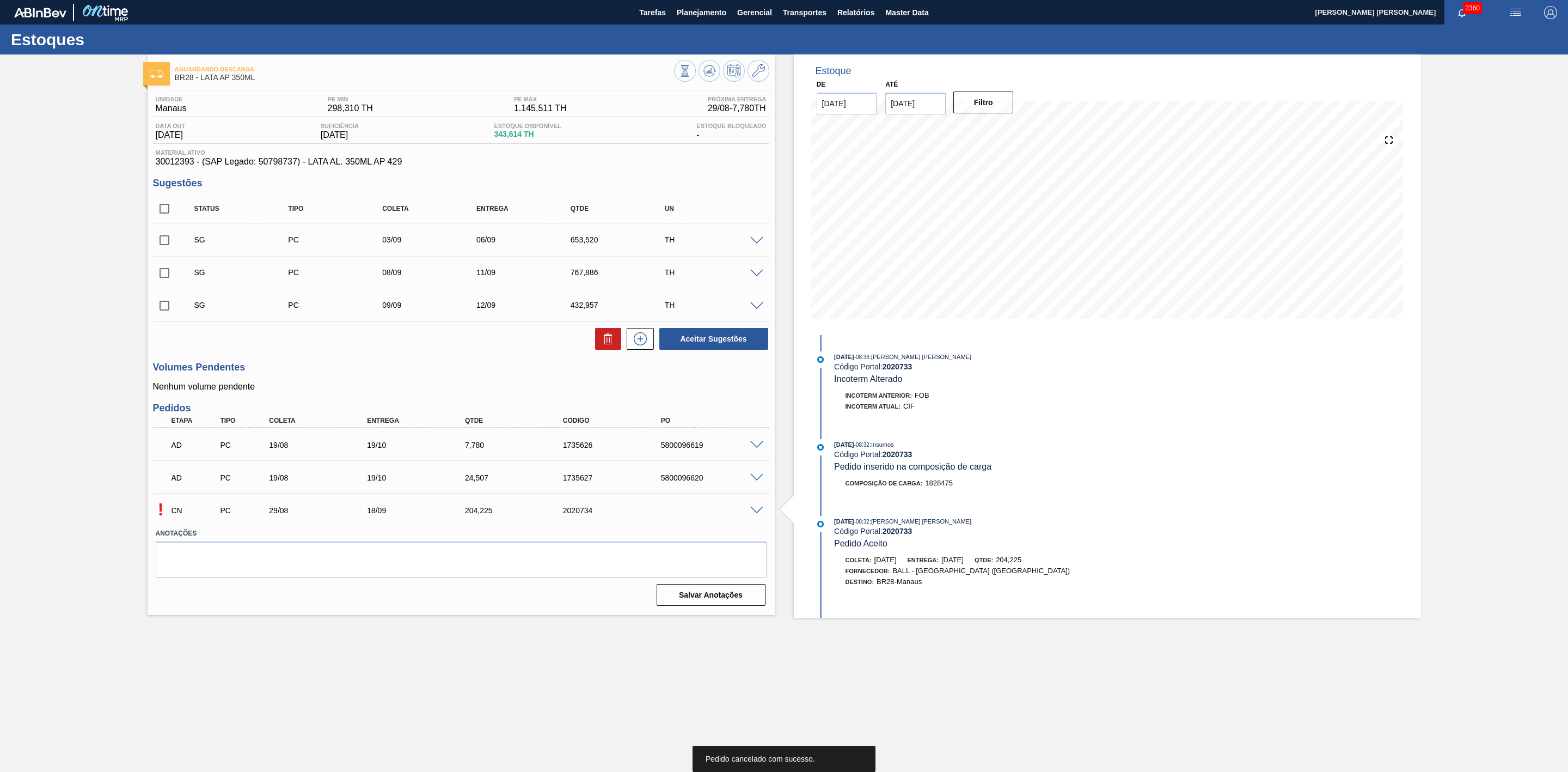
click at [758, 506] on div "! CN PC 29/08 18/09 204,225 2020734" at bounding box center [461, 509] width 616 height 27
click at [758, 514] on span at bounding box center [757, 510] width 13 height 8
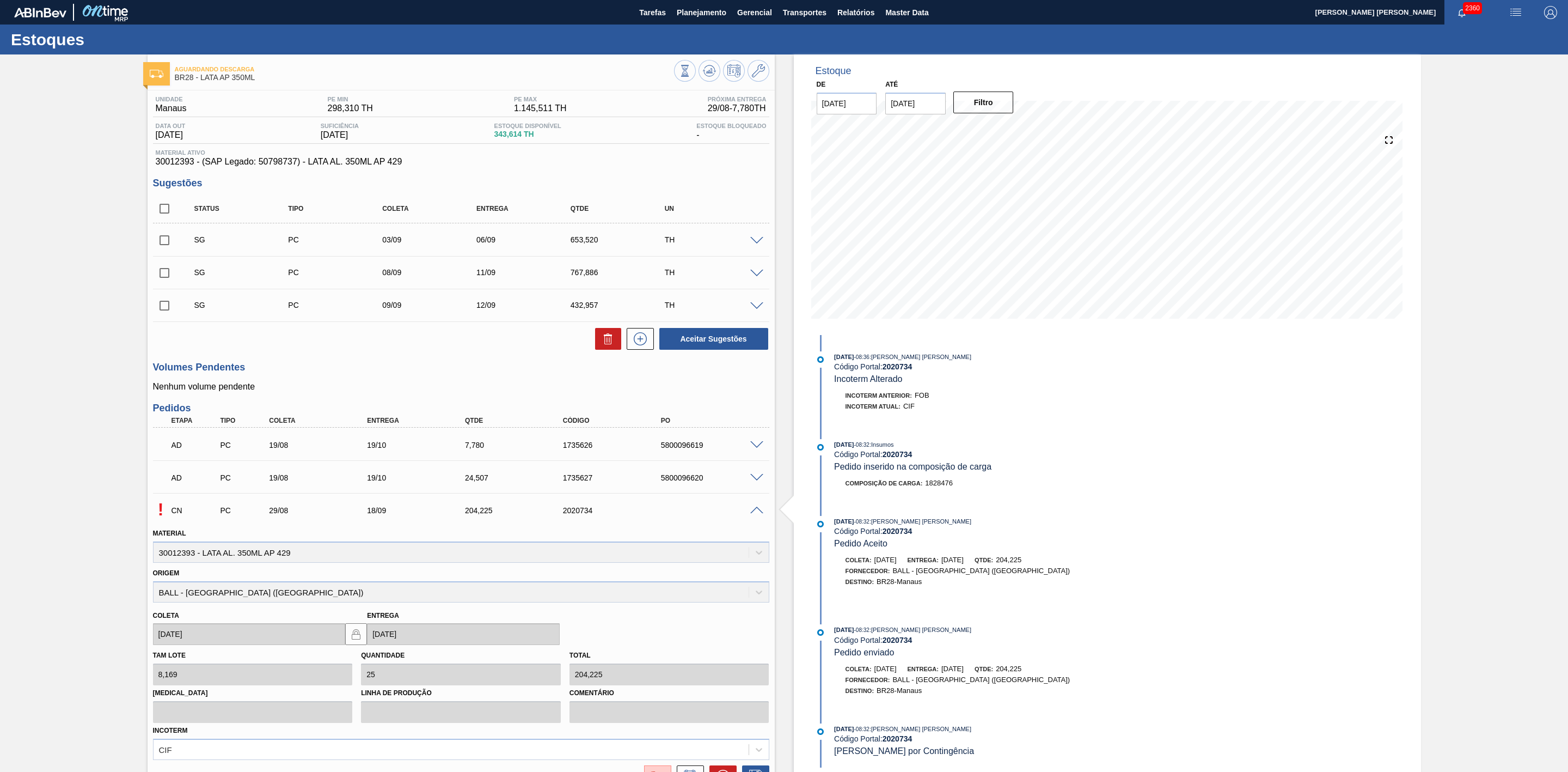
scroll to position [109, 0]
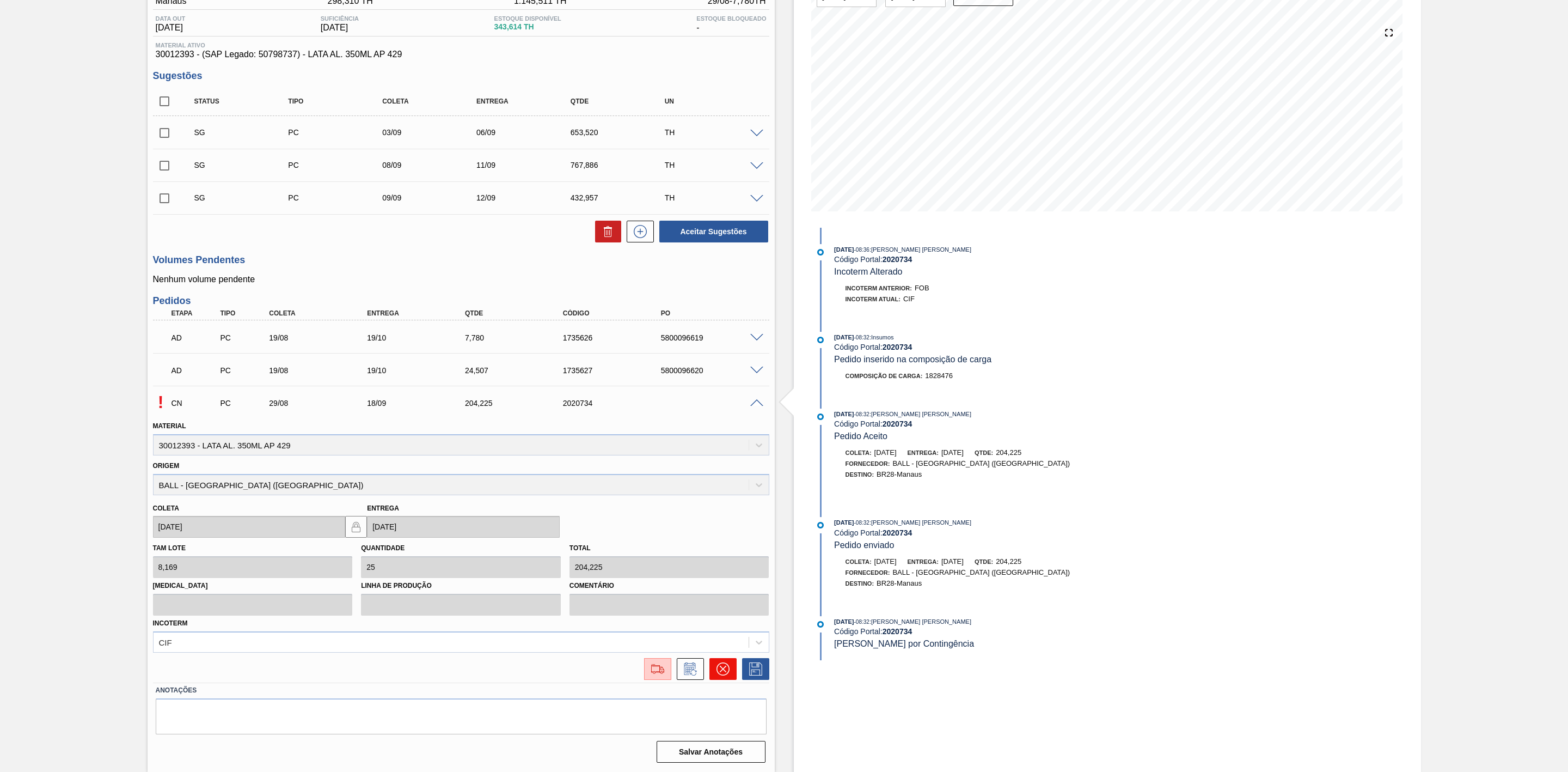
click at [722, 667] on icon at bounding box center [723, 669] width 13 height 13
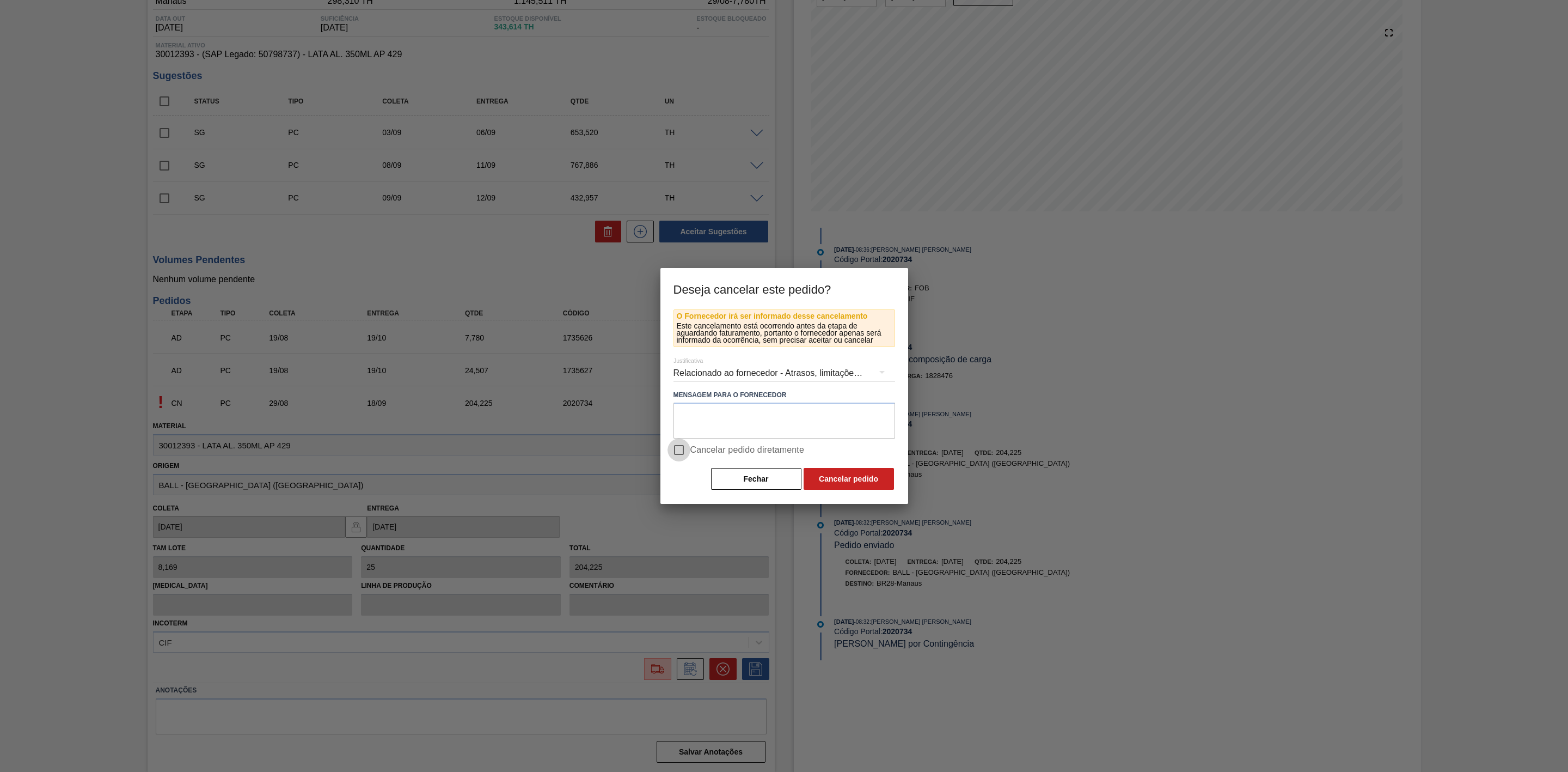
click at [675, 448] on input "Cancelar pedido diretamente" at bounding box center [678, 450] width 23 height 23
checkbox input "true"
click at [817, 476] on button "Cancelar pedido" at bounding box center [849, 479] width 90 height 22
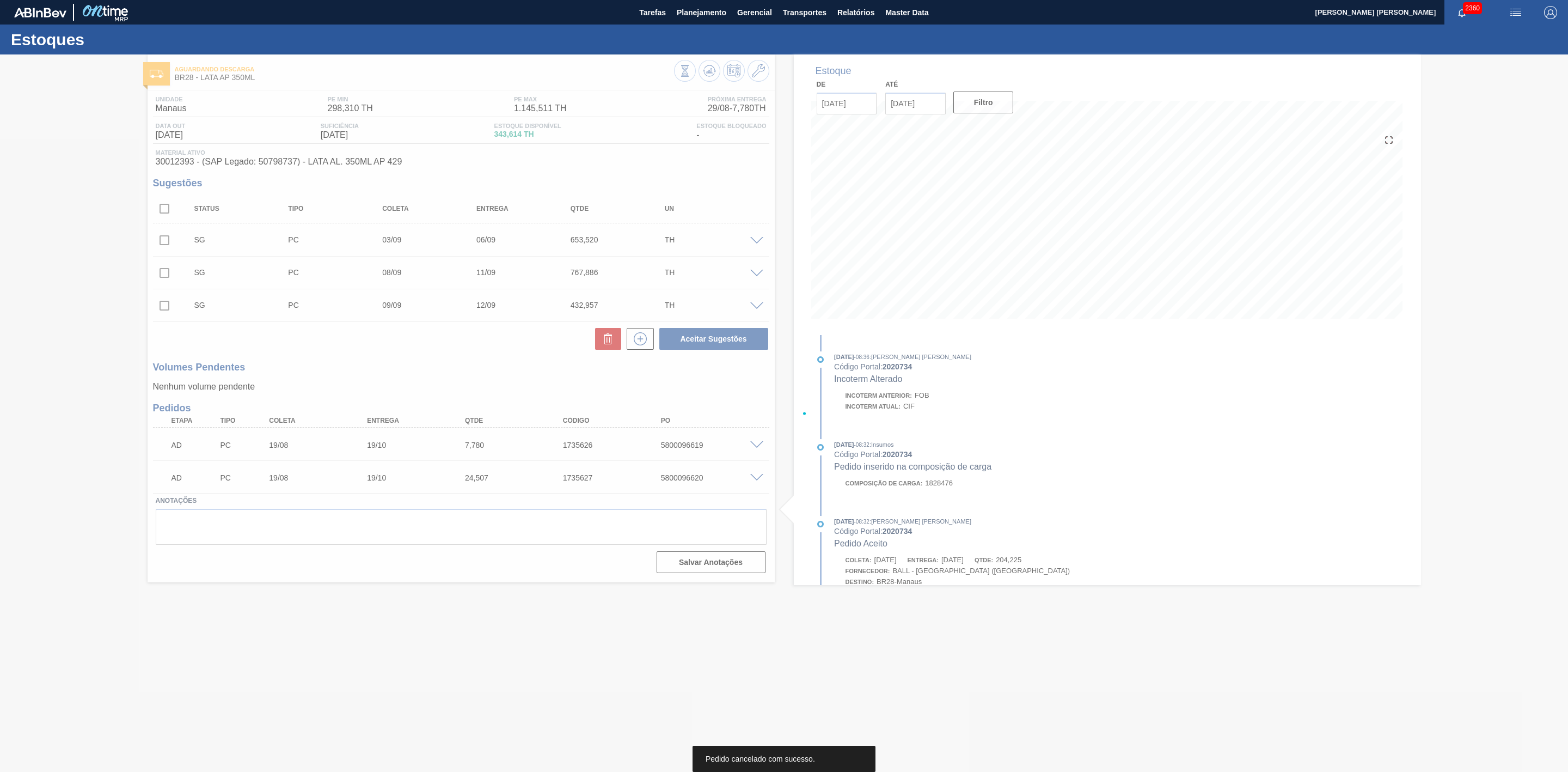
scroll to position [0, 0]
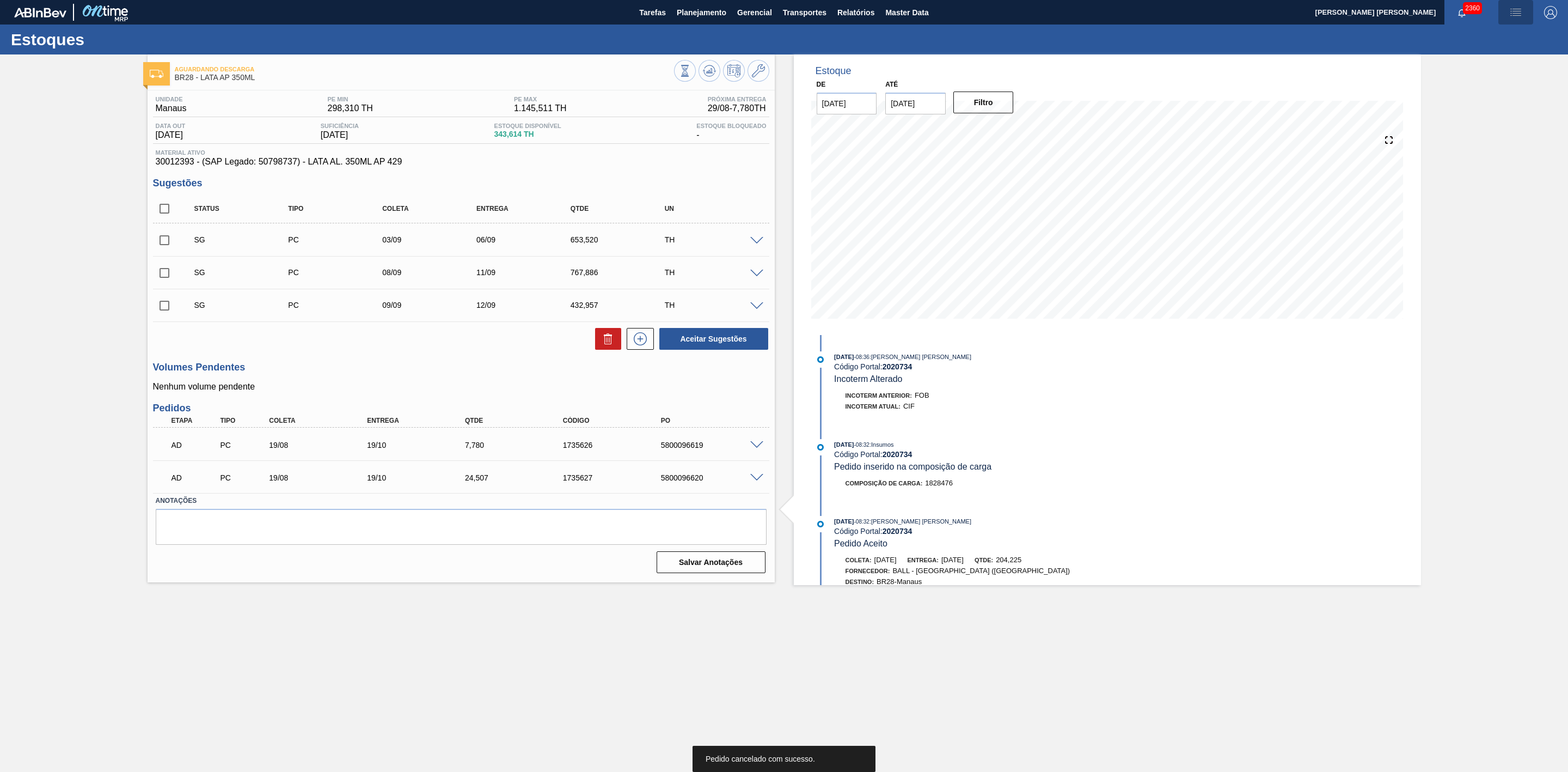
click at [1514, 9] on img "button" at bounding box center [1516, 12] width 13 height 13
click at [1480, 36] on li "Pedido Contingência" at bounding box center [1510, 38] width 100 height 20
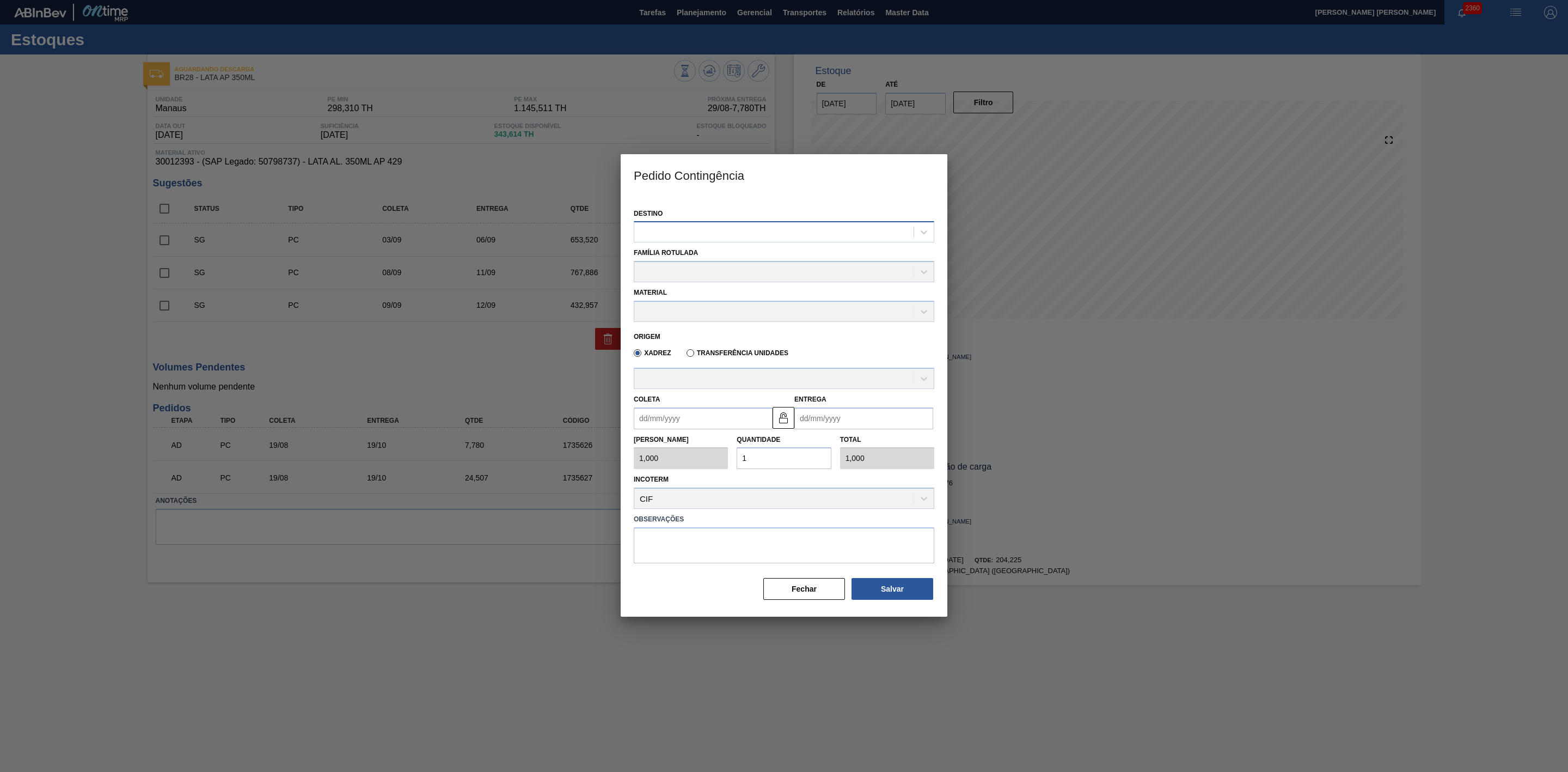
click at [846, 230] on div at bounding box center [774, 233] width 279 height 16
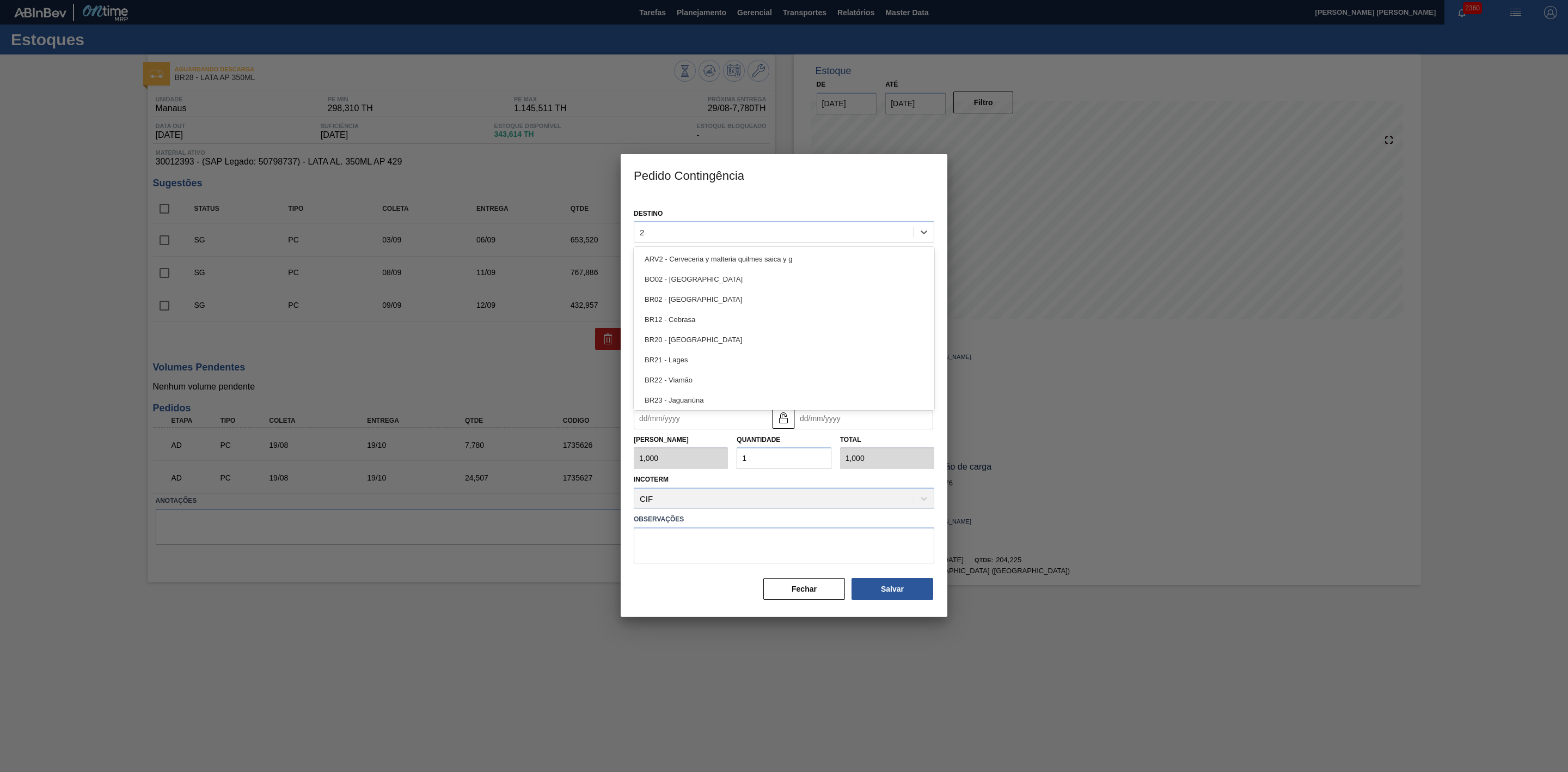
type input "28"
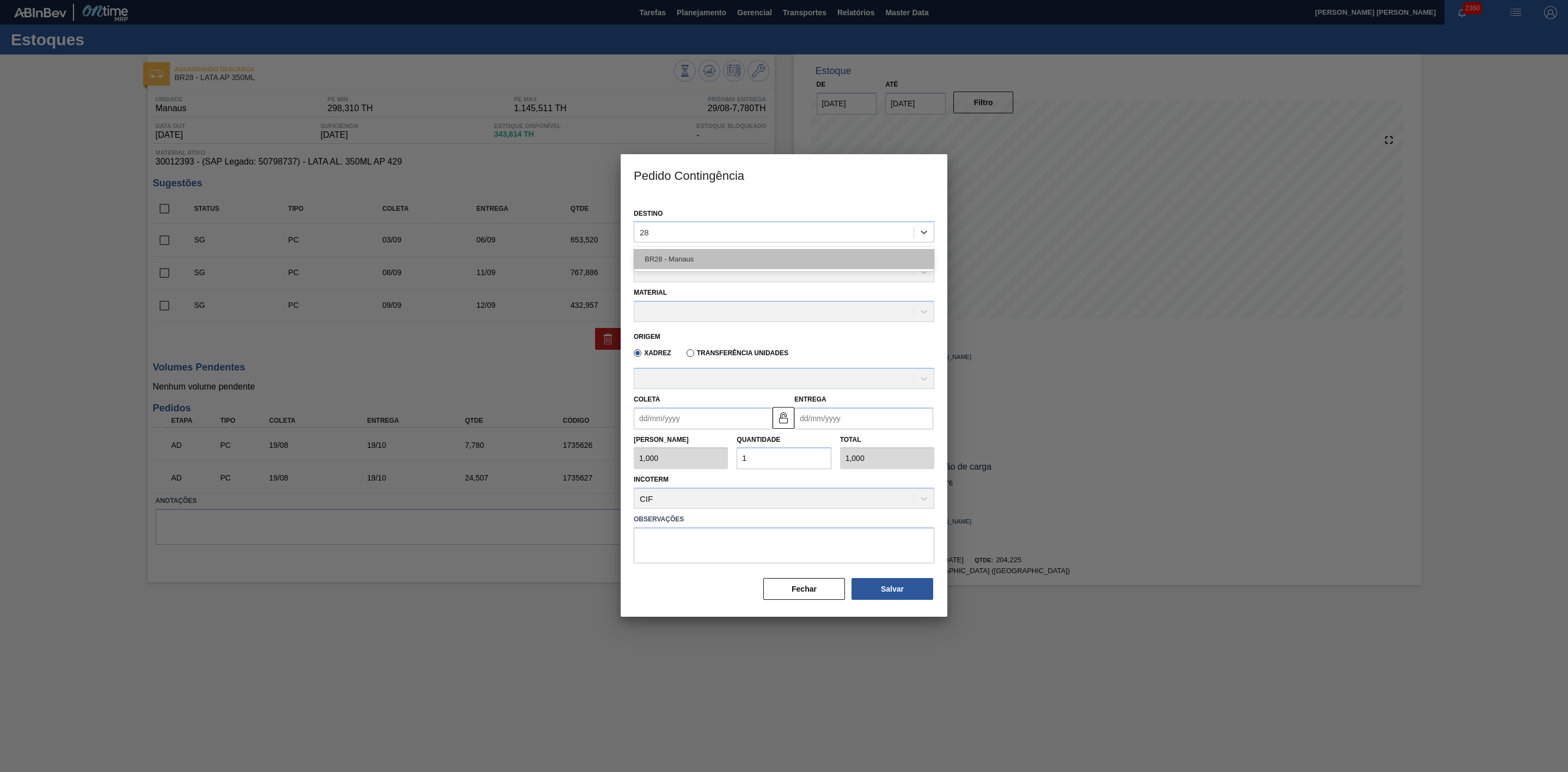
click at [766, 265] on div "BR28 - Manaus" at bounding box center [784, 258] width 301 height 20
click at [715, 266] on div at bounding box center [774, 273] width 279 height 16
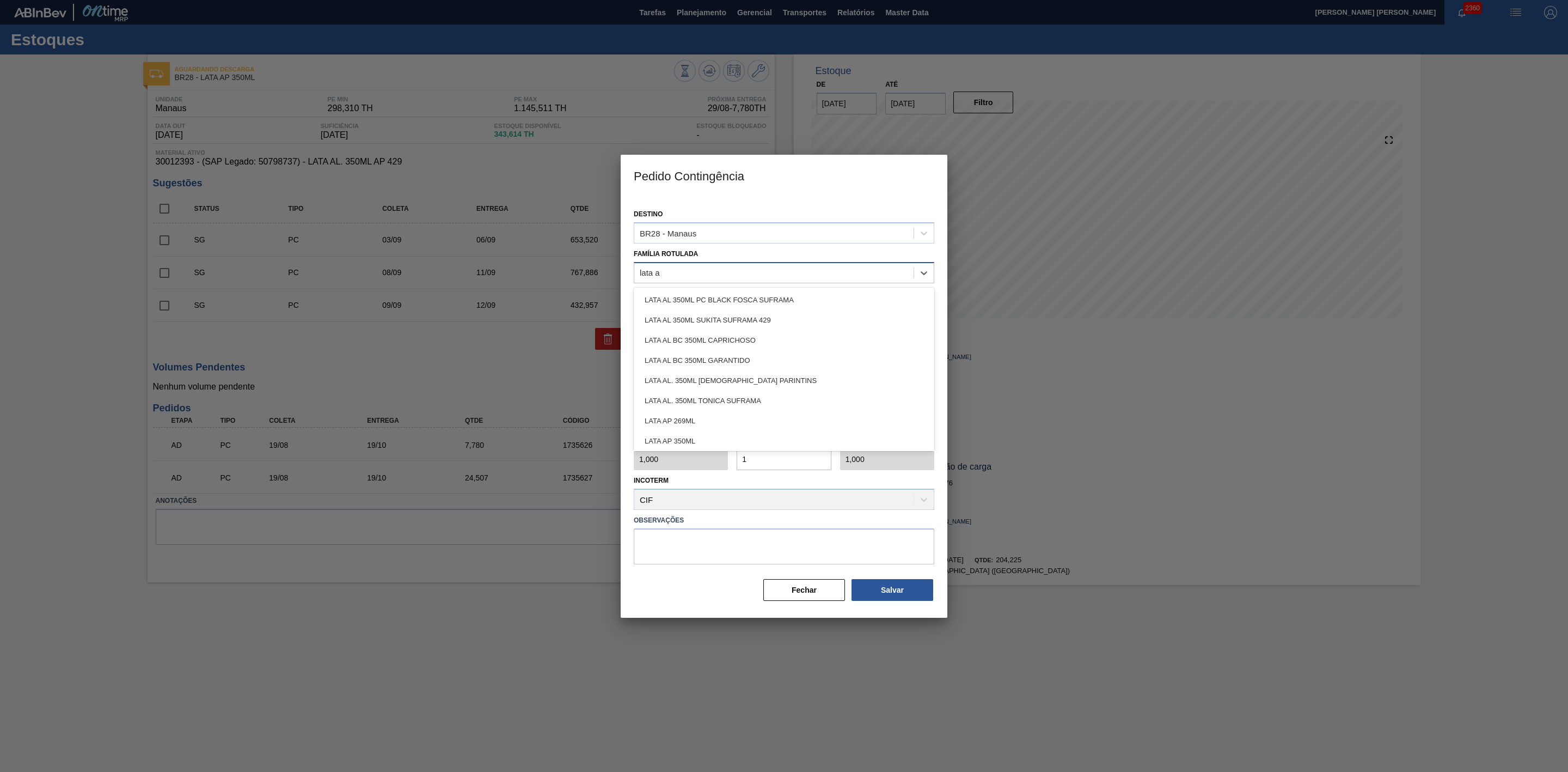
type Rotulada "lata ap"
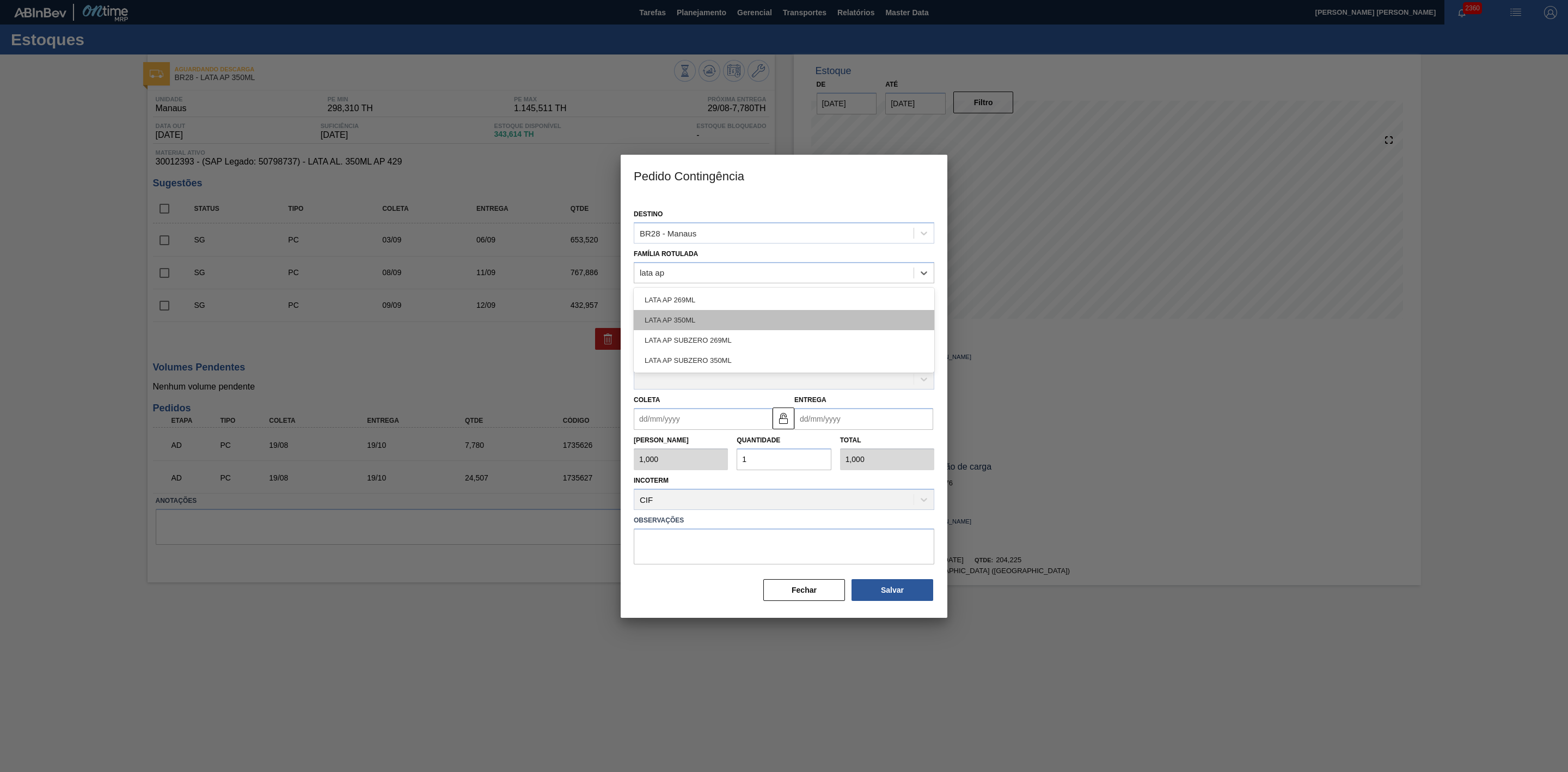
click at [664, 321] on div "LATA AP 350ML" at bounding box center [784, 319] width 301 height 20
click at [700, 306] on div at bounding box center [774, 313] width 279 height 16
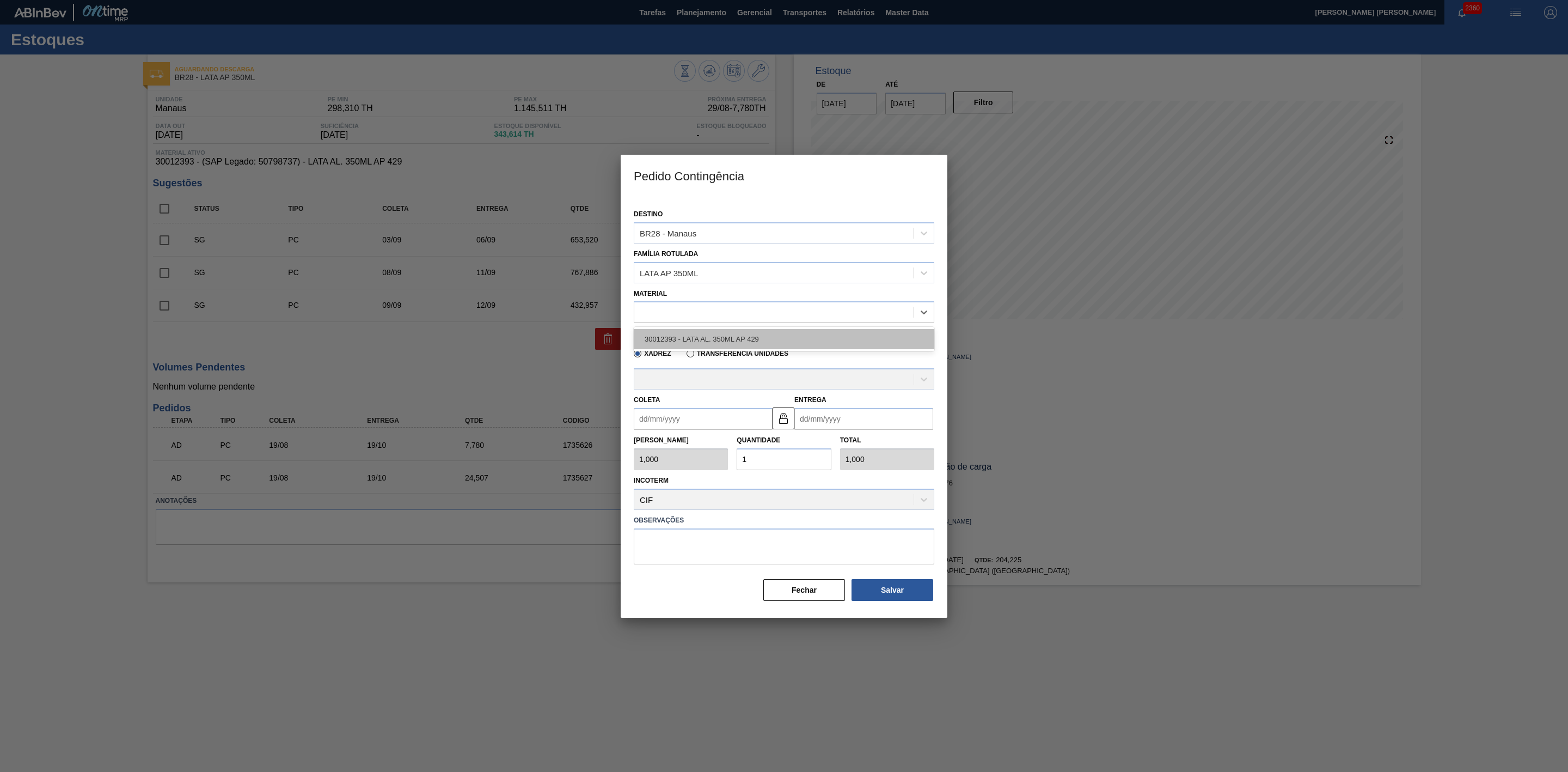
click at [725, 339] on div "30012393 - LATA AL. 350ML AP 429" at bounding box center [784, 338] width 301 height 20
type input "8,169"
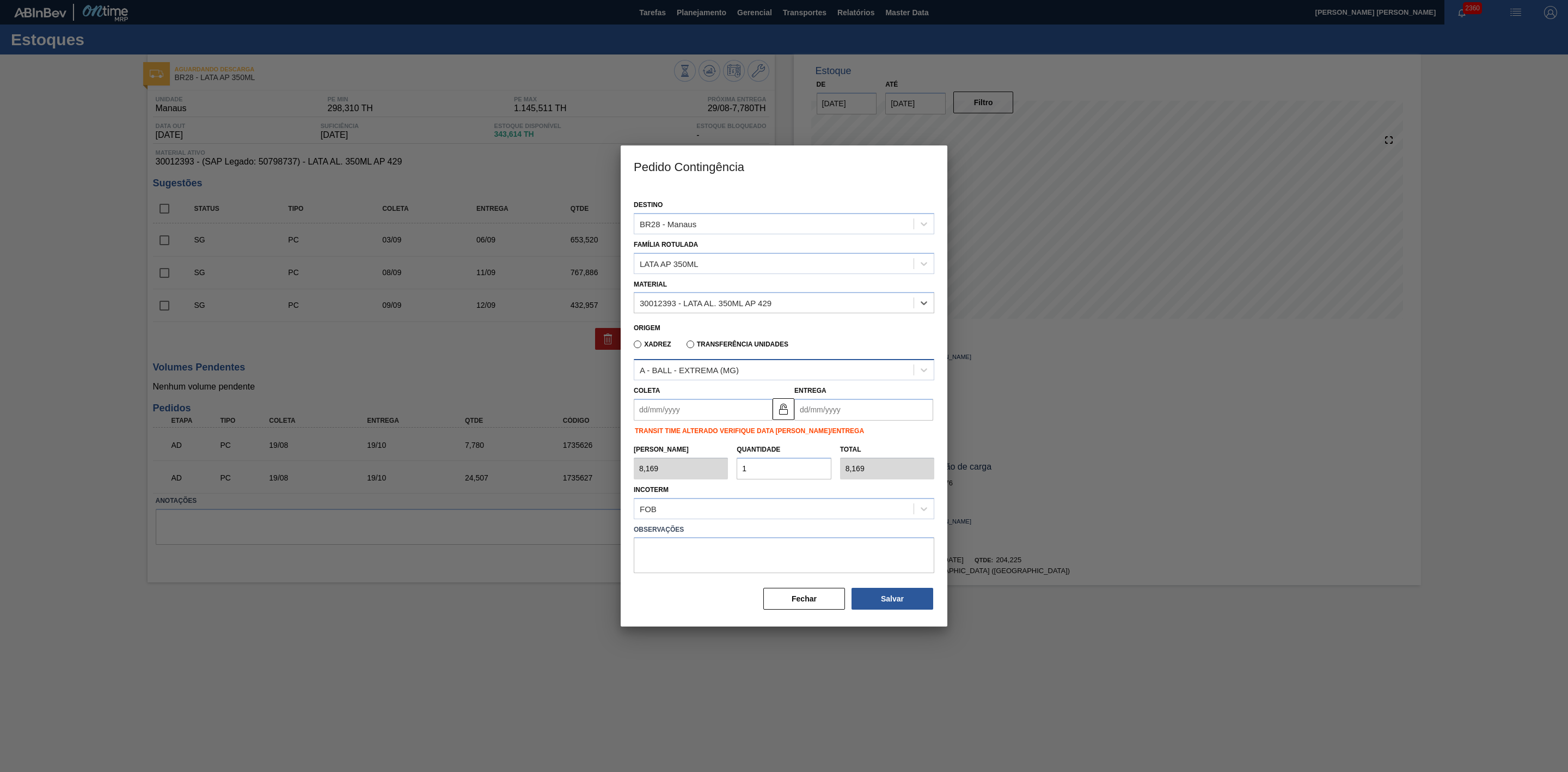
click at [732, 369] on div "A - BALL - EXTREMA (MG)" at bounding box center [689, 370] width 99 height 10
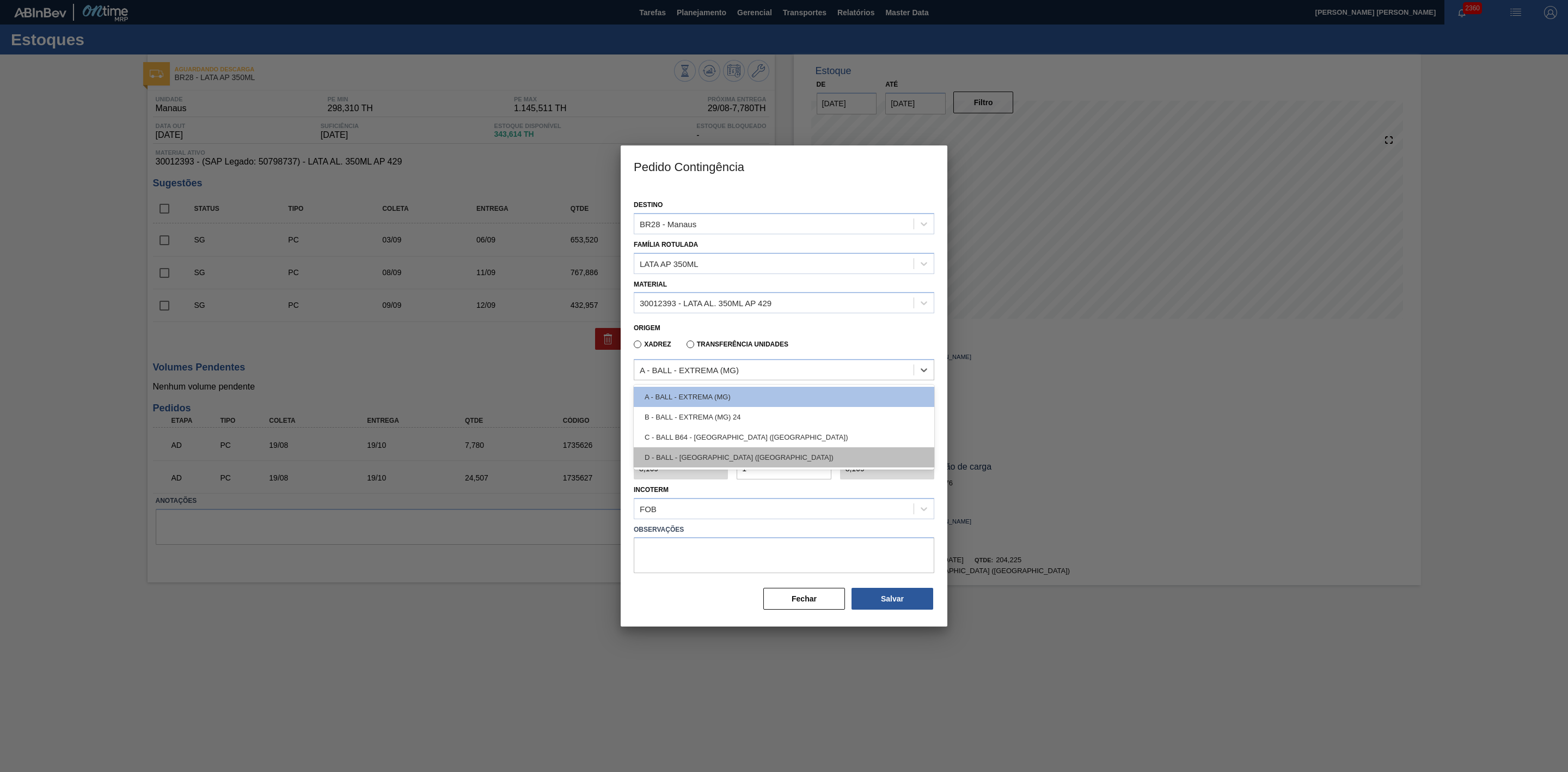
click at [708, 454] on div "D - BALL - RECIFE (PE)" at bounding box center [784, 456] width 301 height 20
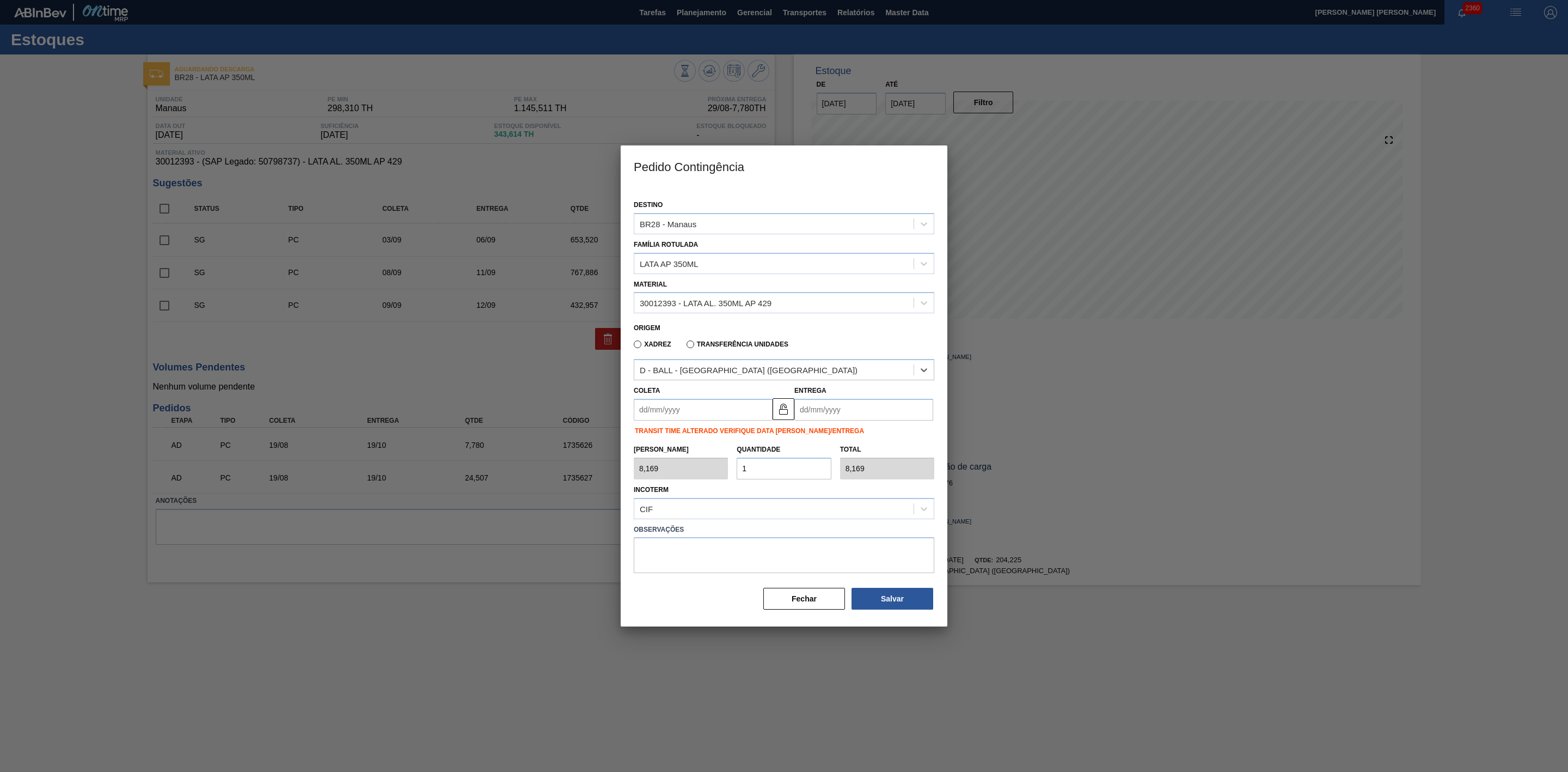
click at [690, 407] on input "Coleta" at bounding box center [703, 409] width 139 height 22
click at [656, 432] on div "agosto 2025" at bounding box center [700, 435] width 131 height 10
drag, startPoint x: 735, startPoint y: 539, endPoint x: 771, endPoint y: 442, distance: 103.5
click at [735, 538] on div "29" at bounding box center [735, 542] width 15 height 15
type input "[DATE]"
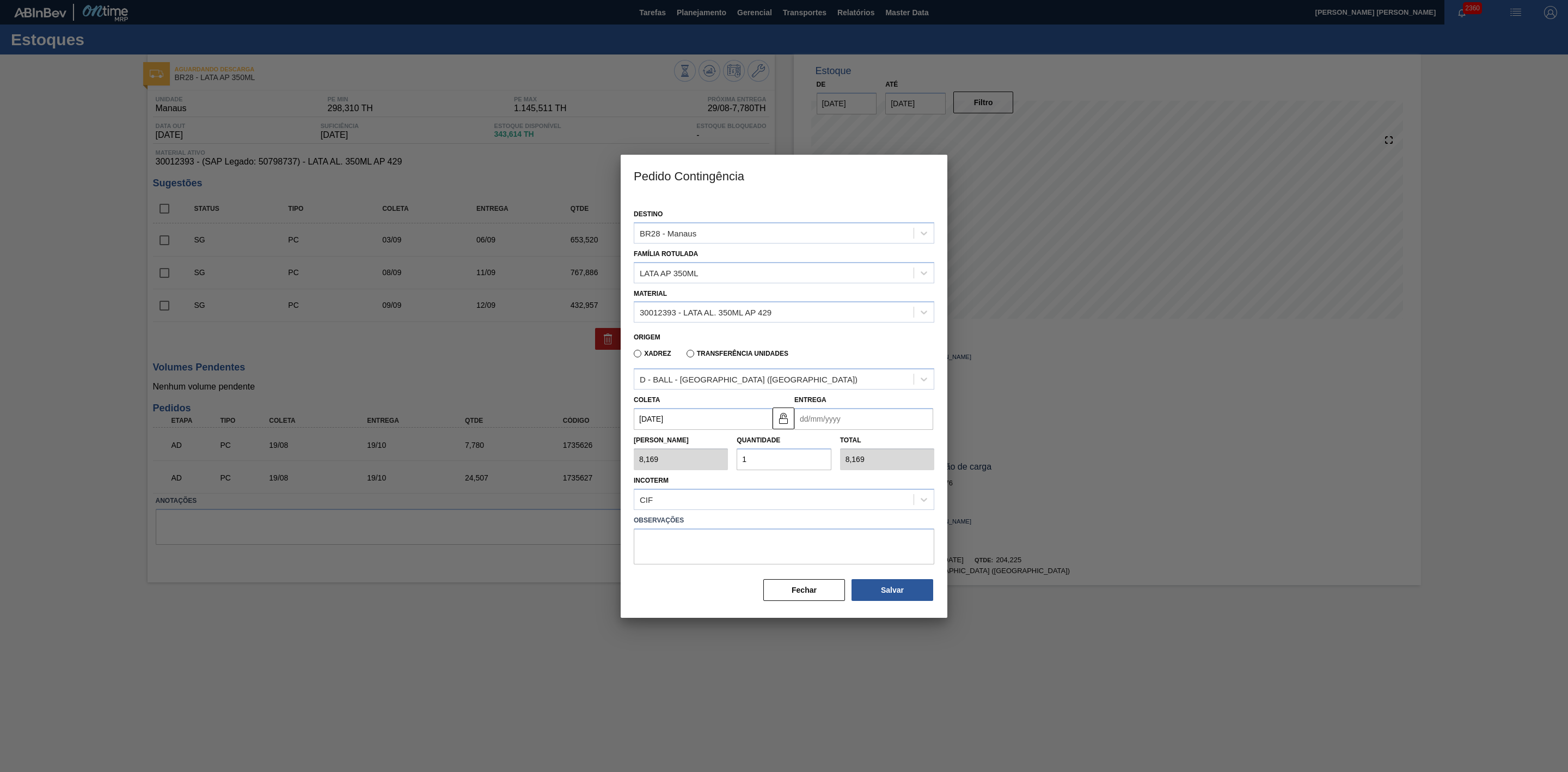
click at [806, 419] on input "Entrega" at bounding box center [863, 419] width 139 height 22
click at [813, 445] on div "agosto 2025" at bounding box center [860, 445] width 131 height 10
click at [915, 445] on button "Next Month" at bounding box center [916, 445] width 7 height 7
click at [876, 513] on div "18" at bounding box center [878, 516] width 15 height 15
type input "18/09/2025"
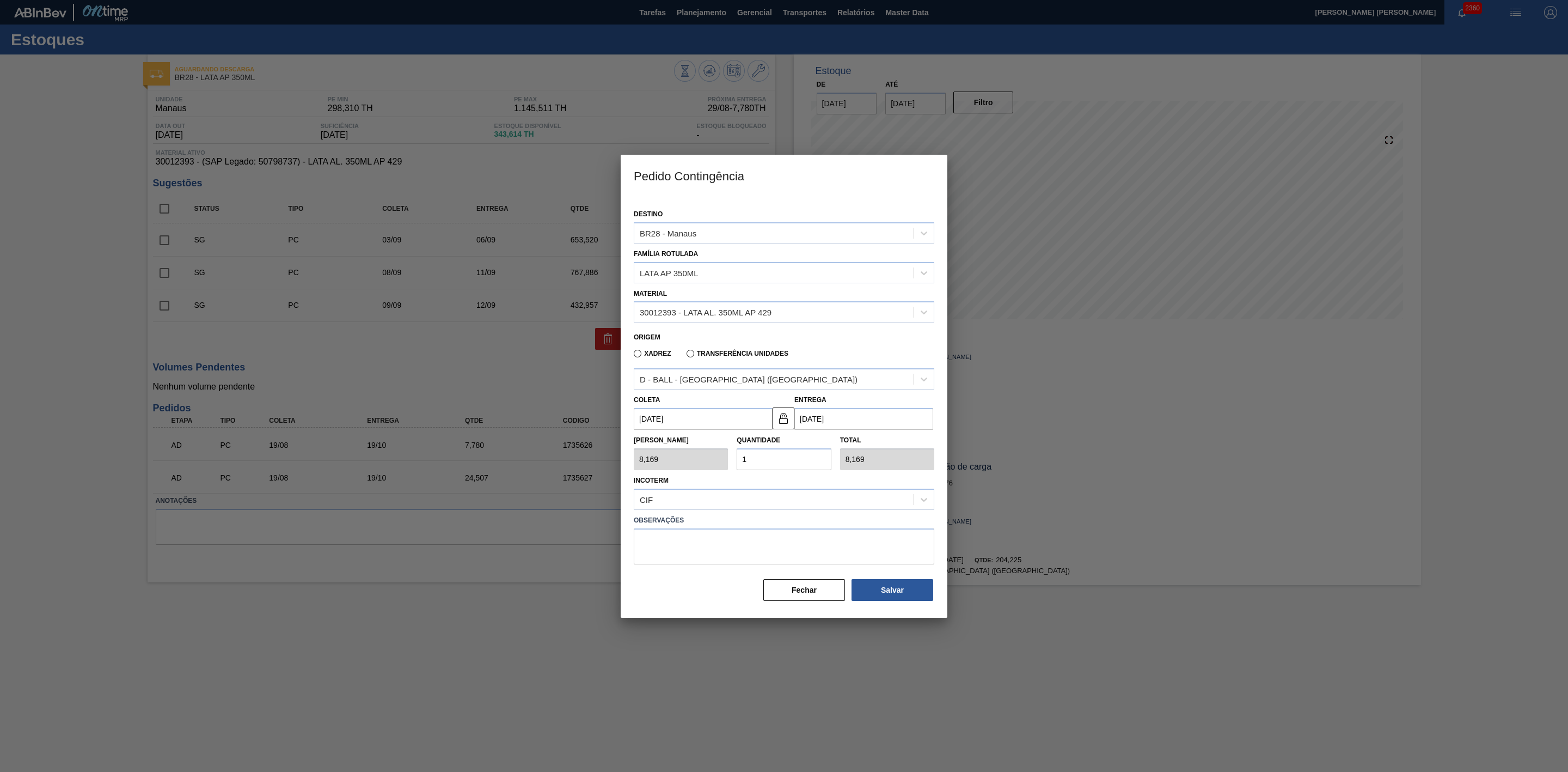
click at [717, 462] on div "Tam Lote 8,169 Quantidade 1 Total 8,169" at bounding box center [784, 450] width 309 height 40
type input "2"
type input "16,338"
type input "25"
type input "204,225"
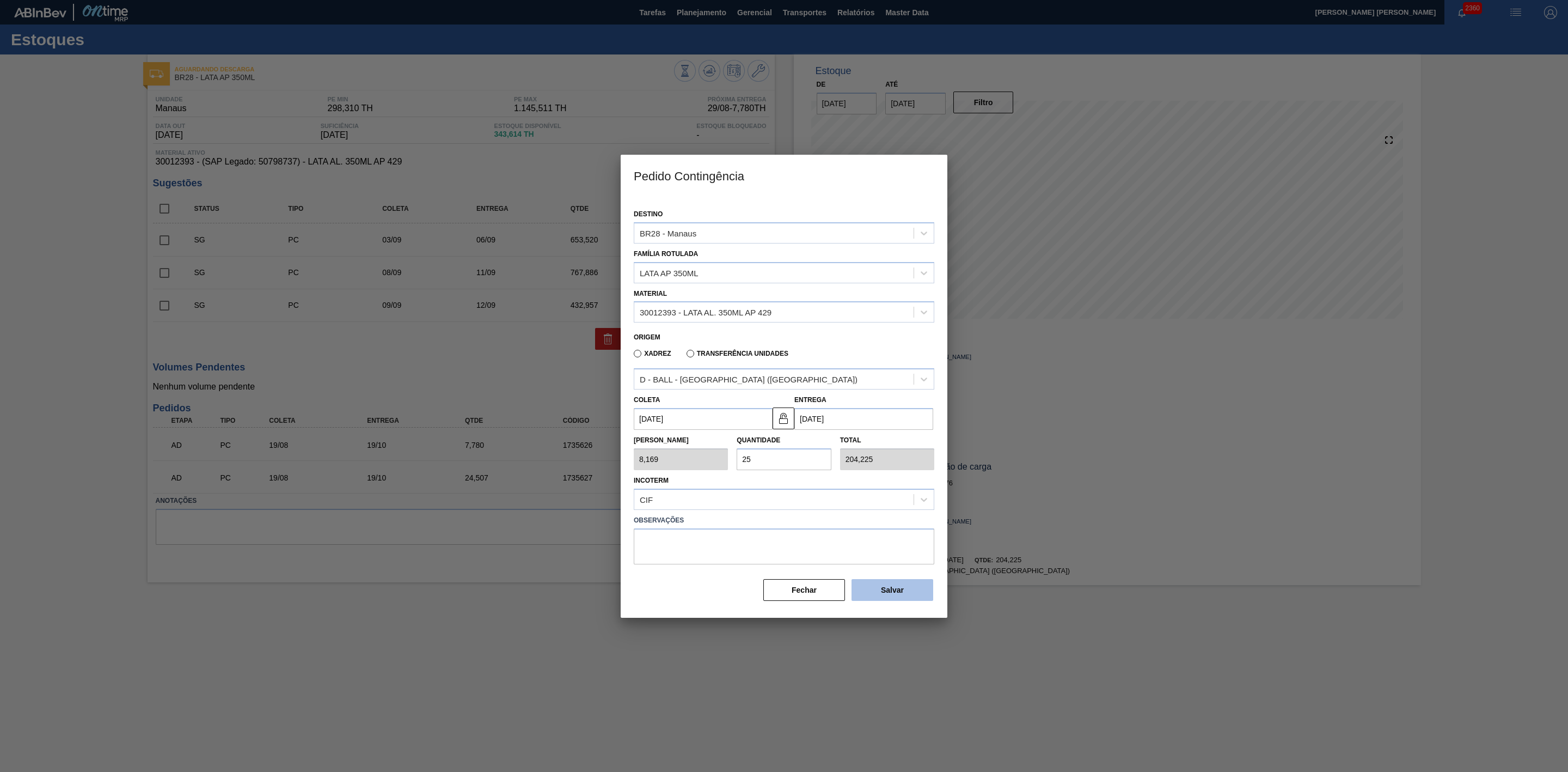
type input "25"
click at [892, 582] on button "Salvar" at bounding box center [892, 590] width 81 height 22
click at [1157, 470] on div at bounding box center [784, 386] width 1568 height 772
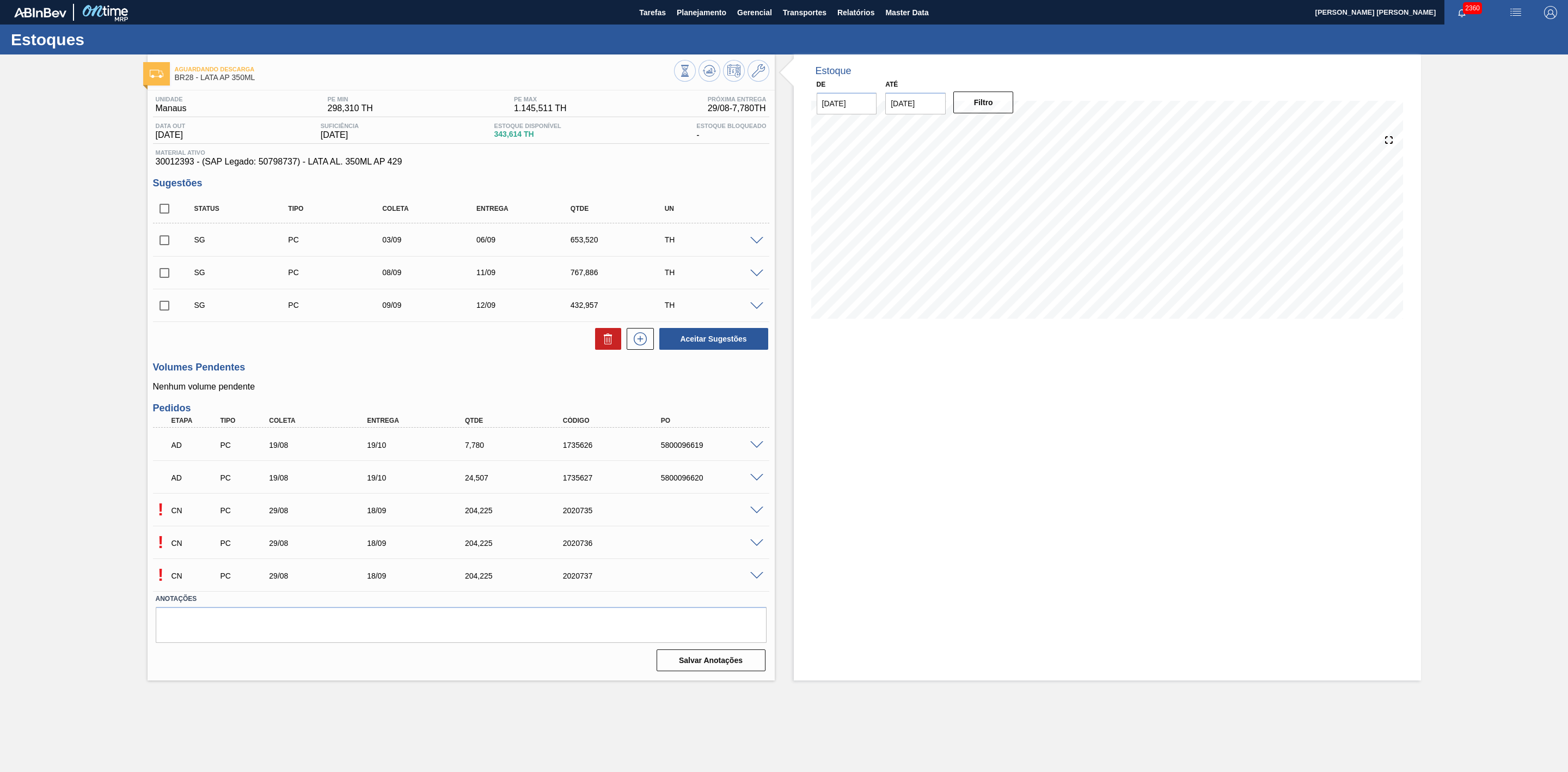
click at [757, 511] on span at bounding box center [757, 510] width 13 height 8
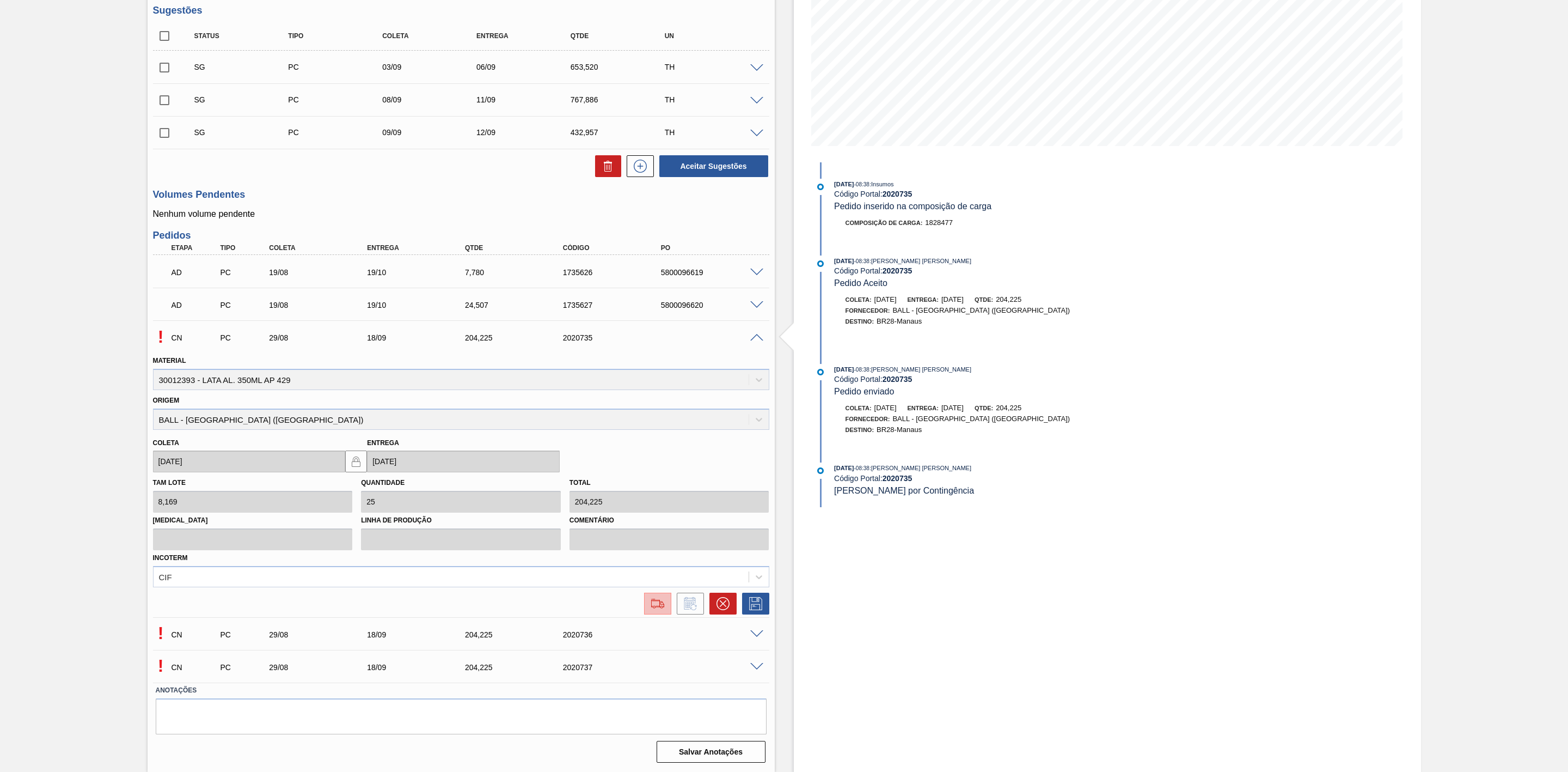
click at [652, 602] on img at bounding box center [658, 604] width 18 height 13
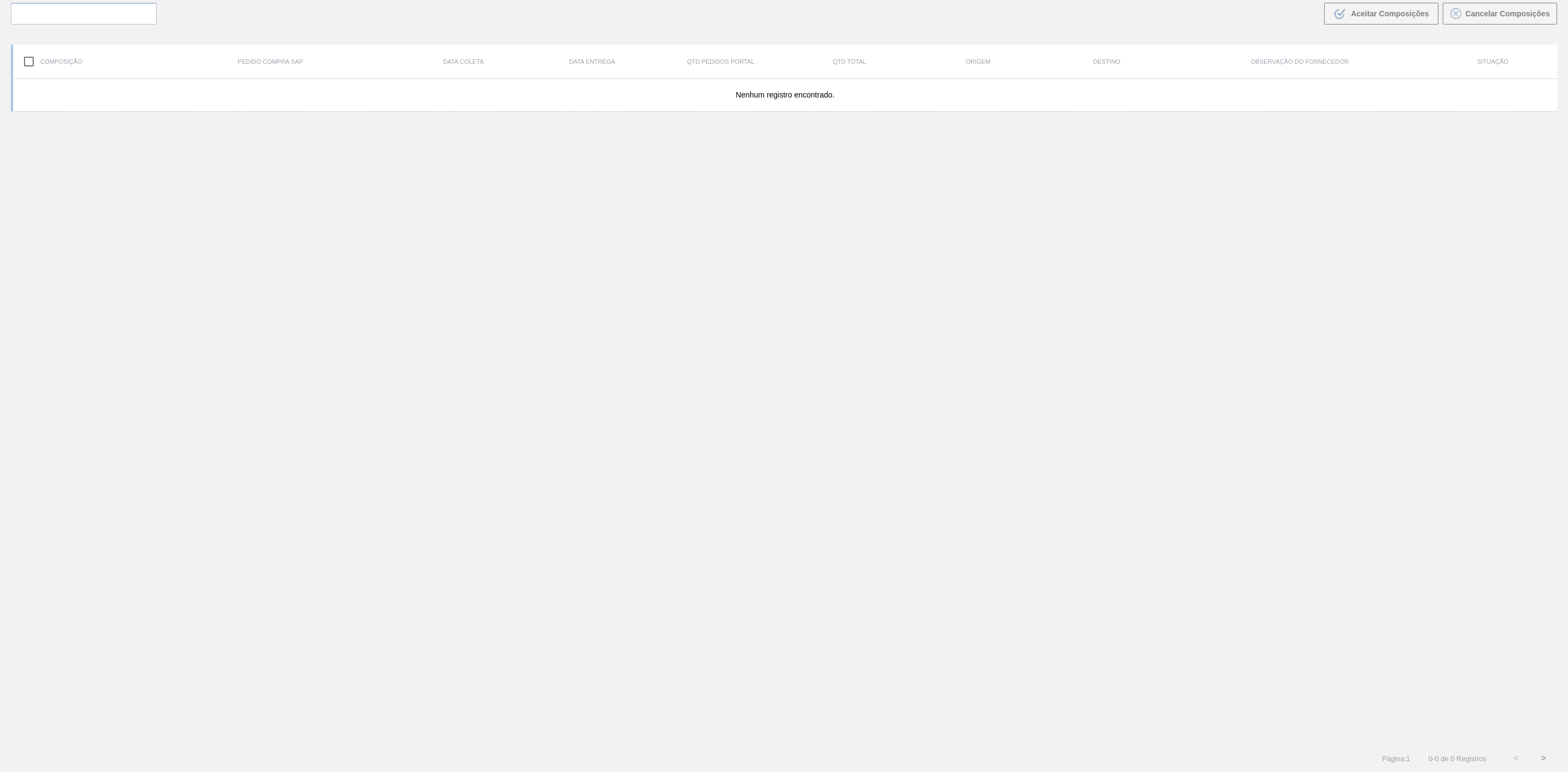
scroll to position [79, 0]
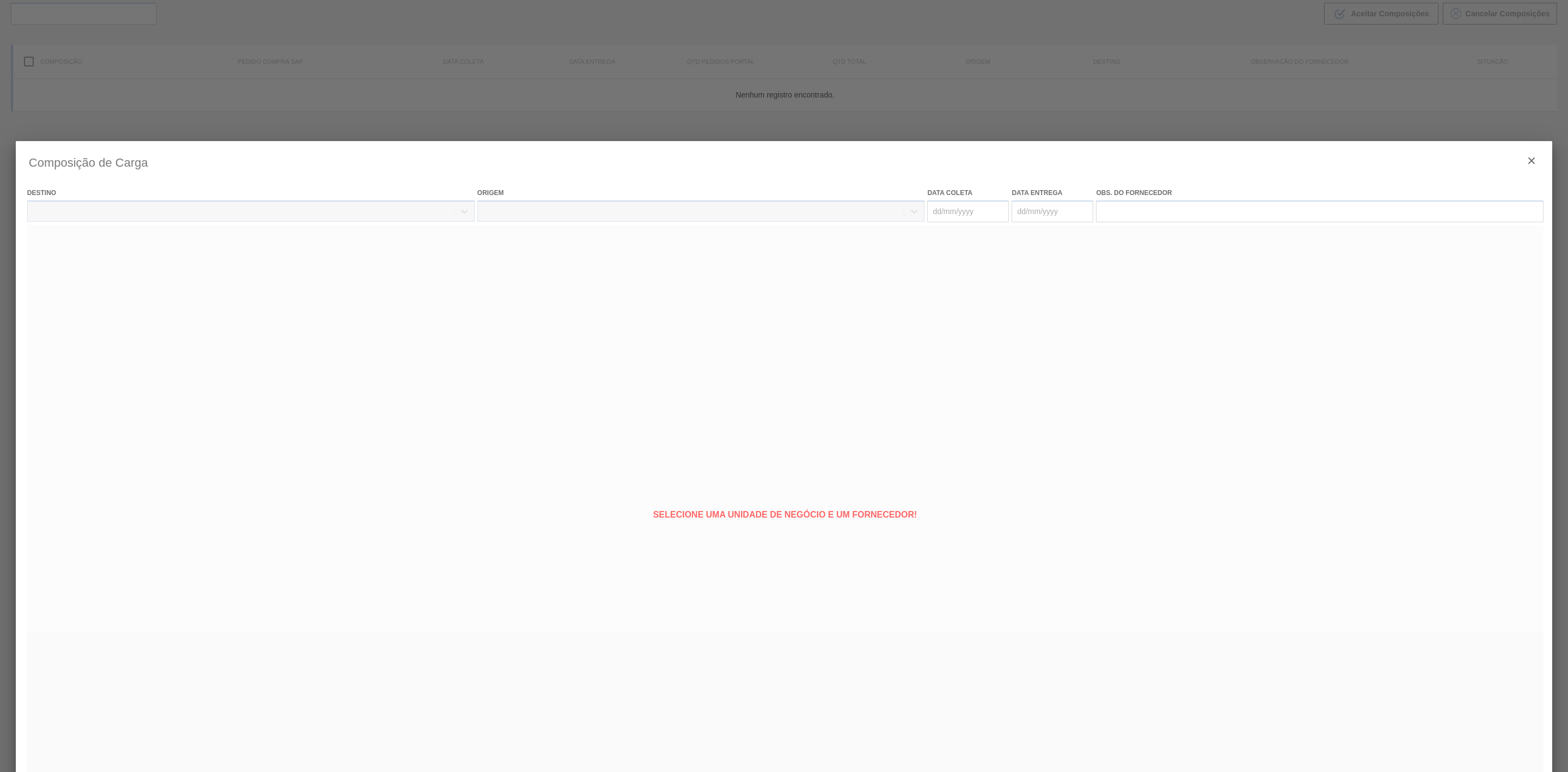
type coleta "[DATE]"
type entrega "[DATE]"
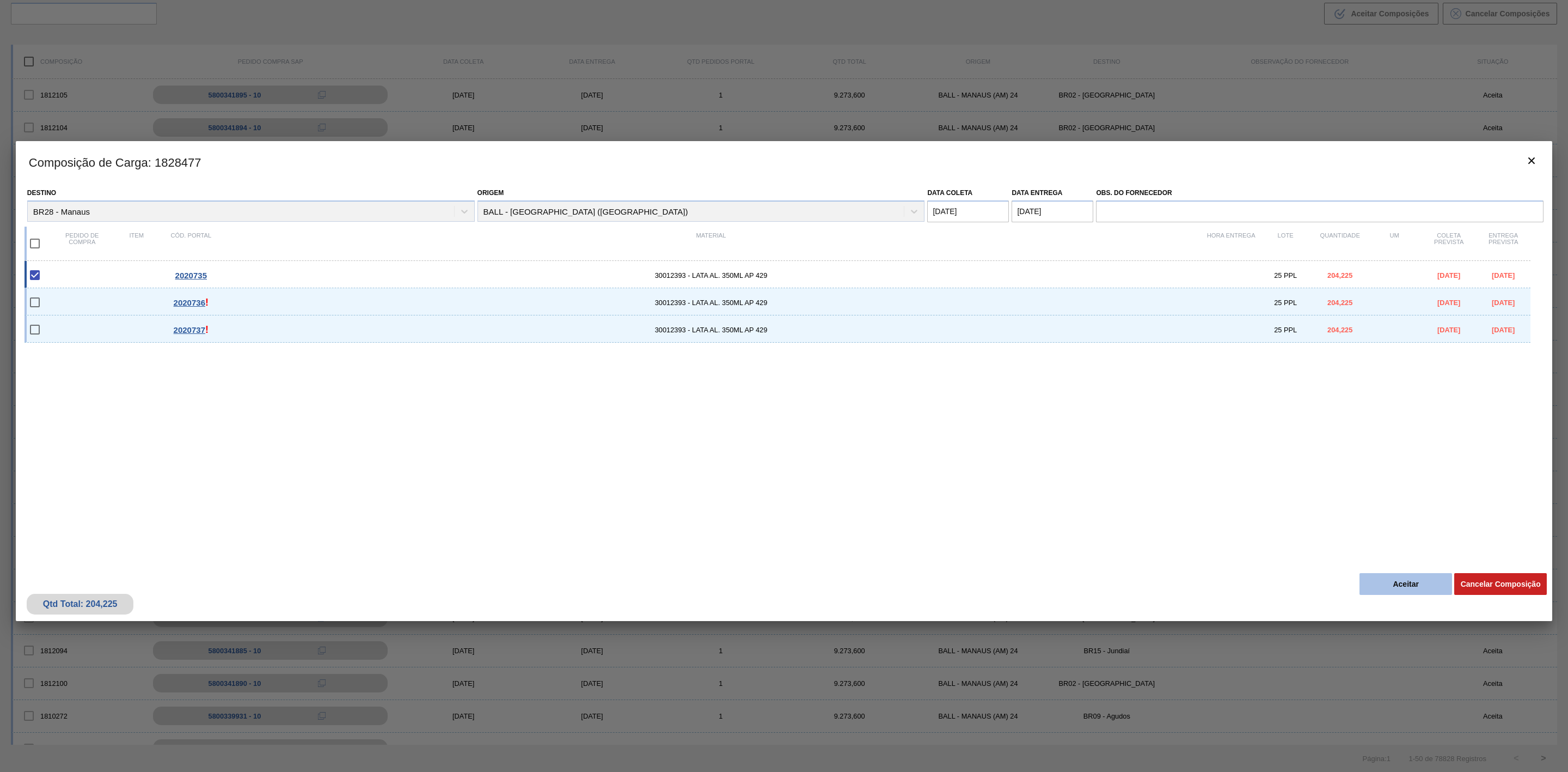
click at [1398, 585] on button "Aceitar" at bounding box center [1406, 584] width 92 height 22
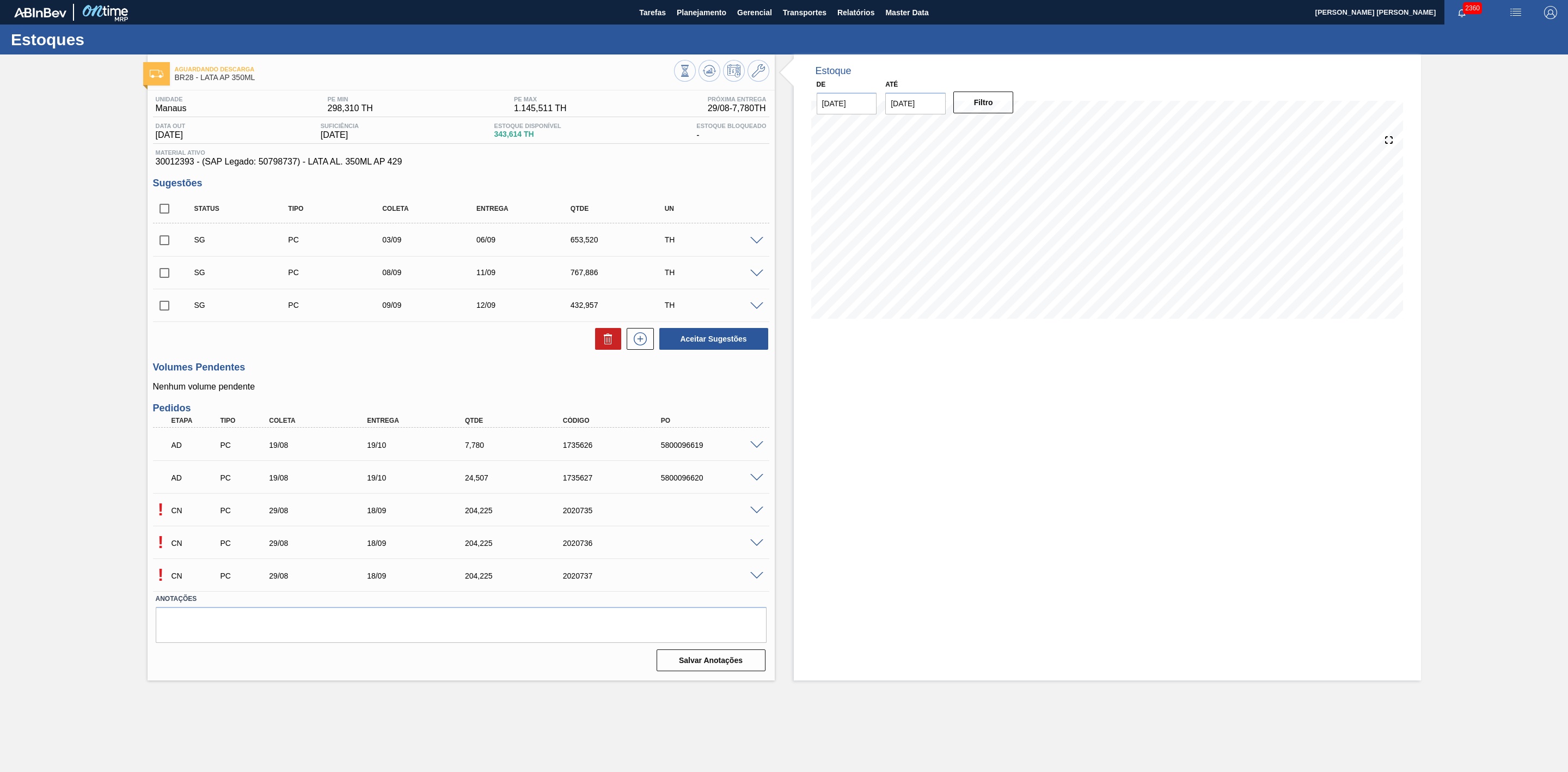
click at [761, 545] on span at bounding box center [757, 543] width 13 height 8
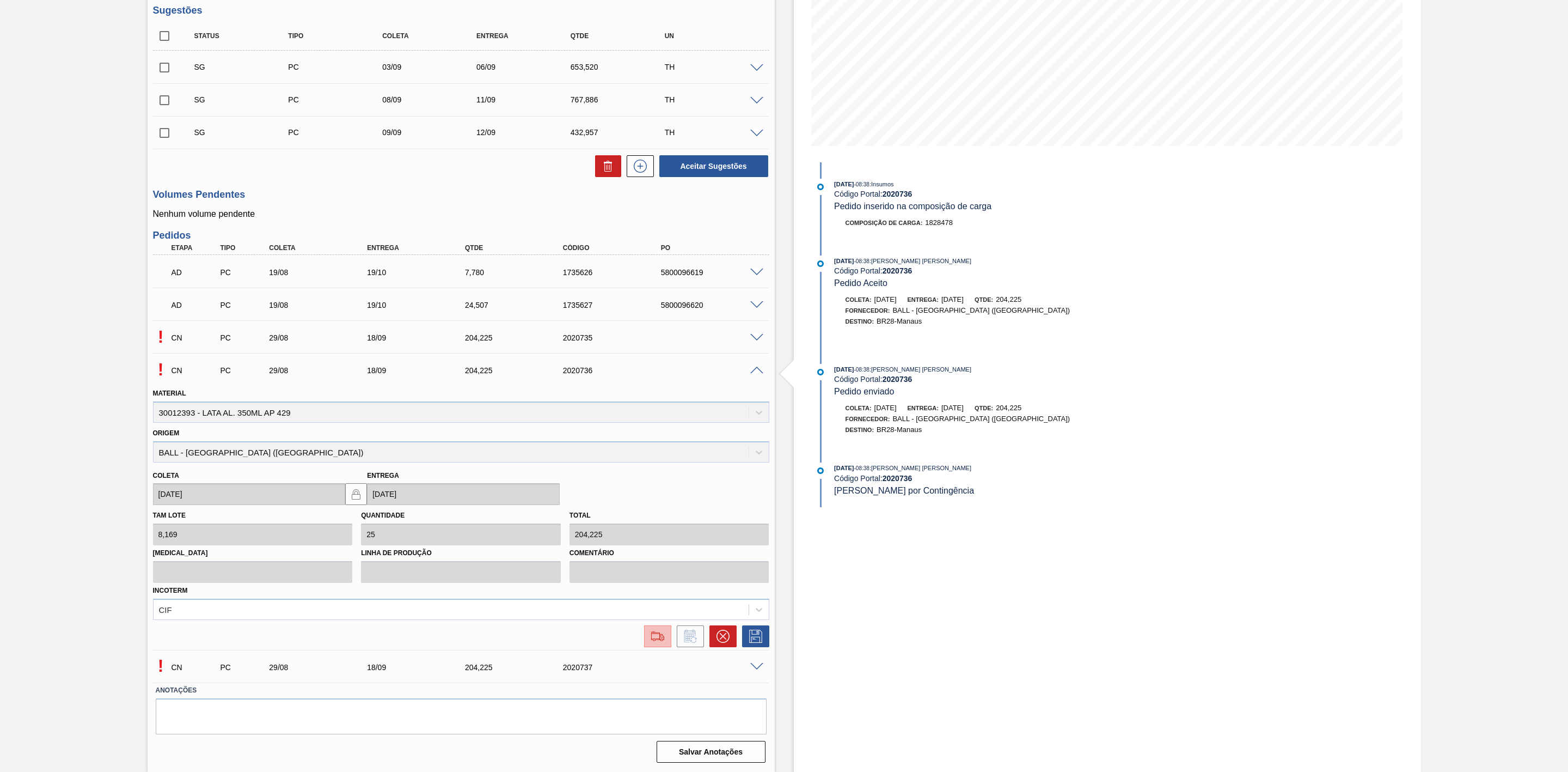
click at [656, 628] on button at bounding box center [657, 636] width 27 height 22
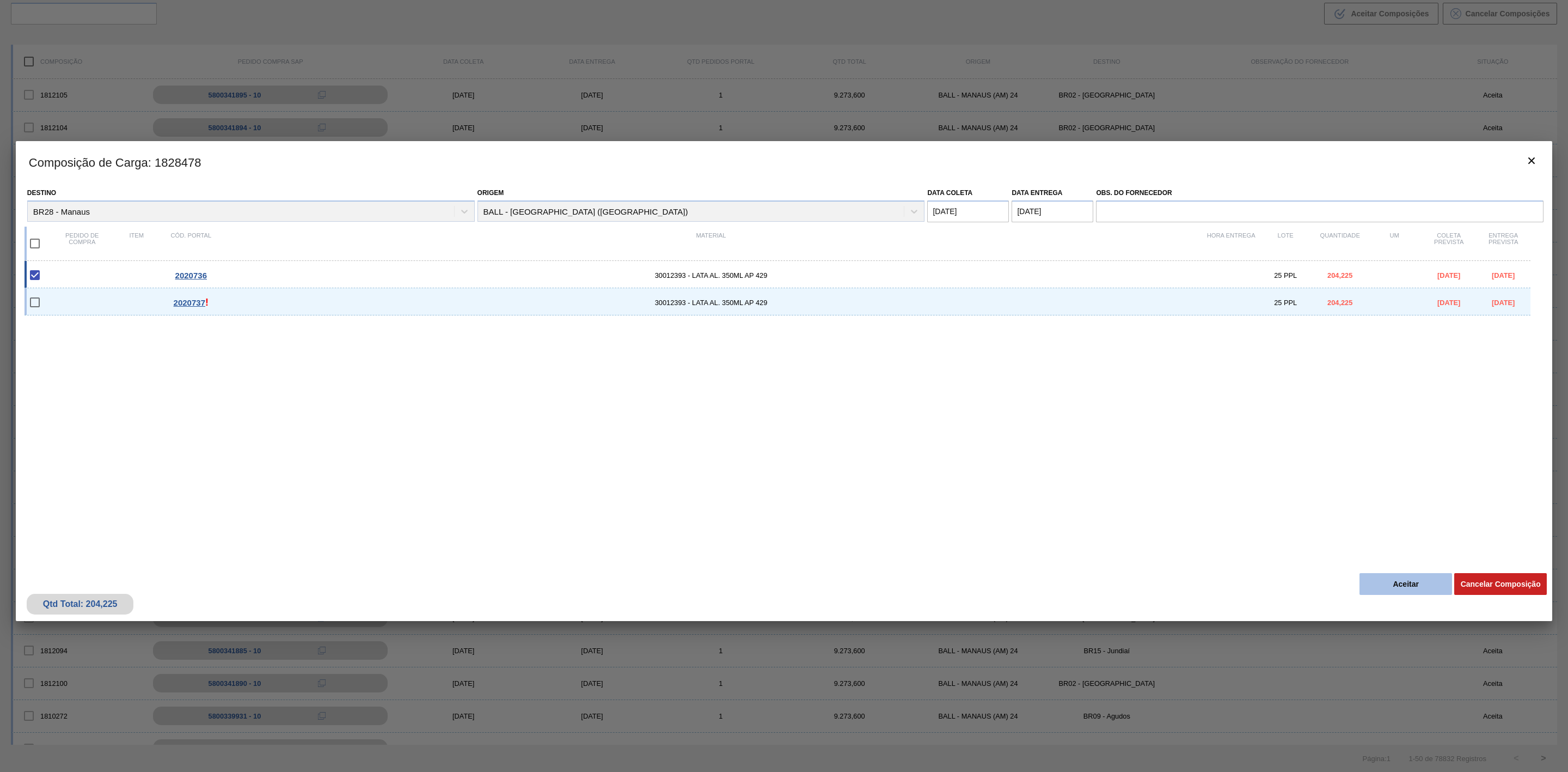
click at [1383, 589] on button "Aceitar" at bounding box center [1406, 584] width 92 height 22
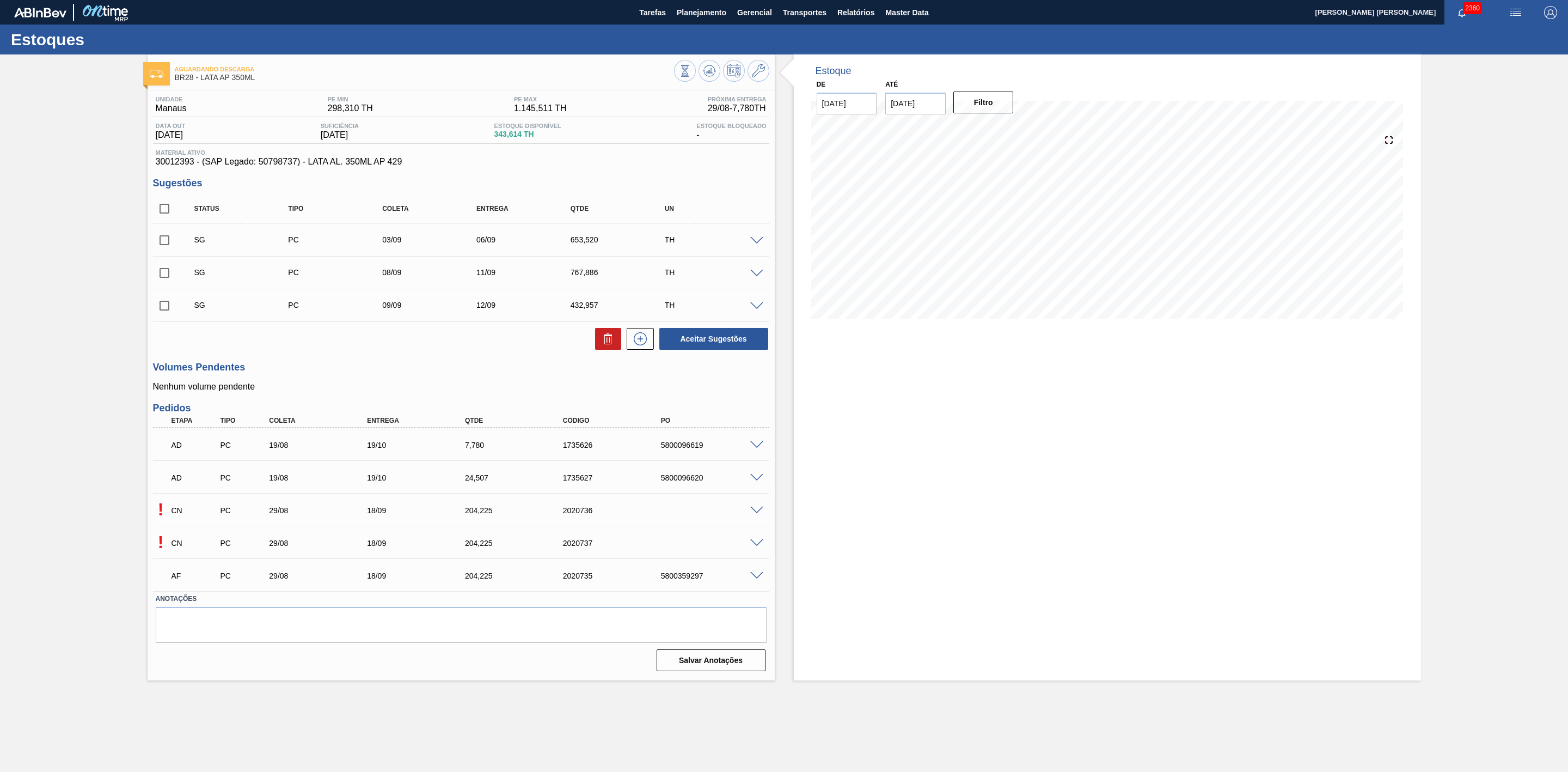
click at [758, 543] on span at bounding box center [757, 543] width 13 height 8
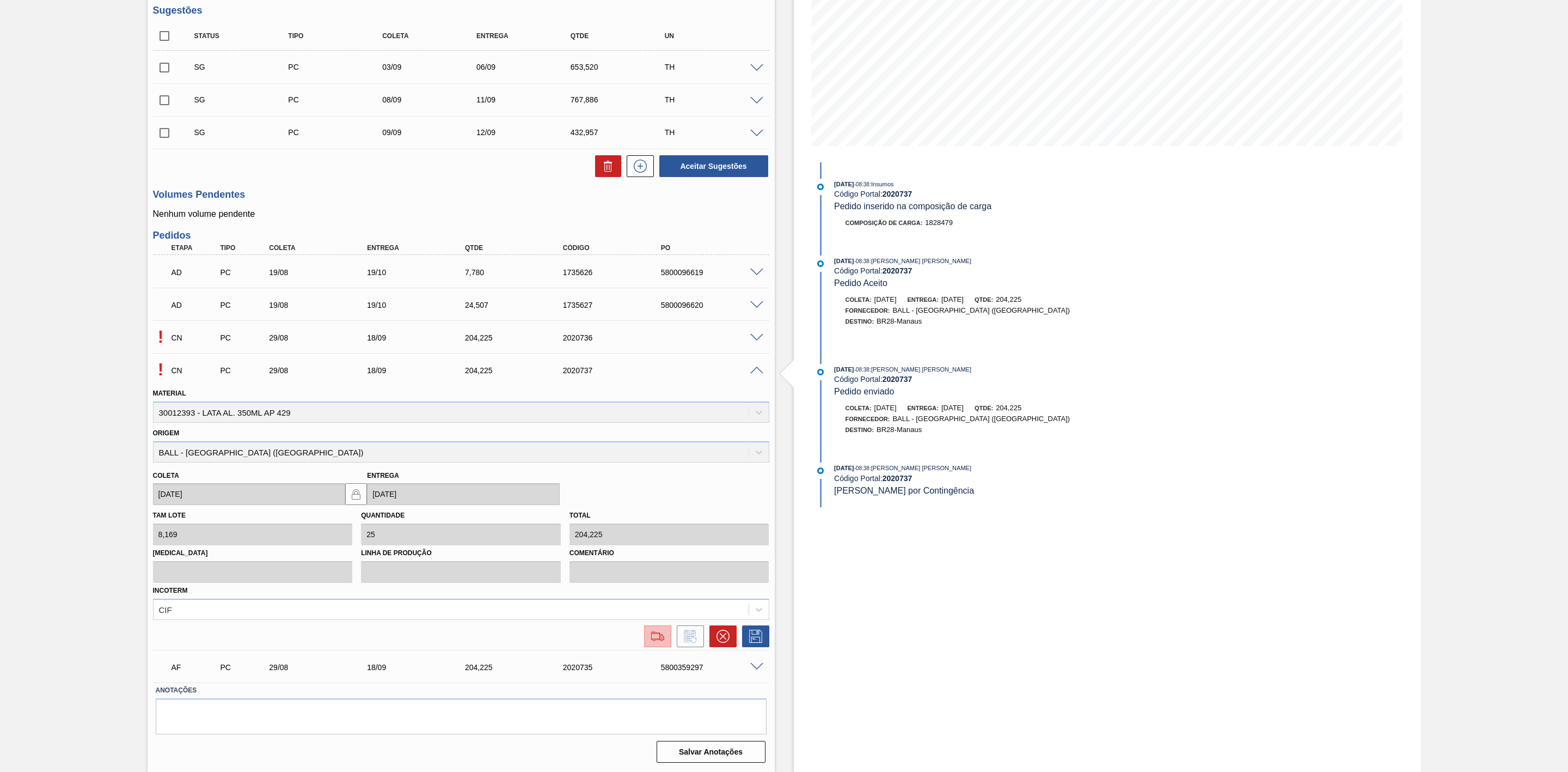
click at [657, 636] on img at bounding box center [658, 636] width 18 height 13
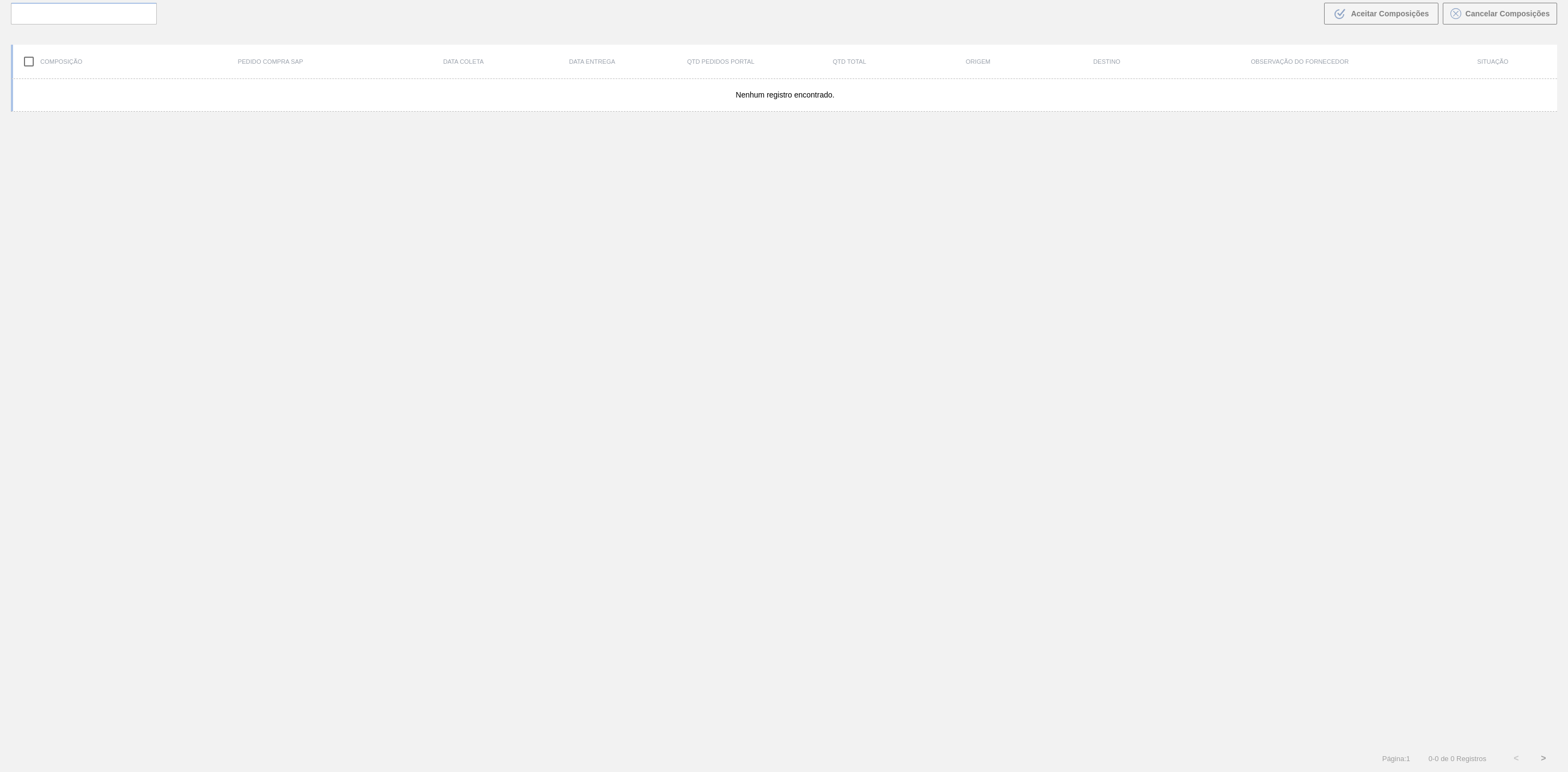
scroll to position [79, 0]
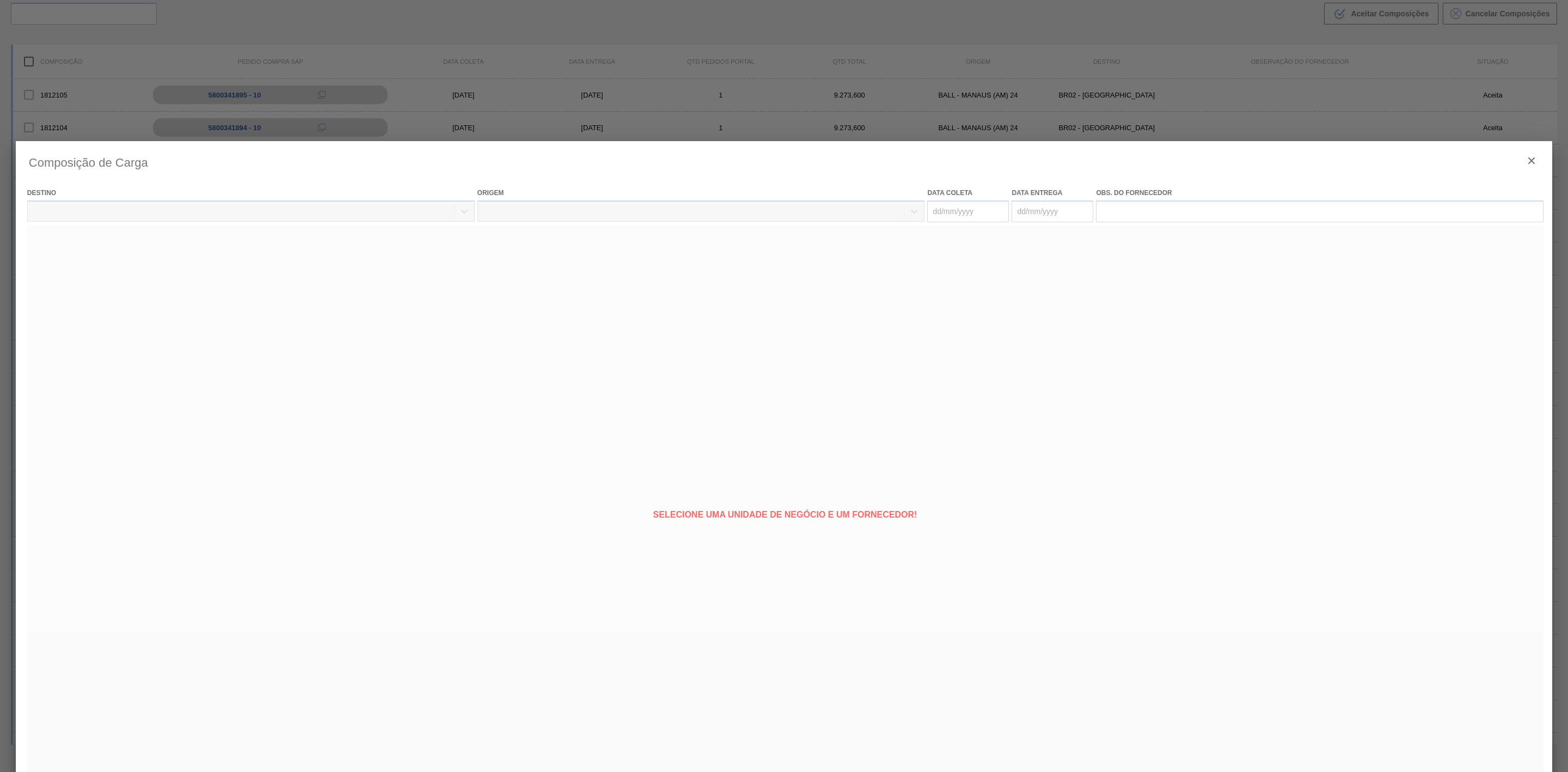
type coleta "[DATE]"
type entrega "[DATE]"
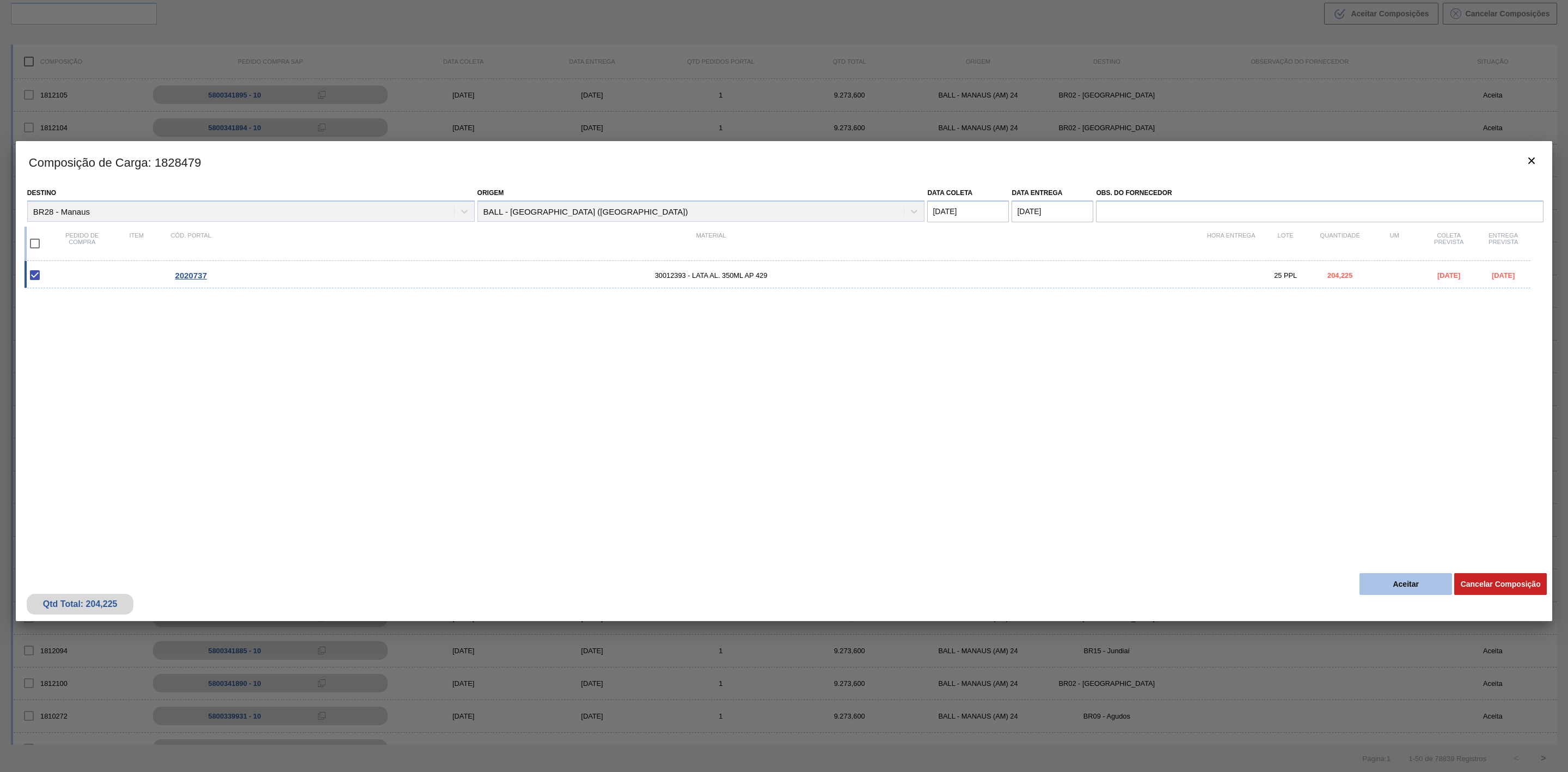
click at [1406, 580] on button "Aceitar" at bounding box center [1406, 584] width 92 height 22
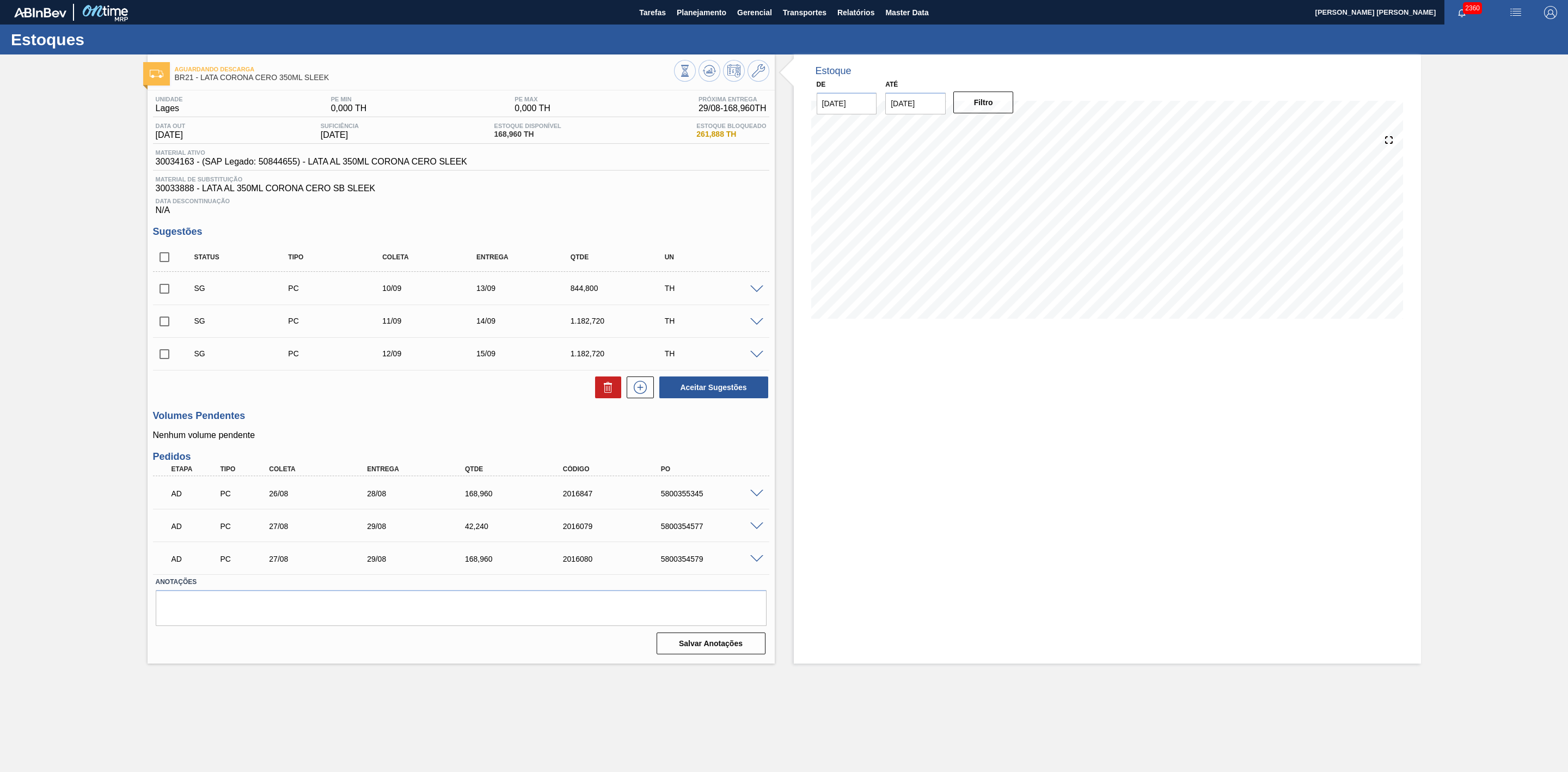
click at [922, 113] on input "[DATE]" at bounding box center [915, 103] width 60 height 22
click at [929, 234] on div "30" at bounding box center [934, 235] width 15 height 15
type input "[DATE]"
click at [989, 109] on button "Filtro" at bounding box center [983, 103] width 60 height 22
click at [757, 75] on icon at bounding box center [758, 71] width 13 height 13
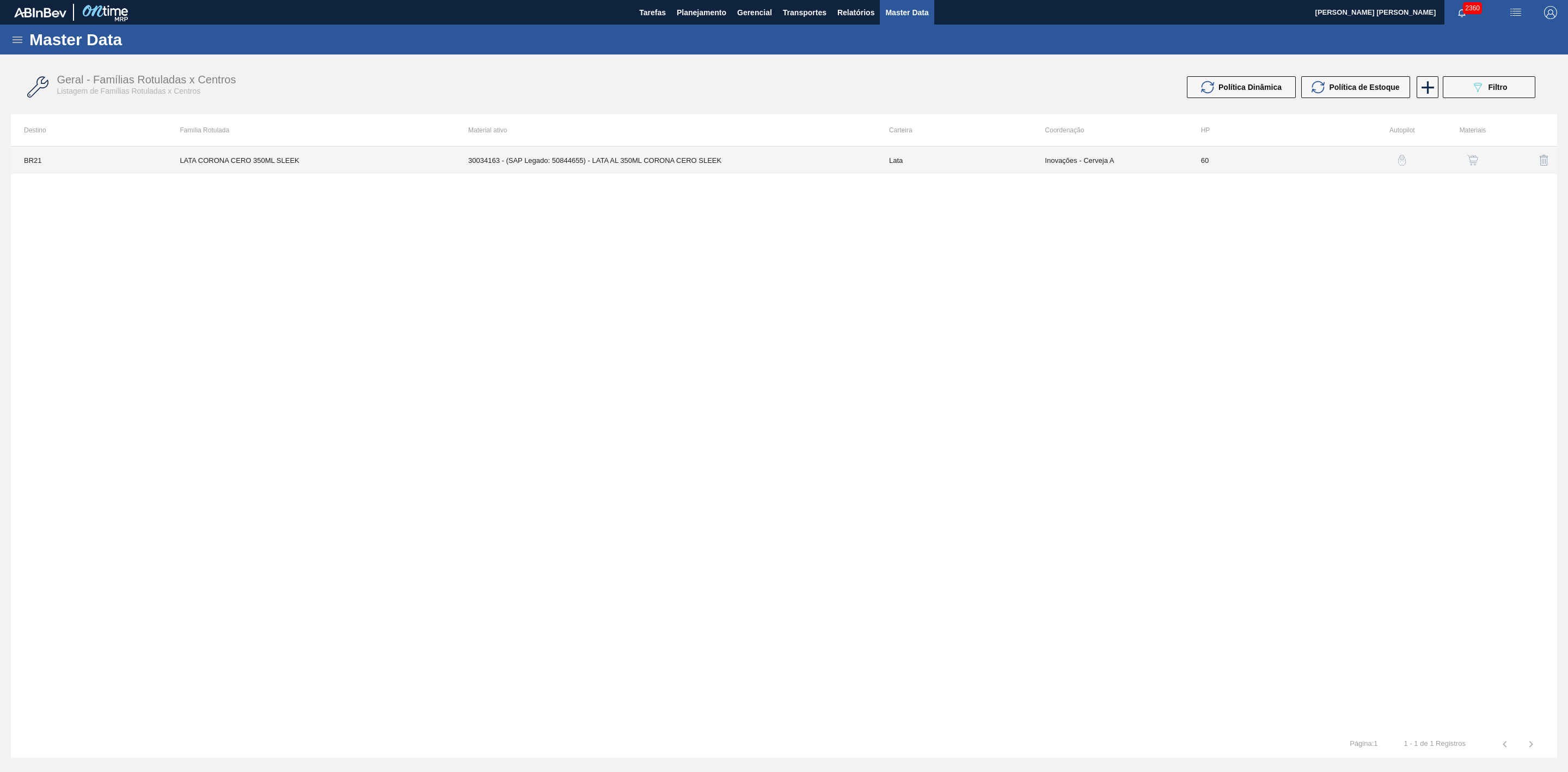
click at [766, 160] on td "30034163 - (SAP Legado: 50844655) - LATA AL 350ML CORONA CERO SLEEK" at bounding box center [666, 160] width 421 height 27
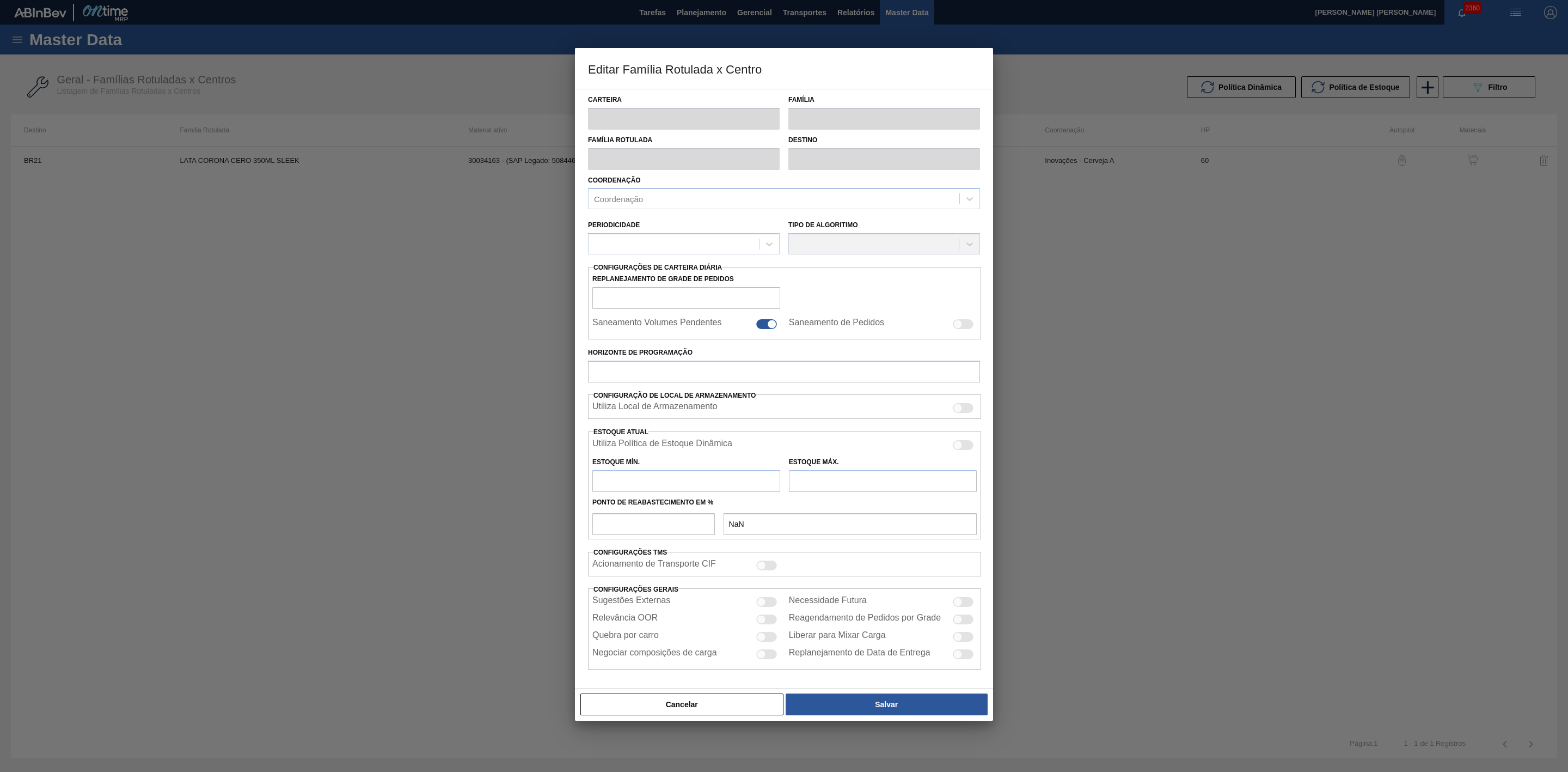
type input "Lata"
type input "LATA CORONA CERO 350ML SLEEK"
type input "BR21 - Lages"
type input "0"
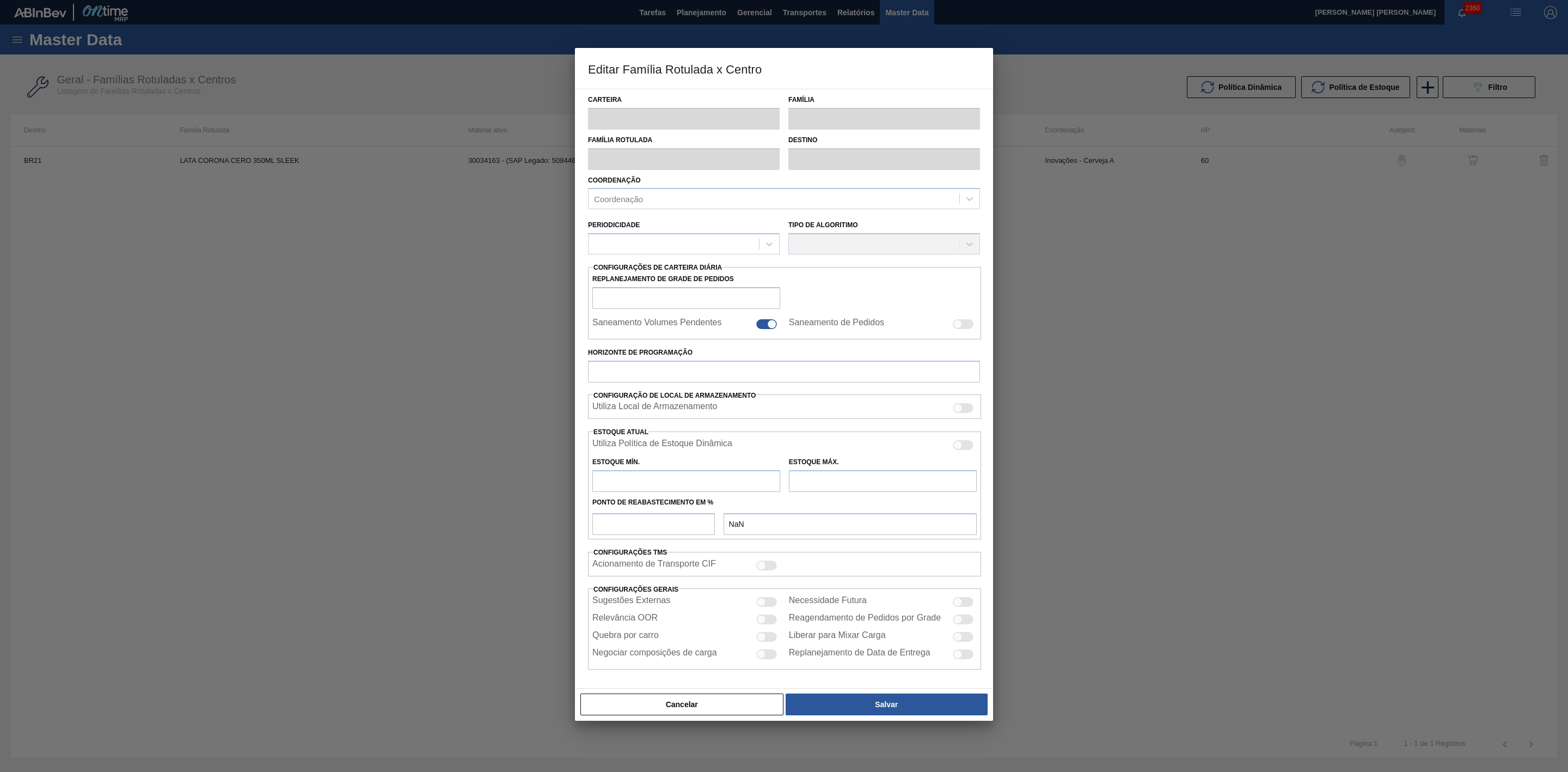
checkbox input "false"
type input "60"
checkbox input "true"
type input "0"
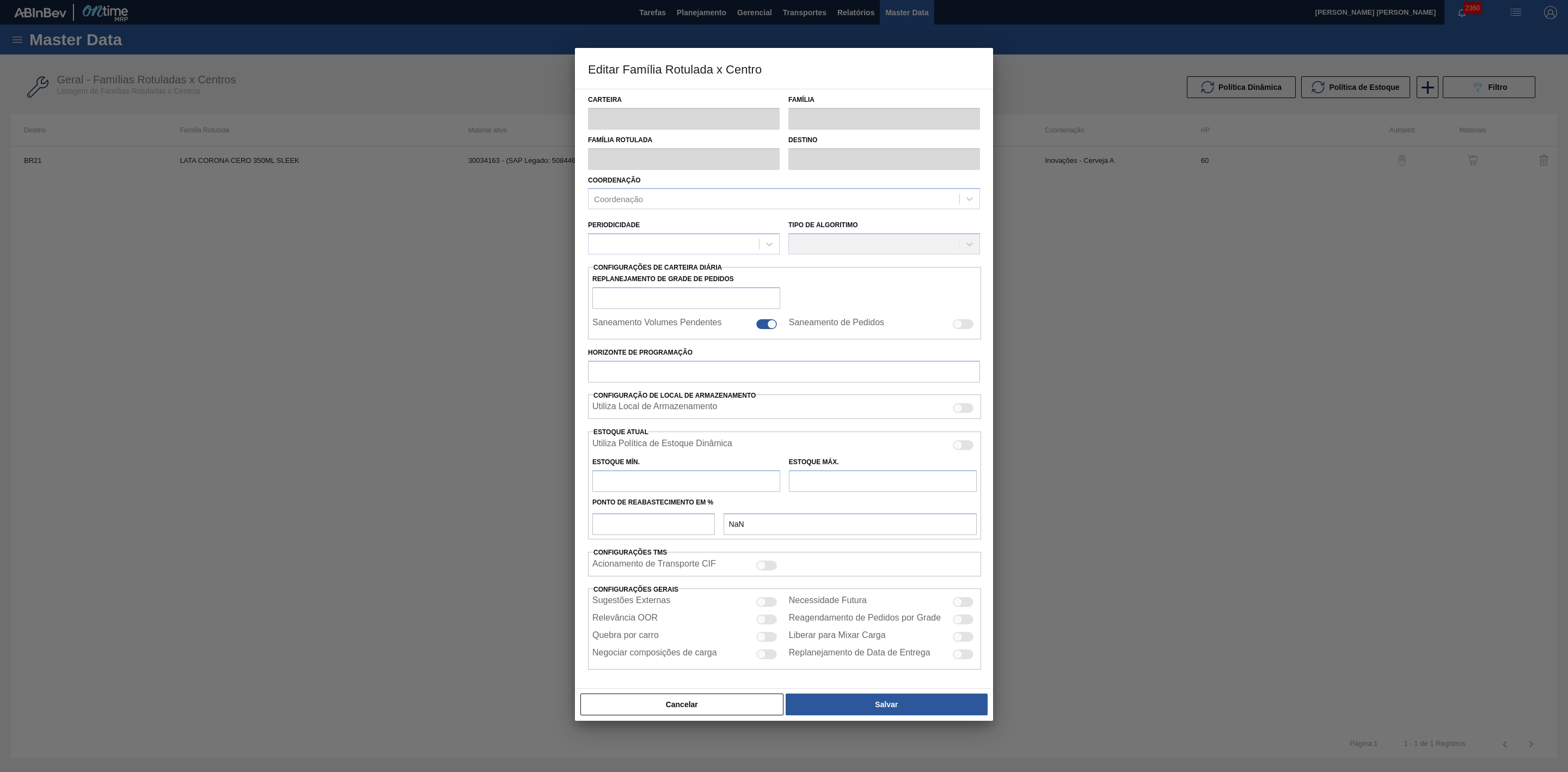
type input "100"
type input "0,000"
checkbox input "true"
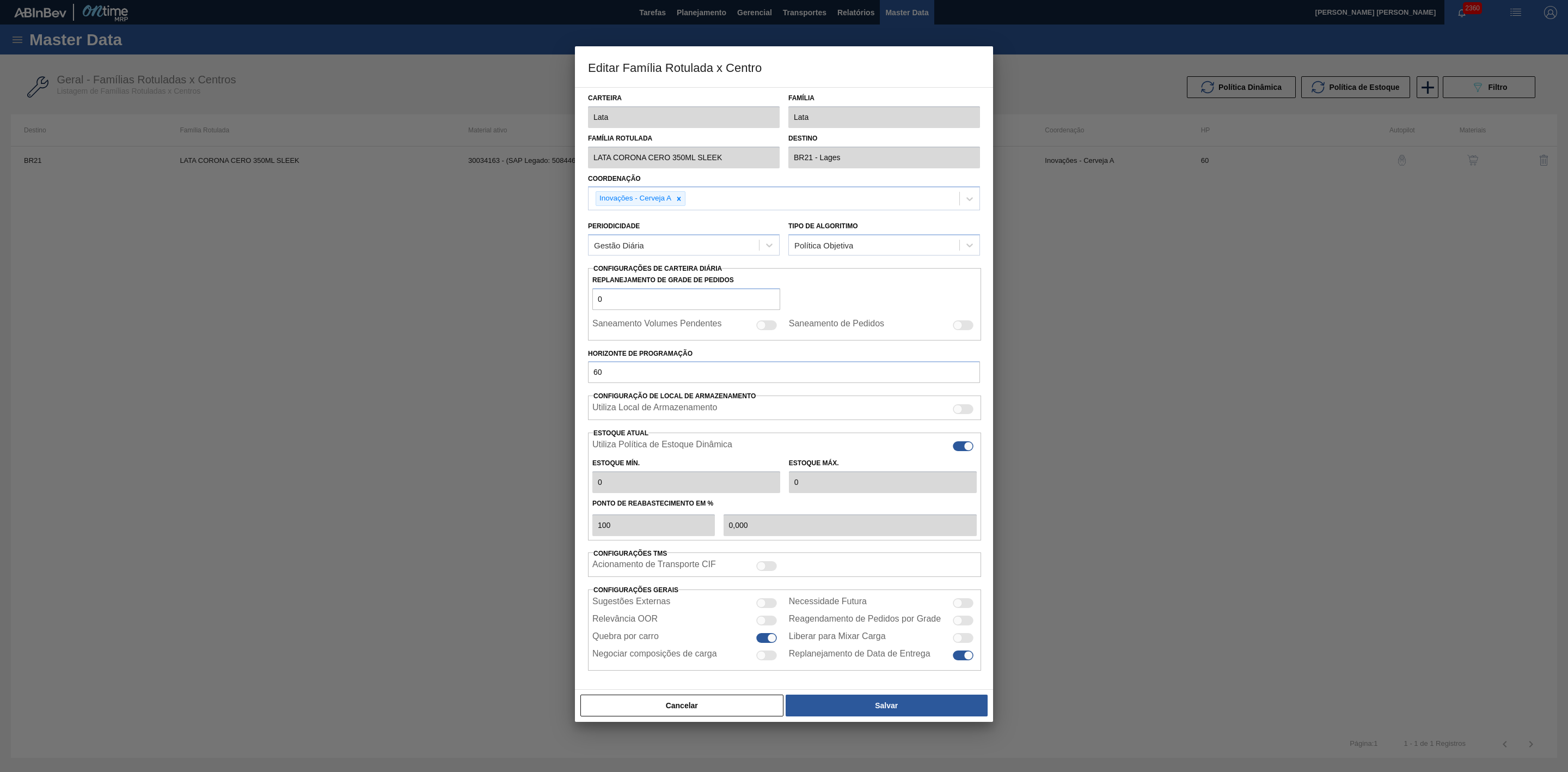
type input "0"
click at [696, 713] on button "Cancelar" at bounding box center [681, 705] width 203 height 22
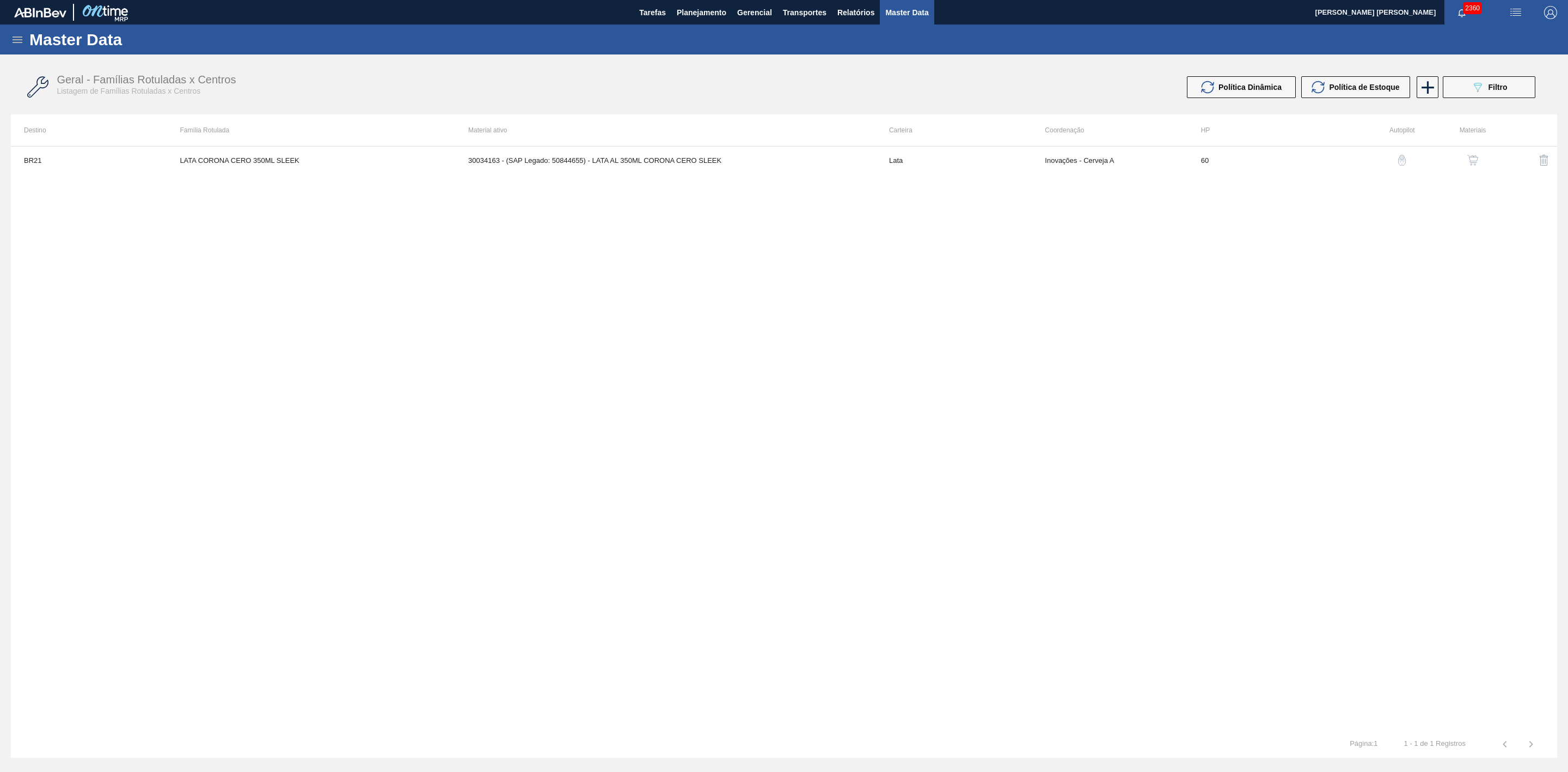
click at [1406, 164] on img "button" at bounding box center [1402, 160] width 11 height 11
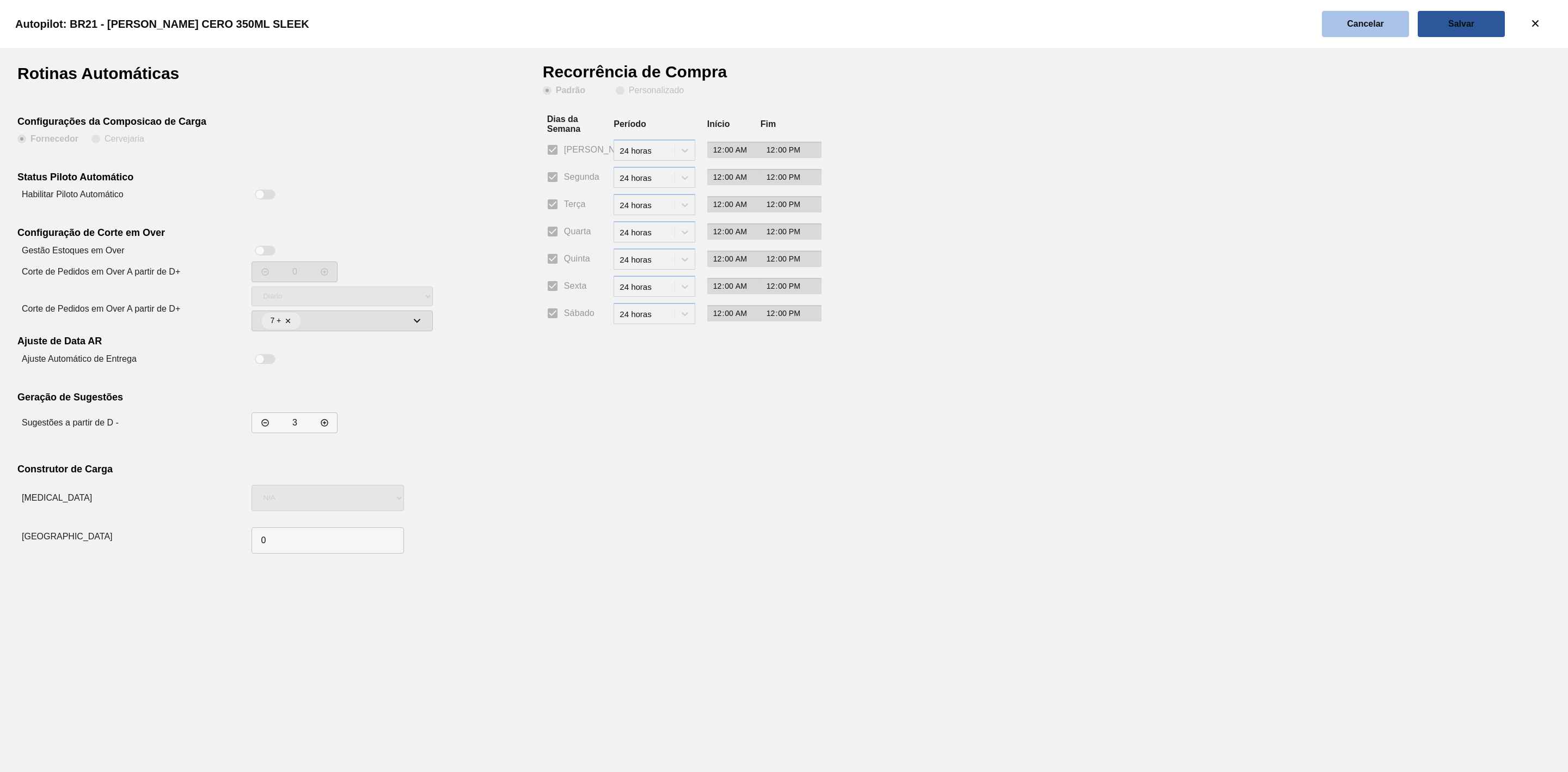
click at [1366, 15] on button "Cancelar" at bounding box center [1365, 24] width 87 height 26
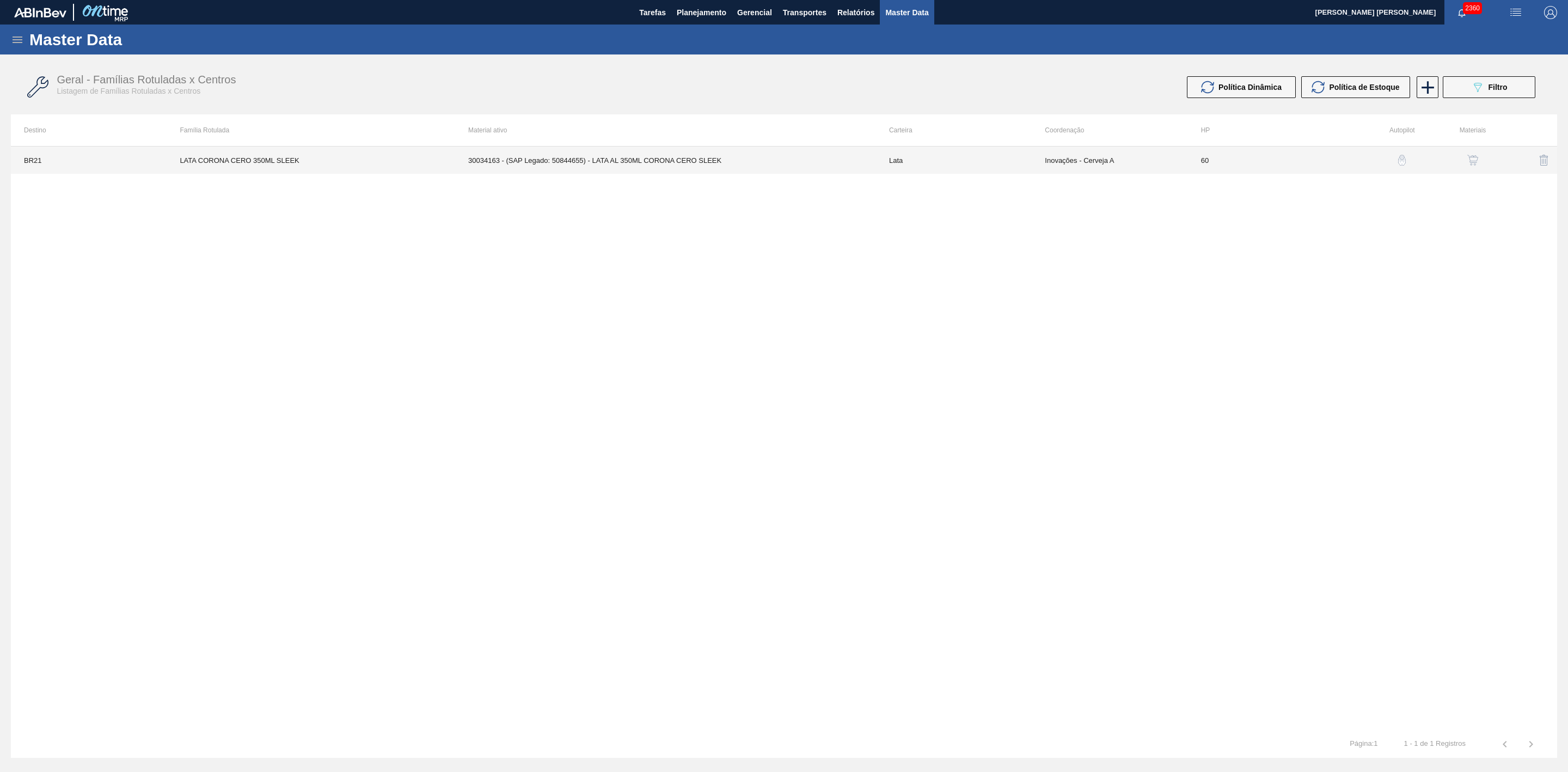
click at [836, 161] on td "30034163 - (SAP Legado: 50844655) - LATA AL 350ML CORONA CERO SLEEK" at bounding box center [666, 160] width 421 height 27
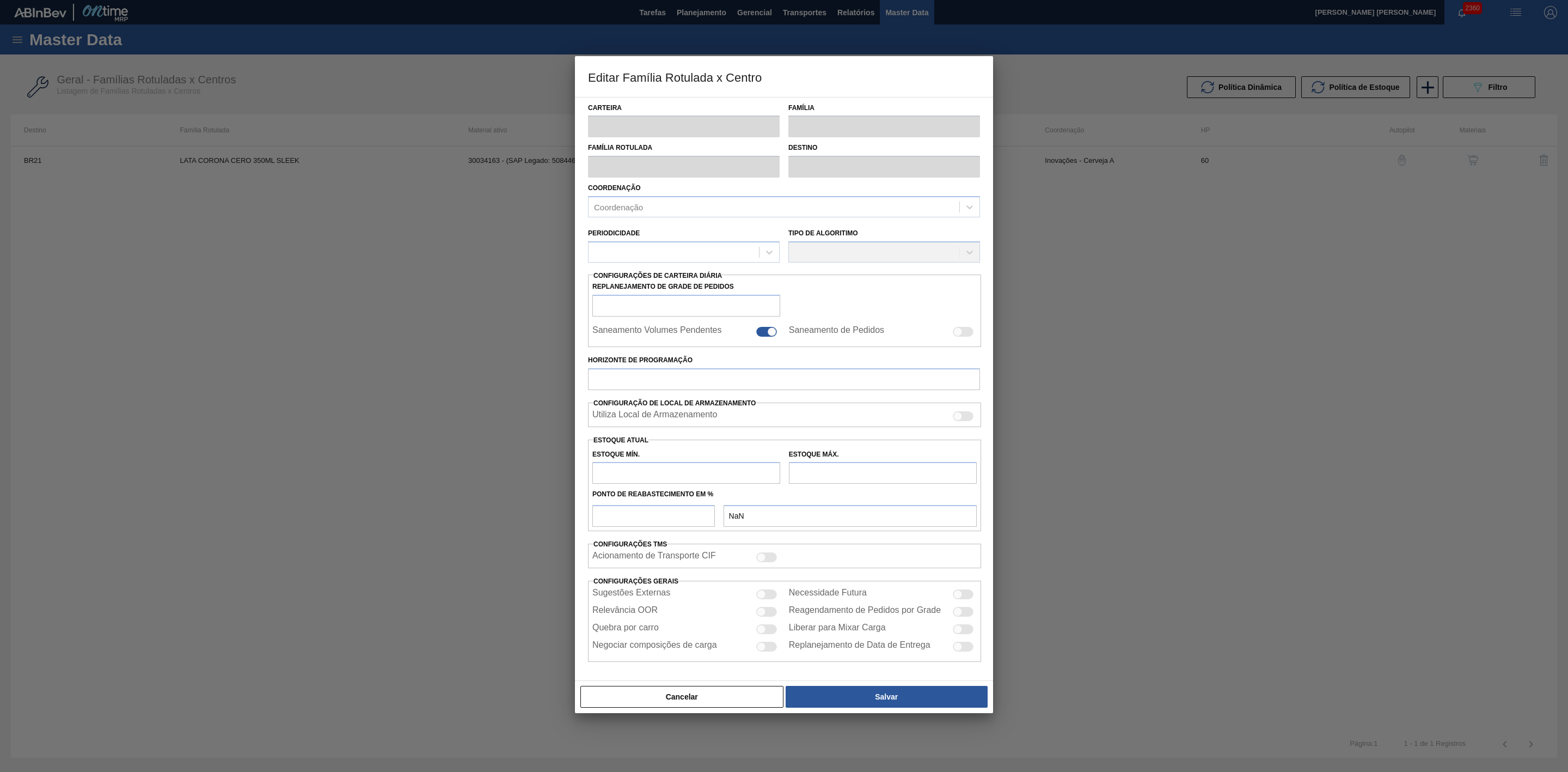
type input "Lata"
type input "LATA CORONA CERO 350ML SLEEK"
type input "BR21 - Lages"
type input "0"
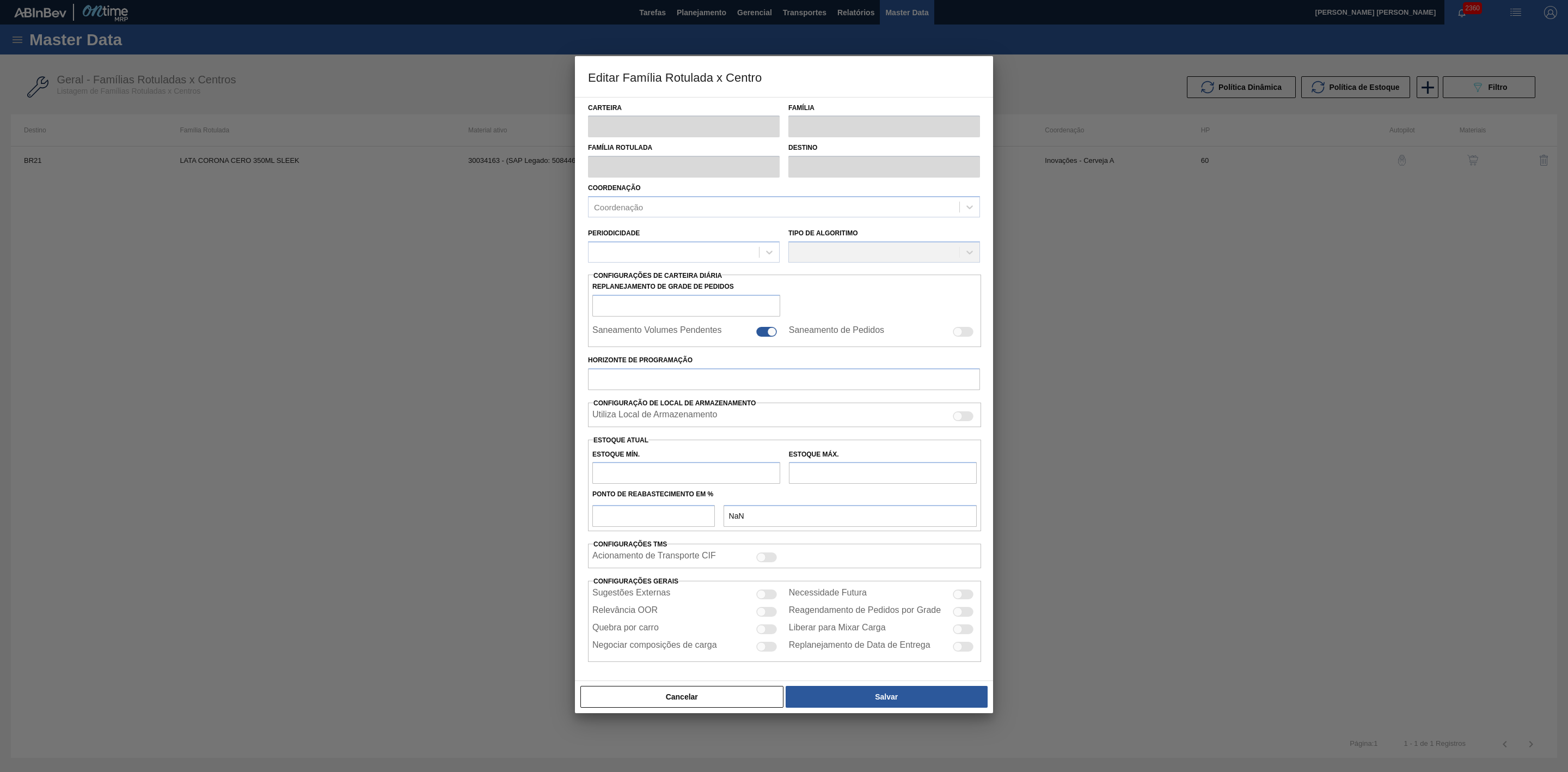
checkbox input "false"
type input "60"
type input "0"
type input "100"
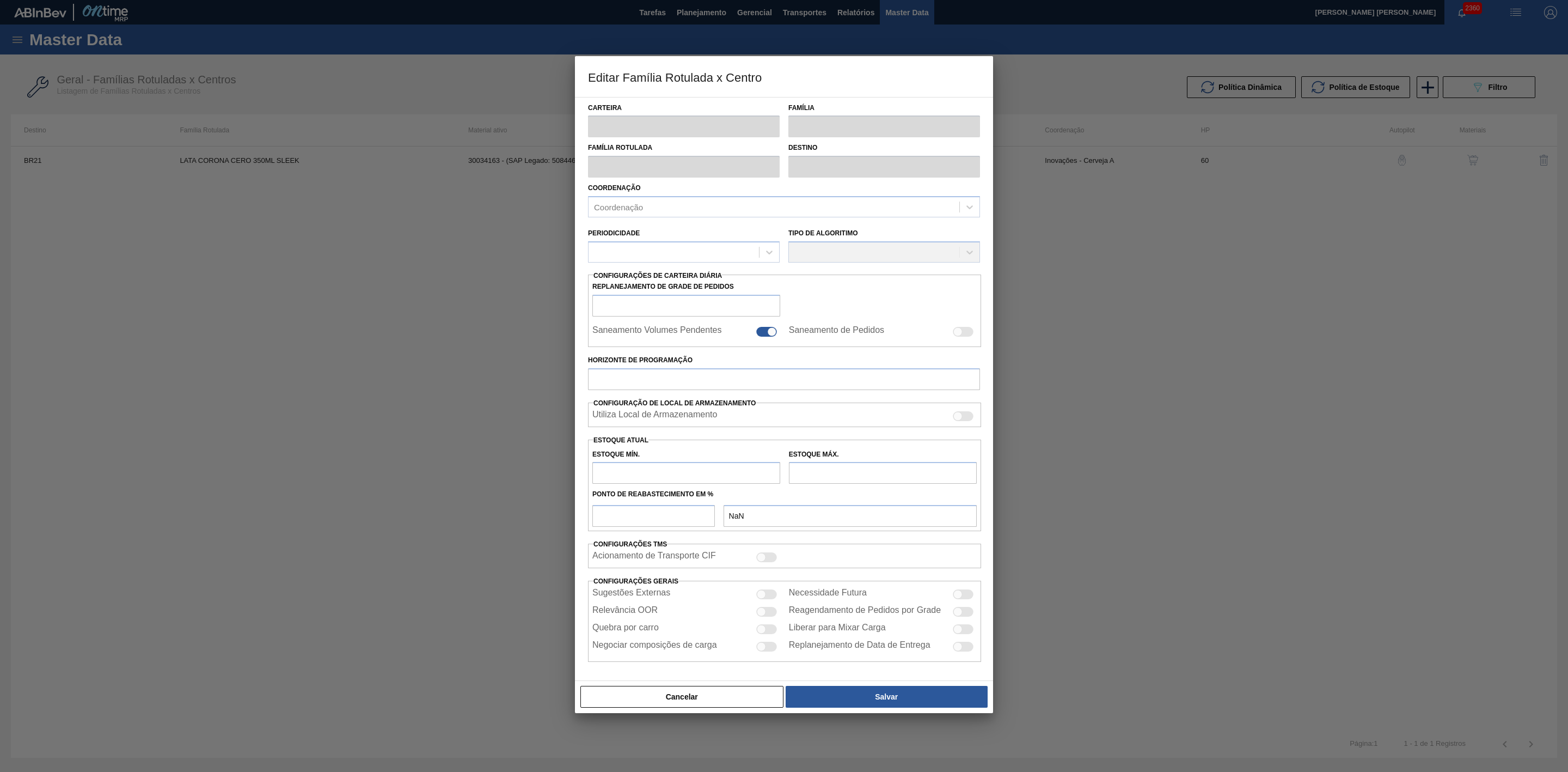
type input "0,000"
checkbox input "true"
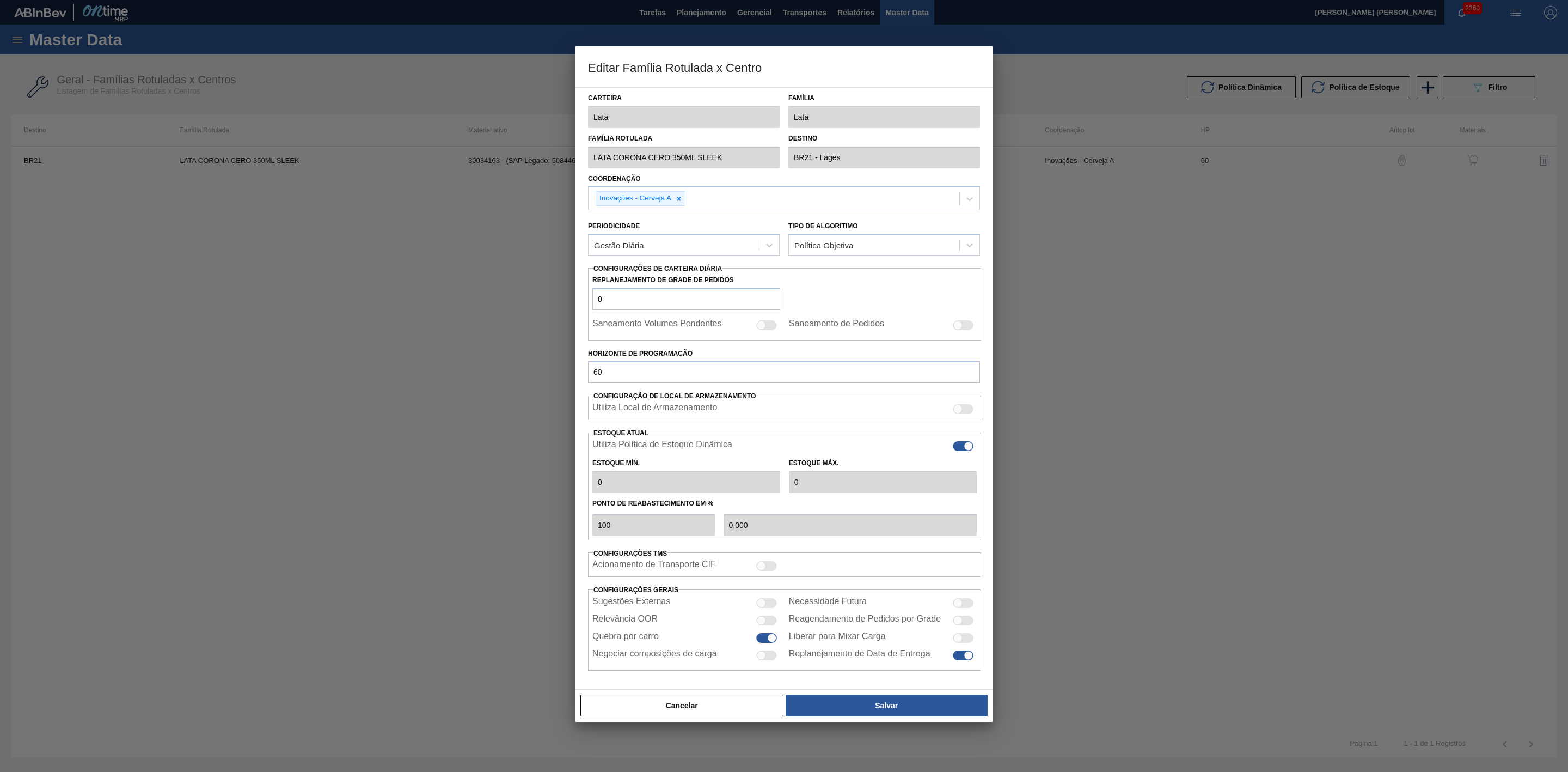
type input "0"
click at [1242, 509] on div at bounding box center [784, 386] width 1568 height 772
click at [734, 710] on button "Cancelar" at bounding box center [681, 705] width 203 height 22
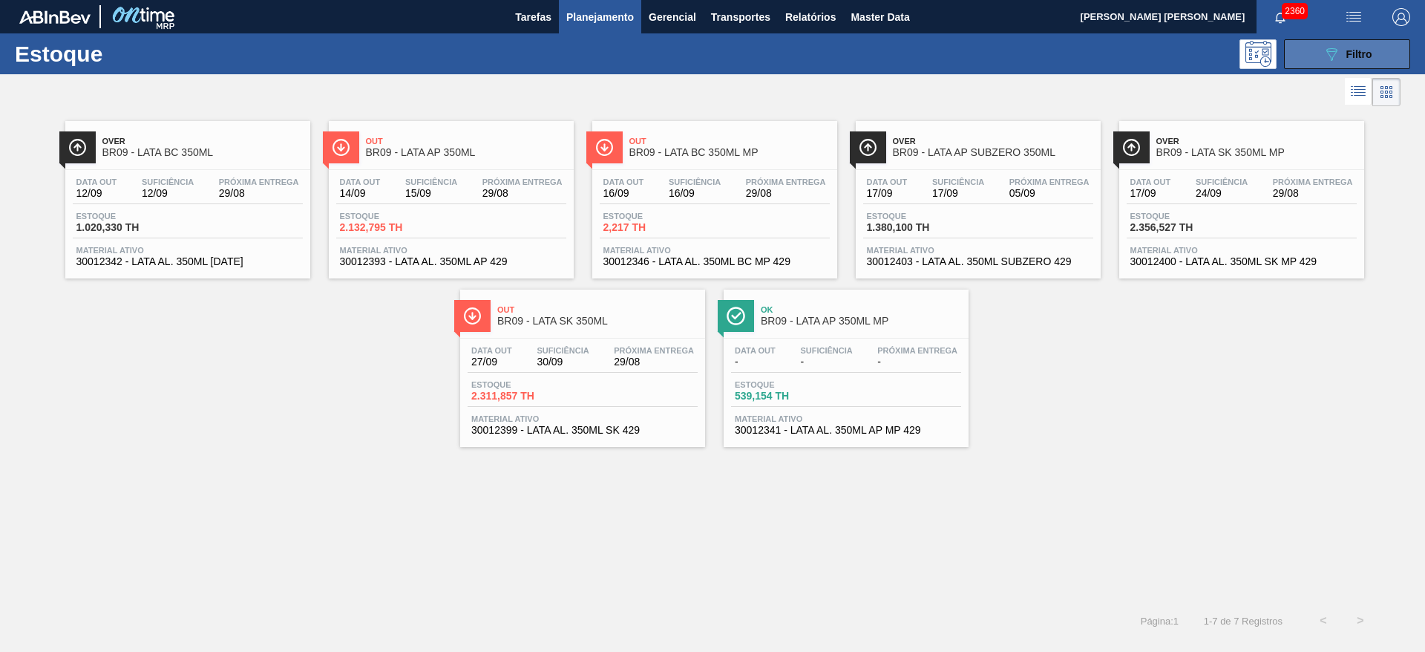
click at [1326, 45] on icon "089F7B8B-B2A5-4AFE-B5C0-19BA573D28AC" at bounding box center [1332, 54] width 18 height 18
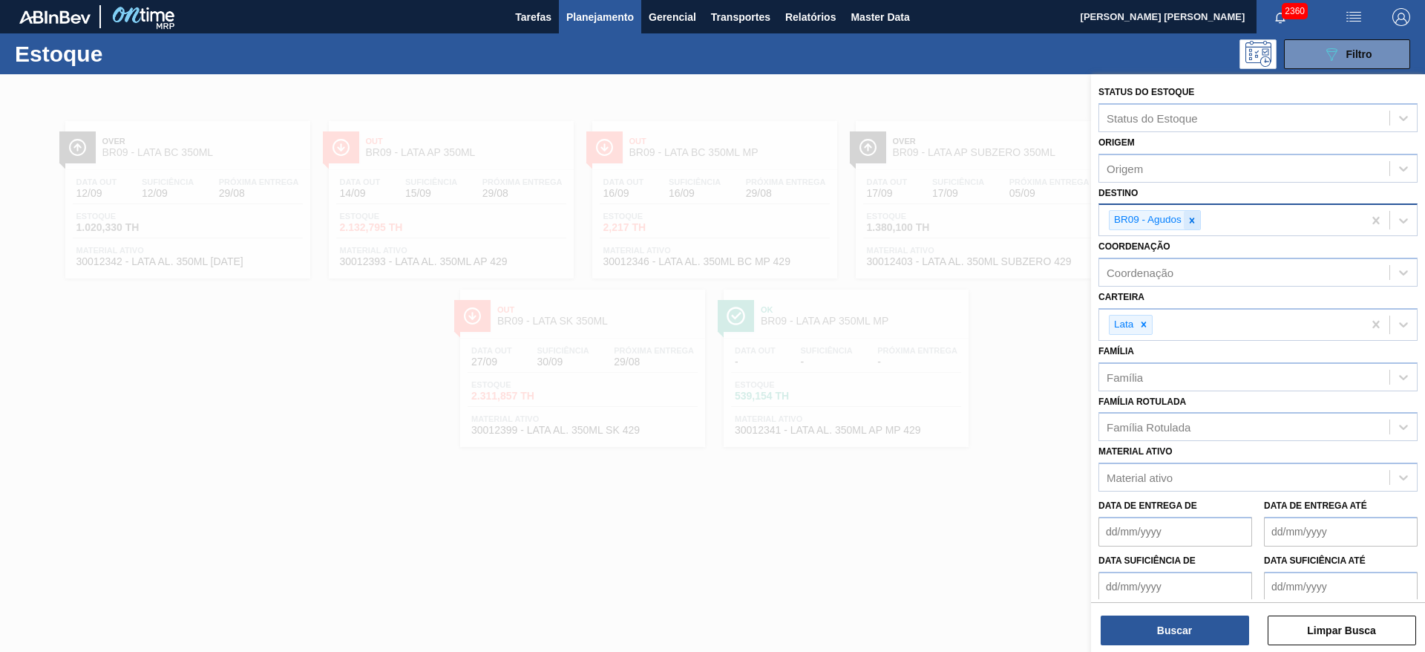
click at [1198, 223] on div at bounding box center [1192, 220] width 16 height 19
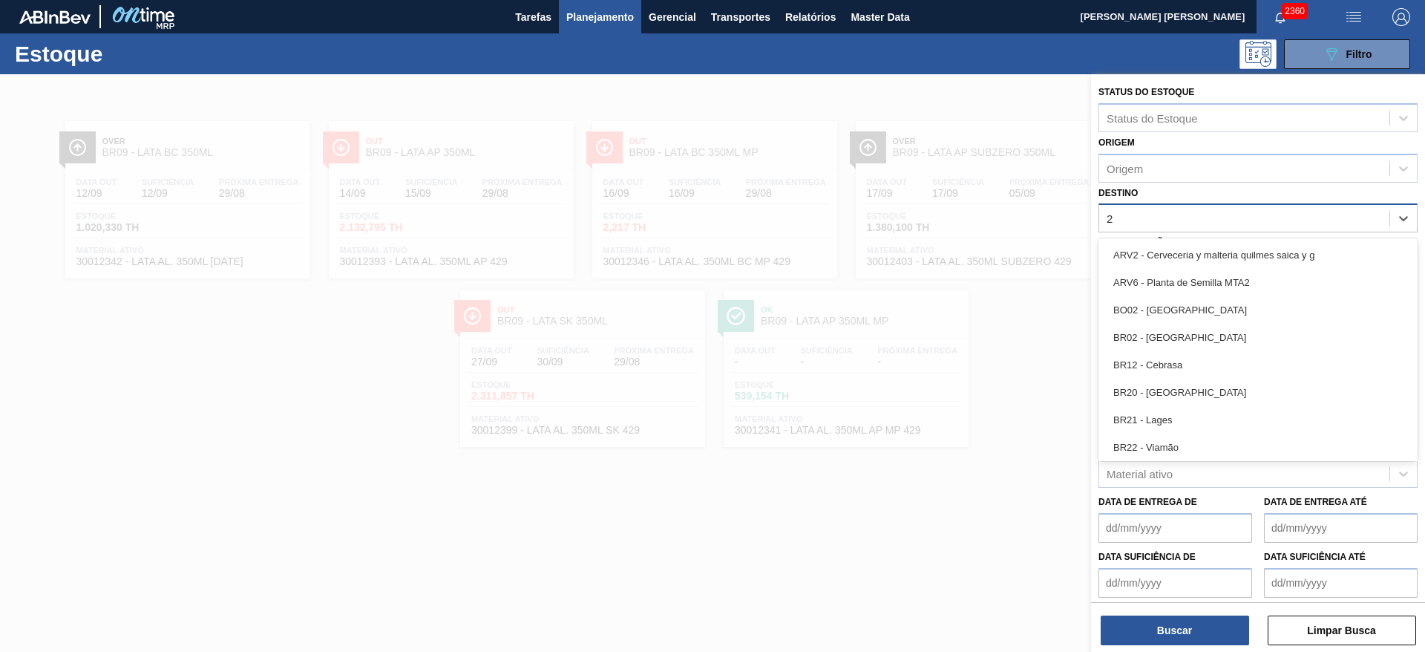
type input "26"
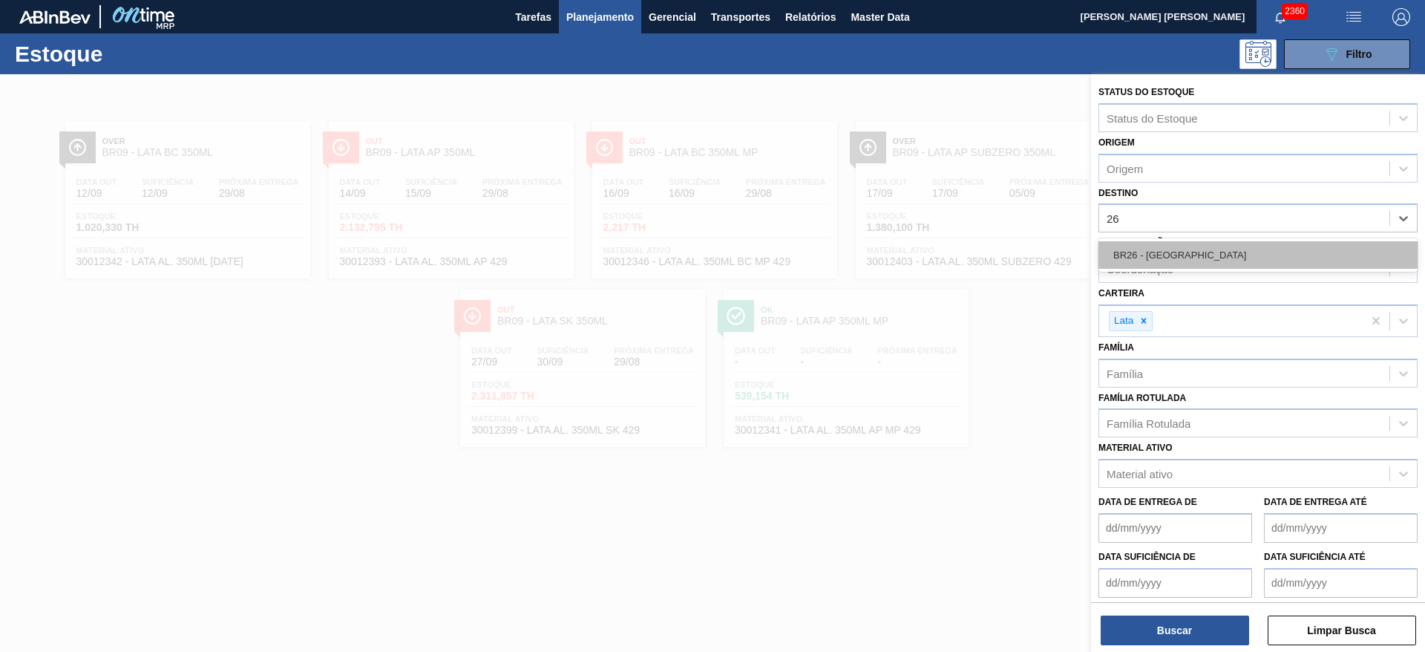
click at [1181, 258] on div "BR26 - [GEOGRAPHIC_DATA]" at bounding box center [1258, 254] width 319 height 27
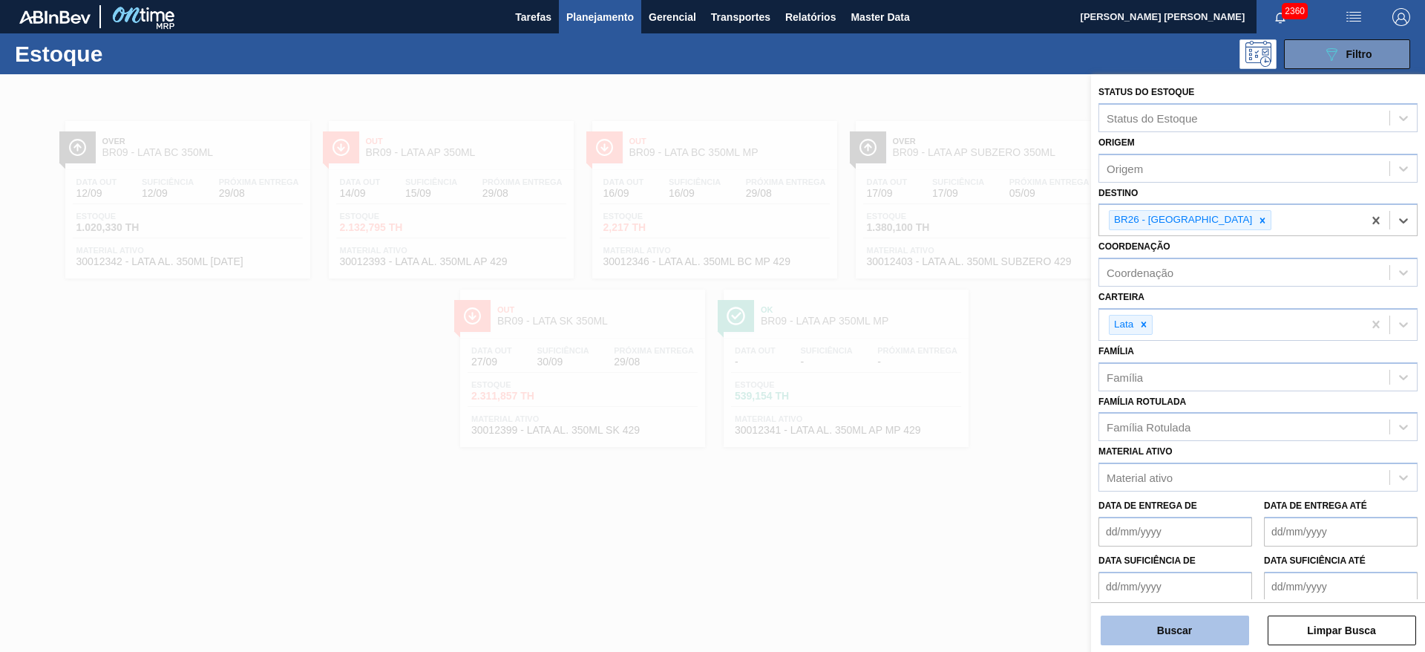
click at [1145, 638] on button "Buscar" at bounding box center [1175, 630] width 148 height 30
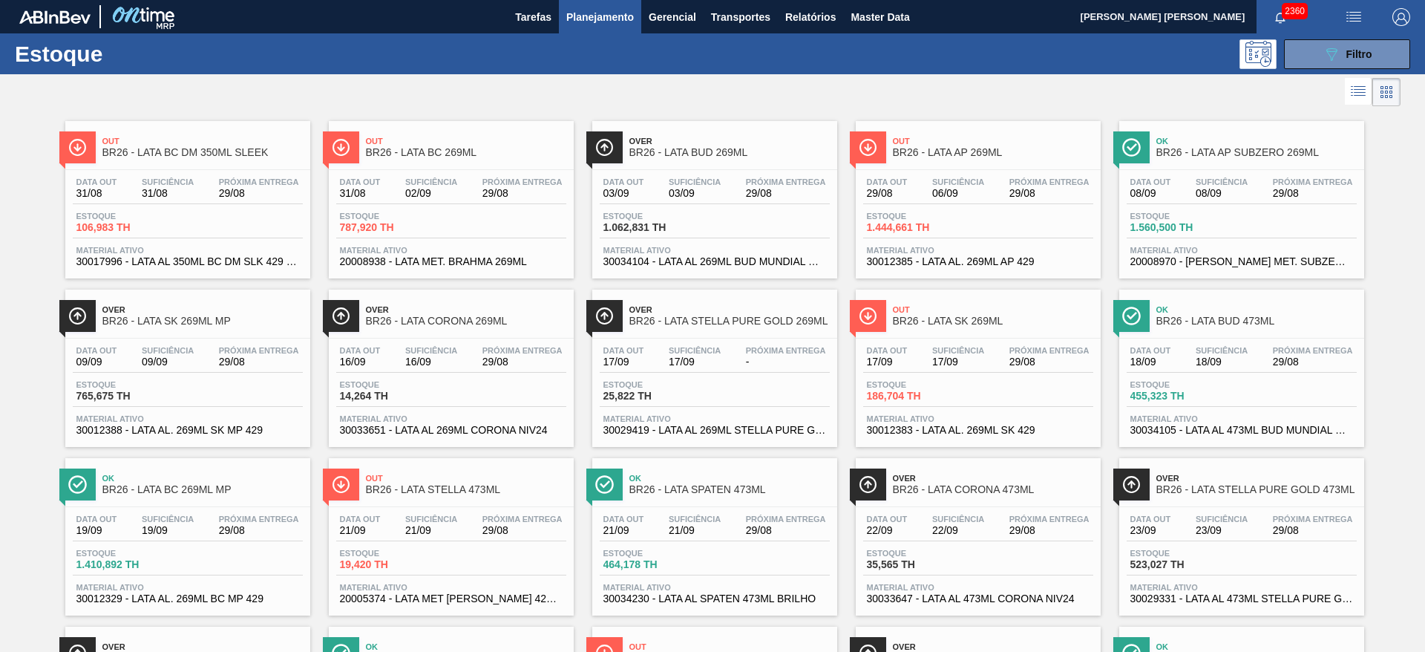
click at [707, 81] on div at bounding box center [700, 92] width 1401 height 36
click at [1231, 141] on span "Ok" at bounding box center [1257, 141] width 200 height 9
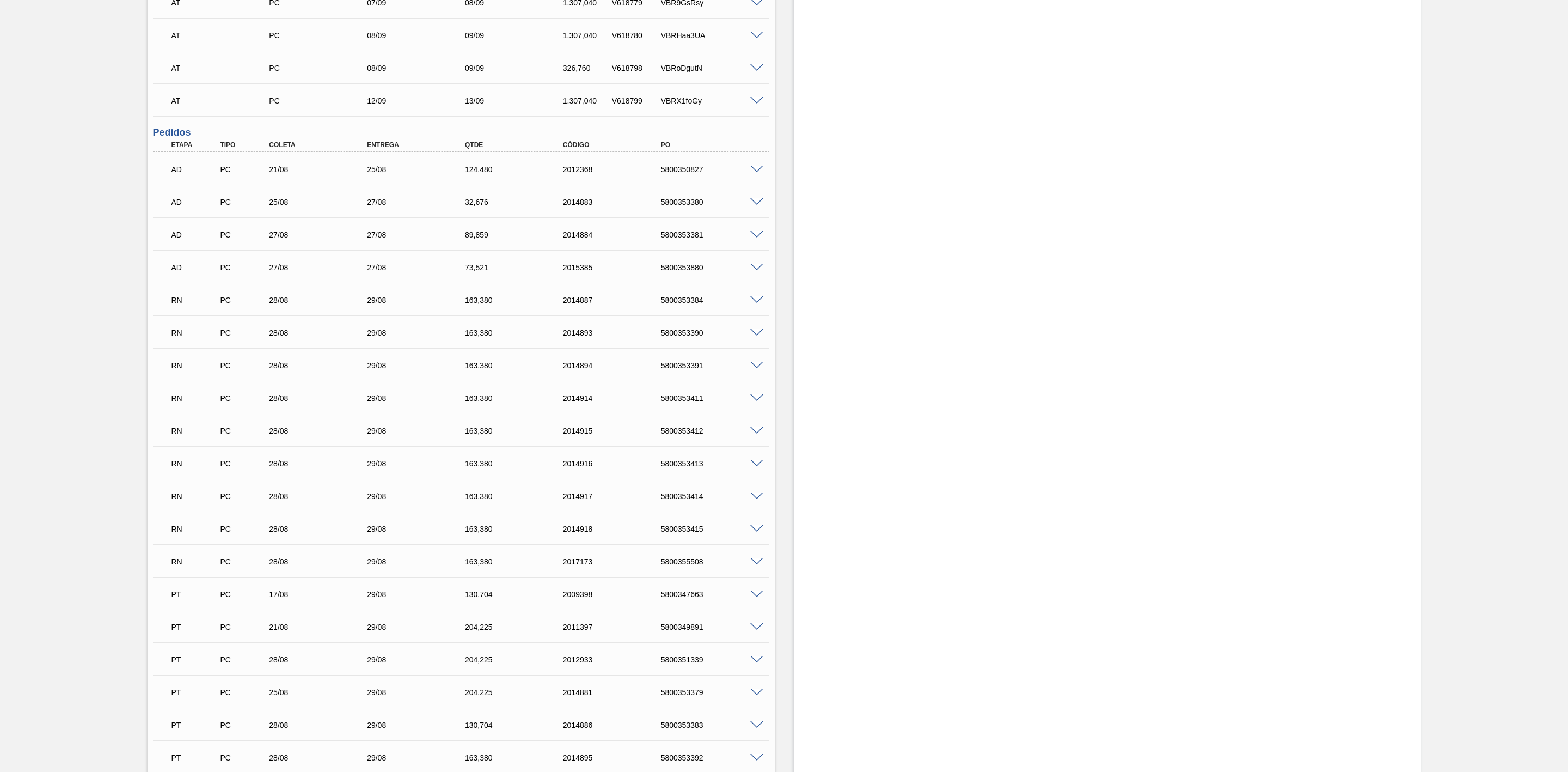
scroll to position [980, 0]
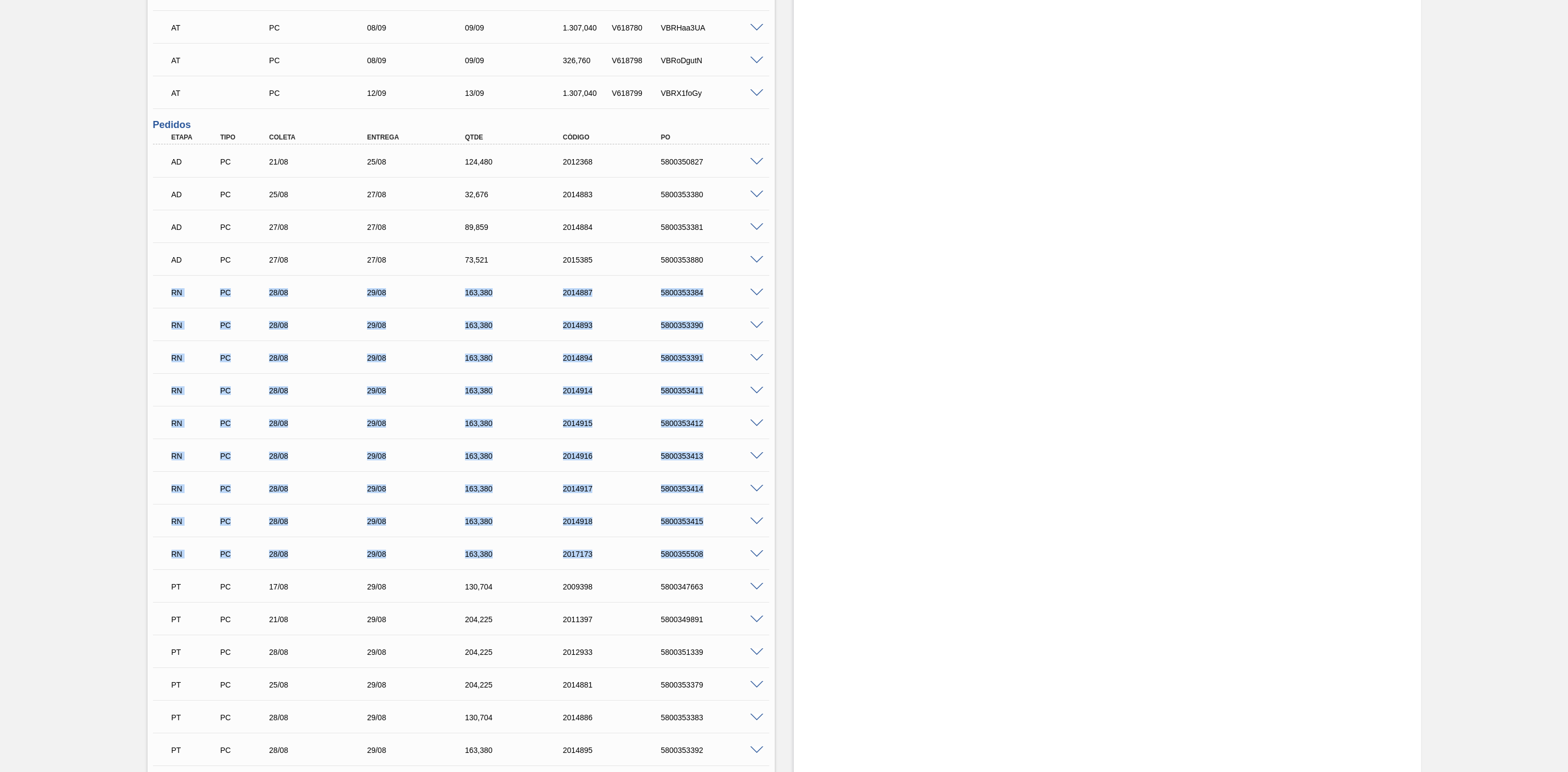
drag, startPoint x: 186, startPoint y: 295, endPoint x: 764, endPoint y: 553, distance: 633.0
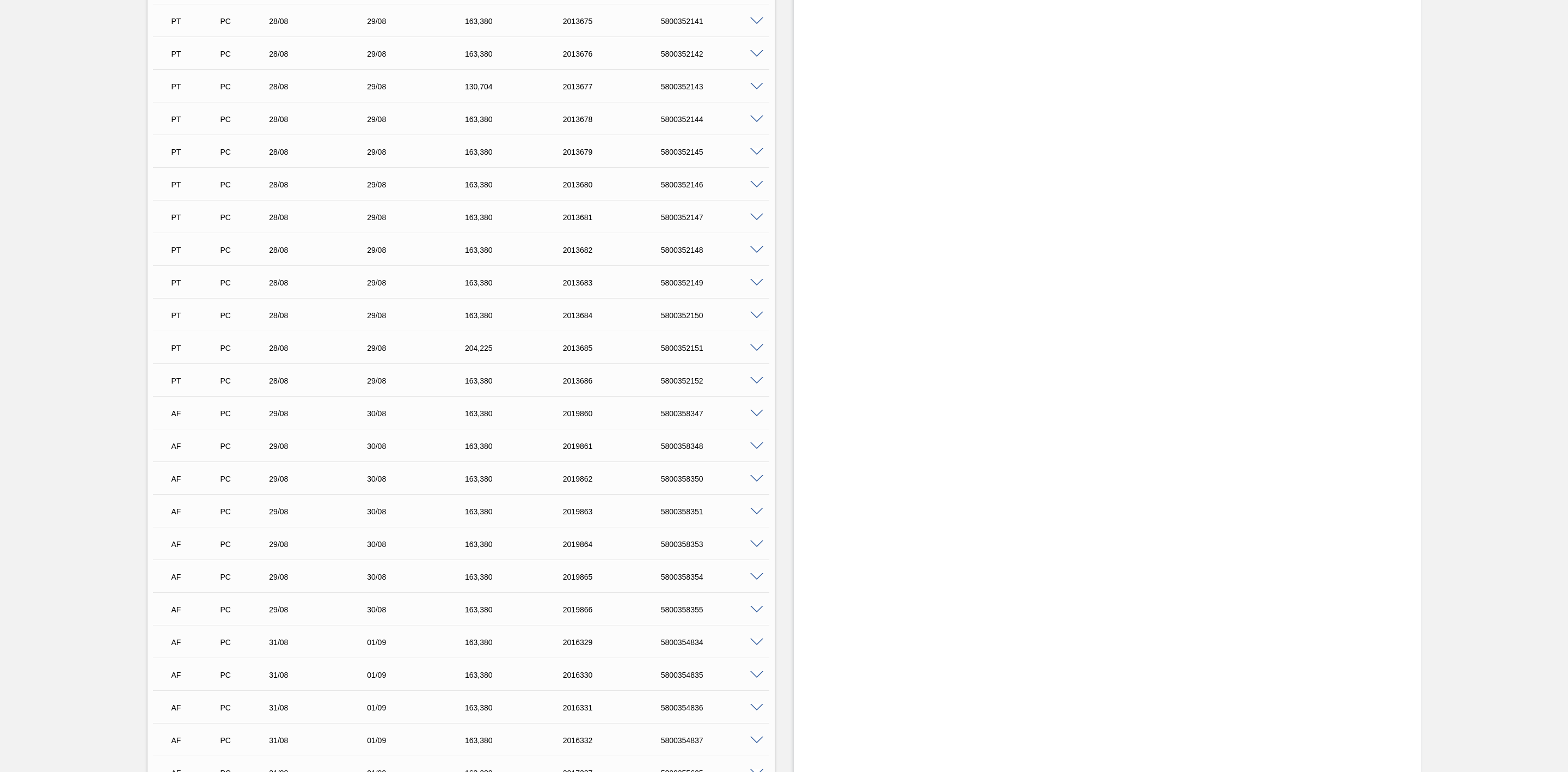
scroll to position [1716, 0]
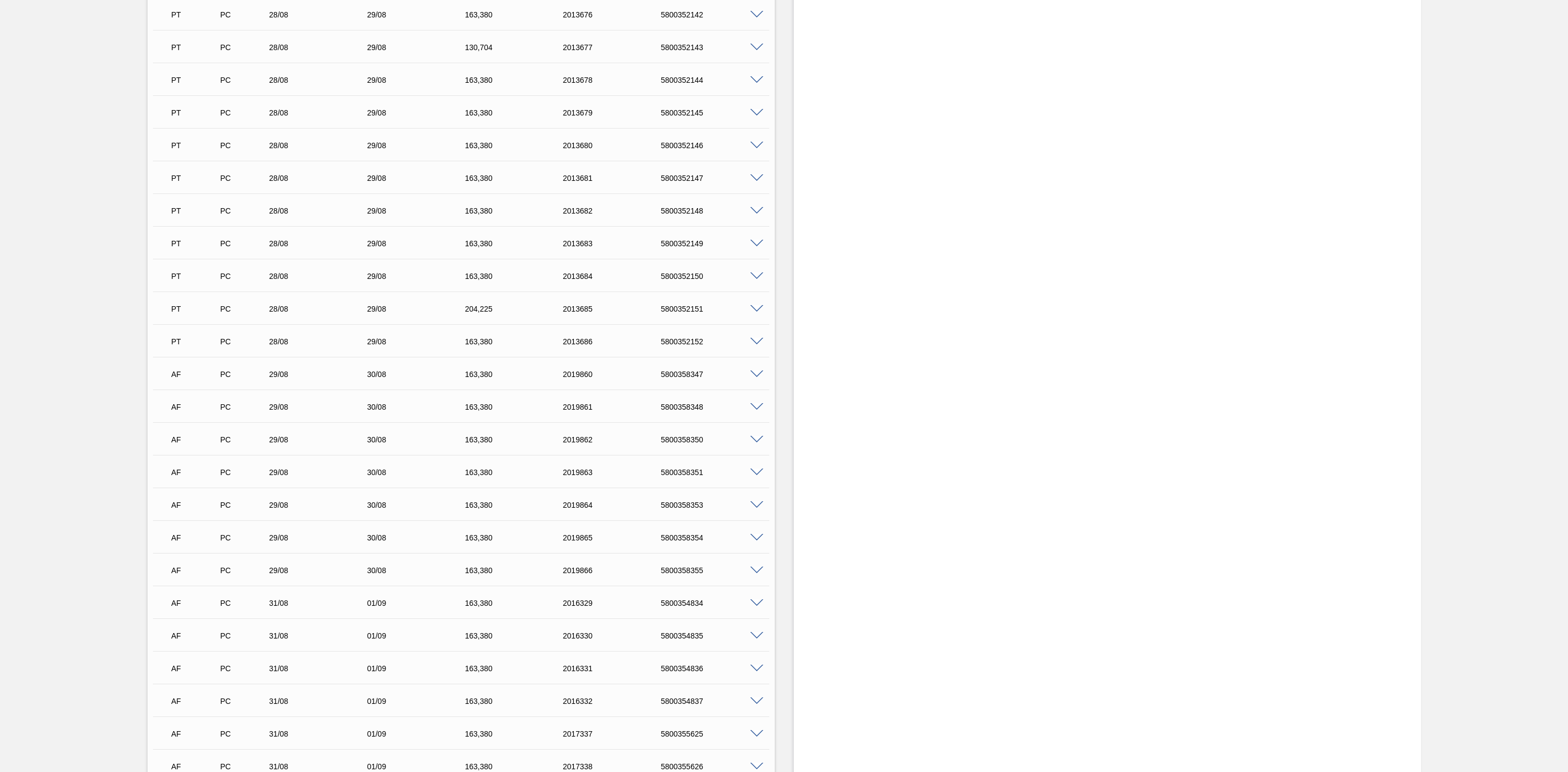
click at [755, 376] on span at bounding box center [757, 374] width 13 height 8
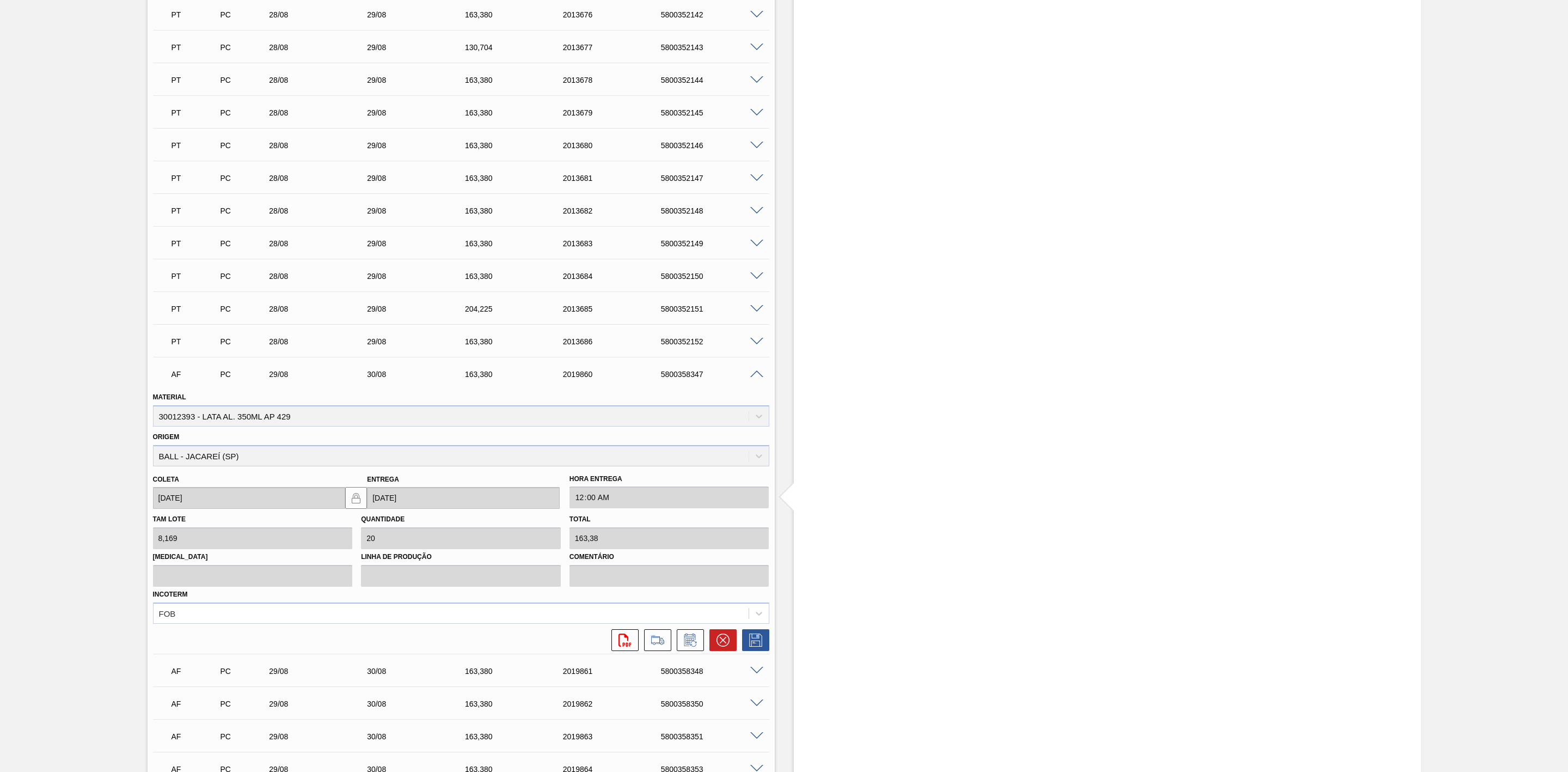
click at [753, 376] on span at bounding box center [757, 374] width 13 height 8
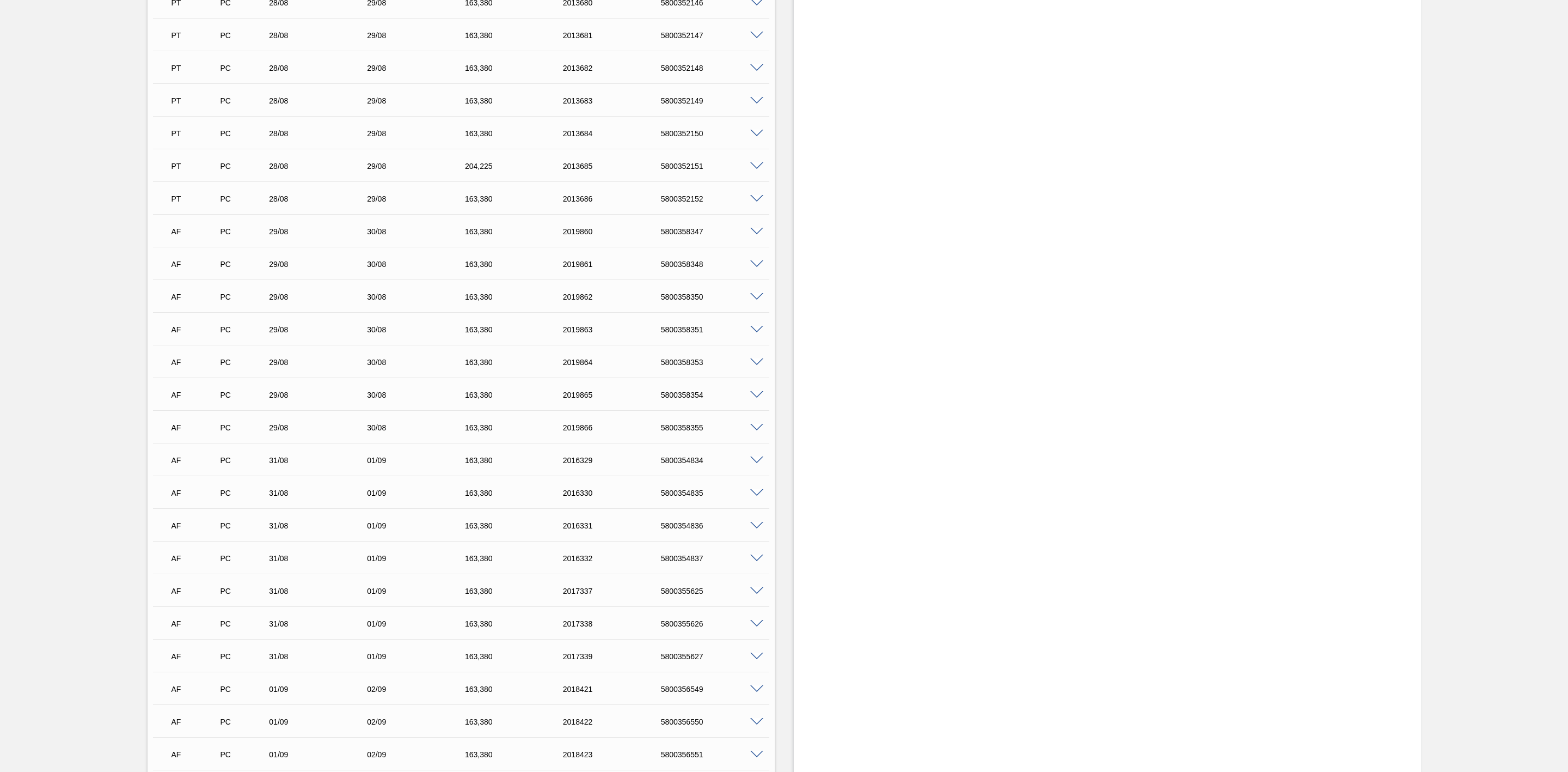
scroll to position [2043, 0]
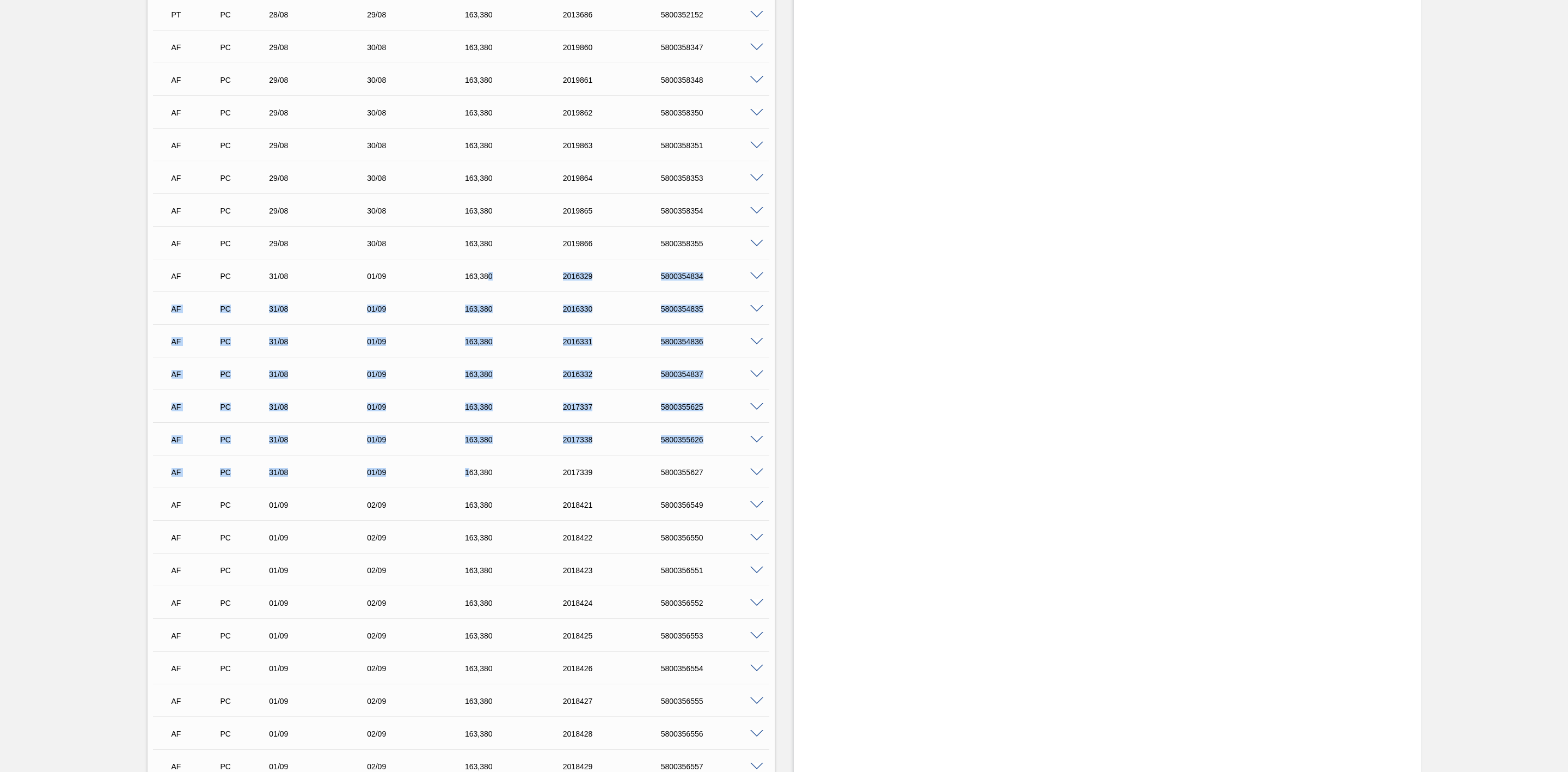
drag, startPoint x: 487, startPoint y: 282, endPoint x: 470, endPoint y: 468, distance: 186.8
click at [470, 468] on div "AD PC 16/08 17/08 204,[PHONE_NUMBER] 5800347532 Material 30012393 - LATA AL. 35…" at bounding box center [461, 455] width 616 height 2811
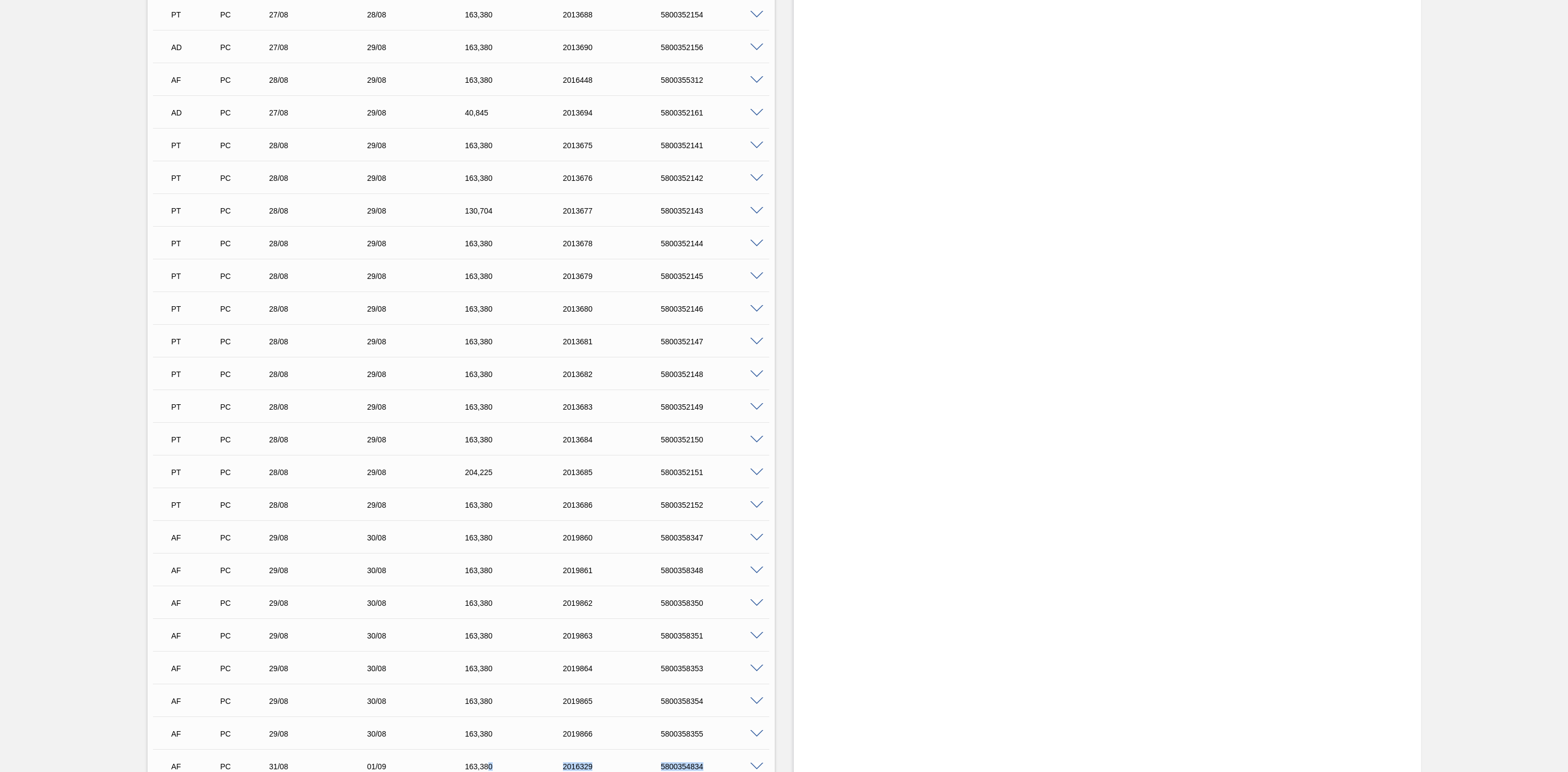
scroll to position [1716, 0]
click at [314, 378] on div "29/08" at bounding box center [323, 374] width 113 height 9
click at [755, 374] on div at bounding box center [758, 373] width 22 height 8
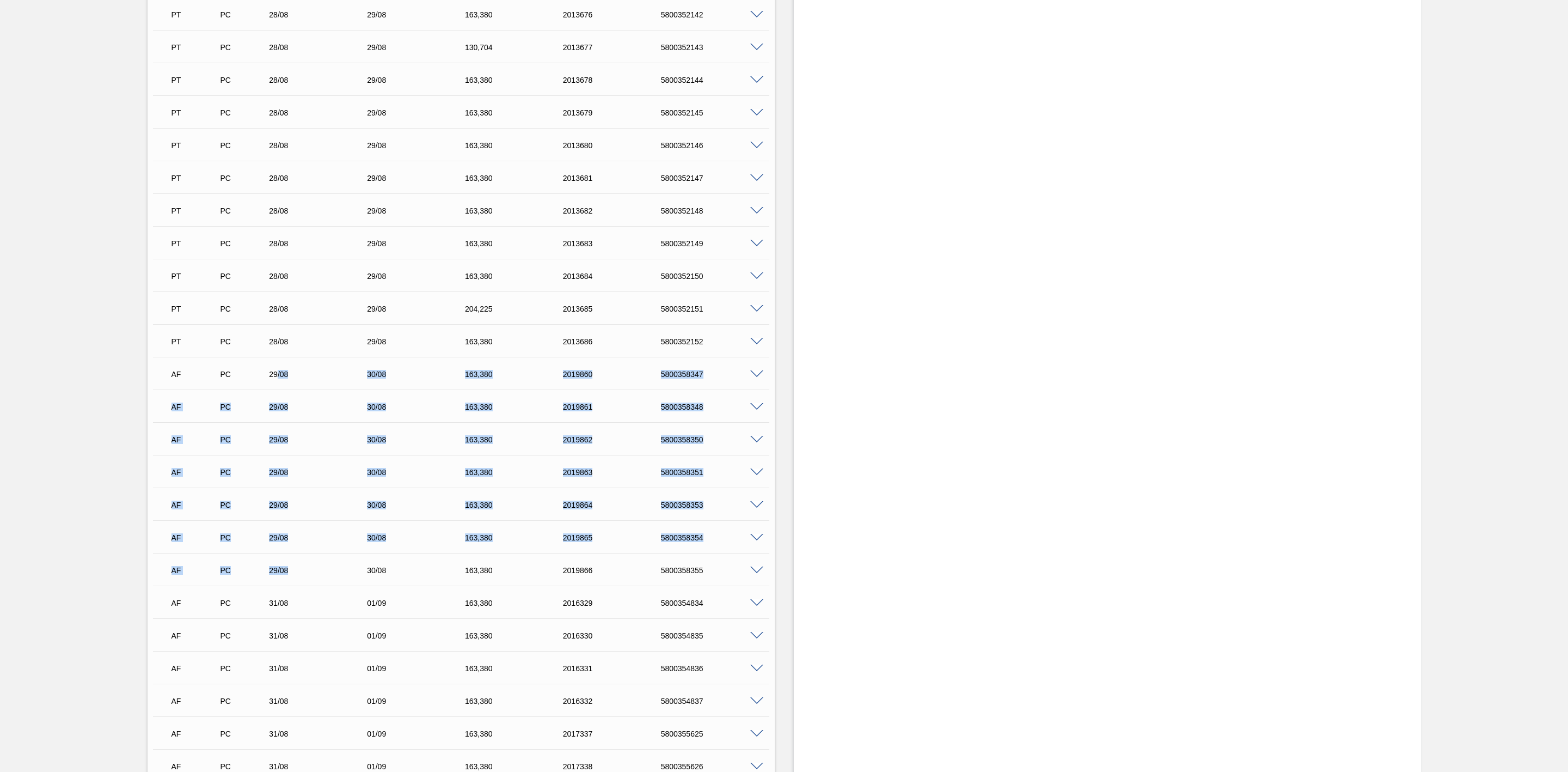
drag, startPoint x: 276, startPoint y: 376, endPoint x: 286, endPoint y: 577, distance: 201.2
click at [286, 577] on div "AD PC 16/08 17/08 204,[PHONE_NUMBER] 5800347532 Material 30012393 - LATA AL. 35…" at bounding box center [461, 782] width 616 height 2811
click at [757, 378] on span at bounding box center [757, 374] width 13 height 8
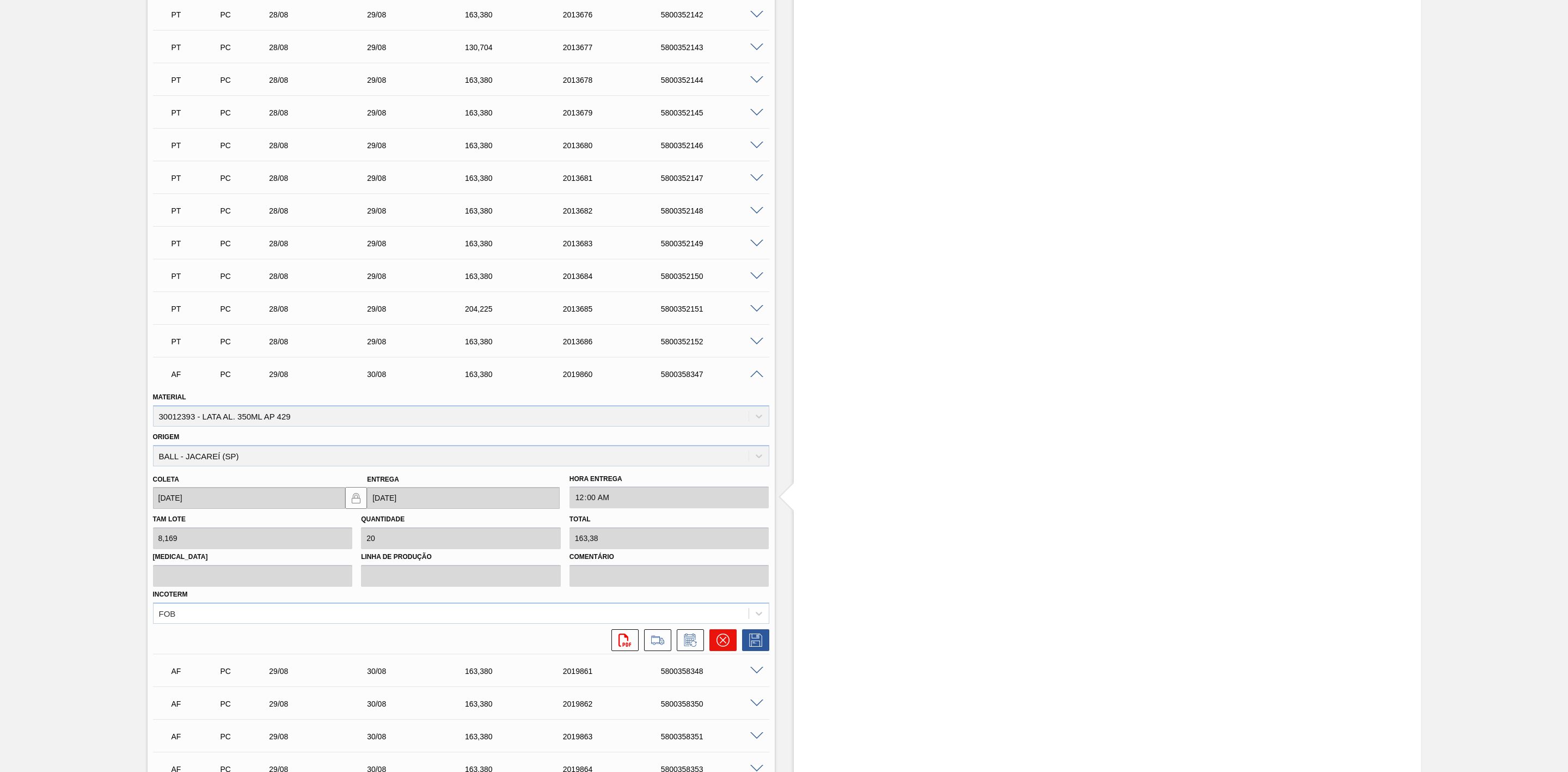
click at [720, 644] on icon at bounding box center [723, 640] width 13 height 13
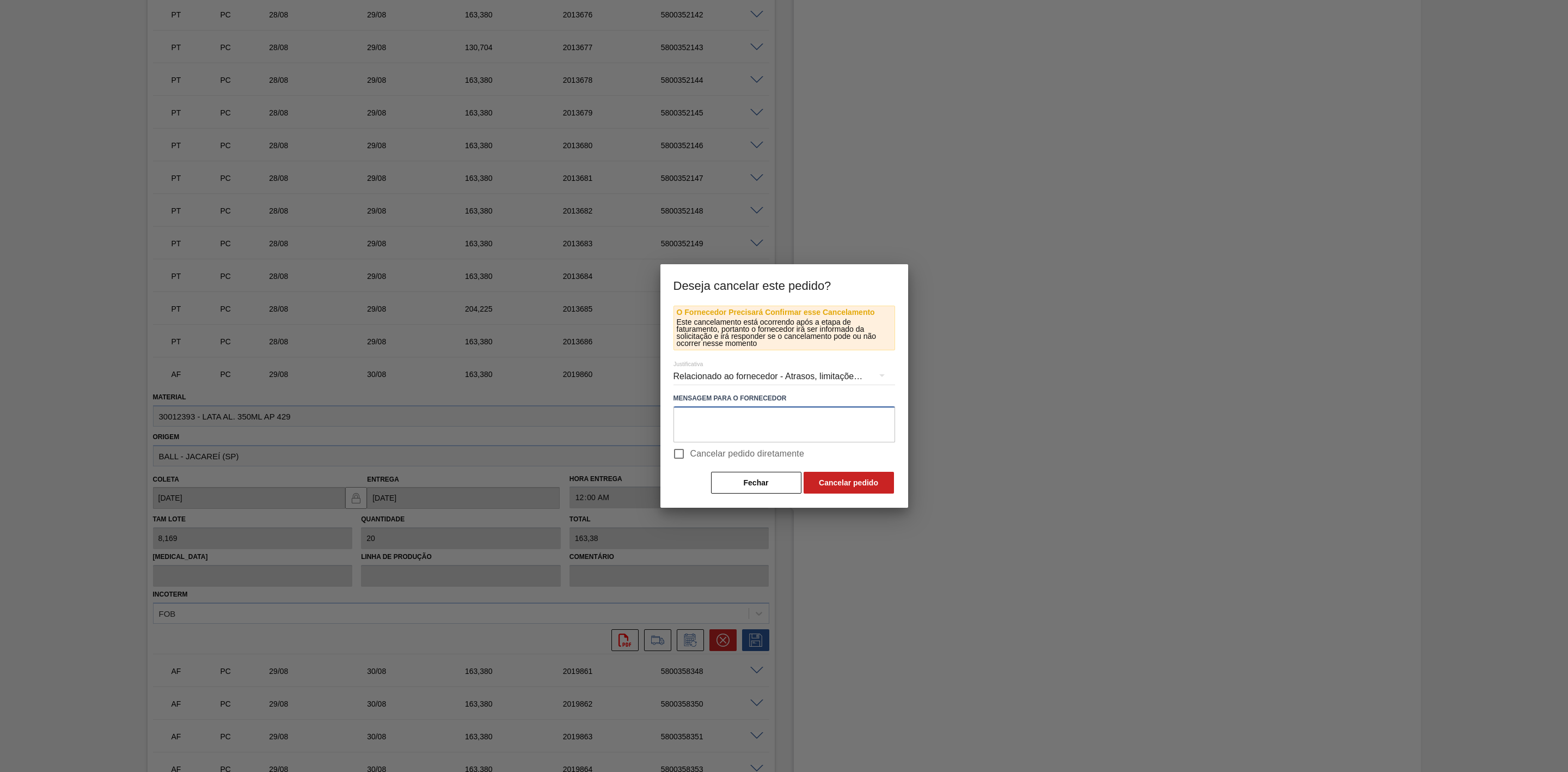
click at [708, 425] on textarea at bounding box center [784, 424] width 221 height 36
drag, startPoint x: 727, startPoint y: 434, endPoint x: 680, endPoint y: 418, distance: 49.6
click at [680, 418] on textarea "Linearização de grade - prioridade nos volumes de sk 350 e sk 350 mp" at bounding box center [784, 424] width 221 height 36
type textarea "Linearização de grade - prioridade nos volumes de sk 350 e sk 350 mp"
click at [859, 487] on button "Cancelar pedido" at bounding box center [849, 483] width 90 height 22
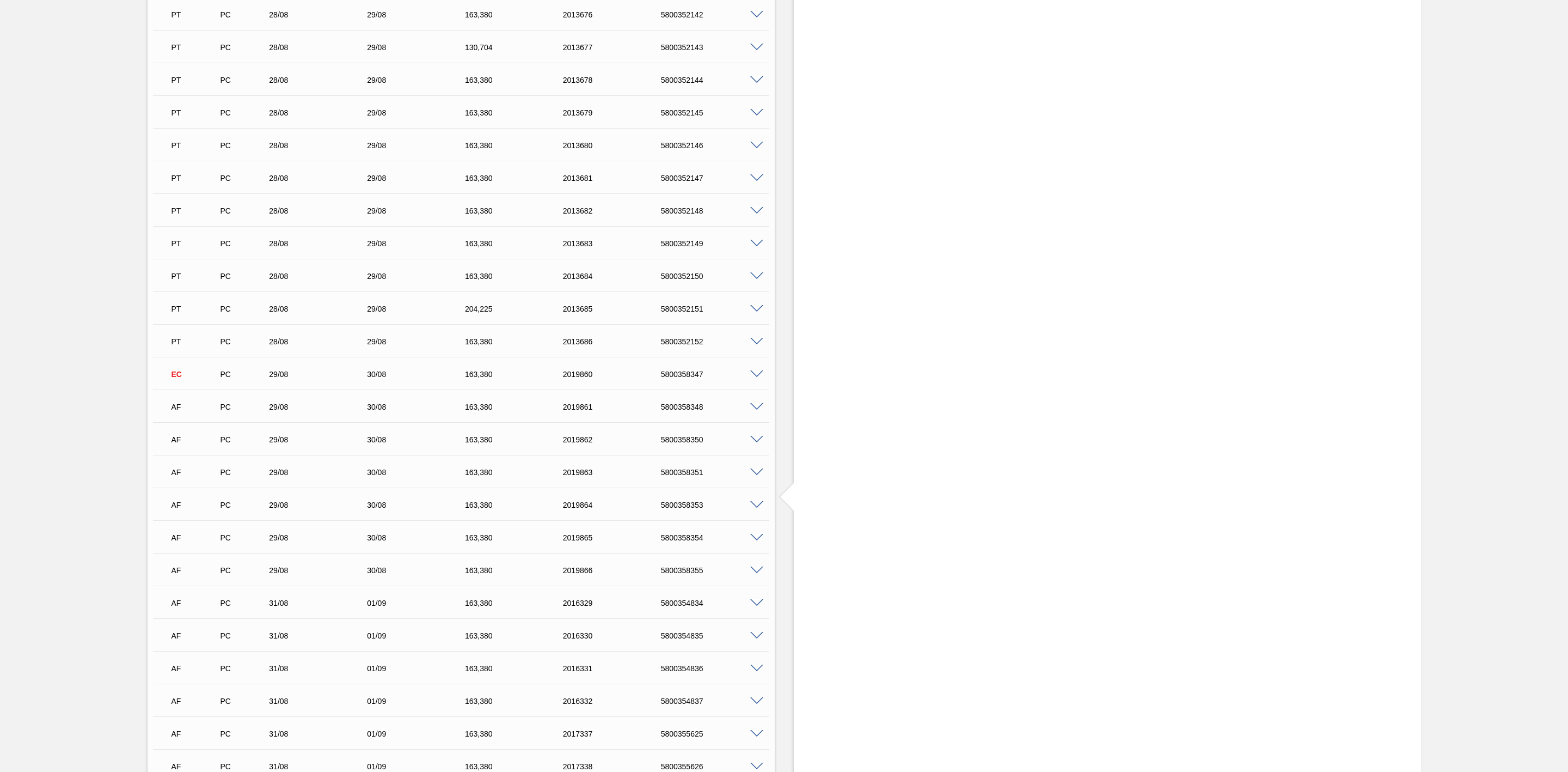
click at [755, 409] on span at bounding box center [757, 407] width 13 height 8
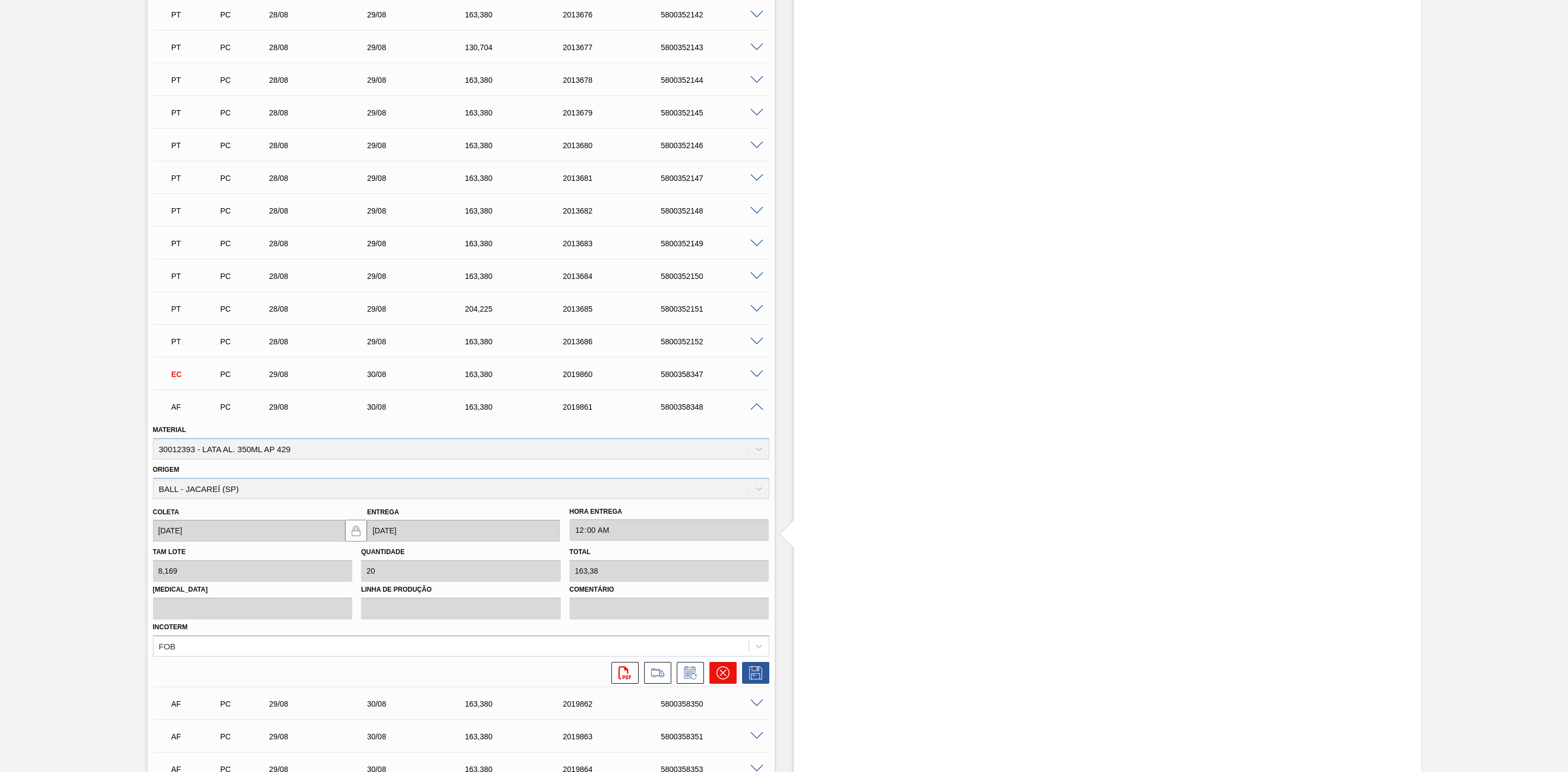
click at [729, 683] on button at bounding box center [722, 673] width 27 height 22
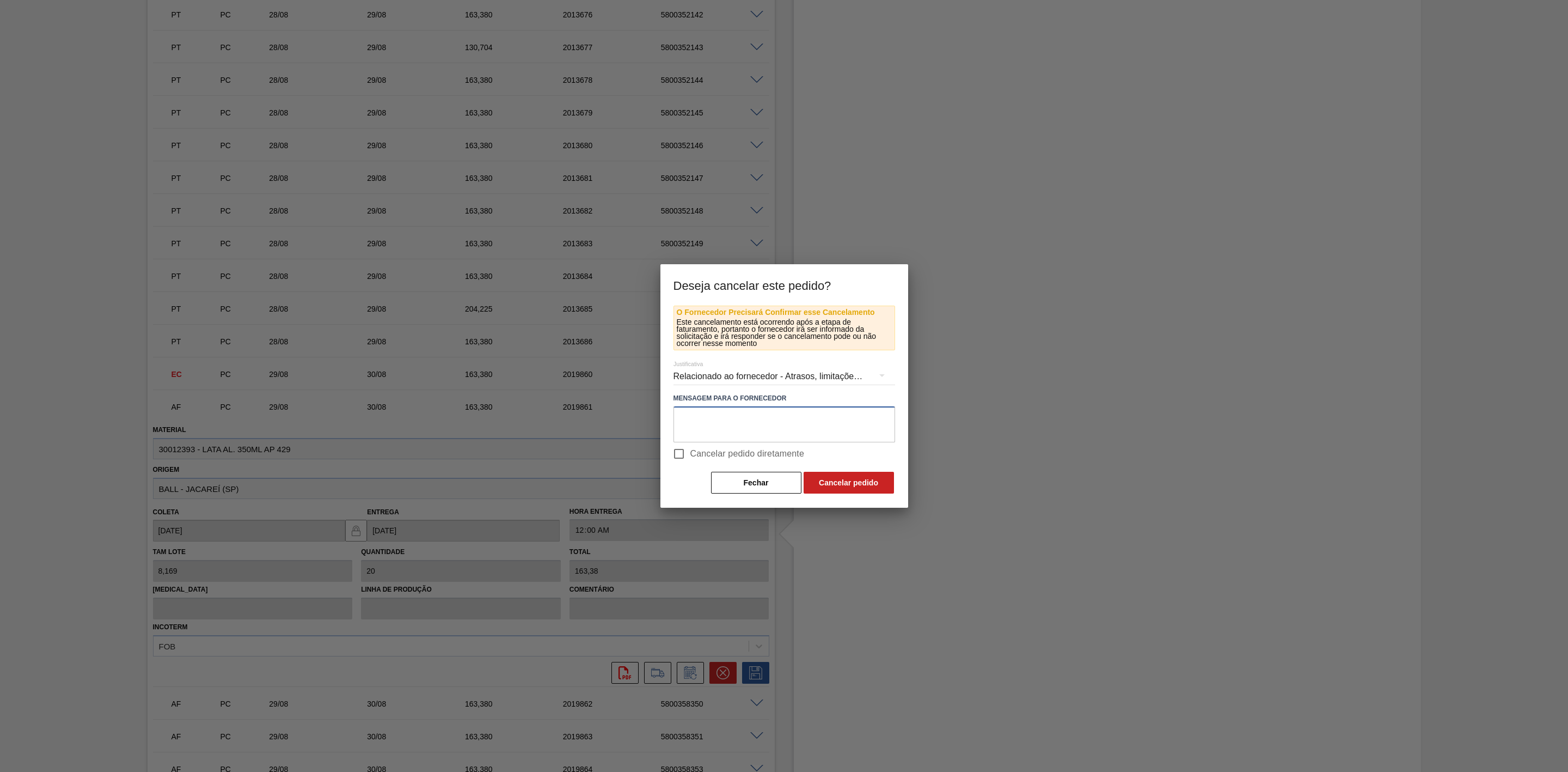
click at [711, 423] on textarea at bounding box center [784, 424] width 221 height 36
paste textarea "Linearização de grade - prioridade nos volumes de sk 350 e sk 350 mp"
type textarea "Linearização de grade - prioridade nos volumes de sk 350 e sk 350 mp"
click at [846, 484] on button "Cancelar pedido" at bounding box center [849, 483] width 90 height 22
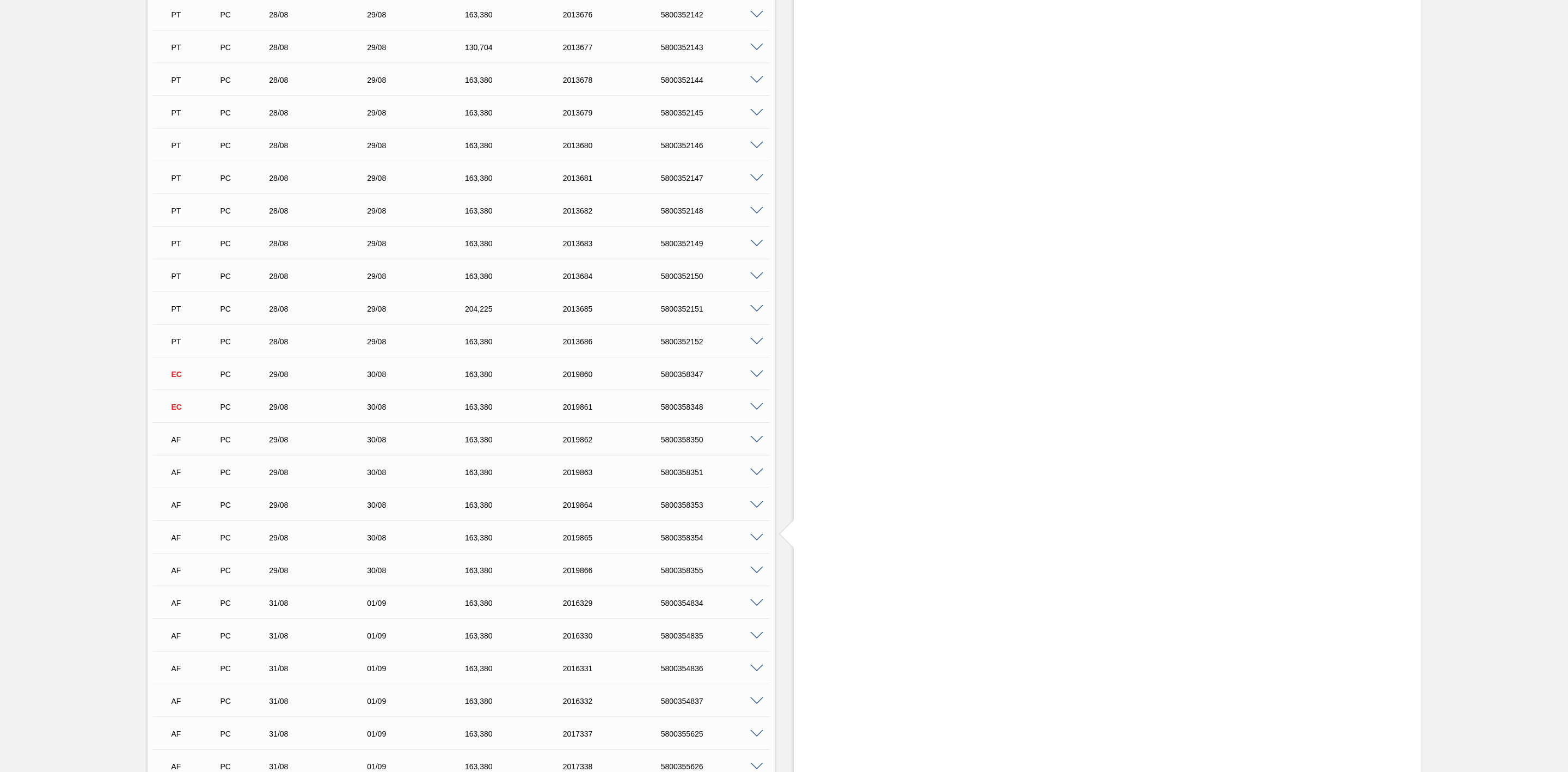
click at [757, 442] on span at bounding box center [757, 440] width 13 height 8
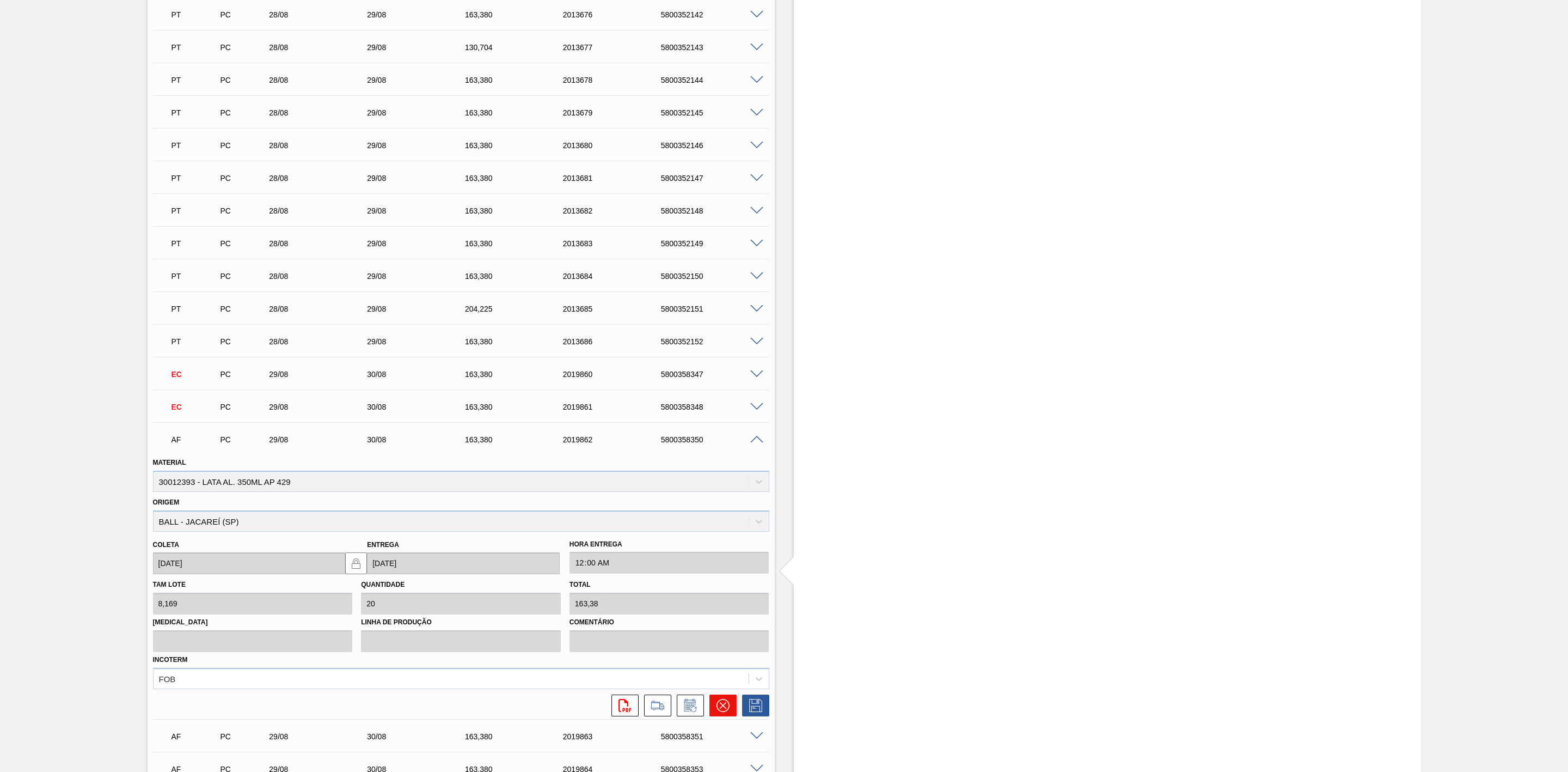
click at [720, 709] on icon at bounding box center [722, 705] width 7 height 7
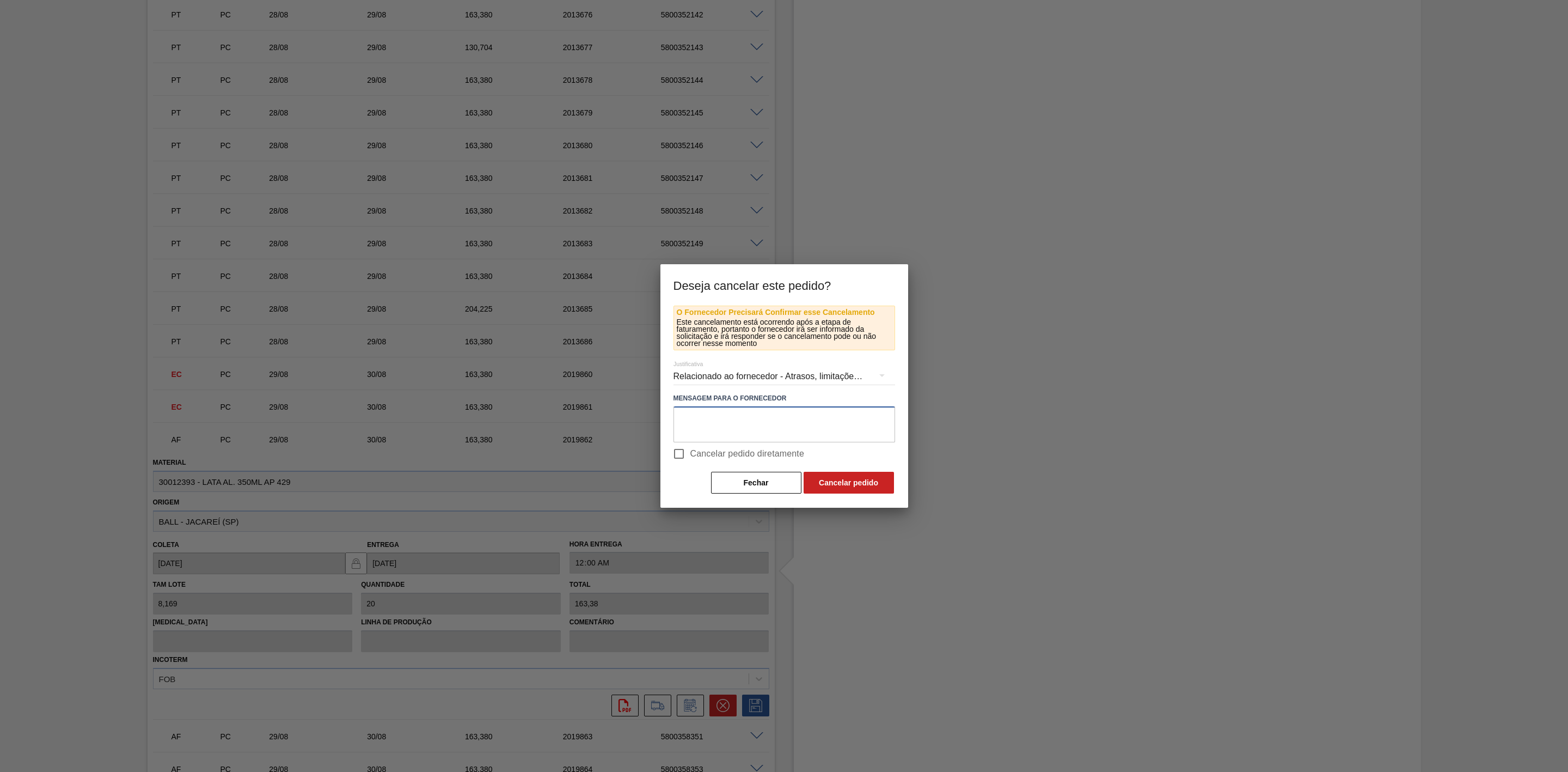
click at [722, 423] on textarea at bounding box center [784, 424] width 221 height 36
paste textarea "Linearização de grade - prioridade nos volumes de sk 350 e sk 350 mp"
type textarea "Linearização de grade - prioridade nos volumes de sk 350 e sk 350 mp"
click at [844, 479] on button "Cancelar pedido" at bounding box center [849, 483] width 90 height 22
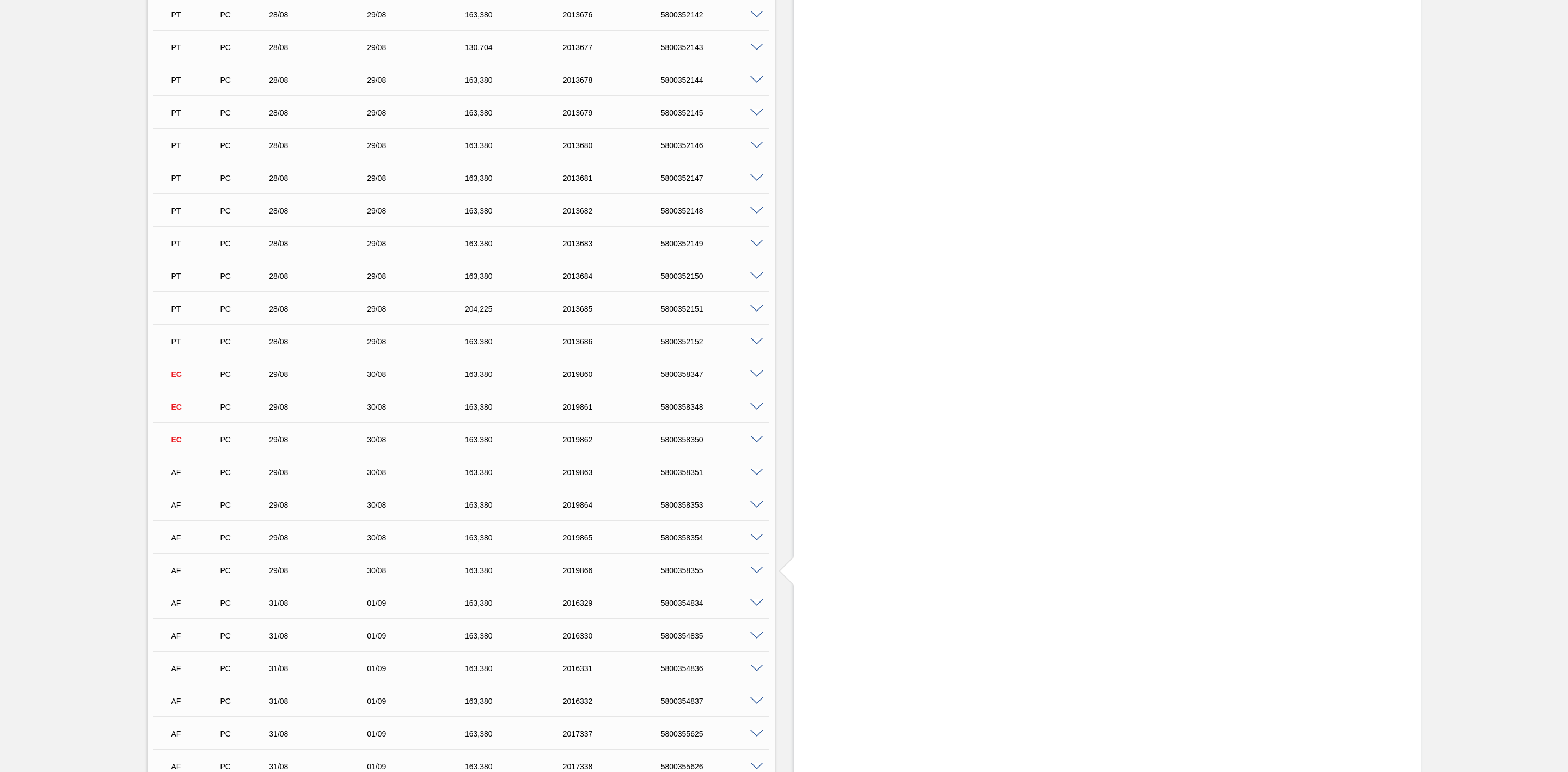
click at [758, 475] on span at bounding box center [757, 472] width 13 height 8
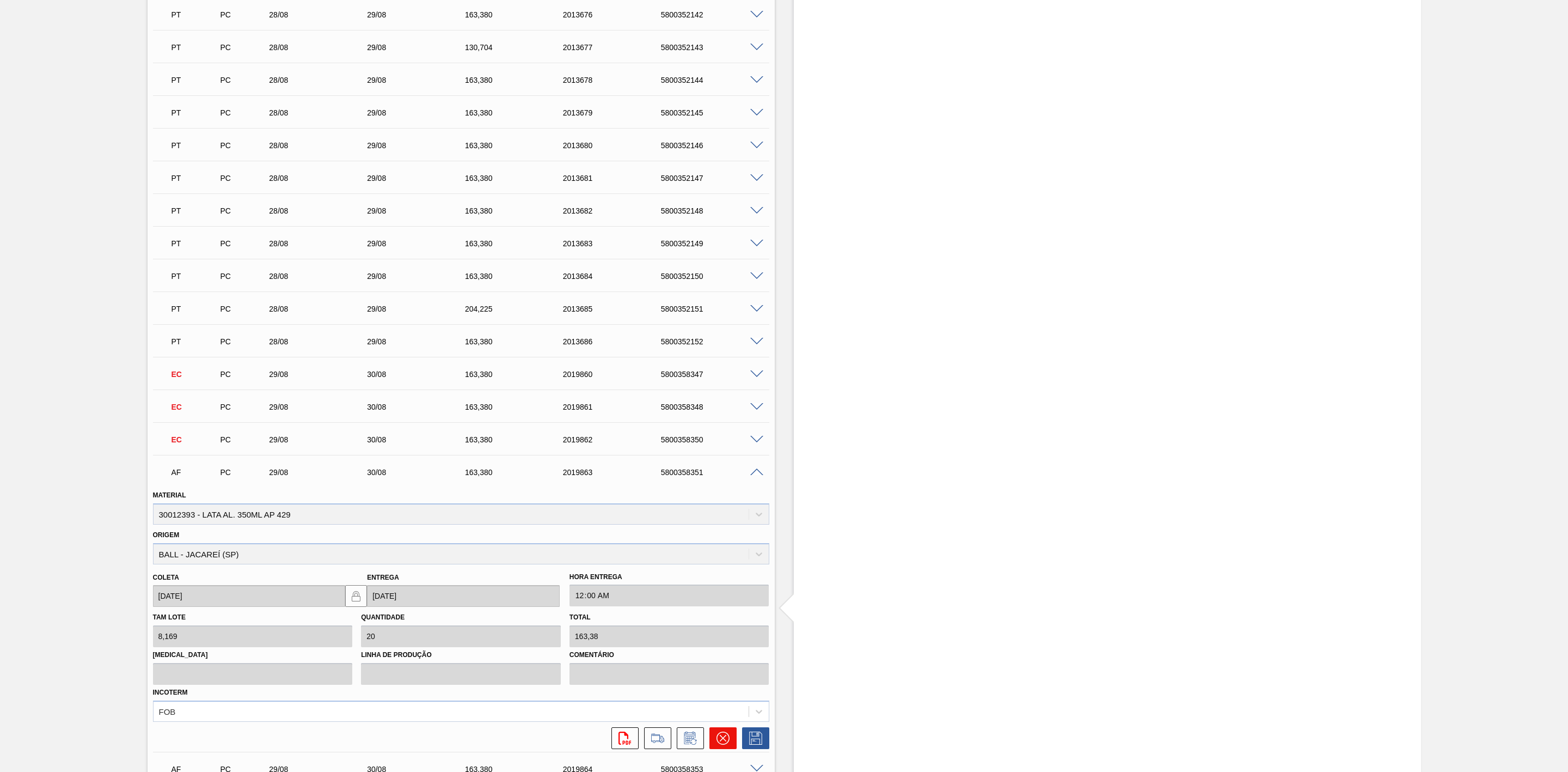
click at [727, 739] on icon at bounding box center [722, 738] width 13 height 13
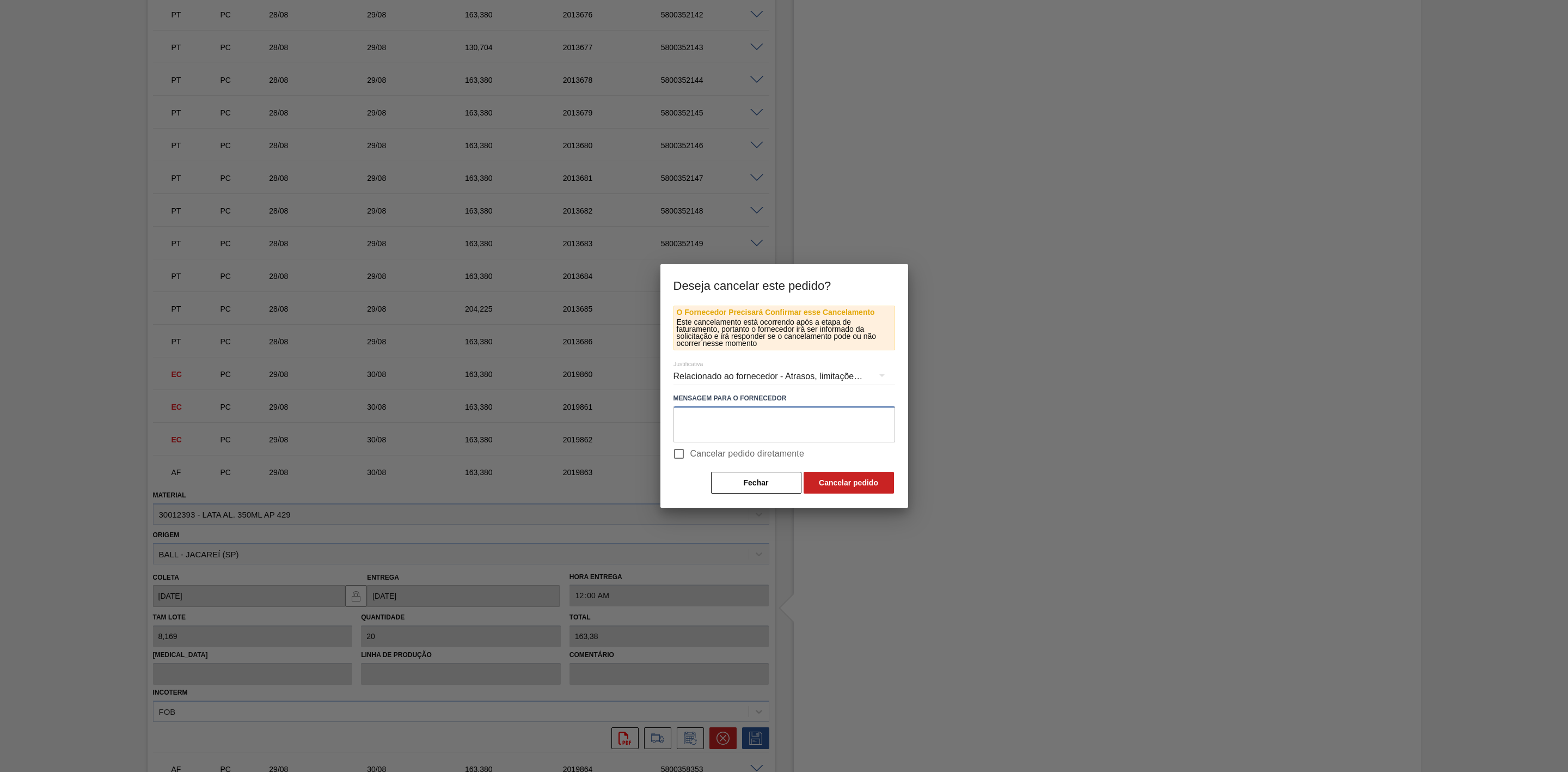
click at [732, 417] on textarea at bounding box center [784, 424] width 221 height 36
paste textarea "Linearização de grade - prioridade nos volumes de sk 350 e sk 350 mp"
type textarea "Linearização de grade - prioridade nos volumes de sk 350 e sk 350 mp"
click at [836, 487] on button "Cancelar pedido" at bounding box center [849, 483] width 90 height 22
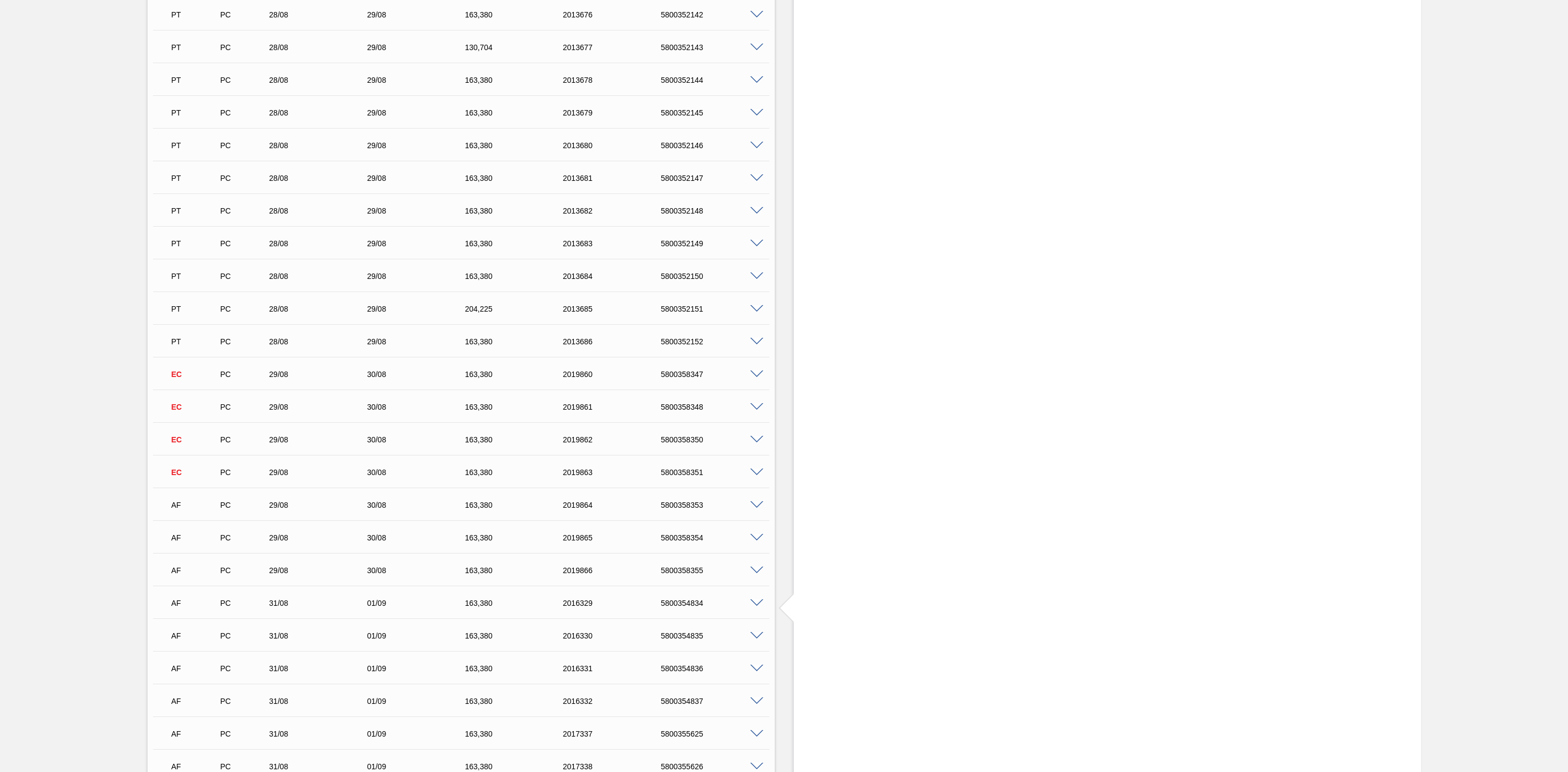
click at [755, 506] on span at bounding box center [757, 505] width 13 height 8
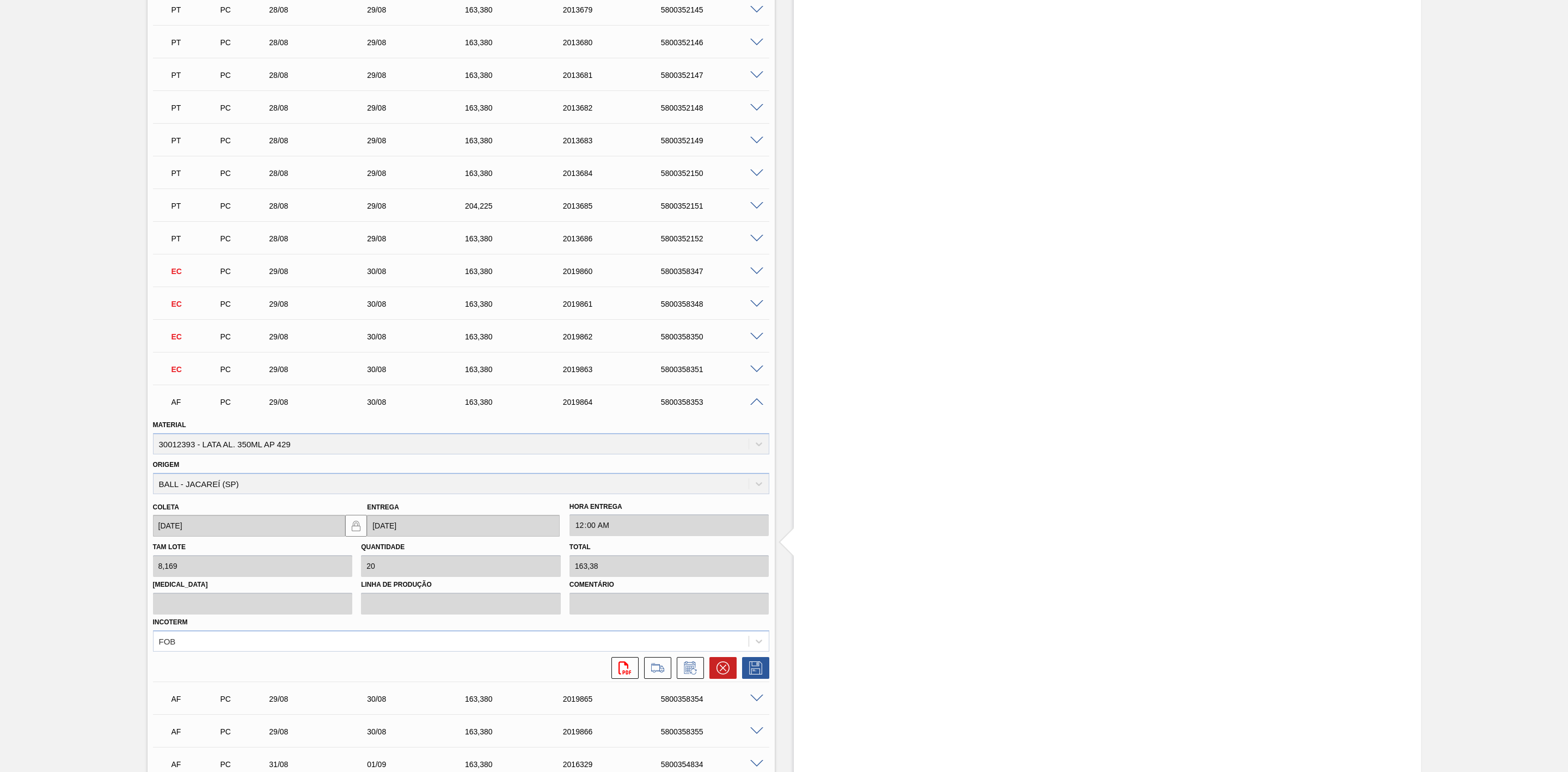
scroll to position [1879, 0]
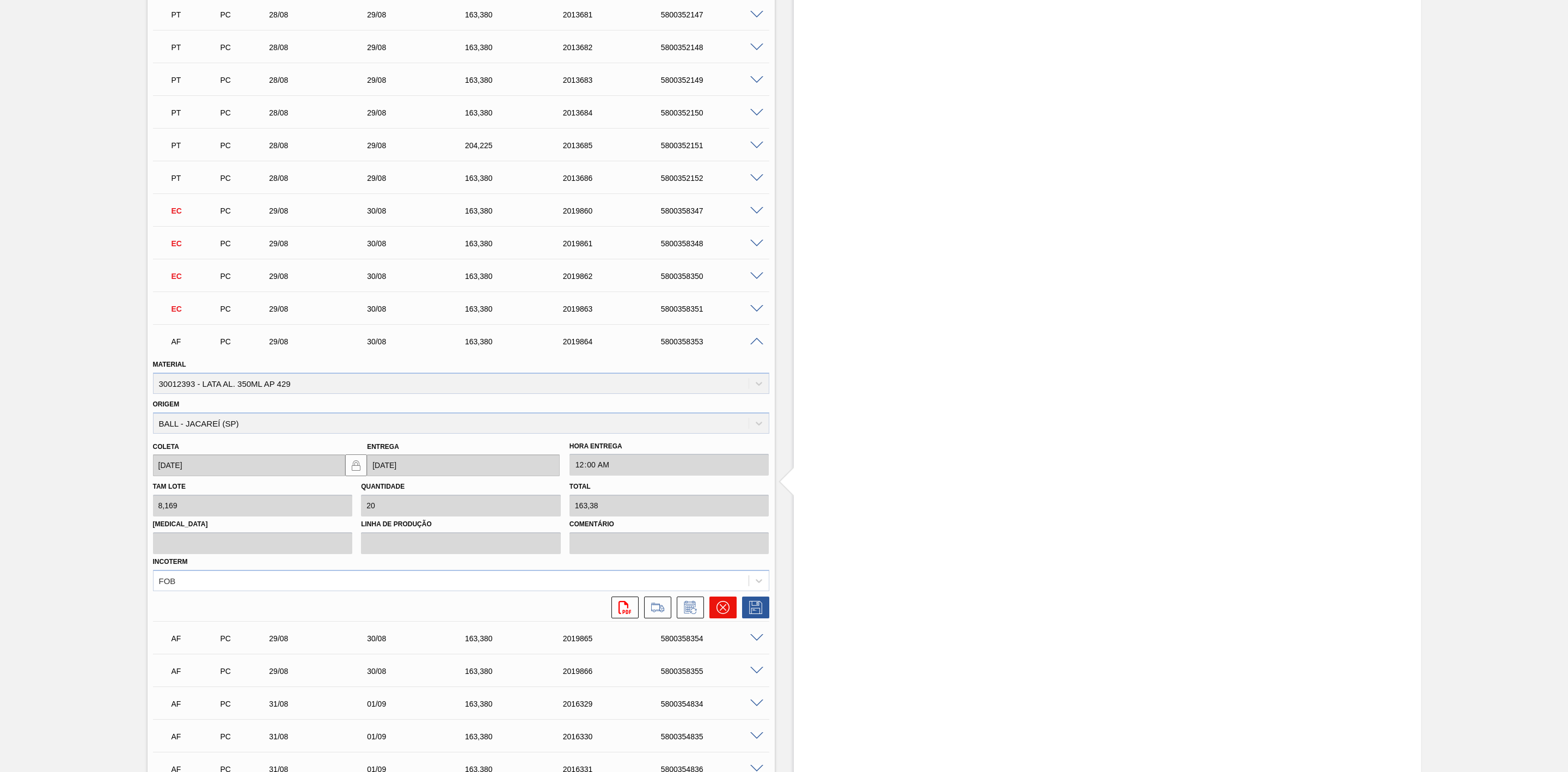
click at [725, 613] on icon at bounding box center [723, 608] width 13 height 13
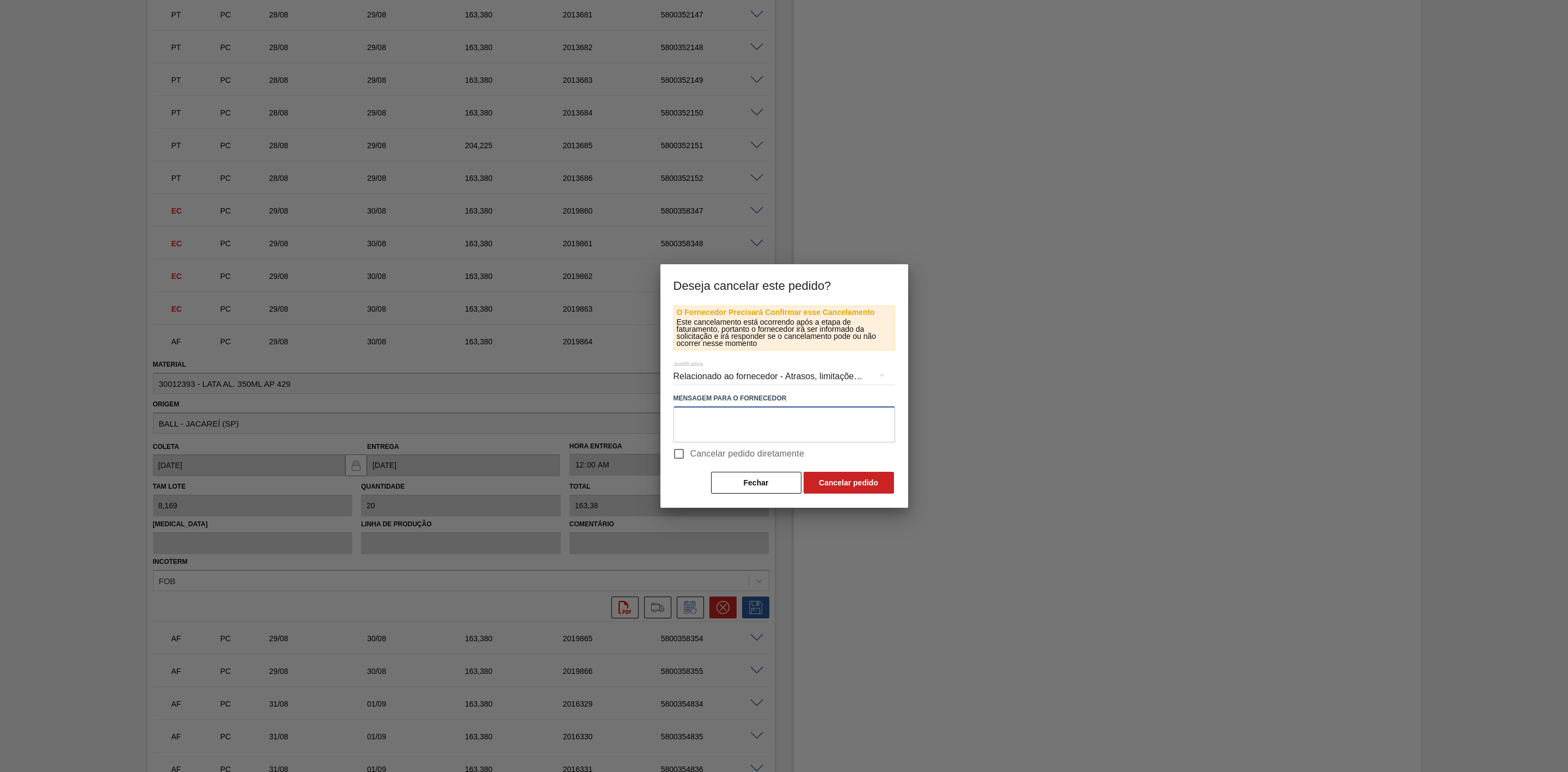
click at [712, 424] on textarea at bounding box center [784, 424] width 221 height 36
paste textarea "Linearização de grade - prioridade nos volumes de sk 350 e sk 350 mp"
type textarea "Linearização de grade - prioridade nos volumes de sk 350 e sk 350 mp"
click at [843, 481] on button "Cancelar pedido" at bounding box center [849, 483] width 90 height 22
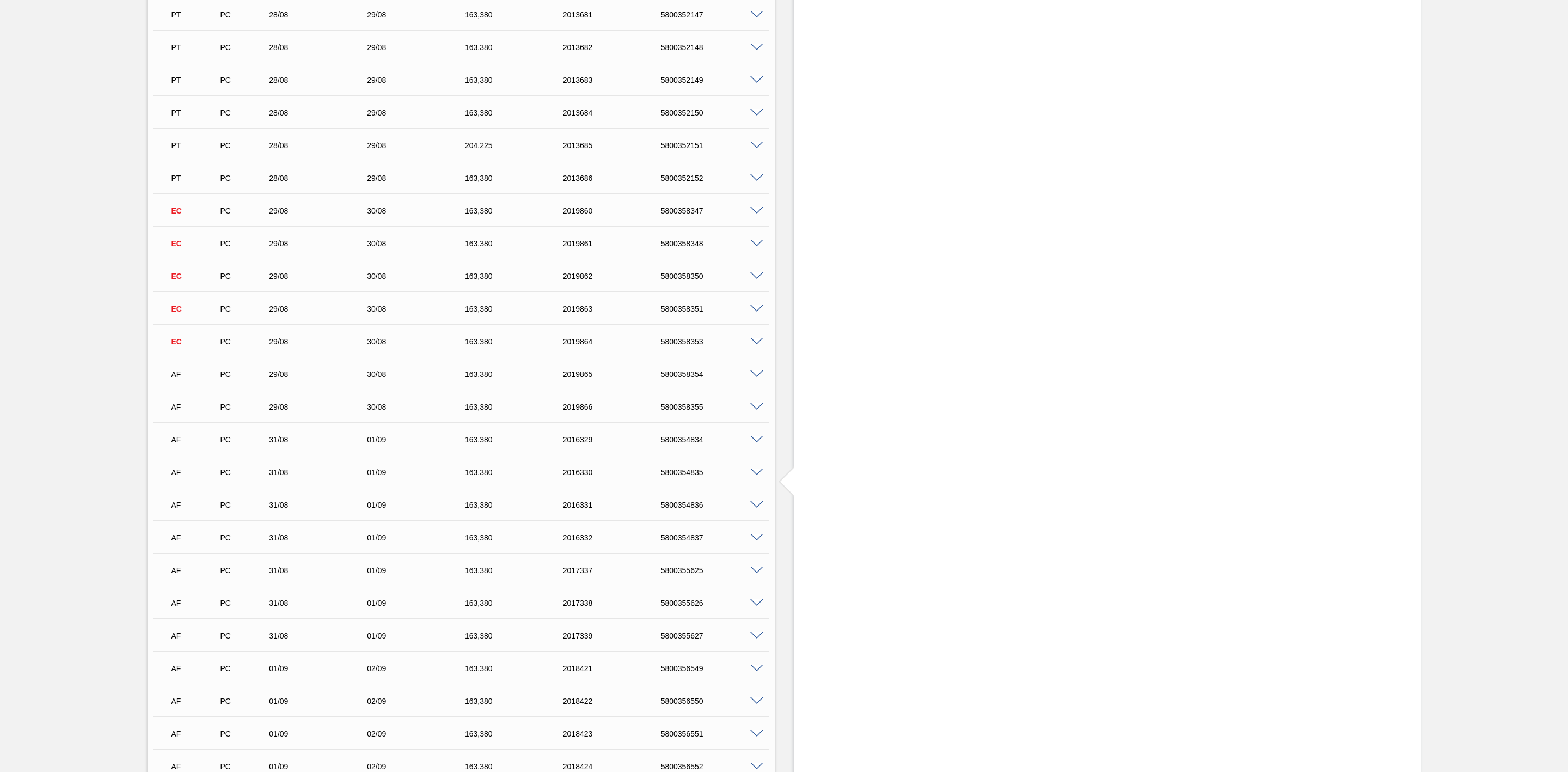
click at [757, 377] on span at bounding box center [757, 374] width 13 height 8
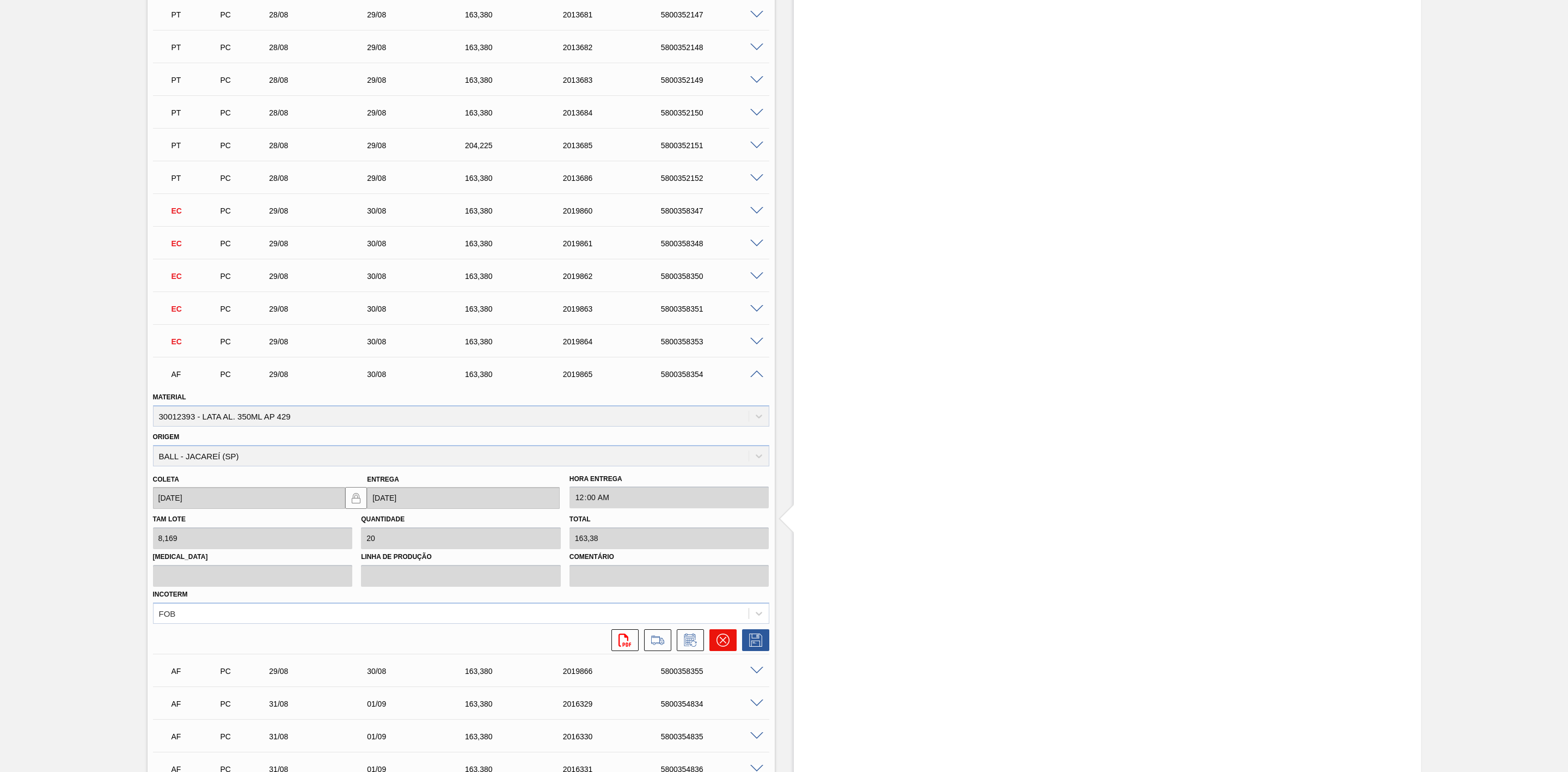
click at [714, 641] on button at bounding box center [722, 640] width 27 height 22
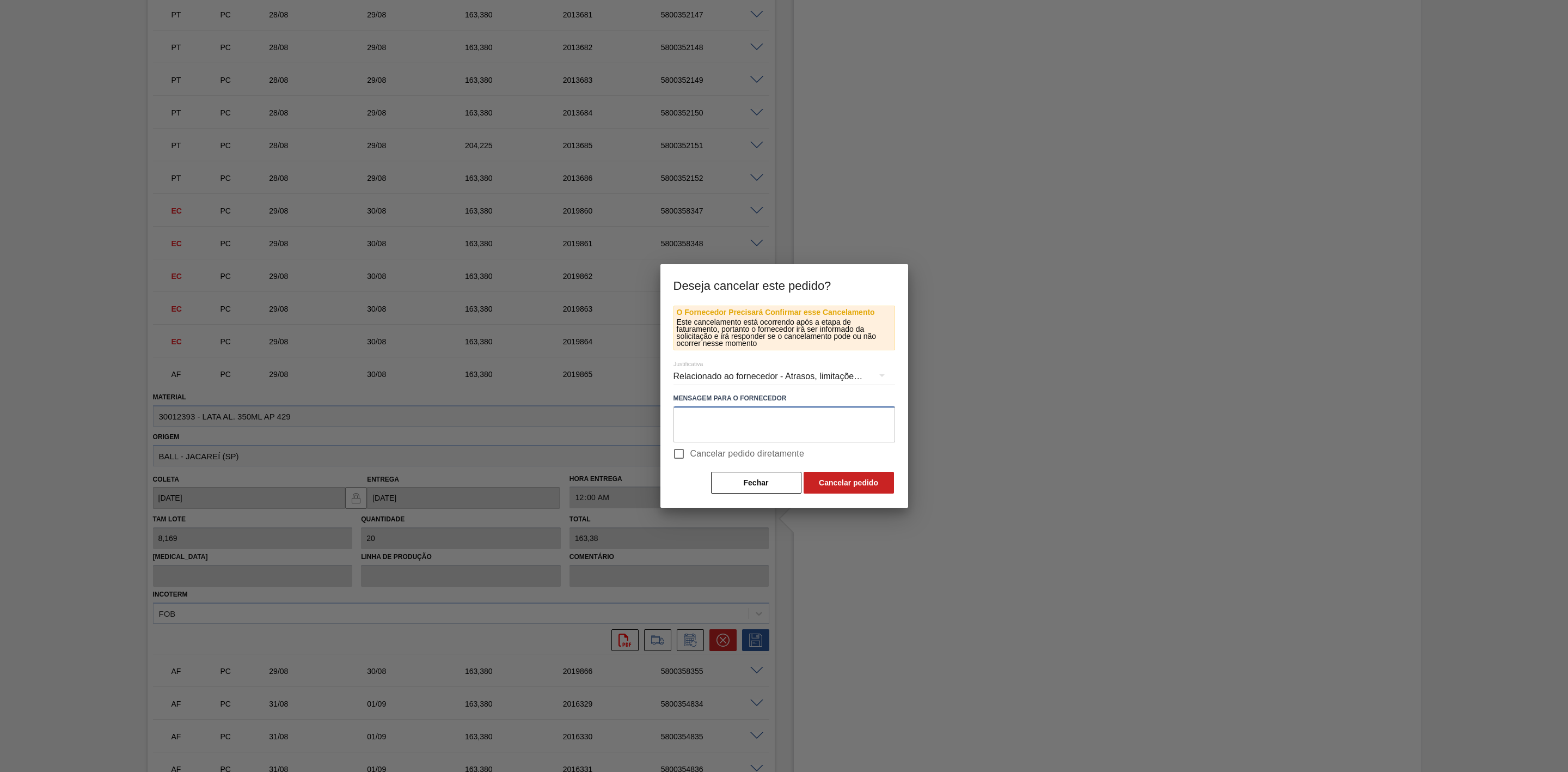
click at [703, 413] on textarea at bounding box center [784, 424] width 221 height 36
paste textarea "Linearização de grade - prioridade nos volumes de sk 350 e sk 350 mp"
type textarea "Linearização de grade - prioridade nos volumes de sk 350 e sk 350 mp"
click at [863, 481] on button "Cancelar pedido" at bounding box center [849, 483] width 90 height 22
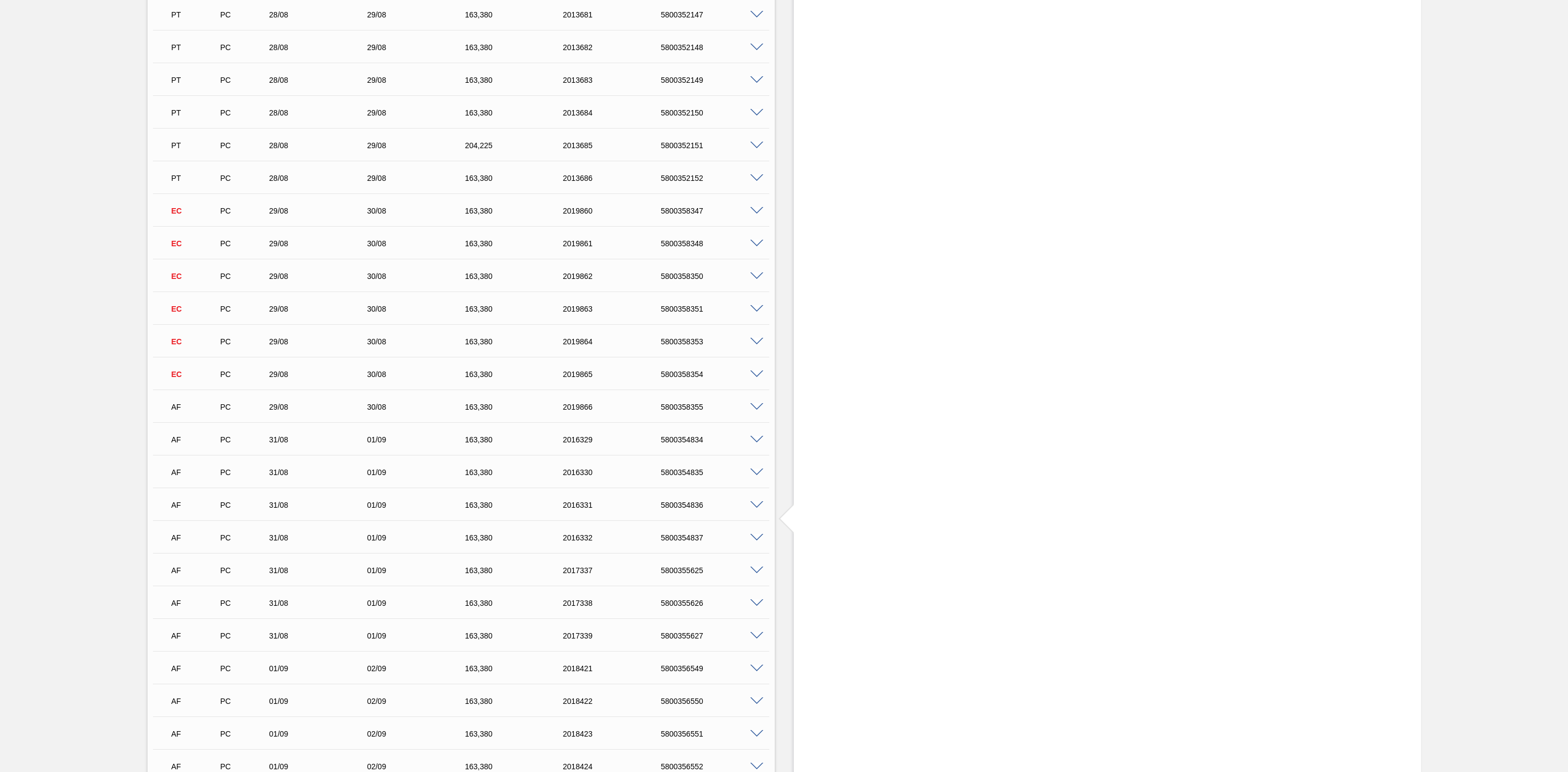
click at [756, 409] on span at bounding box center [757, 407] width 13 height 8
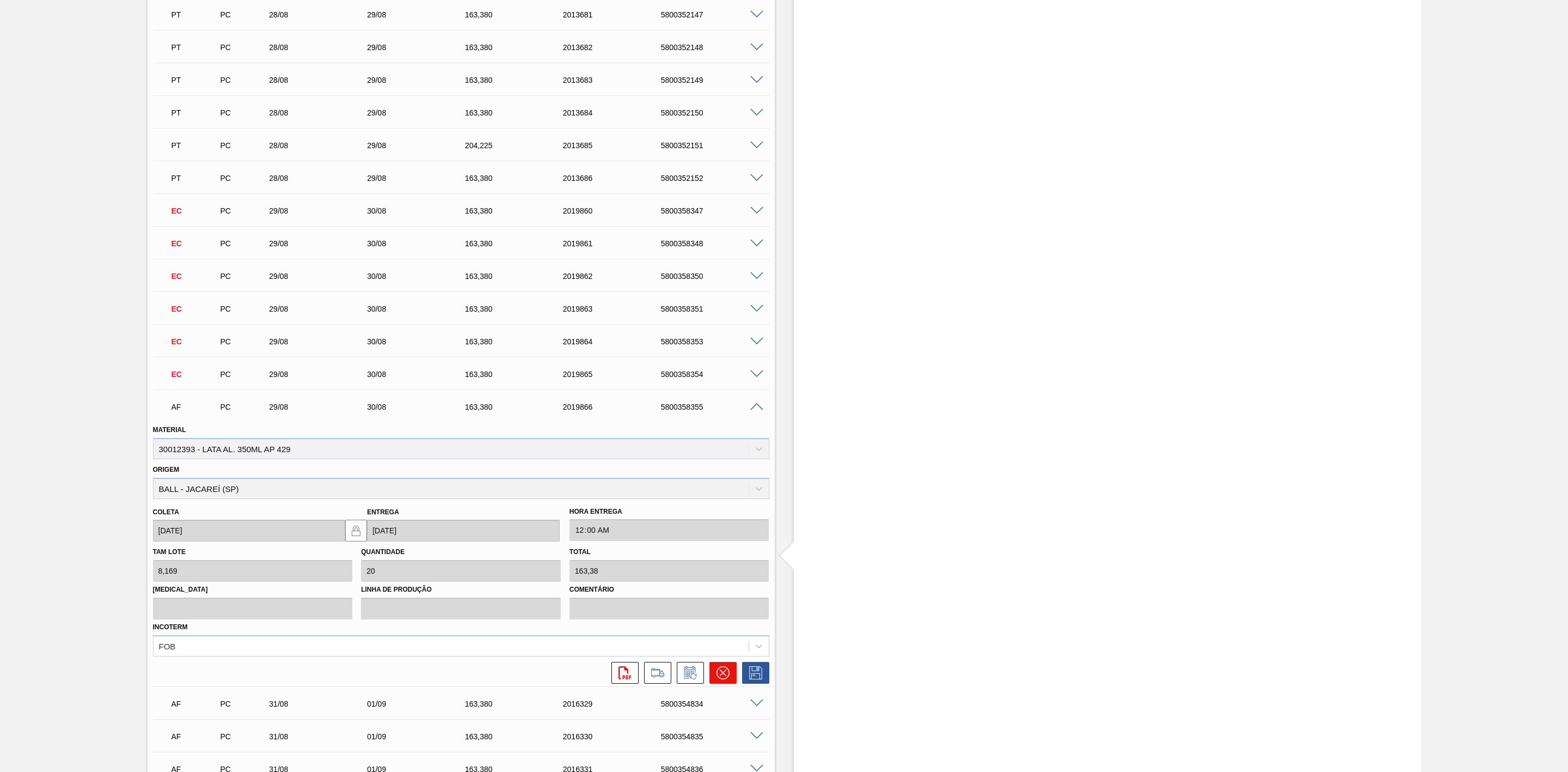
click at [724, 680] on icon at bounding box center [723, 673] width 13 height 13
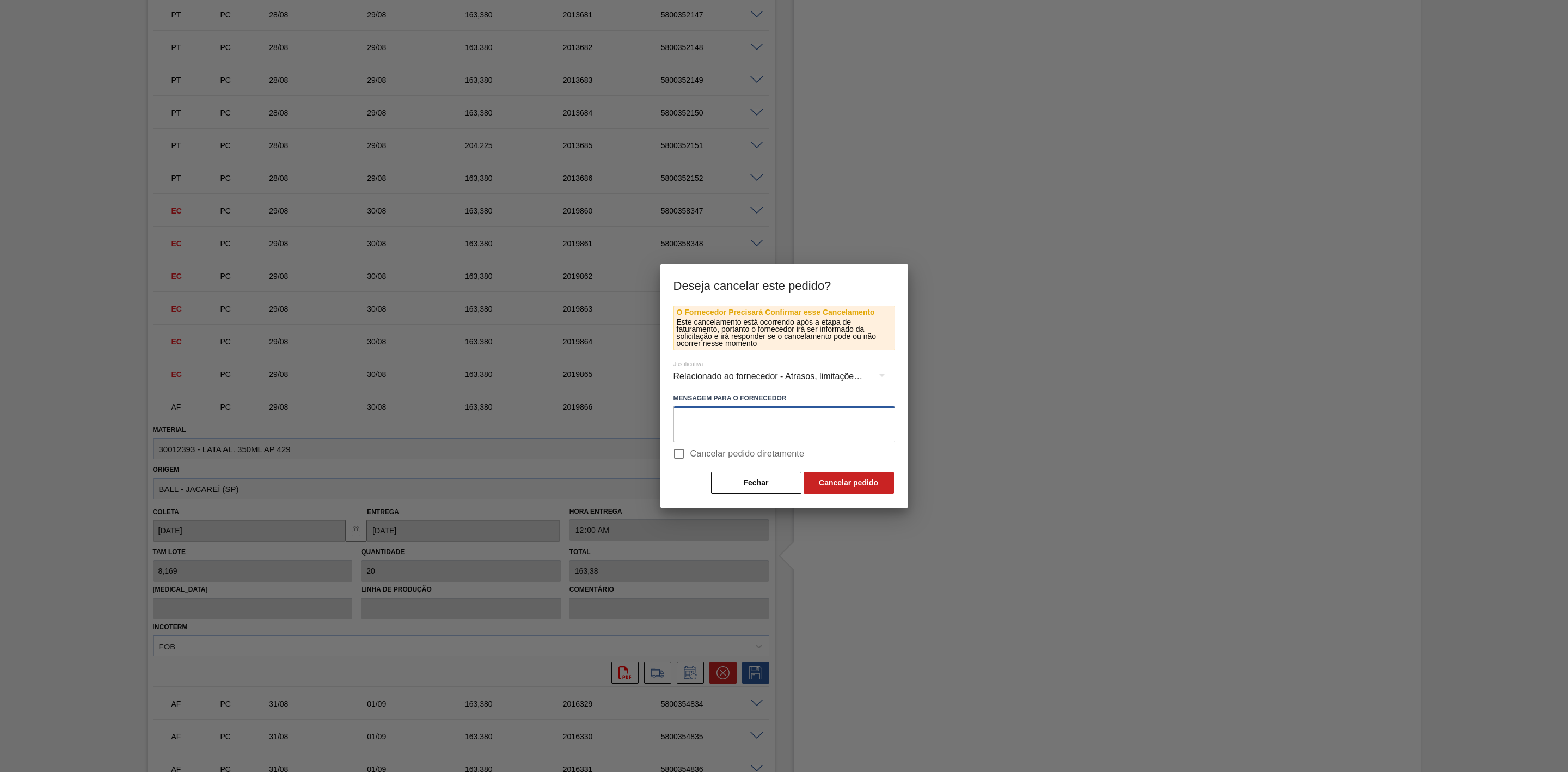
click at [700, 419] on textarea at bounding box center [784, 424] width 221 height 36
paste textarea "Linearização de grade - prioridade nos volumes de sk 350 e sk 350 mp"
type textarea "Linearização de grade - prioridade nos volumes de sk 350 e sk 350 mp"
click at [854, 484] on button "Cancelar pedido" at bounding box center [849, 483] width 90 height 22
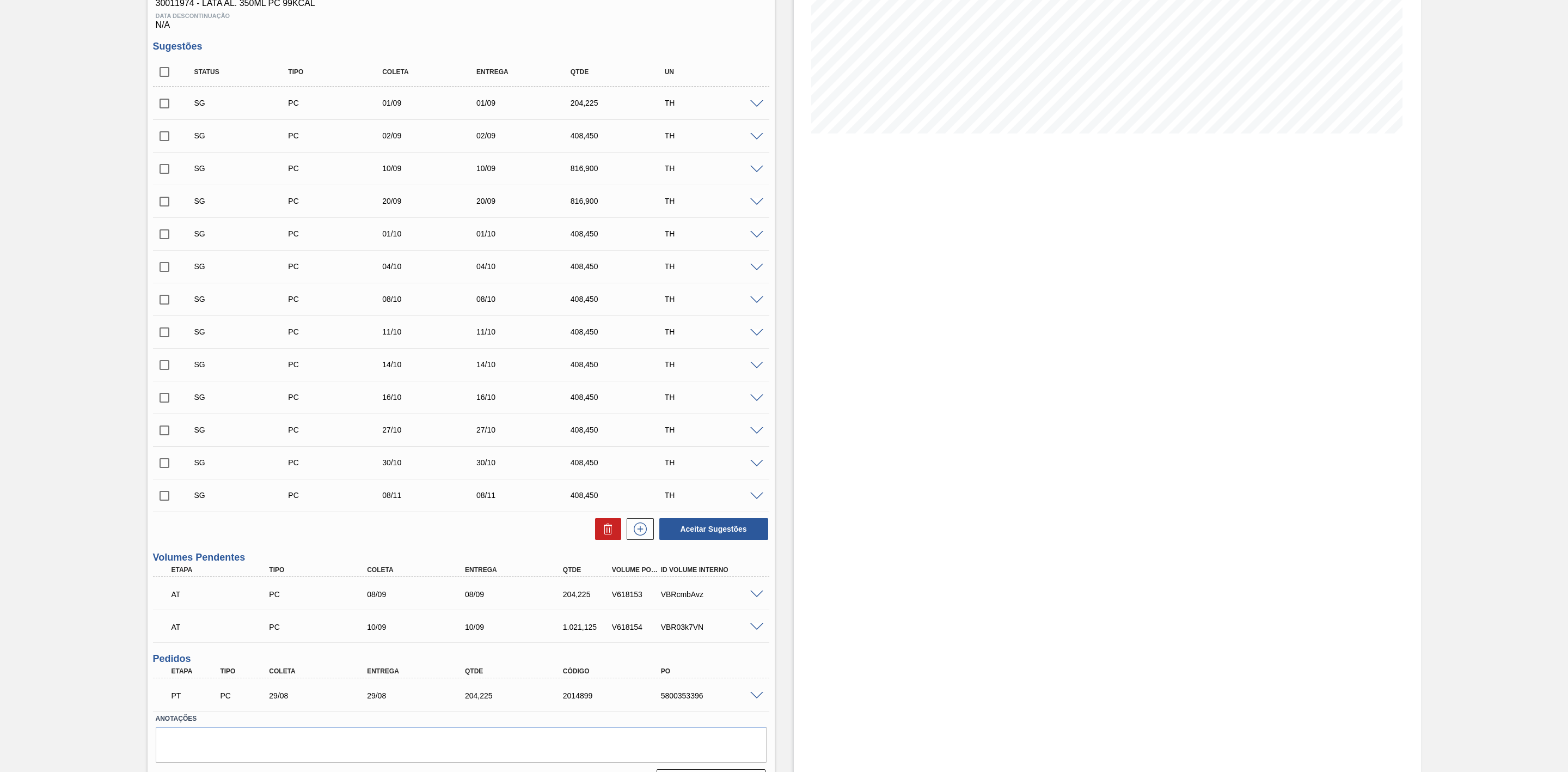
scroll to position [218, 0]
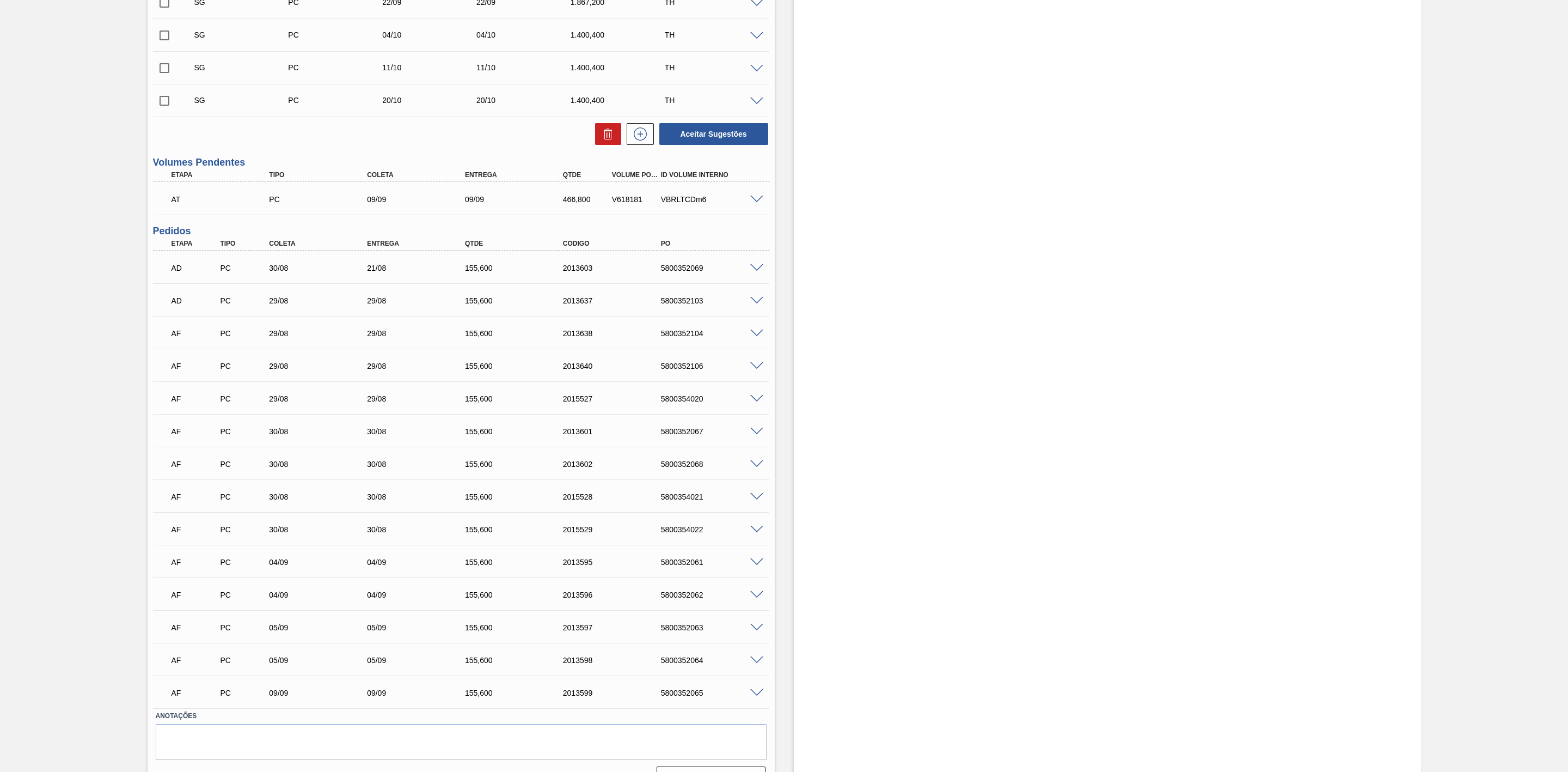
scroll to position [520, 0]
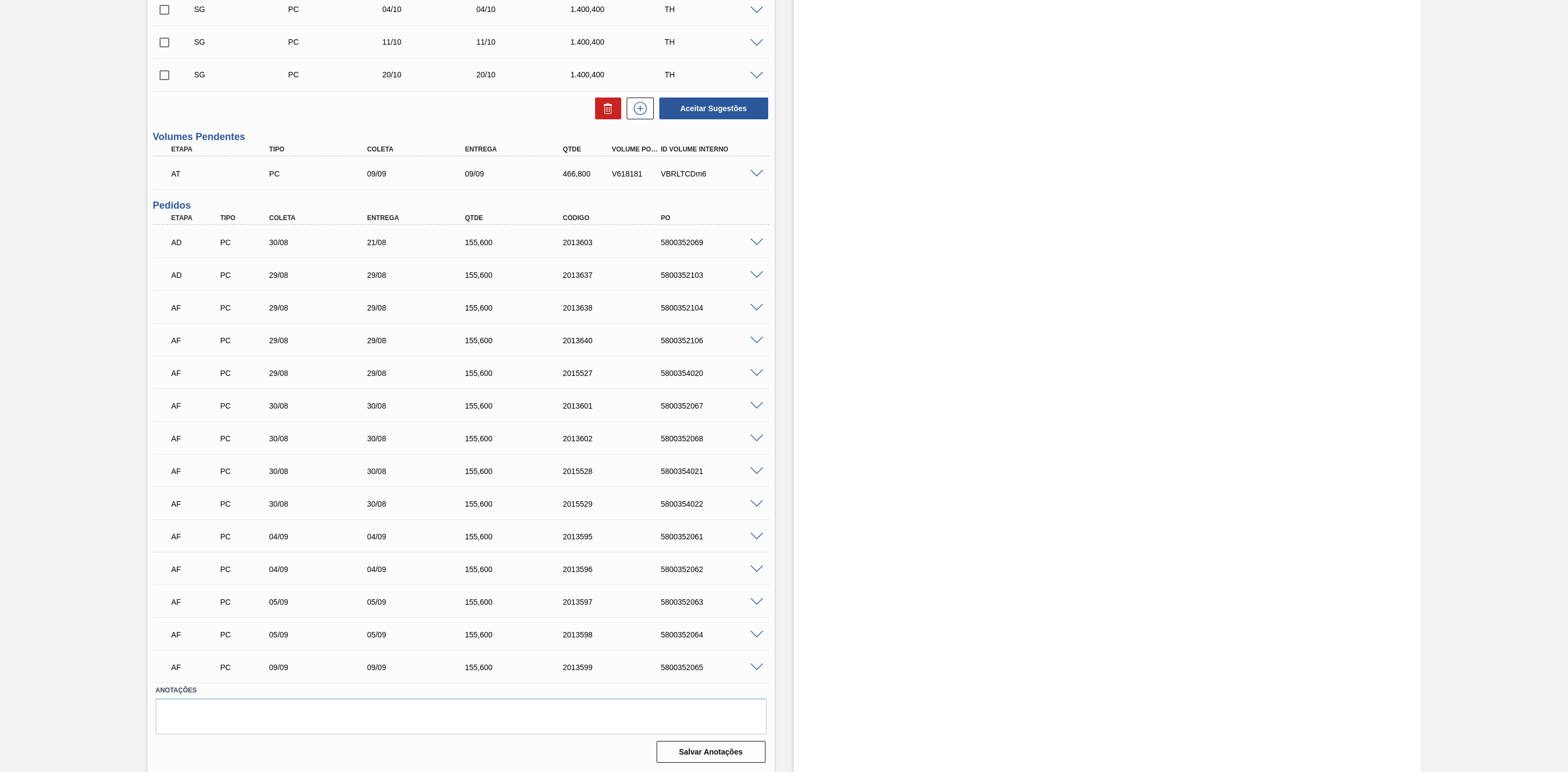
click at [758, 241] on span at bounding box center [757, 242] width 13 height 8
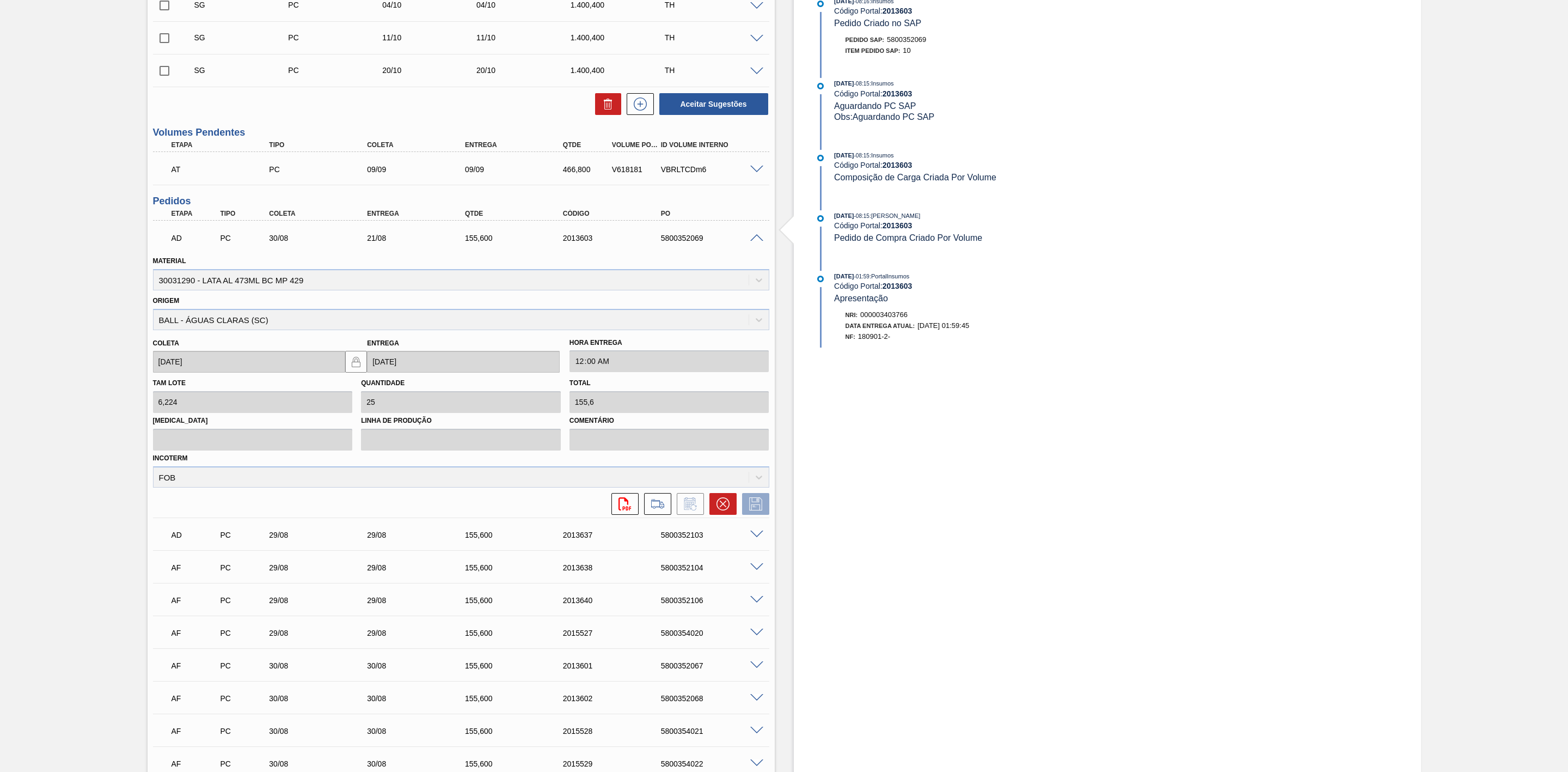
click at [758, 241] on span at bounding box center [757, 238] width 13 height 8
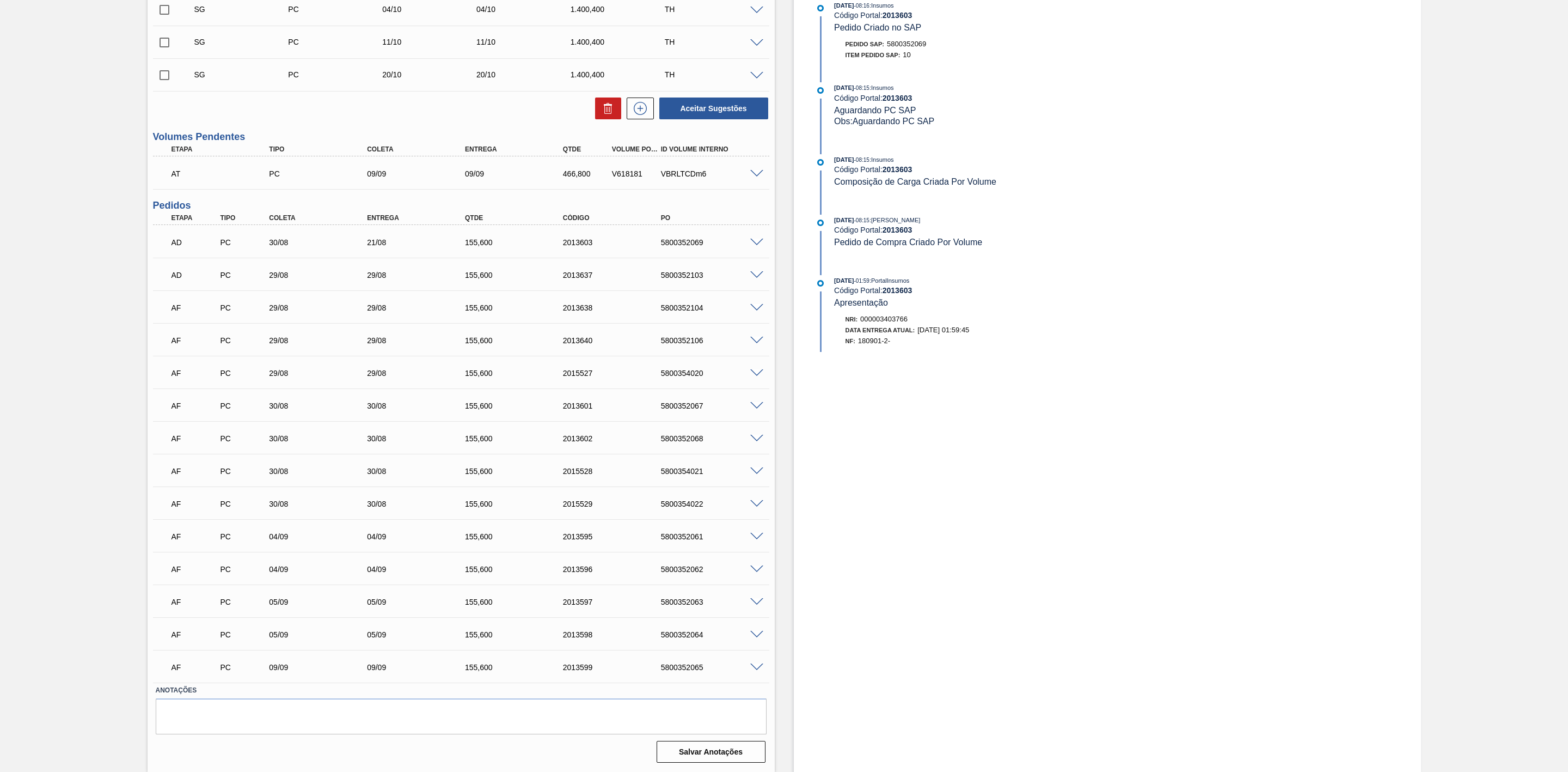
click at [755, 404] on span at bounding box center [757, 406] width 13 height 8
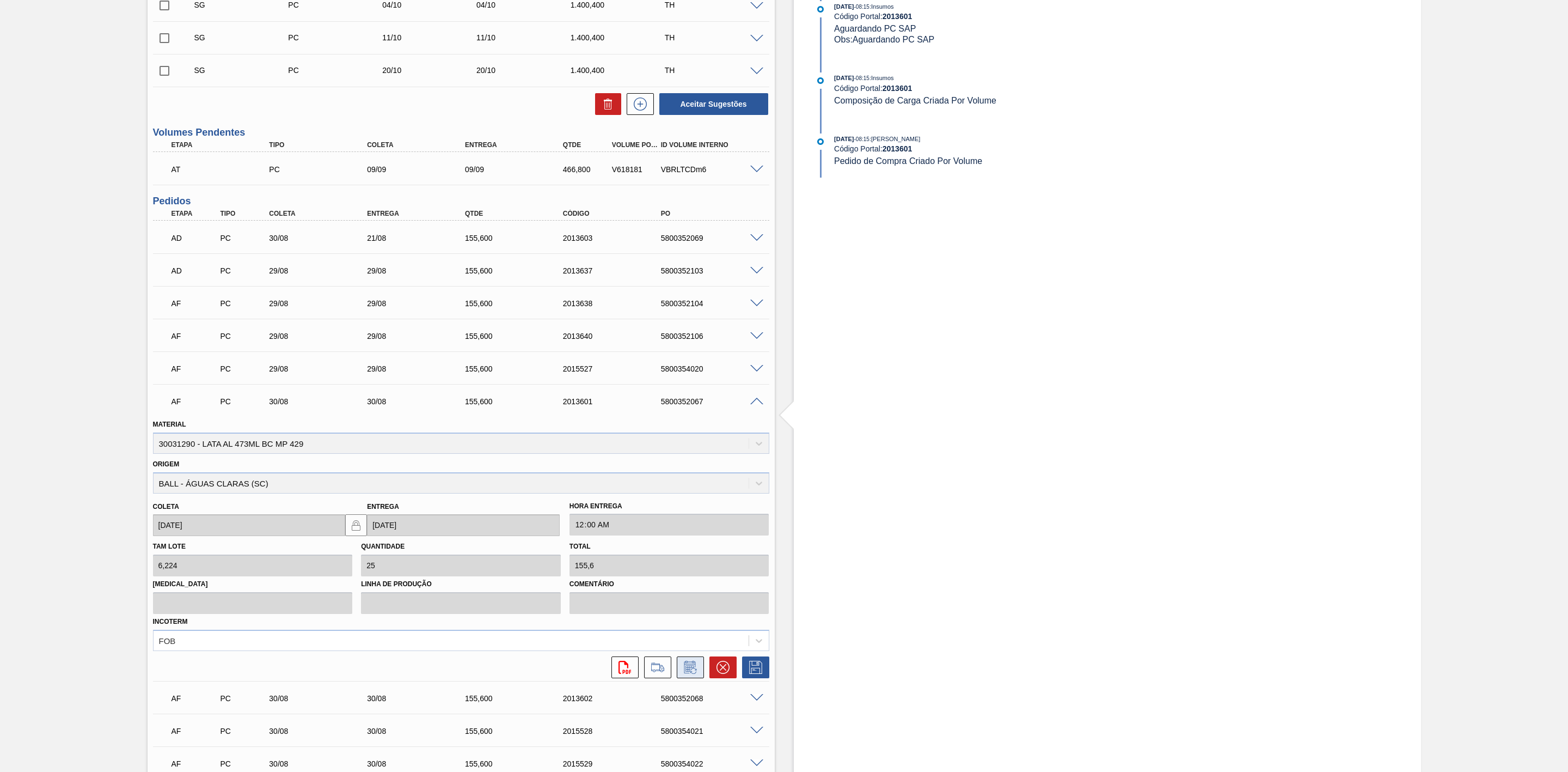
click at [699, 670] on button at bounding box center [690, 668] width 27 height 22
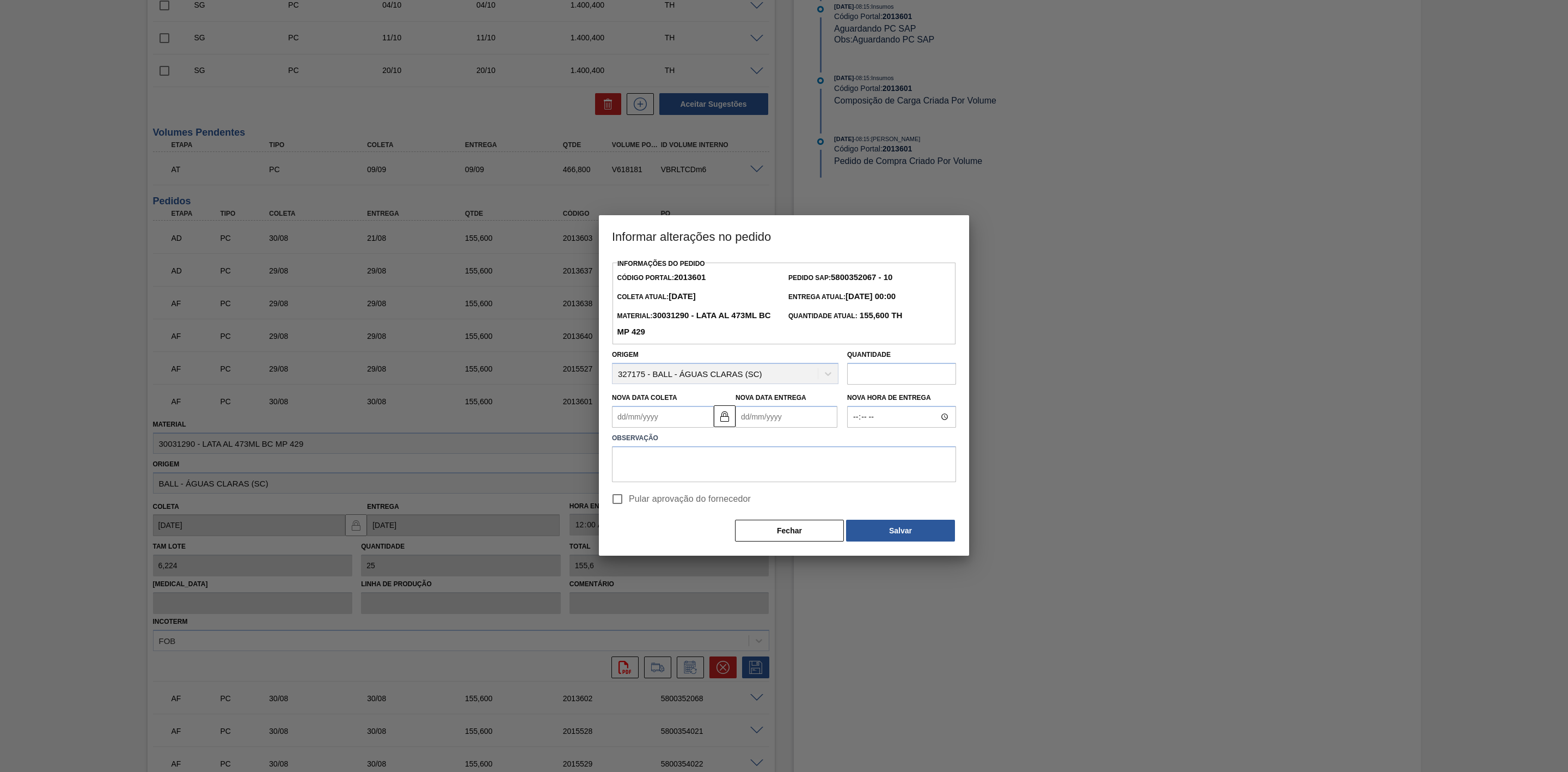
click at [659, 422] on Coleta2013601 "Nova Data Coleta" at bounding box center [662, 417] width 102 height 22
click at [736, 443] on button "Next Month" at bounding box center [733, 443] width 7 height 7
click at [804, 522] on button "Fechar" at bounding box center [789, 531] width 109 height 22
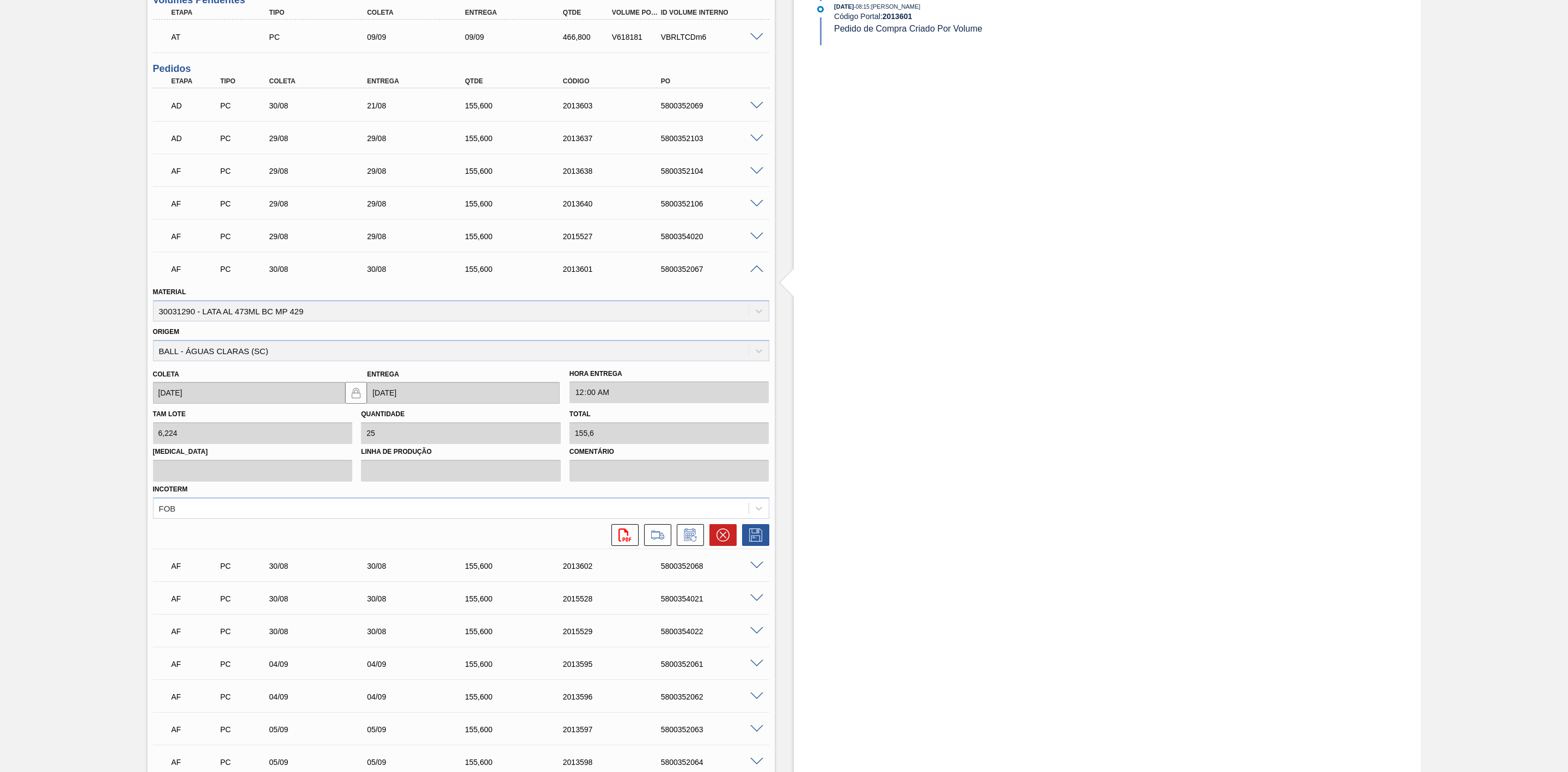
scroll to position [654, 0]
click at [690, 534] on icon at bounding box center [690, 534] width 18 height 13
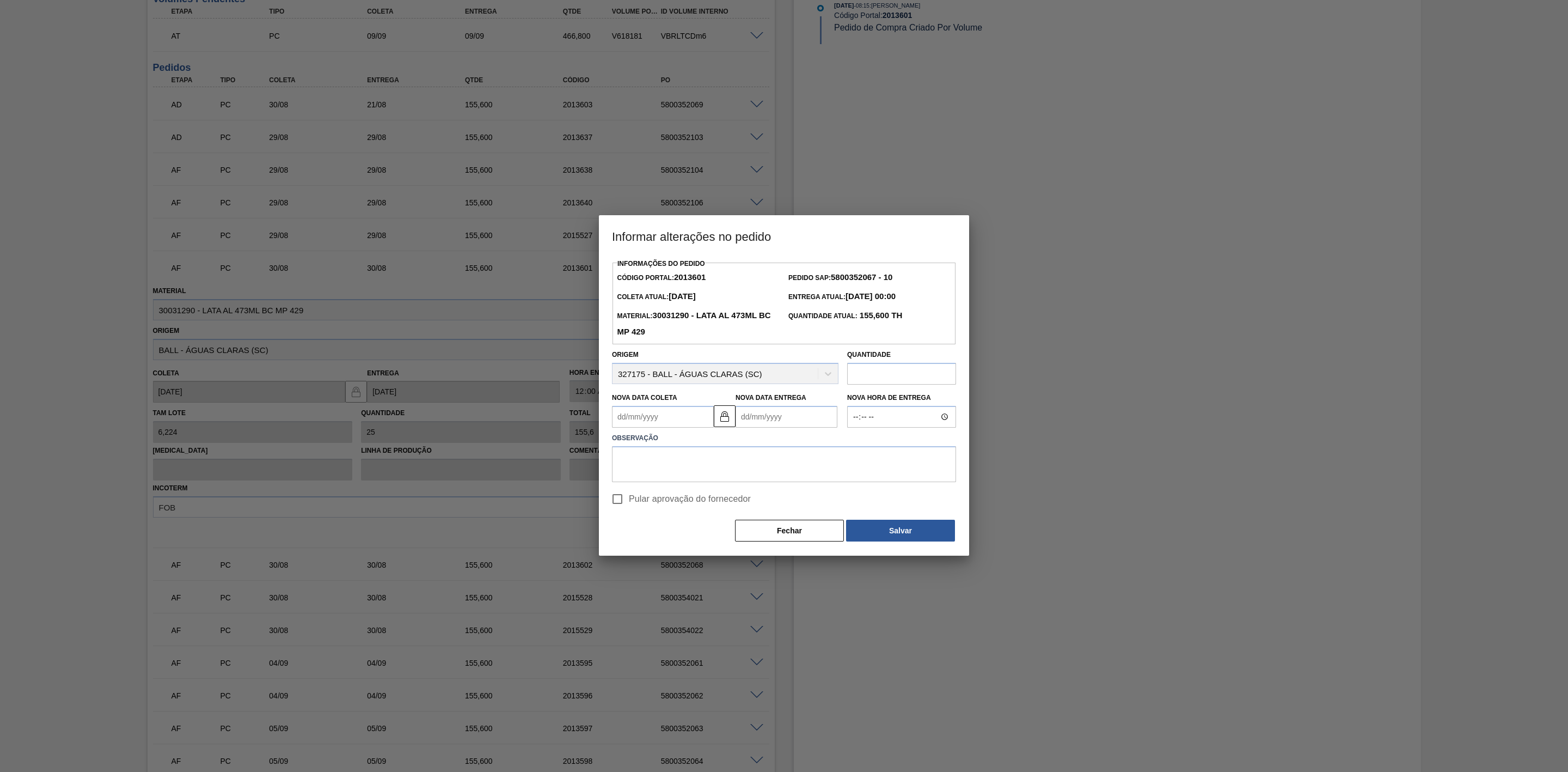
click at [689, 422] on Coleta2013601 "Nova Data Coleta" at bounding box center [662, 417] width 102 height 22
click at [733, 445] on button "Next Month" at bounding box center [733, 443] width 7 height 7
click at [728, 478] on div "6" at bounding box center [731, 478] width 15 height 15
type Coleta2013601 "[DATE]"
type Entrega2013601 "[DATE]"
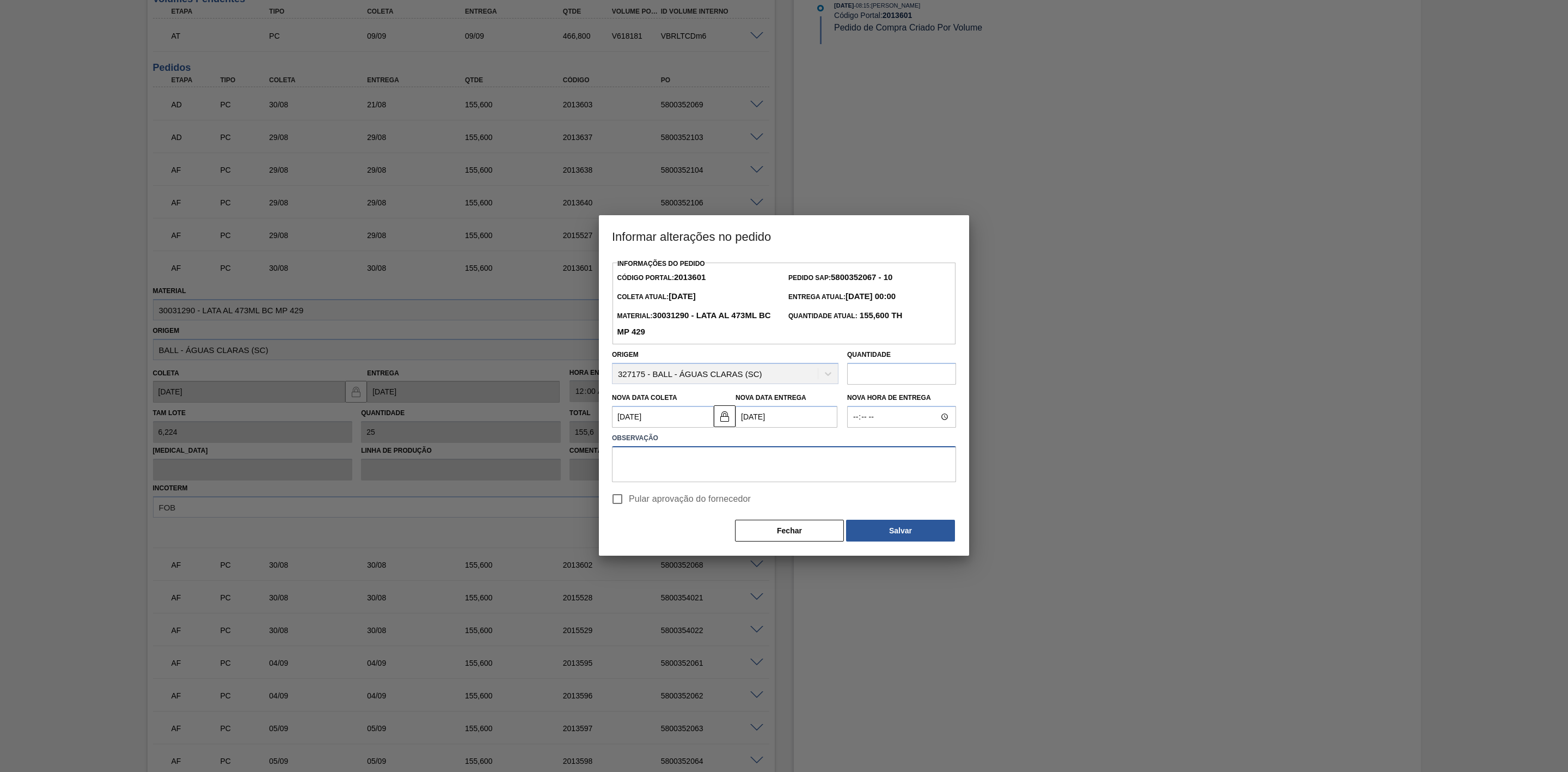
click at [697, 459] on textarea at bounding box center [783, 464] width 344 height 36
paste textarea "Linearização de grade"
drag, startPoint x: 704, startPoint y: 455, endPoint x: 554, endPoint y: 460, distance: 150.1
click at [554, 460] on div "Informar alterações no pedido Informações do Pedido Código Portal: 2013601 Pedi…" at bounding box center [784, 386] width 1568 height 772
type textarea "Linearização de grade - mudança de porgramação"
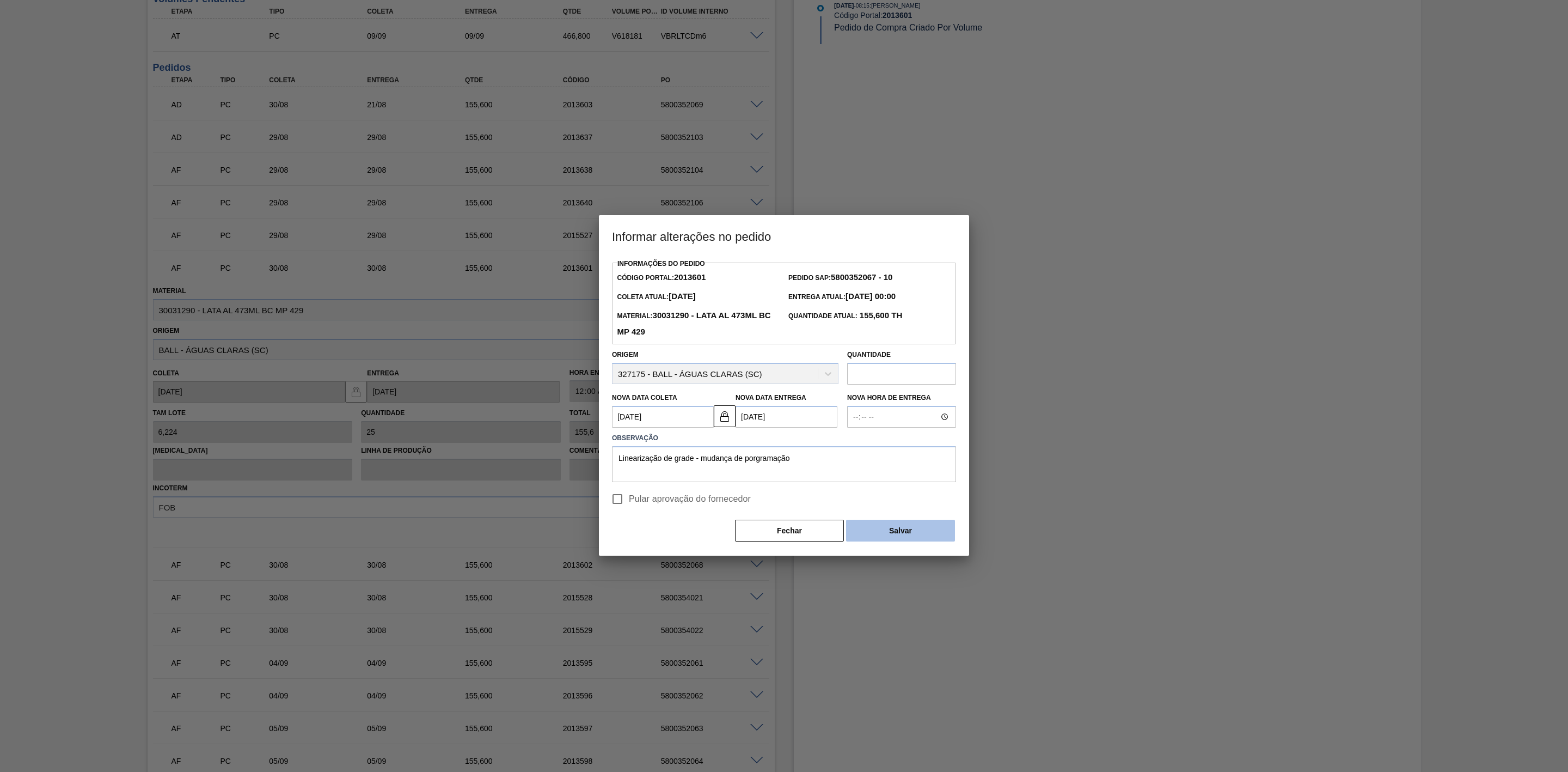
click at [915, 533] on button "Salvar" at bounding box center [901, 531] width 109 height 22
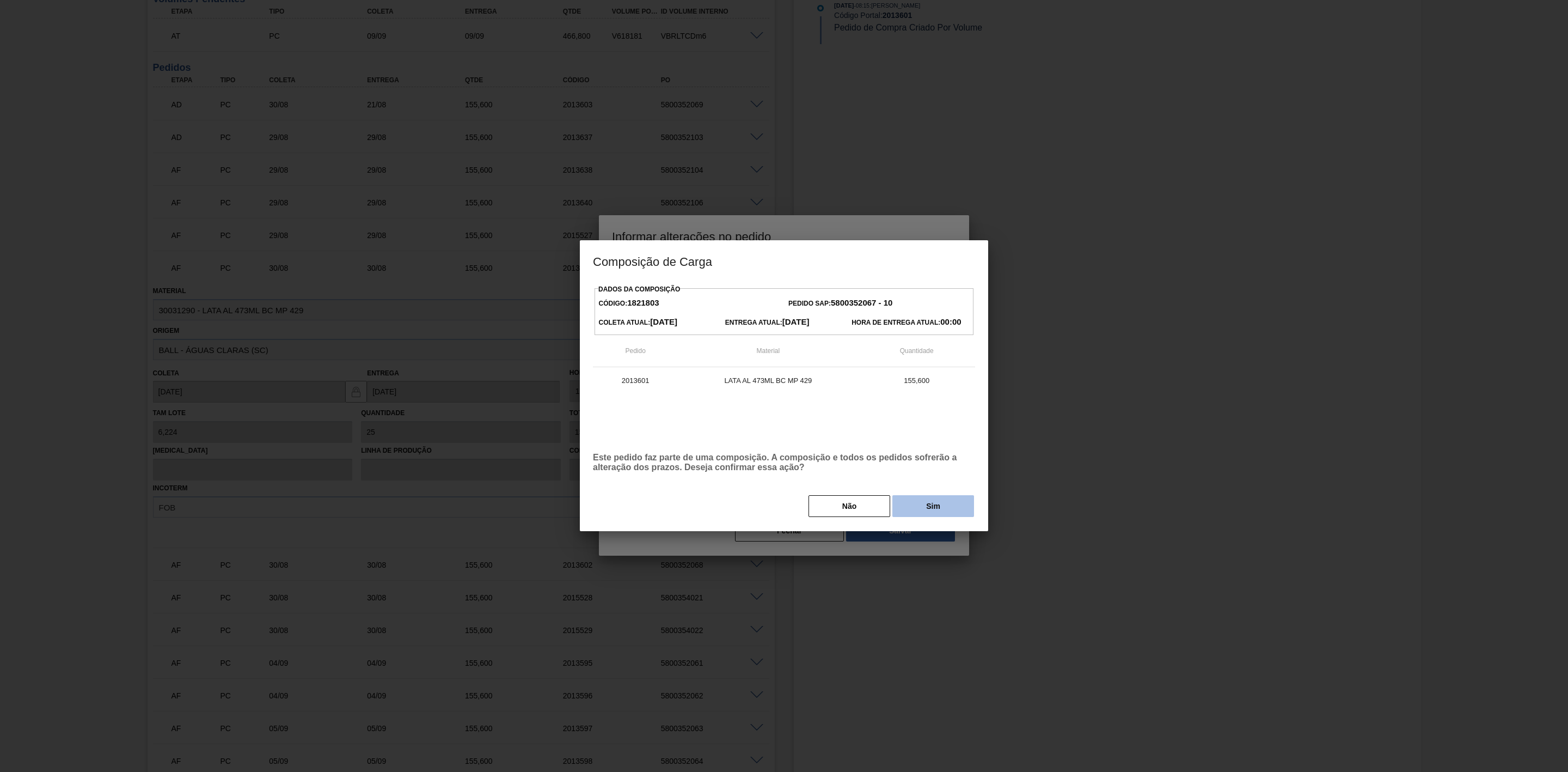
click at [917, 505] on button "Sim" at bounding box center [933, 506] width 81 height 22
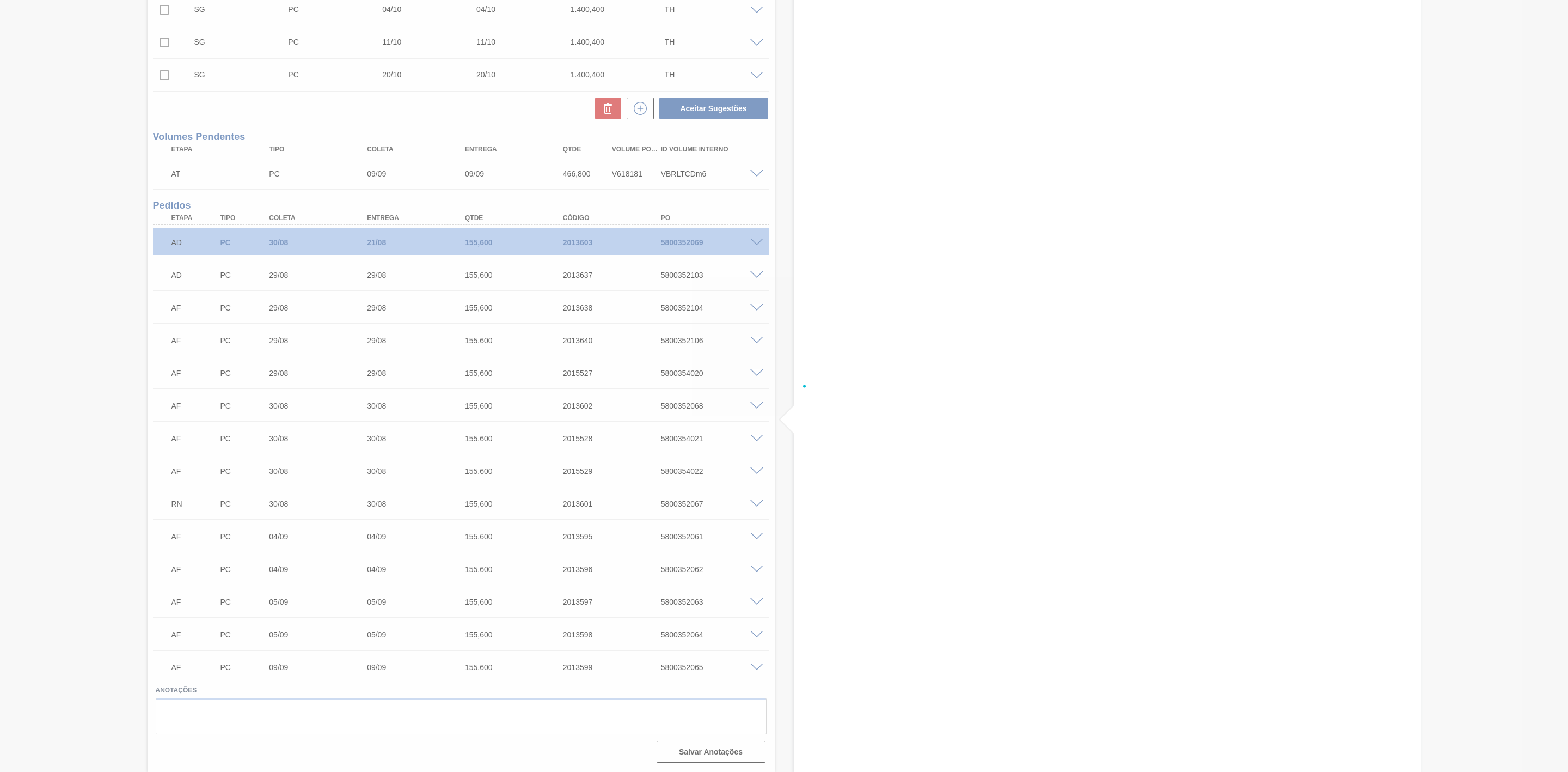
scroll to position [520, 0]
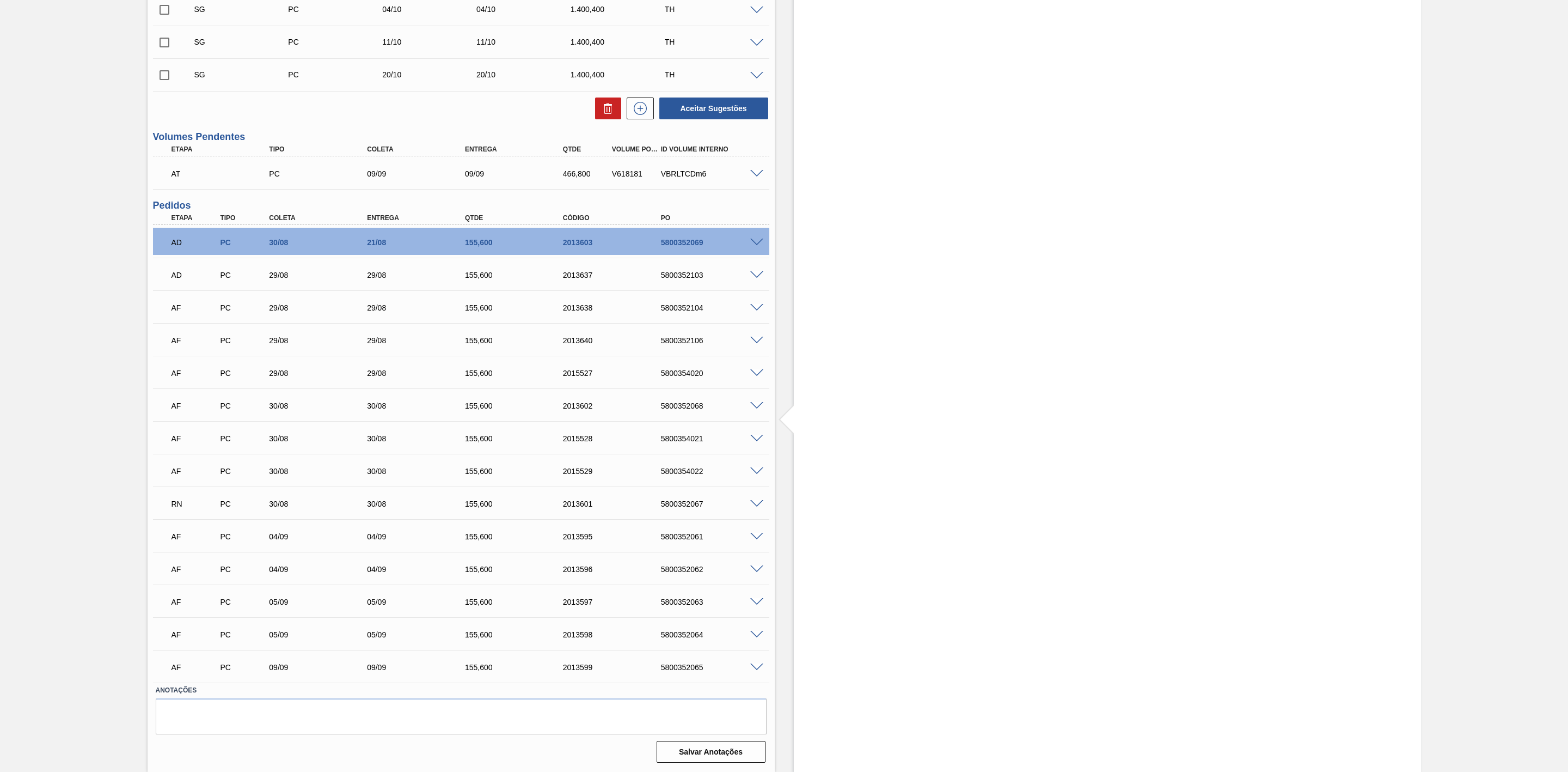
click at [760, 403] on span at bounding box center [757, 406] width 13 height 8
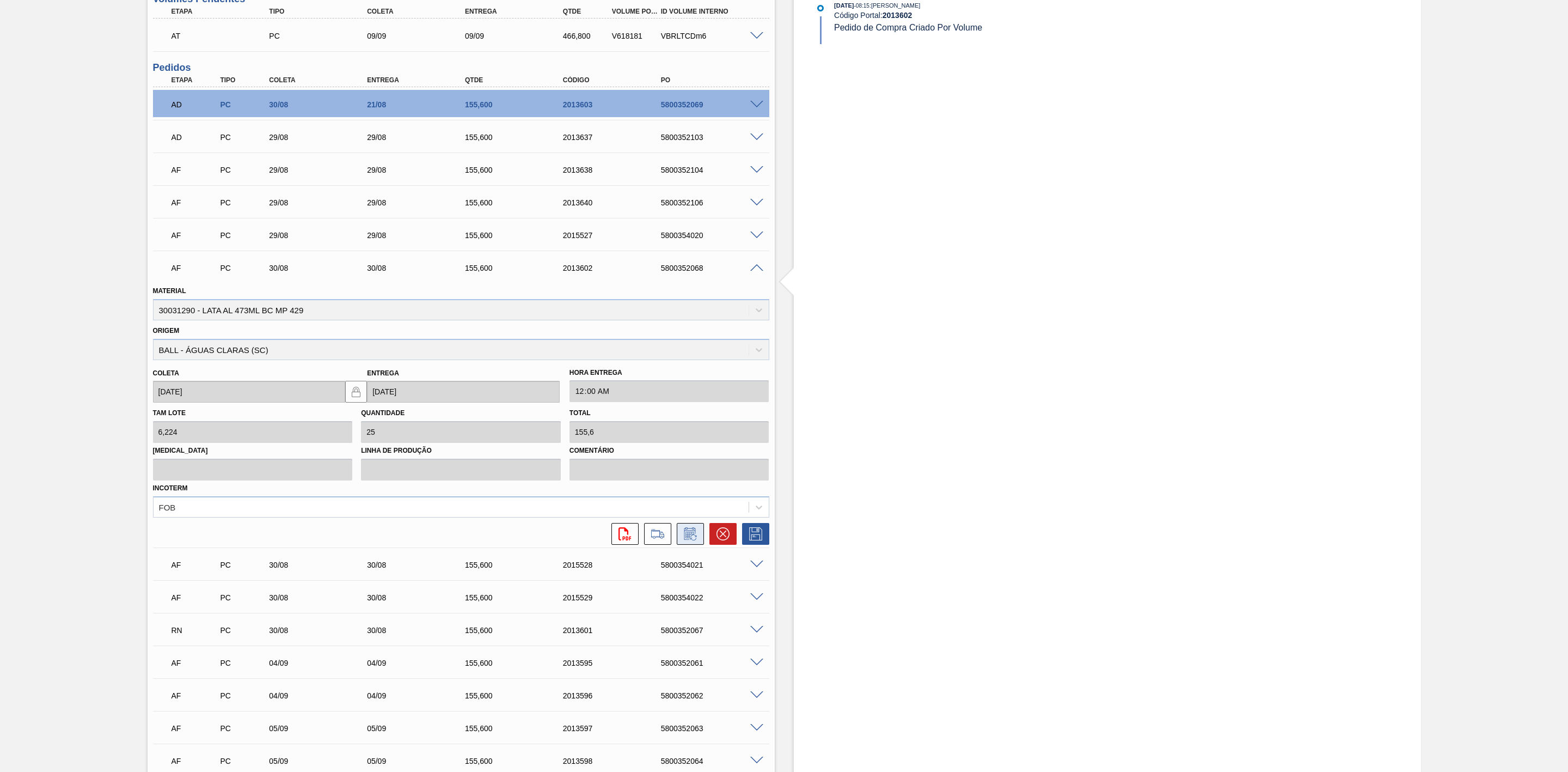
click at [695, 536] on icon at bounding box center [690, 534] width 18 height 13
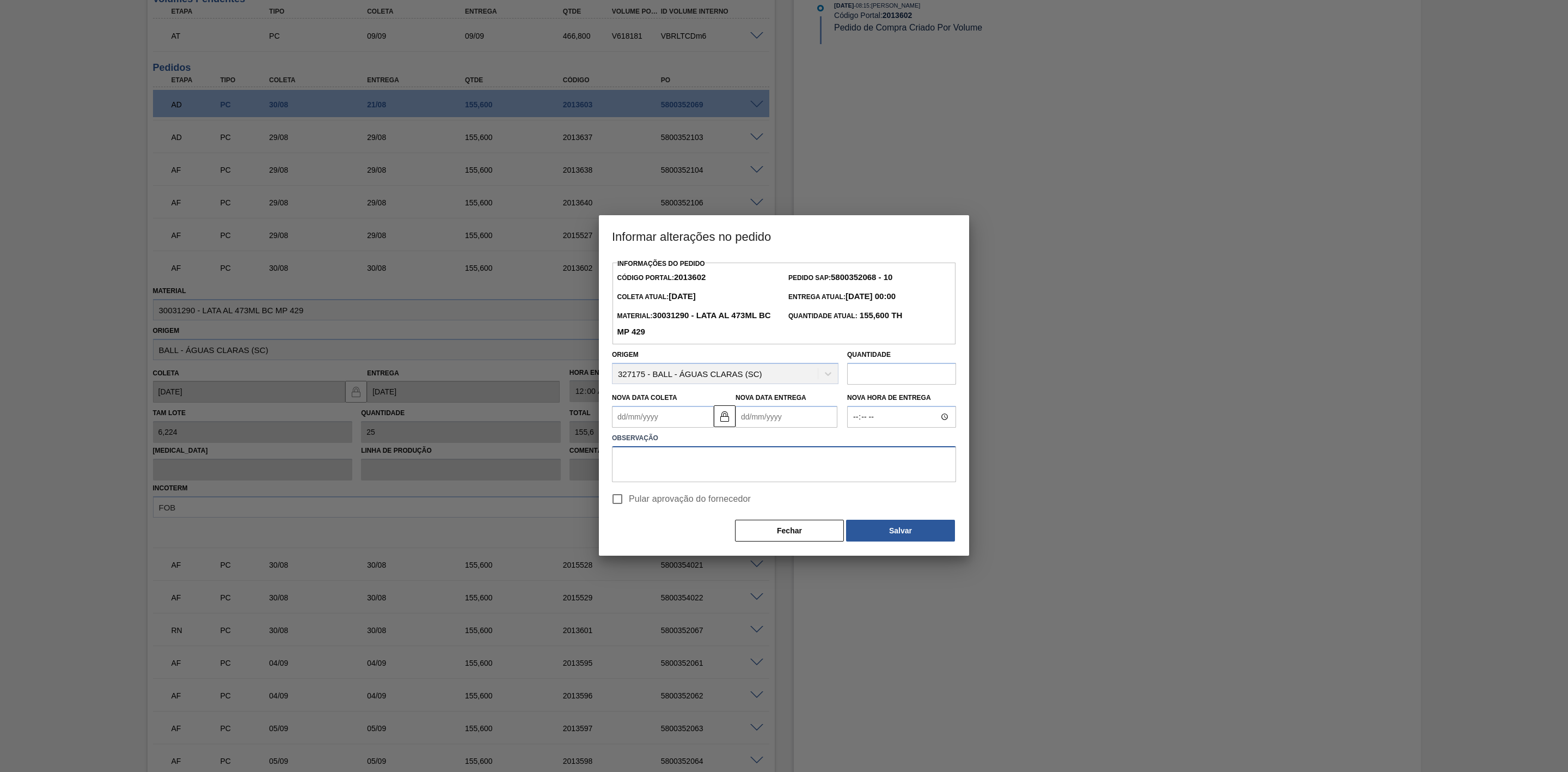
click at [707, 466] on textarea at bounding box center [783, 464] width 344 height 36
click at [658, 414] on Coleta2013602 "Nova Data Coleta" at bounding box center [662, 417] width 102 height 22
click at [734, 445] on button "Next Month" at bounding box center [733, 443] width 7 height 7
click at [729, 477] on div "6" at bounding box center [731, 478] width 15 height 15
type Coleta2013602 "[DATE]"
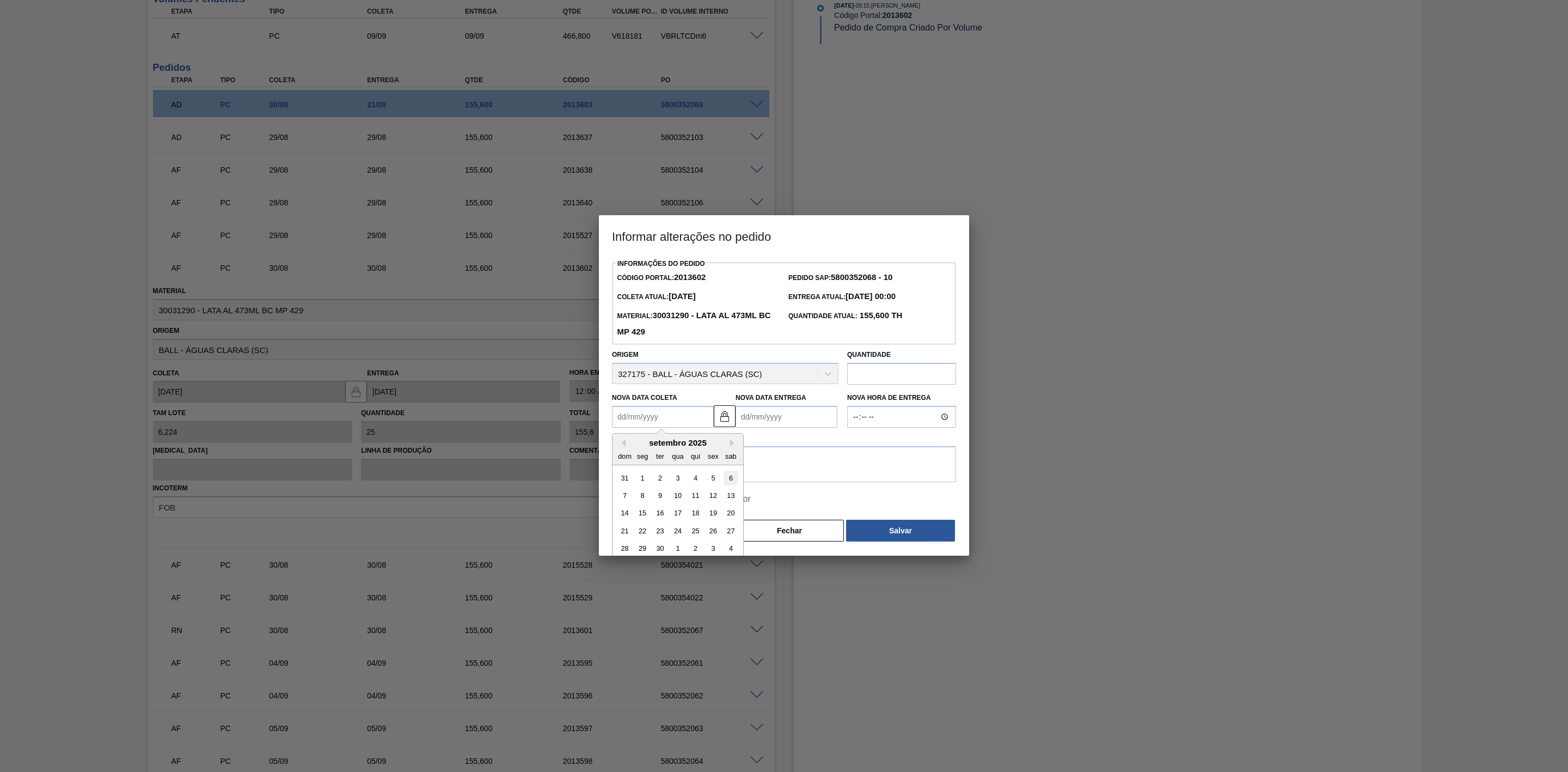
type Entrega2013602 "[DATE]"
click at [717, 453] on textarea at bounding box center [783, 464] width 344 height 36
paste textarea "Linearização de grade - mudança de porgramação"
click at [882, 525] on button "Salvar" at bounding box center [901, 531] width 109 height 22
click at [753, 458] on textarea "Linearização de grade - mudança de porgramação" at bounding box center [783, 464] width 344 height 36
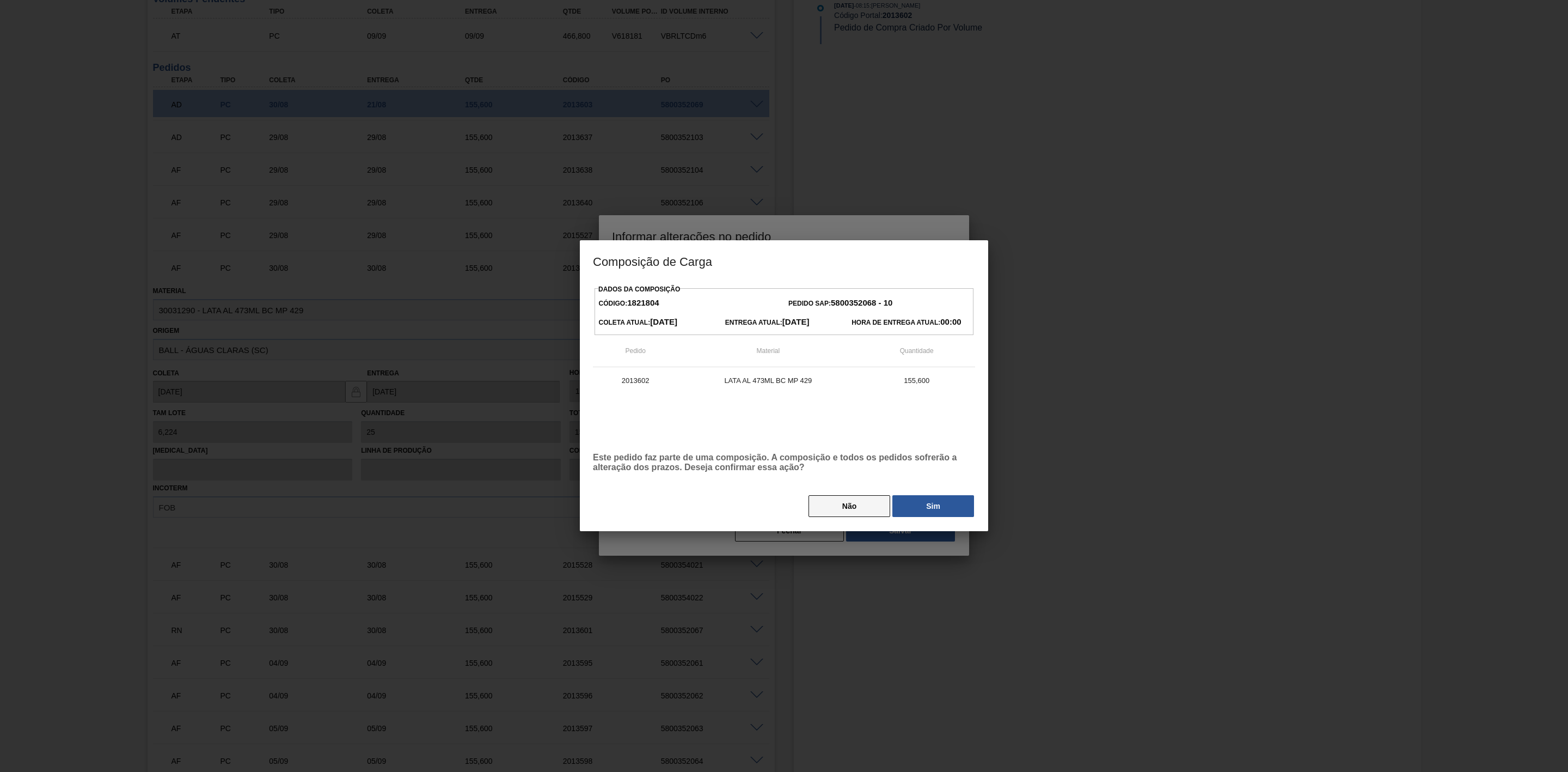
type textarea "Linearização de grade - mudança de programação"
click at [834, 500] on button "Não" at bounding box center [849, 506] width 81 height 22
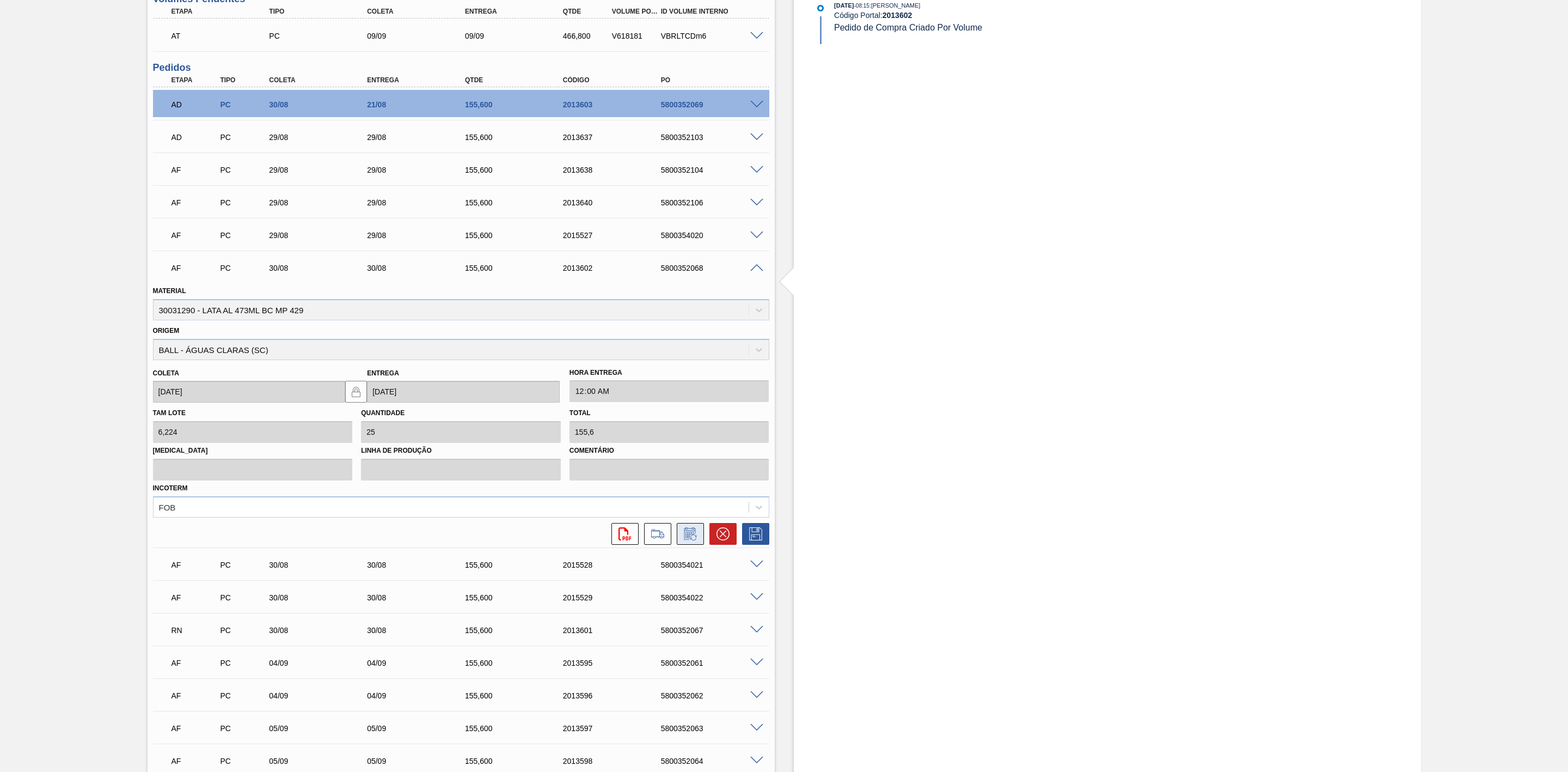
click at [689, 536] on icon at bounding box center [689, 535] width 8 height 7
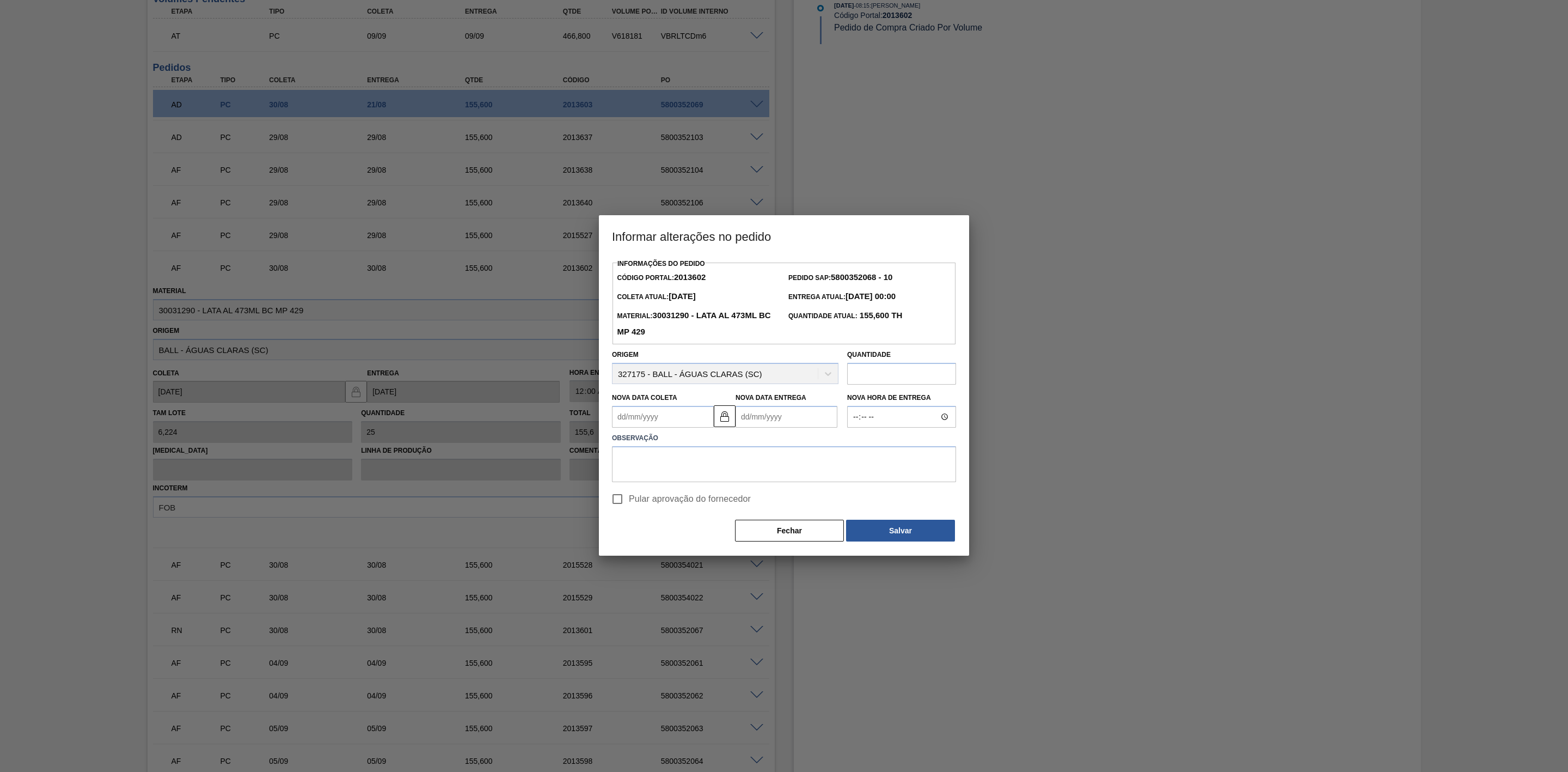
click at [673, 418] on Coleta2013602 "Nova Data Coleta" at bounding box center [662, 417] width 102 height 22
click at [734, 443] on button "Next Month" at bounding box center [733, 443] width 7 height 7
click at [729, 477] on div "6" at bounding box center [731, 478] width 15 height 15
type Coleta2013602 "[DATE]"
type Entrega2013602 "[DATE]"
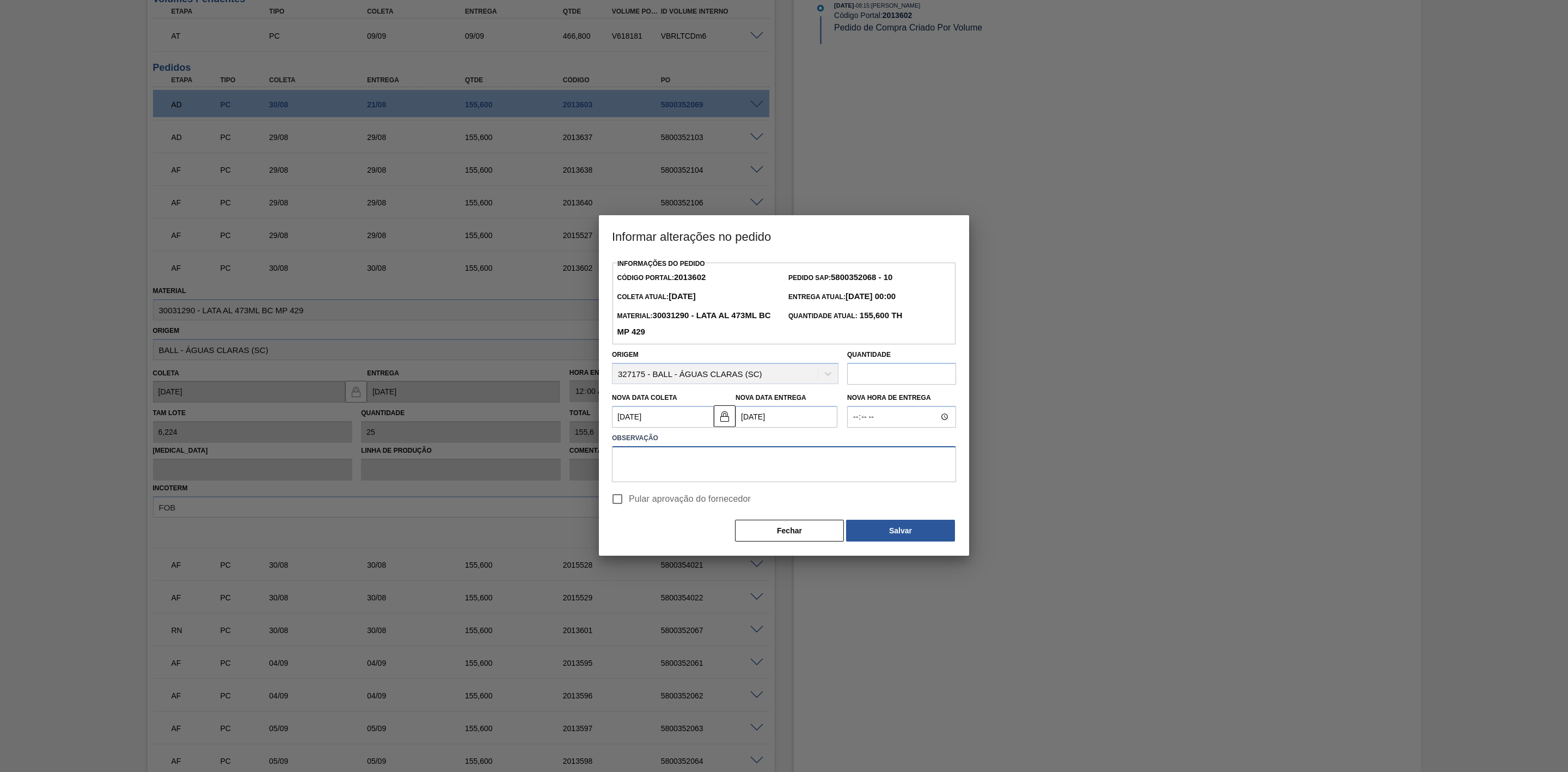
click at [669, 466] on textarea at bounding box center [783, 464] width 344 height 36
paste textarea "Linearização de grade - mudança de porgramação"
click at [755, 456] on textarea "Linearização de grade - mudança de porgramação" at bounding box center [783, 464] width 344 height 36
drag, startPoint x: 820, startPoint y: 454, endPoint x: 568, endPoint y: 450, distance: 252.0
click at [568, 450] on div "Informar alterações no pedido Informações do Pedido Código Portal: 2013602 Pedi…" at bounding box center [784, 386] width 1568 height 772
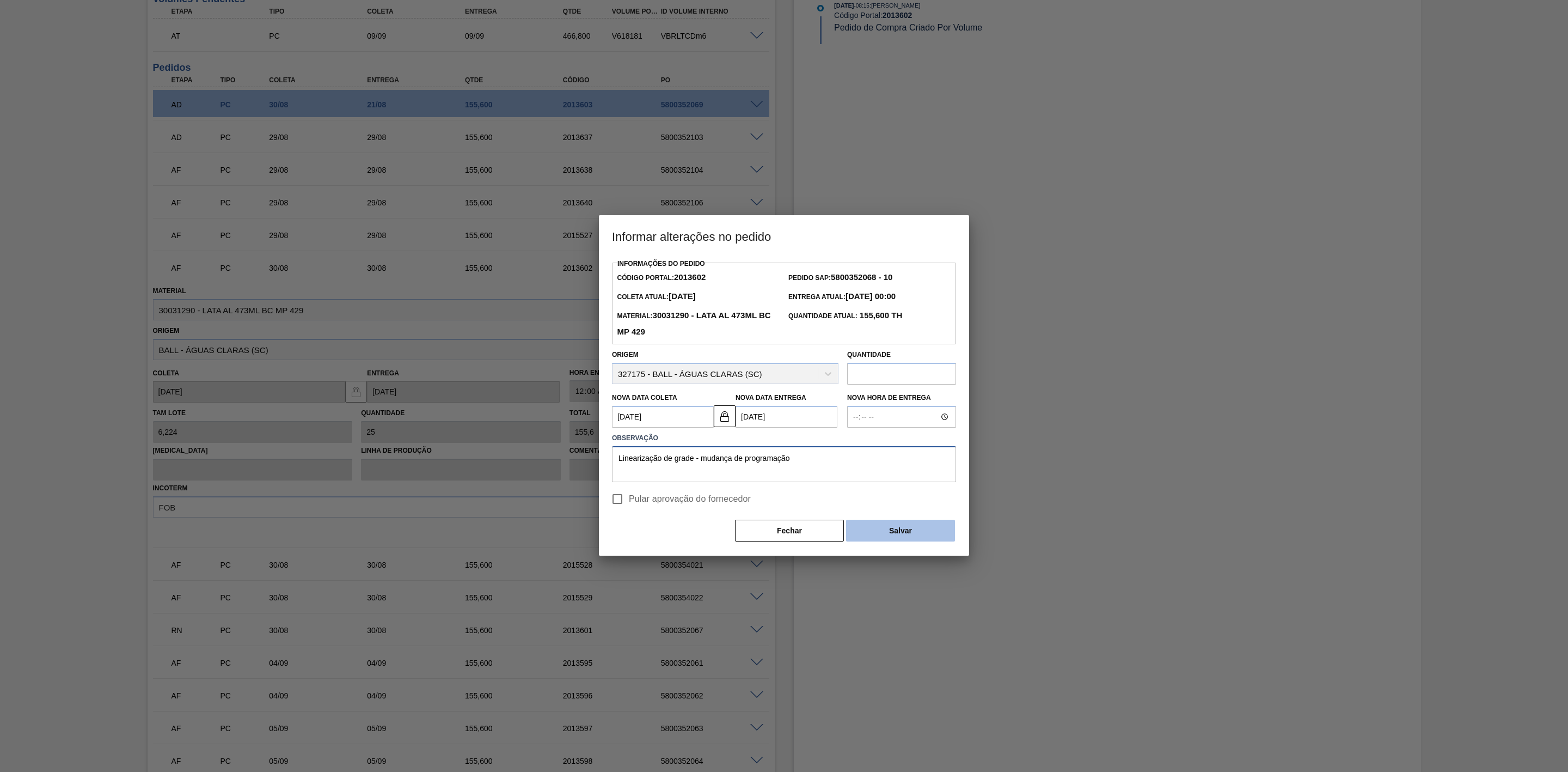
type textarea "Linearização de grade - mudança de programação"
click at [926, 530] on button "Salvar" at bounding box center [901, 531] width 109 height 22
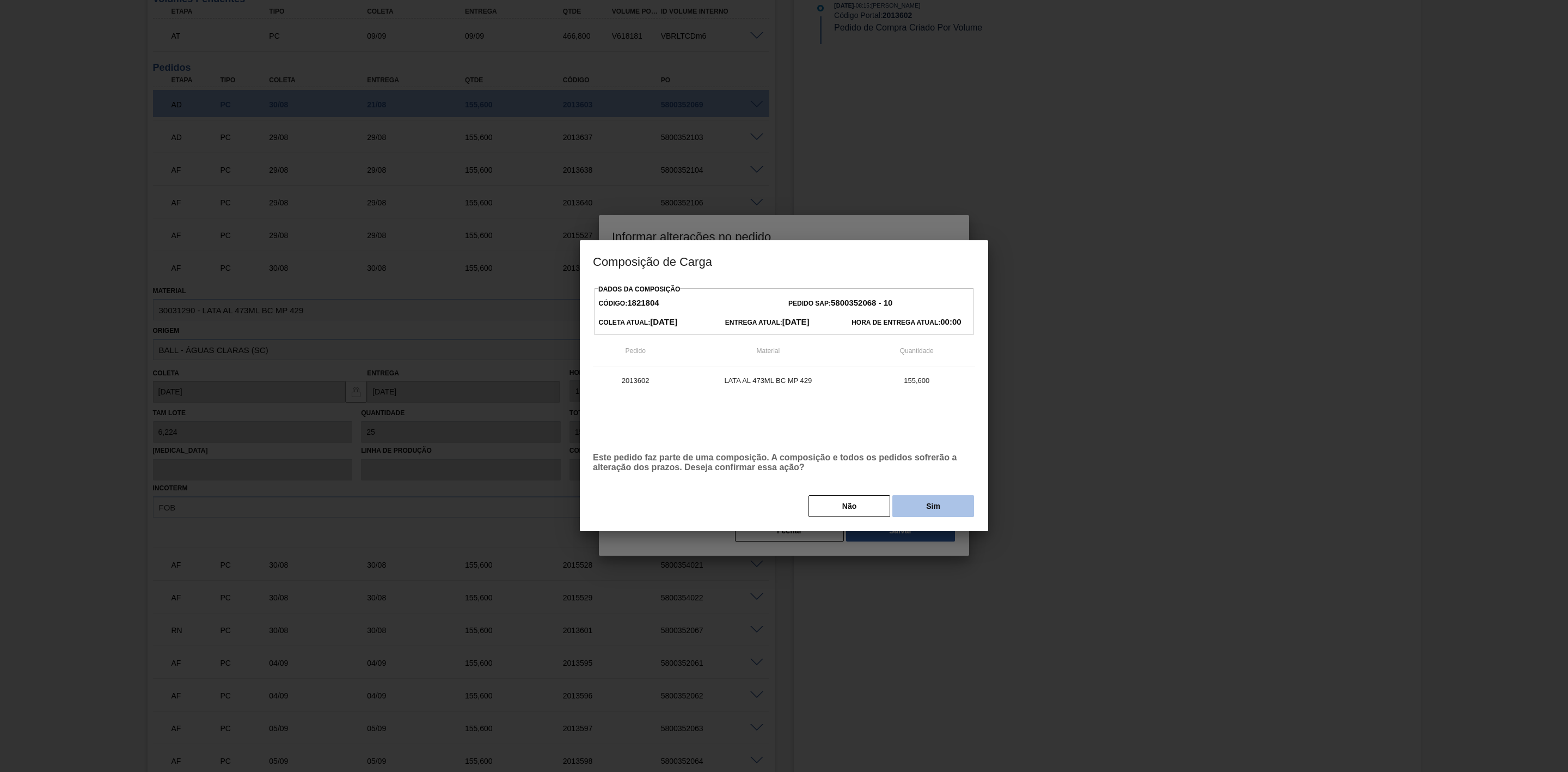
click at [928, 509] on button "Sim" at bounding box center [933, 506] width 81 height 22
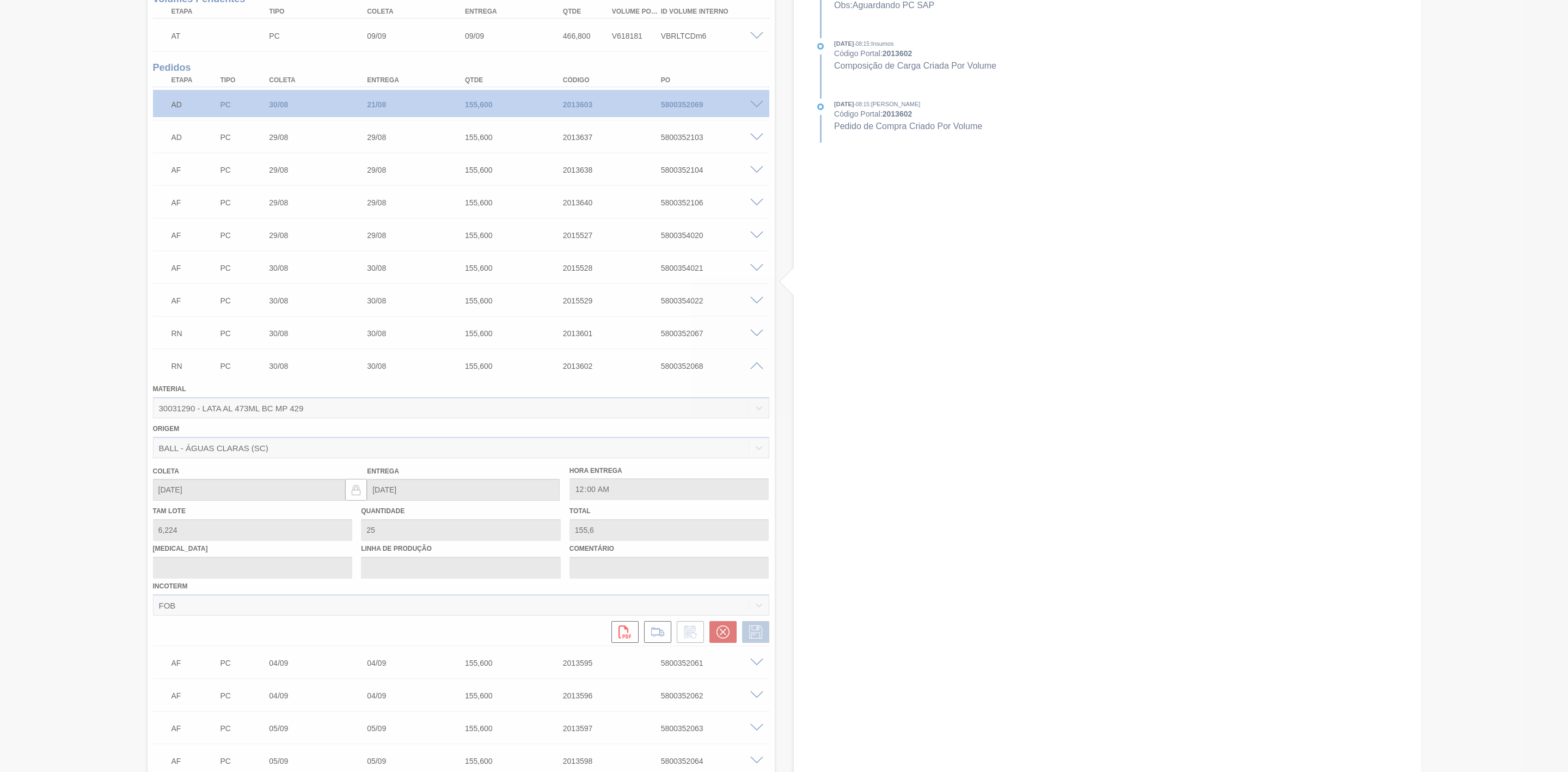
scroll to position [520, 0]
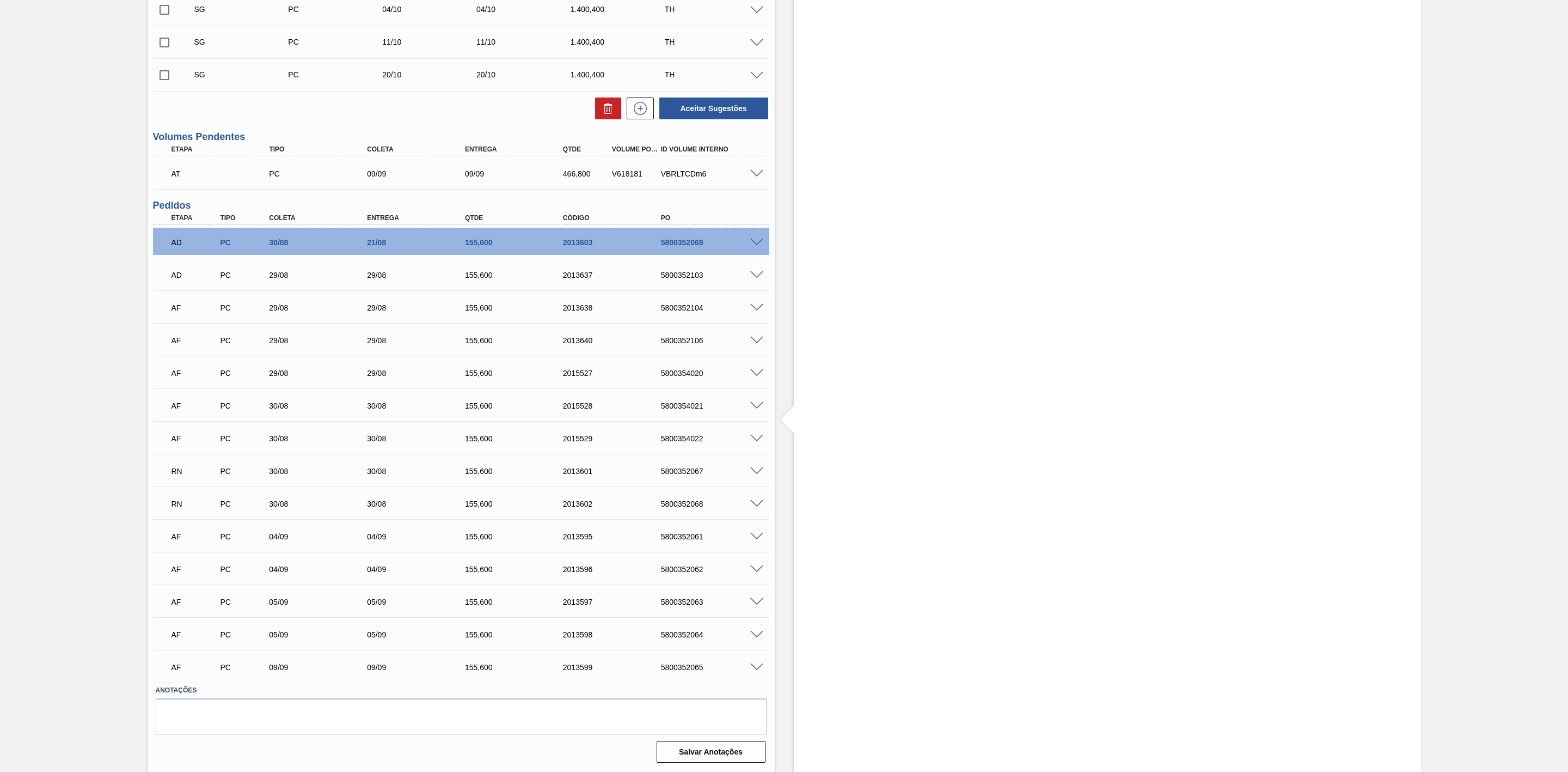
click at [755, 437] on span at bounding box center [757, 438] width 13 height 8
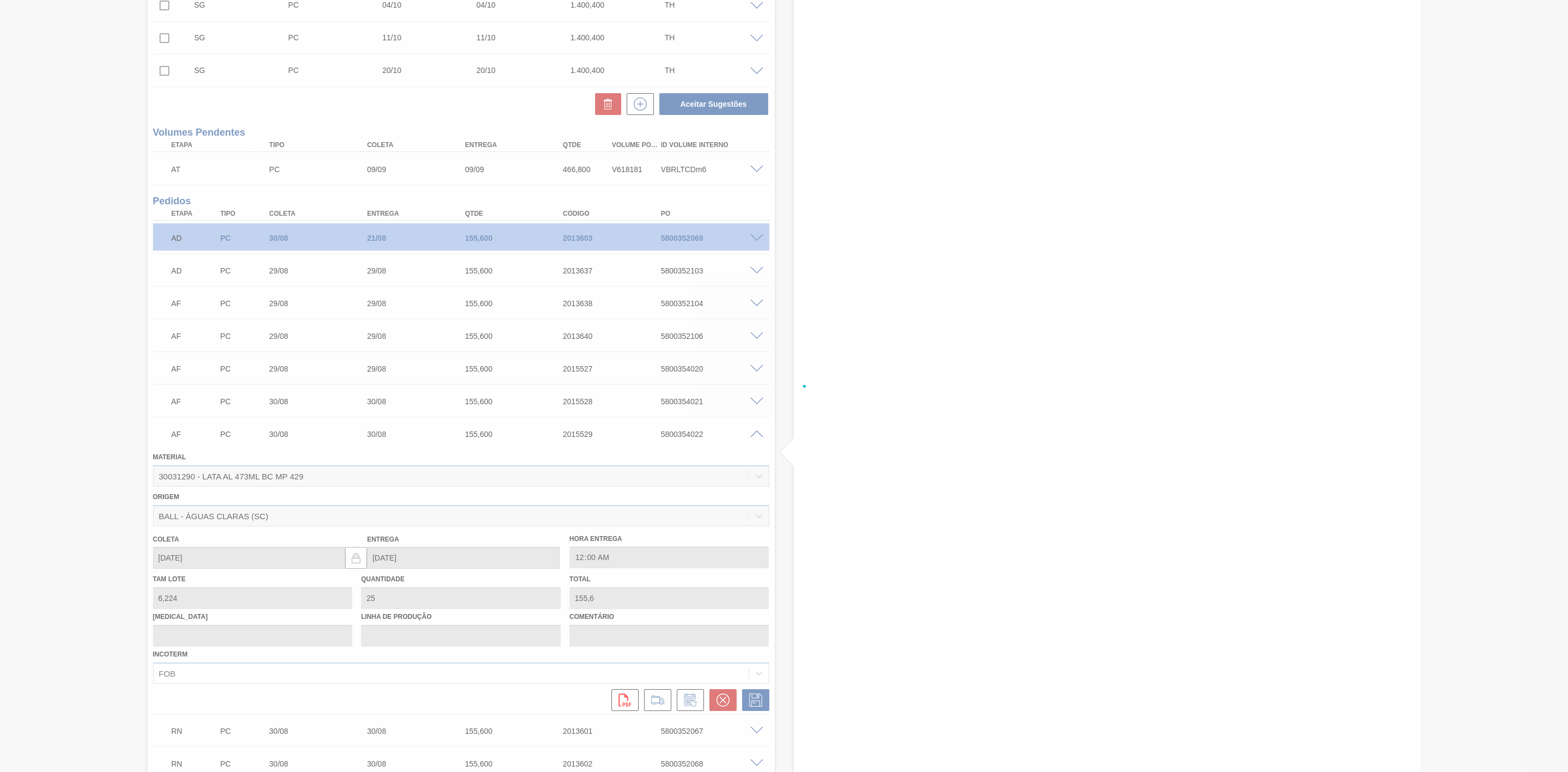
scroll to position [654, 0]
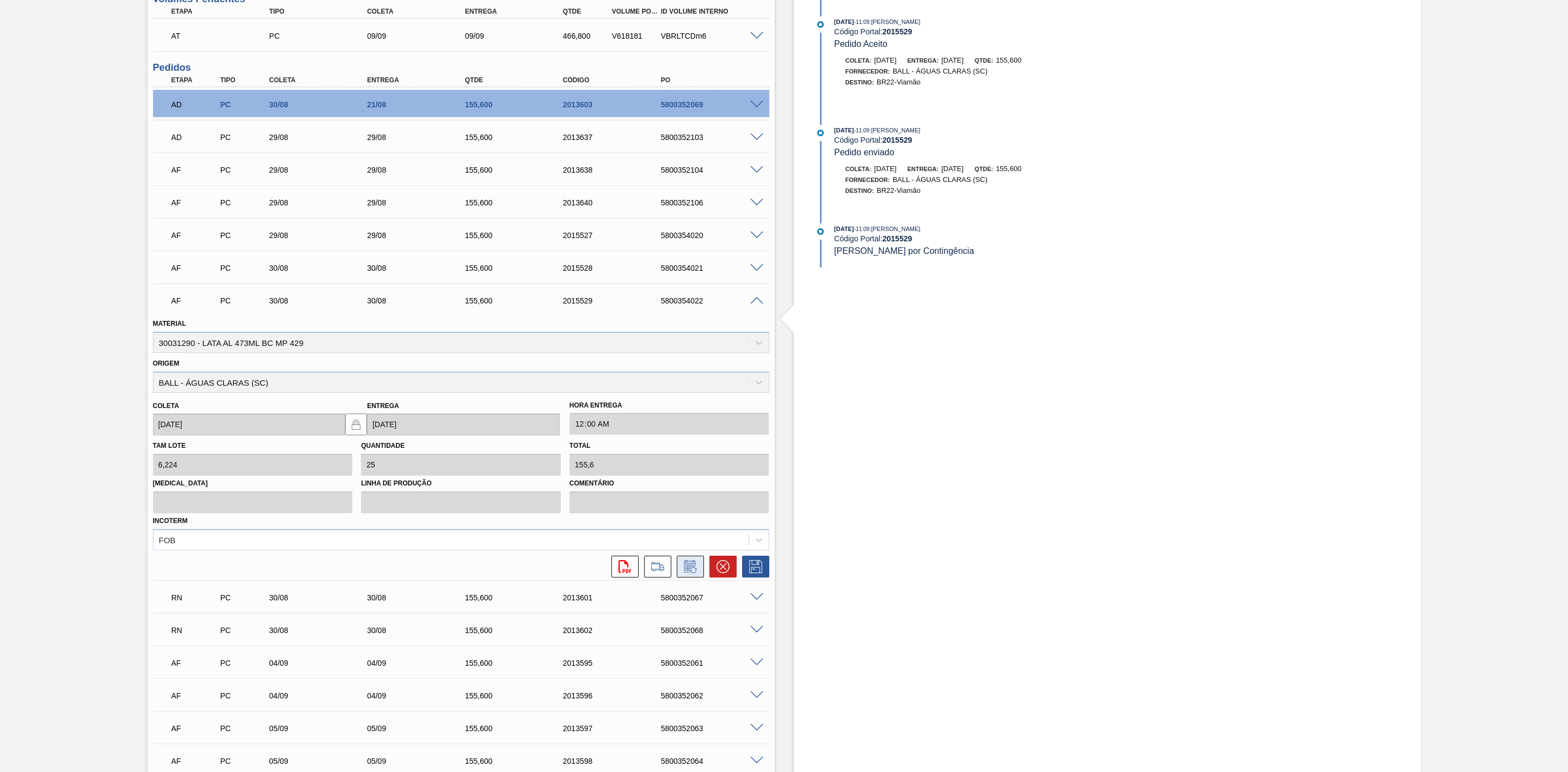
click at [693, 573] on icon at bounding box center [690, 567] width 18 height 13
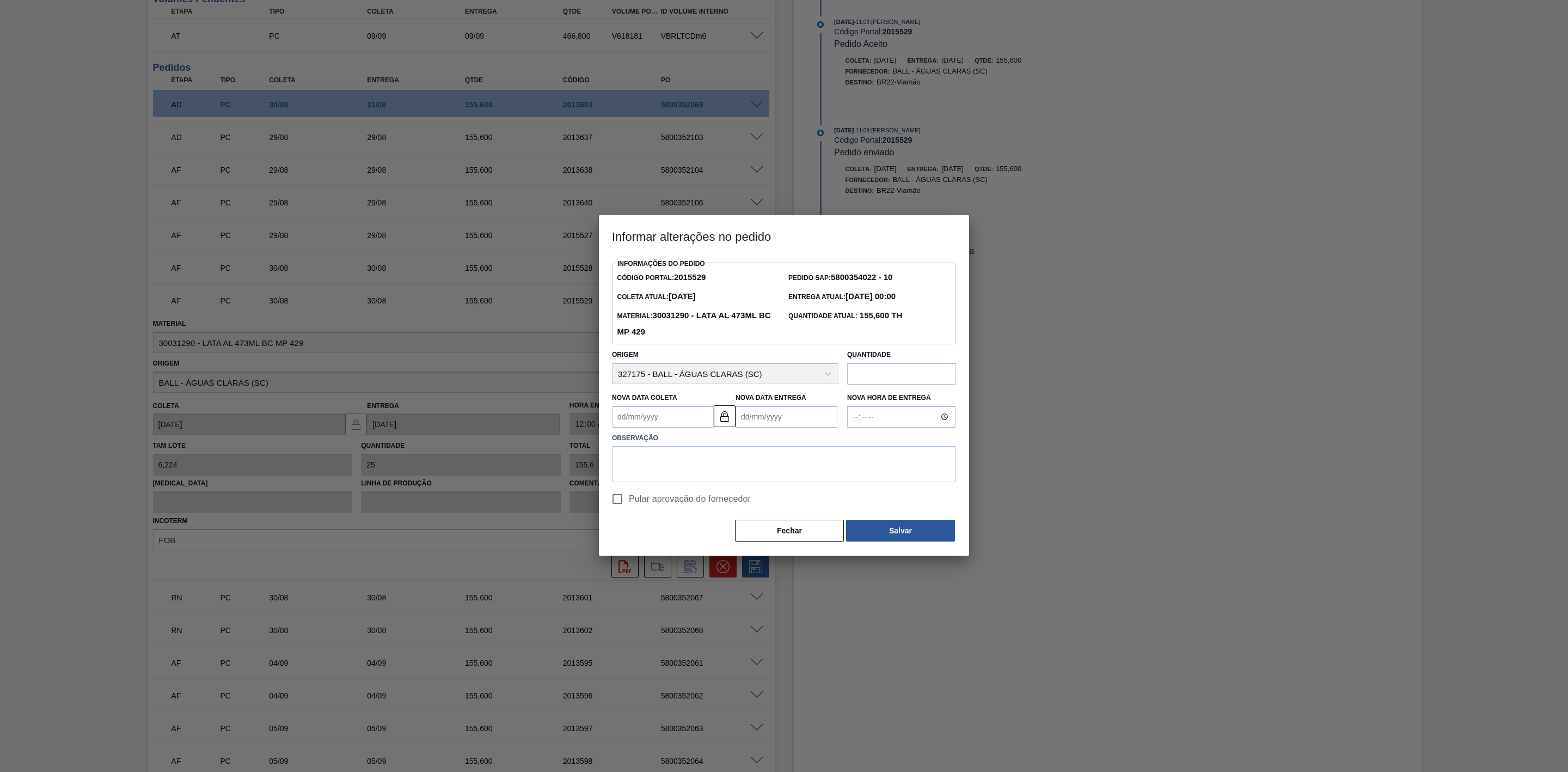
click at [652, 419] on Coleta2015529 "Nova Data Coleta" at bounding box center [662, 417] width 102 height 22
click at [733, 443] on button "Next Month" at bounding box center [733, 443] width 7 height 7
click at [692, 479] on div "4" at bounding box center [695, 478] width 15 height 15
type Coleta2015529 "[DATE]"
type Entrega2015529 "[DATE]"
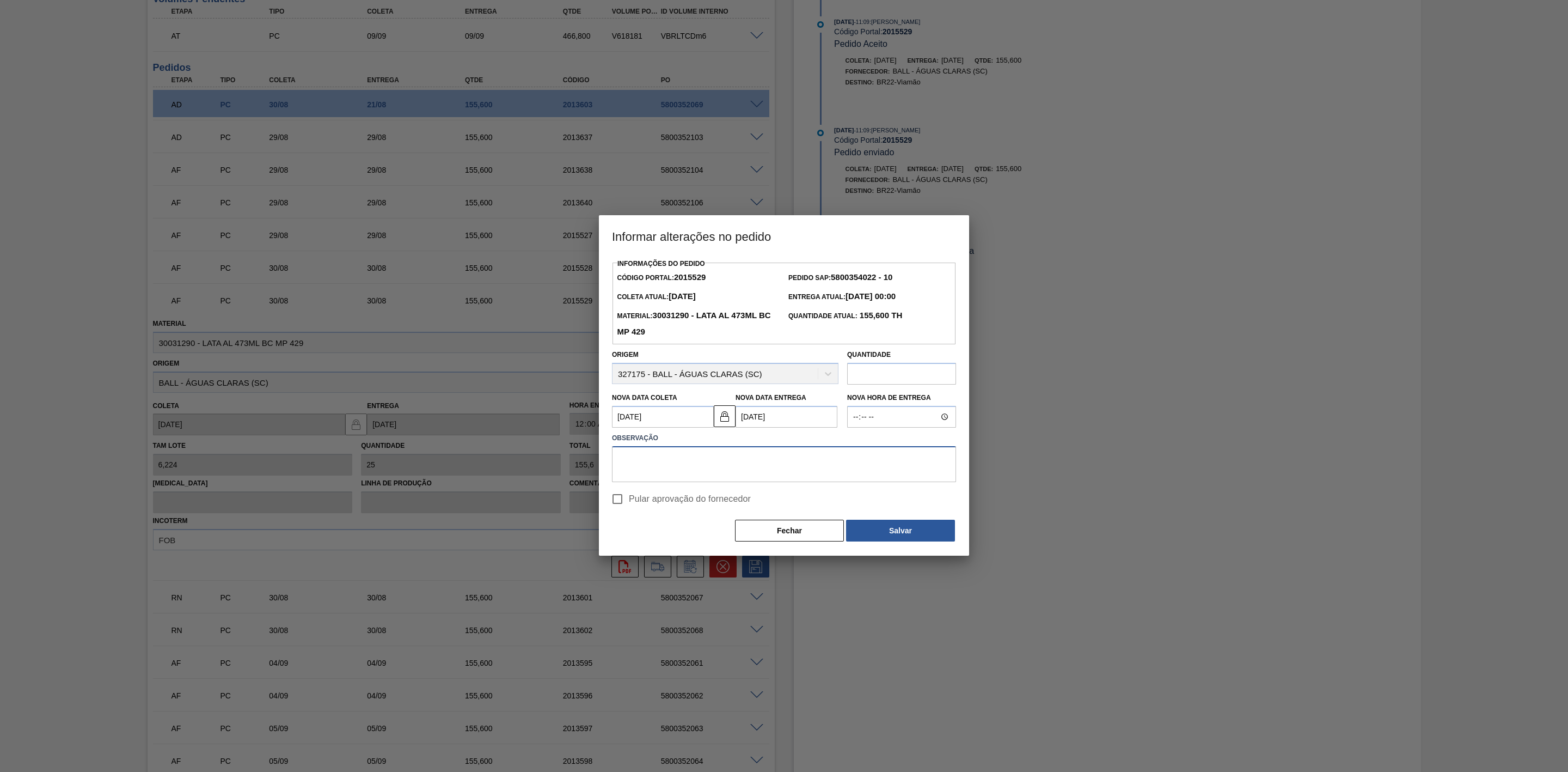
click at [734, 467] on textarea at bounding box center [783, 464] width 344 height 36
paste textarea "Linearização de grade - mudança de programação"
type textarea "Linearização de grade - mudança de programação"
click at [871, 538] on button "Salvar" at bounding box center [901, 531] width 109 height 22
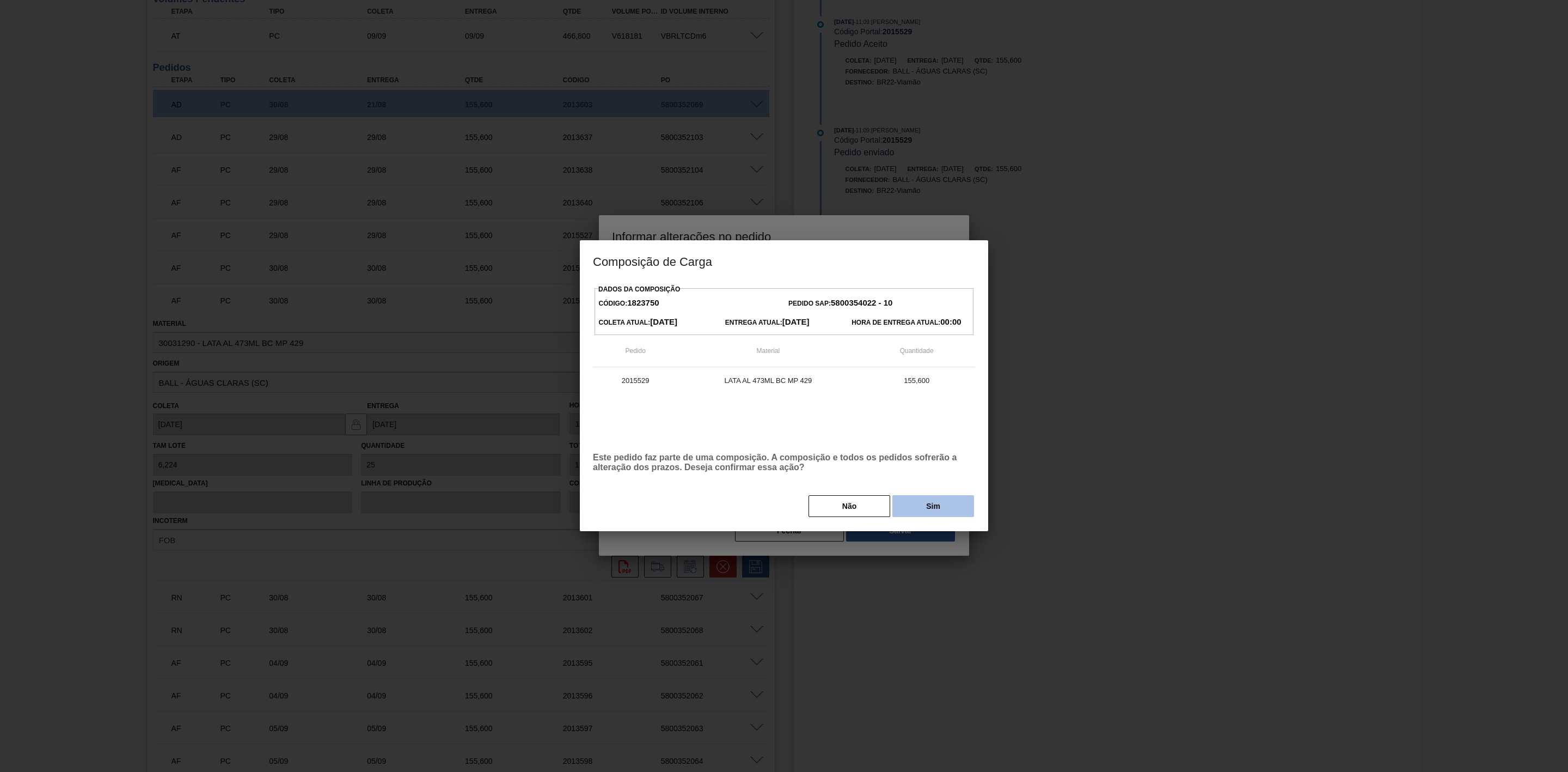
click at [923, 510] on button "Sim" at bounding box center [933, 506] width 81 height 22
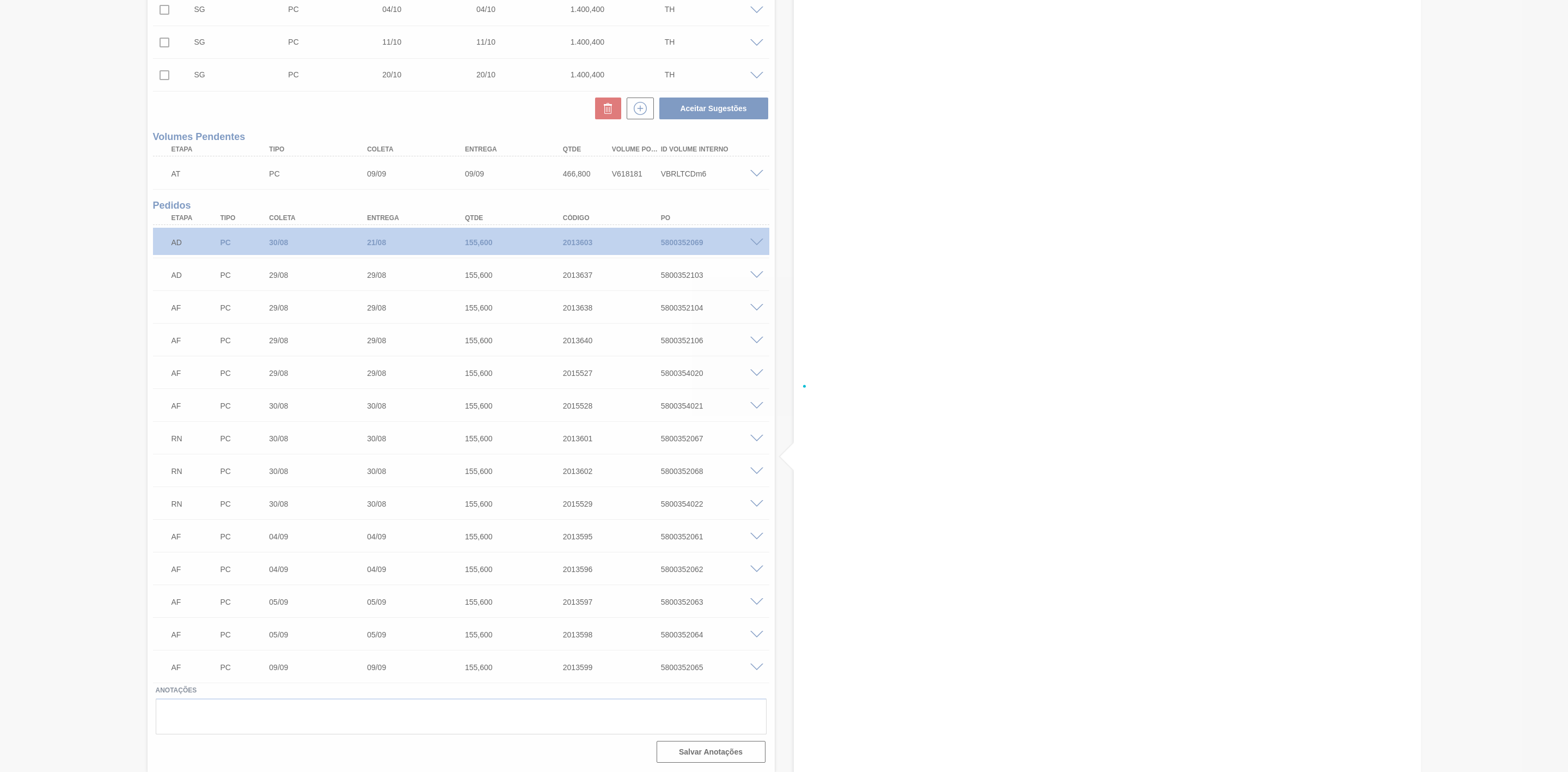
scroll to position [520, 0]
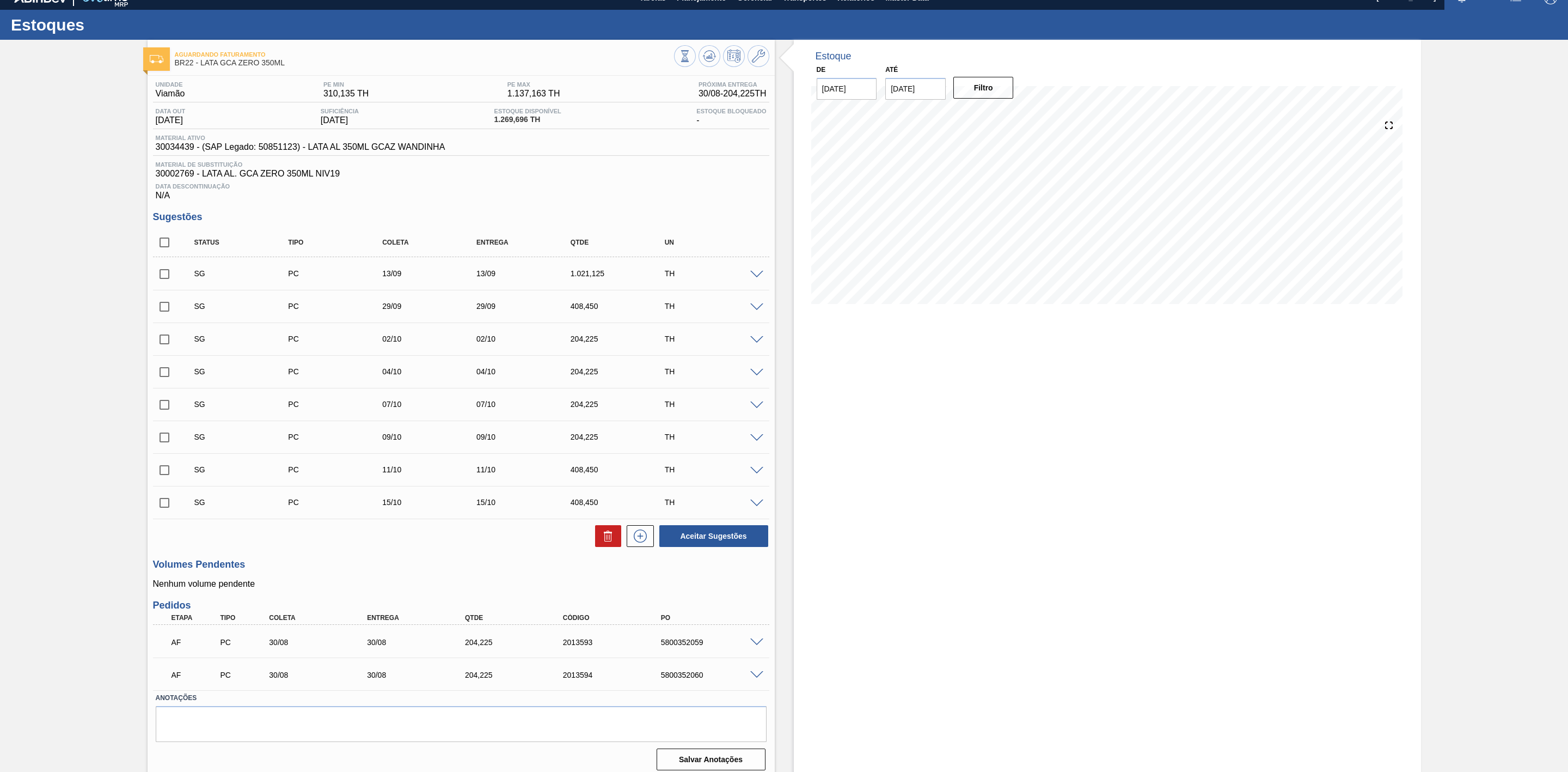
scroll to position [26, 0]
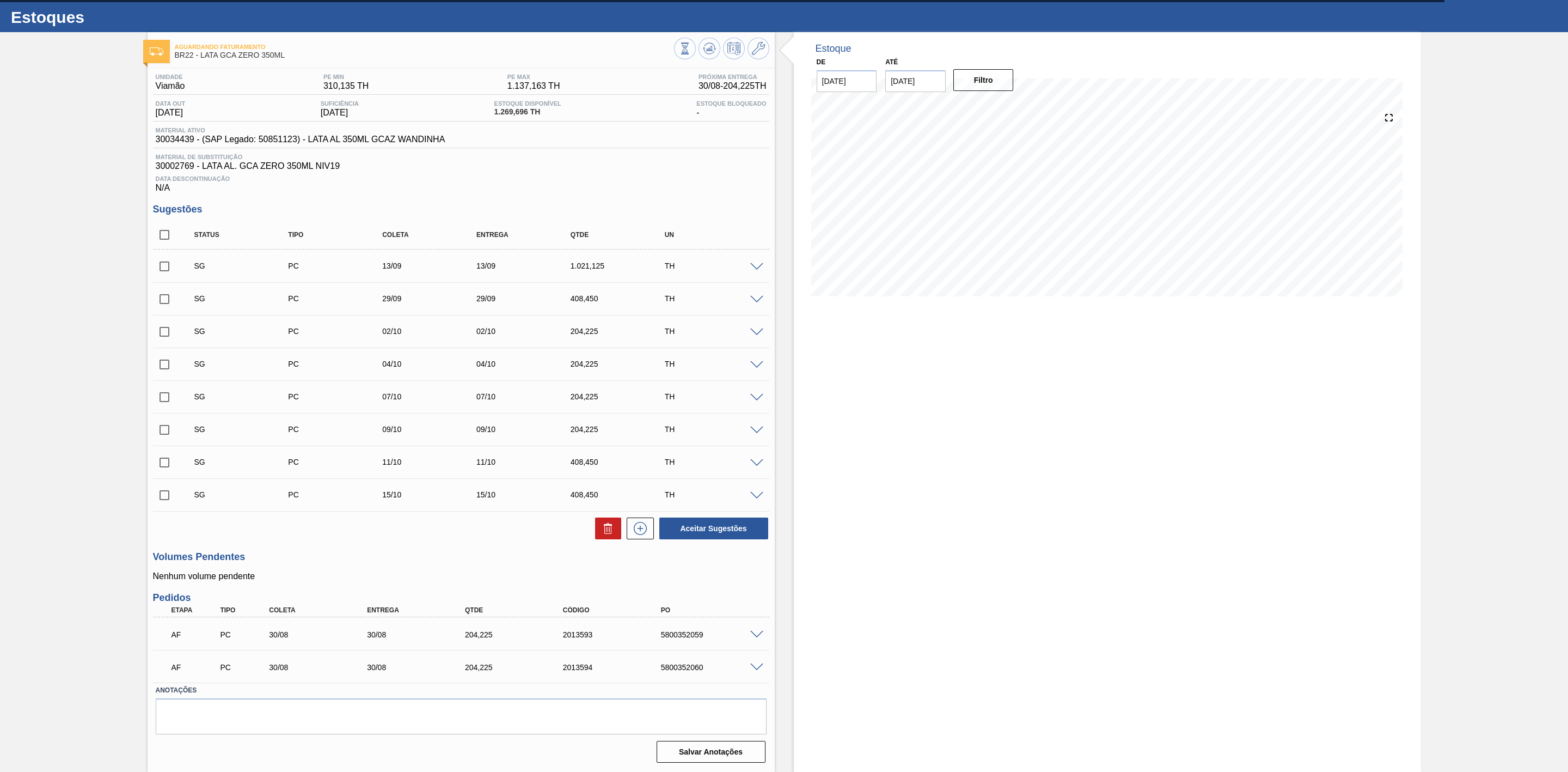
click at [753, 633] on span at bounding box center [757, 635] width 13 height 8
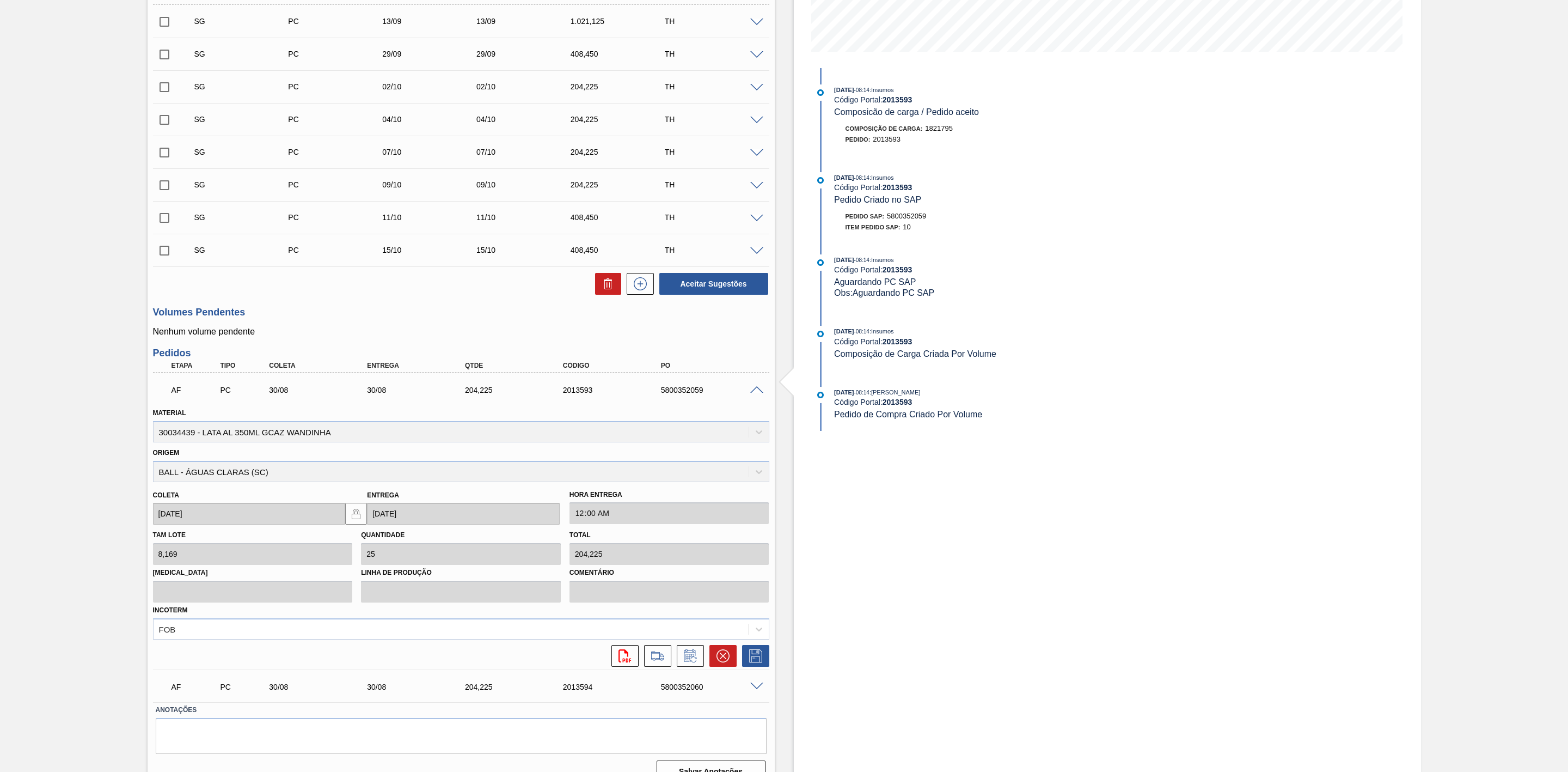
scroll to position [272, 0]
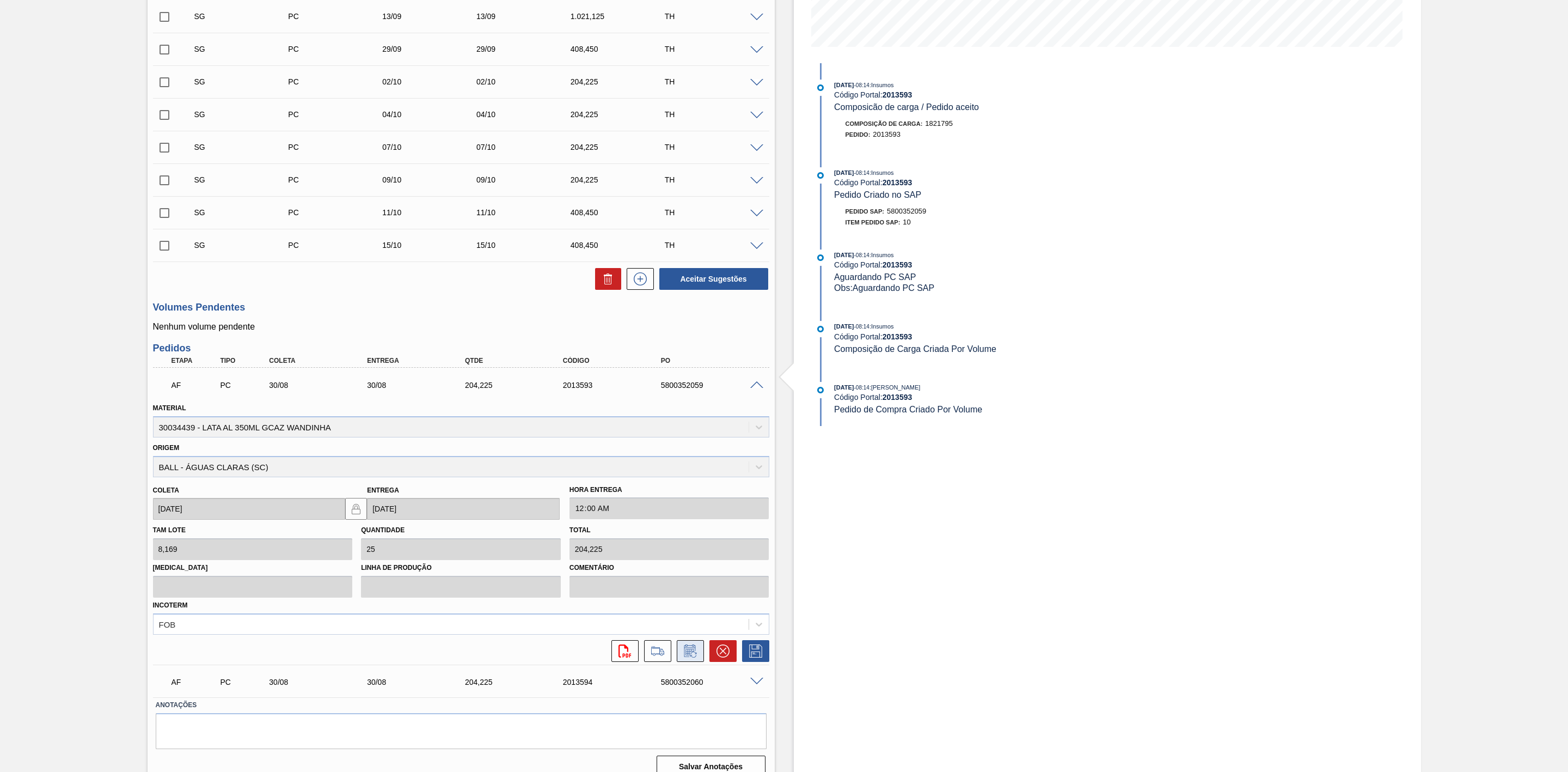
click at [696, 655] on icon at bounding box center [690, 651] width 18 height 13
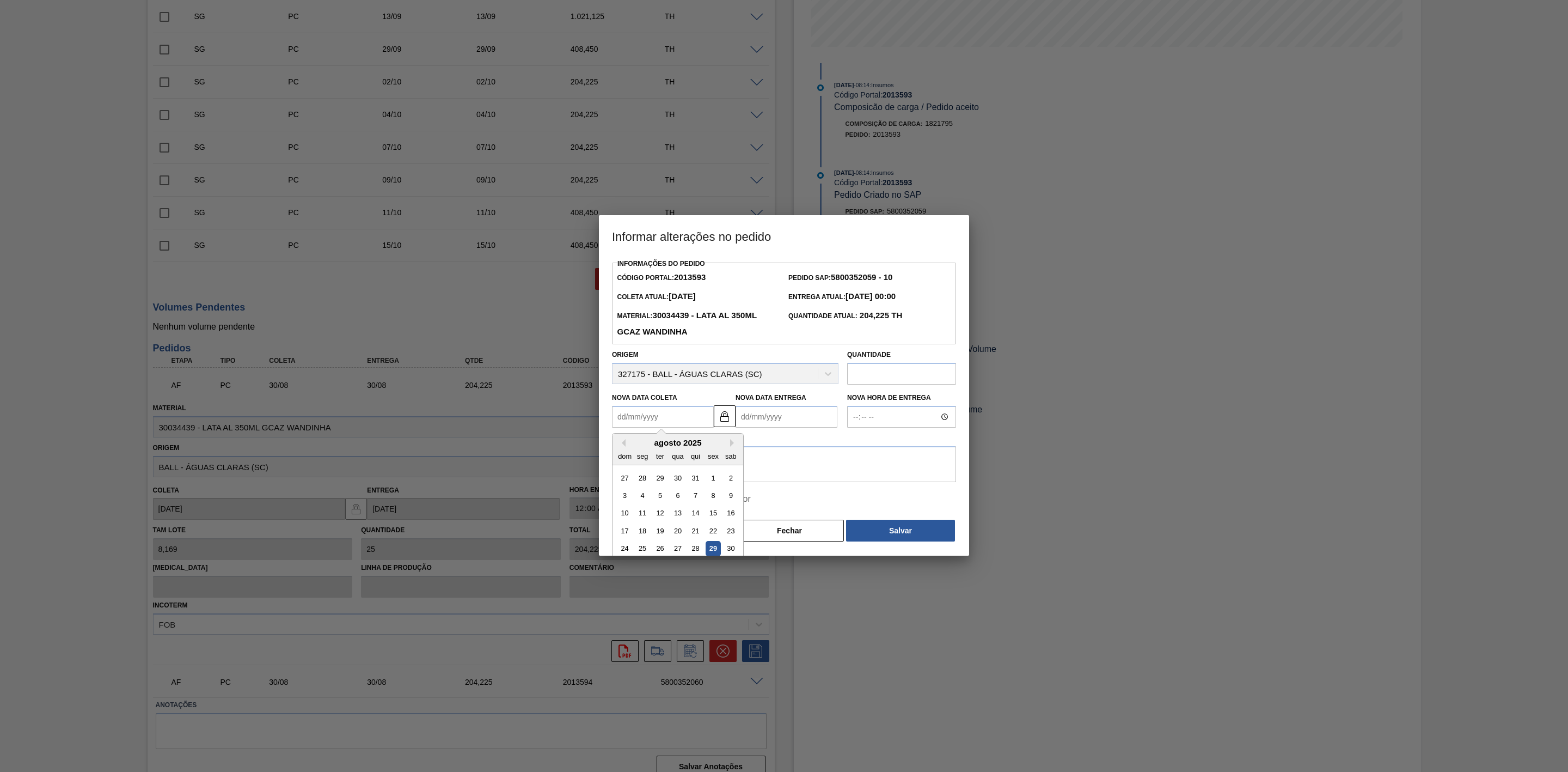
click at [637, 413] on Coleta2013593 "Nova Data Coleta" at bounding box center [662, 417] width 102 height 22
click at [729, 443] on div "agosto 2025" at bounding box center [678, 443] width 131 height 10
click at [732, 445] on button "Next Month" at bounding box center [733, 443] width 7 height 7
click at [678, 481] on div "3" at bounding box center [678, 478] width 15 height 15
type Coleta2013593 "[DATE]"
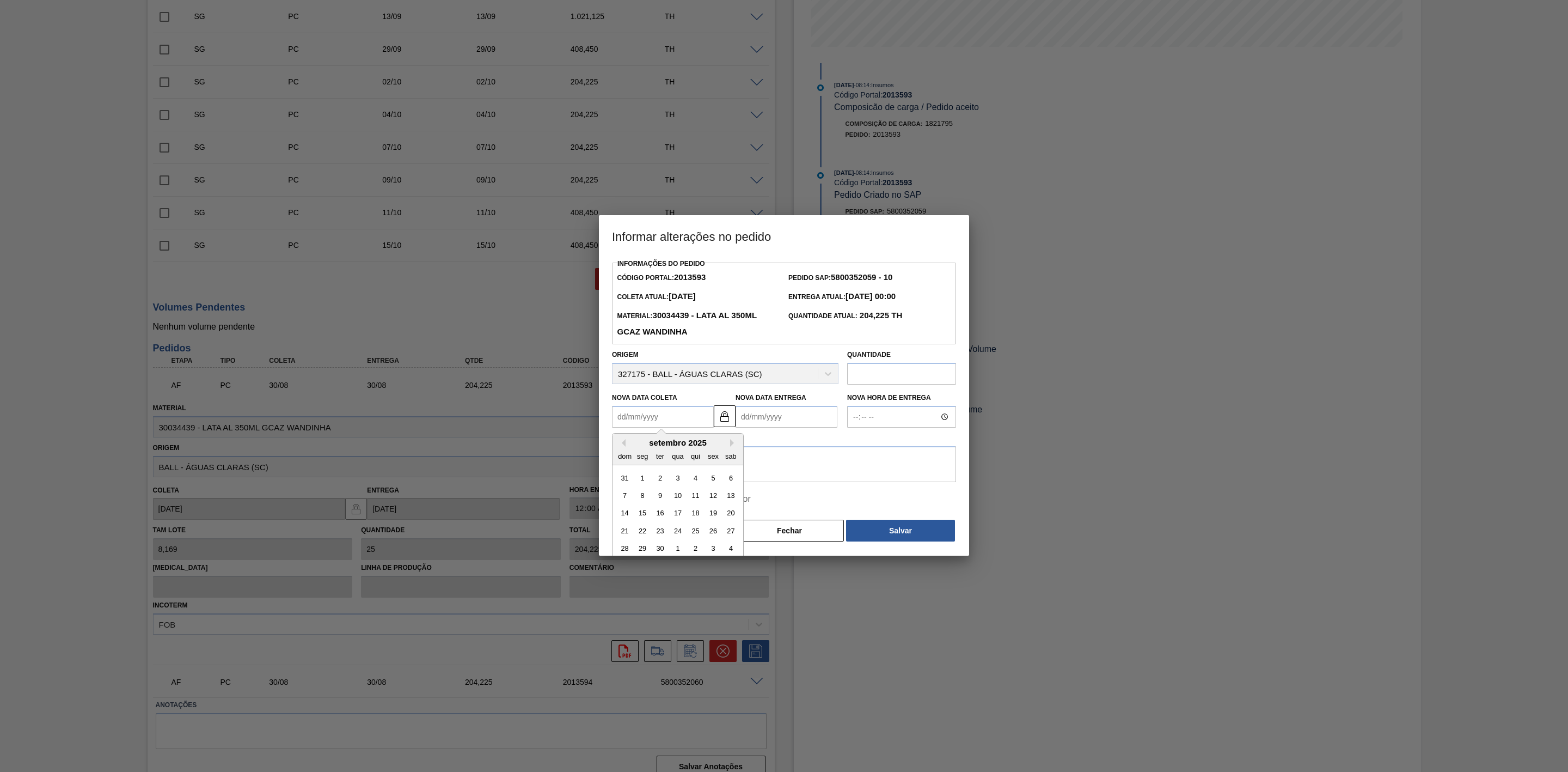
type Entrega2013593 "[DATE]"
click at [730, 462] on textarea at bounding box center [783, 464] width 344 height 36
drag, startPoint x: 730, startPoint y: 462, endPoint x: 601, endPoint y: 458, distance: 129.1
click at [601, 458] on div "Informações do Pedido Código Portal: 2013593 Pedido SAP: 5800352059 - 10 Coleta…" at bounding box center [784, 406] width 370 height 299
type textarea "Linearização de grade"
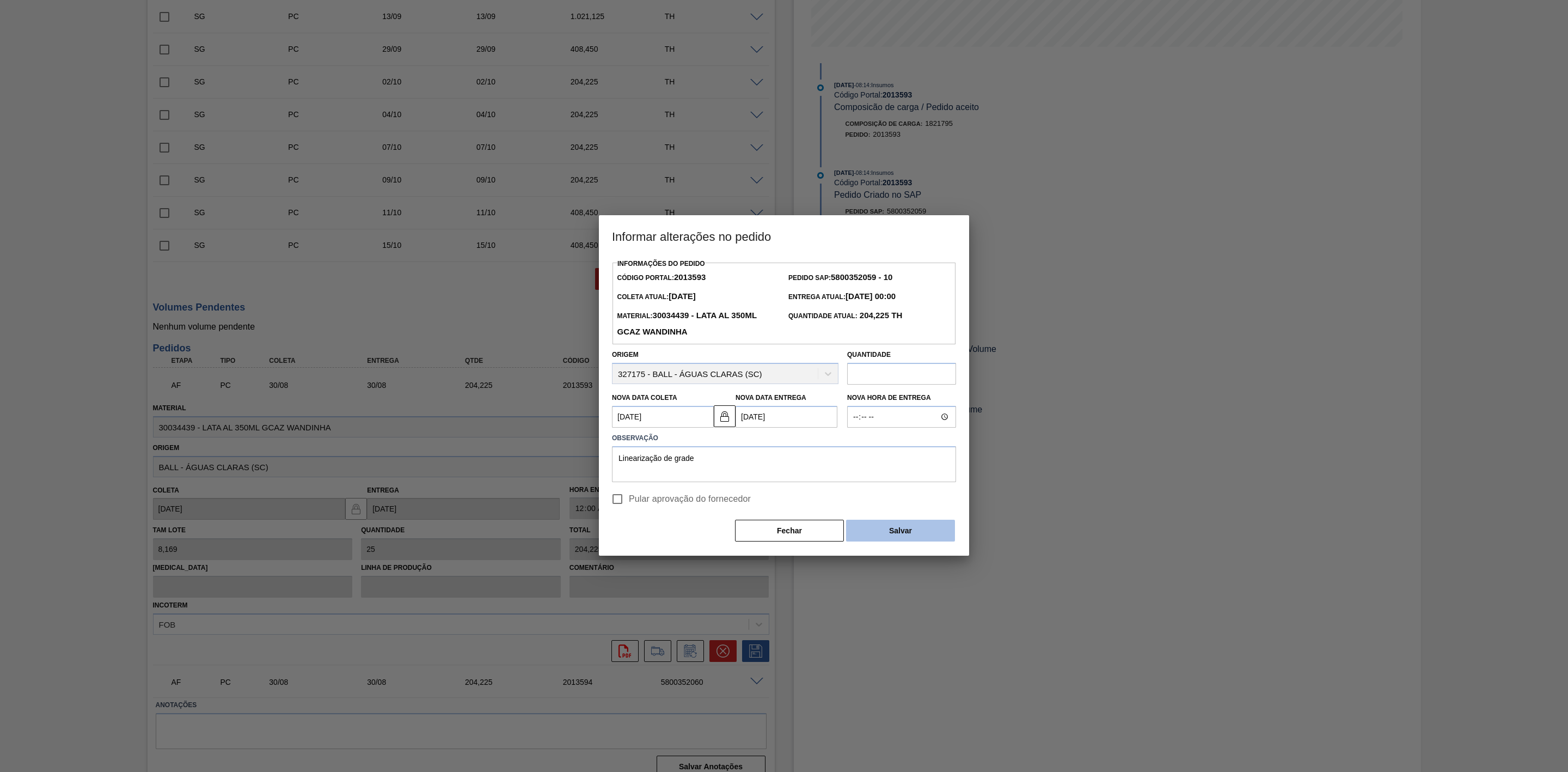
click at [885, 531] on button "Salvar" at bounding box center [901, 531] width 109 height 22
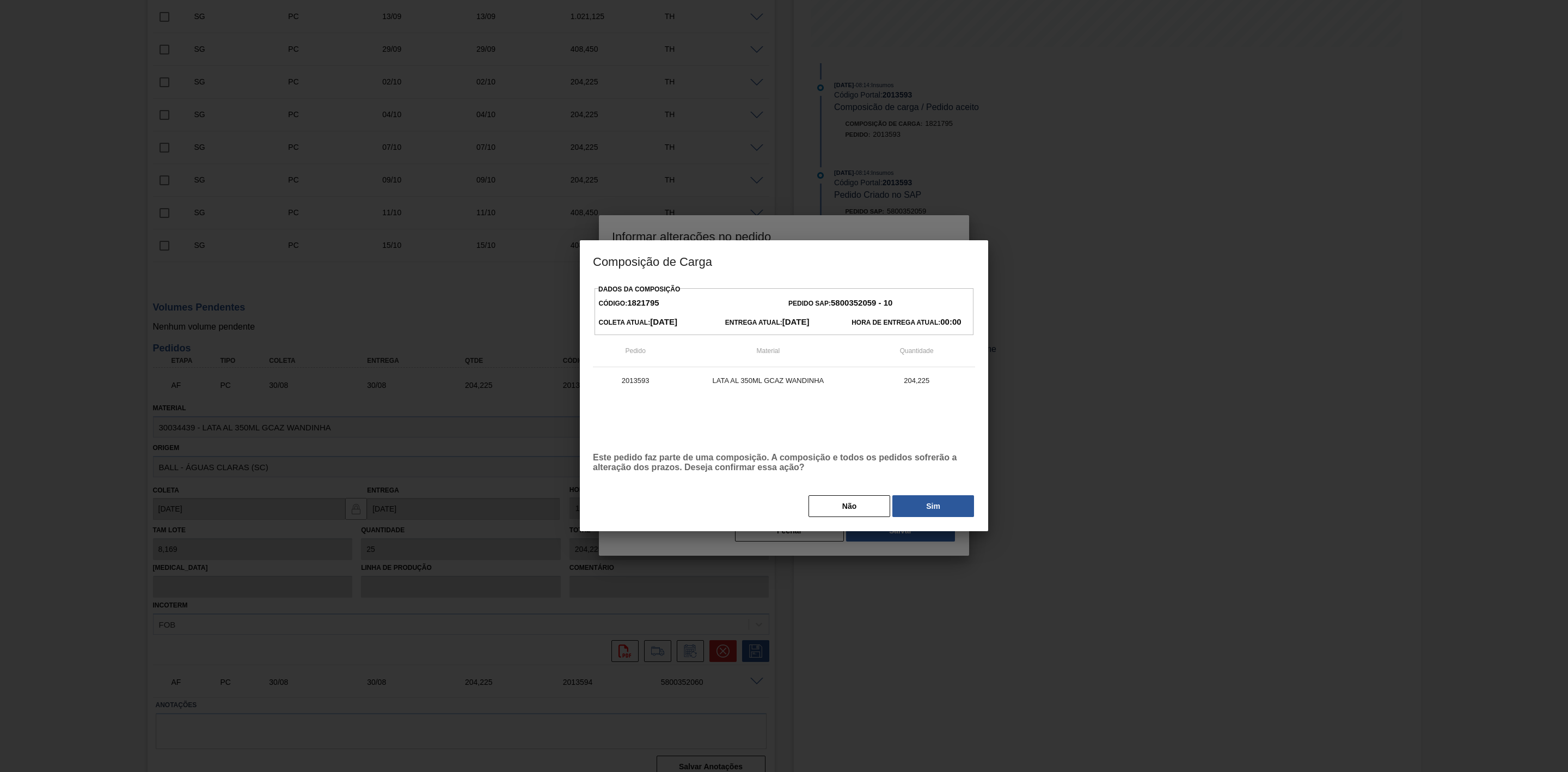
click at [914, 502] on button "Sim" at bounding box center [933, 506] width 81 height 22
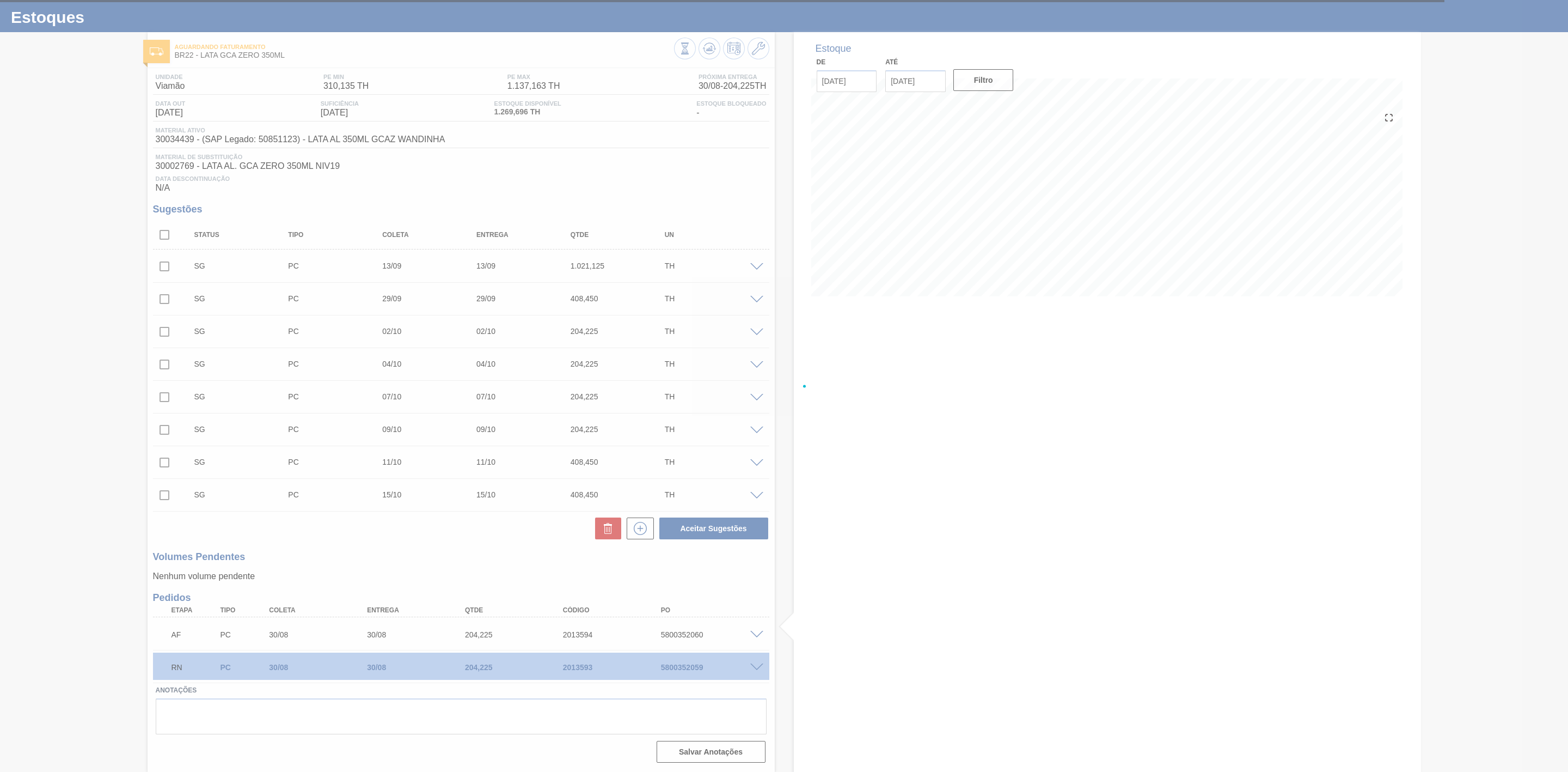
scroll to position [26, 0]
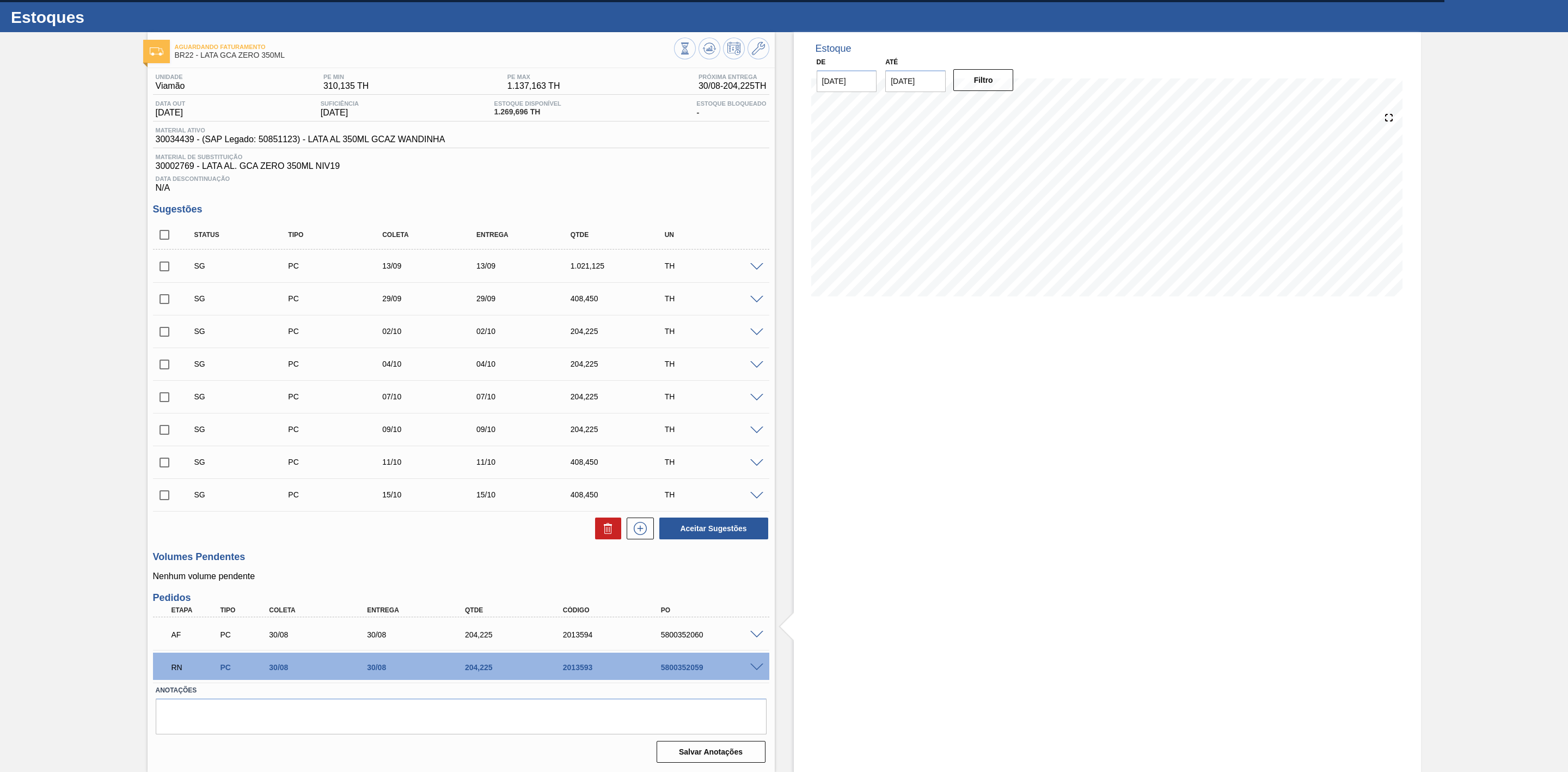
click at [756, 635] on span at bounding box center [757, 635] width 13 height 8
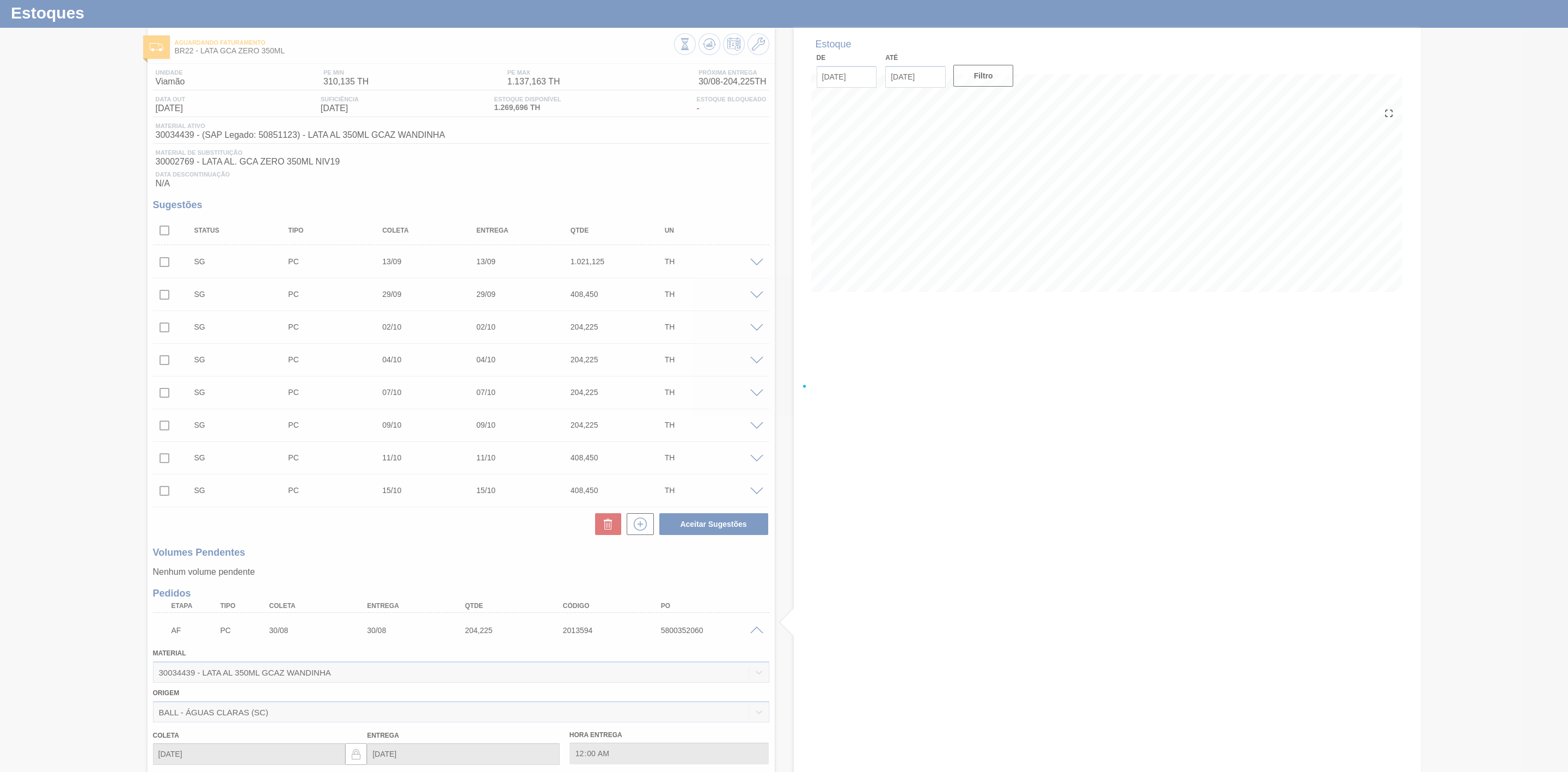
scroll to position [272, 0]
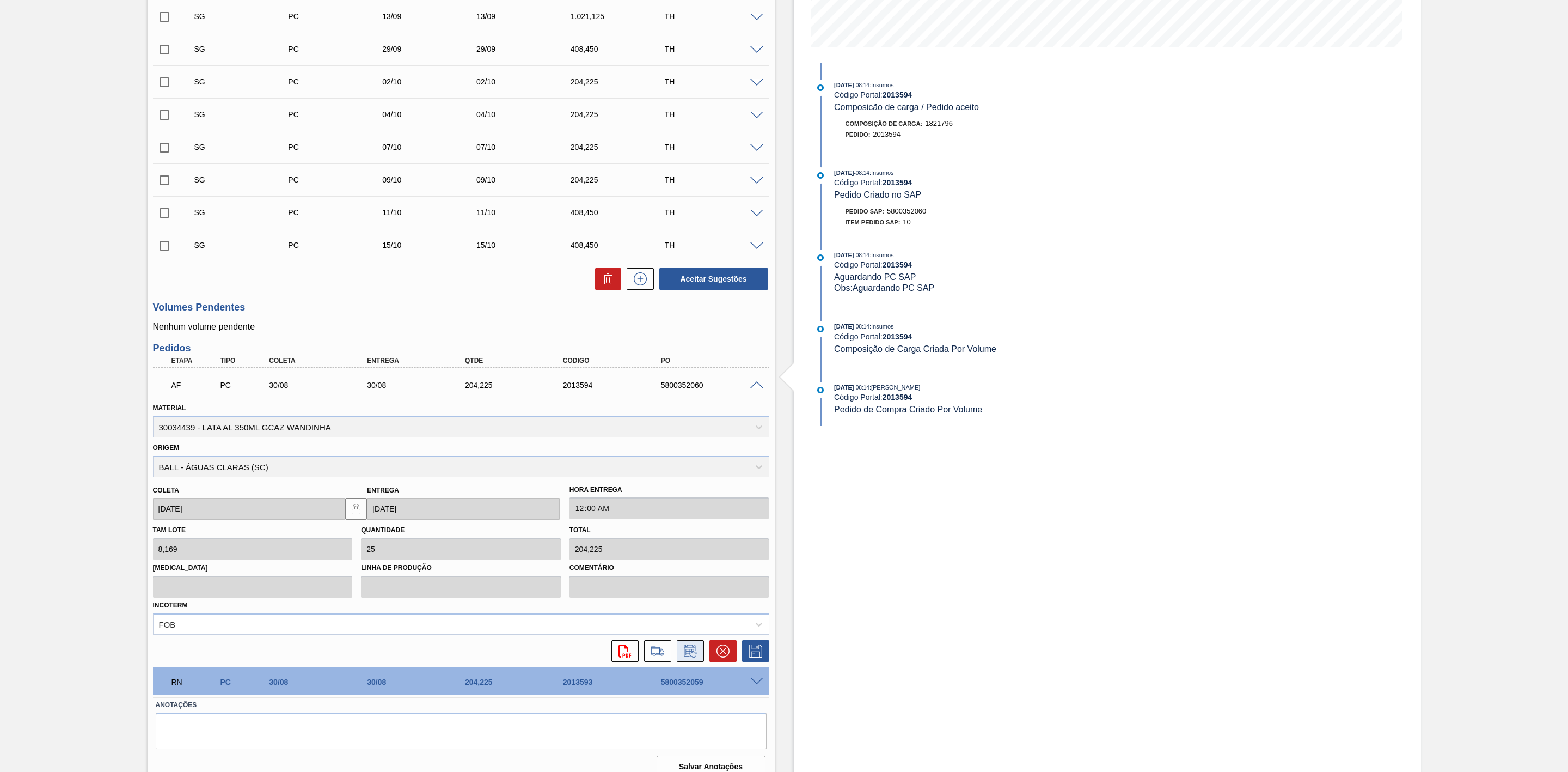
click at [697, 657] on icon at bounding box center [690, 651] width 18 height 13
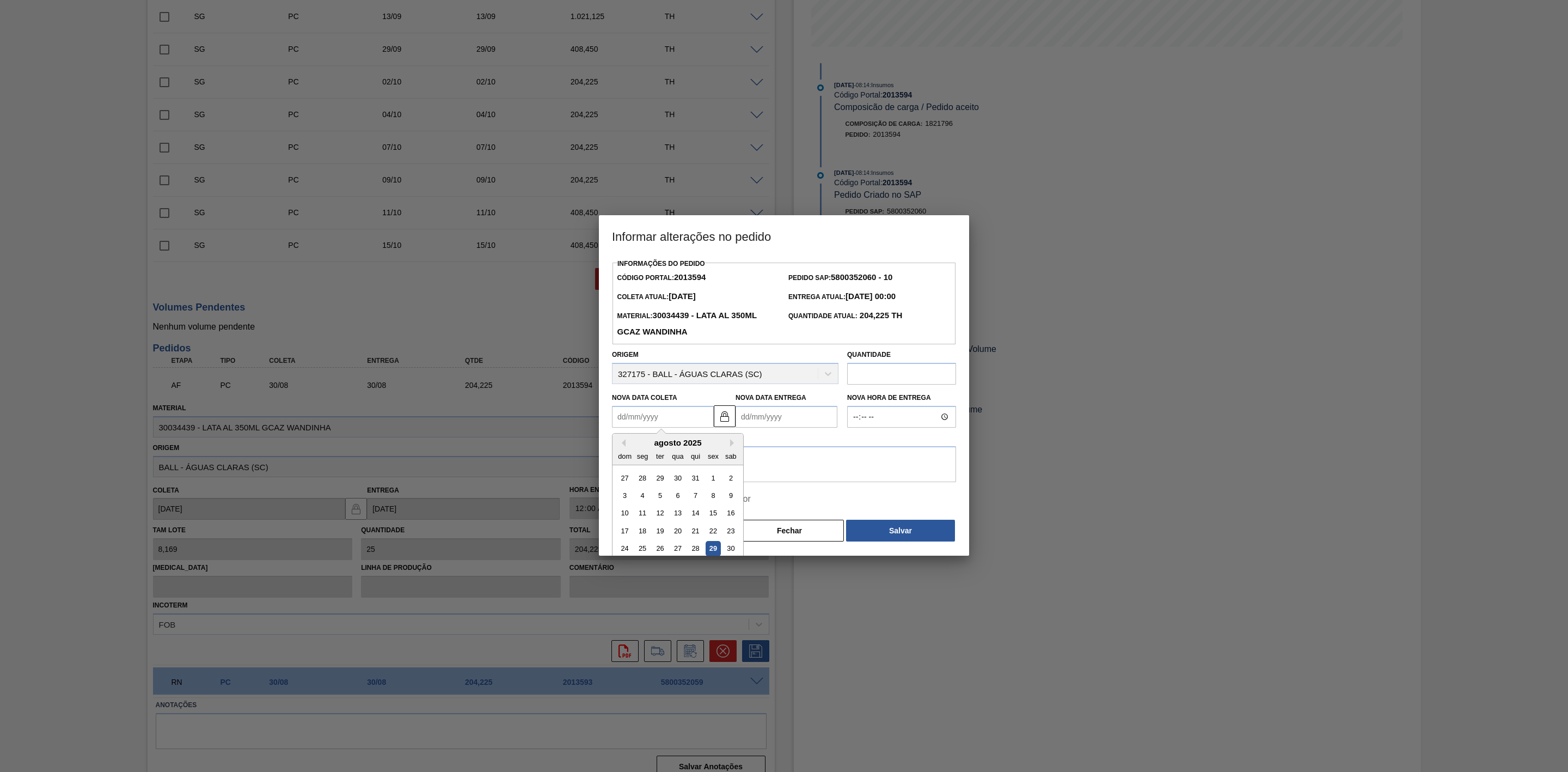
click at [684, 422] on Coleta2013594 "Nova Data Coleta" at bounding box center [662, 417] width 102 height 22
click at [732, 442] on button "Next Month" at bounding box center [733, 443] width 7 height 7
click at [715, 475] on div "5" at bounding box center [713, 478] width 15 height 15
type Coleta2013594 "[DATE]"
type Entrega2013594 "[DATE]"
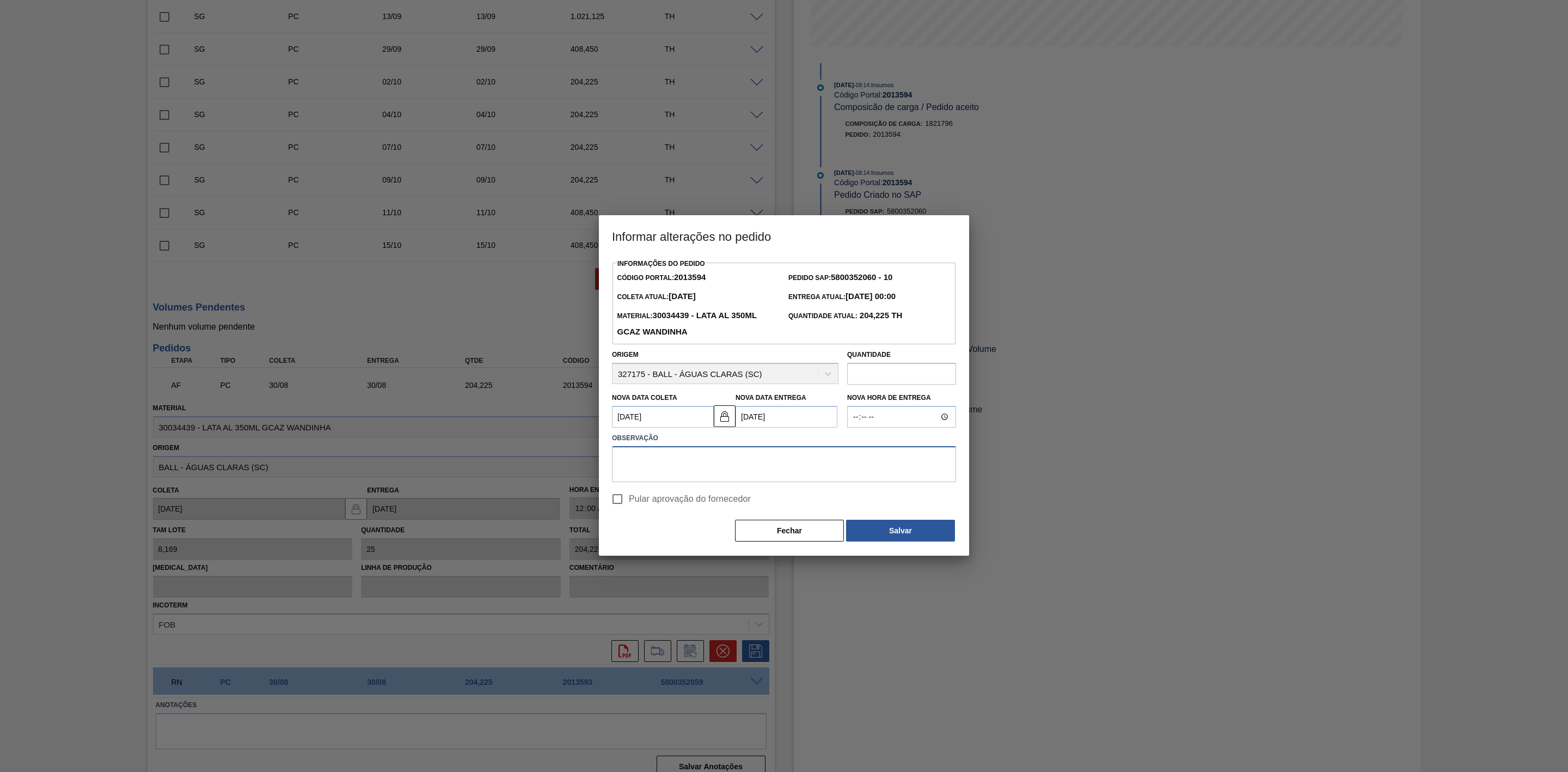
click at [728, 465] on textarea at bounding box center [783, 464] width 344 height 36
paste textarea "Linearização de grade"
type textarea "Linearização de grade"
click at [897, 534] on button "Salvar" at bounding box center [901, 531] width 109 height 22
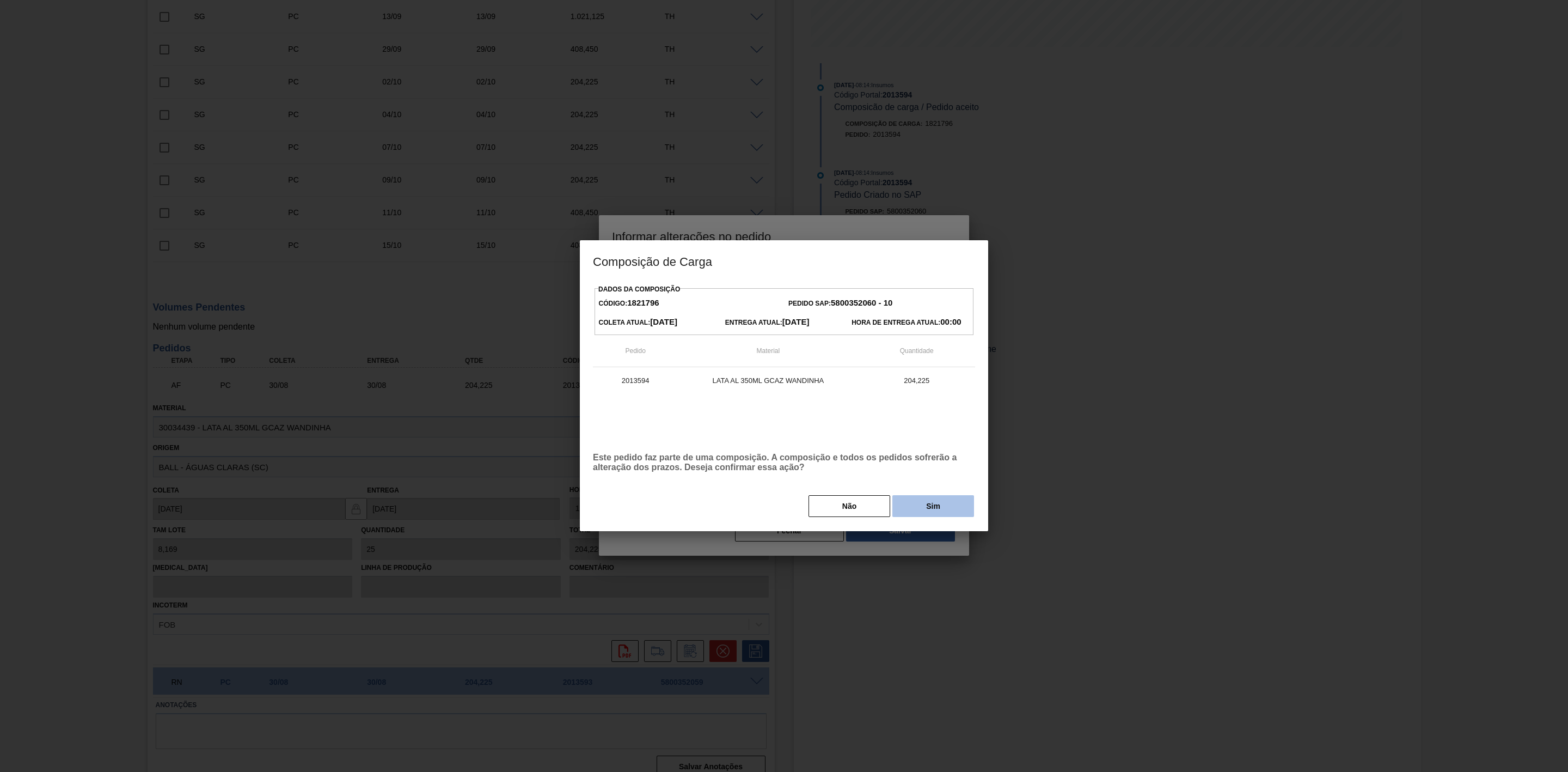
click at [906, 506] on button "Sim" at bounding box center [933, 506] width 81 height 22
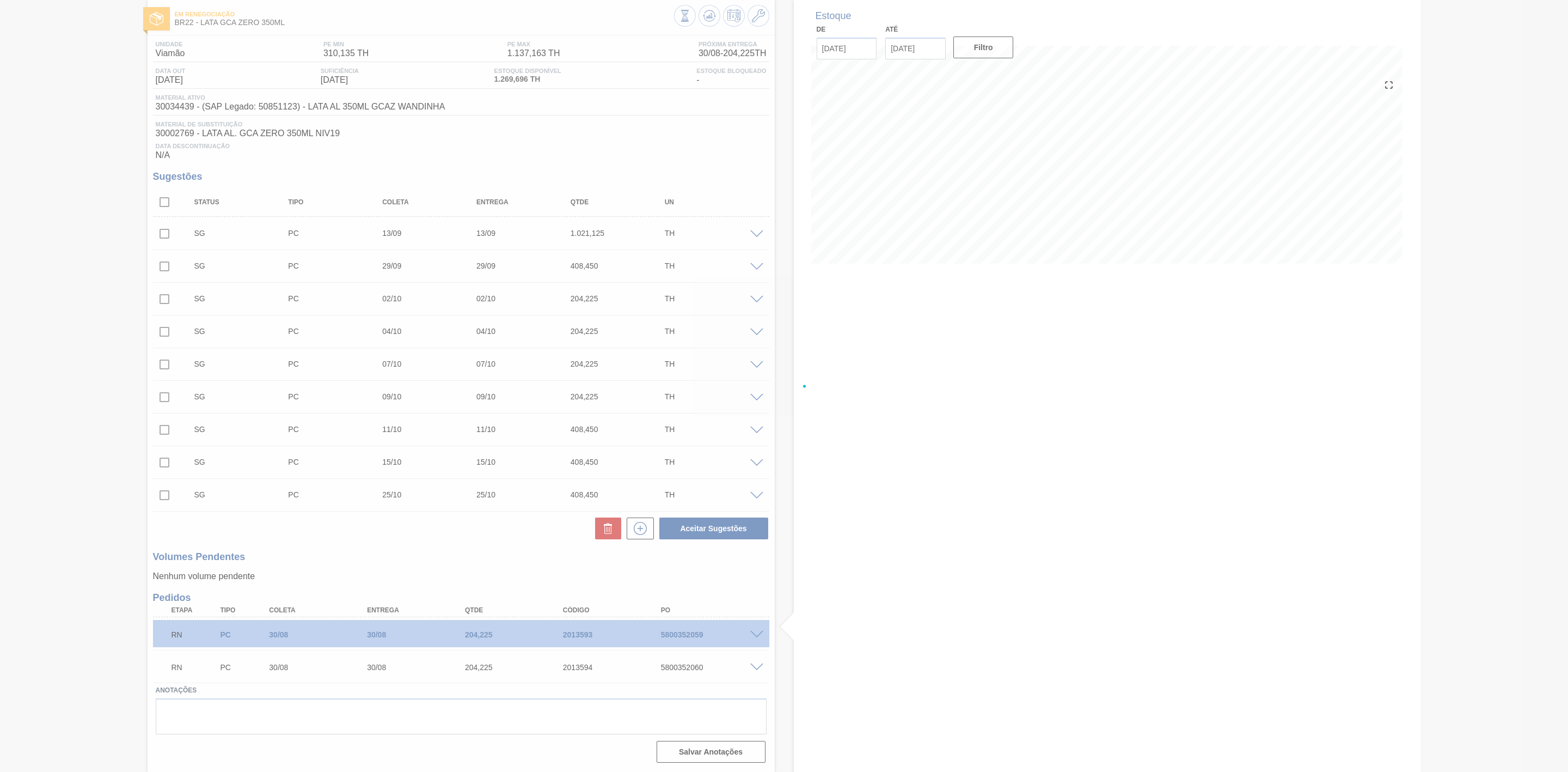
scroll to position [59, 0]
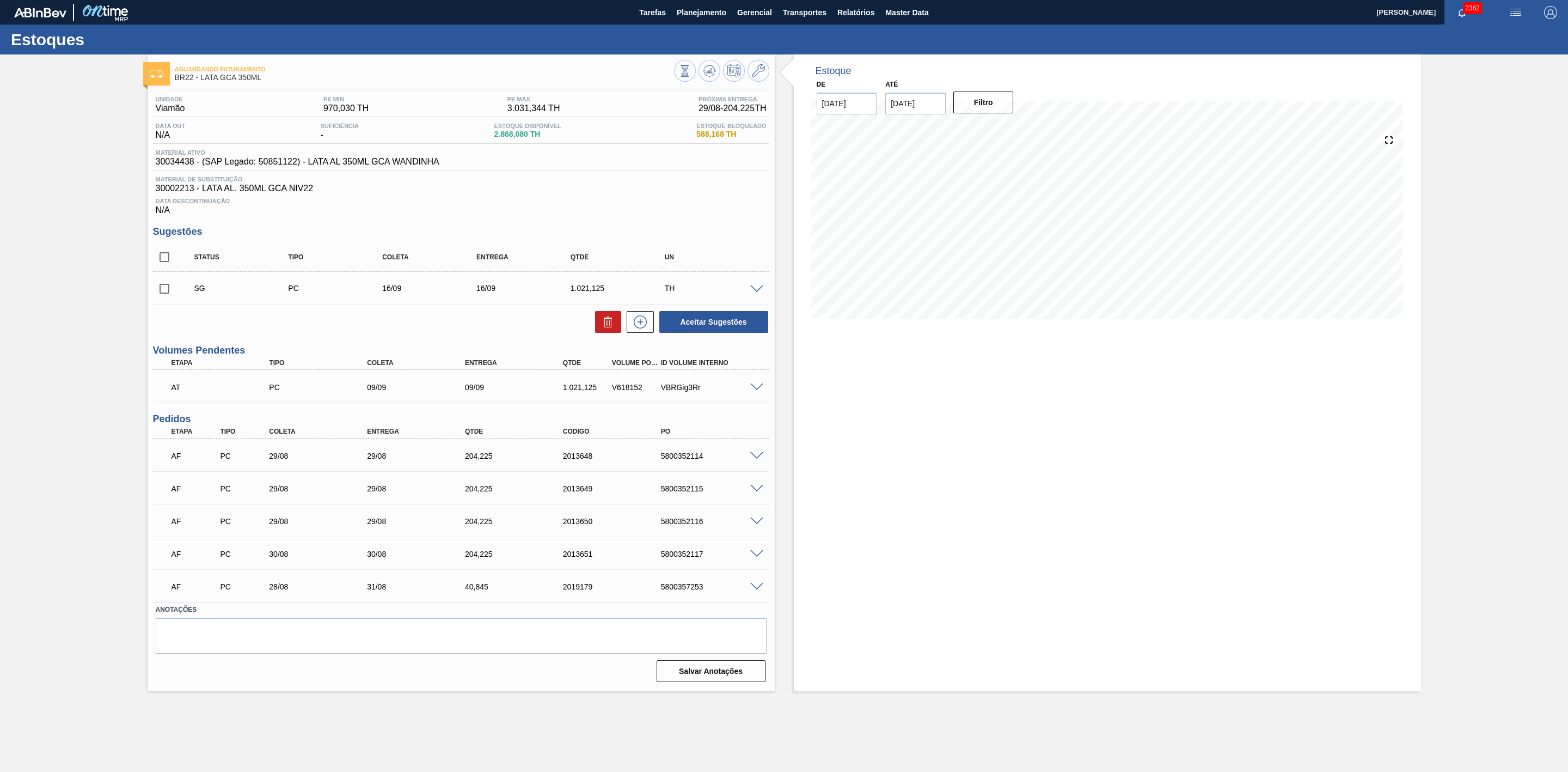
click at [758, 557] on span at bounding box center [757, 554] width 13 height 8
type input "OK, ATENTAR AO RISCO DE FURO IMPACTO NO MÊS"
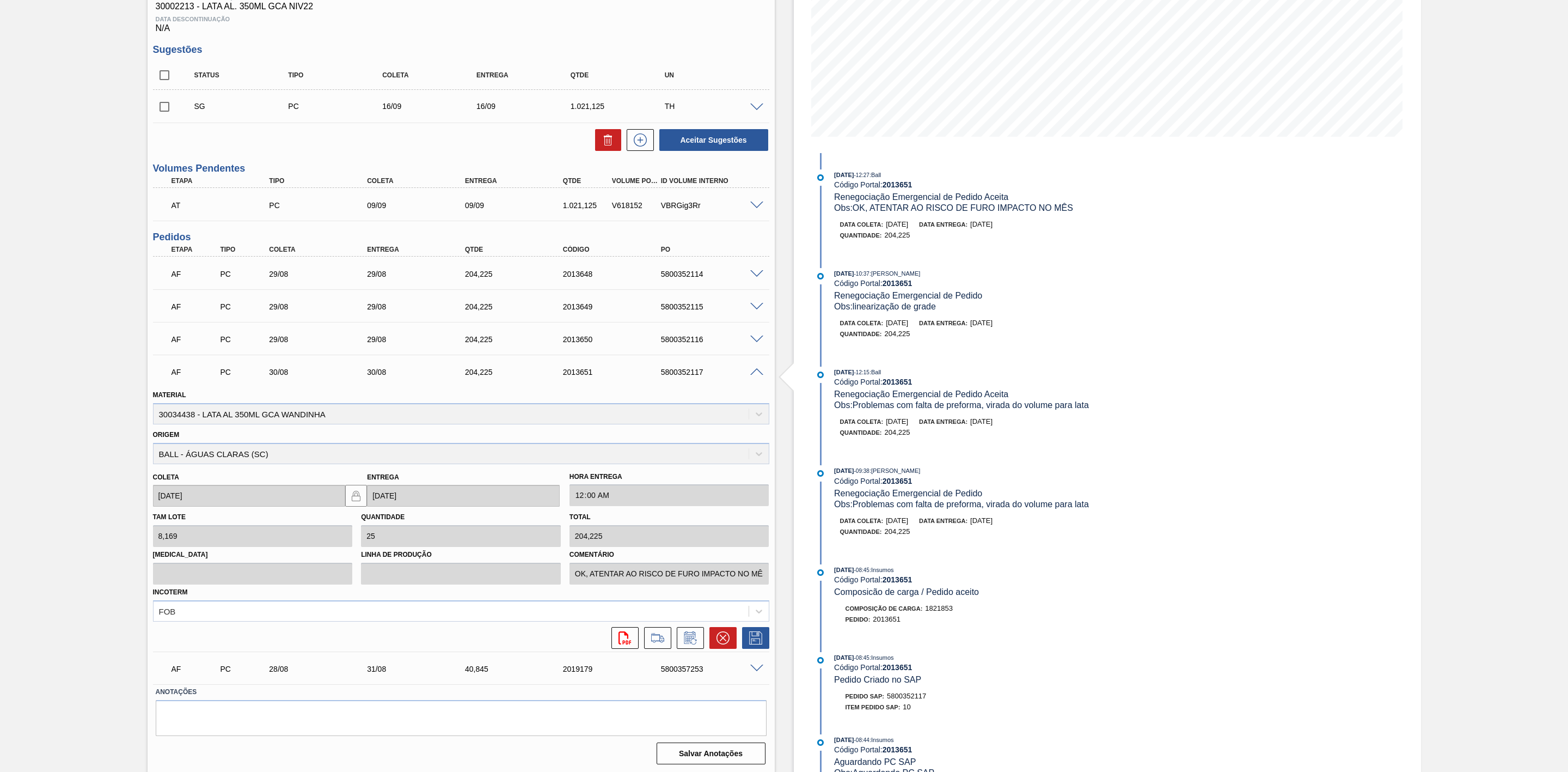
scroll to position [188, 0]
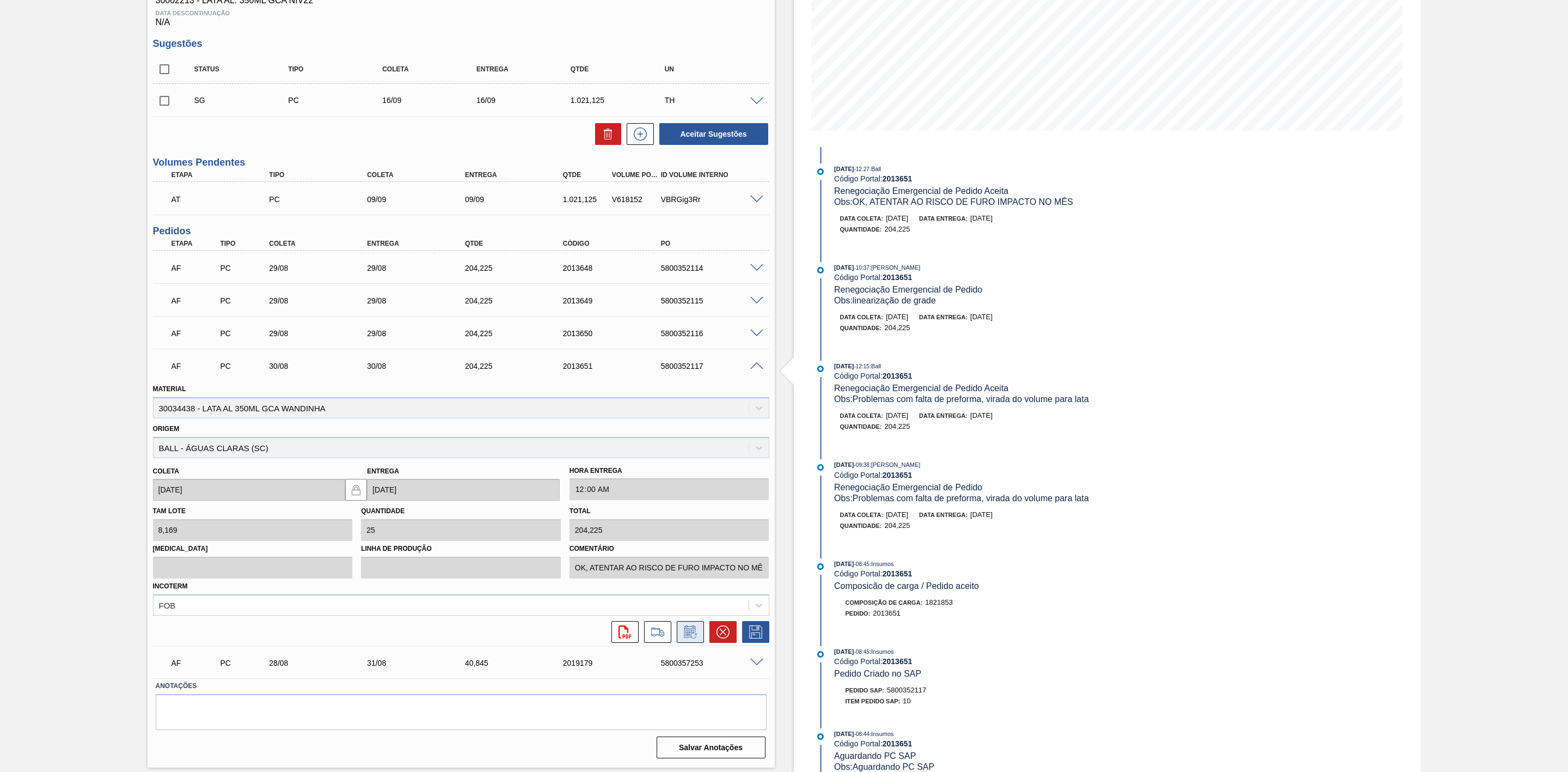
click at [692, 636] on icon at bounding box center [689, 633] width 8 height 7
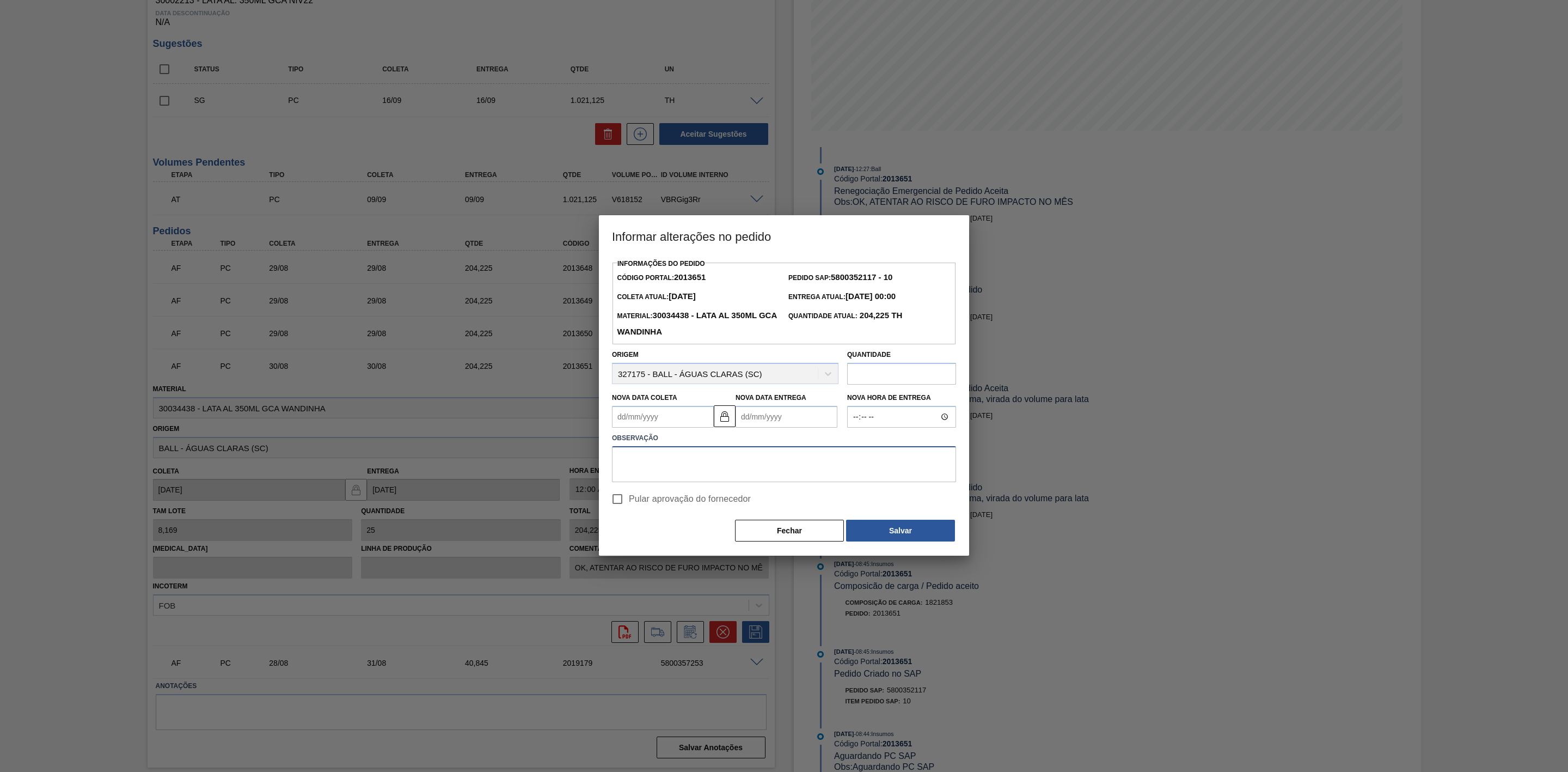
click at [642, 454] on textarea at bounding box center [783, 464] width 344 height 36
paste textarea "Linearização de grade"
type textarea "Linearização de grade"
click at [668, 417] on Coleta2013651 "Nova Data Coleta" at bounding box center [662, 417] width 102 height 22
click at [633, 445] on div "agosto 2025" at bounding box center [678, 443] width 131 height 10
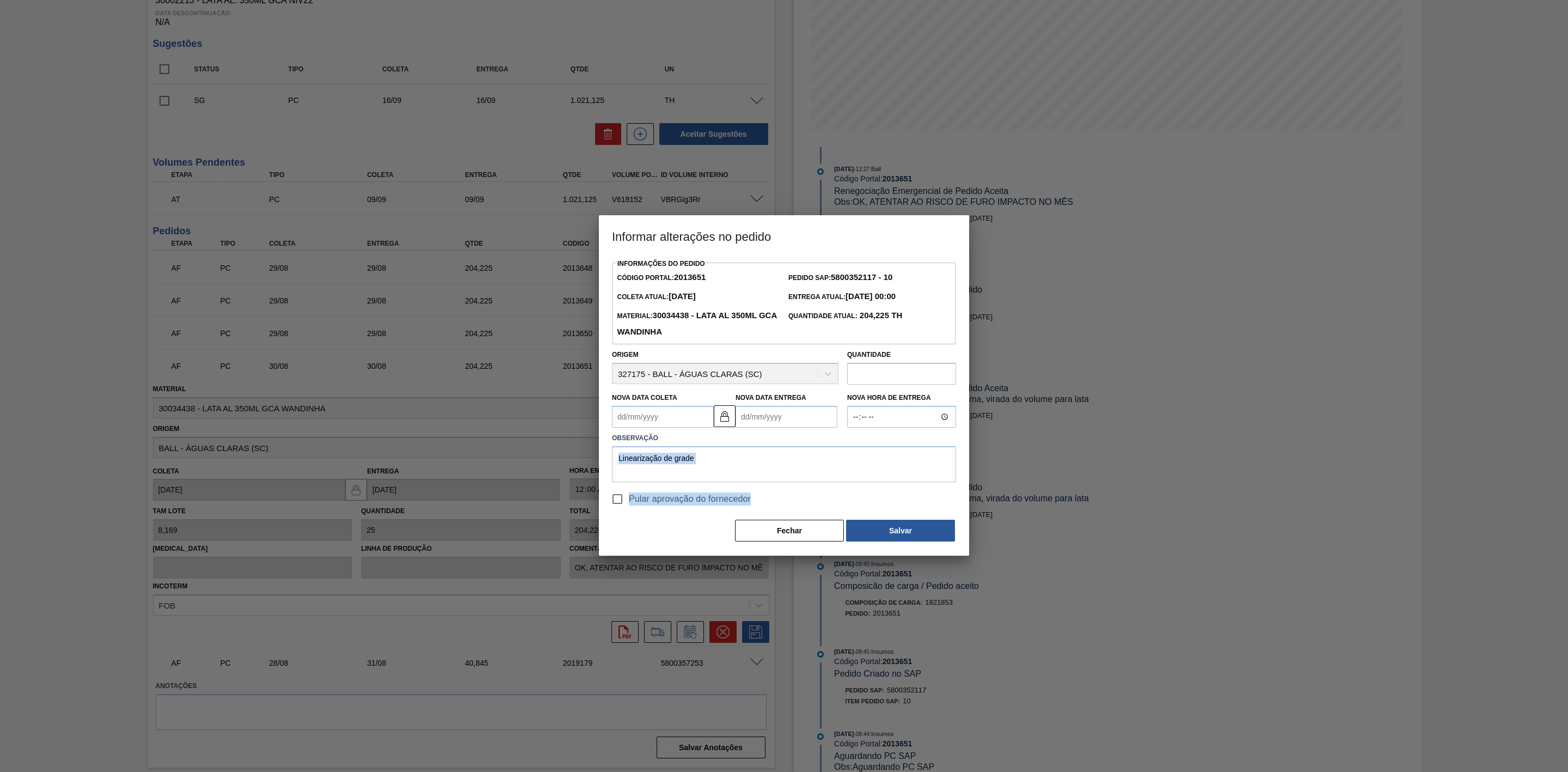
click at [844, 483] on div "Informações do Pedido Código Portal: 2013651 Pedido SAP: 5800352117 - 10 Coleta…" at bounding box center [783, 399] width 344 height 286
click at [793, 532] on button "Fechar" at bounding box center [789, 531] width 109 height 22
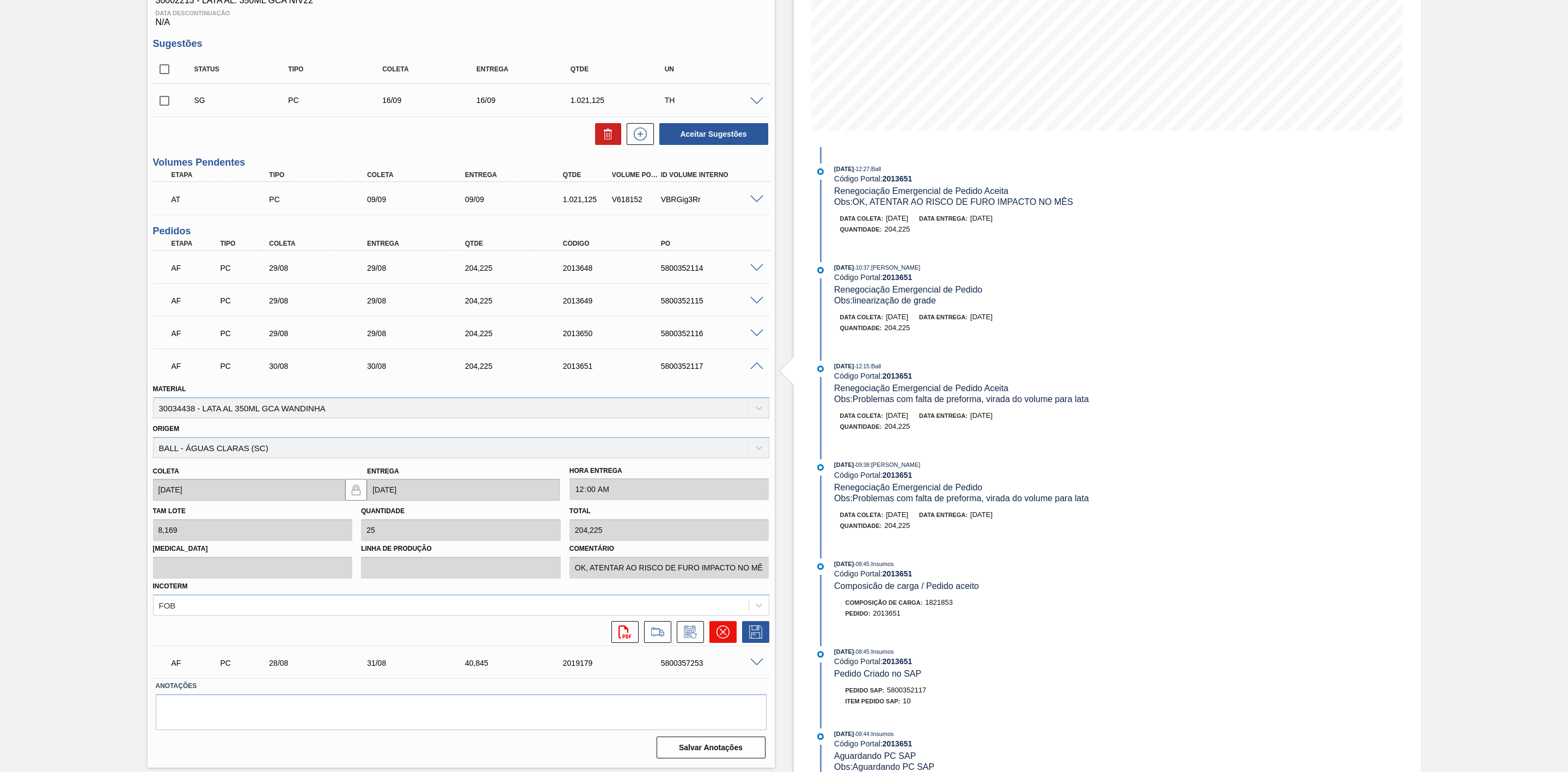
click at [722, 635] on icon at bounding box center [723, 632] width 13 height 13
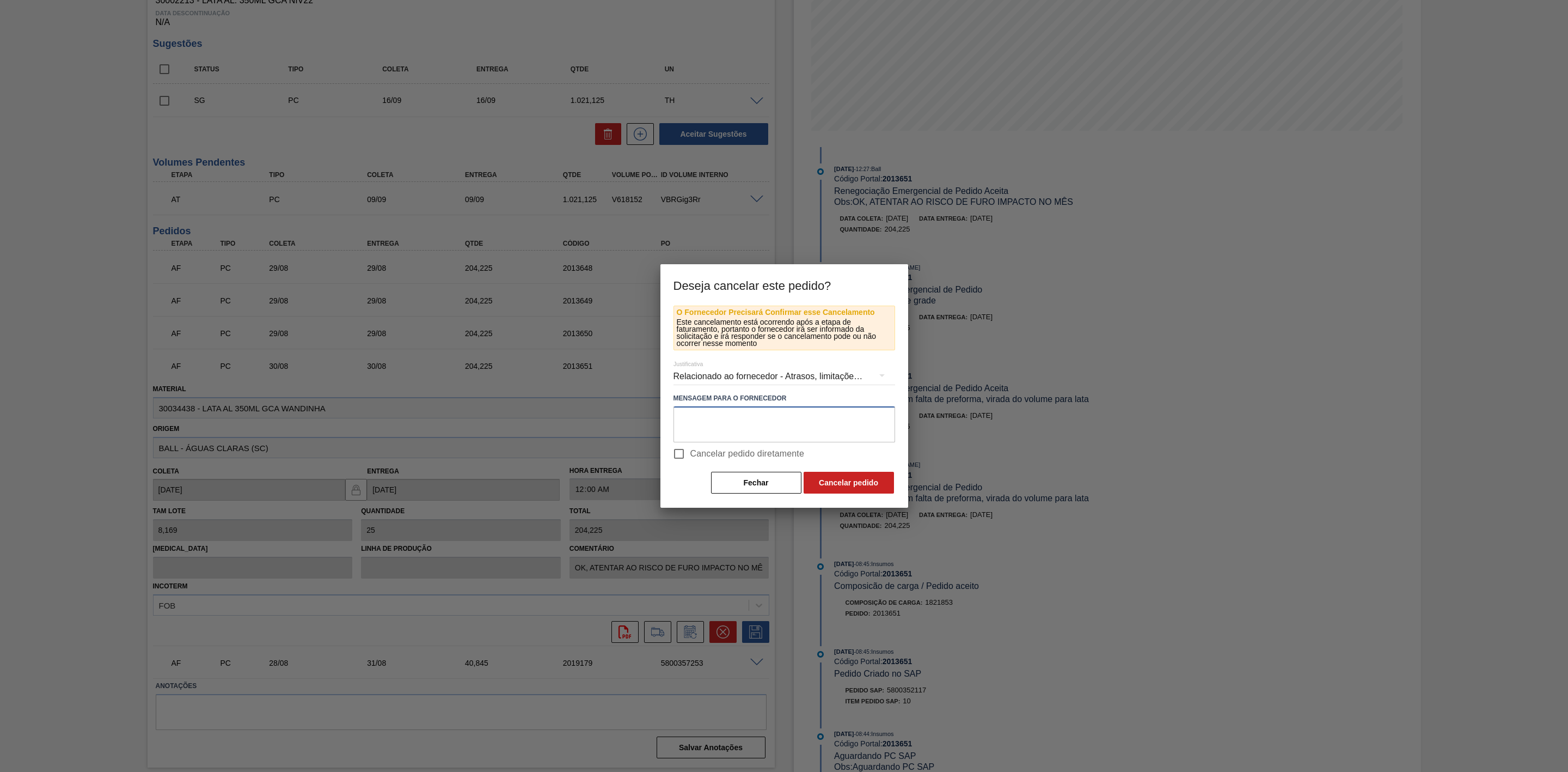
click at [741, 422] on textarea at bounding box center [784, 424] width 221 height 36
paste textarea "Linearização de grade"
type textarea "Linearização de grade"
click at [838, 477] on button "Cancelar pedido" at bounding box center [849, 483] width 90 height 22
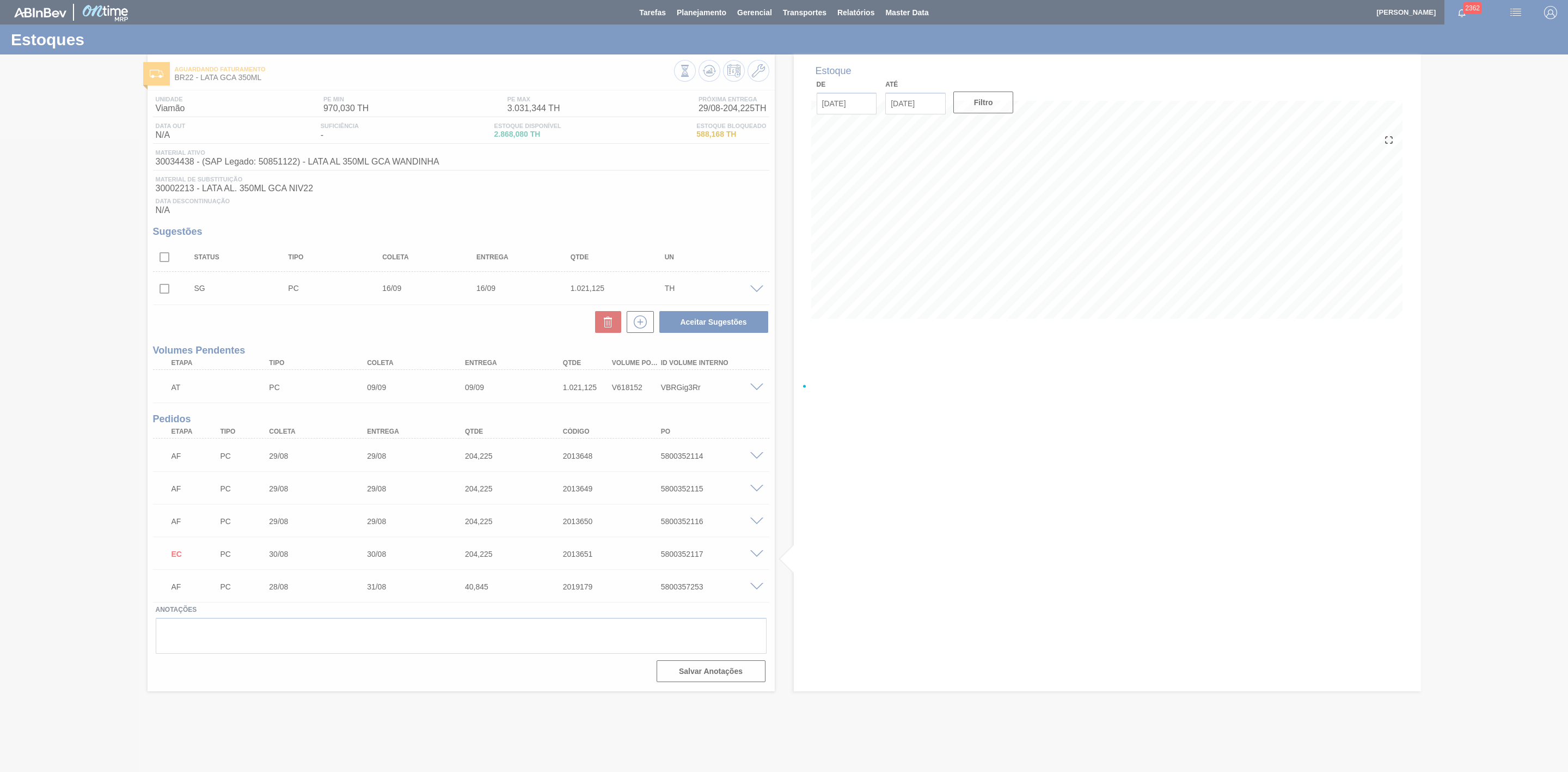
scroll to position [0, 0]
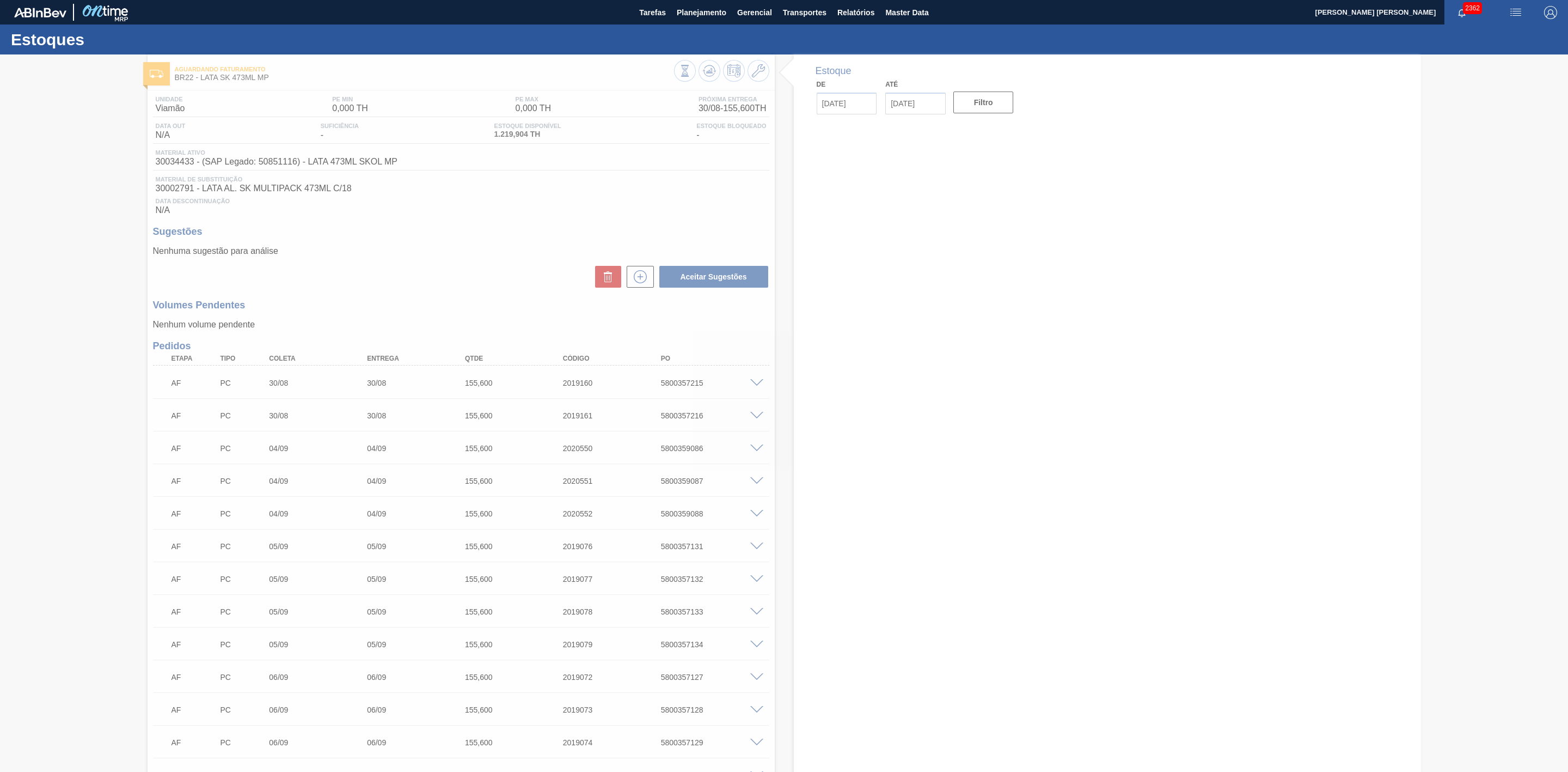
type input "[DATE]"
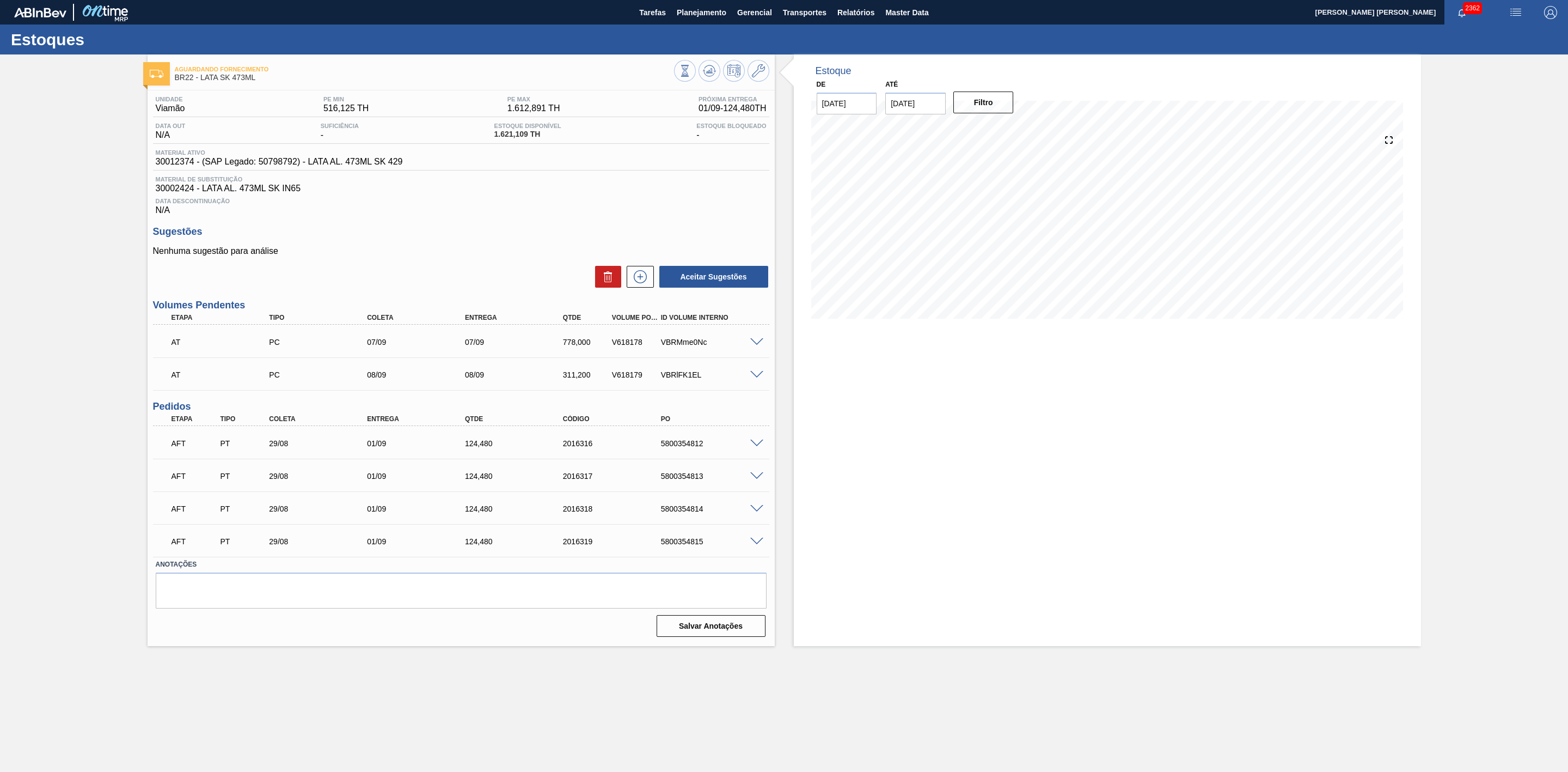
click at [1519, 10] on img "button" at bounding box center [1516, 12] width 13 height 13
click at [1484, 34] on li "Pedido Contingência" at bounding box center [1510, 38] width 100 height 20
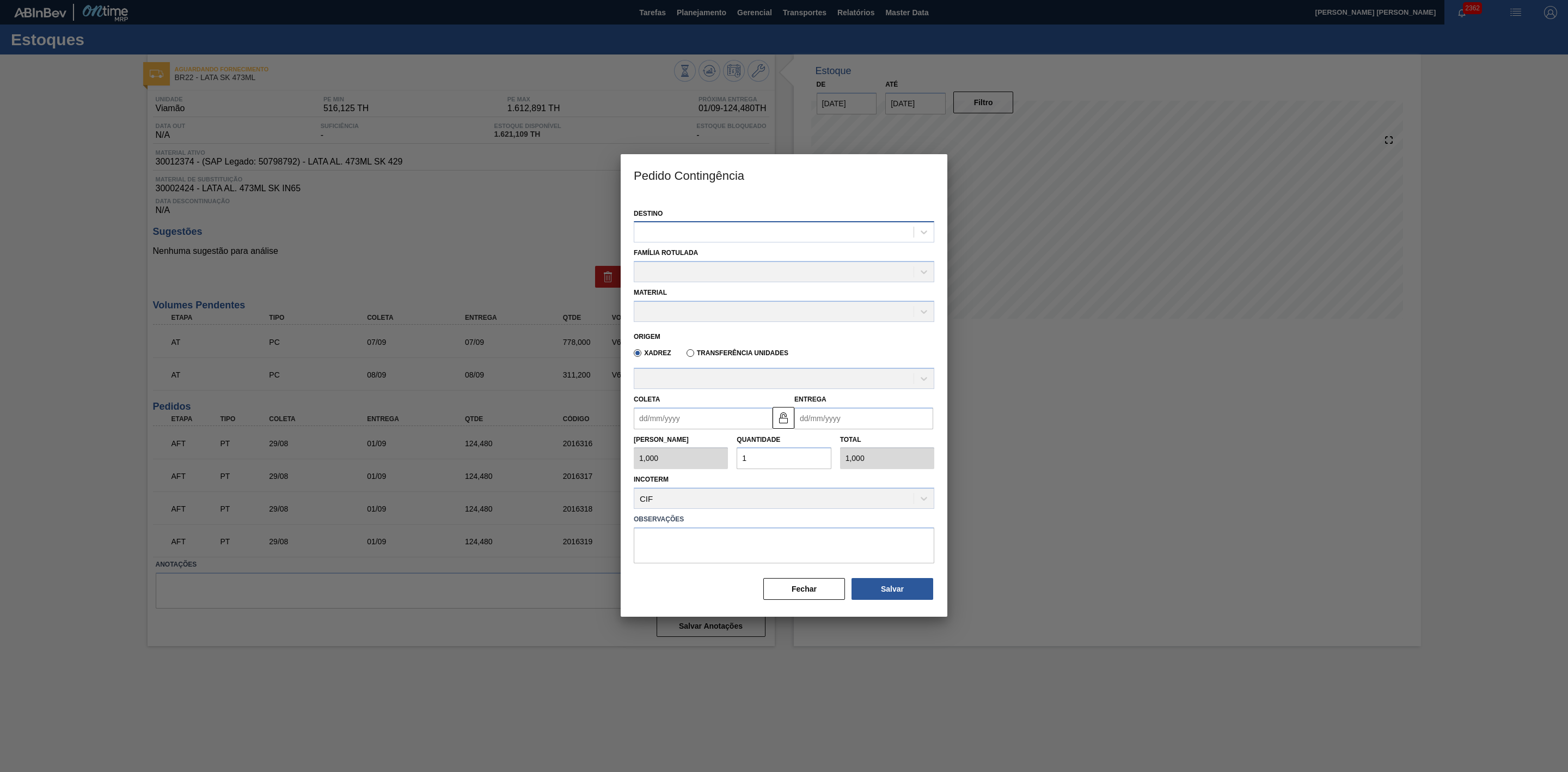
click at [745, 227] on div at bounding box center [774, 233] width 279 height 16
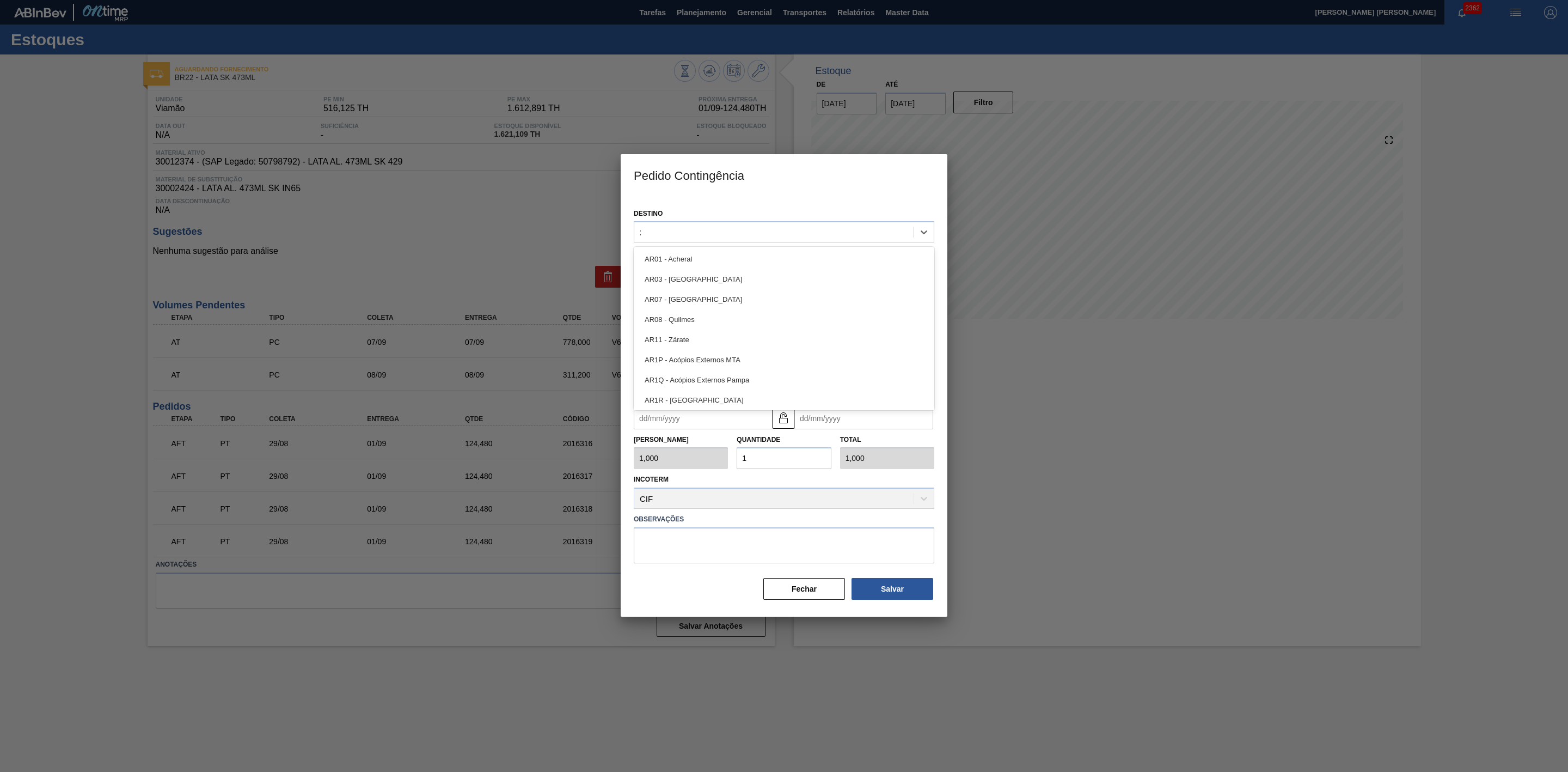
type input "22"
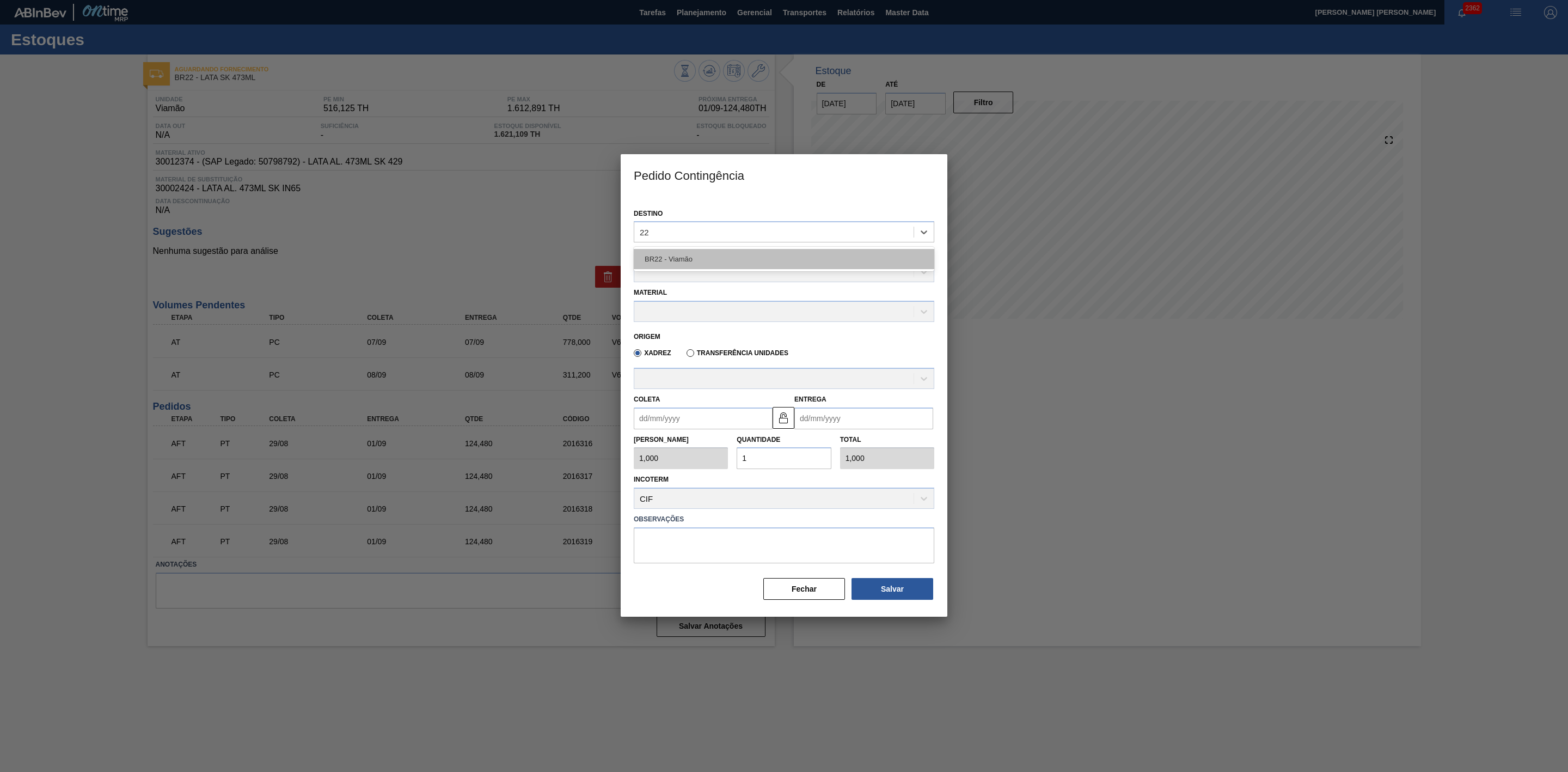
click at [706, 255] on div "BR22 - Viamão" at bounding box center [784, 258] width 301 height 20
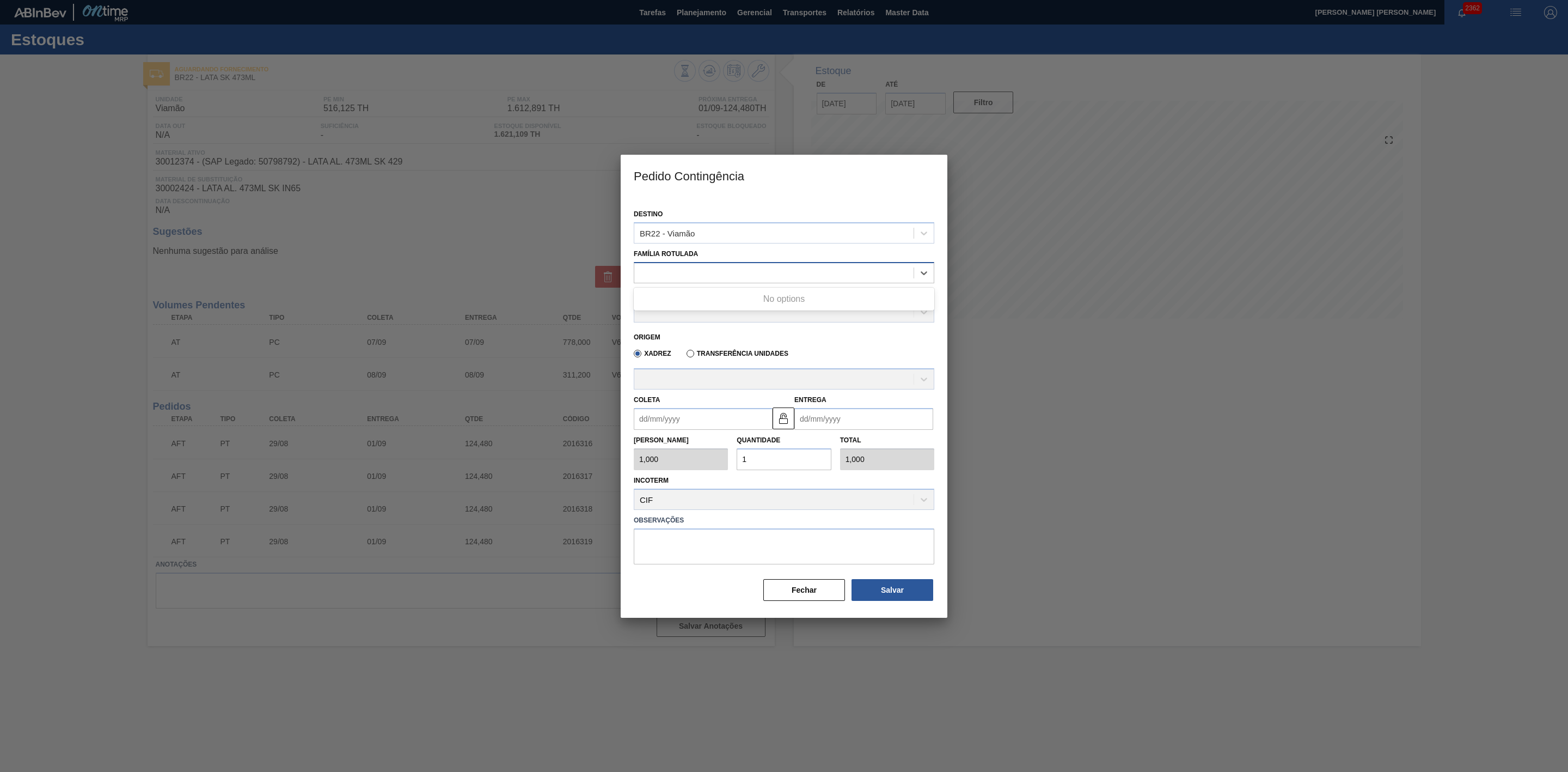
click at [700, 270] on div at bounding box center [774, 273] width 279 height 16
type Rotulada "lata"
click at [703, 277] on div "lata" at bounding box center [774, 273] width 279 height 16
click at [675, 269] on div at bounding box center [774, 273] width 279 height 16
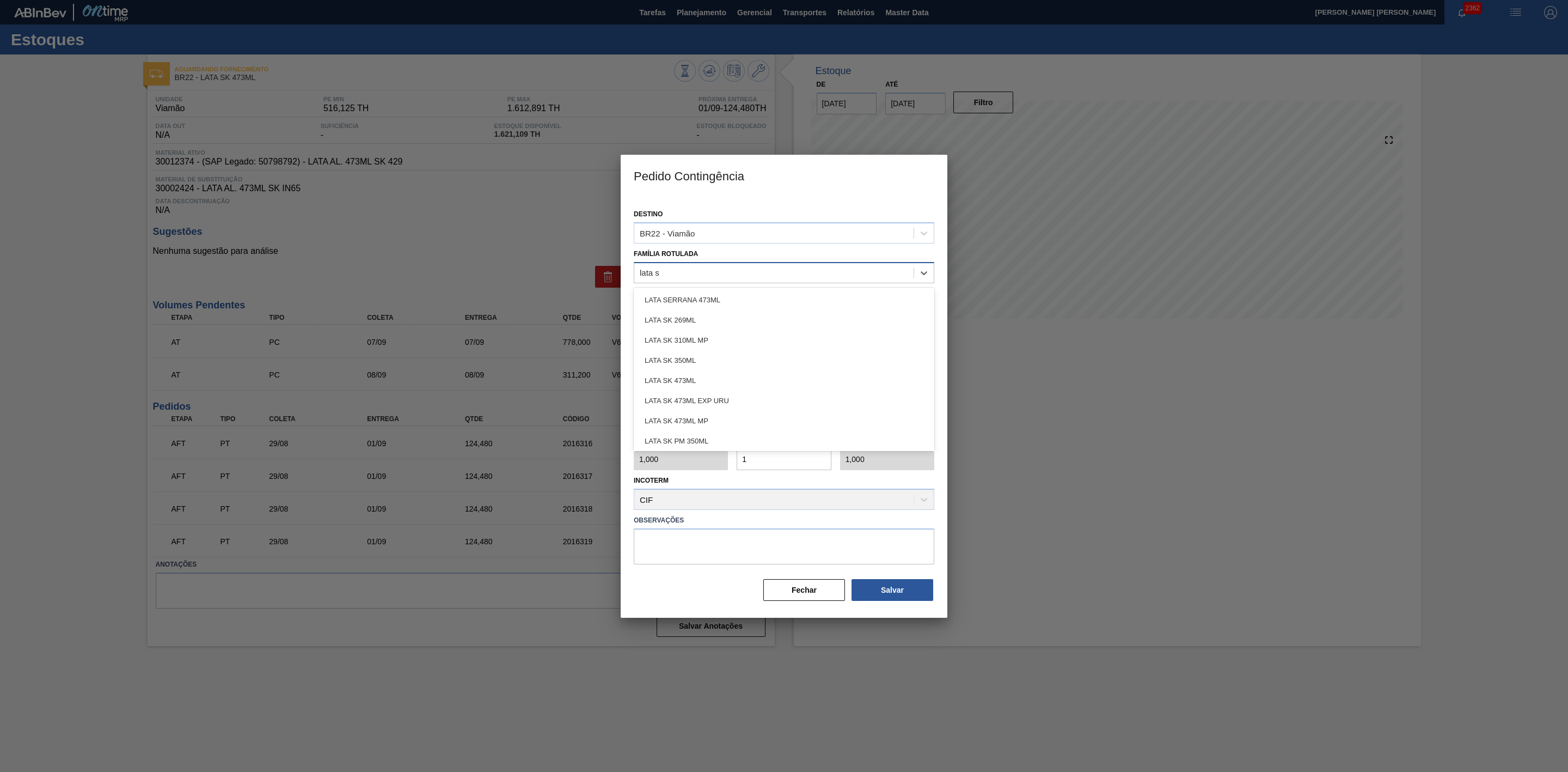
type Rotulada "lata sk"
click at [706, 354] on div "LATA SK 473ML" at bounding box center [784, 360] width 301 height 20
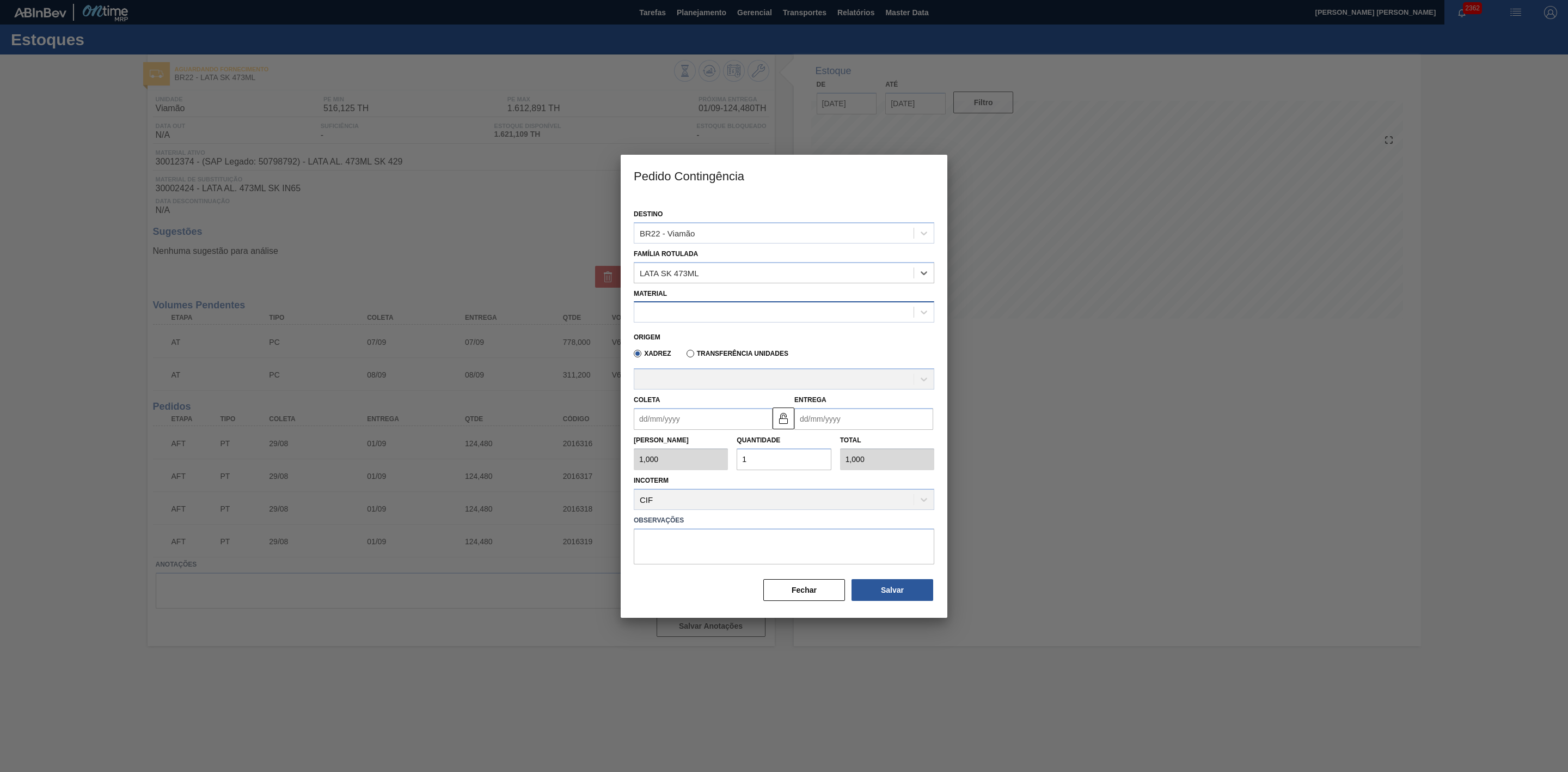
click at [675, 319] on div at bounding box center [774, 313] width 279 height 16
click at [736, 318] on div at bounding box center [774, 313] width 279 height 16
click at [720, 312] on div at bounding box center [774, 313] width 279 height 16
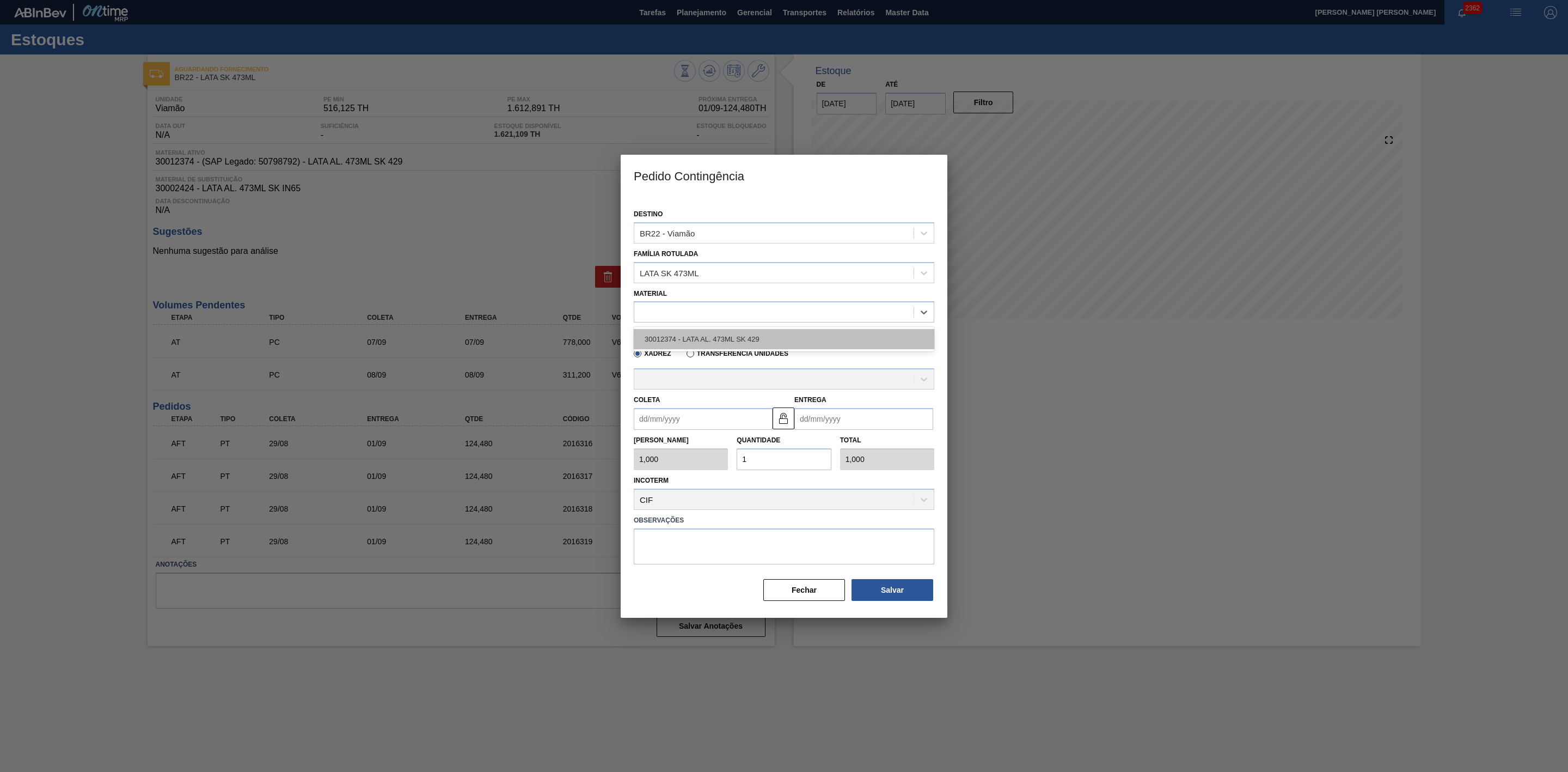
click at [707, 335] on div "30012374 - LATA AL. 473ML SK 429" at bounding box center [784, 338] width 301 height 20
type input "6,224"
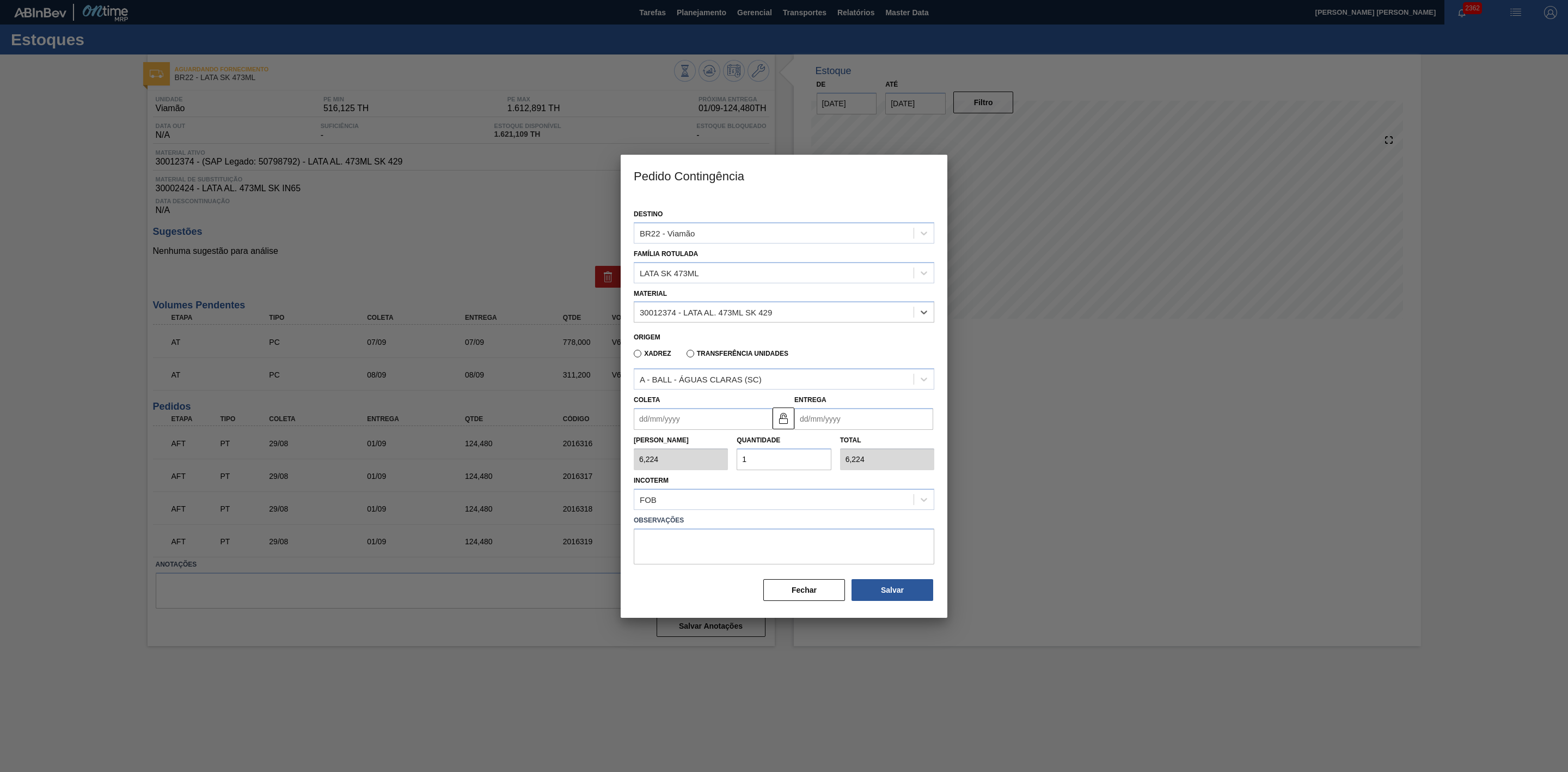
click at [701, 420] on input "Coleta" at bounding box center [703, 419] width 139 height 22
click at [652, 443] on div "agosto 2025" at bounding box center [700, 445] width 131 height 10
click at [755, 554] on div "30" at bounding box center [752, 551] width 15 height 15
click at [786, 417] on img at bounding box center [783, 418] width 13 height 13
click at [701, 426] on input "[DATE]" at bounding box center [703, 419] width 139 height 22
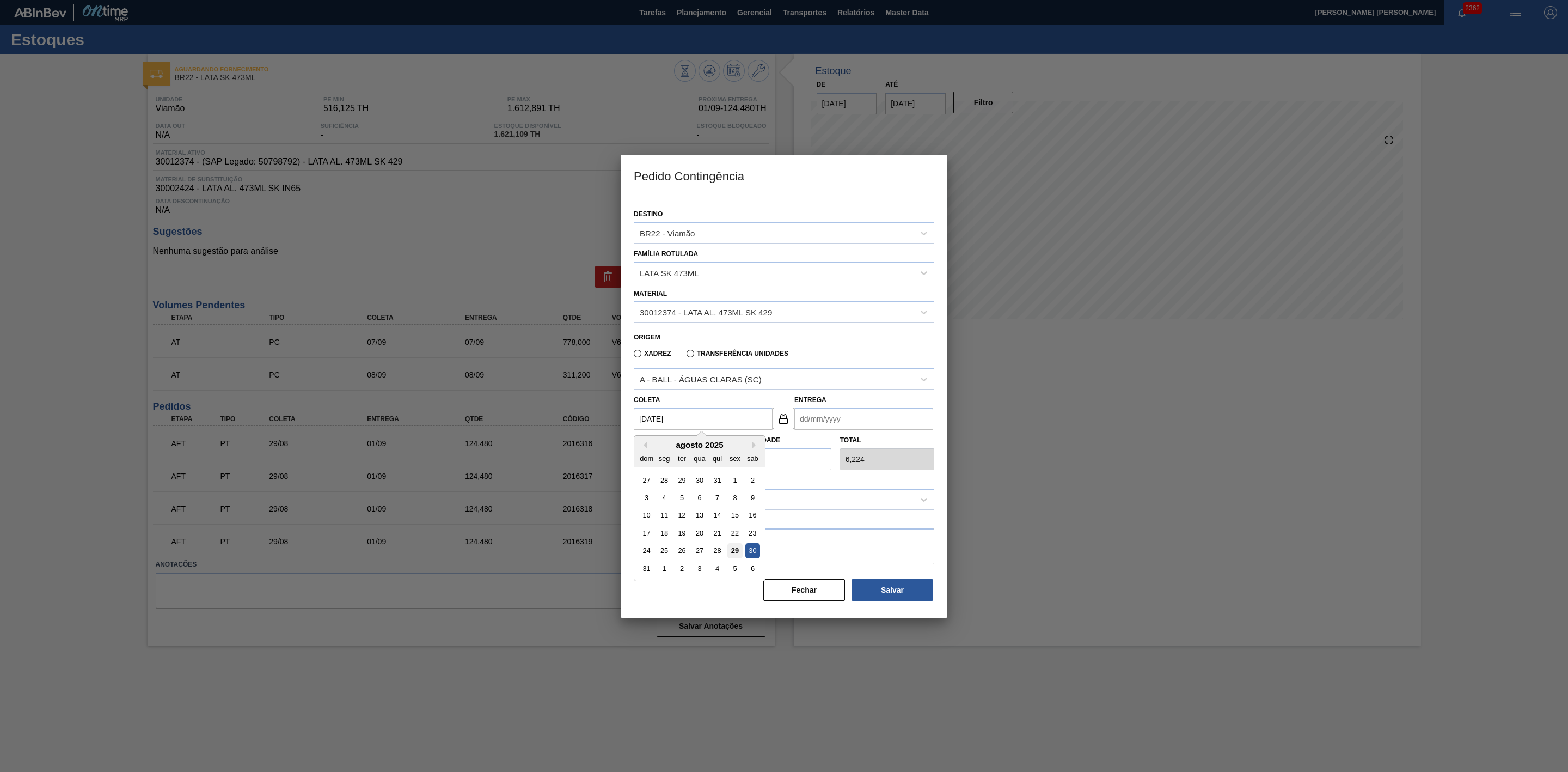
click at [739, 548] on div "29" at bounding box center [735, 551] width 15 height 15
type input "[DATE]"
click at [686, 409] on input "[DATE]" at bounding box center [703, 419] width 139 height 22
click at [750, 553] on div "30" at bounding box center [752, 551] width 15 height 15
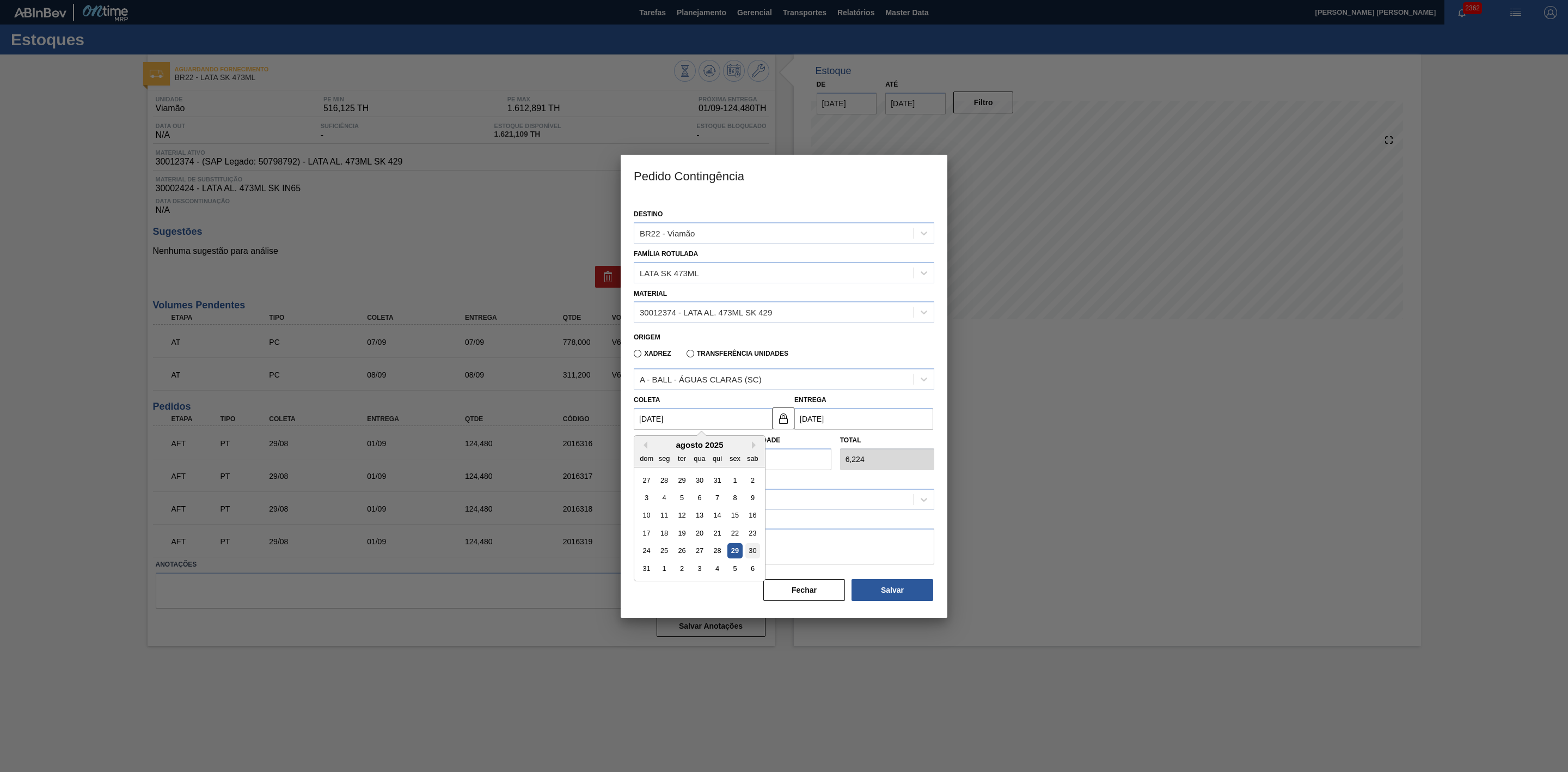
type input "[DATE]"
click at [708, 464] on div "[PERSON_NAME] 6,224 Quantidade 1 Total 6,224" at bounding box center [784, 450] width 309 height 40
type input "2"
type input "12,448"
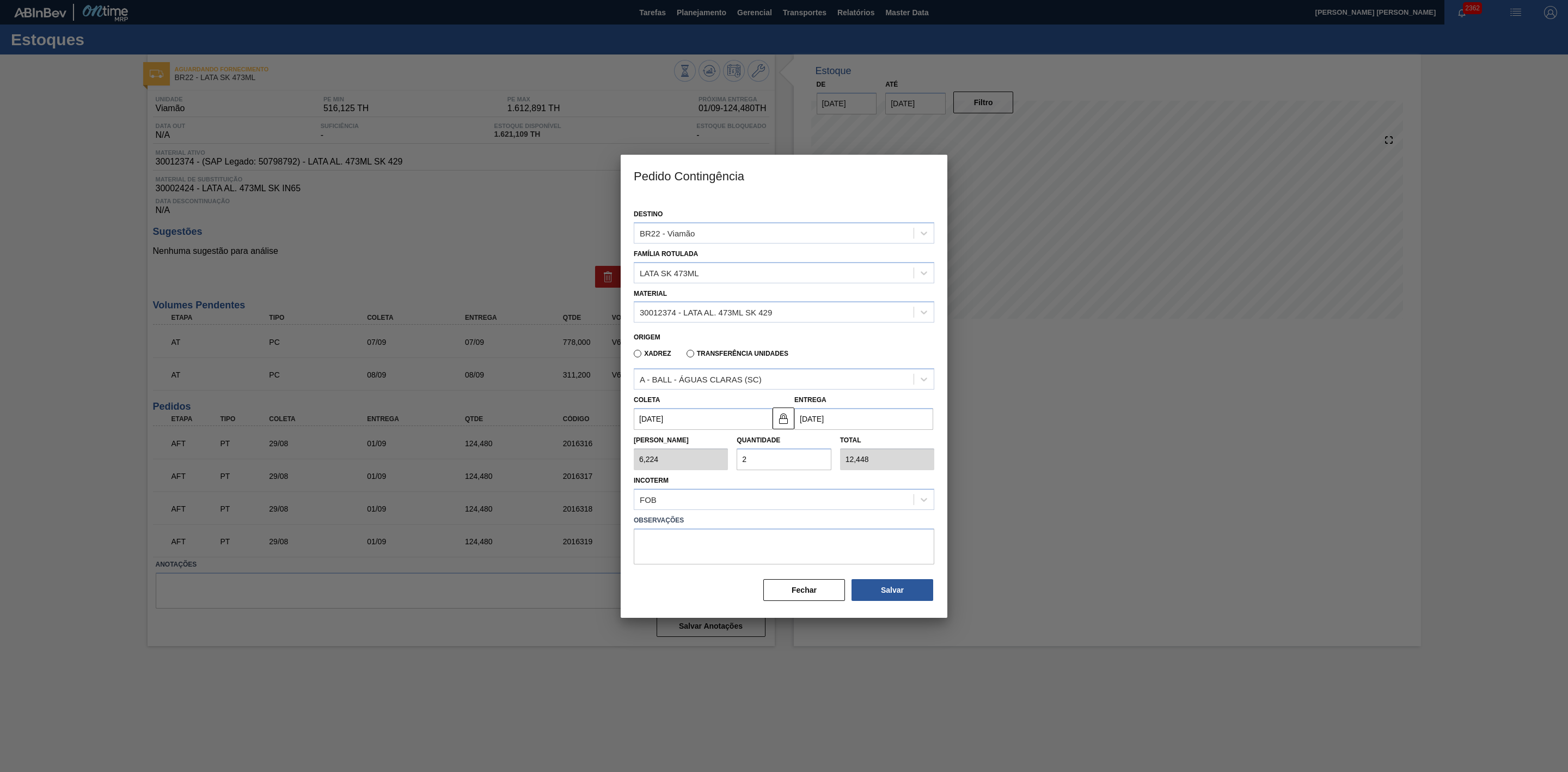
type input "25"
type input "155,600"
type input "25"
click at [898, 587] on button "Salvar" at bounding box center [892, 590] width 81 height 22
type input "1,000"
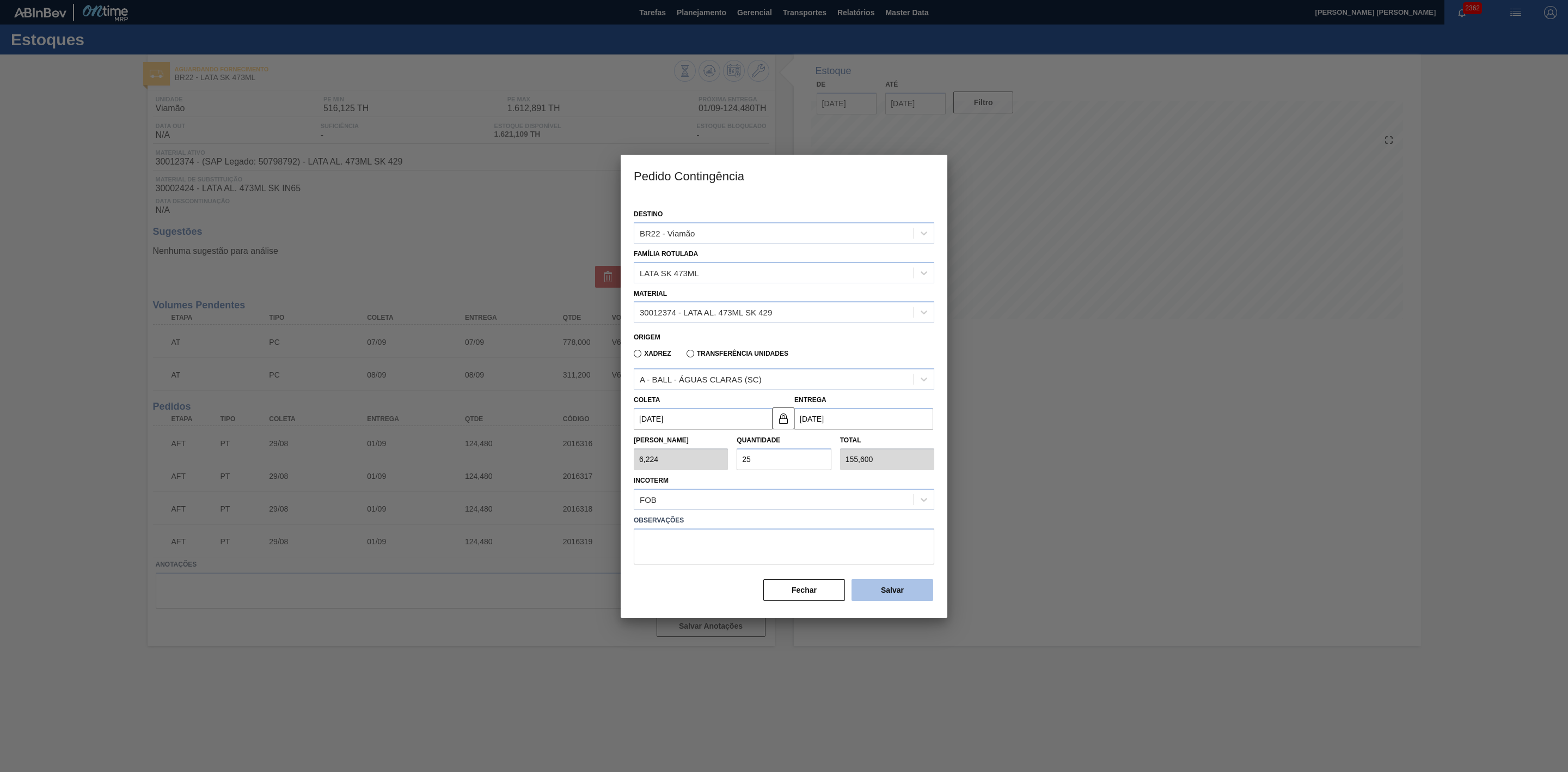
type input "1"
type input "1,000"
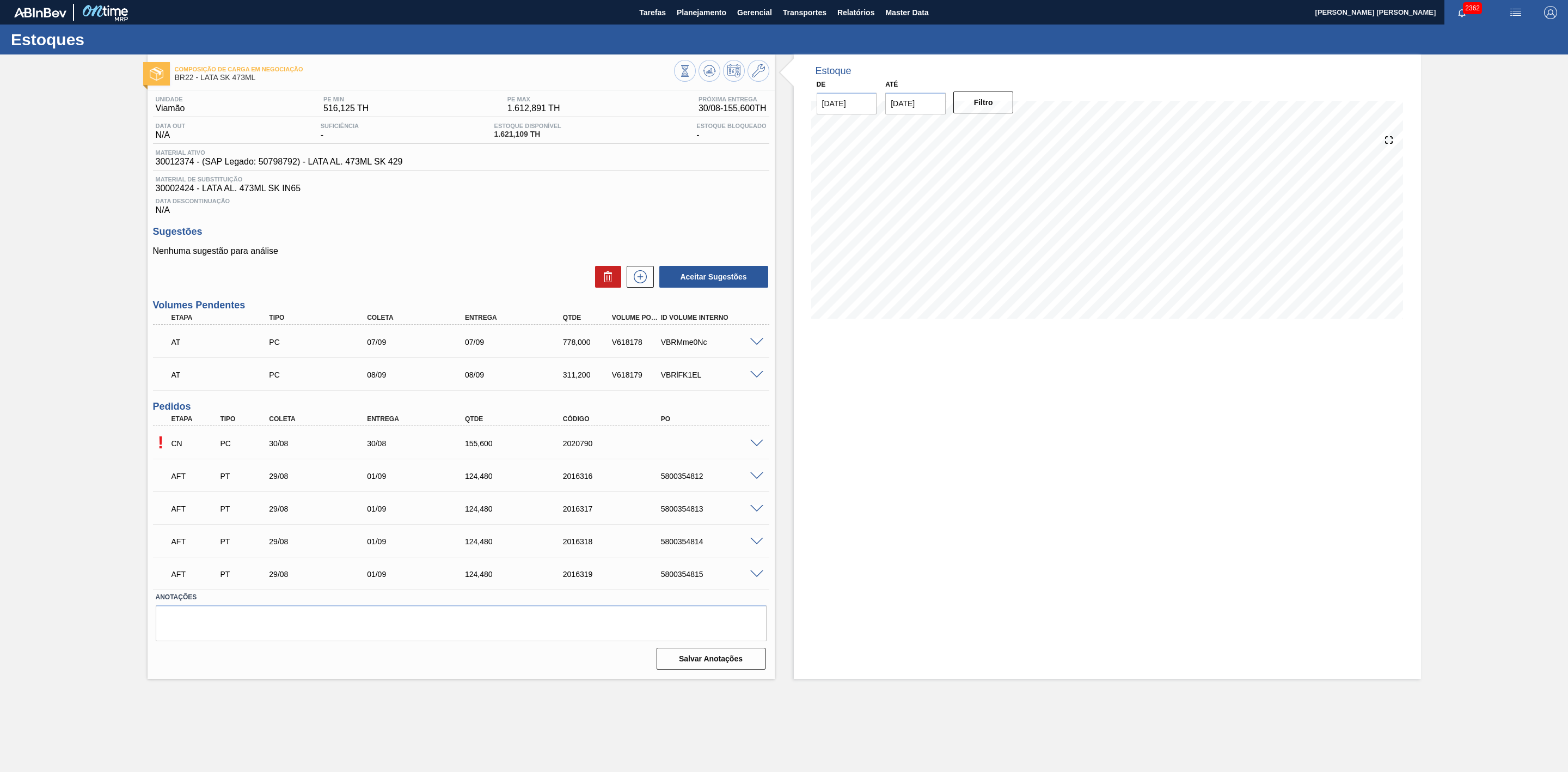
click at [755, 447] on span at bounding box center [757, 443] width 13 height 8
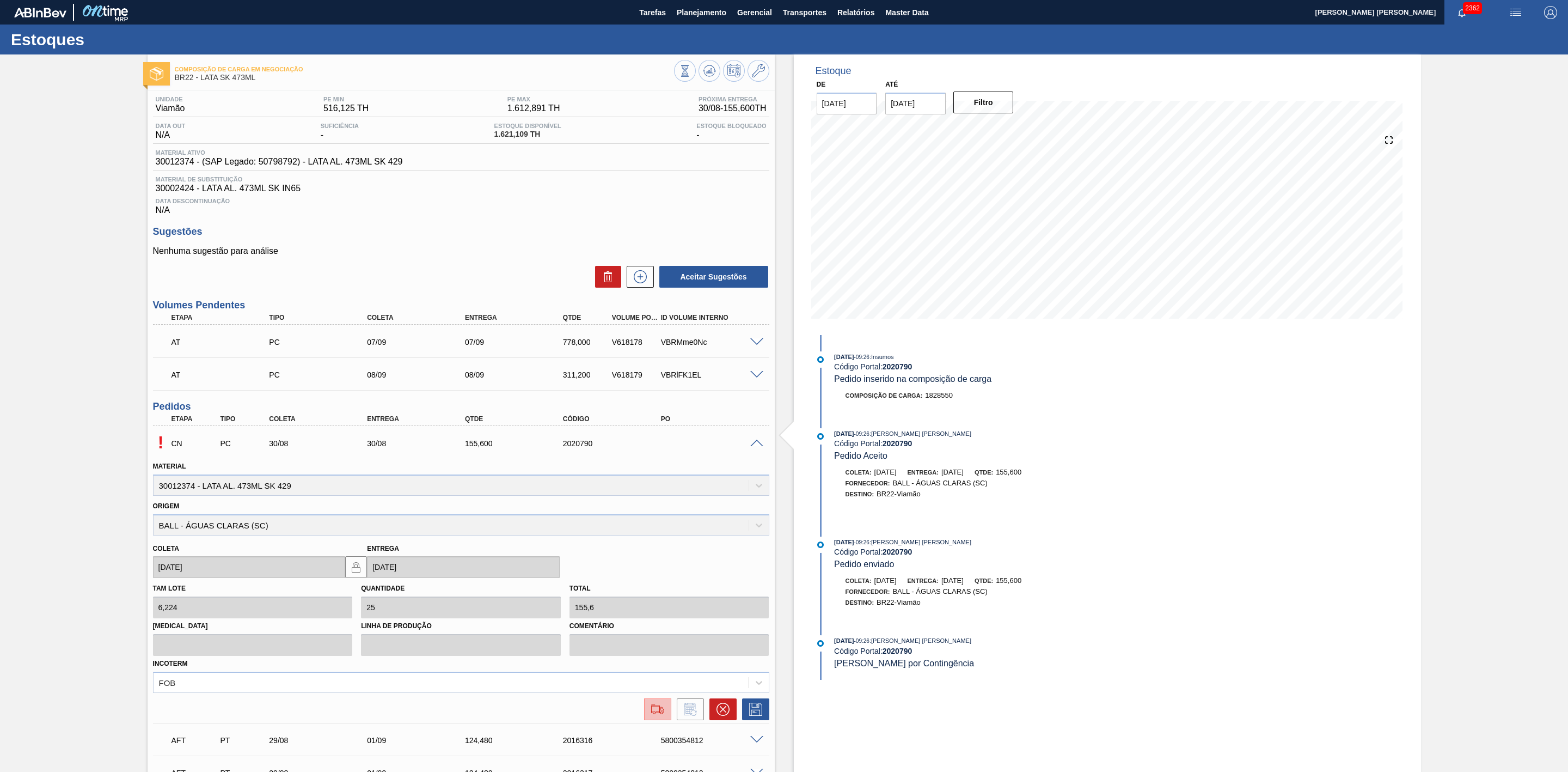
click at [656, 714] on img at bounding box center [658, 710] width 18 height 13
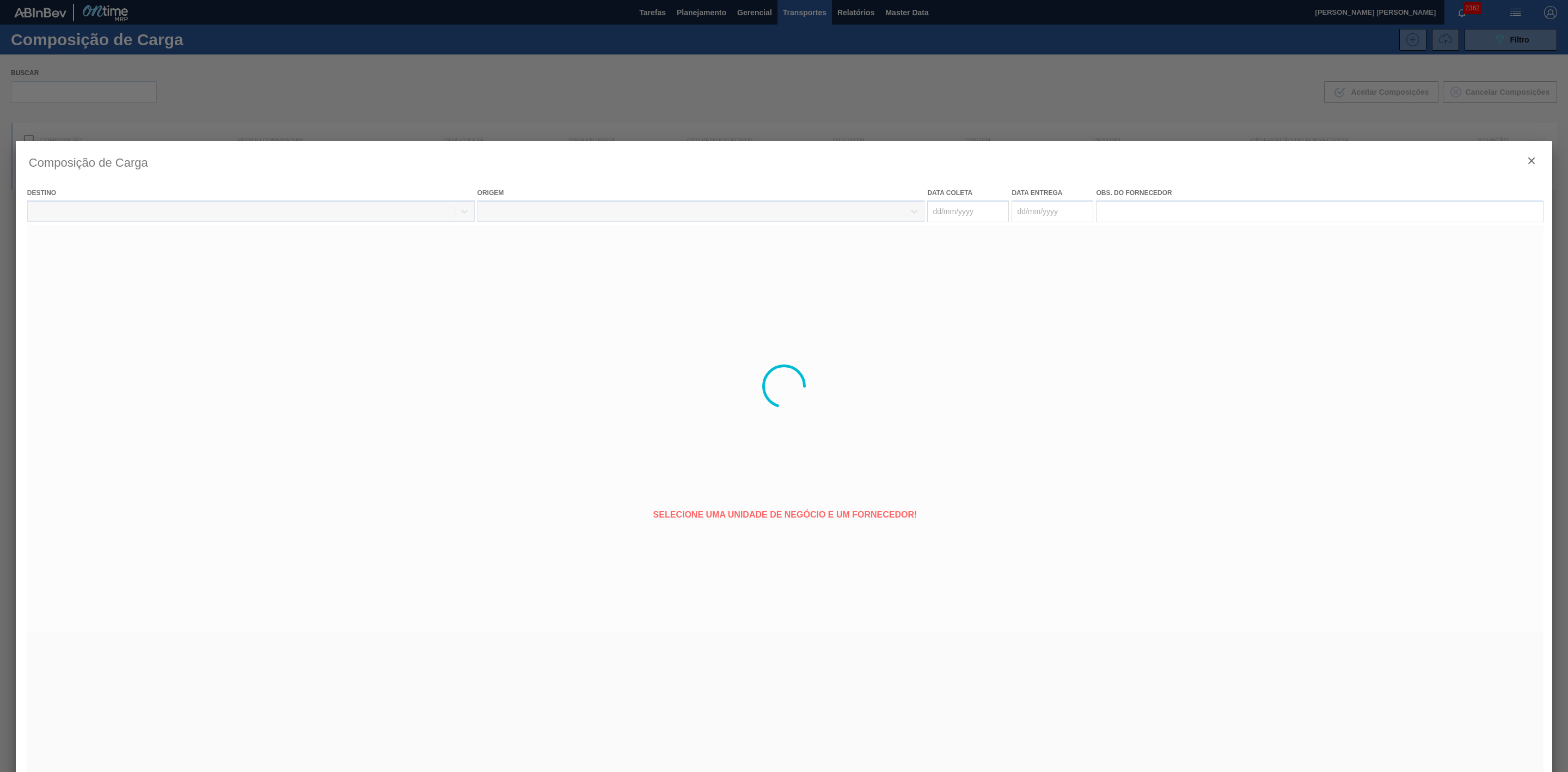
type coleta "[DATE]"
type entrega "[DATE]"
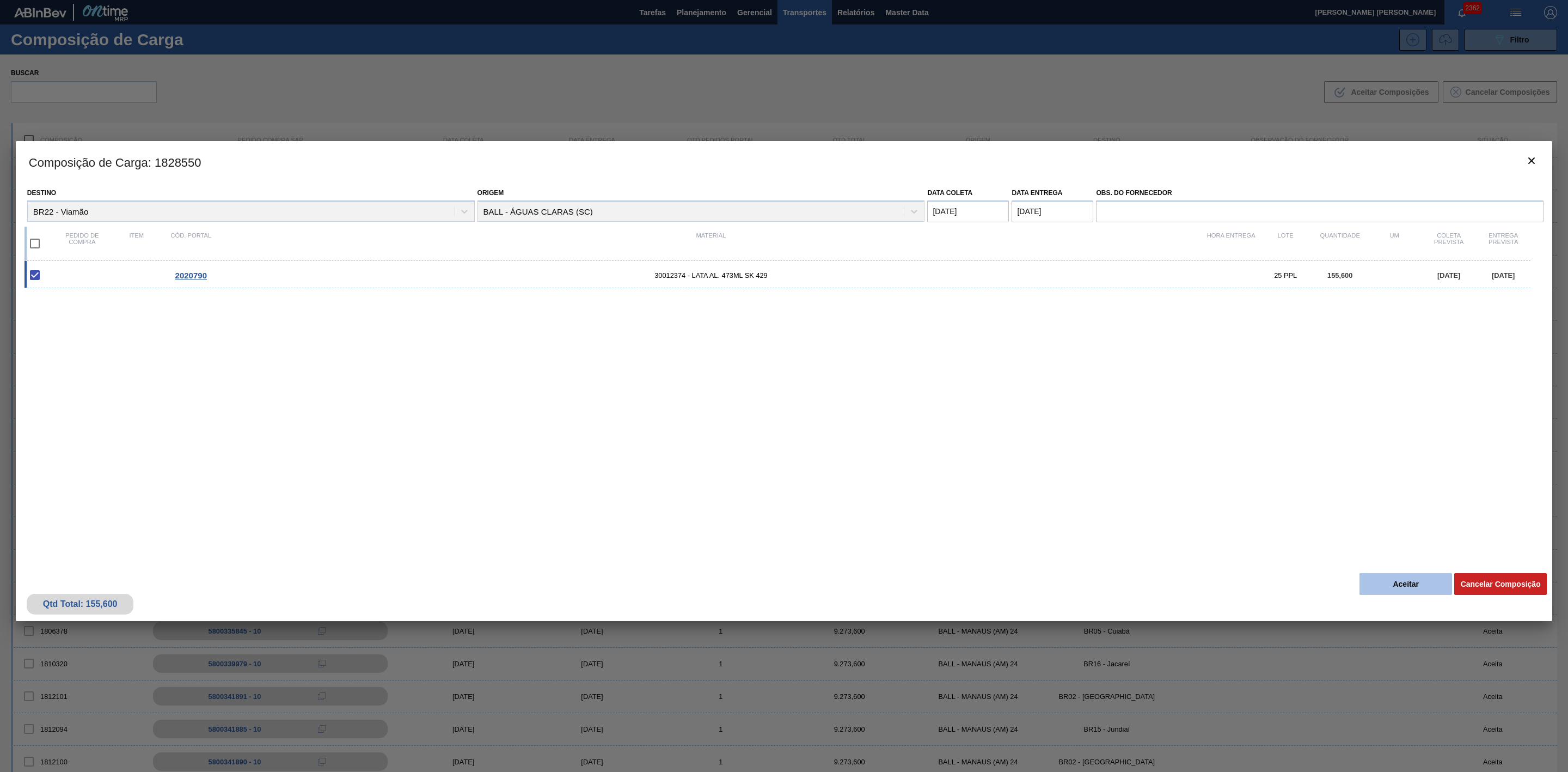
click at [1425, 582] on button "Aceitar" at bounding box center [1406, 584] width 92 height 22
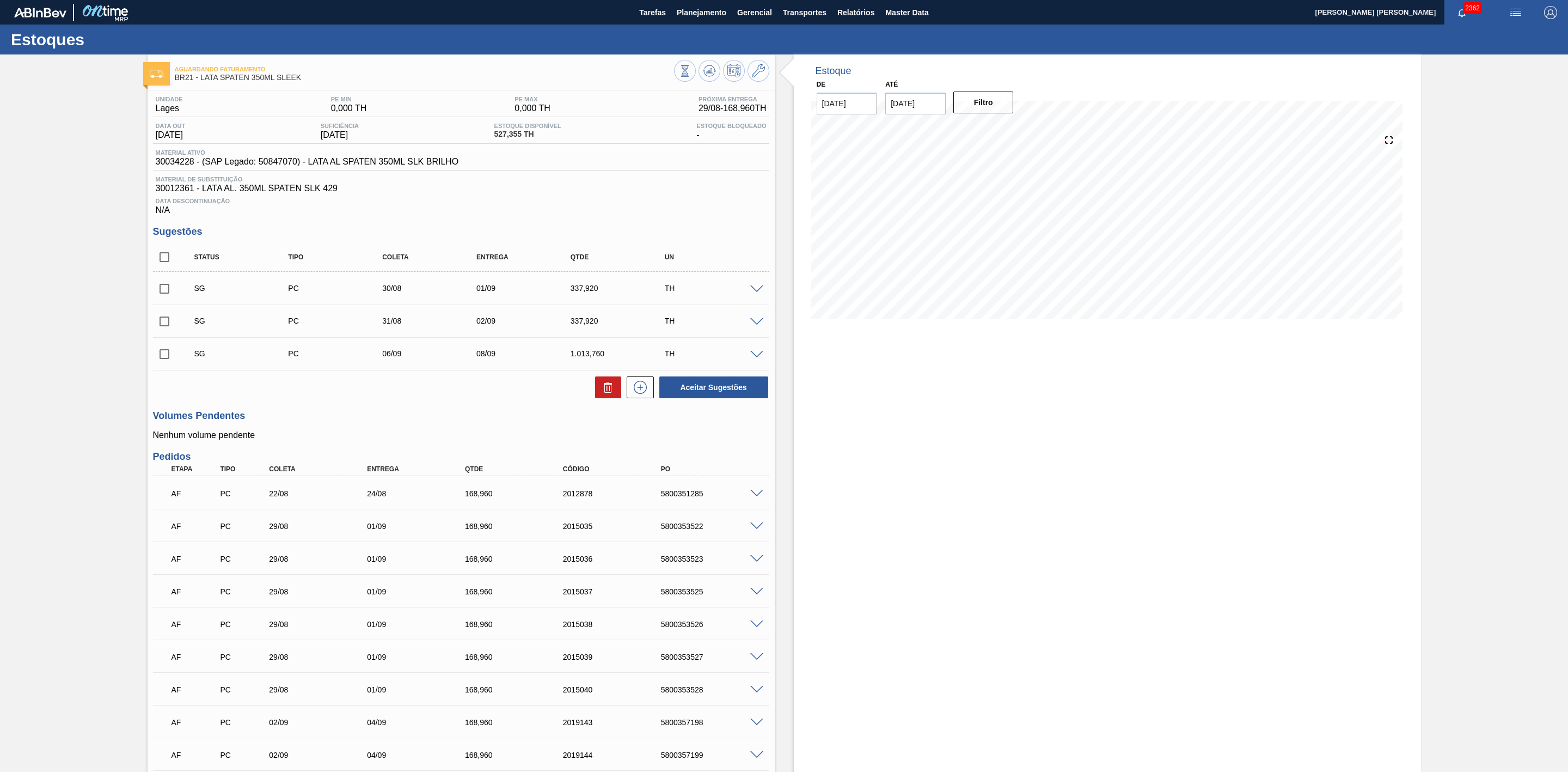
click at [169, 293] on input "checkbox" at bounding box center [164, 288] width 23 height 23
checkbox input "true"
click at [164, 329] on input "checkbox" at bounding box center [164, 321] width 23 height 23
checkbox input "true"
click at [606, 394] on icon at bounding box center [608, 387] width 13 height 13
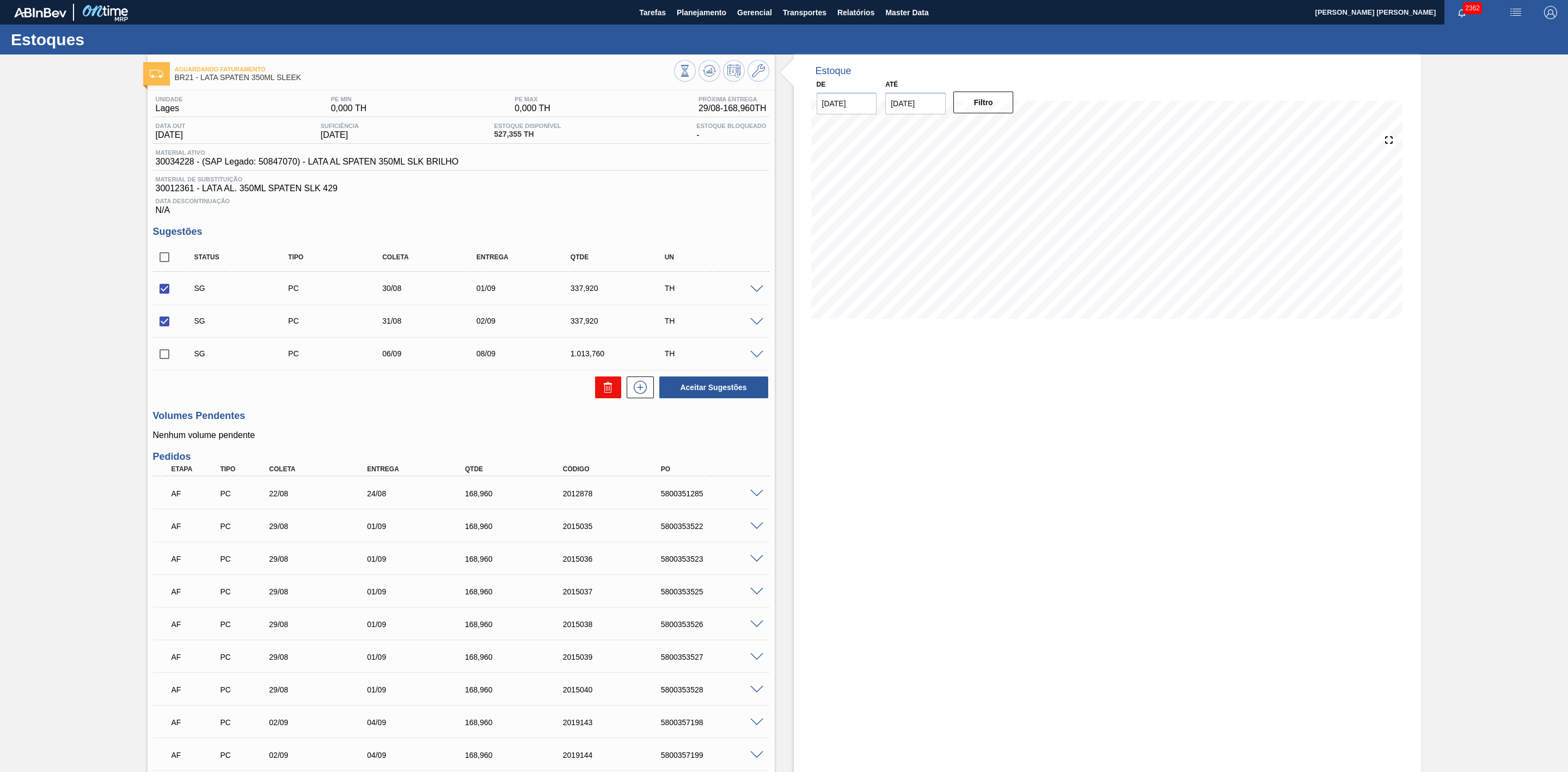
checkbox input "false"
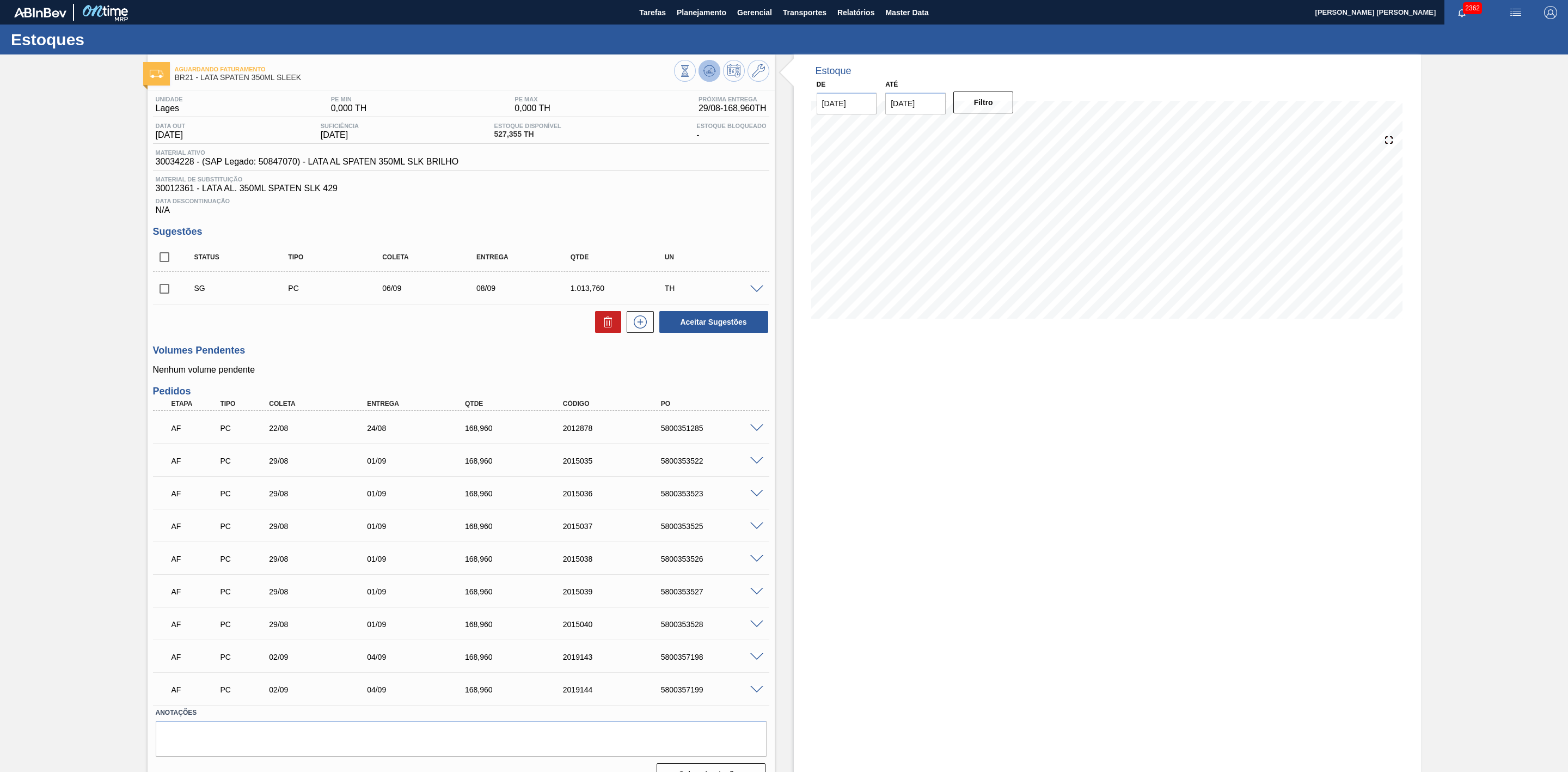
click at [711, 69] on icon at bounding box center [711, 71] width 1 height 4
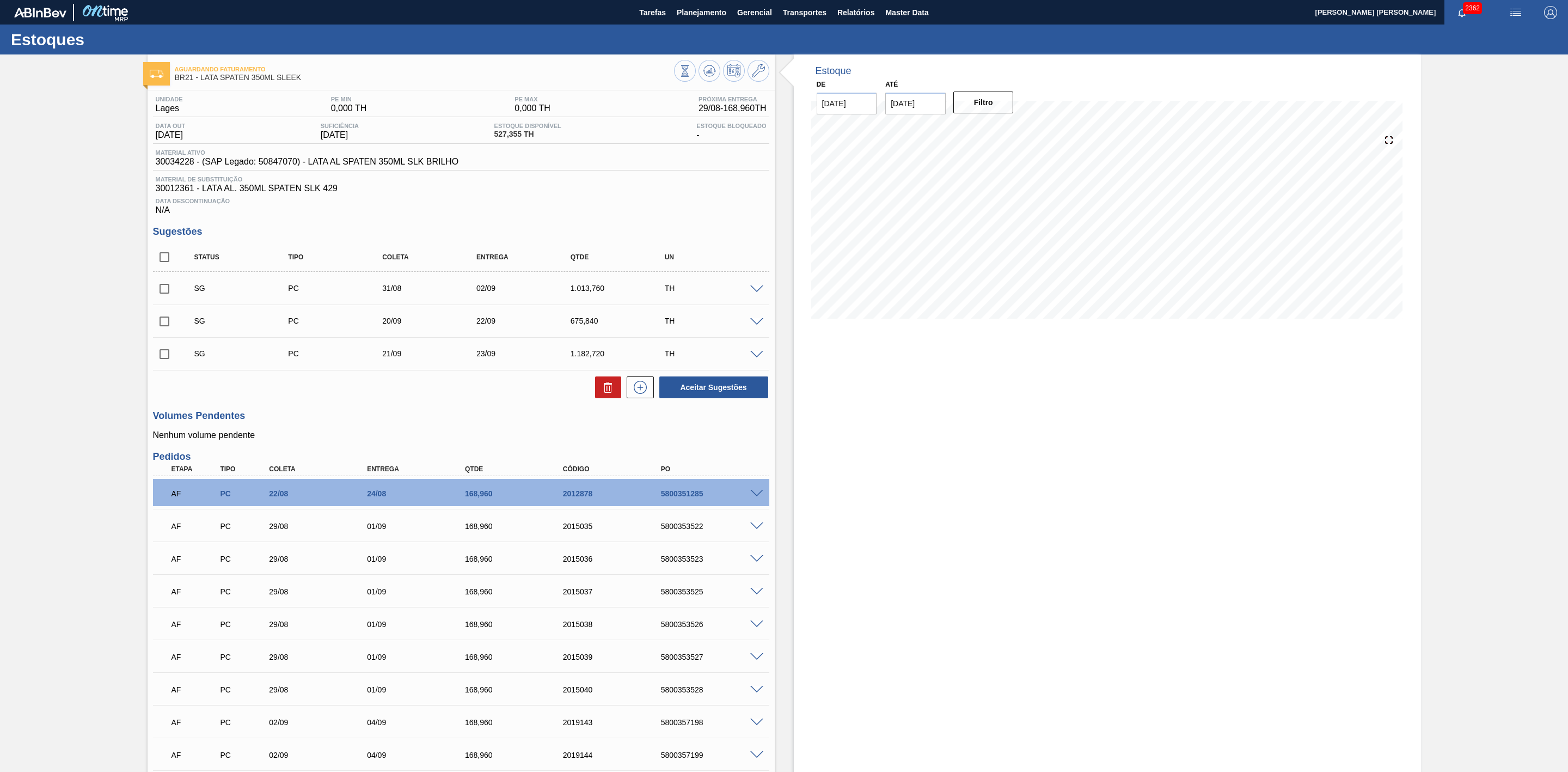
click at [755, 531] on span at bounding box center [757, 526] width 13 height 8
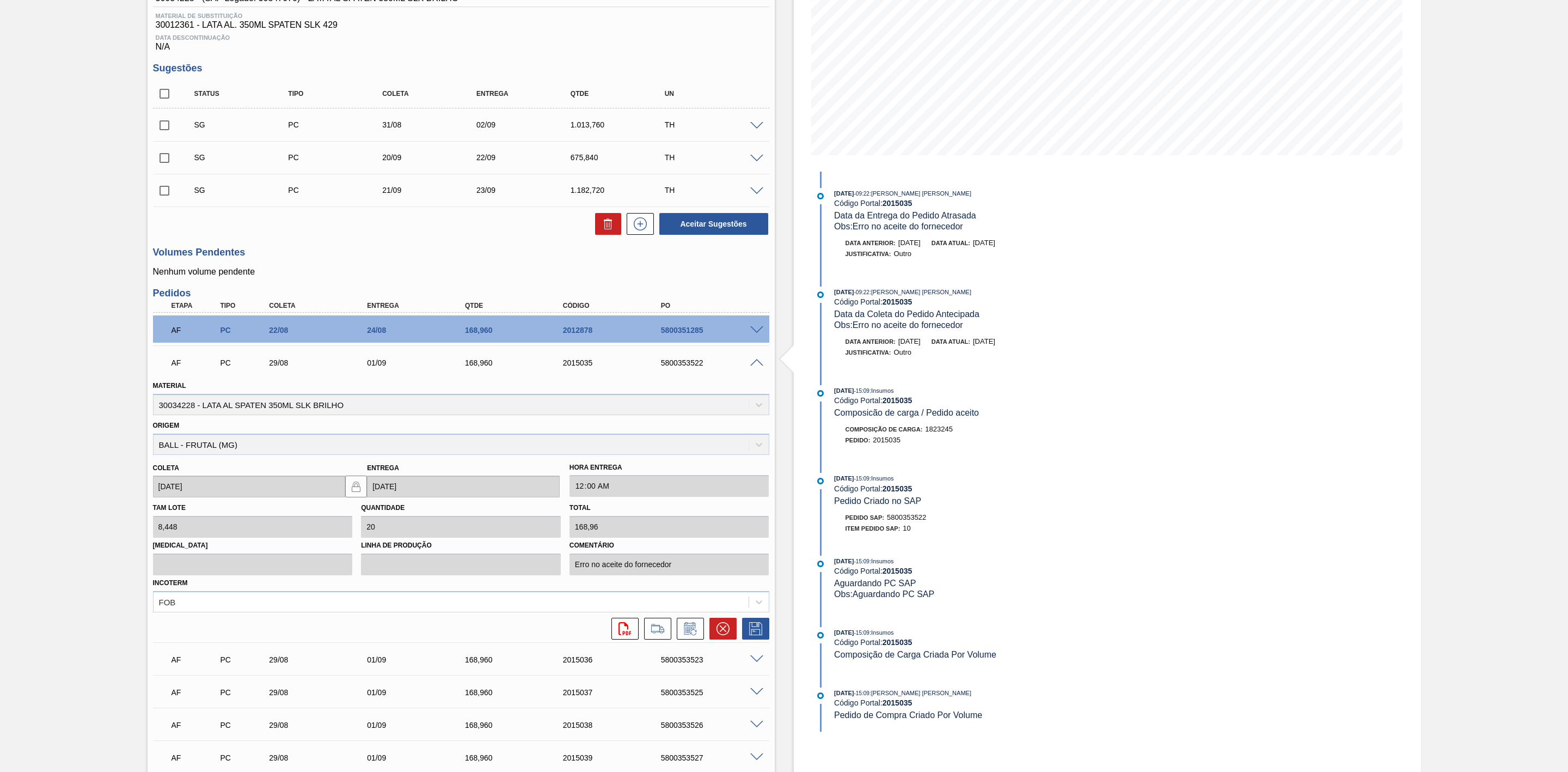
scroll to position [327, 0]
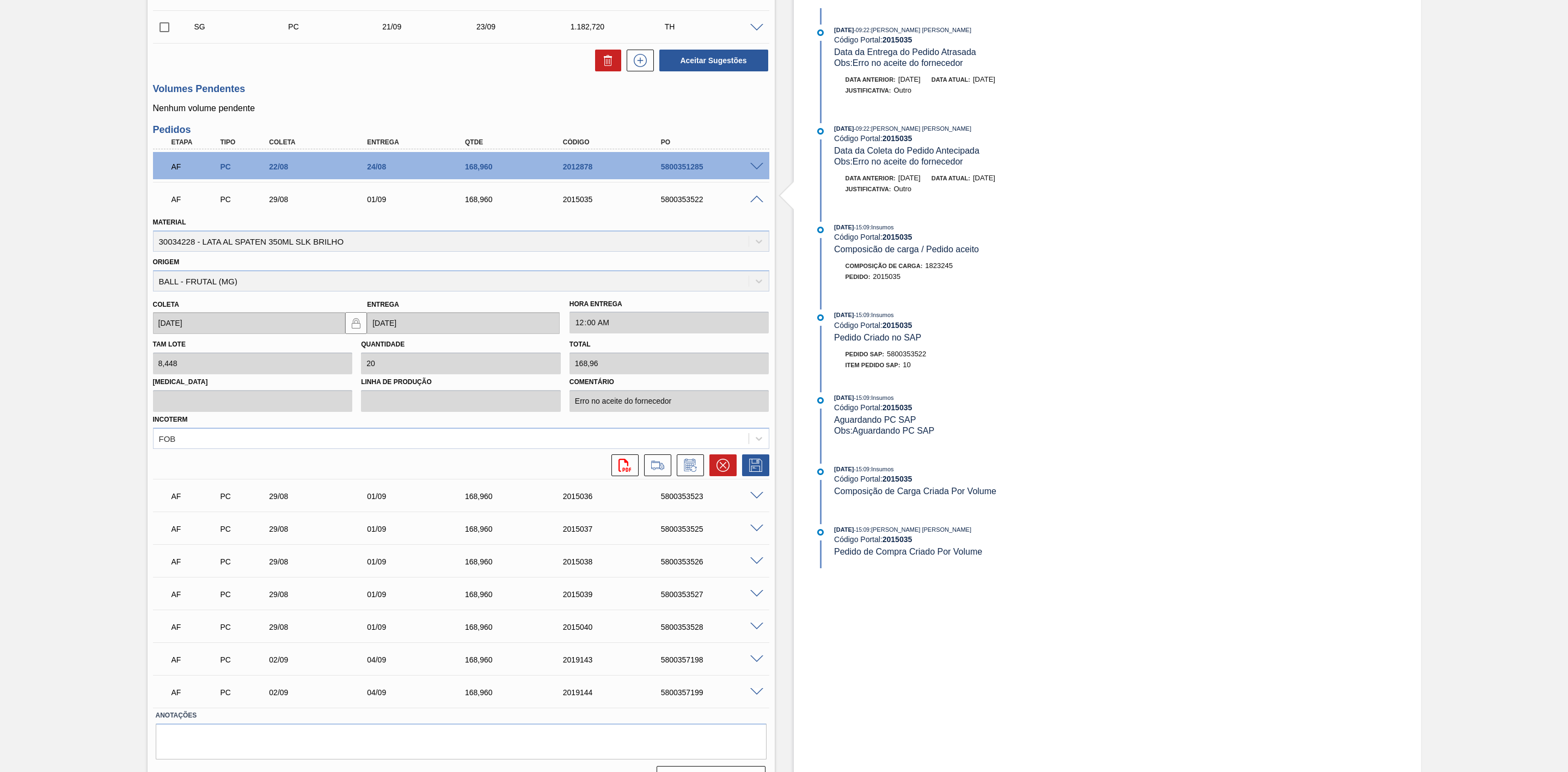
click at [758, 169] on span at bounding box center [757, 167] width 13 height 8
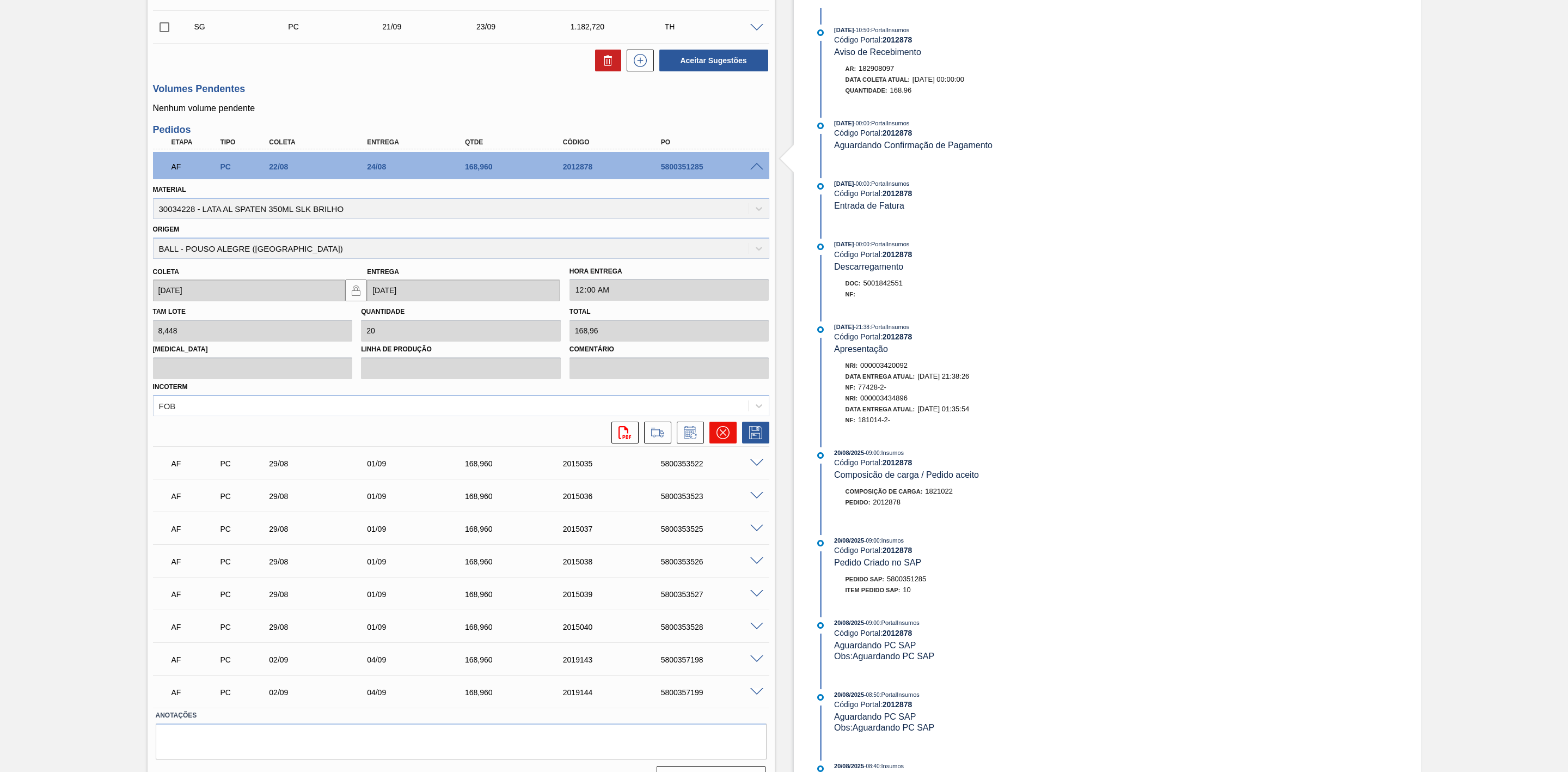
click at [728, 439] on icon at bounding box center [723, 433] width 13 height 13
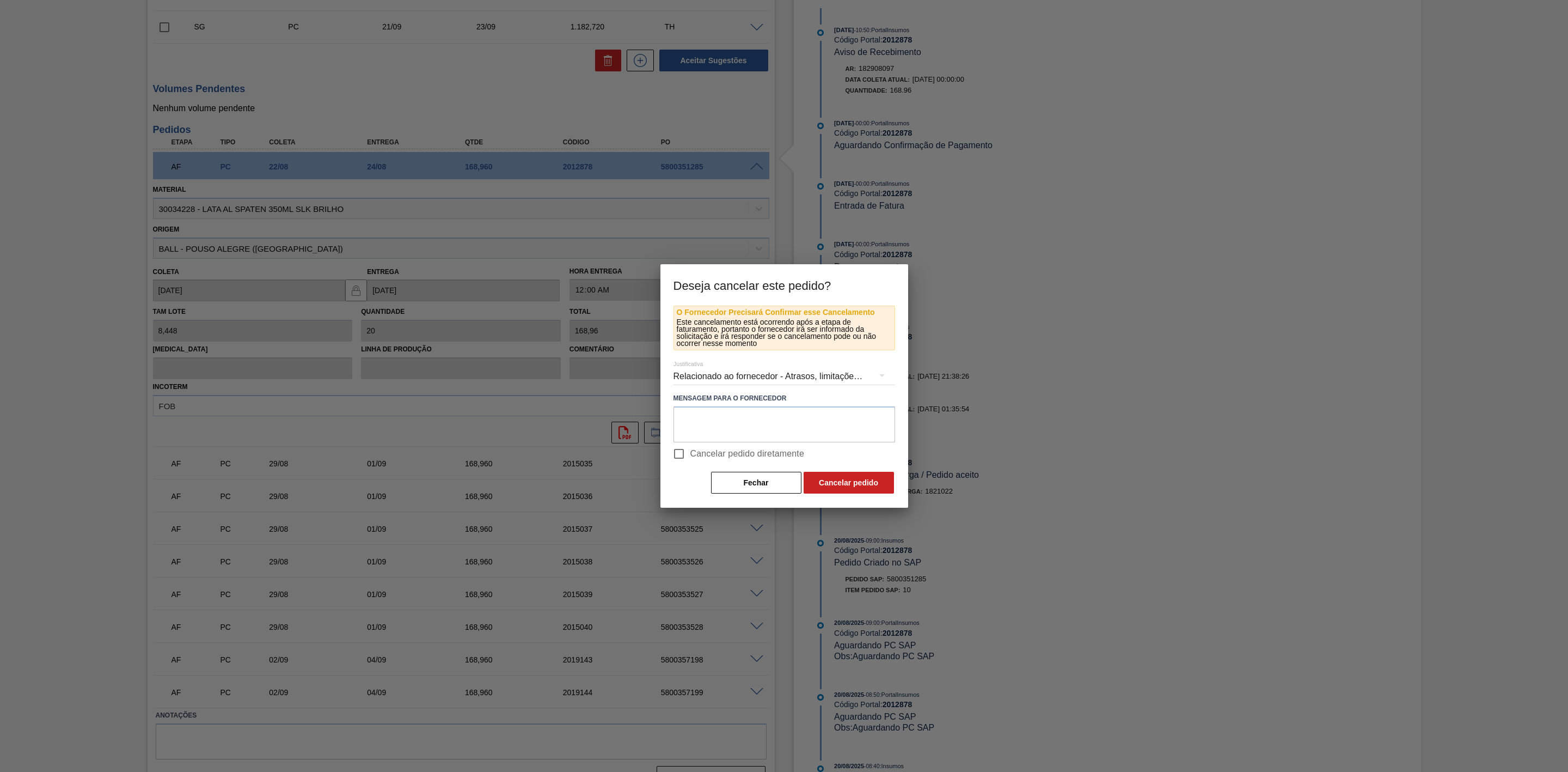
click at [692, 453] on span "Cancelar pedido diretamente" at bounding box center [747, 454] width 114 height 13
click at [690, 453] on input "Cancelar pedido diretamente" at bounding box center [678, 454] width 23 height 23
checkbox input "true"
click at [821, 481] on button "Cancelar pedido" at bounding box center [849, 483] width 90 height 22
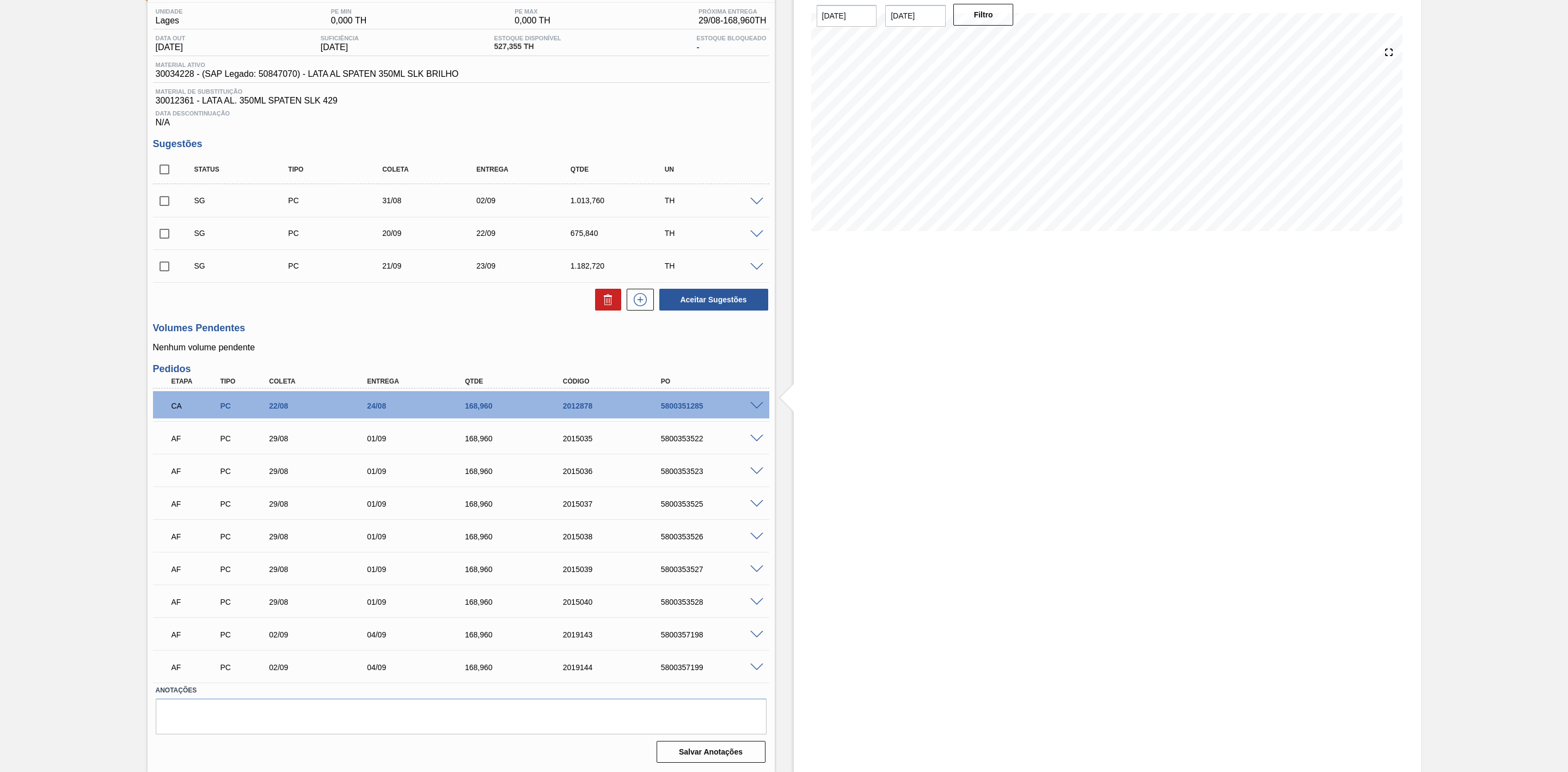
scroll to position [92, 0]
